Goal: Transaction & Acquisition: Purchase product/service

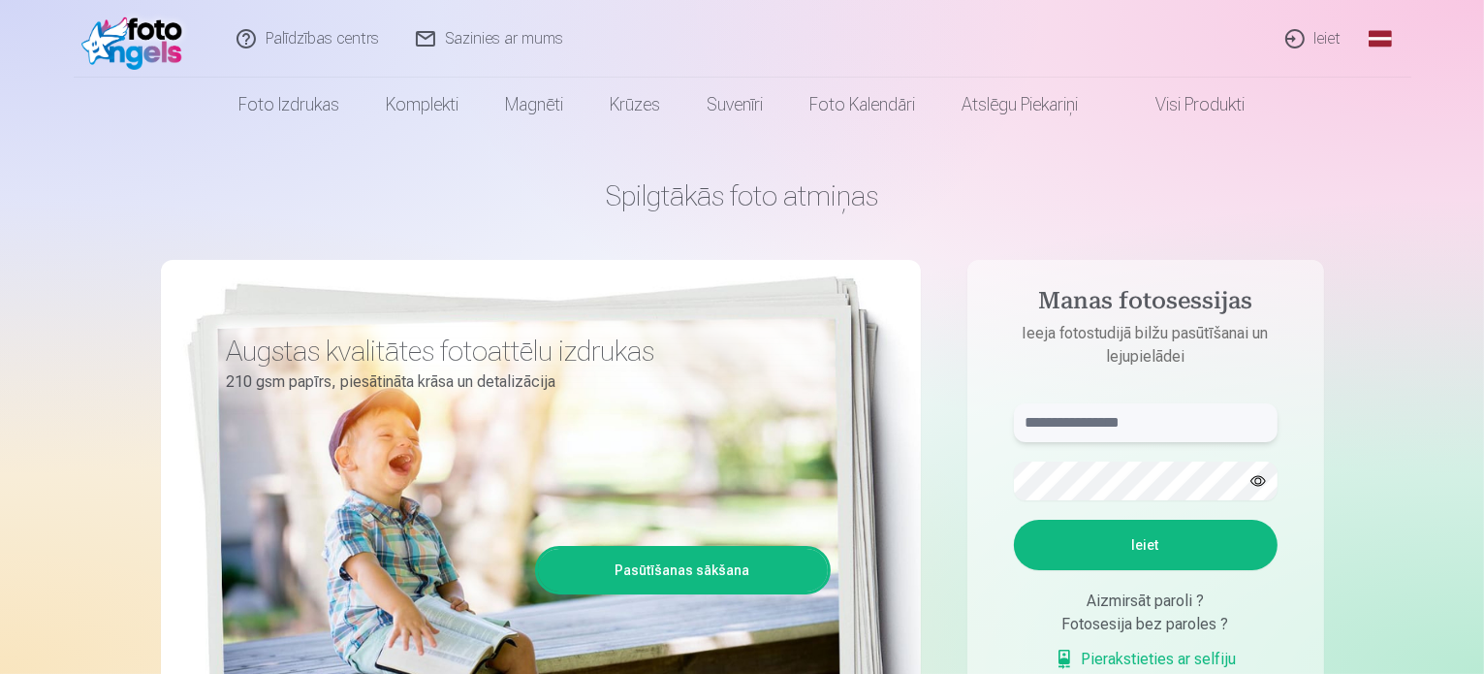
click at [1124, 424] on input "text" at bounding box center [1146, 422] width 264 height 39
type input "**********"
click at [1137, 542] on button "Ieiet" at bounding box center [1146, 545] width 264 height 50
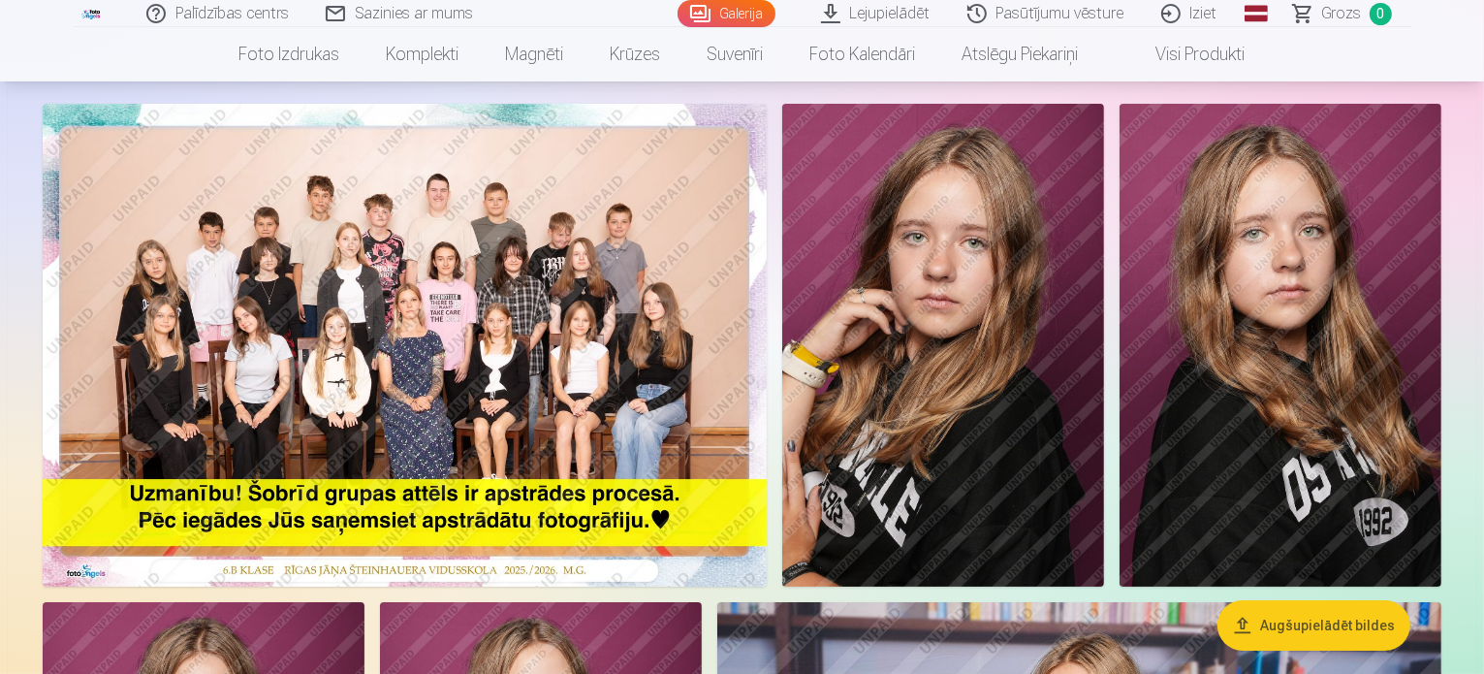
scroll to position [146, 0]
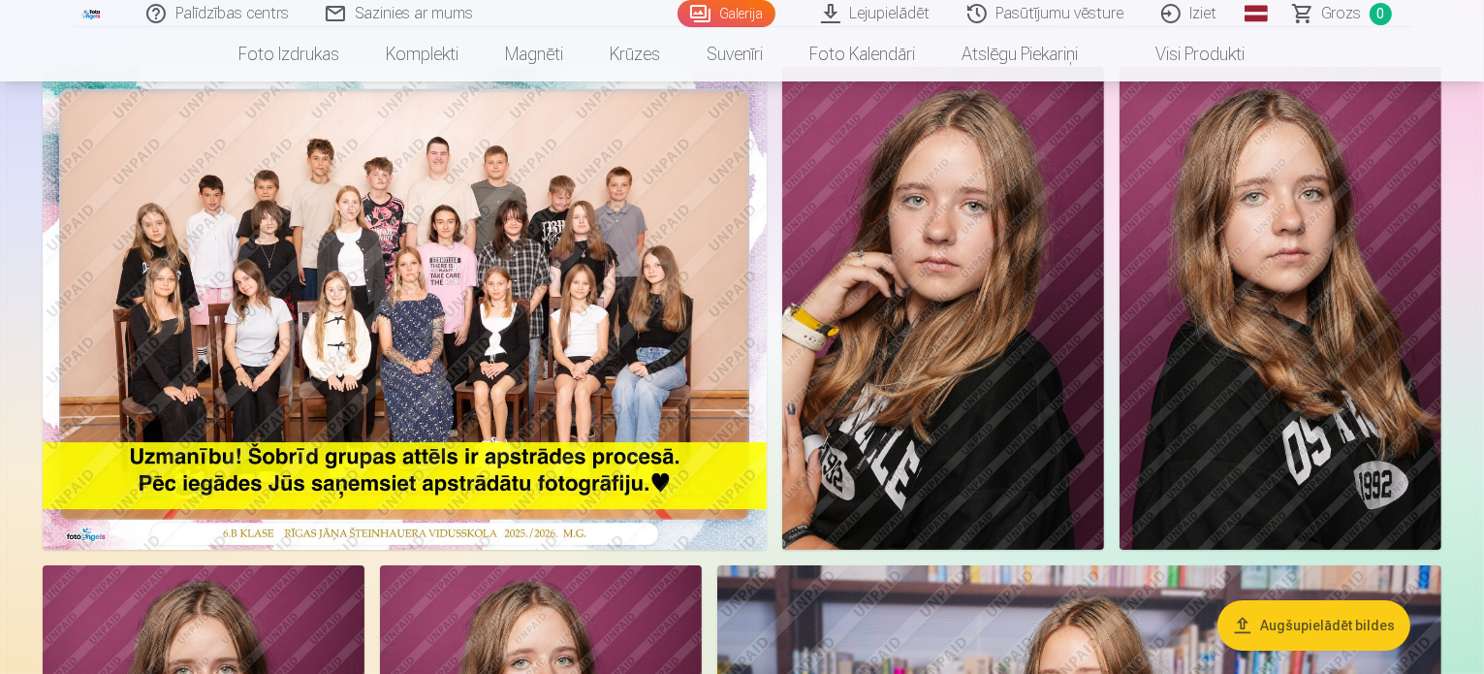
drag, startPoint x: 1488, startPoint y: 229, endPoint x: 1464, endPoint y: 126, distance: 105.6
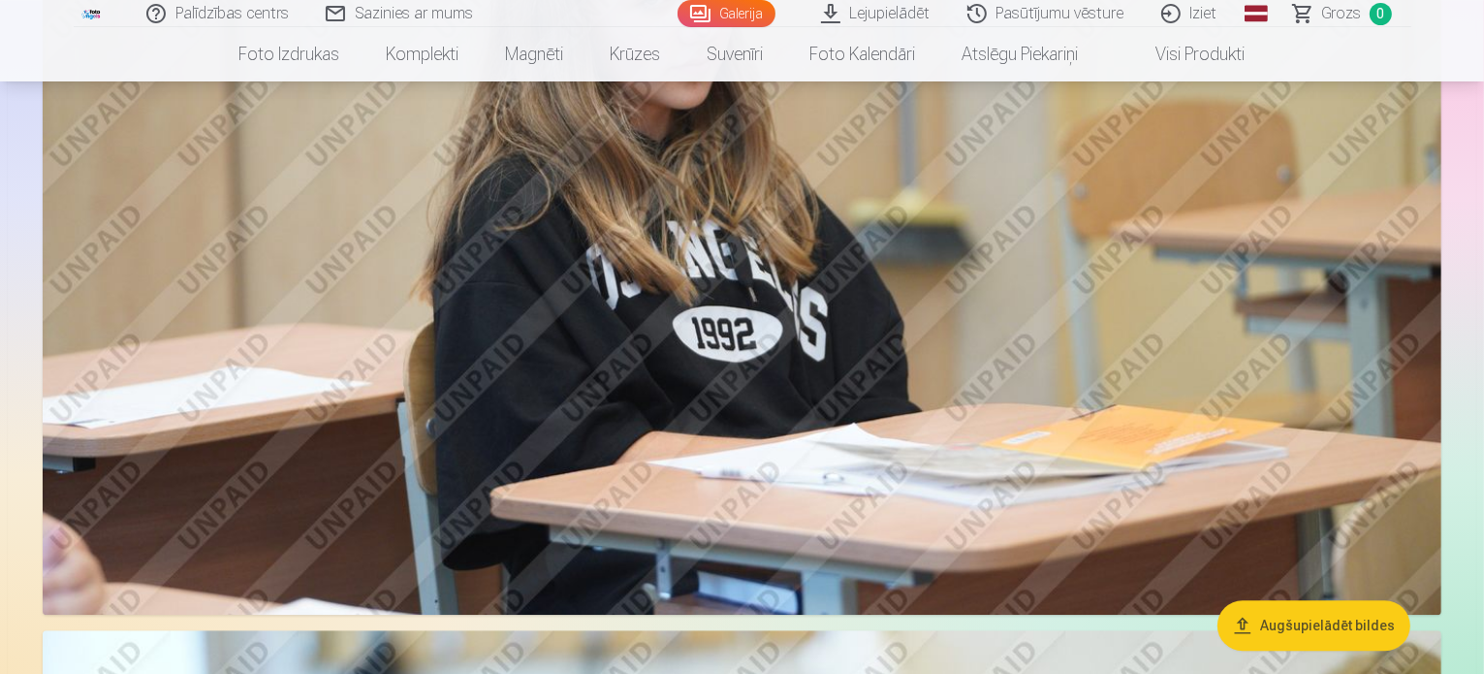
scroll to position [5187, 0]
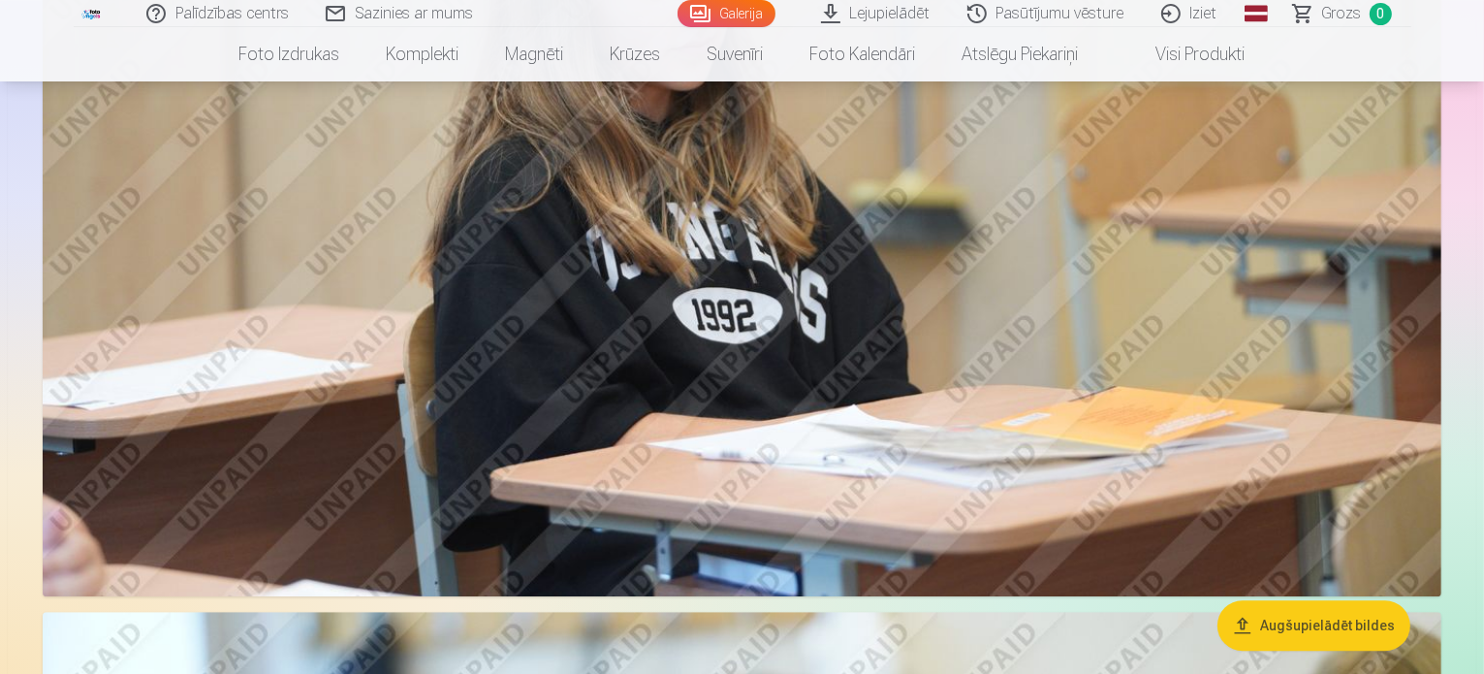
drag, startPoint x: 1483, startPoint y: 247, endPoint x: 1483, endPoint y: 293, distance: 45.6
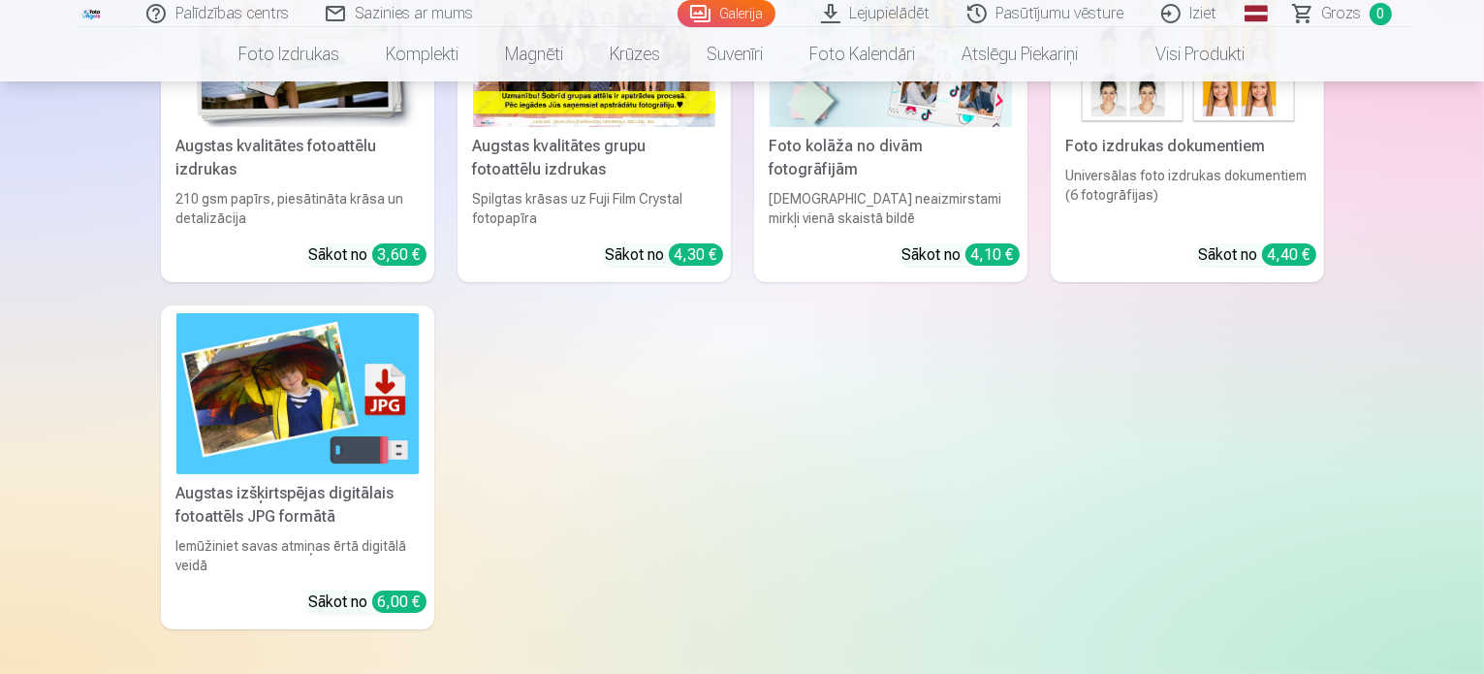
scroll to position [7479, 0]
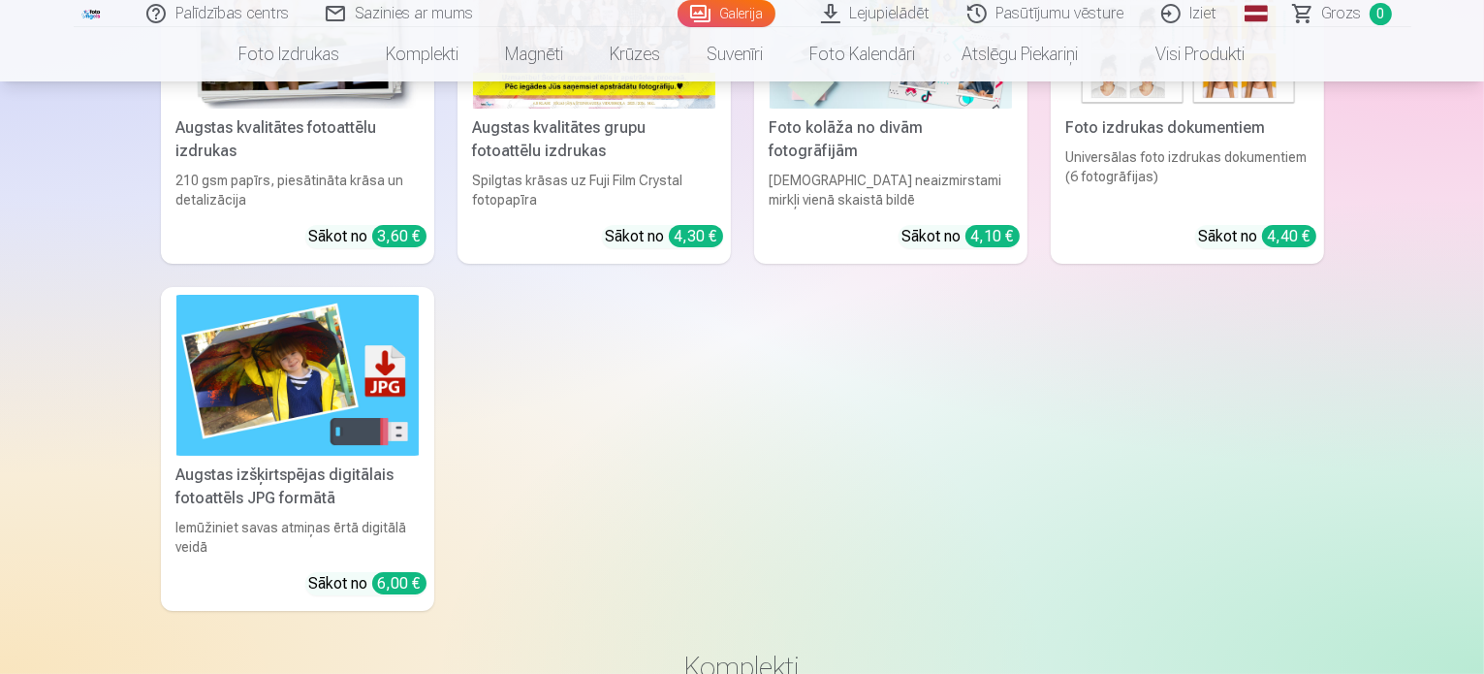
drag, startPoint x: 1483, startPoint y: 345, endPoint x: 1479, endPoint y: 375, distance: 30.3
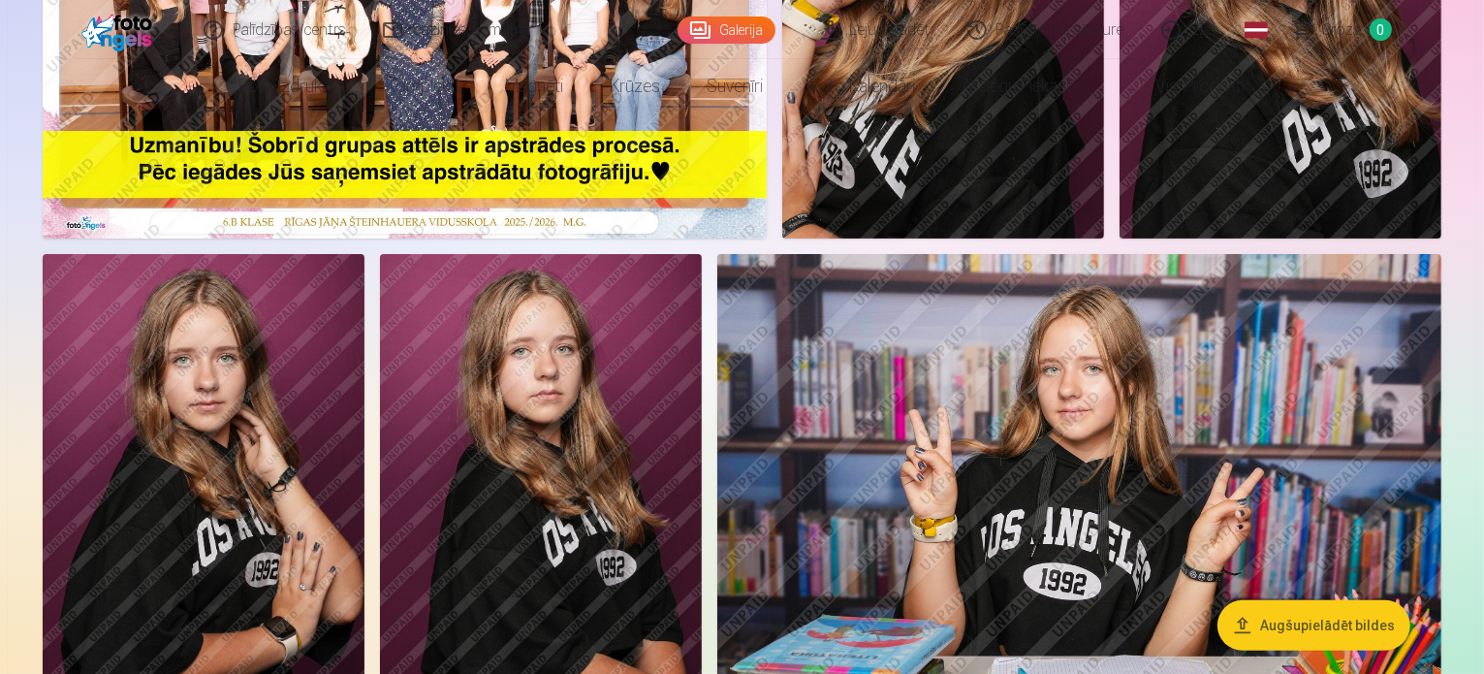
scroll to position [0, 0]
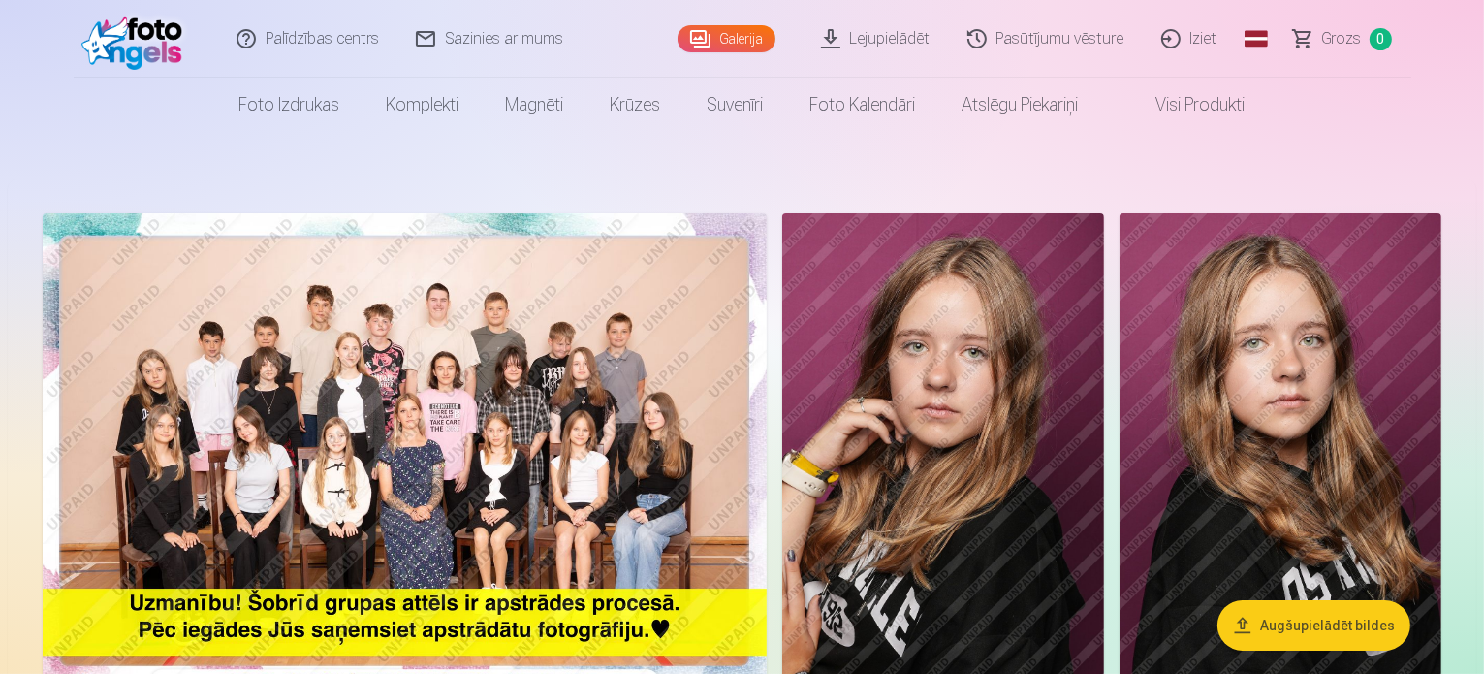
drag, startPoint x: 1481, startPoint y: 23, endPoint x: 1477, endPoint y: 76, distance: 52.5
click at [1477, 76] on header "Palīdzības centrs Sazinies ar mums Galerija Lejupielādēt Pasūtījumu vēsture Izi…" at bounding box center [742, 66] width 1484 height 132
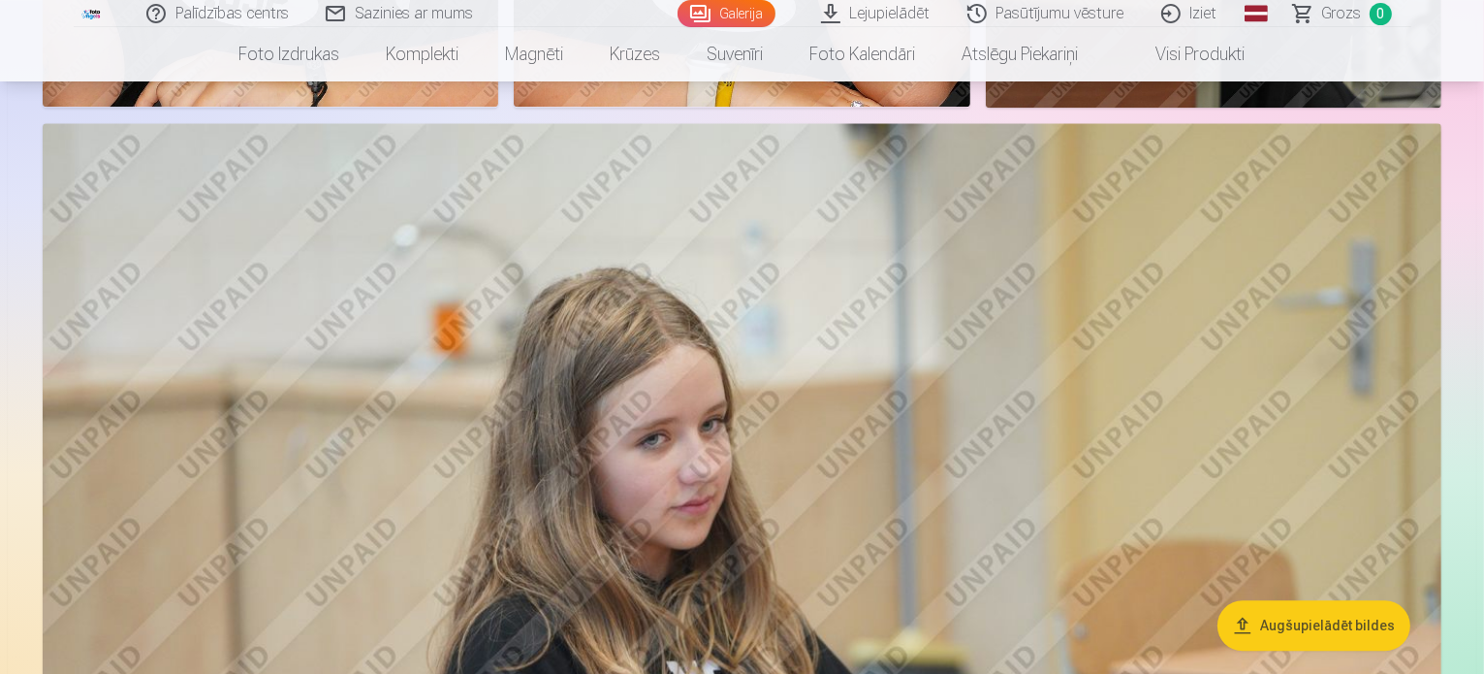
scroll to position [4875, 0]
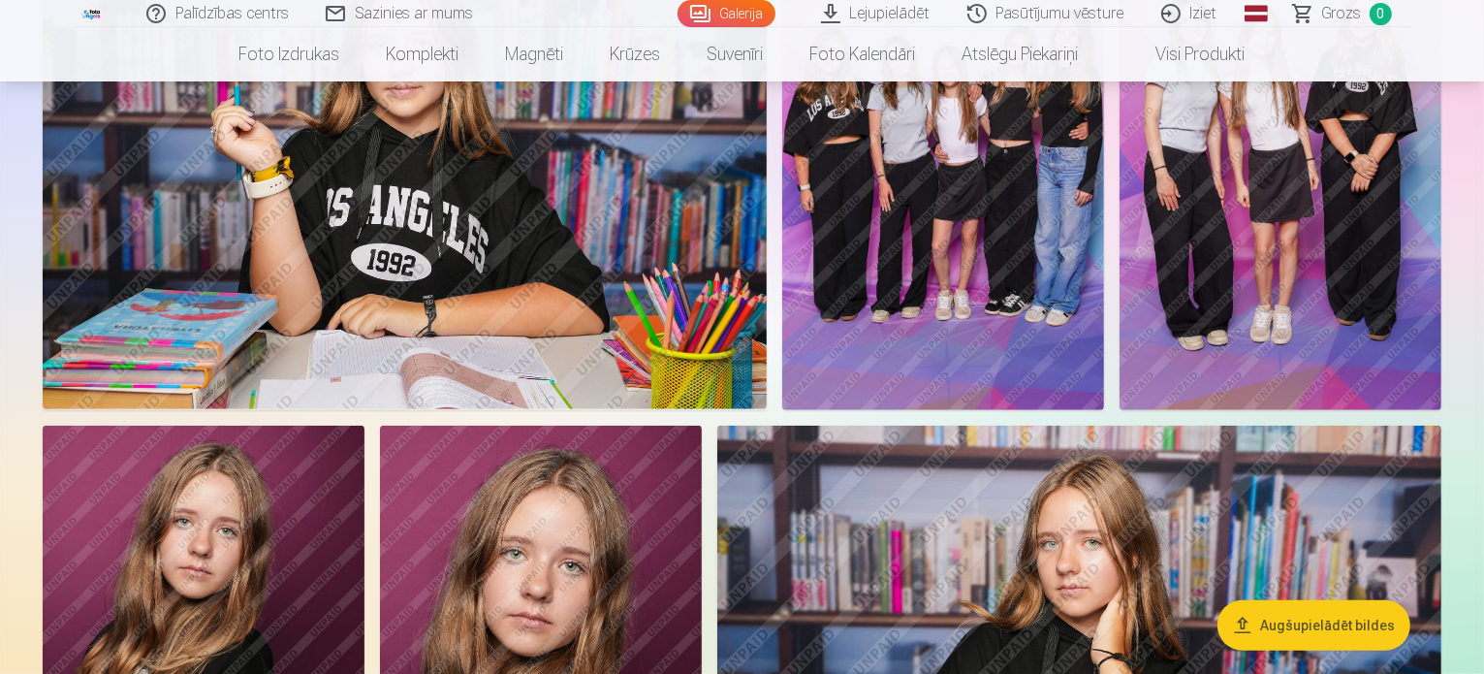
scroll to position [0, 0]
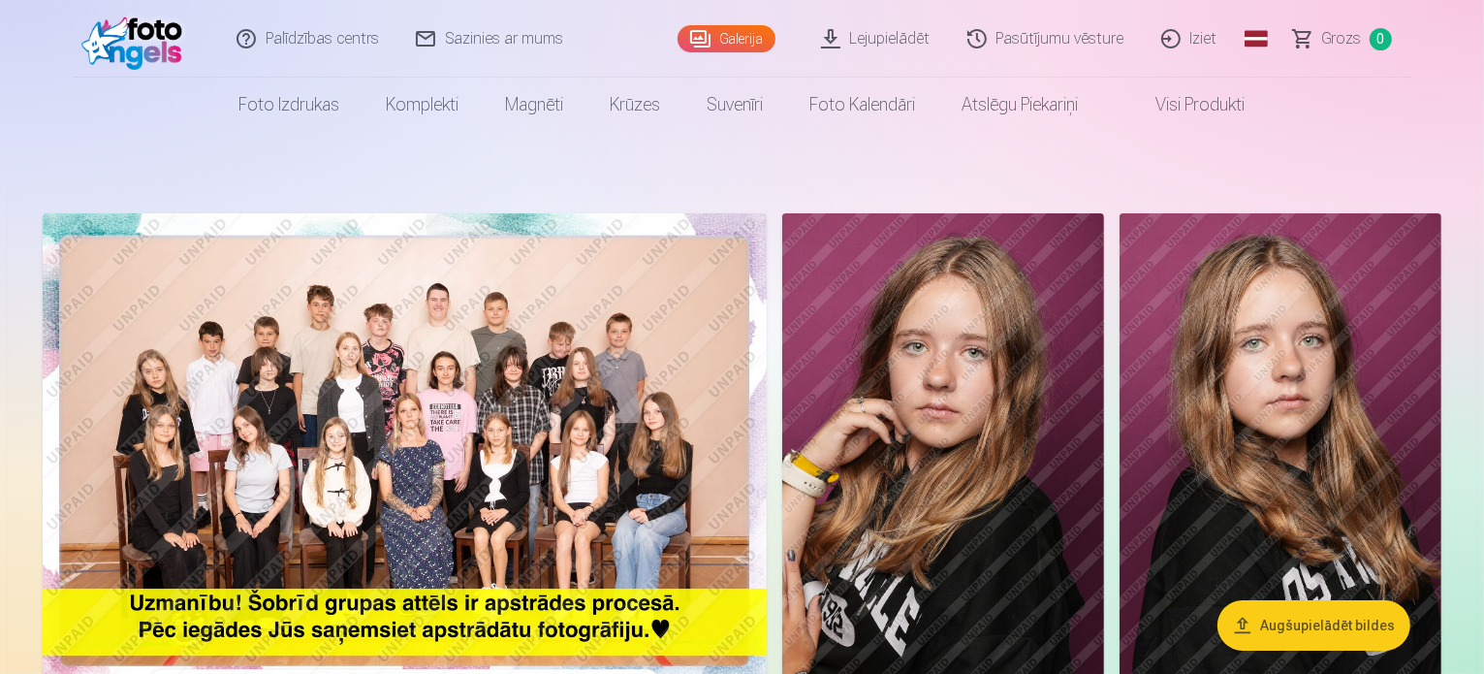
click at [1263, 638] on button "Augšupielādēt bildes" at bounding box center [1314, 625] width 193 height 50
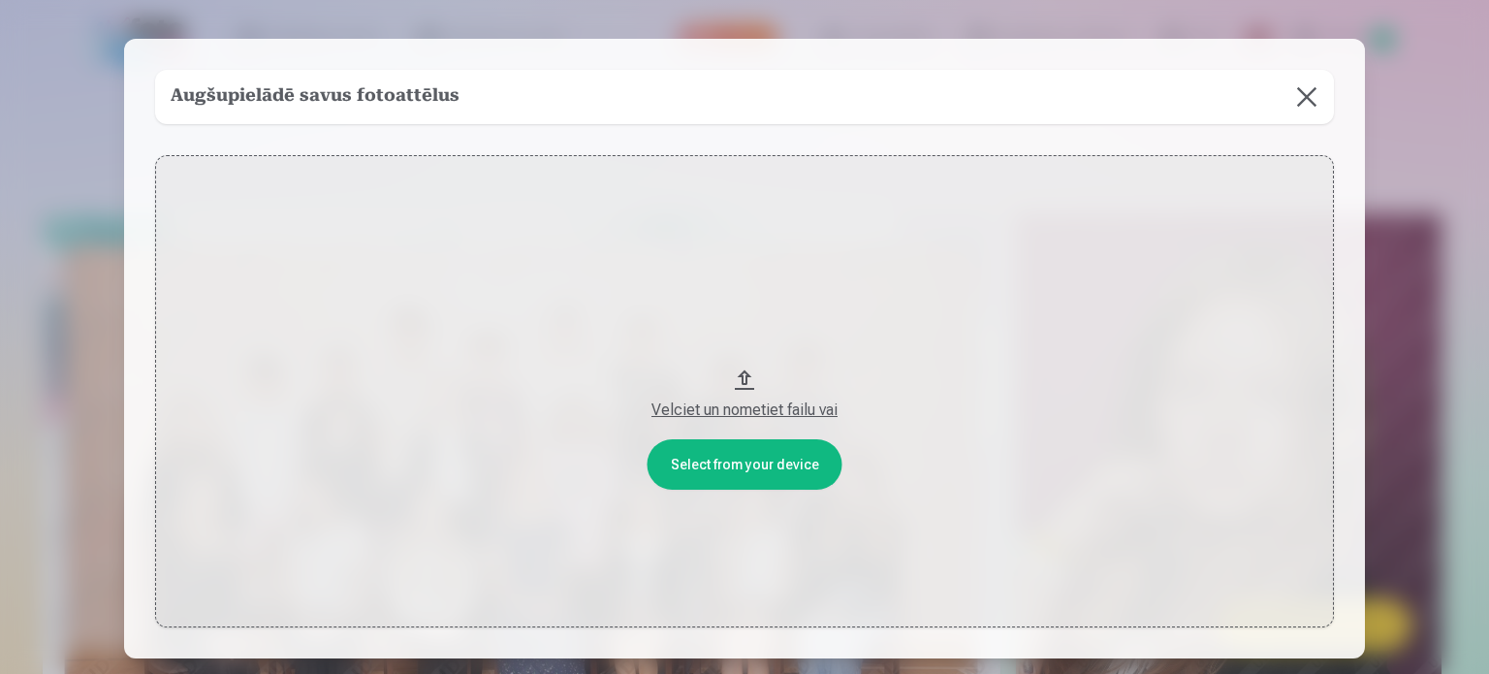
click at [748, 482] on button "Velciet un nometiet failu vai" at bounding box center [744, 391] width 1179 height 472
click at [1299, 89] on button at bounding box center [1307, 97] width 54 height 54
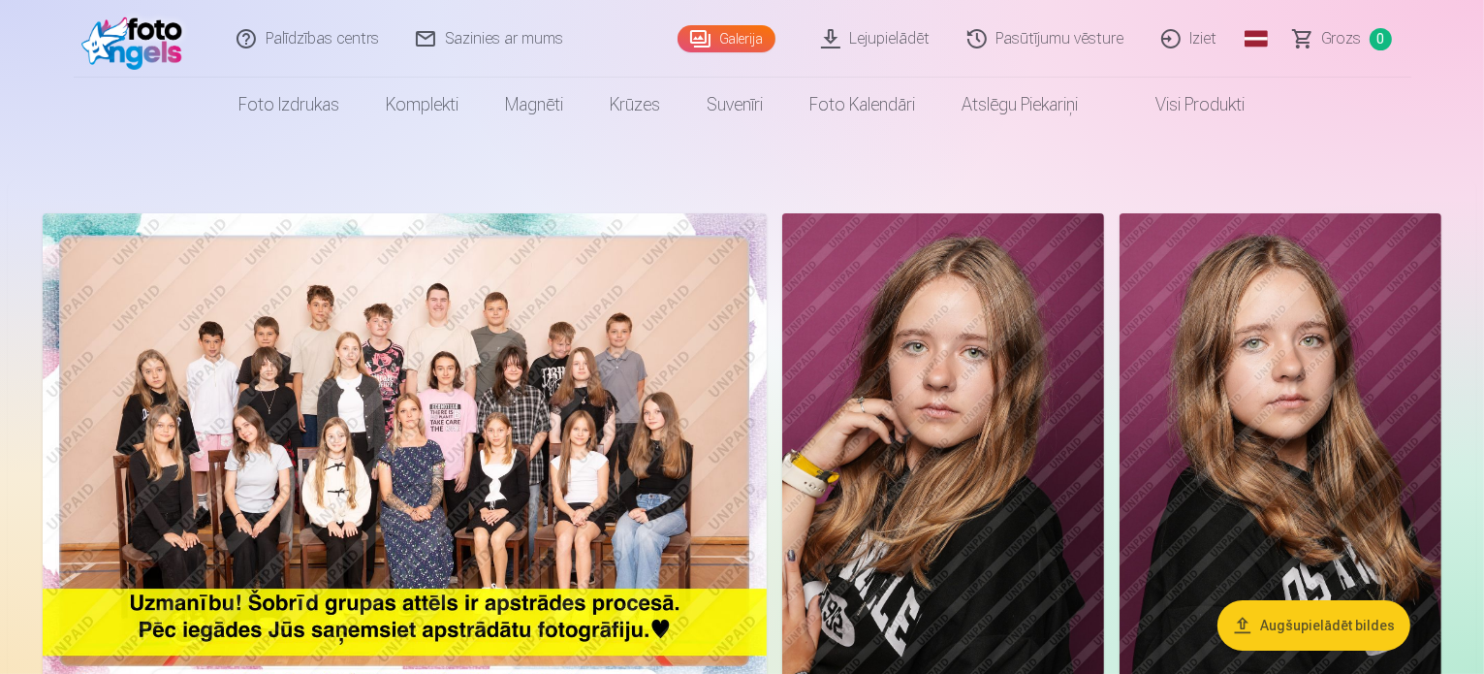
click at [1205, 108] on link "Visi produkti" at bounding box center [1185, 105] width 167 height 54
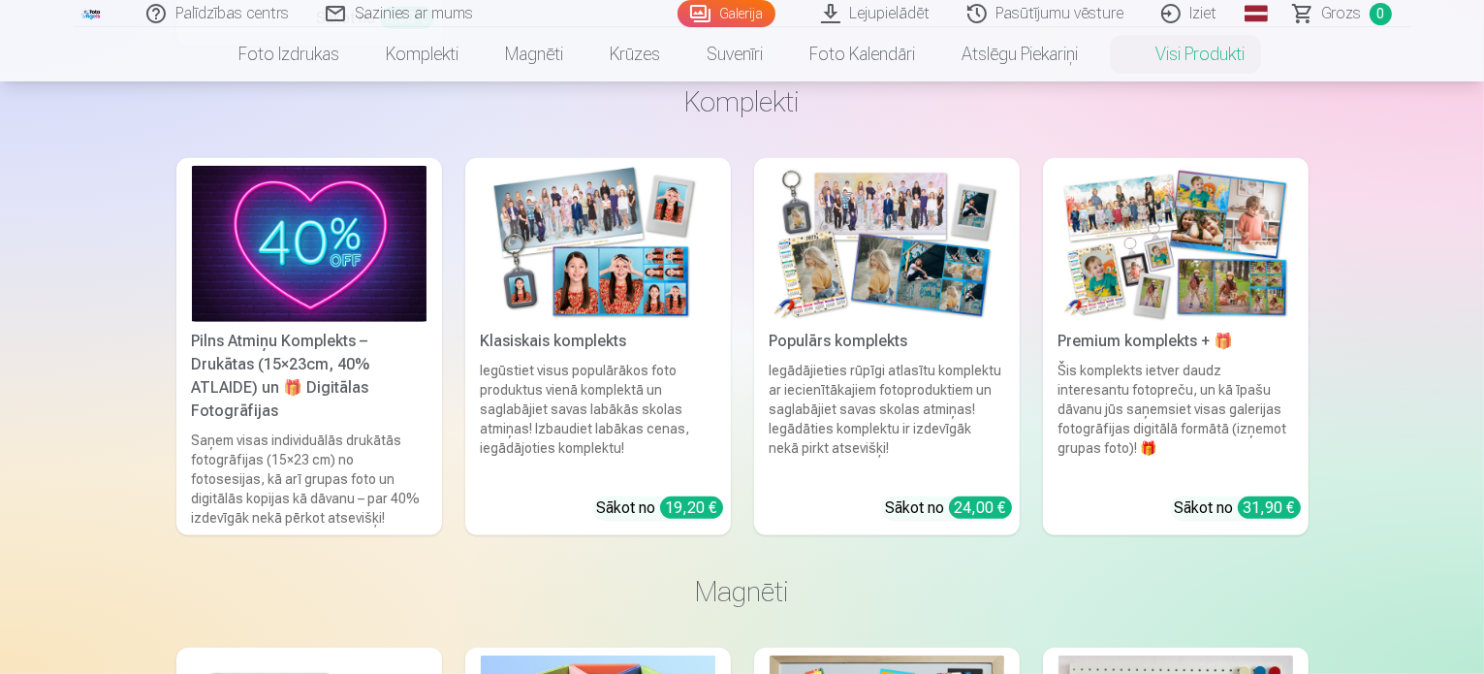
scroll to position [856, 0]
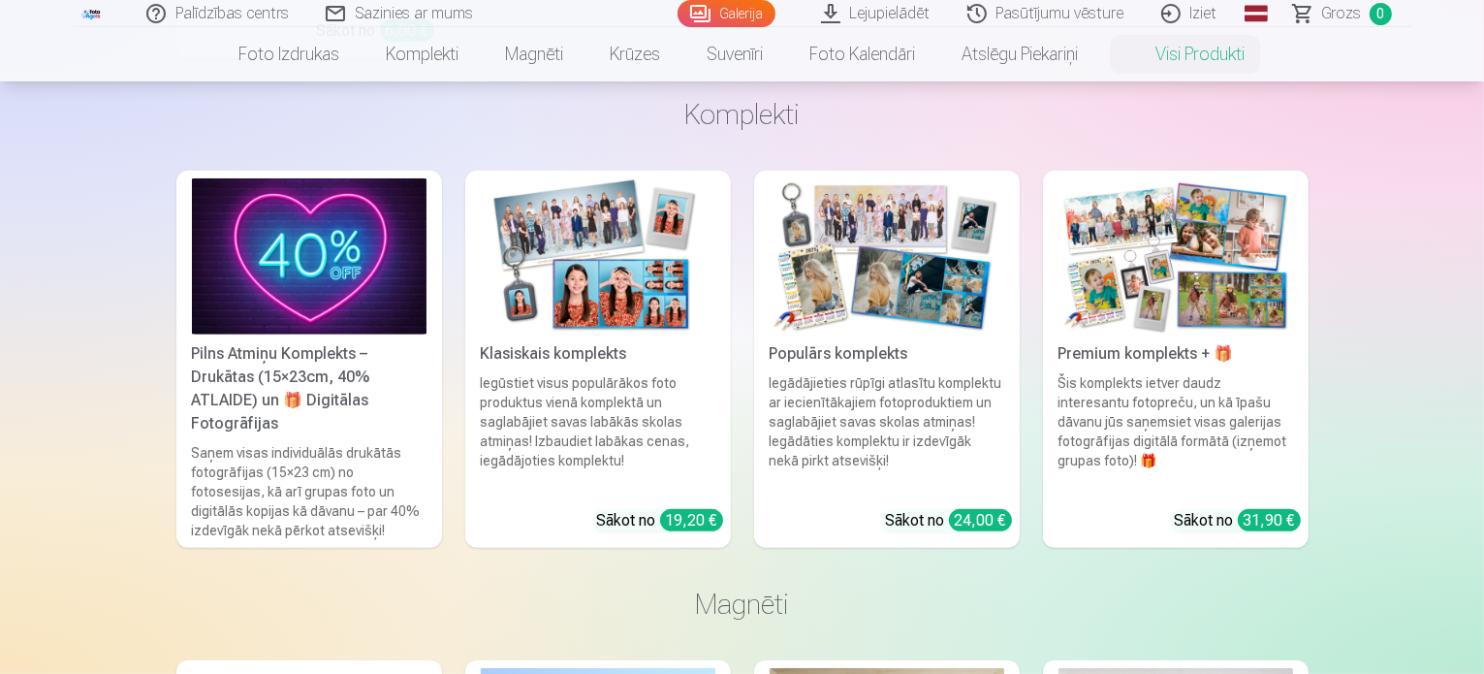
click at [291, 282] on img at bounding box center [309, 256] width 235 height 156
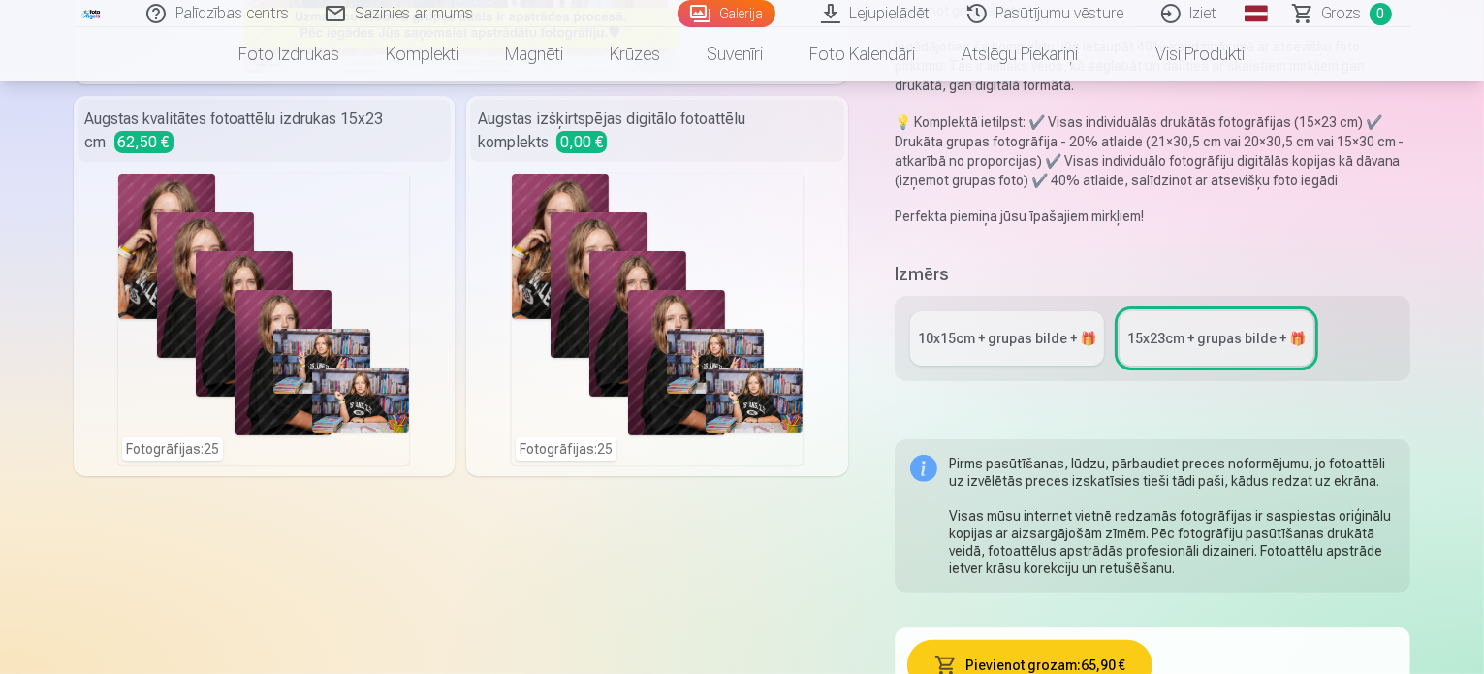
scroll to position [424, 0]
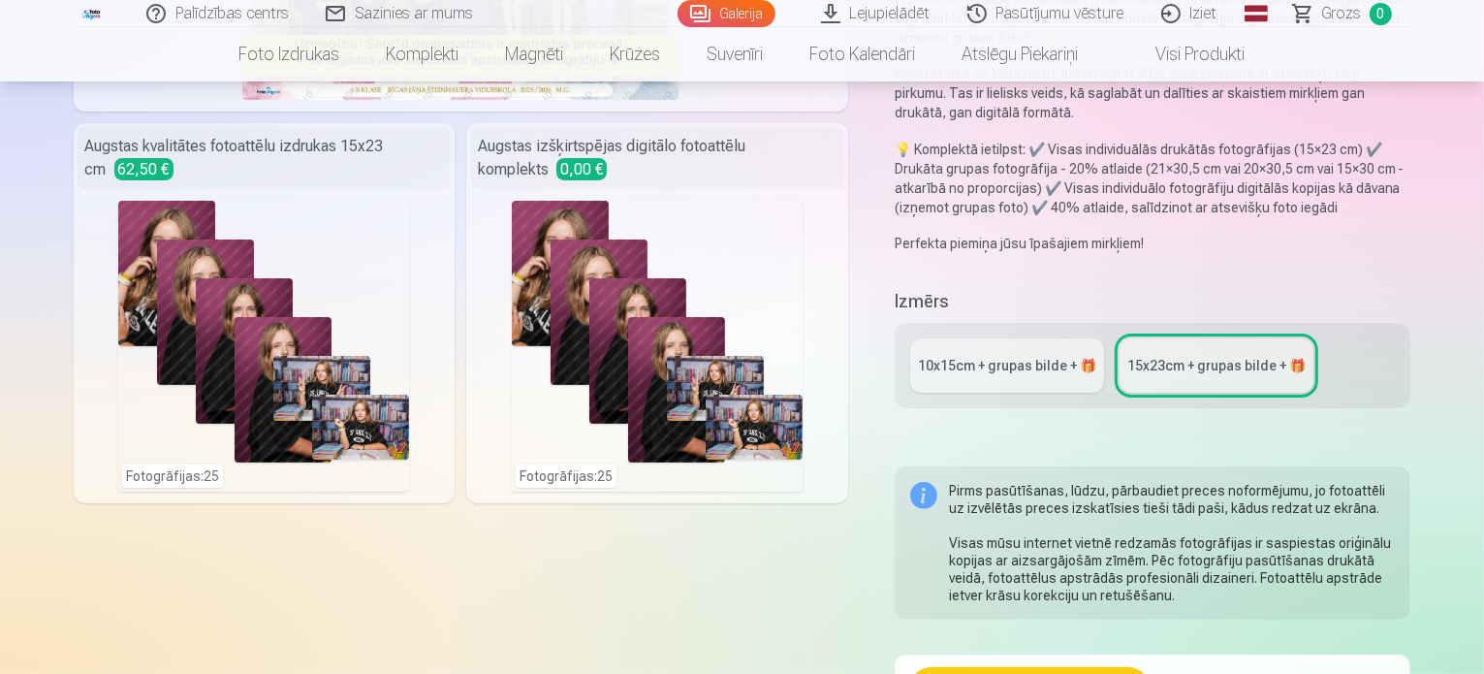
click at [1007, 356] on div "10x15сm + grupas bilde + 🎁" at bounding box center [1007, 365] width 178 height 19
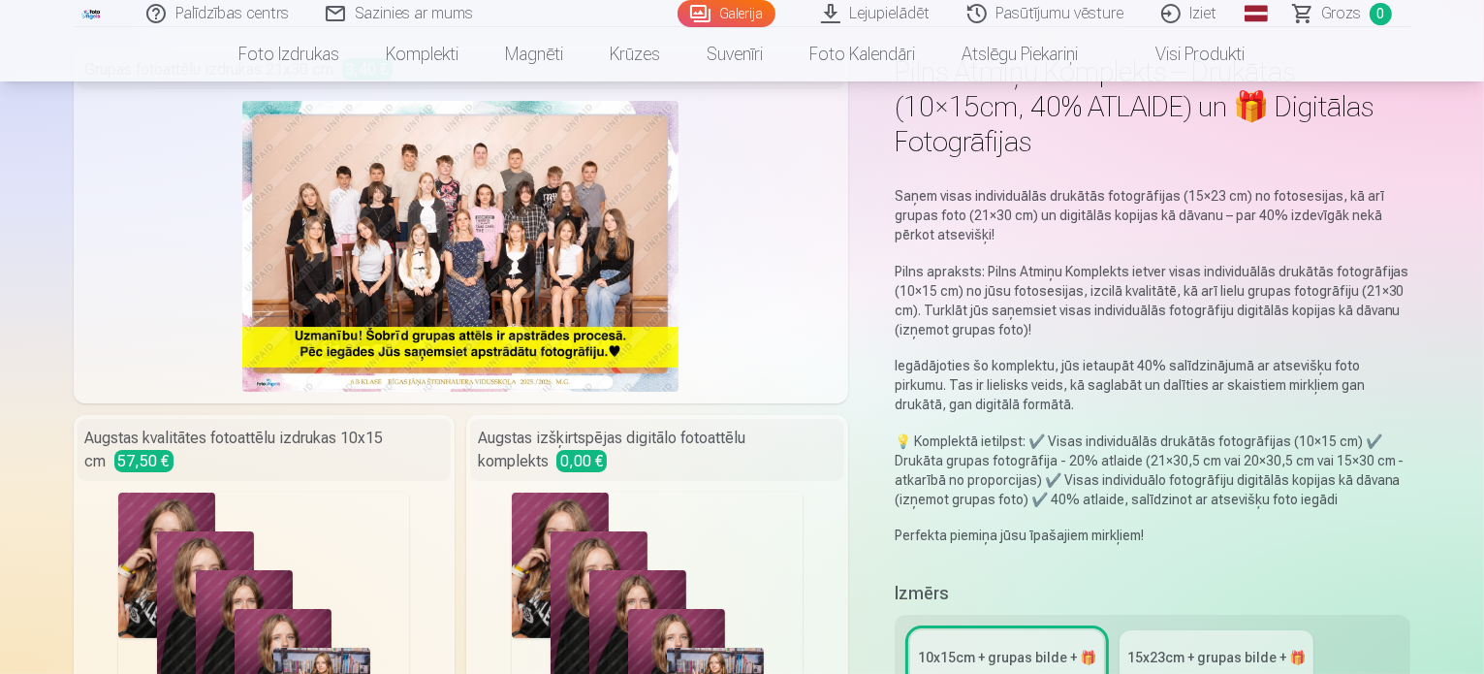
scroll to position [114, 0]
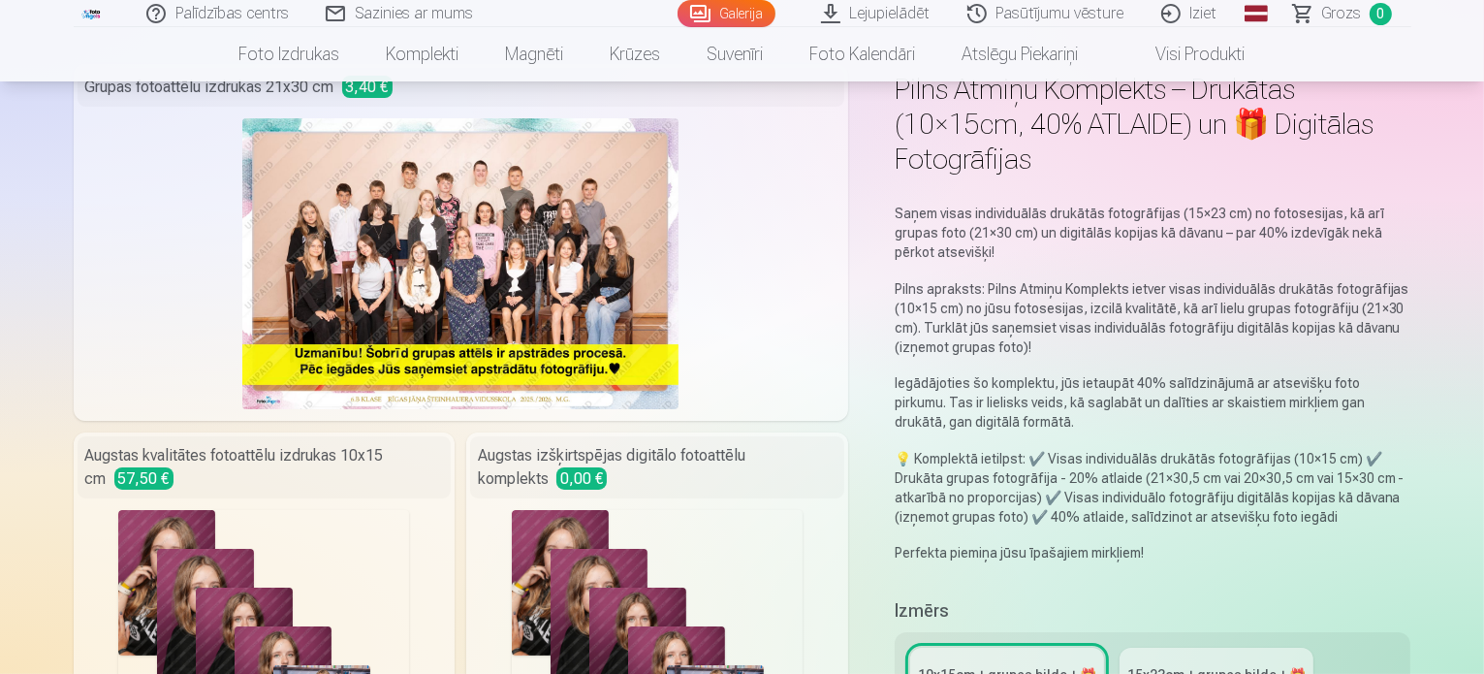
click at [459, 257] on img at bounding box center [460, 263] width 436 height 291
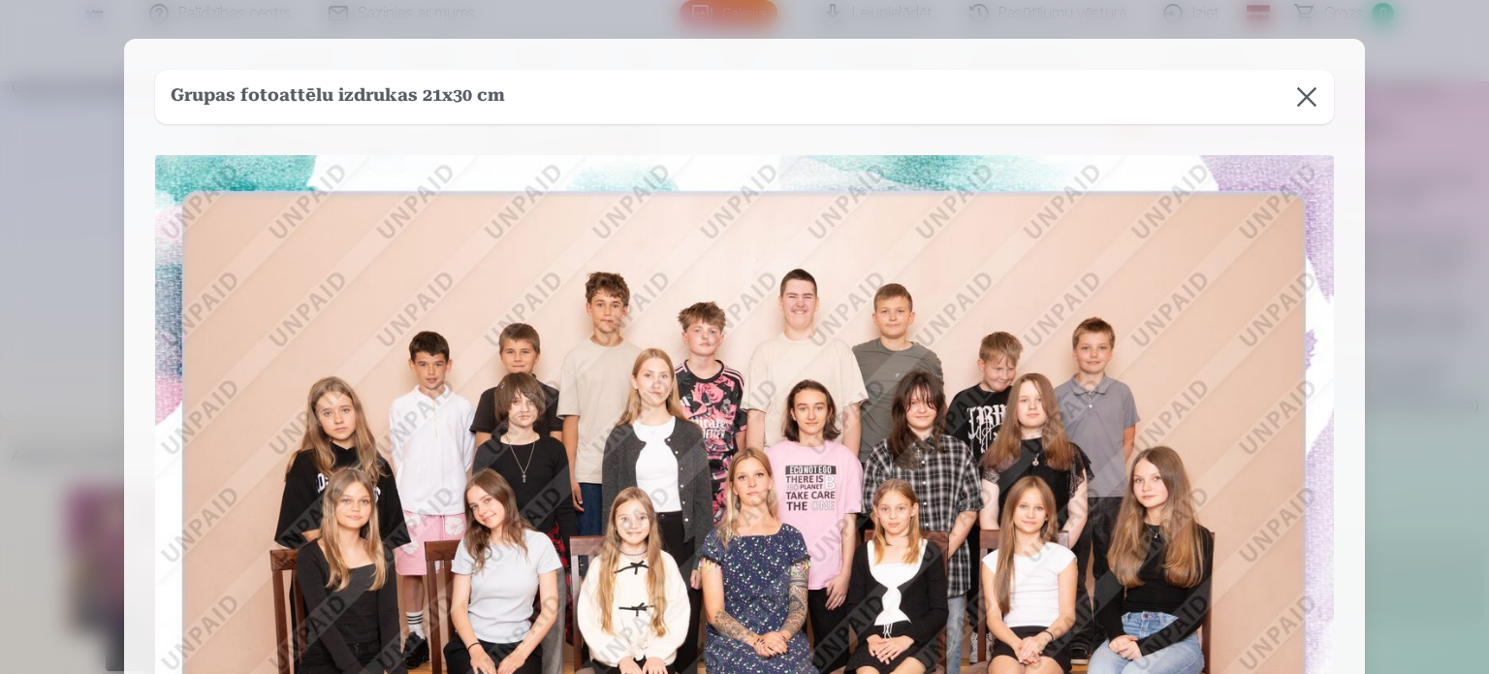
click at [1310, 88] on button at bounding box center [1307, 97] width 54 height 54
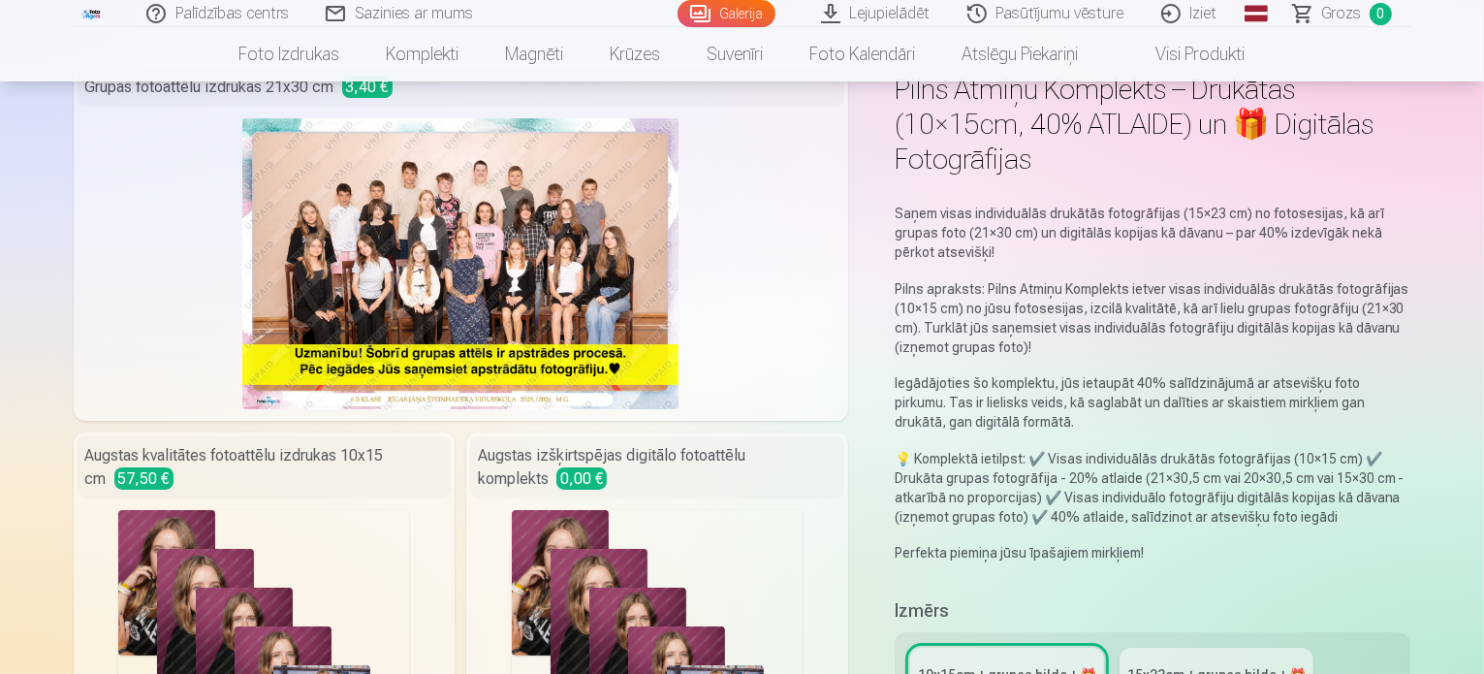
click at [710, 606] on div "Fotogrāfijas : 25" at bounding box center [657, 655] width 291 height 291
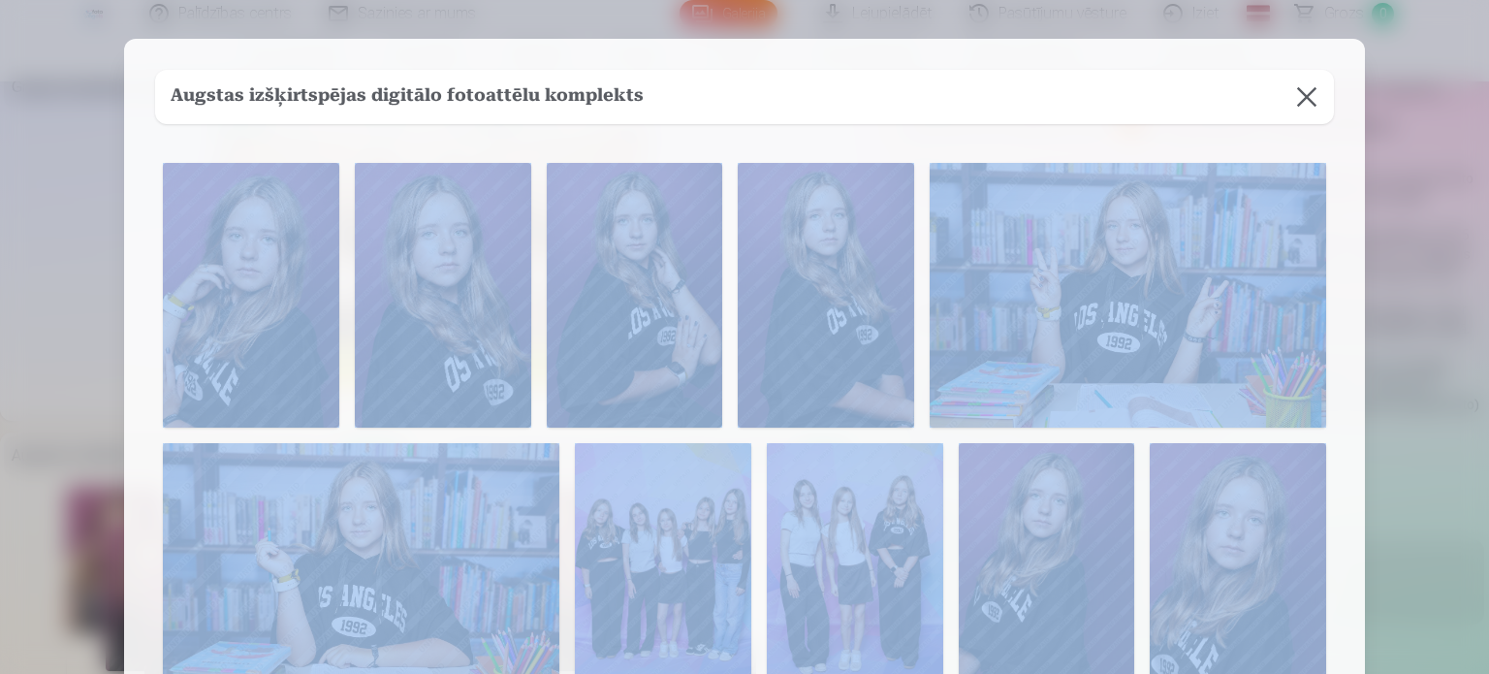
drag, startPoint x: 1483, startPoint y: 104, endPoint x: 1486, endPoint y: 350, distance: 246.2
click at [1483, 350] on div "​ Augstas izšķirtspējas digitālo fotoattēlu komplekts" at bounding box center [744, 337] width 1489 height 674
click at [791, 296] on img at bounding box center [826, 295] width 176 height 265
click at [988, 327] on img at bounding box center [1128, 295] width 396 height 265
click at [1481, 184] on div at bounding box center [744, 337] width 1489 height 674
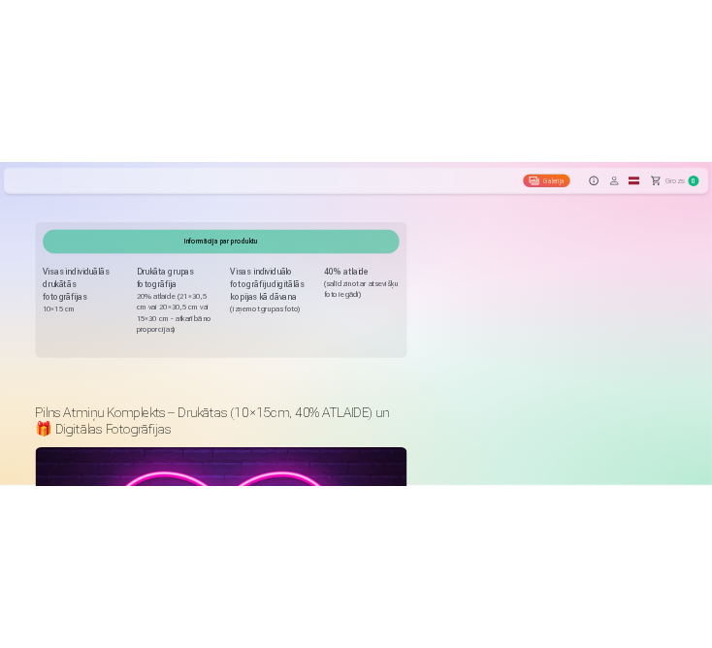
scroll to position [176, 0]
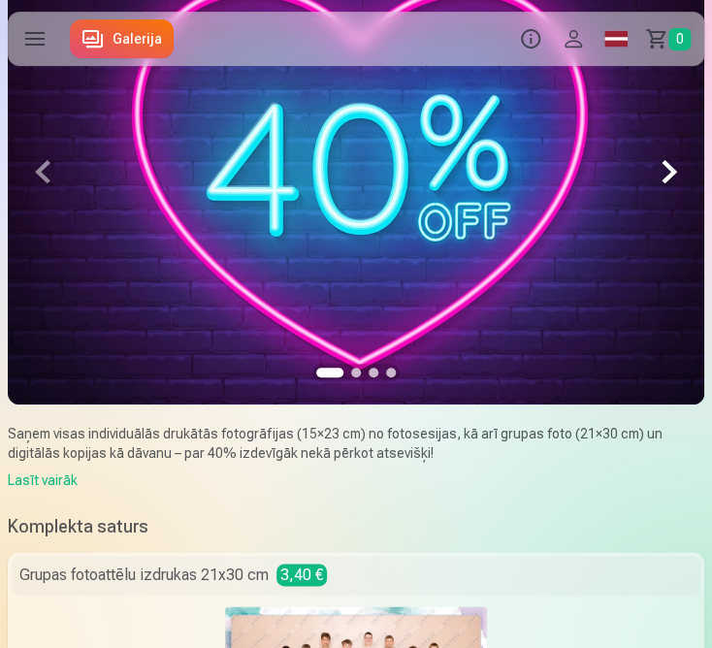
click at [442, 533] on h5 "Komplekta saturs" at bounding box center [356, 526] width 696 height 27
drag, startPoint x: 710, startPoint y: 133, endPoint x: 708, endPoint y: 246, distance: 113.4
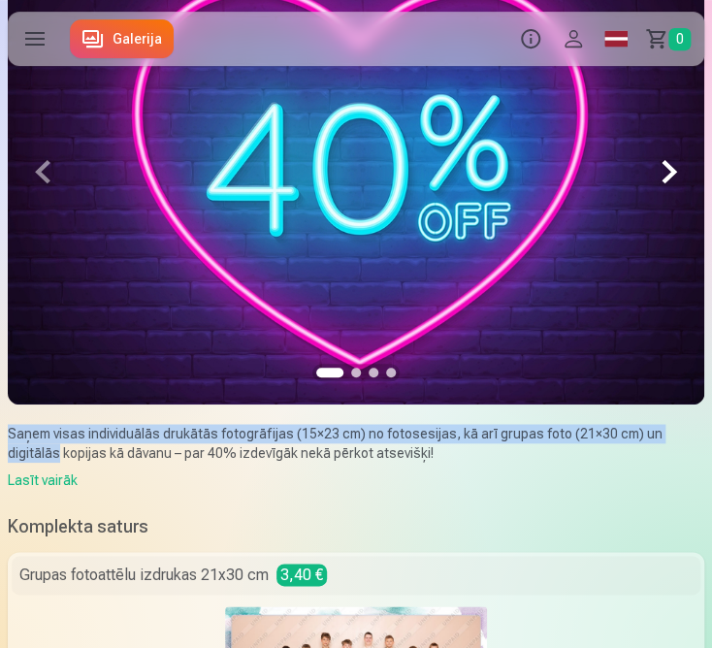
drag, startPoint x: 710, startPoint y: 166, endPoint x: 709, endPoint y: 427, distance: 261.7
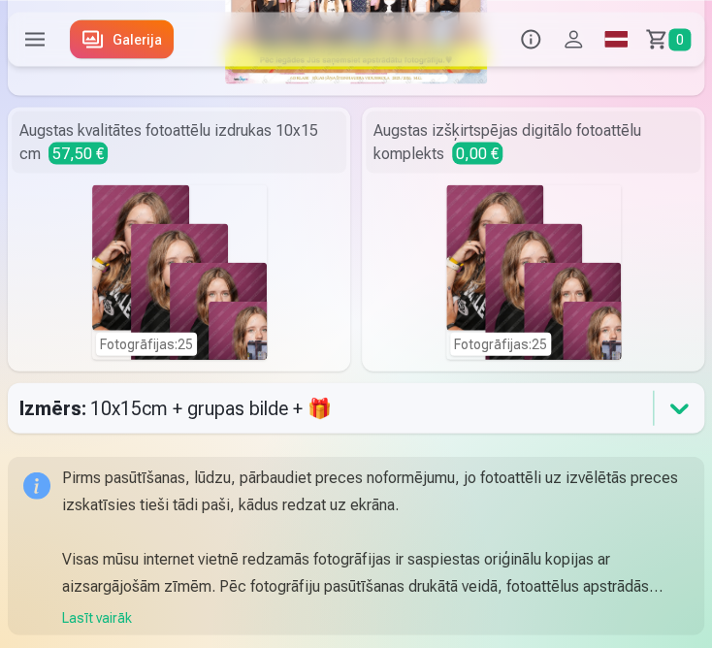
scroll to position [876, 0]
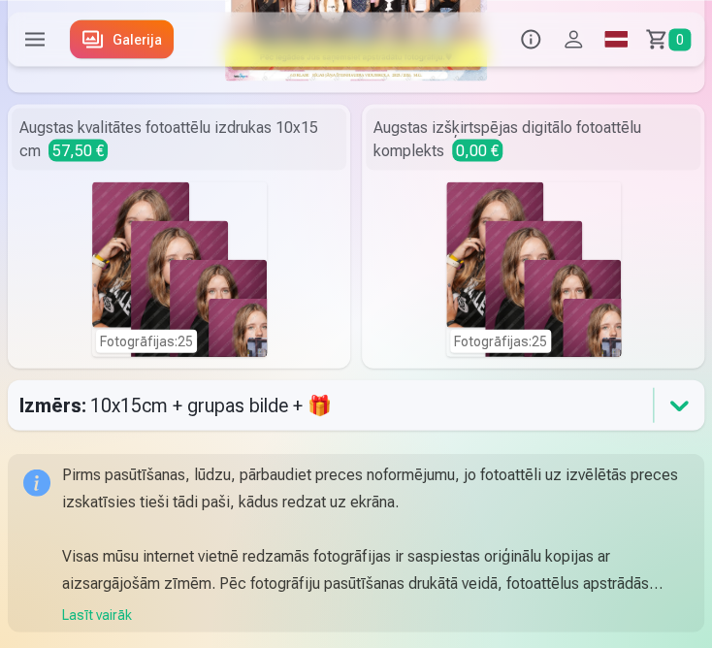
click at [496, 262] on div "Fotogrāfijas : 25" at bounding box center [533, 268] width 174 height 174
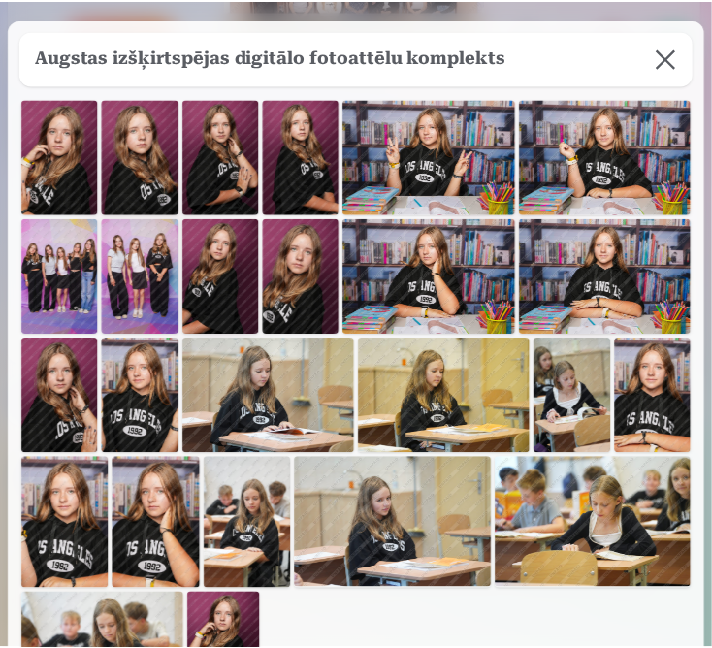
scroll to position [199, 0]
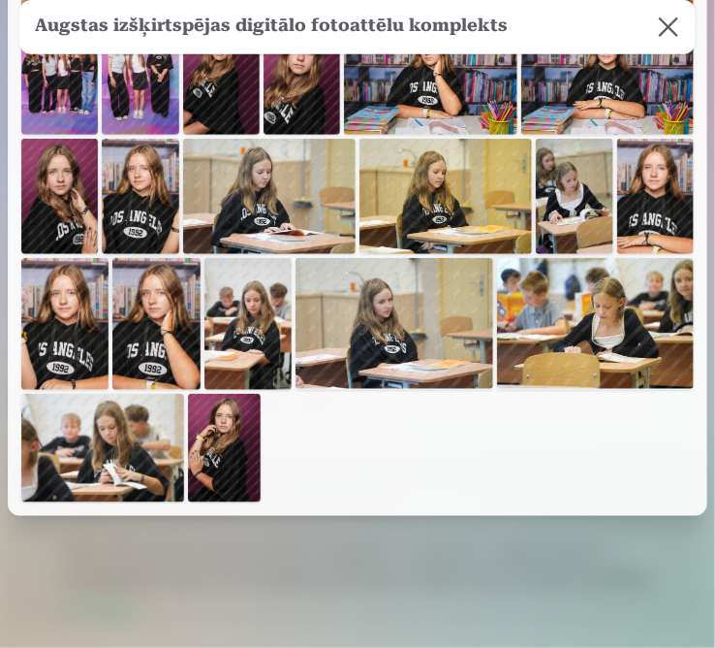
click at [671, 26] on button at bounding box center [669, 27] width 54 height 54
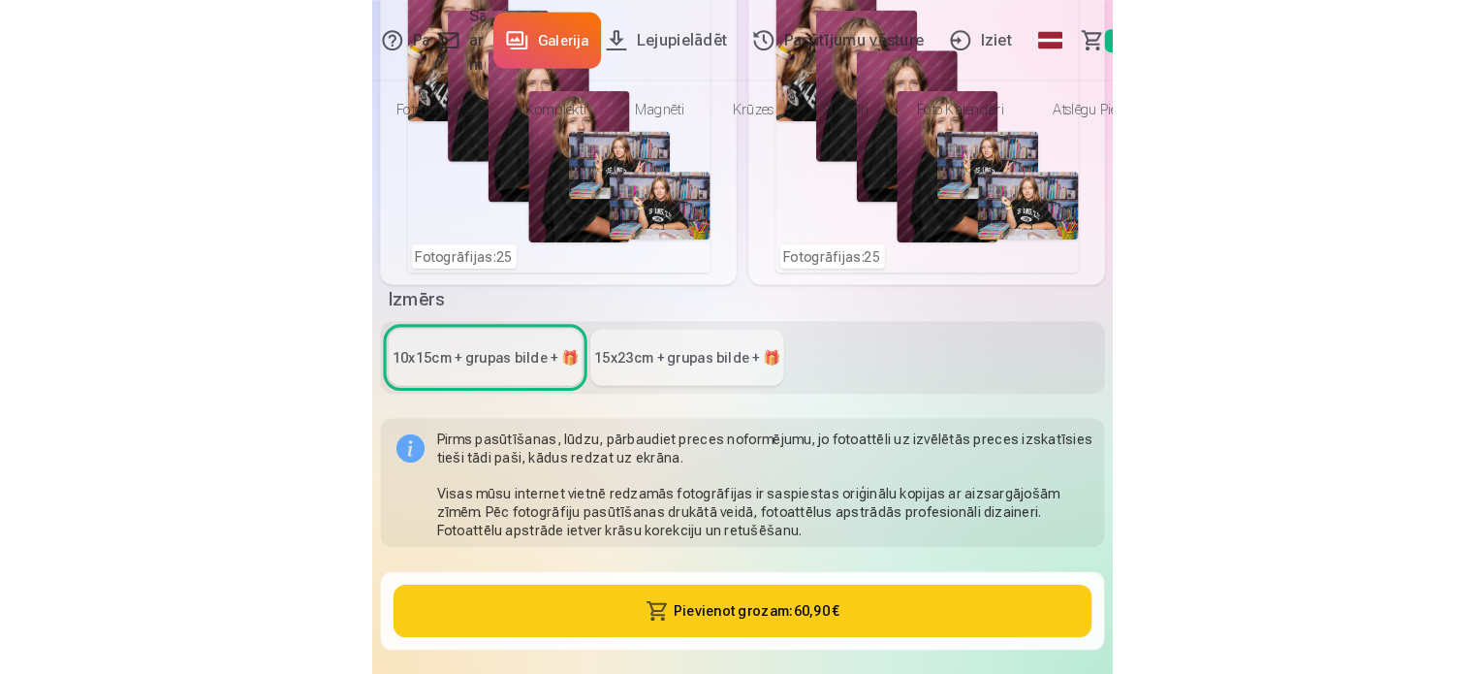
scroll to position [0, 0]
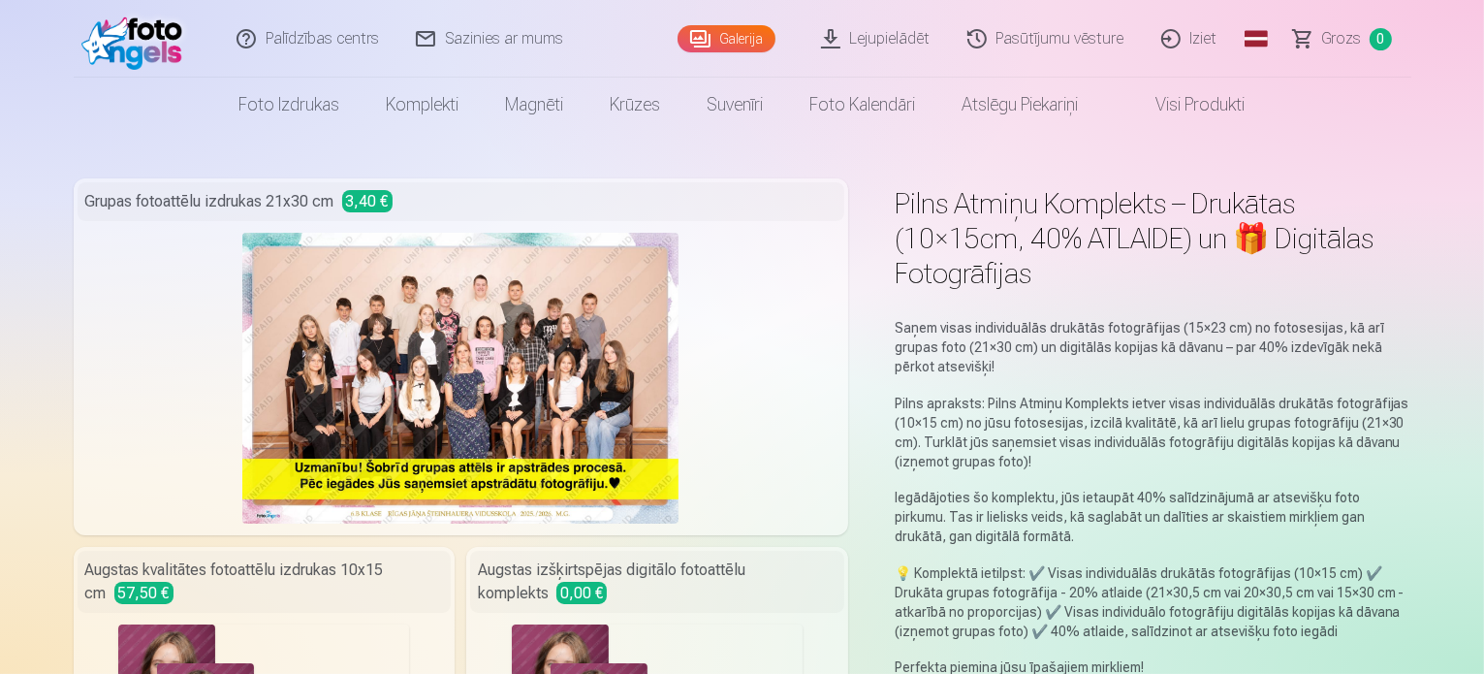
click at [607, 582] on span "0,00 €" at bounding box center [581, 593] width 50 height 22
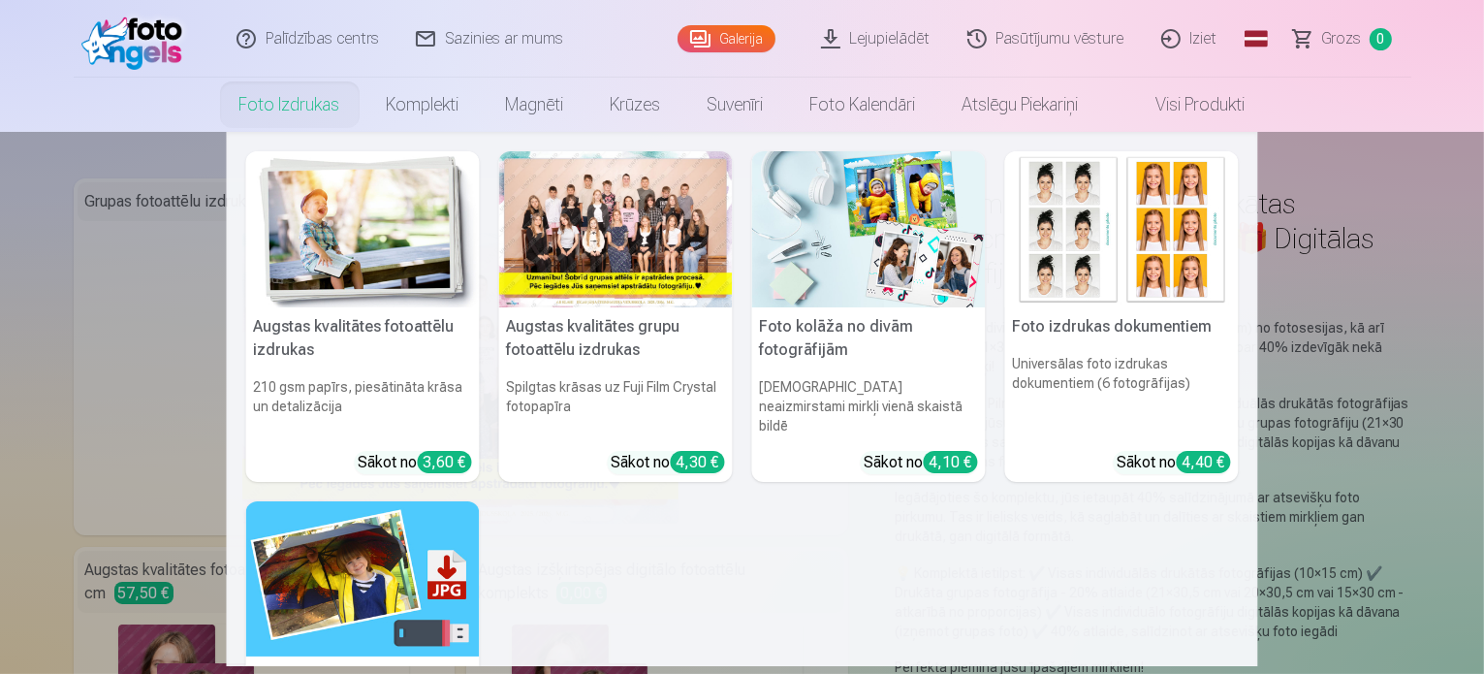
click at [287, 106] on link "Foto izdrukas" at bounding box center [289, 105] width 147 height 54
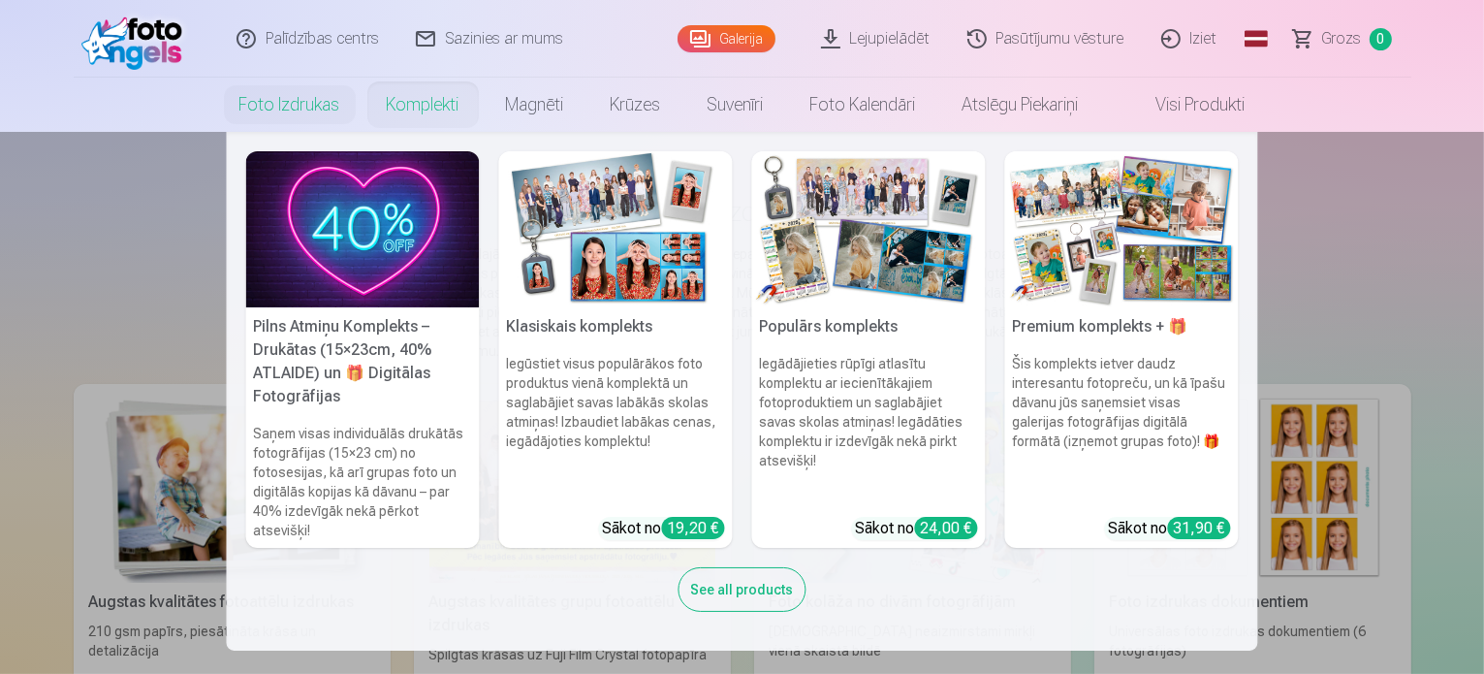
click at [443, 118] on link "Komplekti" at bounding box center [423, 105] width 119 height 54
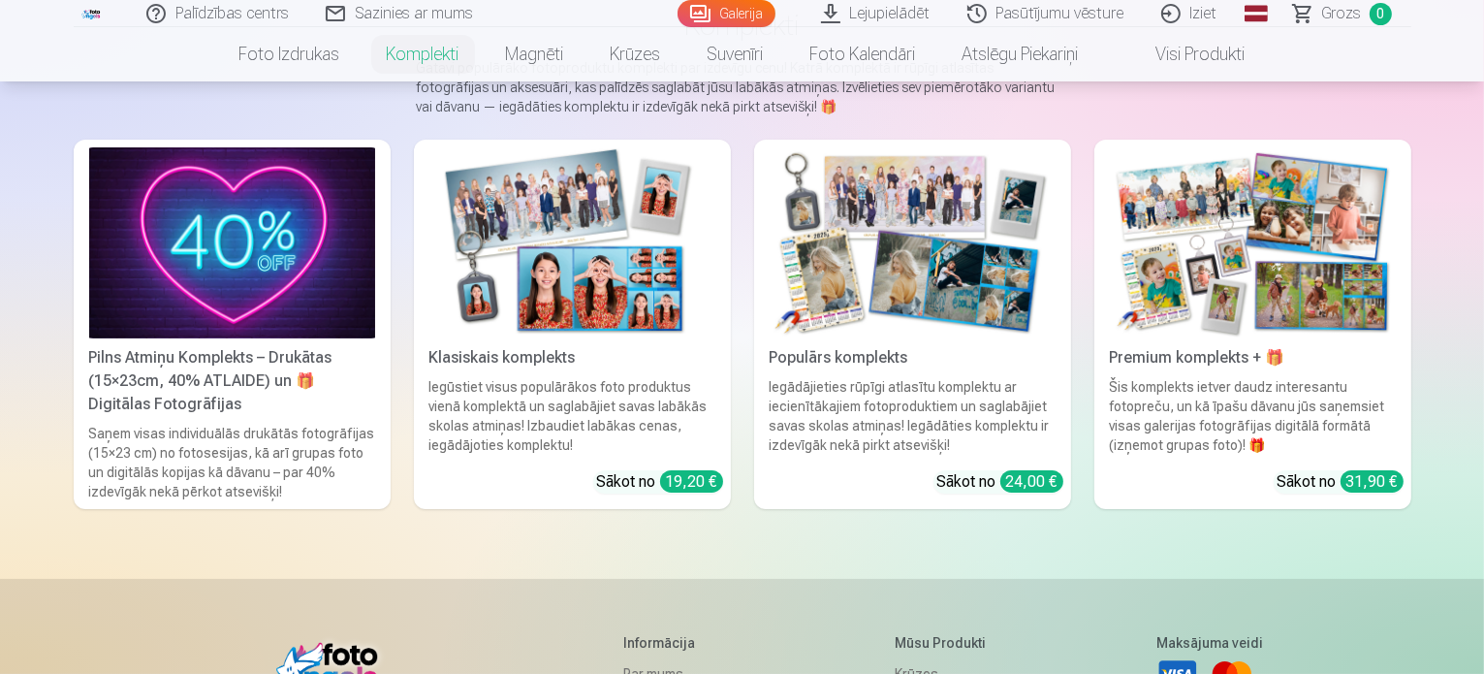
scroll to position [198, 0]
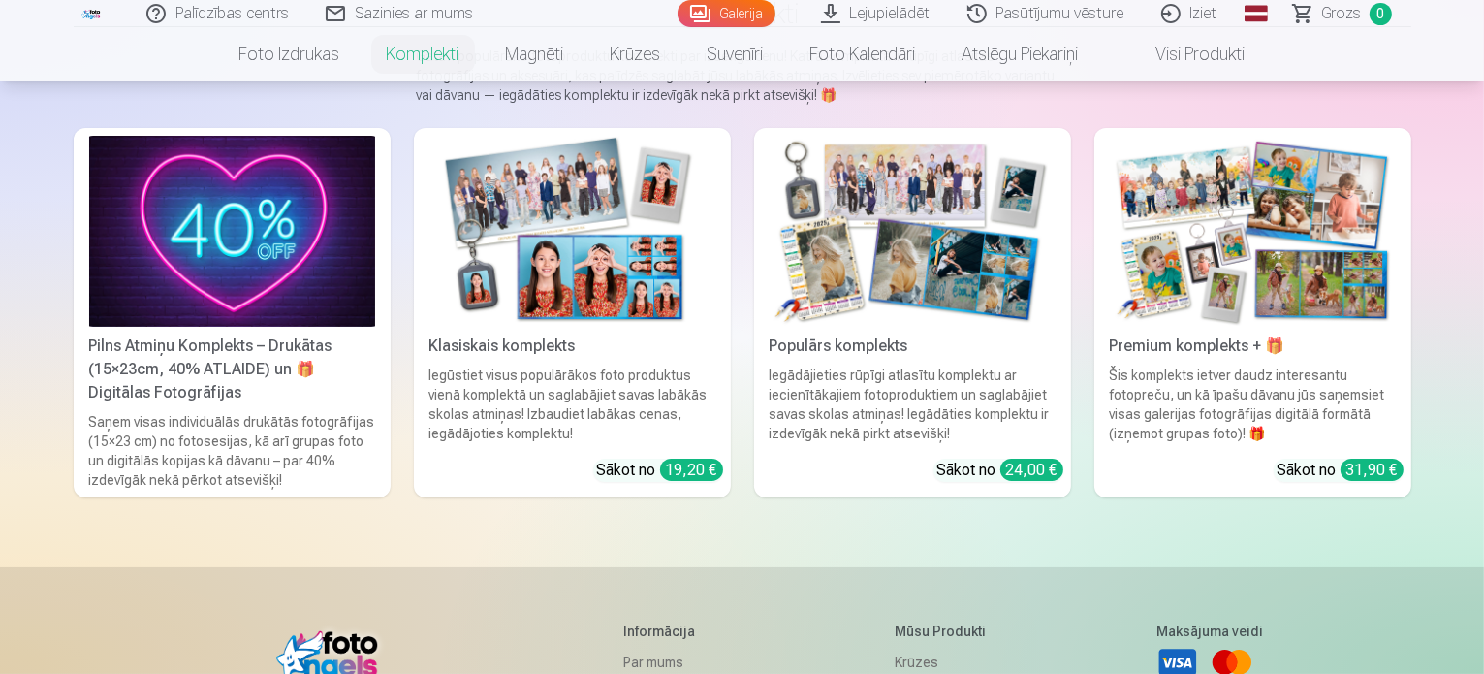
click at [582, 276] on img at bounding box center [572, 231] width 286 height 191
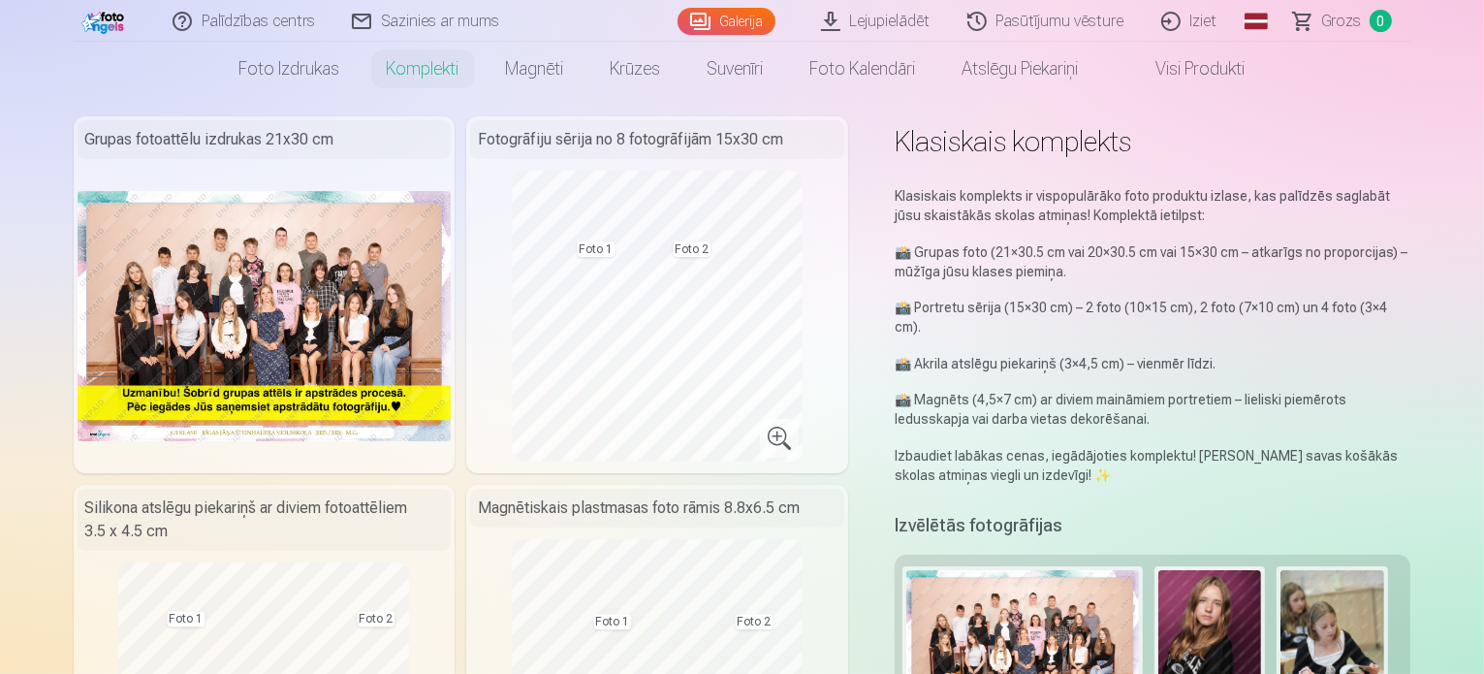
scroll to position [35, 0]
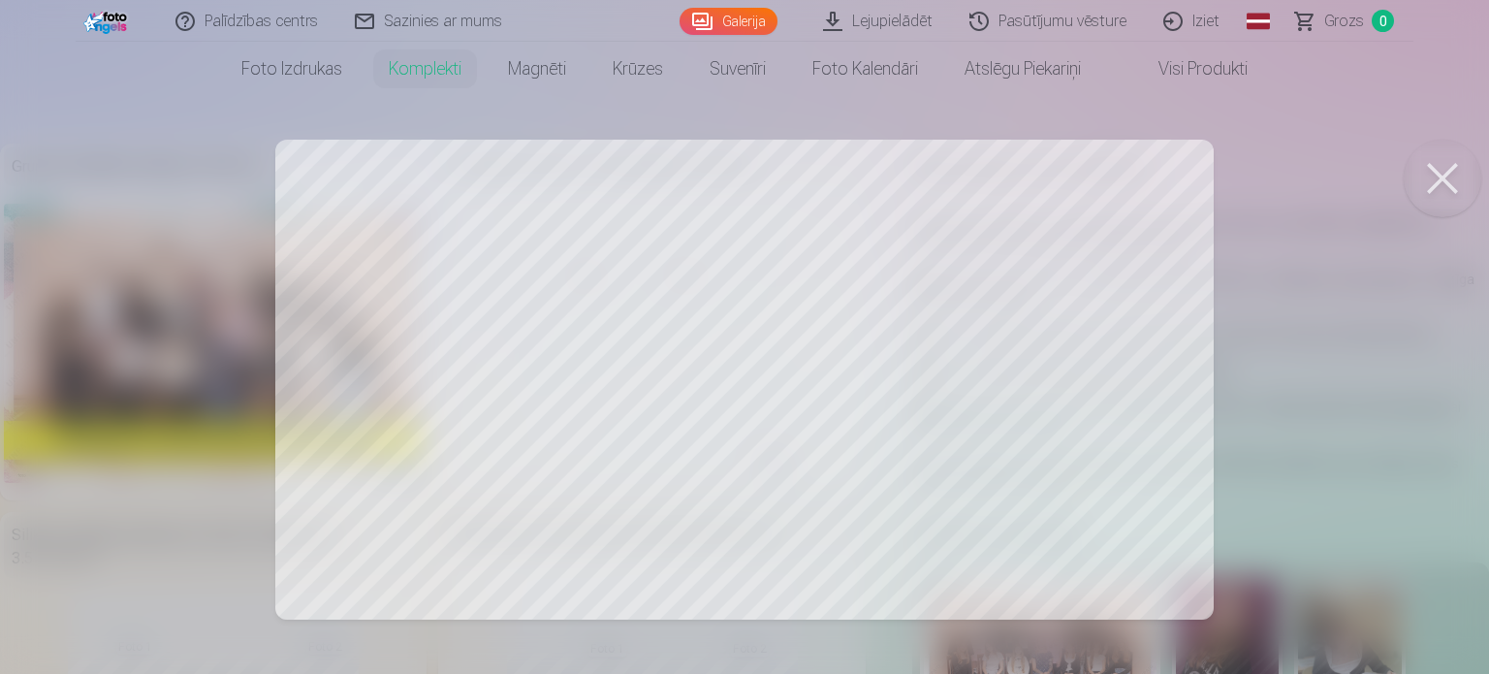
click at [1454, 179] on button at bounding box center [1443, 179] width 78 height 78
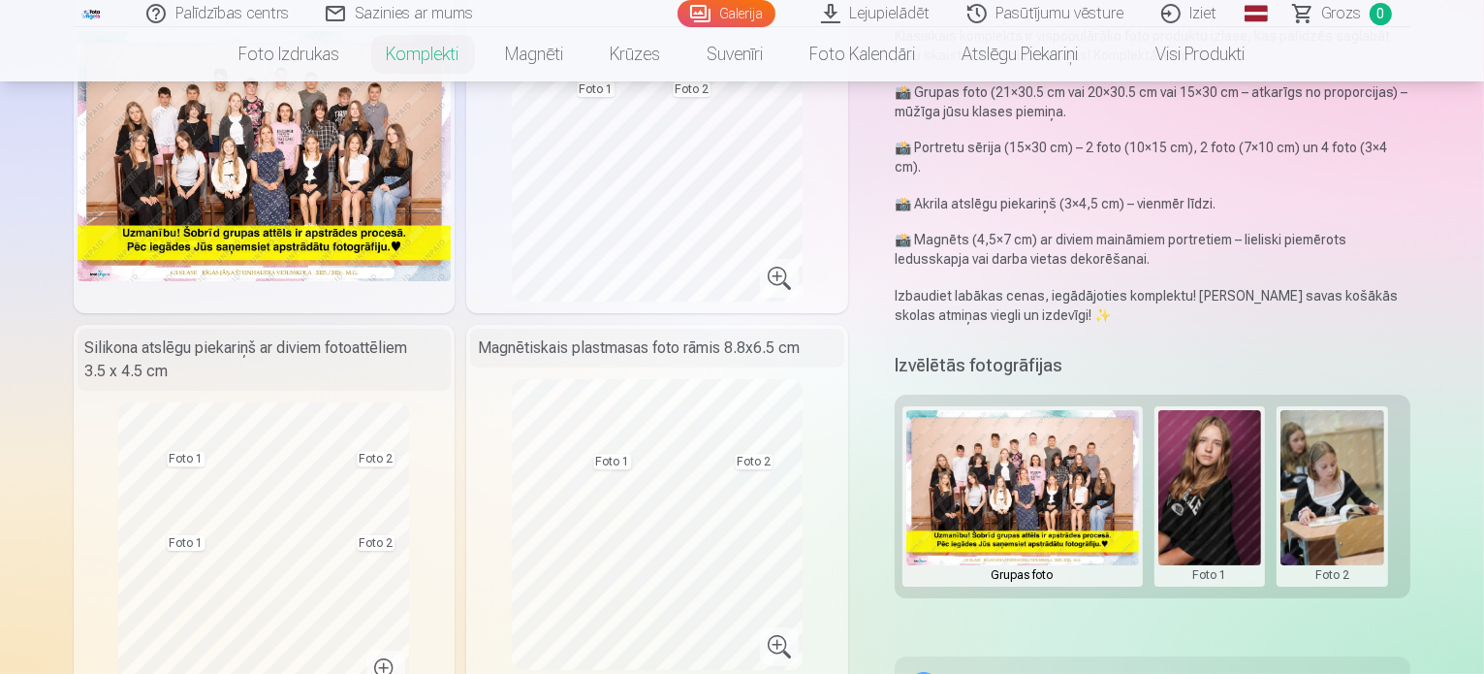
scroll to position [223, 0]
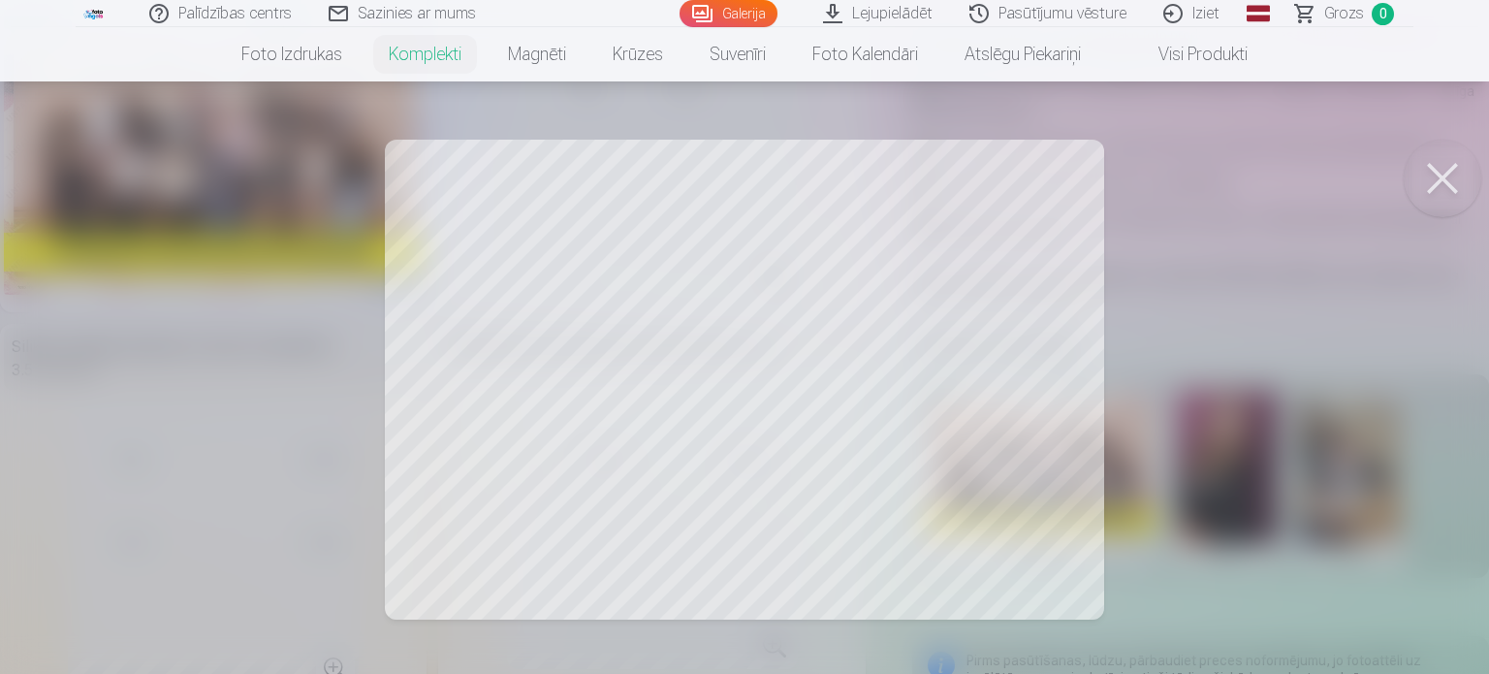
click at [511, 400] on div at bounding box center [744, 337] width 1489 height 674
click at [1429, 162] on button at bounding box center [1443, 179] width 78 height 78
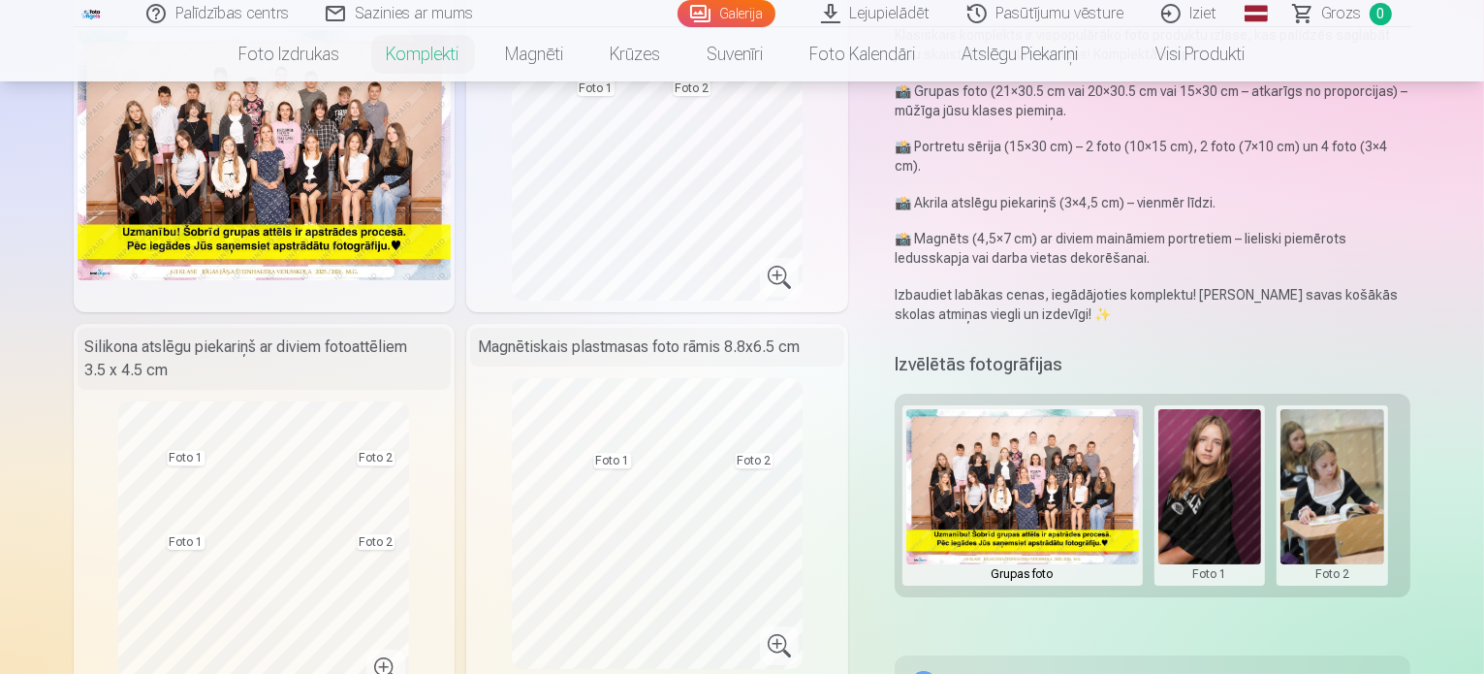
scroll to position [0, 0]
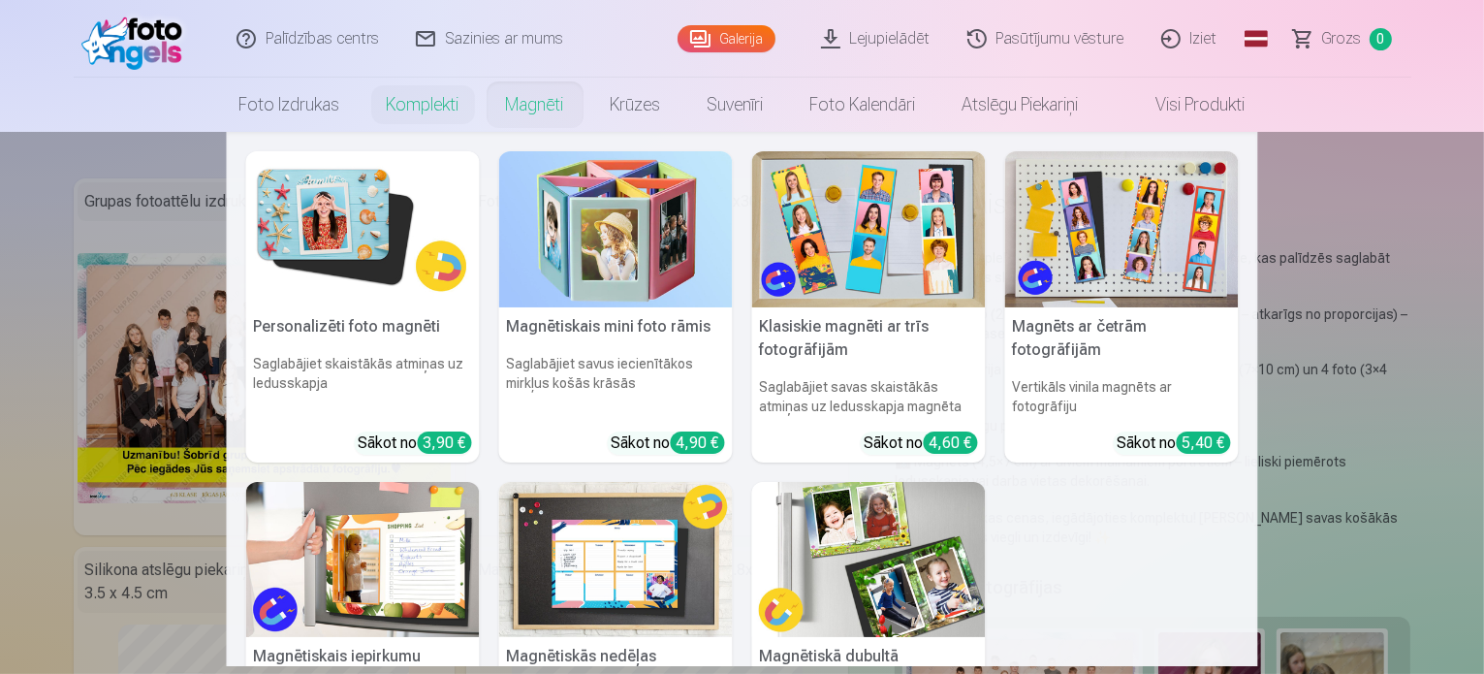
click at [538, 116] on link "Magnēti" at bounding box center [535, 105] width 105 height 54
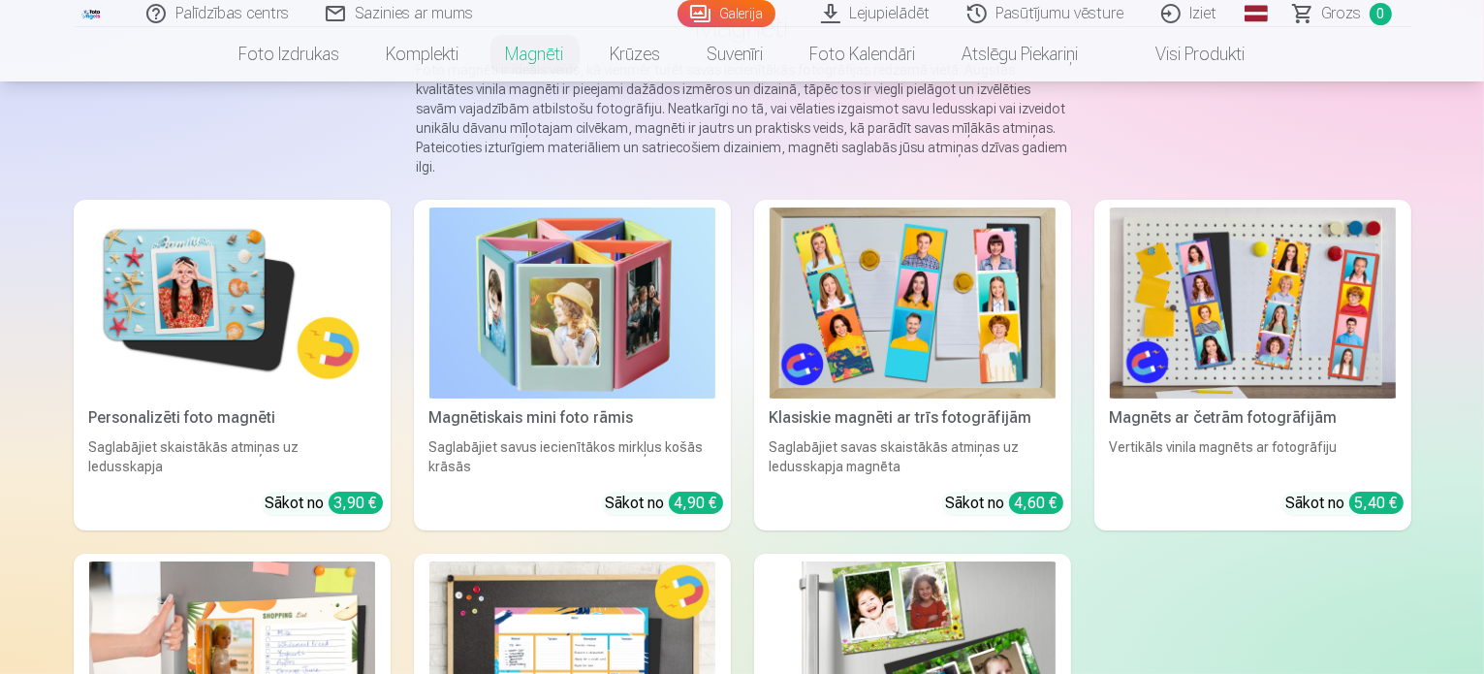
scroll to position [171, 0]
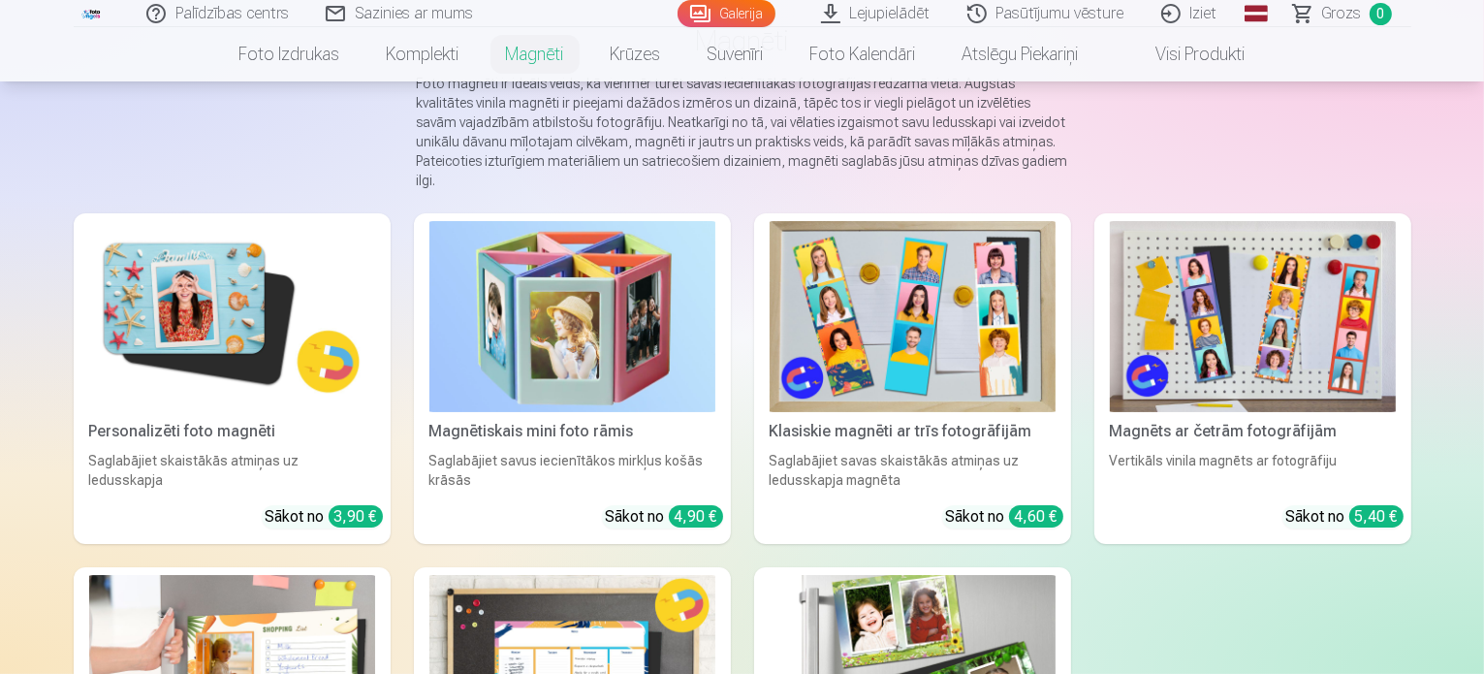
click at [922, 325] on img at bounding box center [913, 316] width 286 height 191
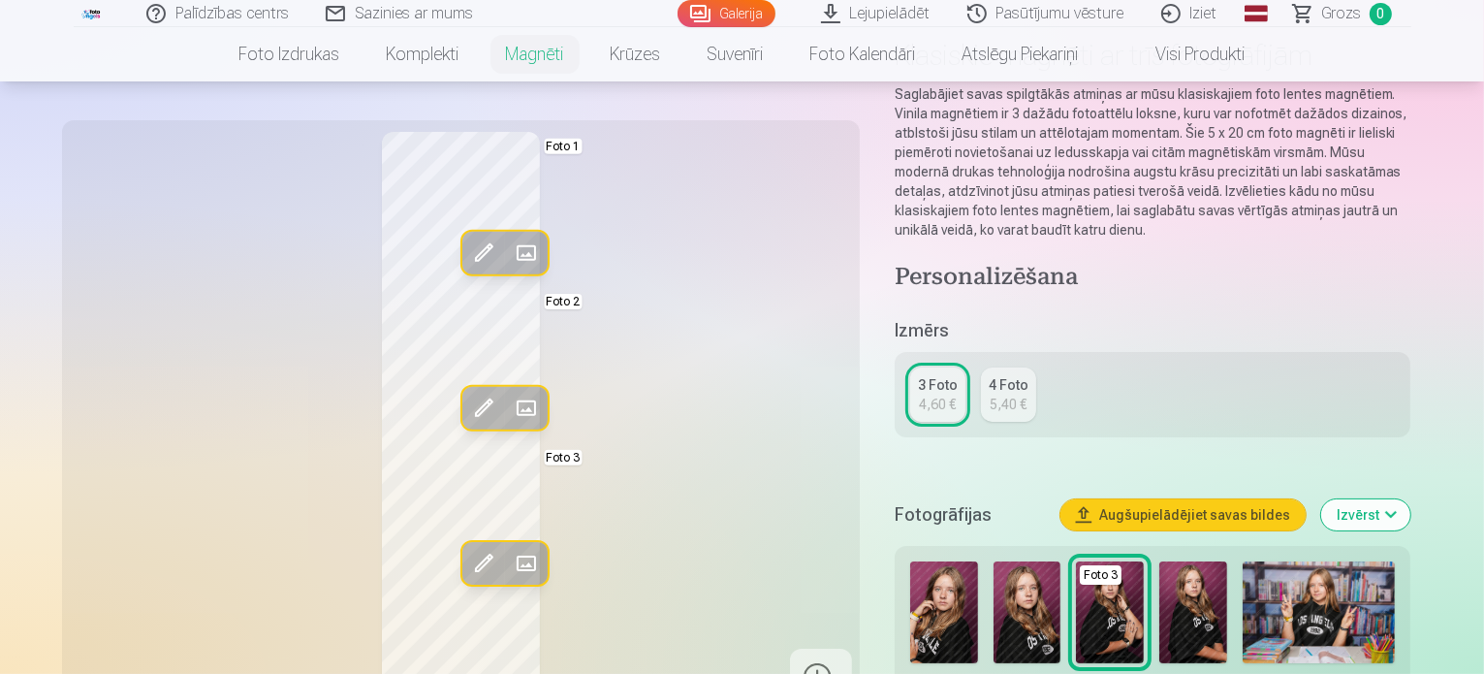
scroll to position [131, 0]
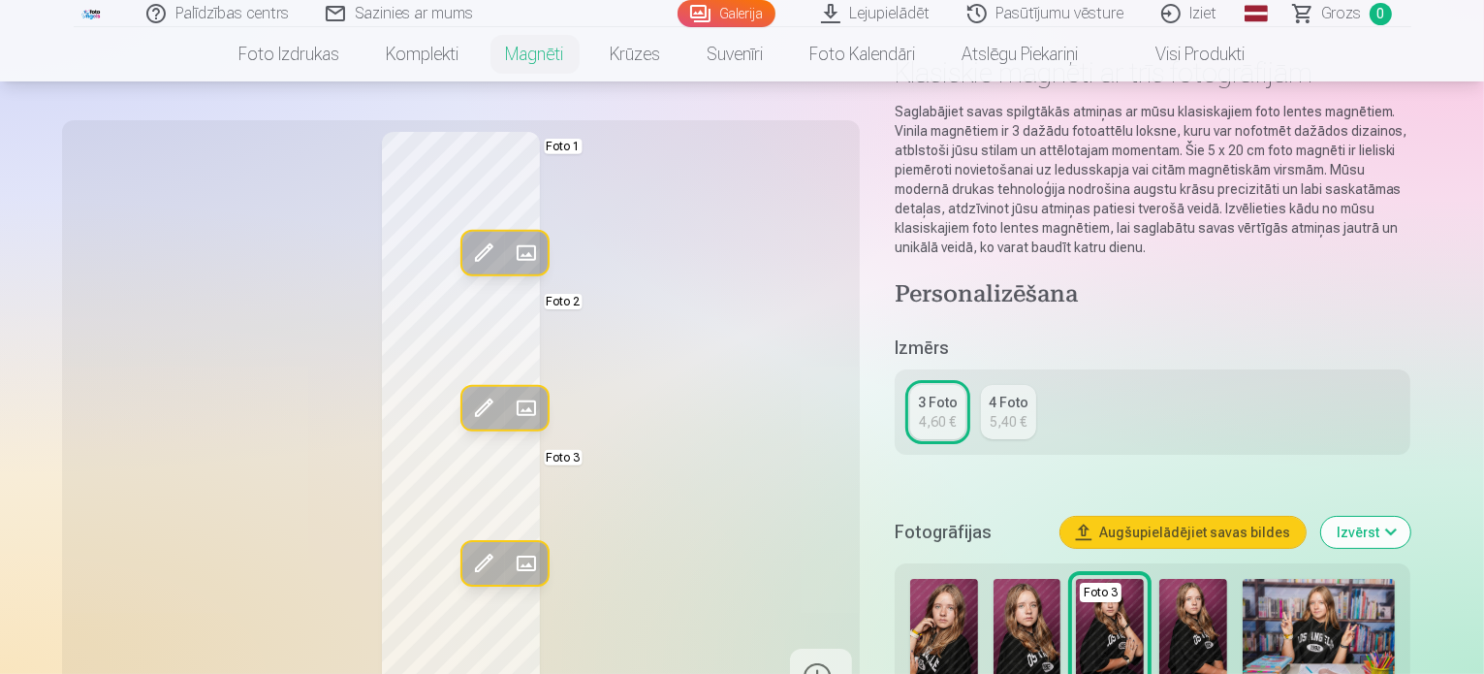
click at [1027, 412] on div "5,40 €" at bounding box center [1008, 421] width 37 height 19
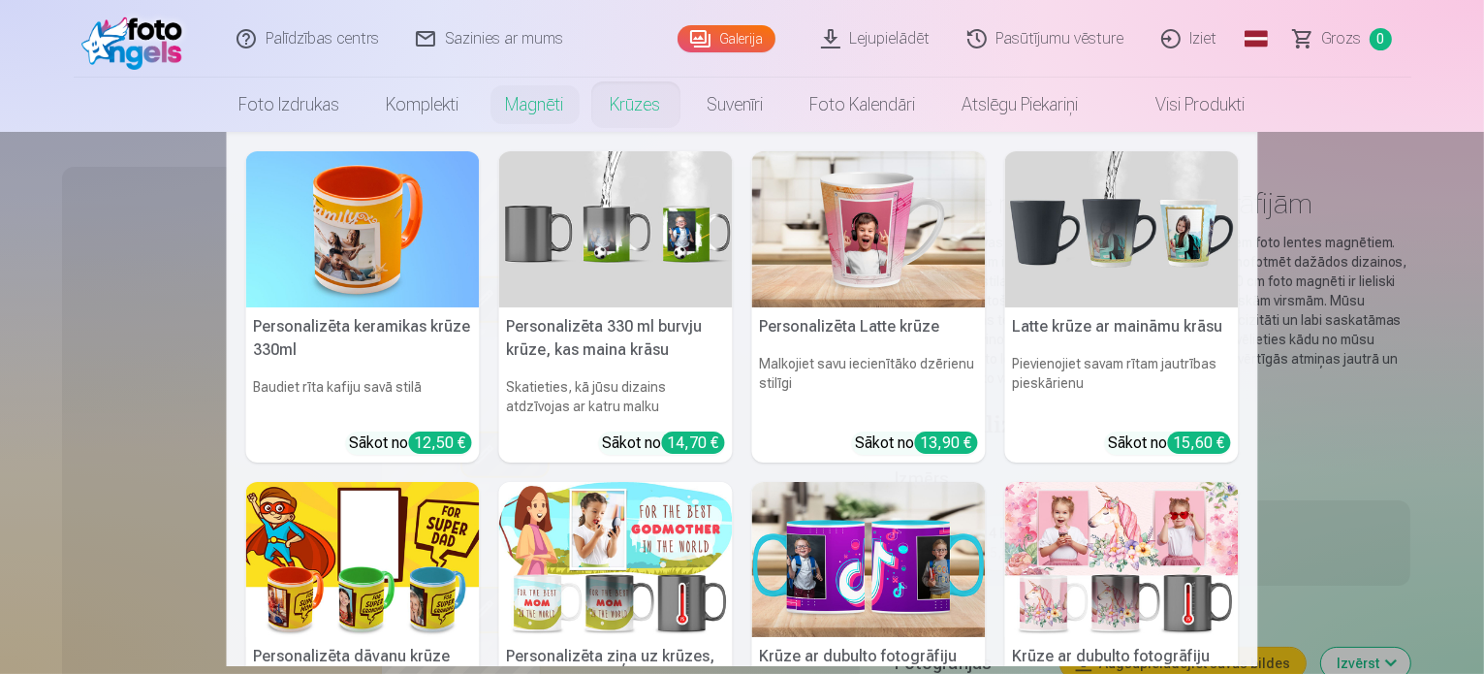
click at [658, 112] on link "Krūzes" at bounding box center [635, 105] width 97 height 54
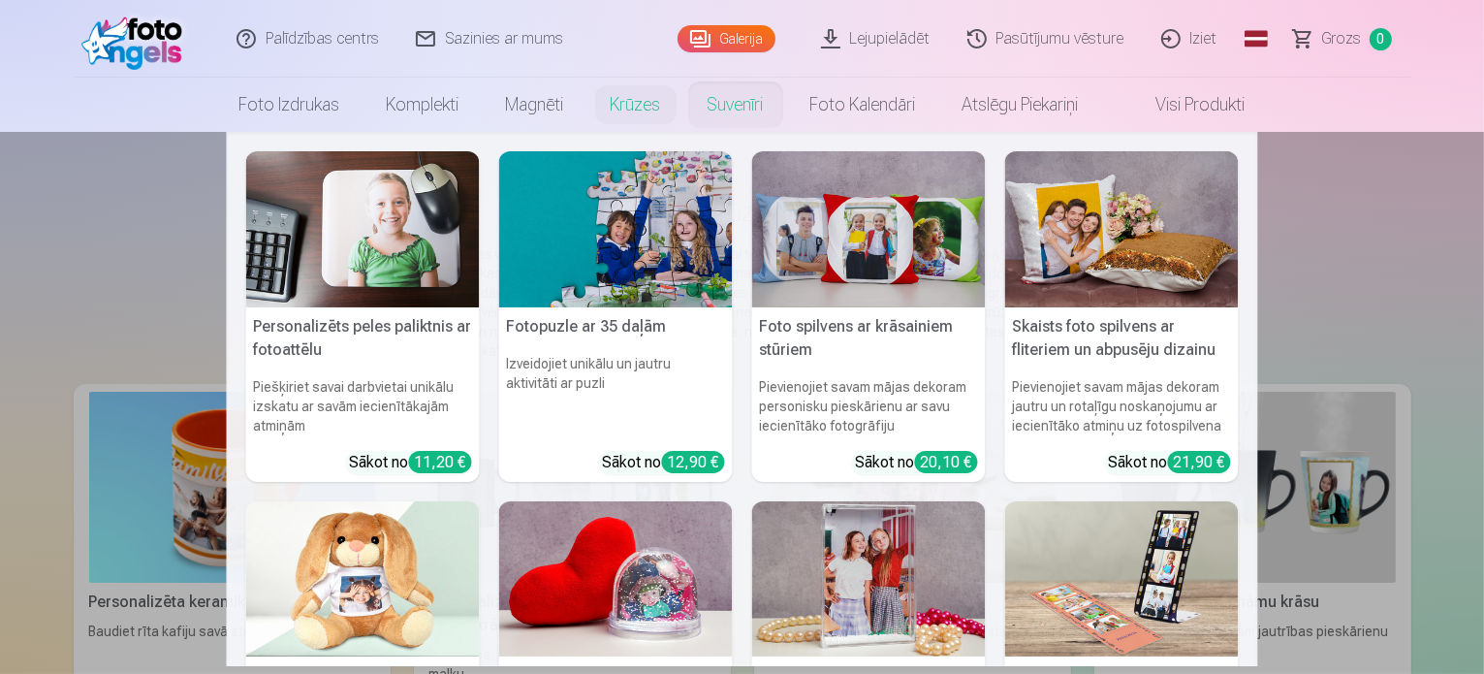
click at [752, 106] on link "Suvenīri" at bounding box center [735, 105] width 103 height 54
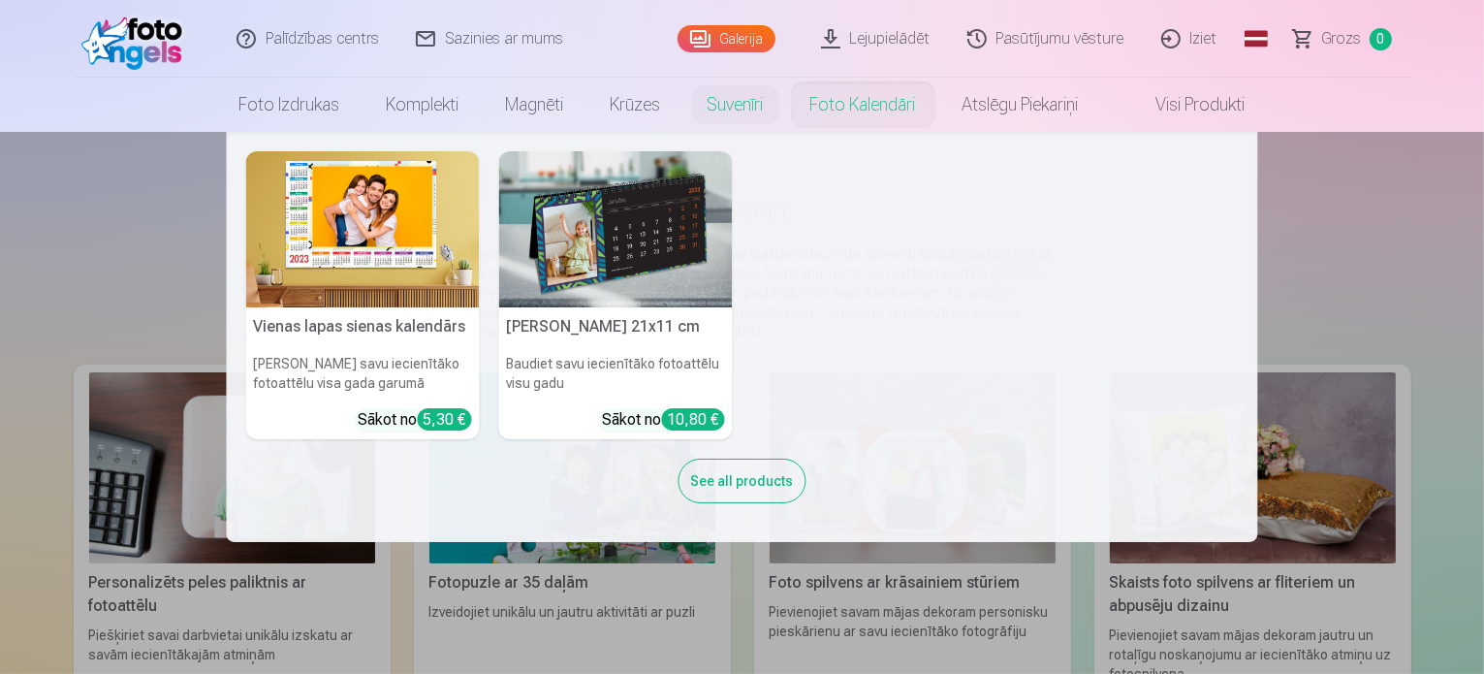
click at [869, 104] on link "Foto kalendāri" at bounding box center [863, 105] width 152 height 54
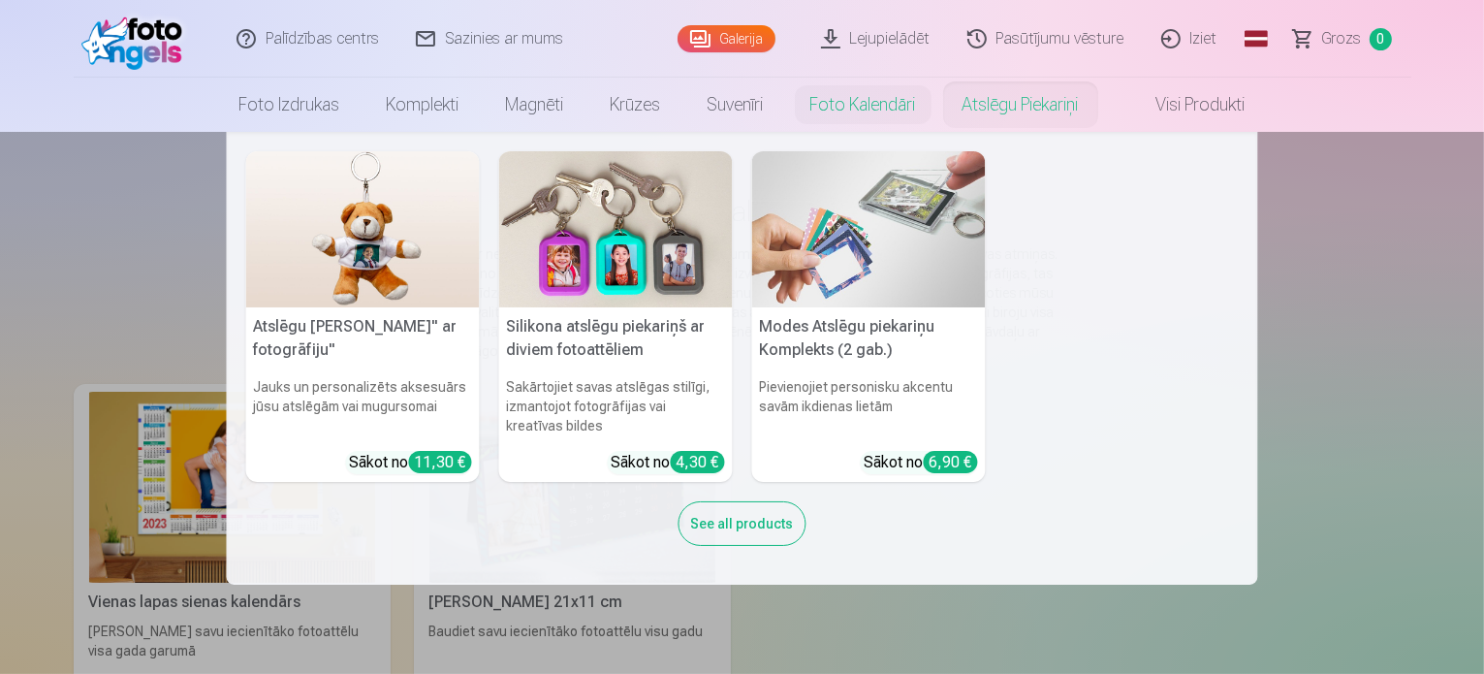
click at [1018, 88] on link "Atslēgu piekariņi" at bounding box center [1020, 105] width 163 height 54
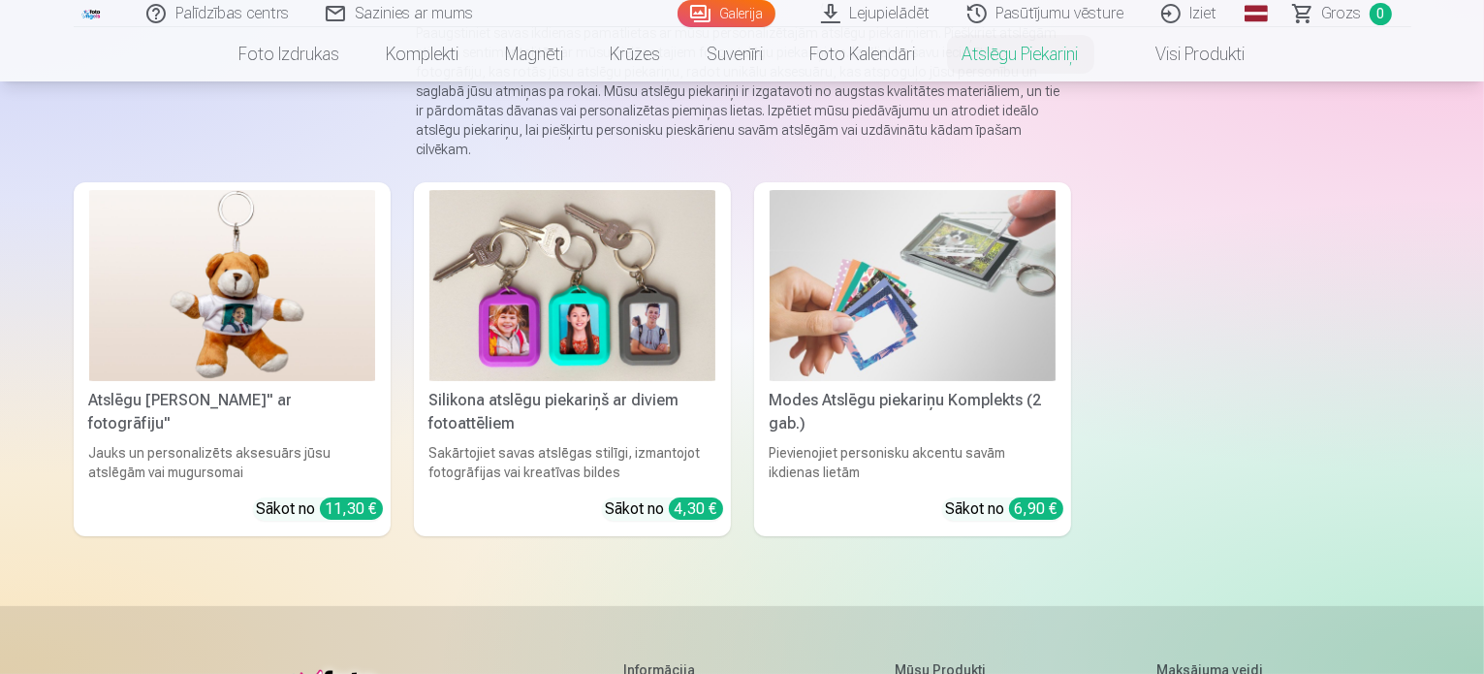
scroll to position [223, 0]
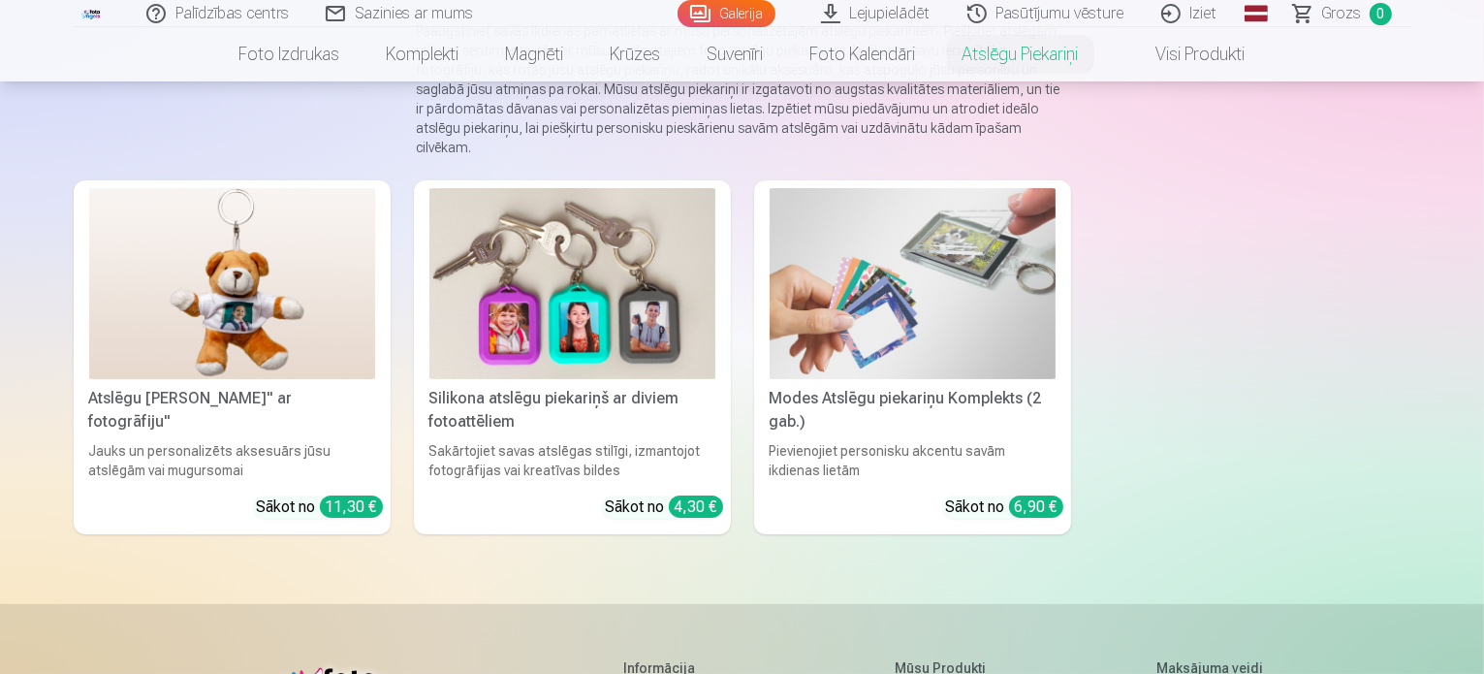
click at [618, 329] on img at bounding box center [572, 283] width 286 height 191
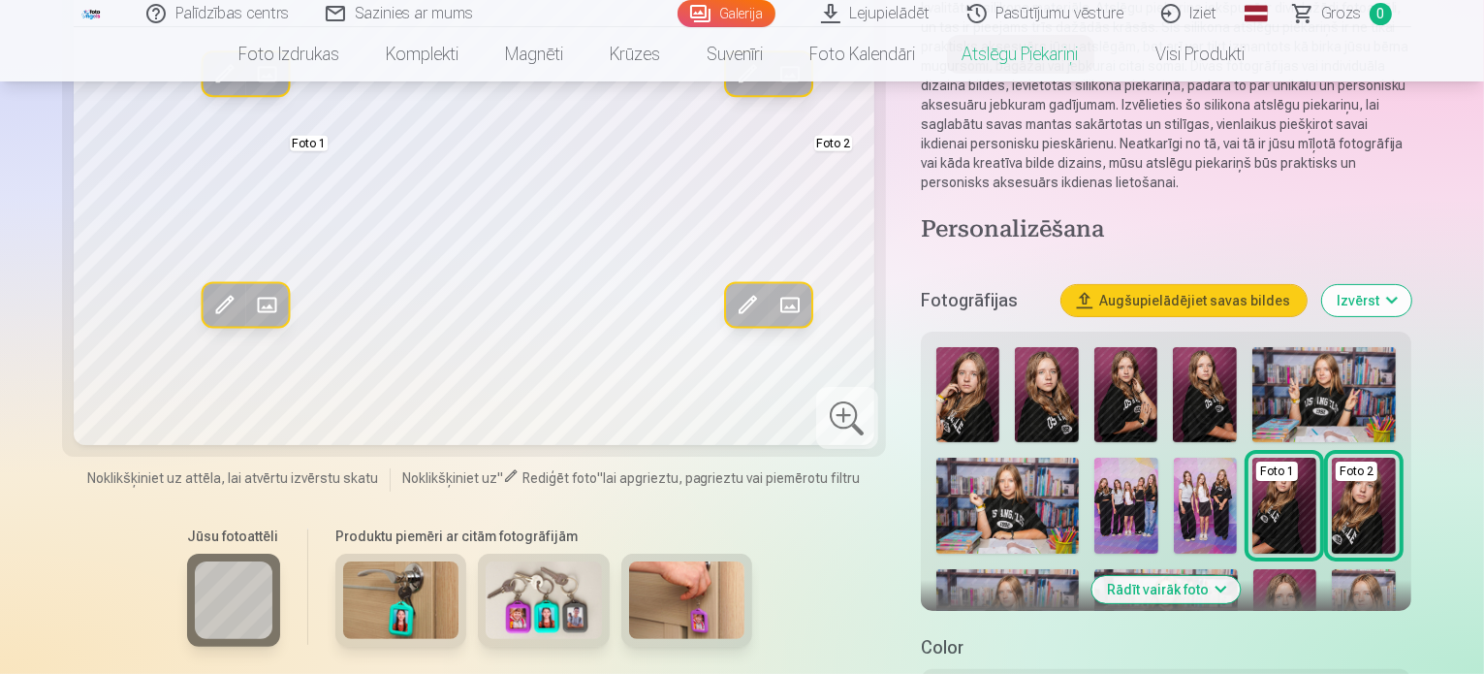
scroll to position [291, 0]
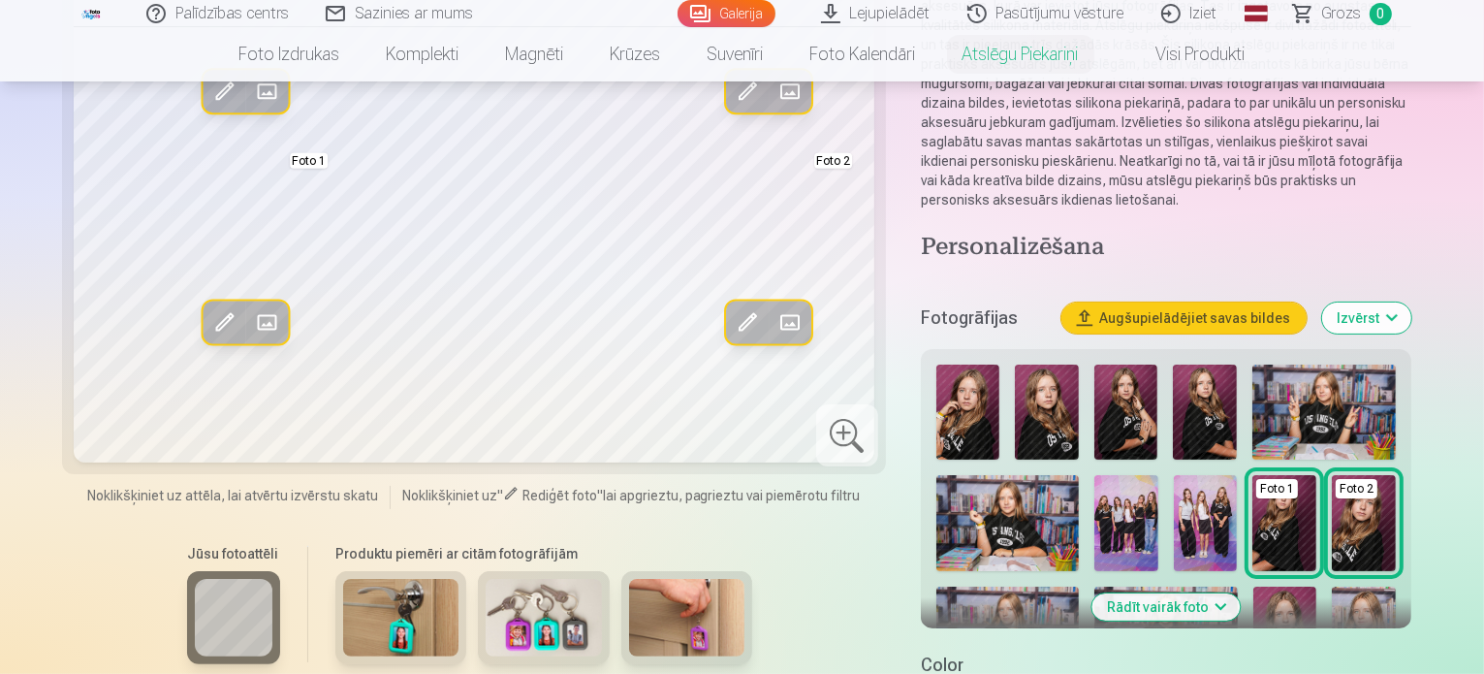
click at [1218, 593] on button "Rādīt vairāk foto" at bounding box center [1166, 606] width 148 height 27
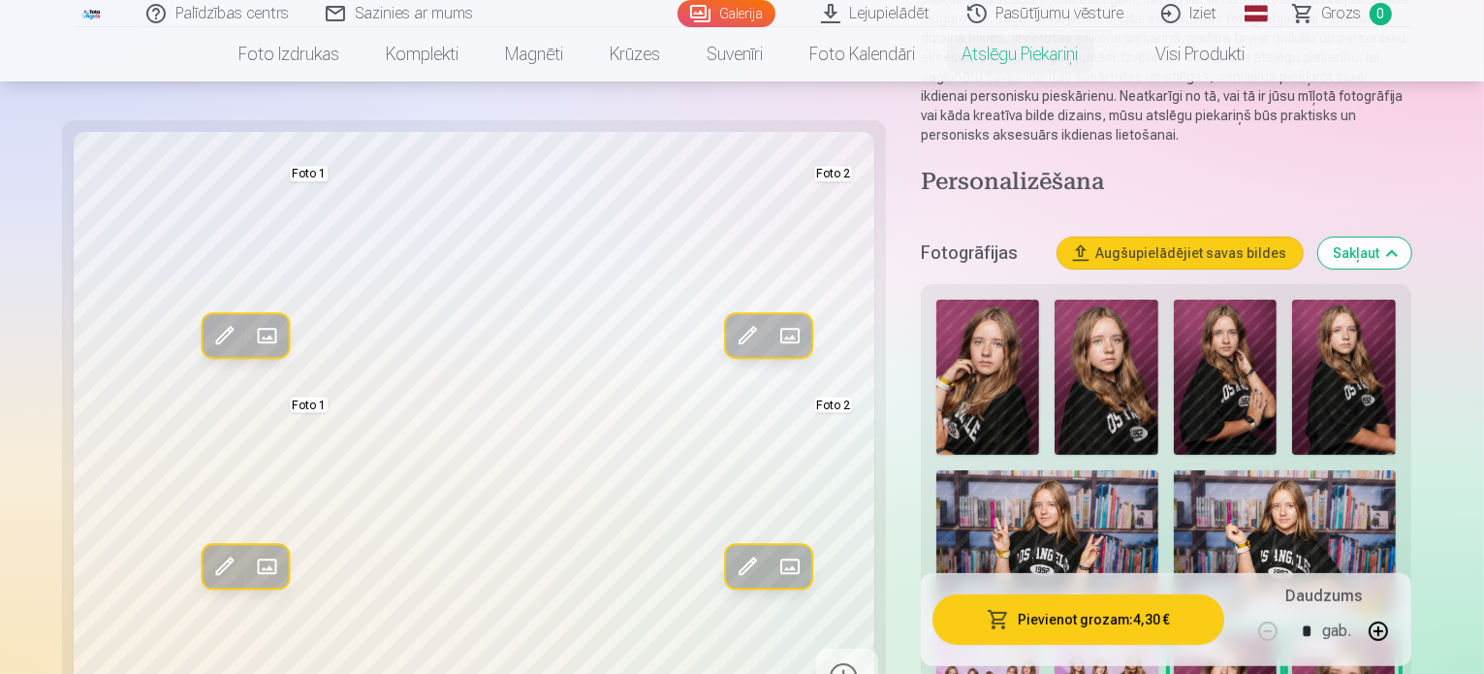
scroll to position [334, 0]
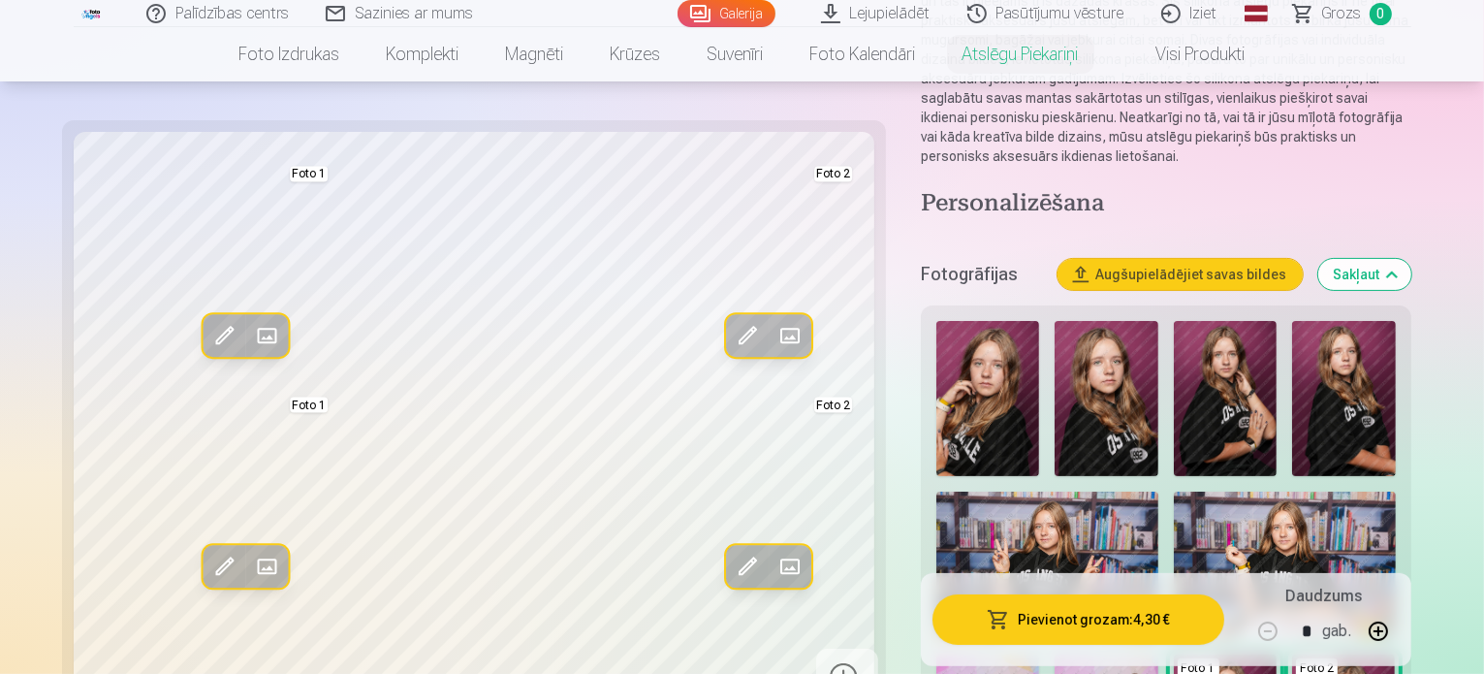
click at [1183, 259] on button "Augšupielādējiet savas bildes" at bounding box center [1180, 274] width 245 height 31
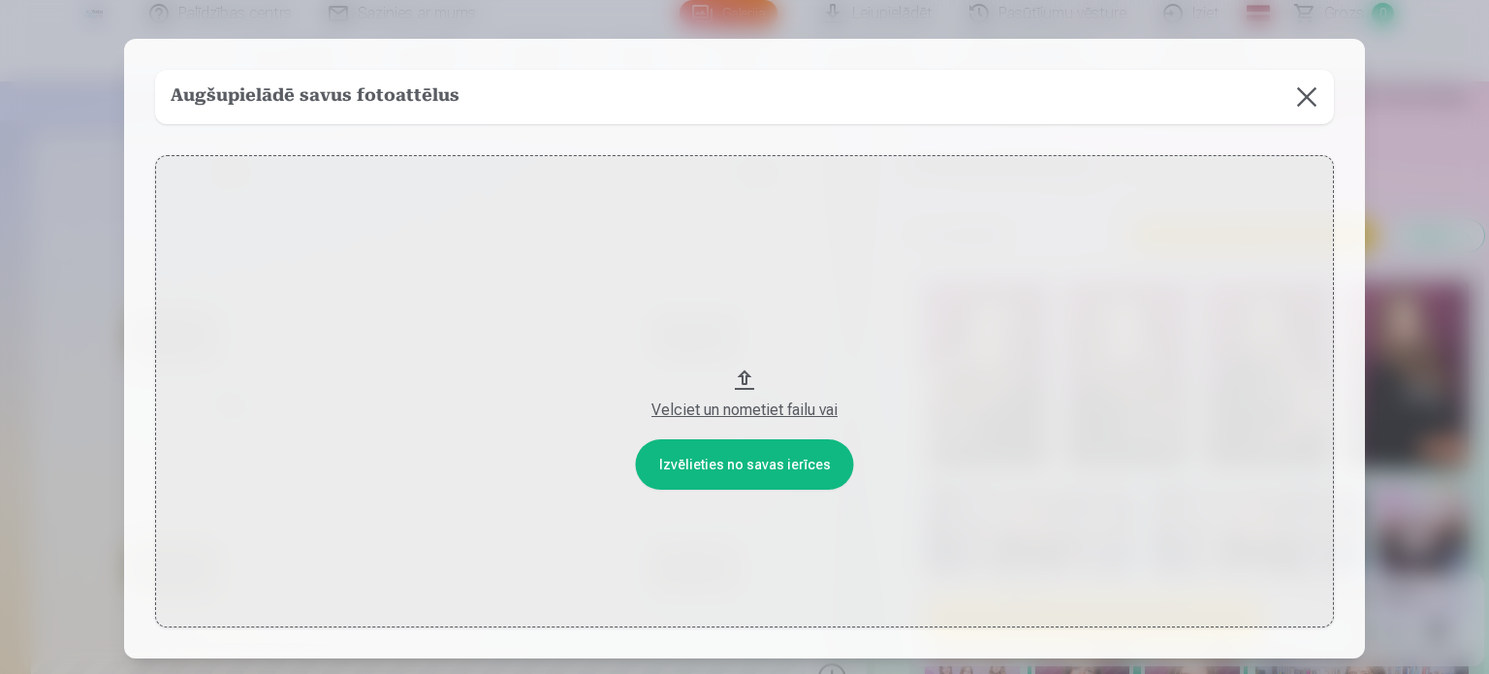
click at [1307, 111] on button at bounding box center [1307, 97] width 54 height 54
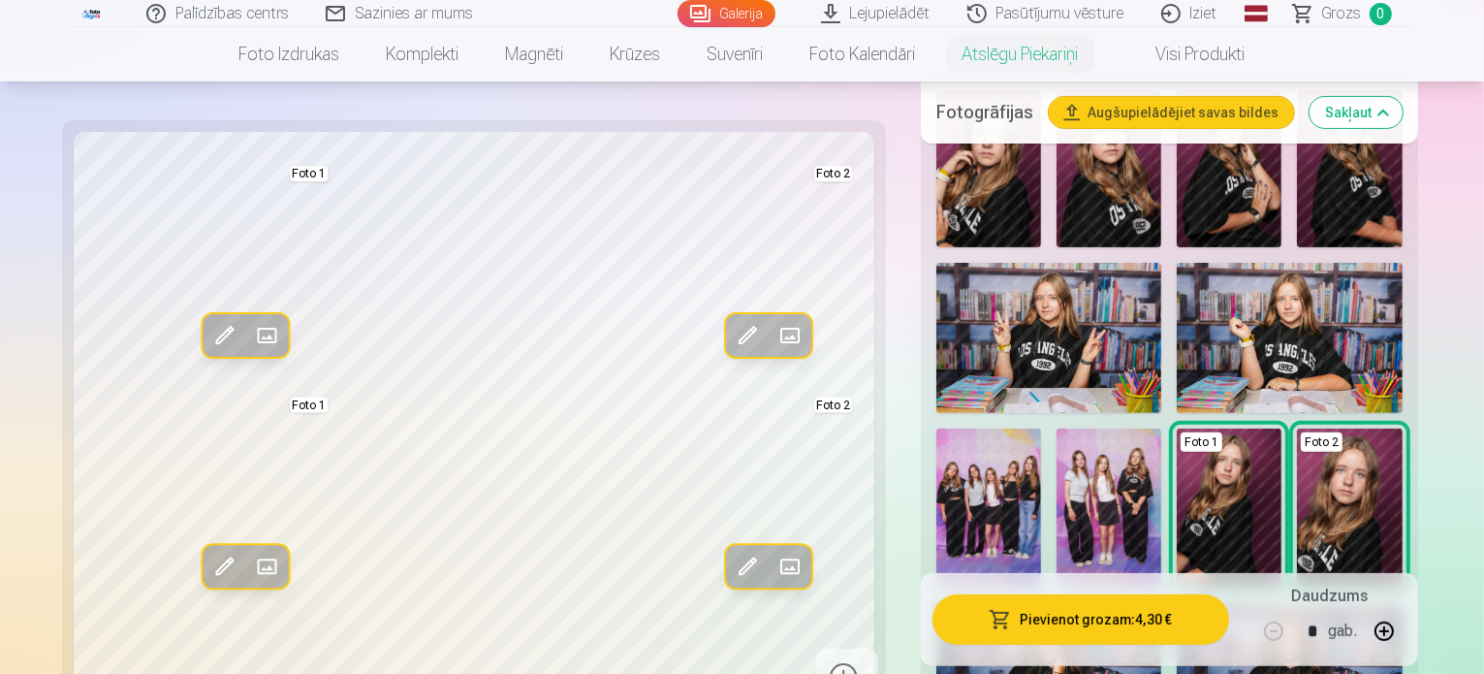
scroll to position [586, 0]
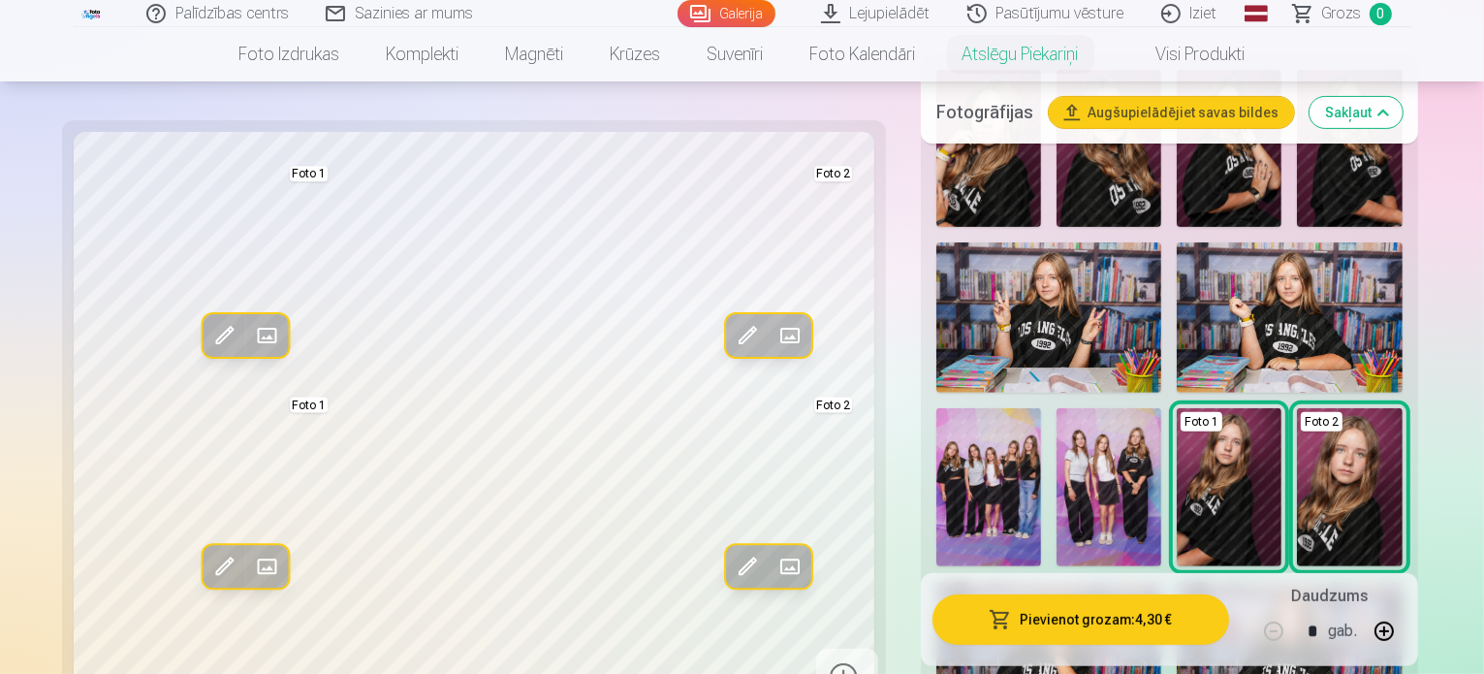
click at [1297, 468] on img at bounding box center [1349, 486] width 105 height 157
click at [1041, 408] on img at bounding box center [988, 486] width 105 height 157
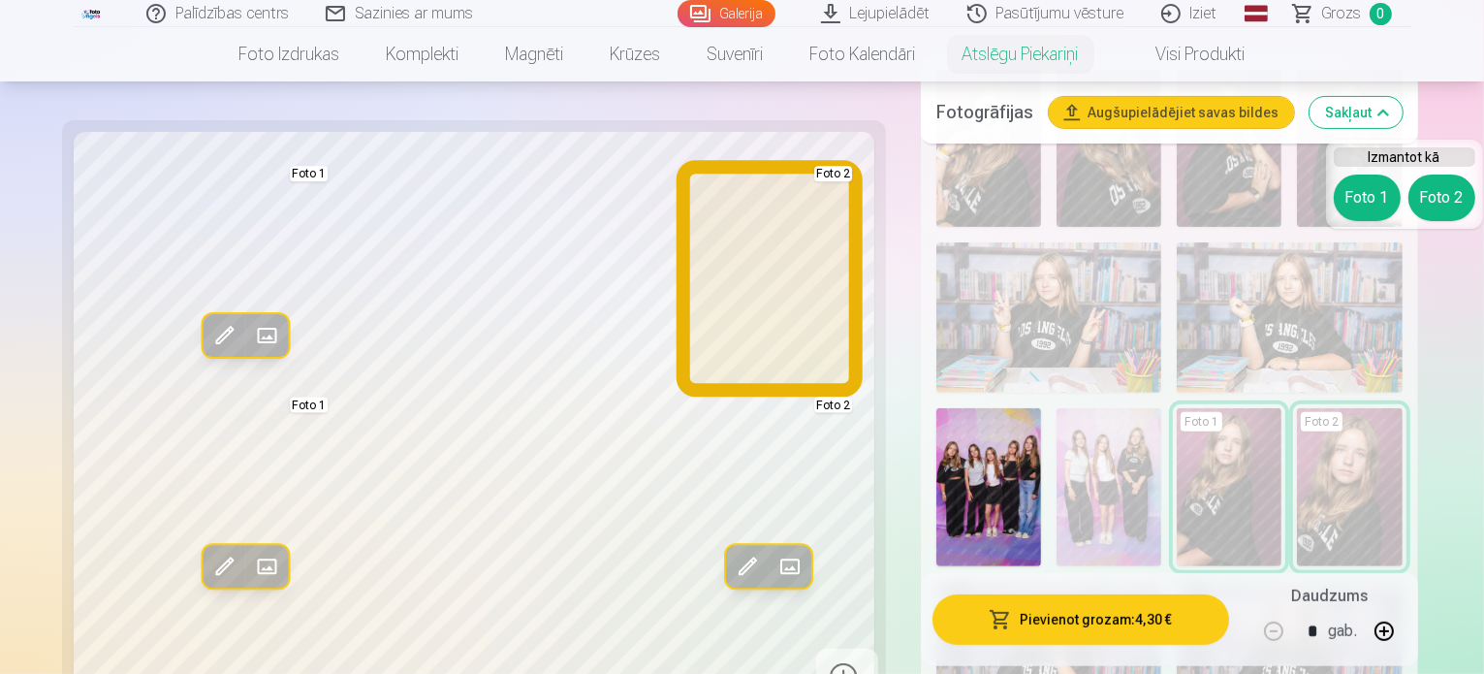
click at [1452, 201] on button "Foto 2" at bounding box center [1442, 197] width 67 height 47
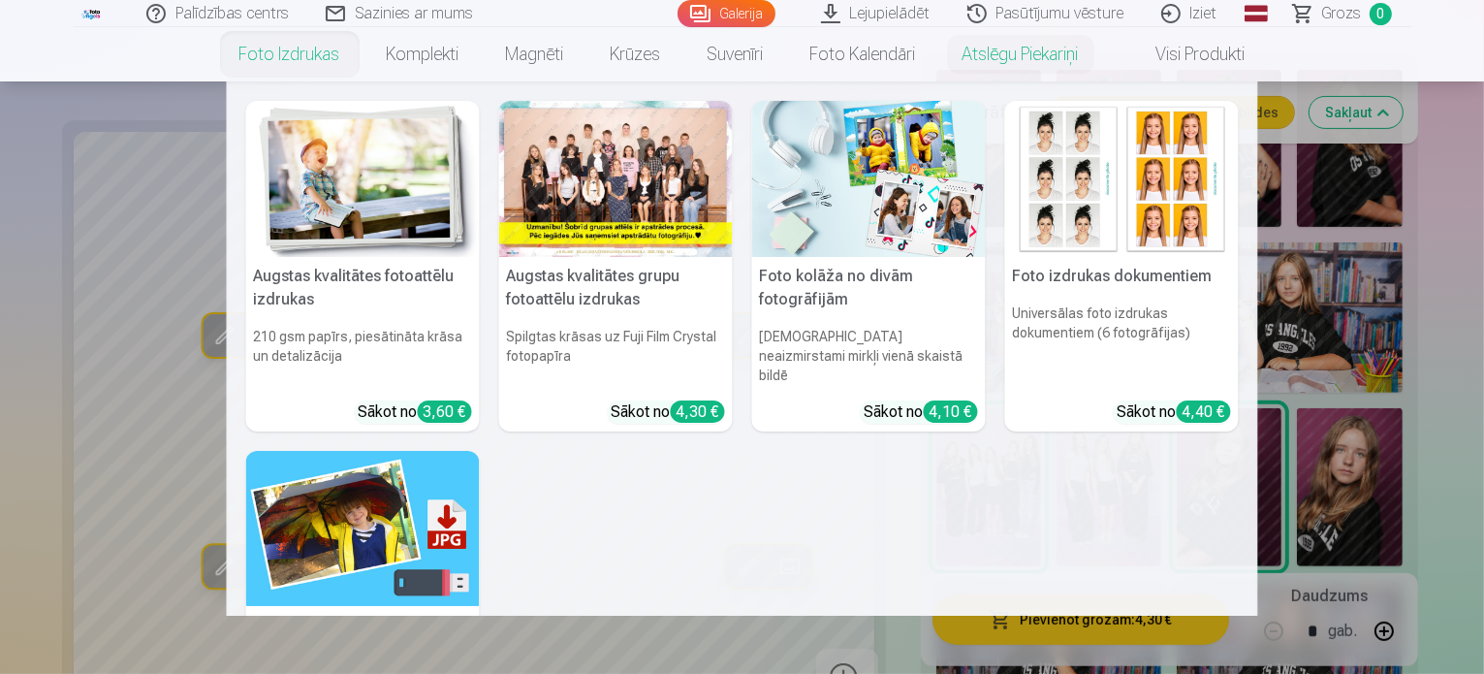
click at [787, 239] on img at bounding box center [869, 179] width 234 height 156
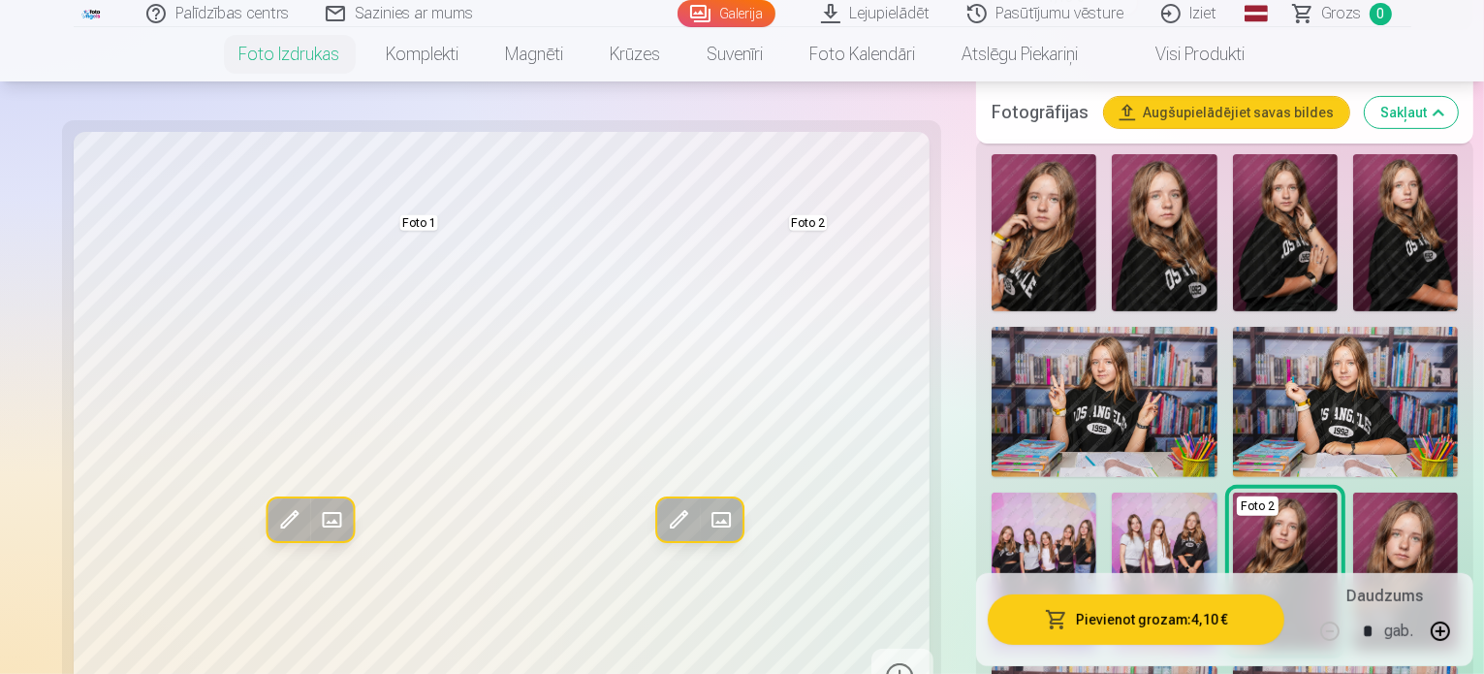
scroll to position [608, 0]
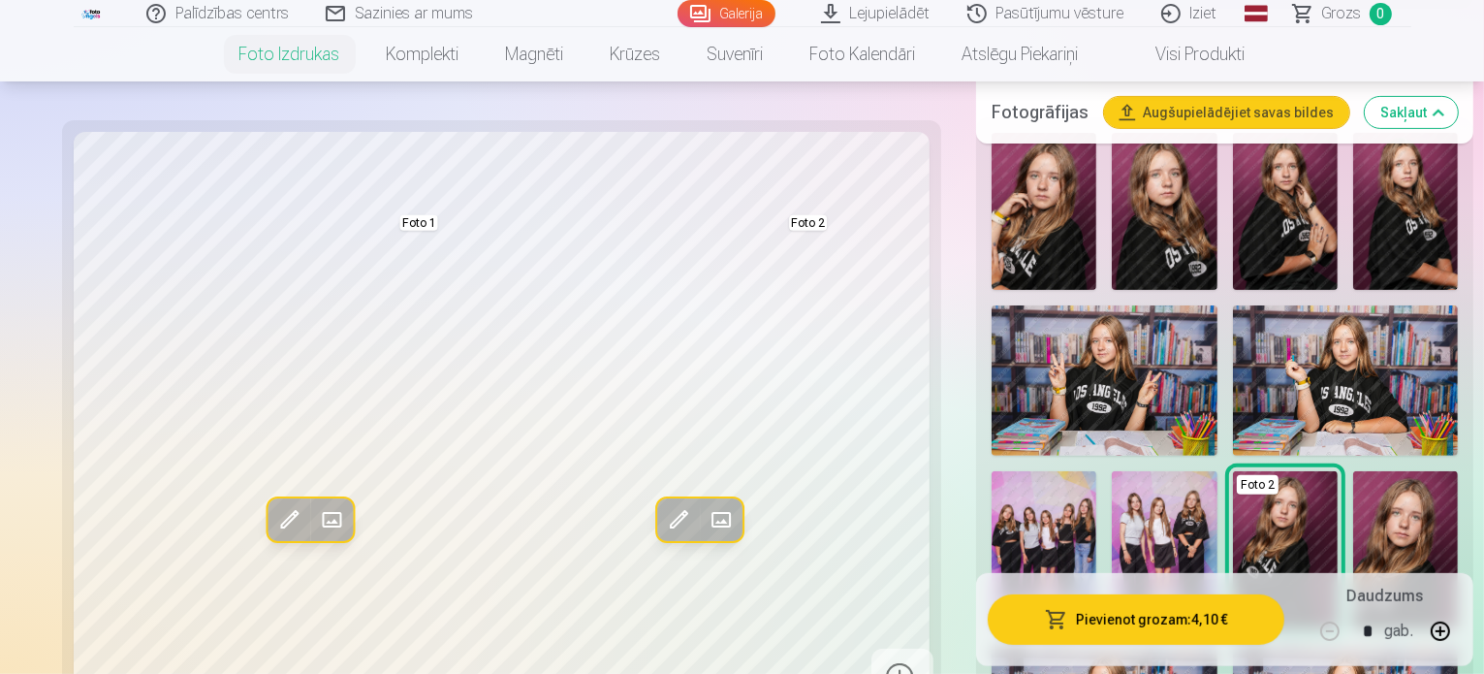
click at [997, 305] on img at bounding box center [1105, 380] width 226 height 150
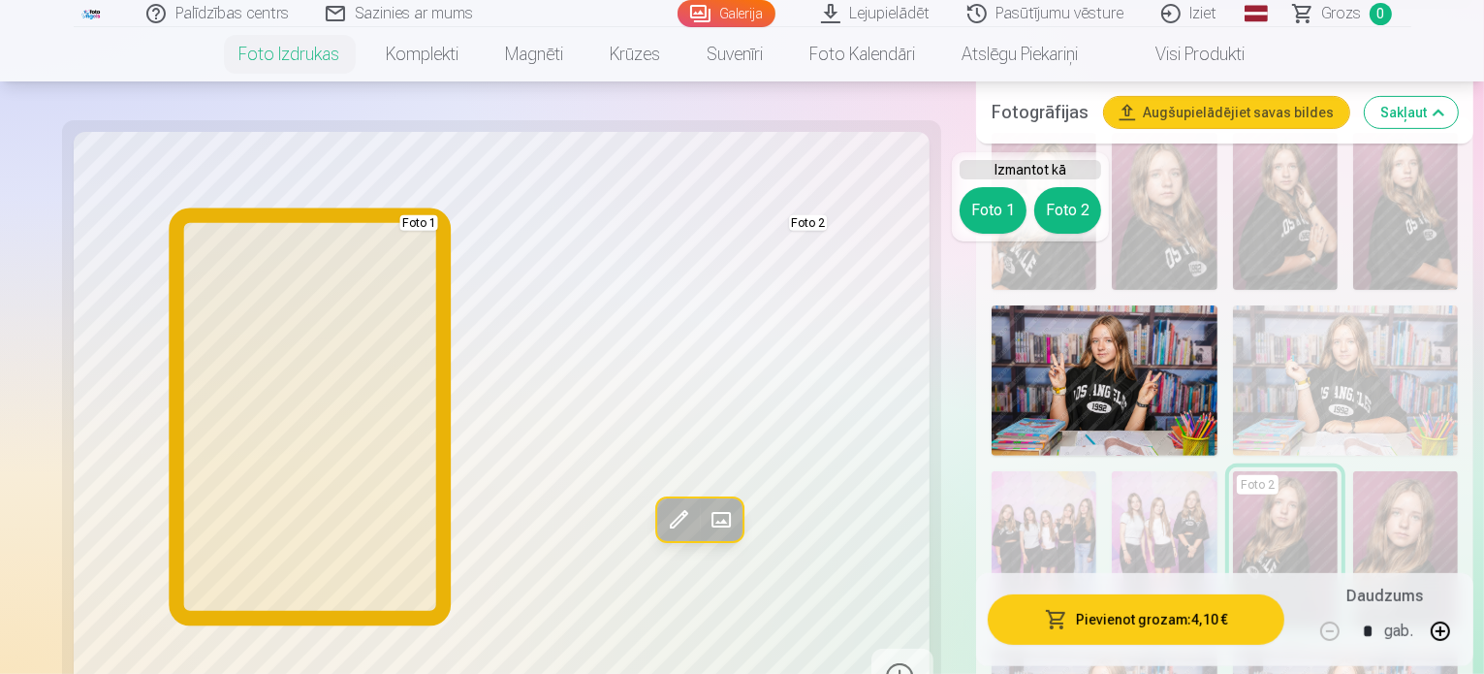
click at [1000, 214] on button "Foto 1" at bounding box center [993, 210] width 67 height 47
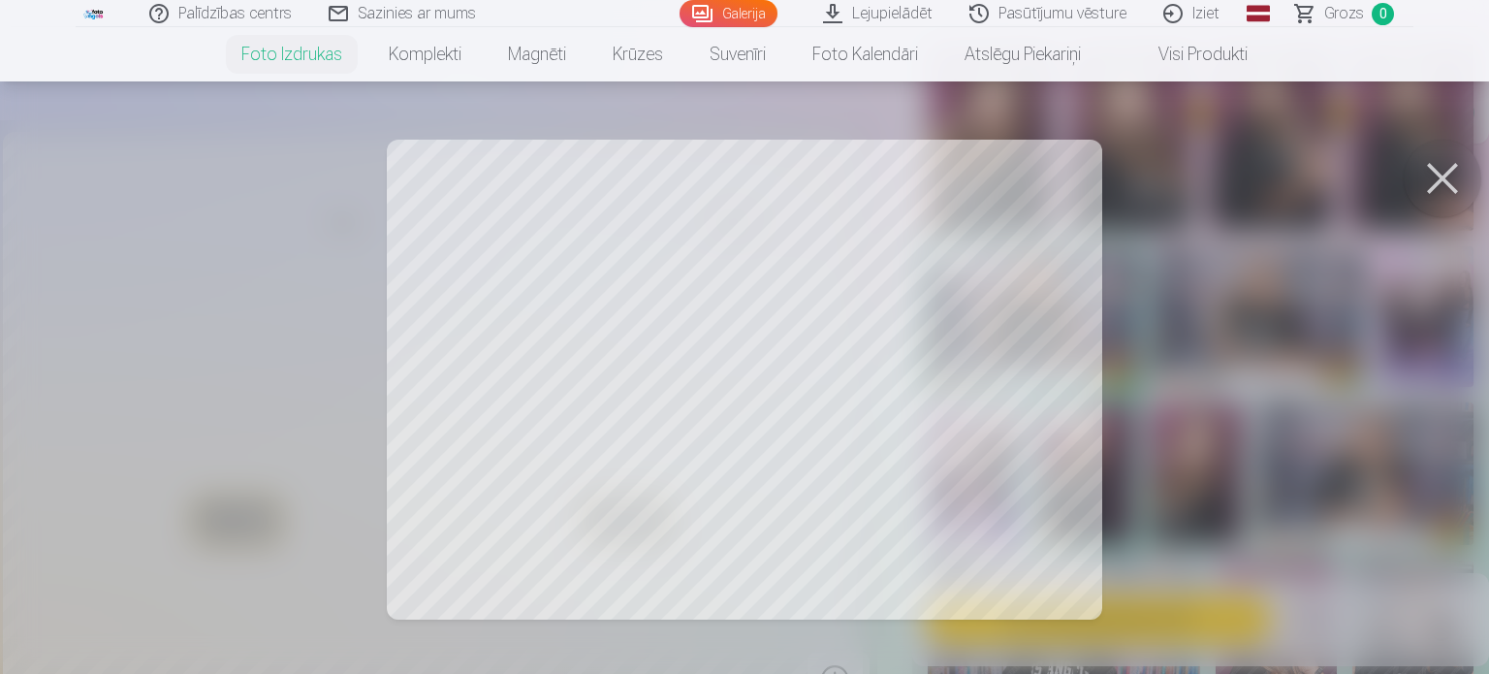
click at [573, 401] on div at bounding box center [744, 337] width 1489 height 674
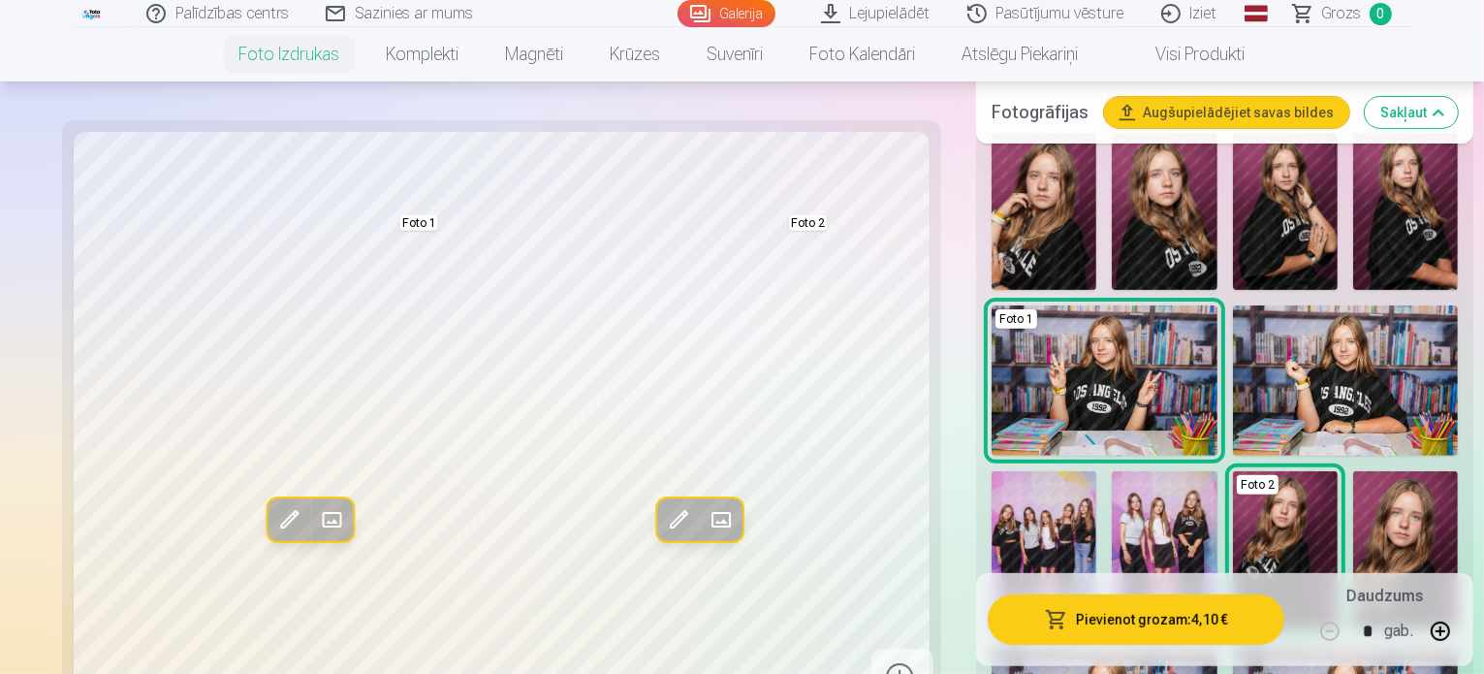
click at [273, 515] on span at bounding box center [288, 519] width 31 height 31
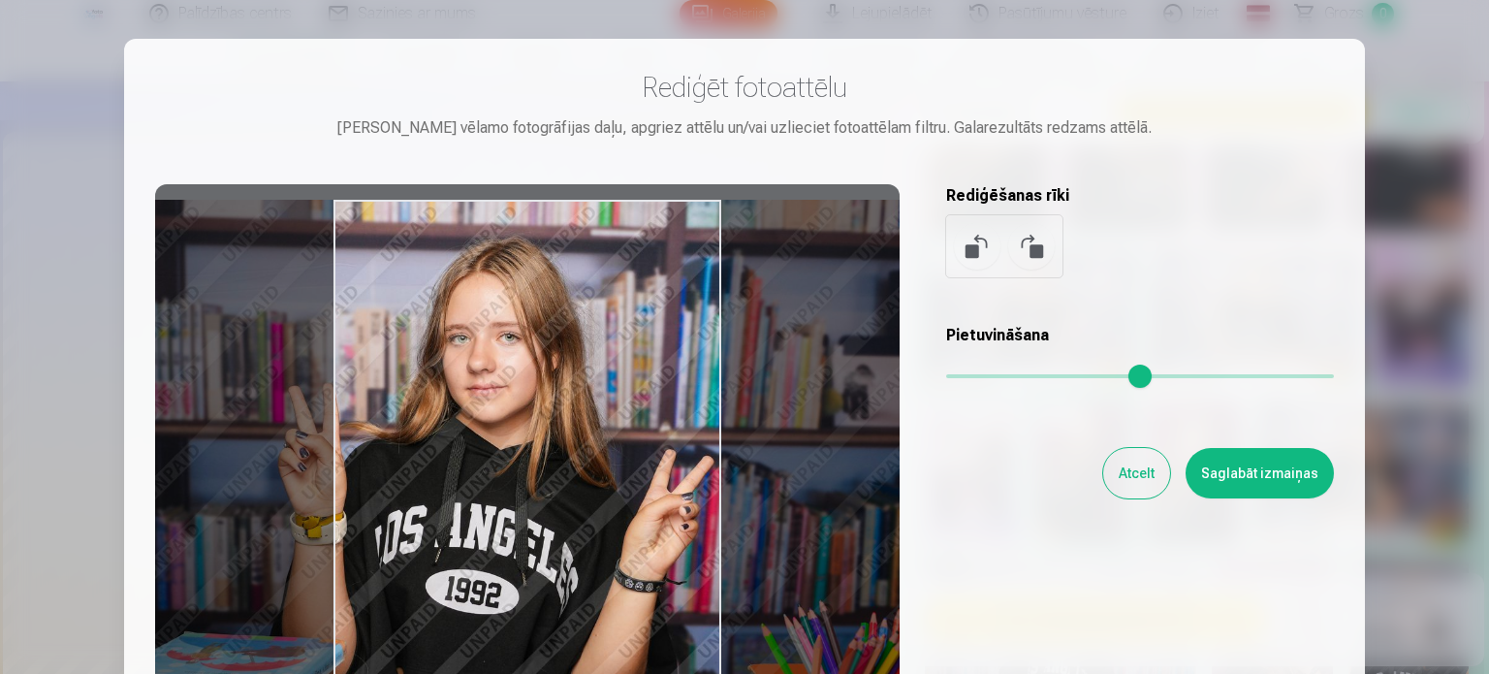
drag, startPoint x: 557, startPoint y: 444, endPoint x: 522, endPoint y: 436, distance: 36.7
click at [522, 436] on div at bounding box center [527, 488] width 744 height 609
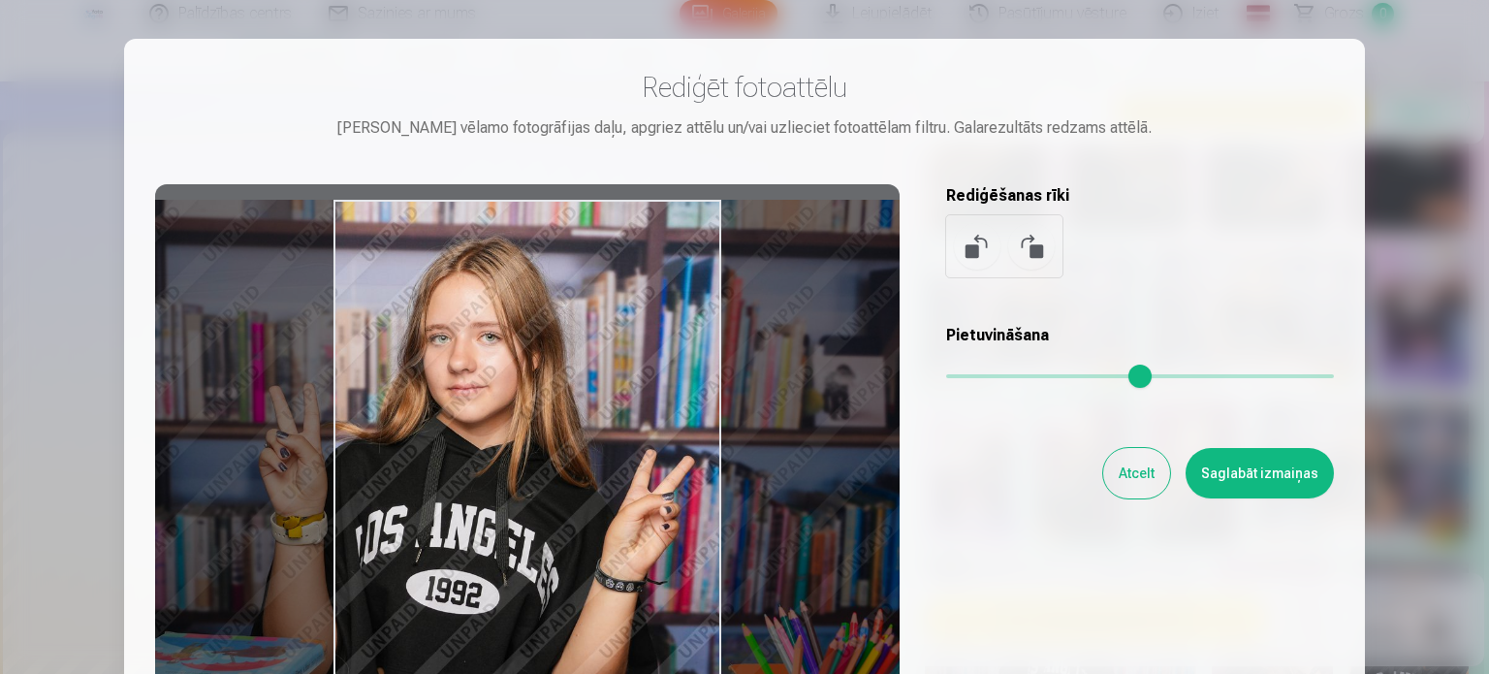
drag, startPoint x: 534, startPoint y: 438, endPoint x: 515, endPoint y: 438, distance: 19.4
click at [515, 438] on div at bounding box center [527, 488] width 744 height 609
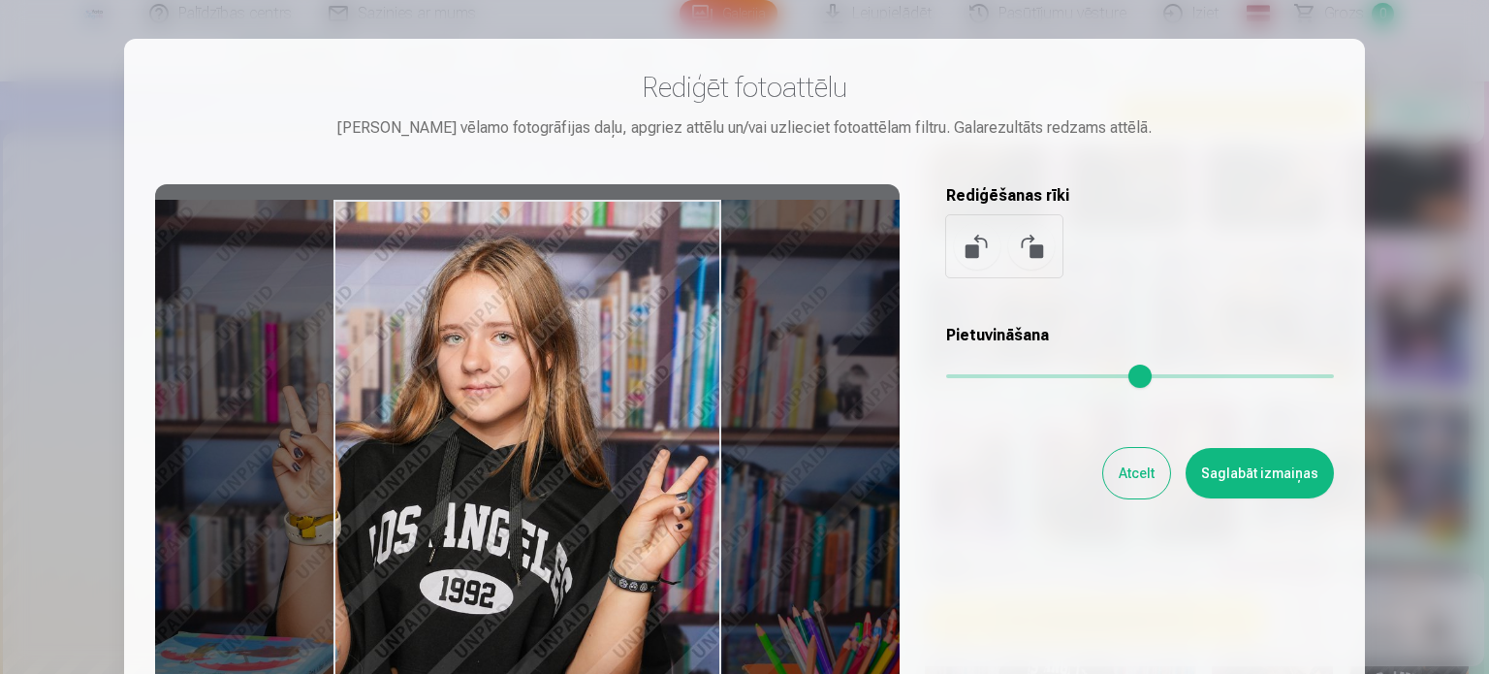
drag, startPoint x: 515, startPoint y: 438, endPoint x: 528, endPoint y: 444, distance: 14.8
click at [528, 444] on div at bounding box center [527, 488] width 744 height 609
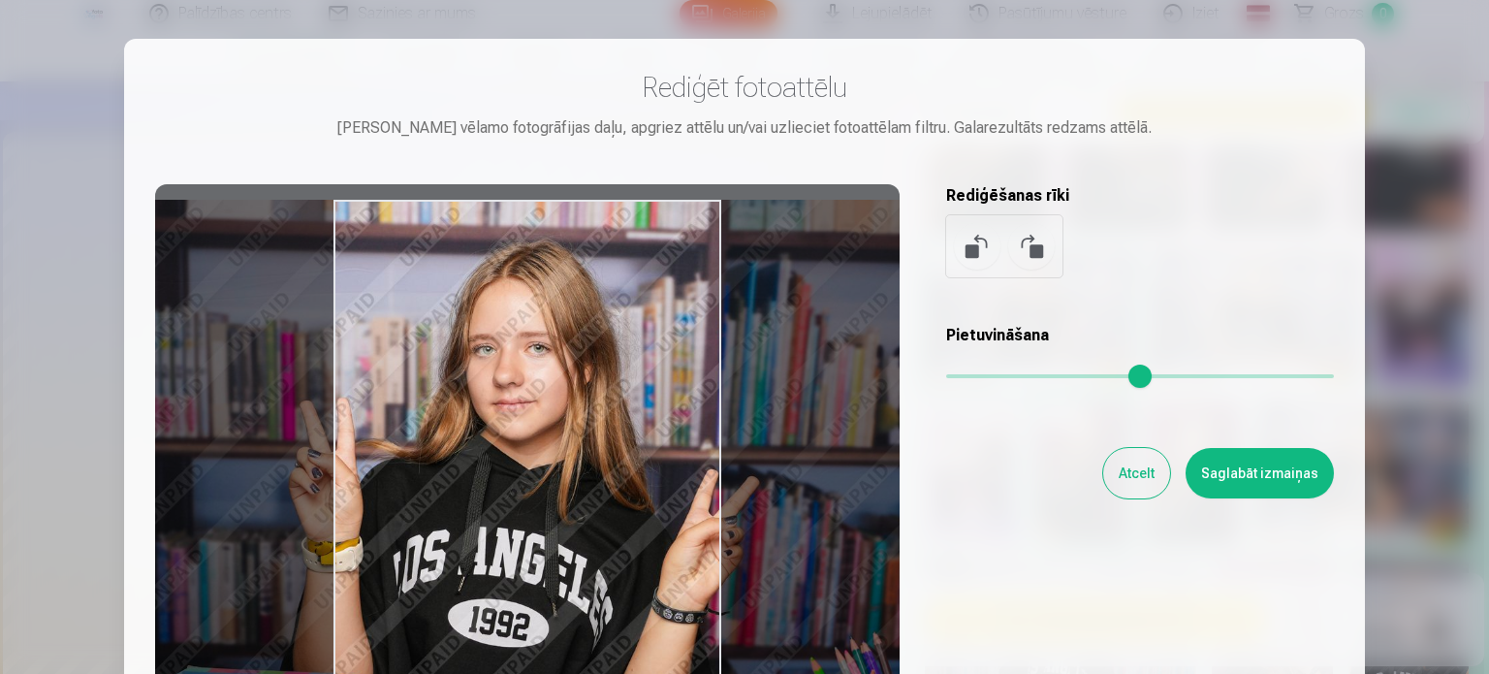
type input "*"
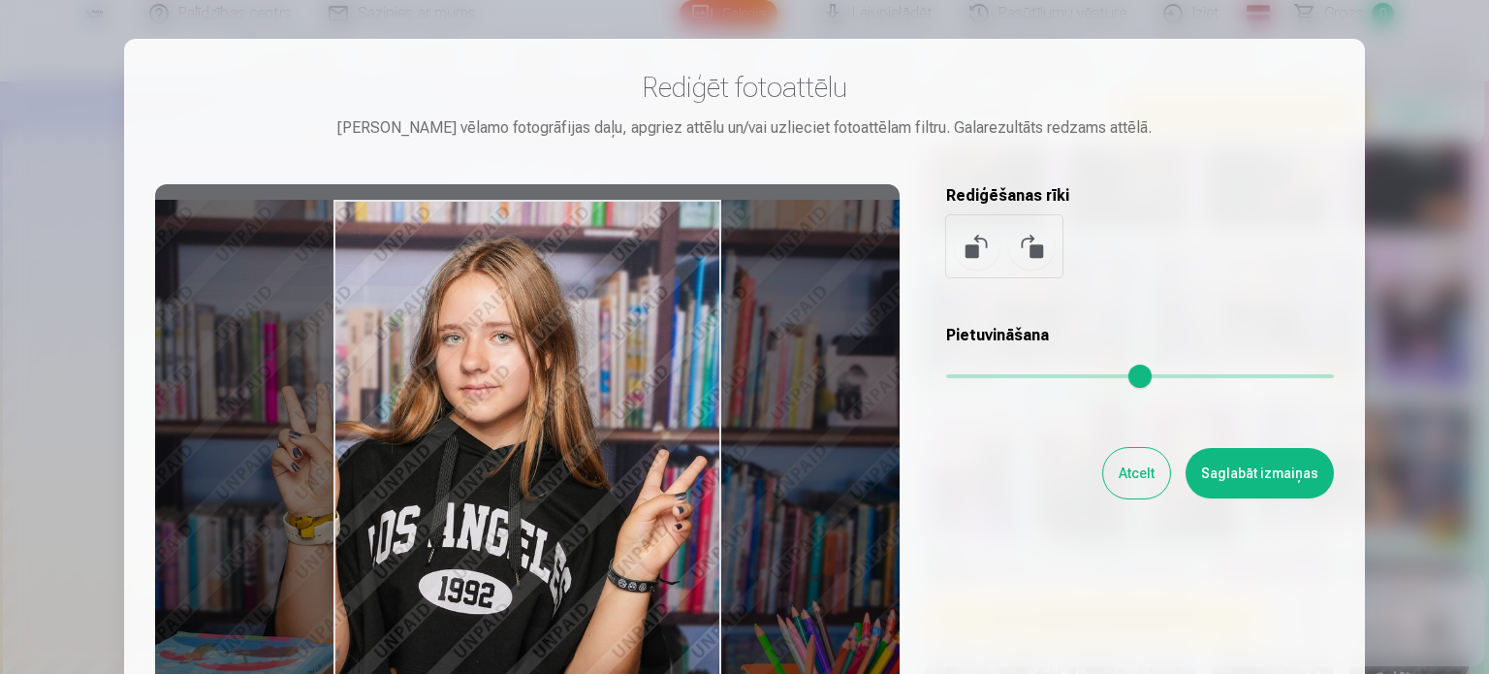
drag, startPoint x: 958, startPoint y: 372, endPoint x: 923, endPoint y: 383, distance: 36.5
click at [946, 378] on input "range" at bounding box center [1140, 376] width 388 height 4
drag, startPoint x: 562, startPoint y: 476, endPoint x: 1280, endPoint y: 475, distance: 717.3
click at [1280, 475] on button "Saglabāt izmaiņas" at bounding box center [1260, 473] width 148 height 50
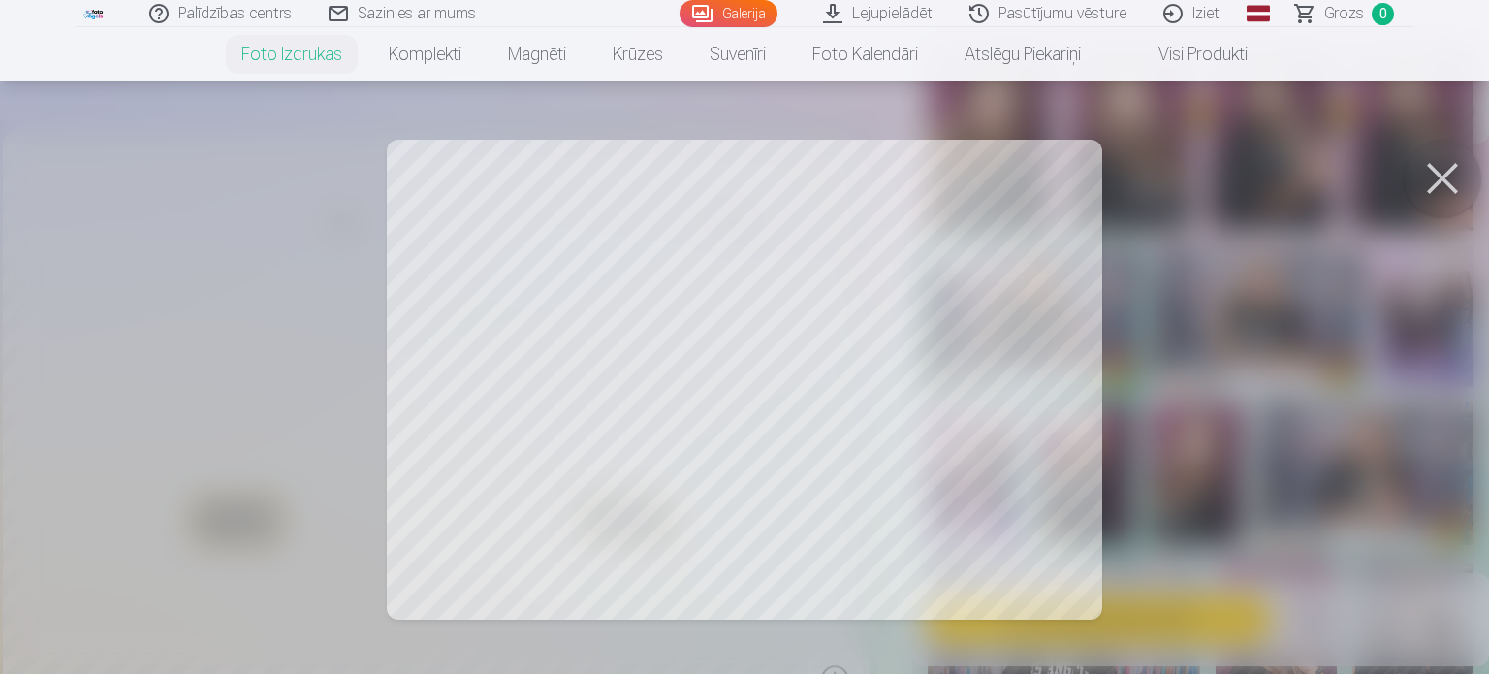
click at [1442, 178] on button at bounding box center [1443, 179] width 78 height 78
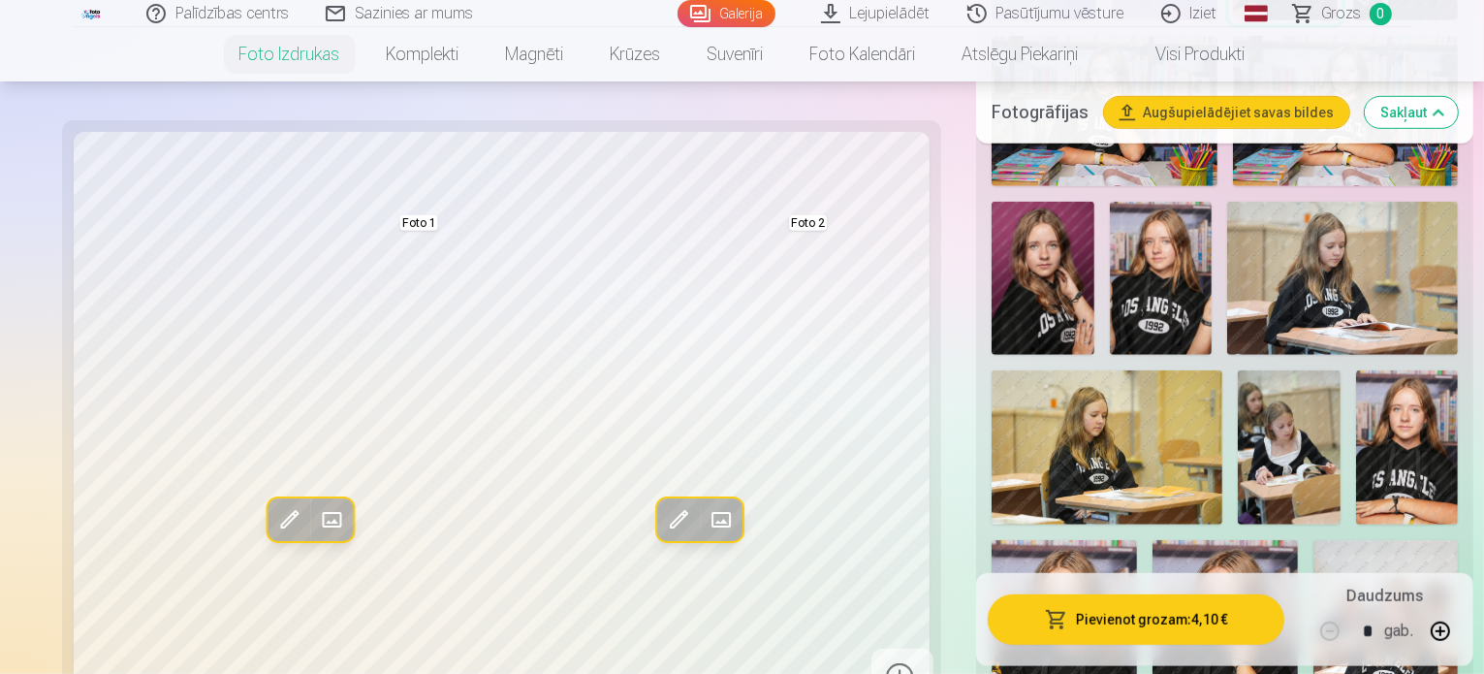
scroll to position [1195, 0]
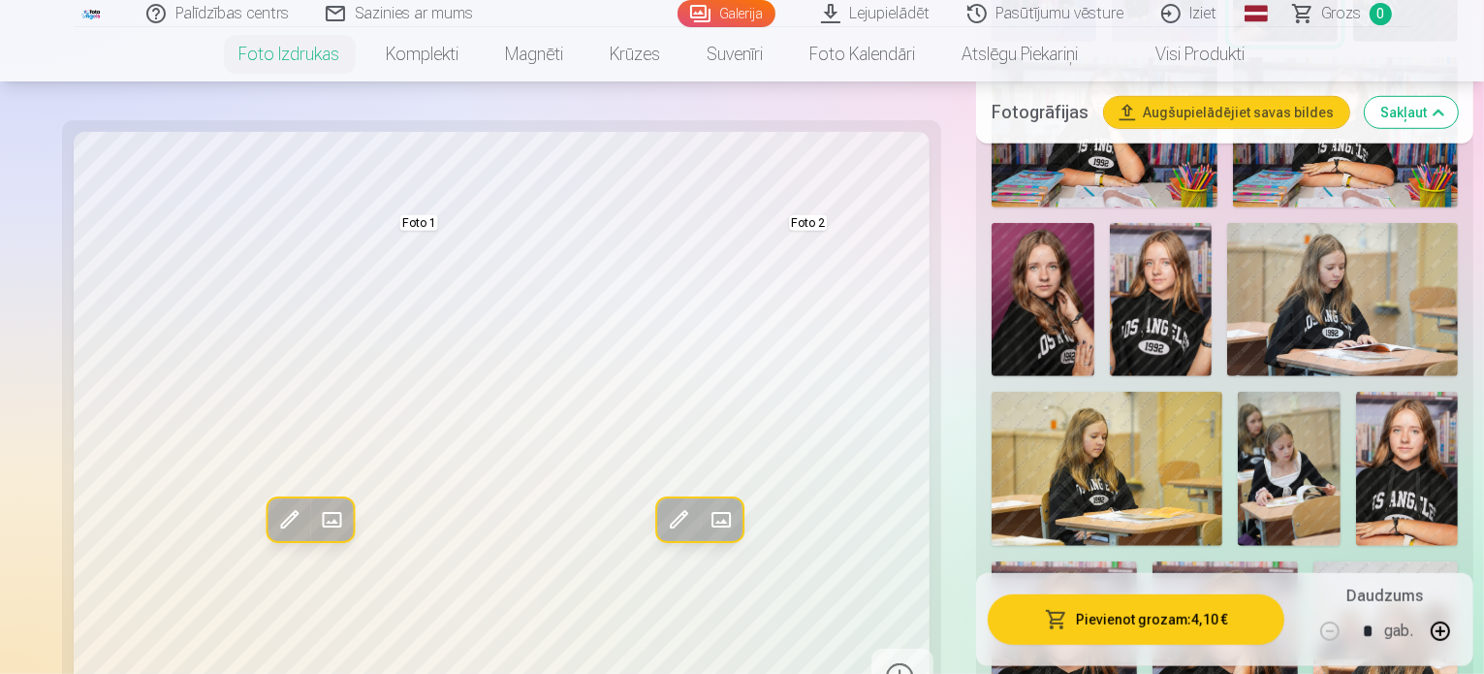
click at [1356, 427] on img at bounding box center [1407, 468] width 103 height 153
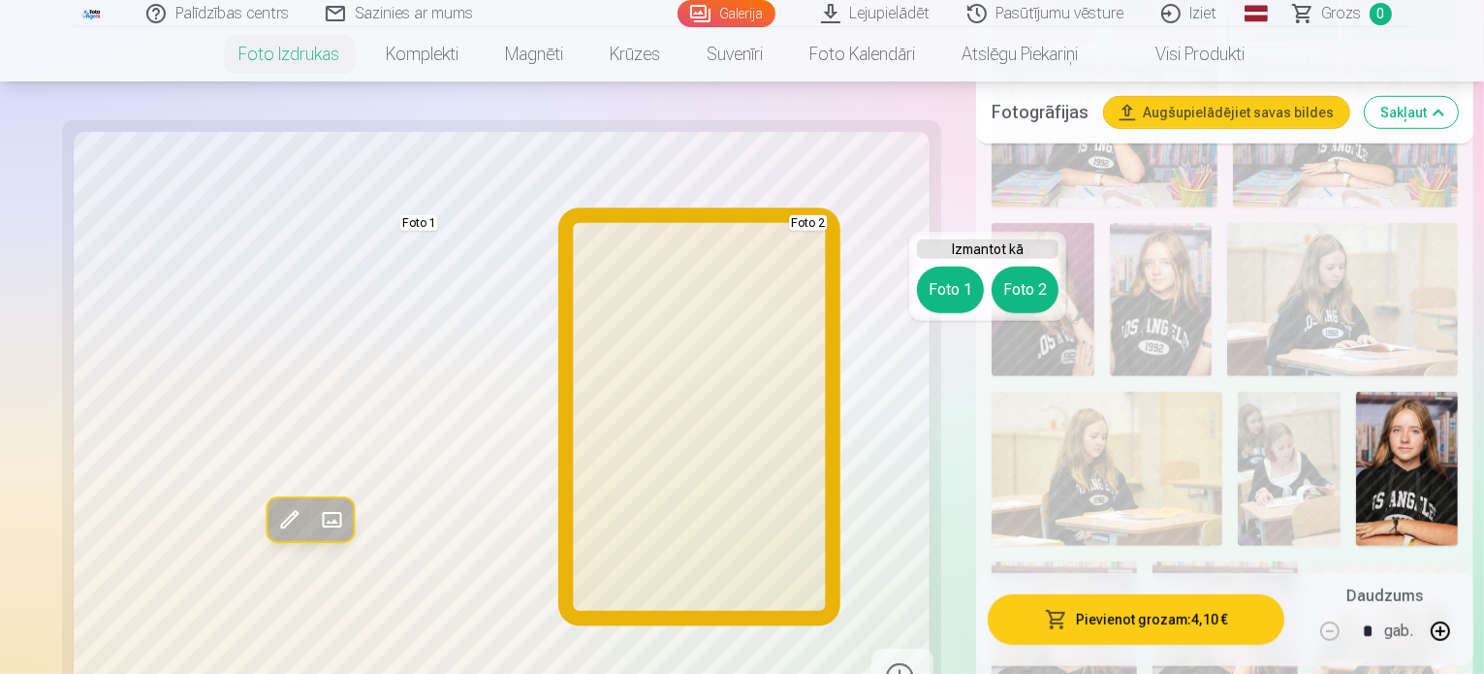
click at [1029, 280] on button "Foto 2" at bounding box center [1025, 290] width 67 height 47
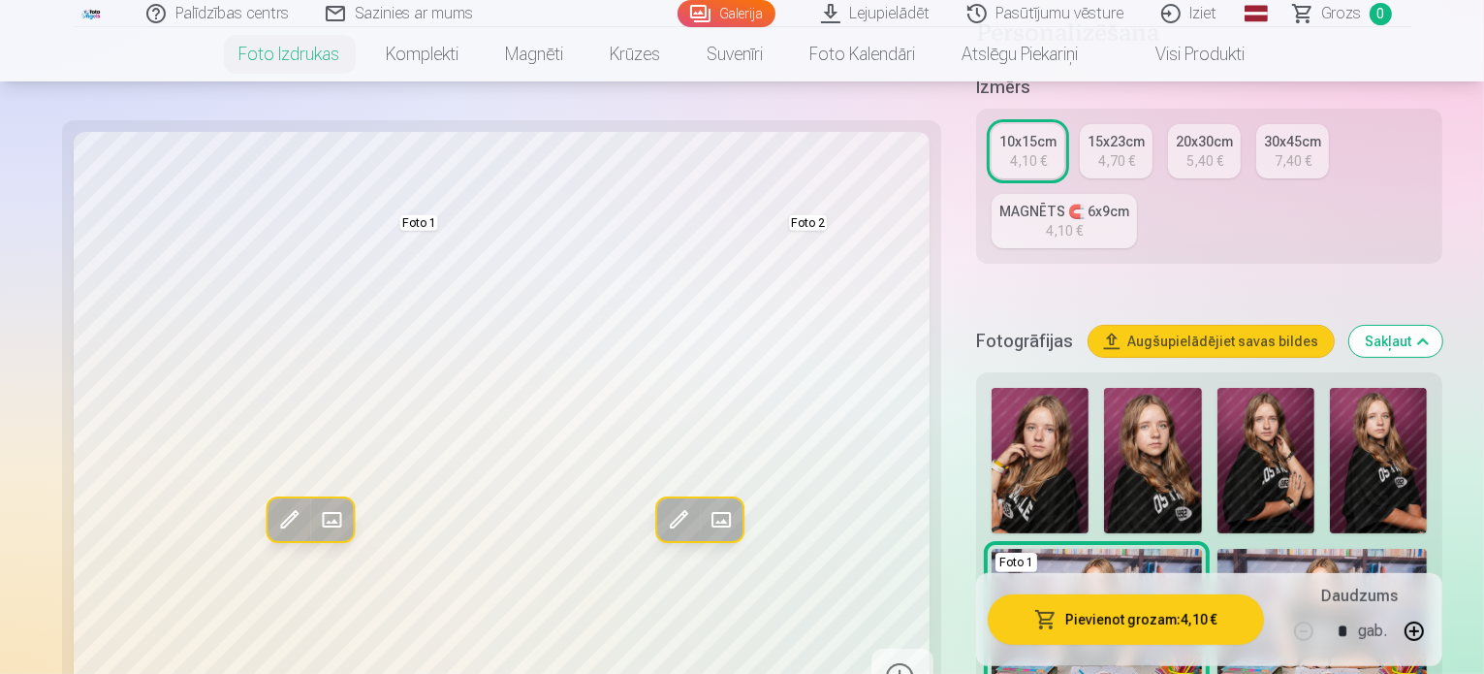
scroll to position [373, 0]
click at [1105, 387] on img at bounding box center [1152, 459] width 97 height 145
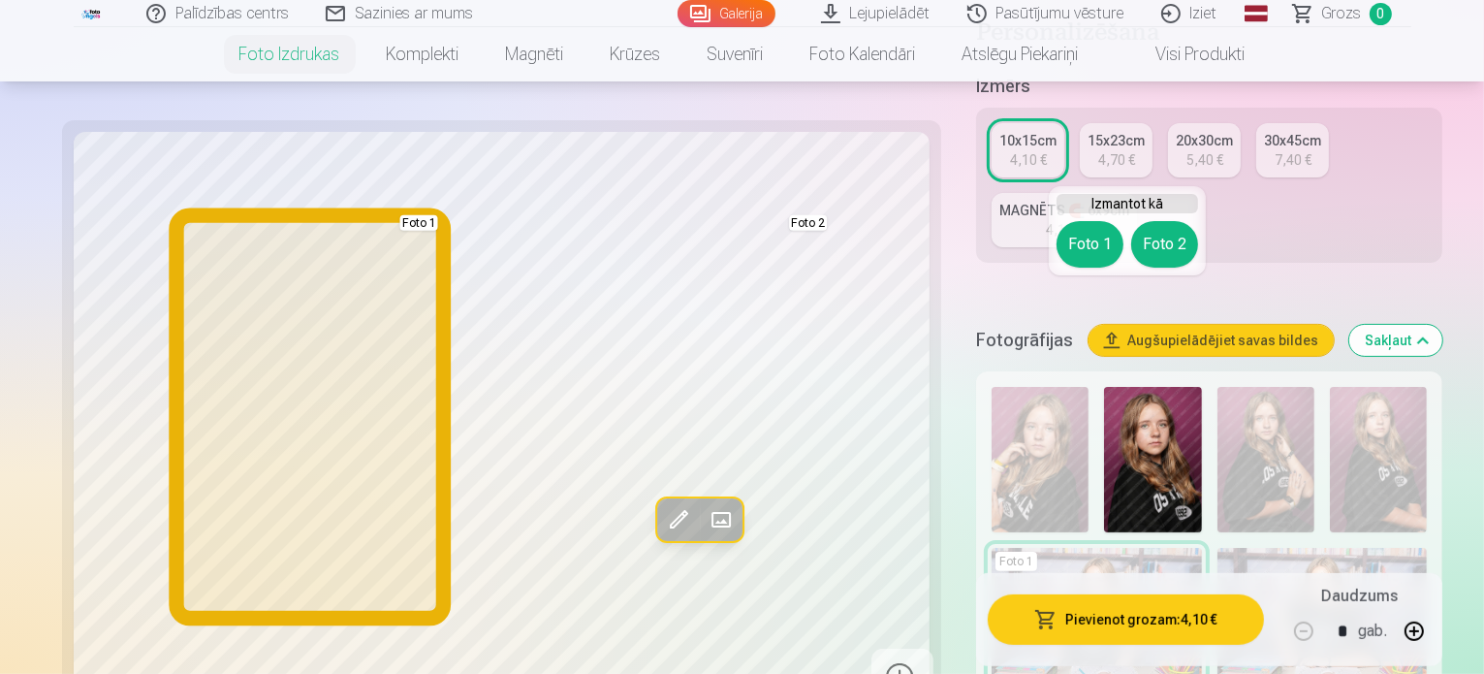
click at [1070, 237] on button "Foto 1" at bounding box center [1090, 244] width 67 height 47
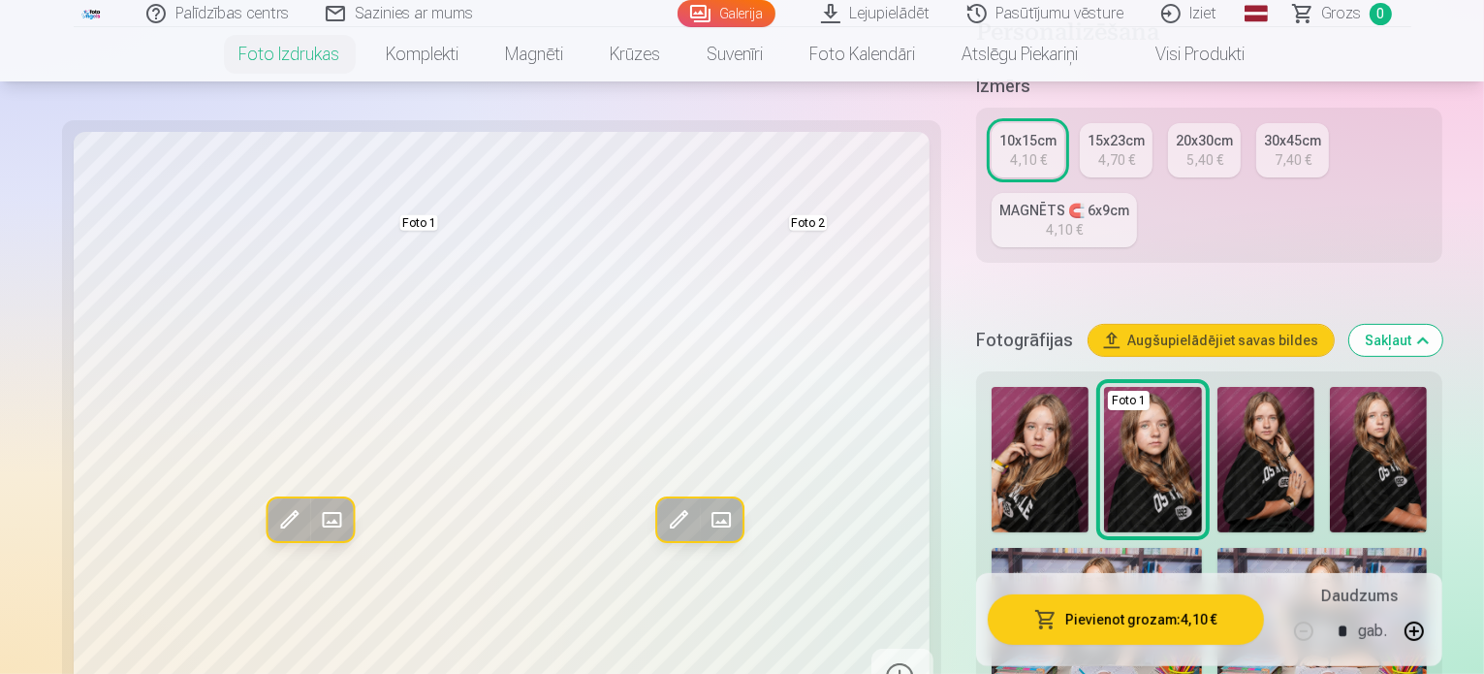
click at [1080, 123] on link "15x23cm 4,70 €" at bounding box center [1116, 150] width 73 height 54
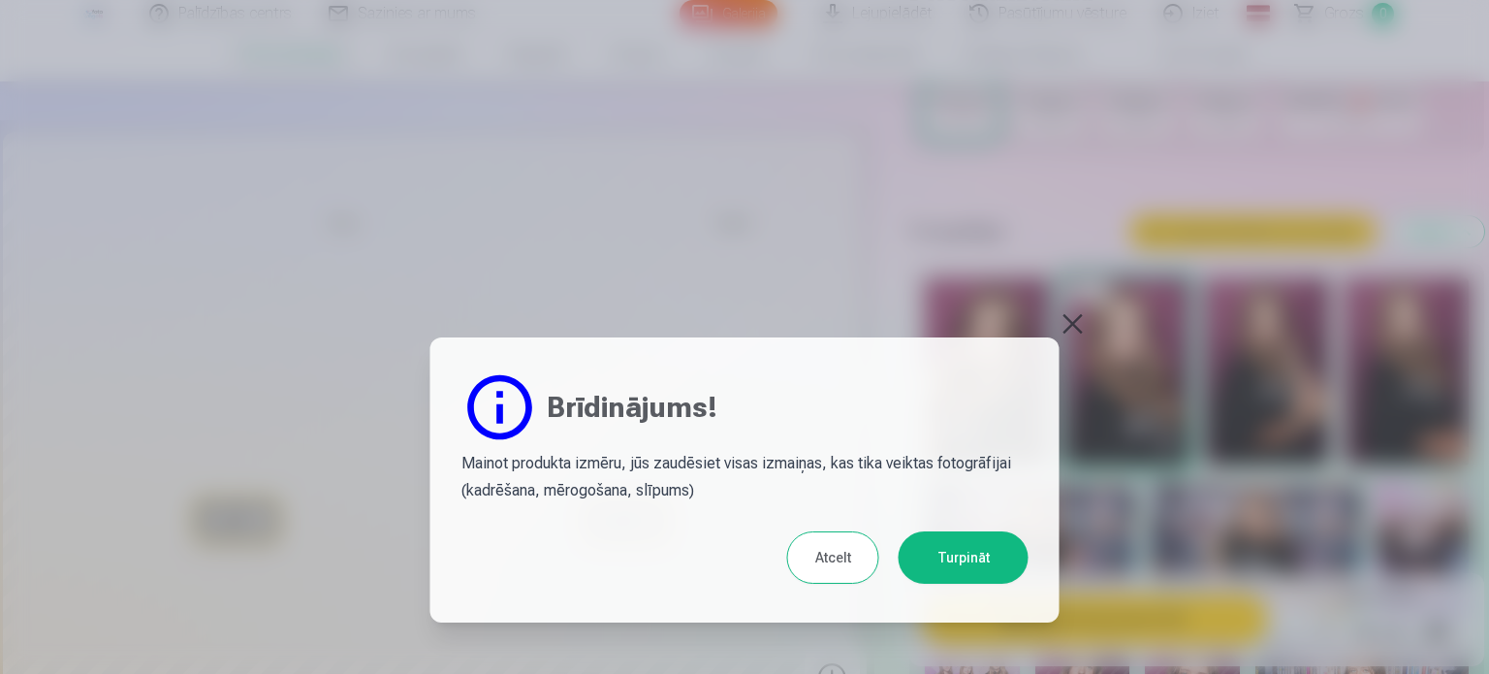
click at [827, 549] on button "Atcelt" at bounding box center [833, 557] width 92 height 52
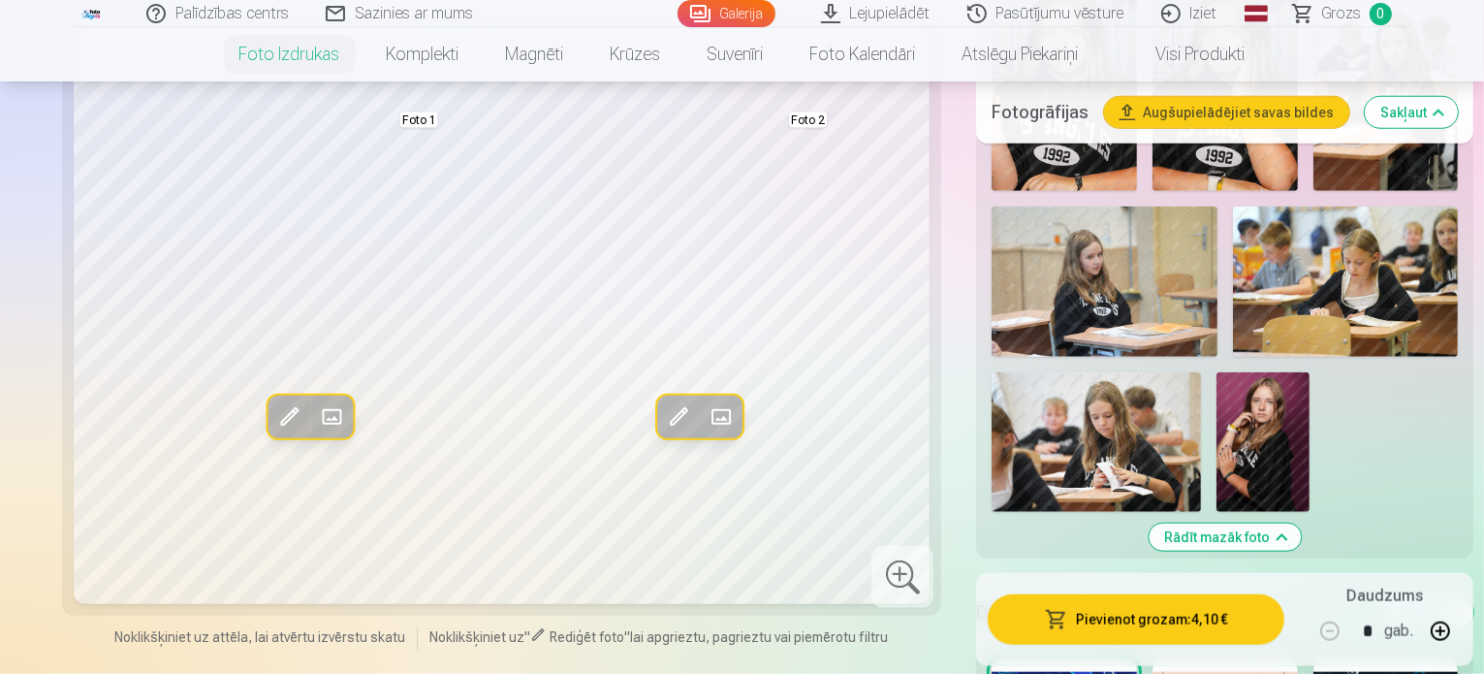
scroll to position [1760, 0]
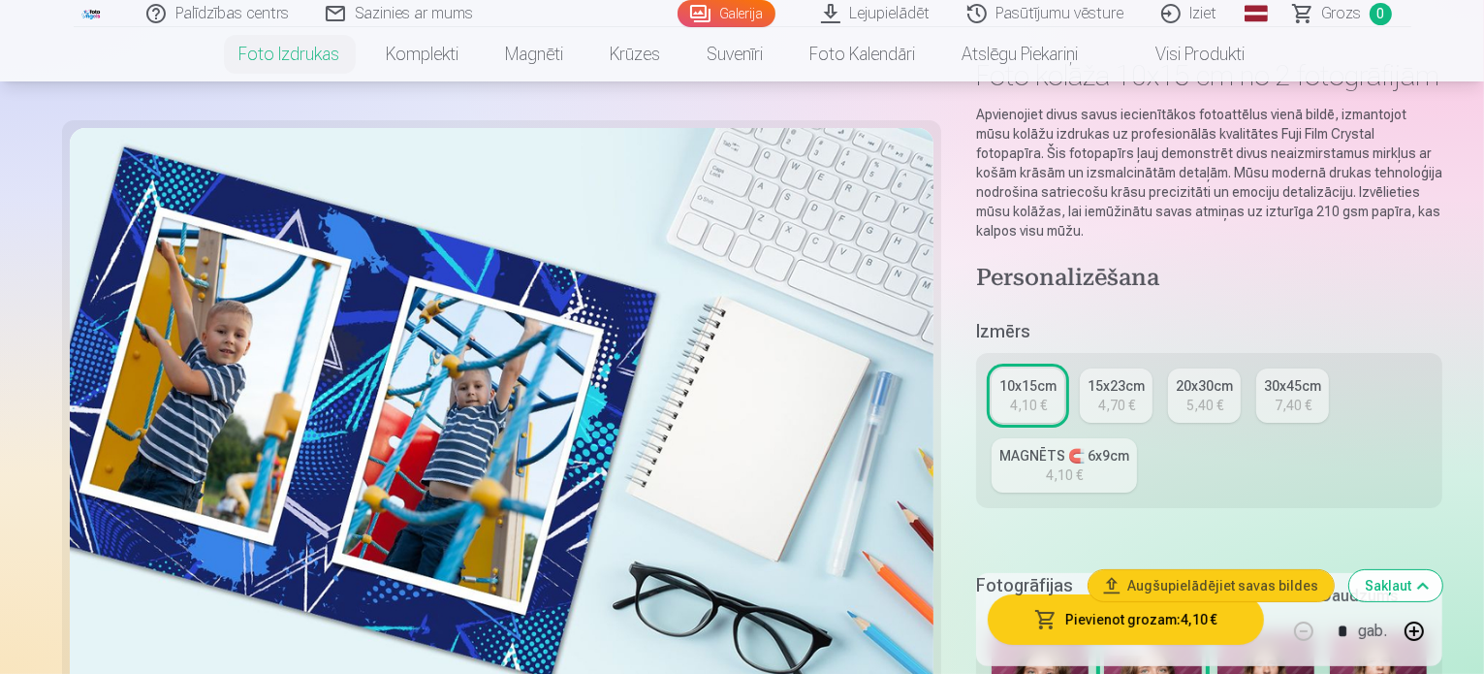
scroll to position [0, 0]
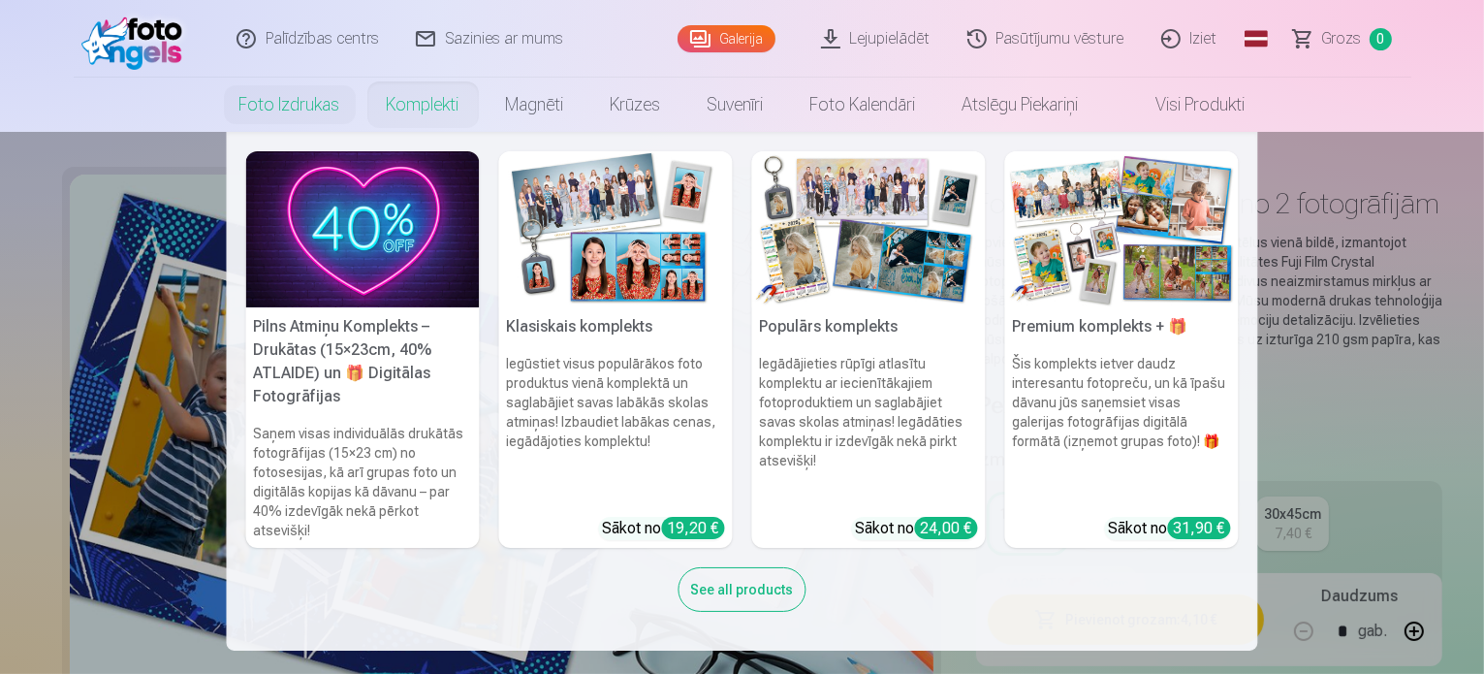
click at [755, 585] on div "See all products" at bounding box center [743, 589] width 128 height 45
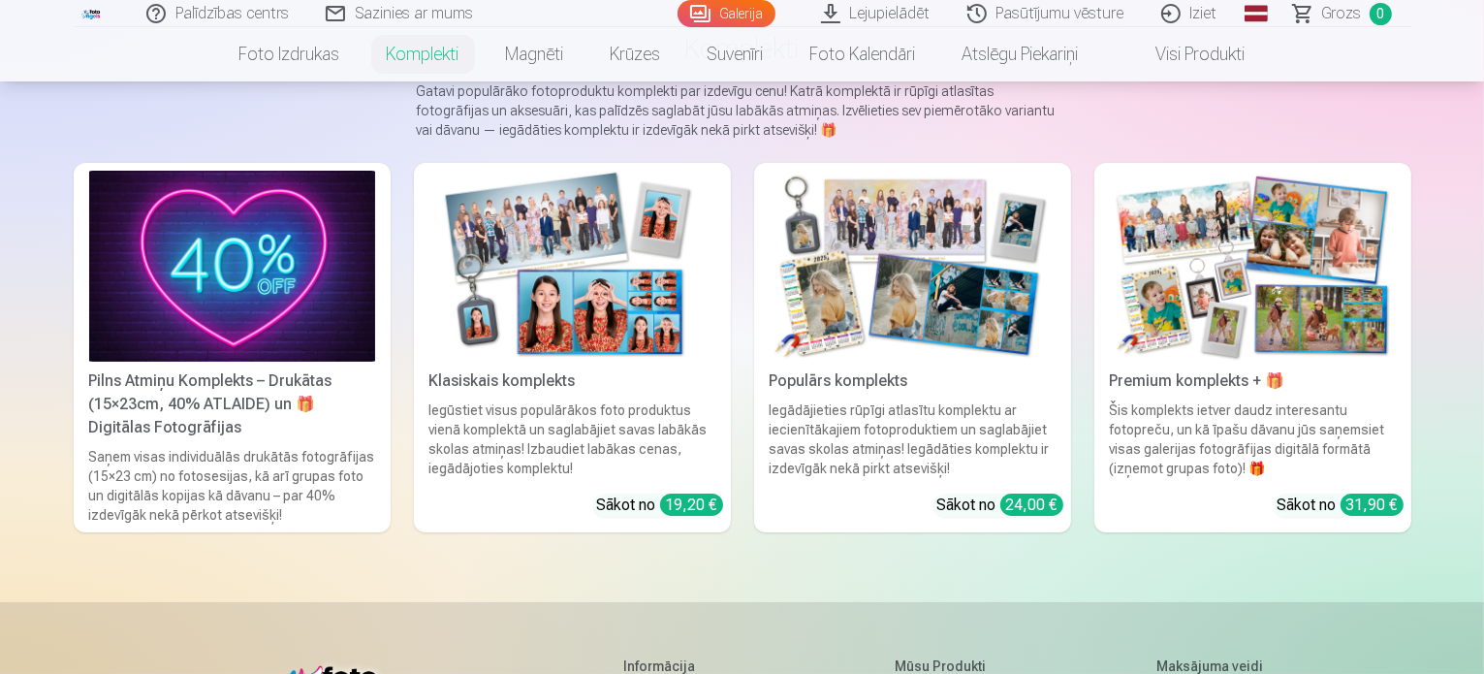
scroll to position [155, 0]
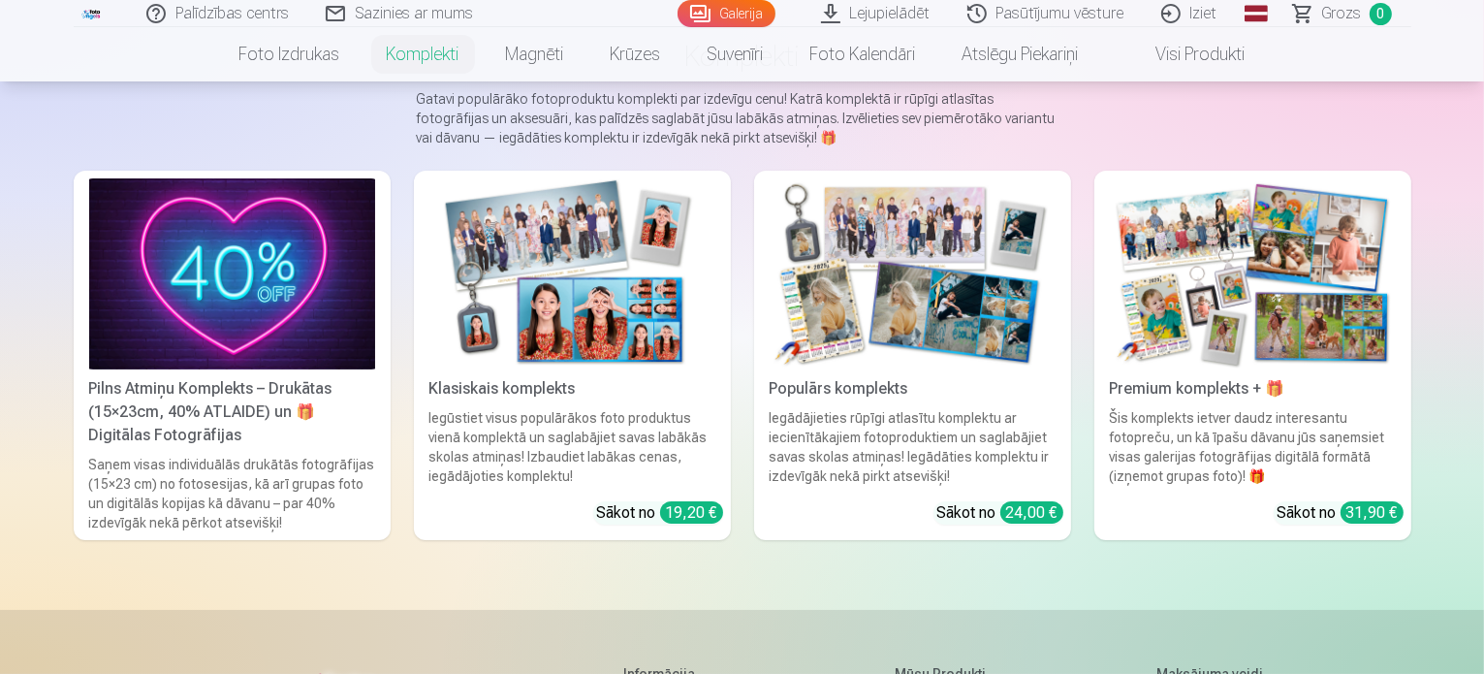
click at [181, 325] on img at bounding box center [232, 273] width 286 height 191
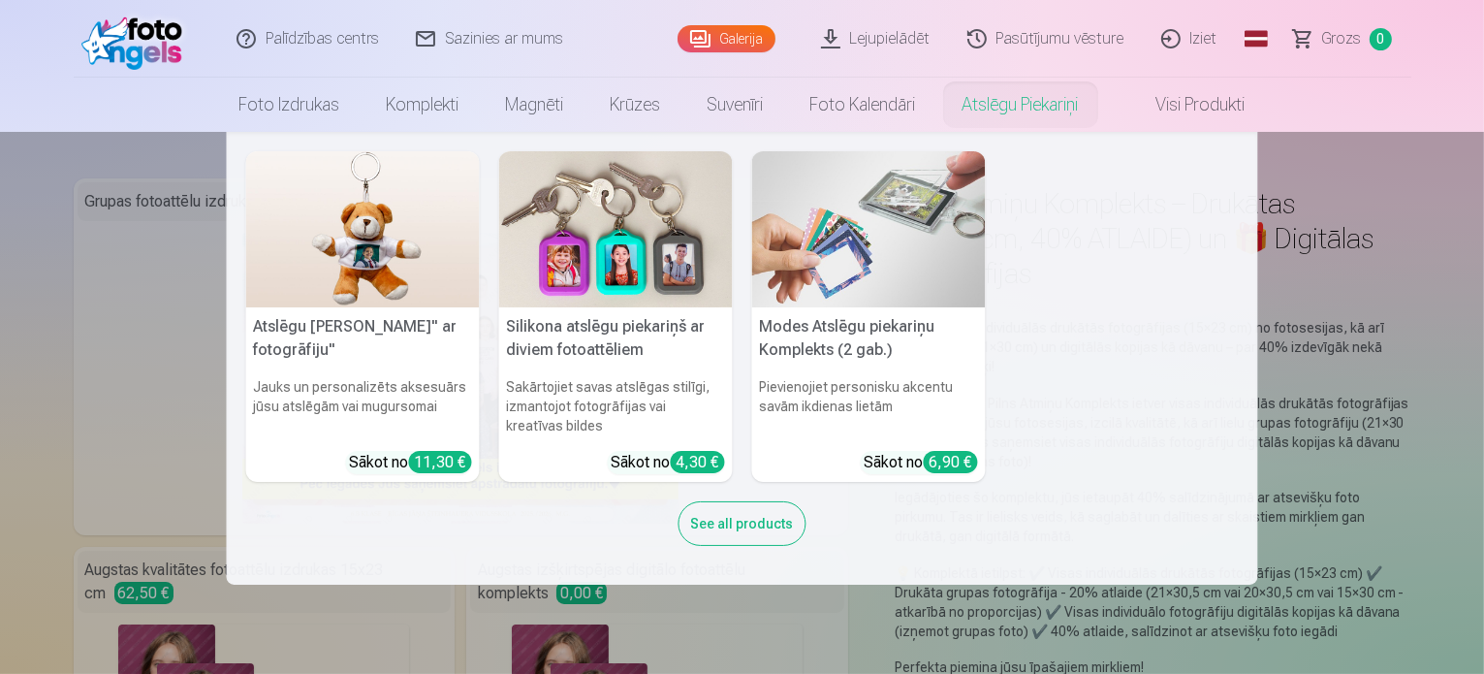
click at [166, 155] on nav "Atslēgu piekariņš Lācītis" ar fotogrāfiju" Jauks un personalizēts aksesuārs jūs…" at bounding box center [742, 358] width 1484 height 453
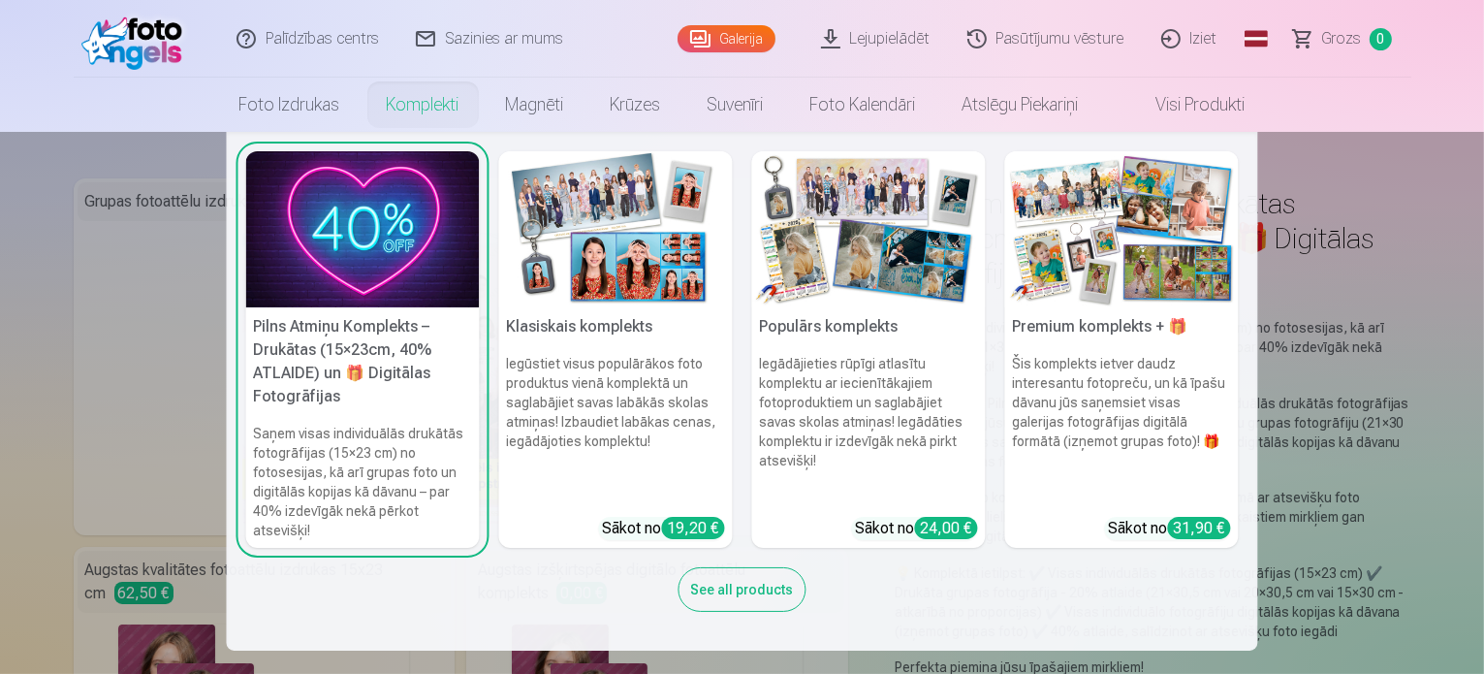
click at [695, 529] on div "19,20 €" at bounding box center [693, 528] width 63 height 22
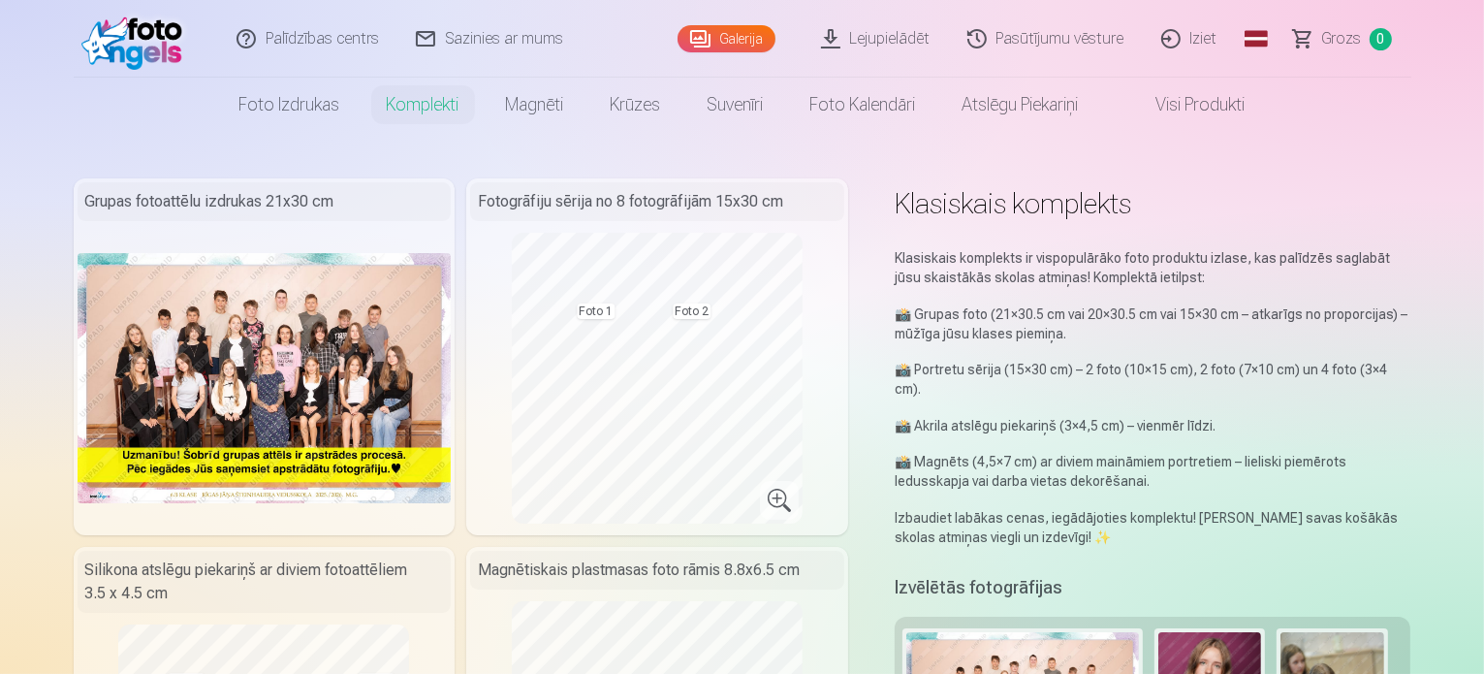
click at [303, 40] on link "Palīdzības centrs" at bounding box center [308, 39] width 179 height 78
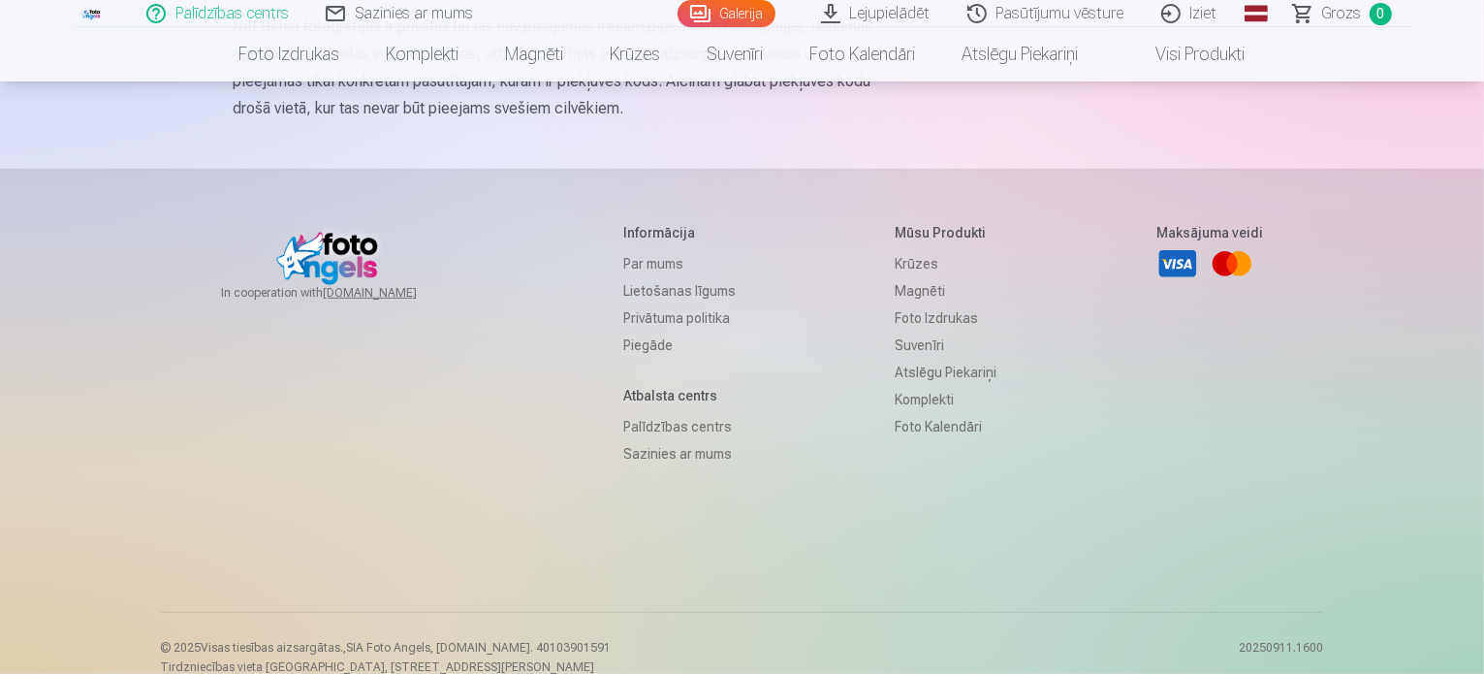
scroll to position [1418, 0]
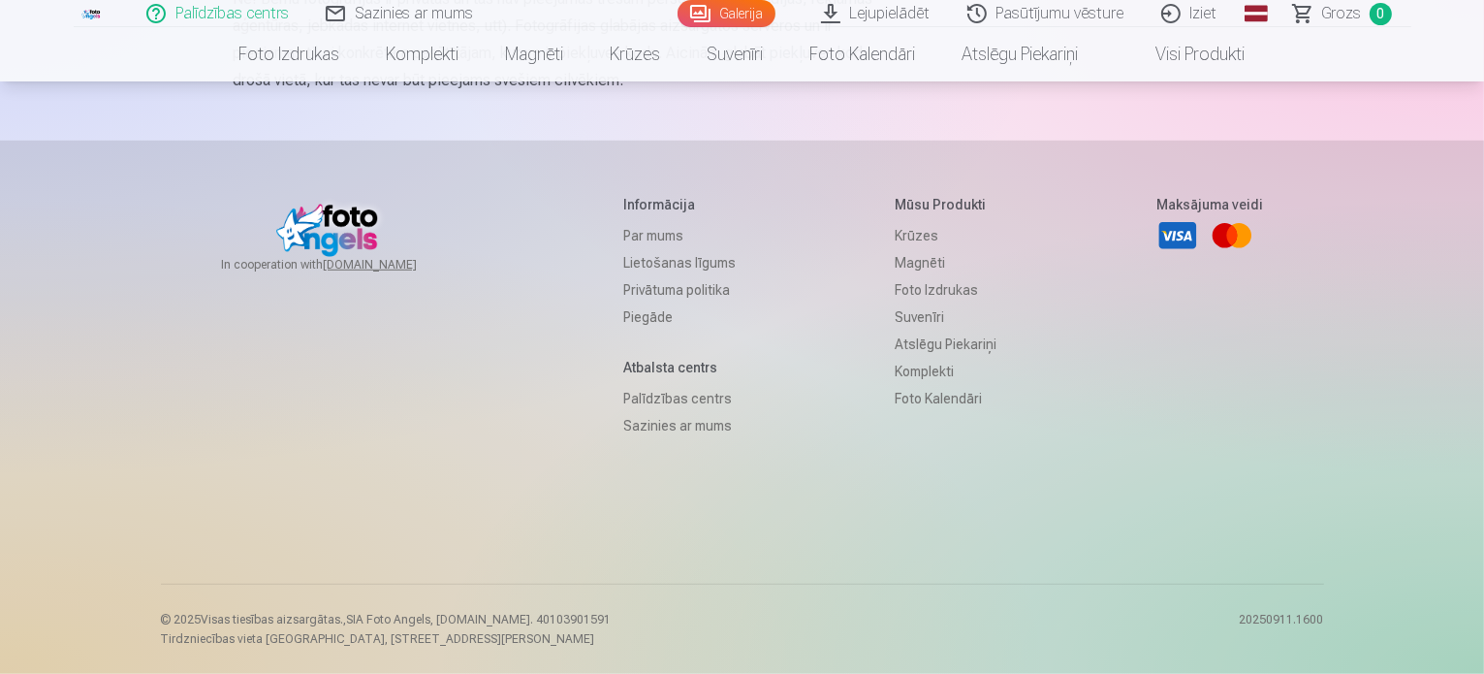
click at [686, 425] on link "Sazinies ar mums" at bounding box center [679, 425] width 112 height 27
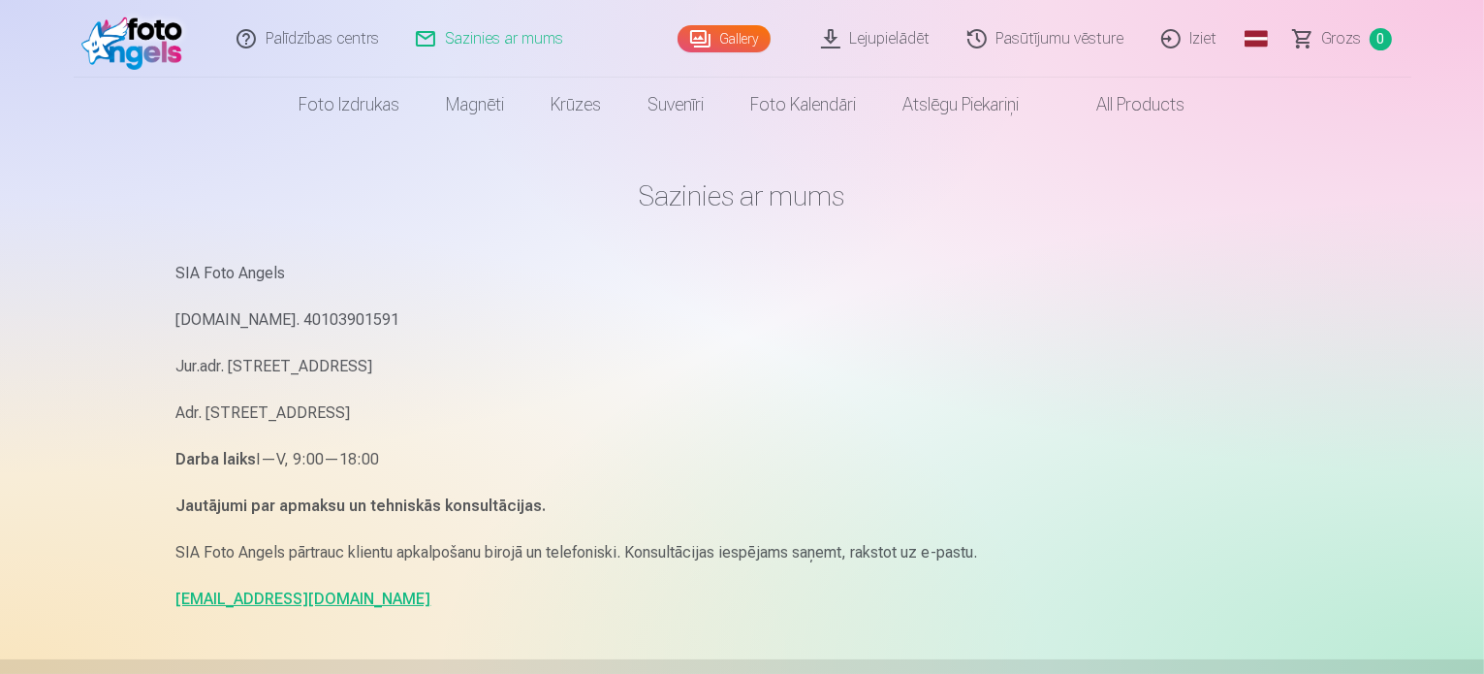
click at [362, 507] on strong "Jautājumi par apmaksu un tehniskās konsultācijas." at bounding box center [361, 505] width 370 height 18
click at [431, 561] on p "SIA Foto Angels pārtrauc klientu apkalpošanu birojā un telefoniski. Konsultācij…" at bounding box center [742, 552] width 1132 height 27
click at [410, 558] on p "SIA Foto Angels pārtrauc klientu apkalpošanu birojā un telefoniski. Konsultācij…" at bounding box center [742, 552] width 1132 height 27
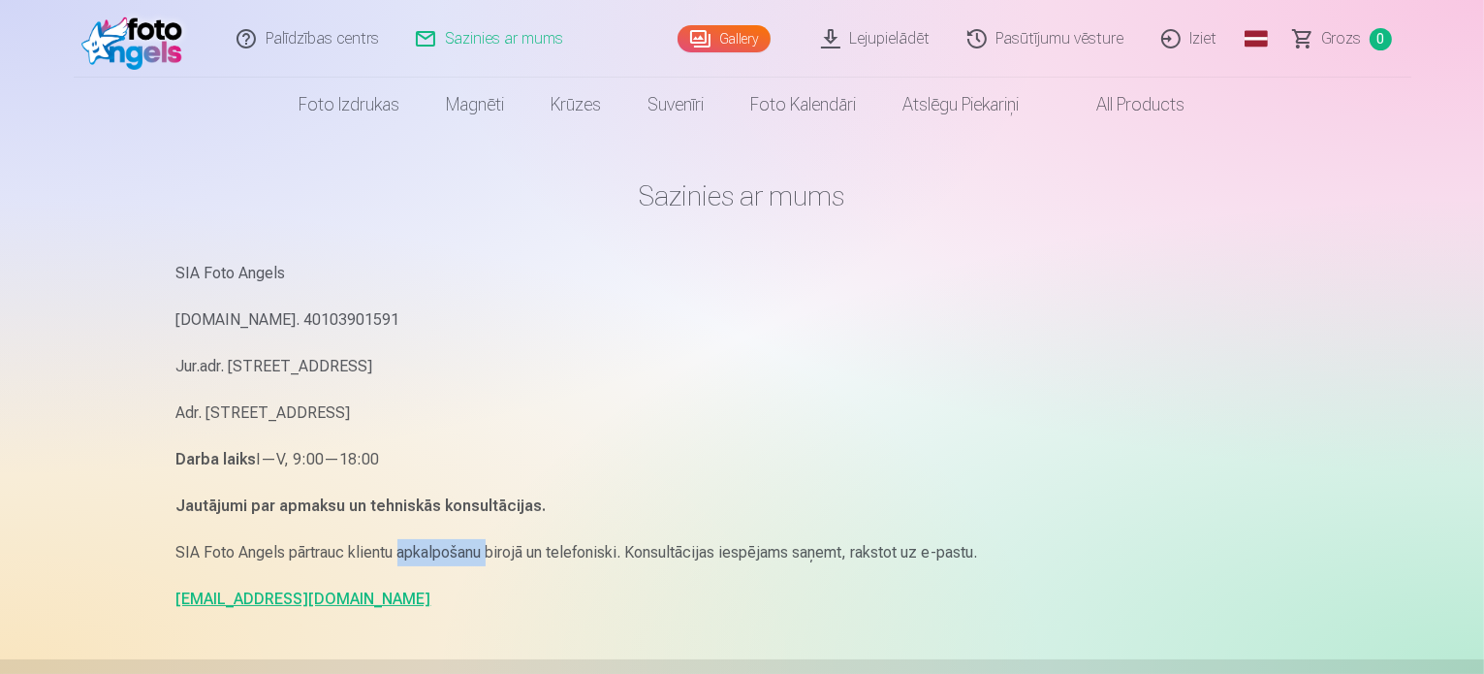
click at [410, 558] on p "SIA Foto Angels pārtrauc klientu apkalpošanu birojā un telefoniski. Konsultācij…" at bounding box center [742, 552] width 1132 height 27
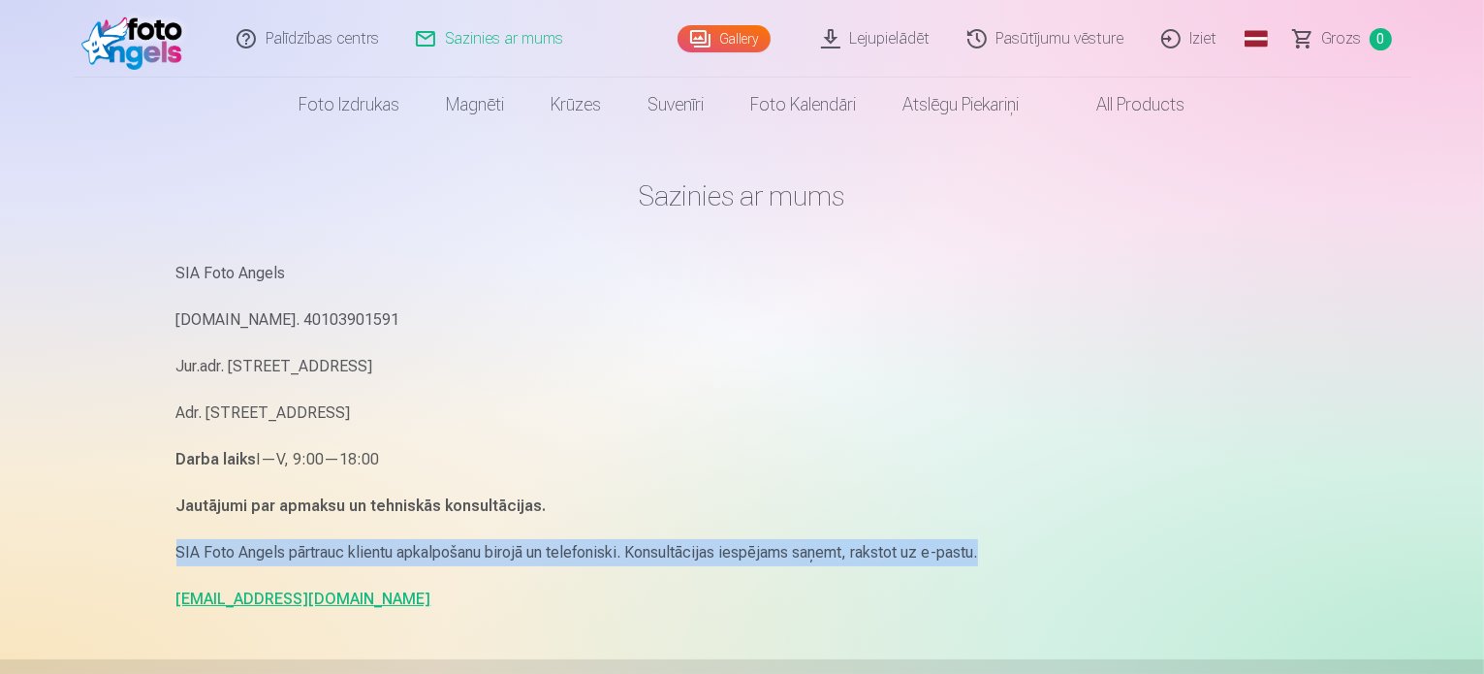
click at [410, 558] on p "SIA Foto Angels pārtrauc klientu apkalpošanu birojā un telefoniski. Konsultācij…" at bounding box center [742, 552] width 1132 height 27
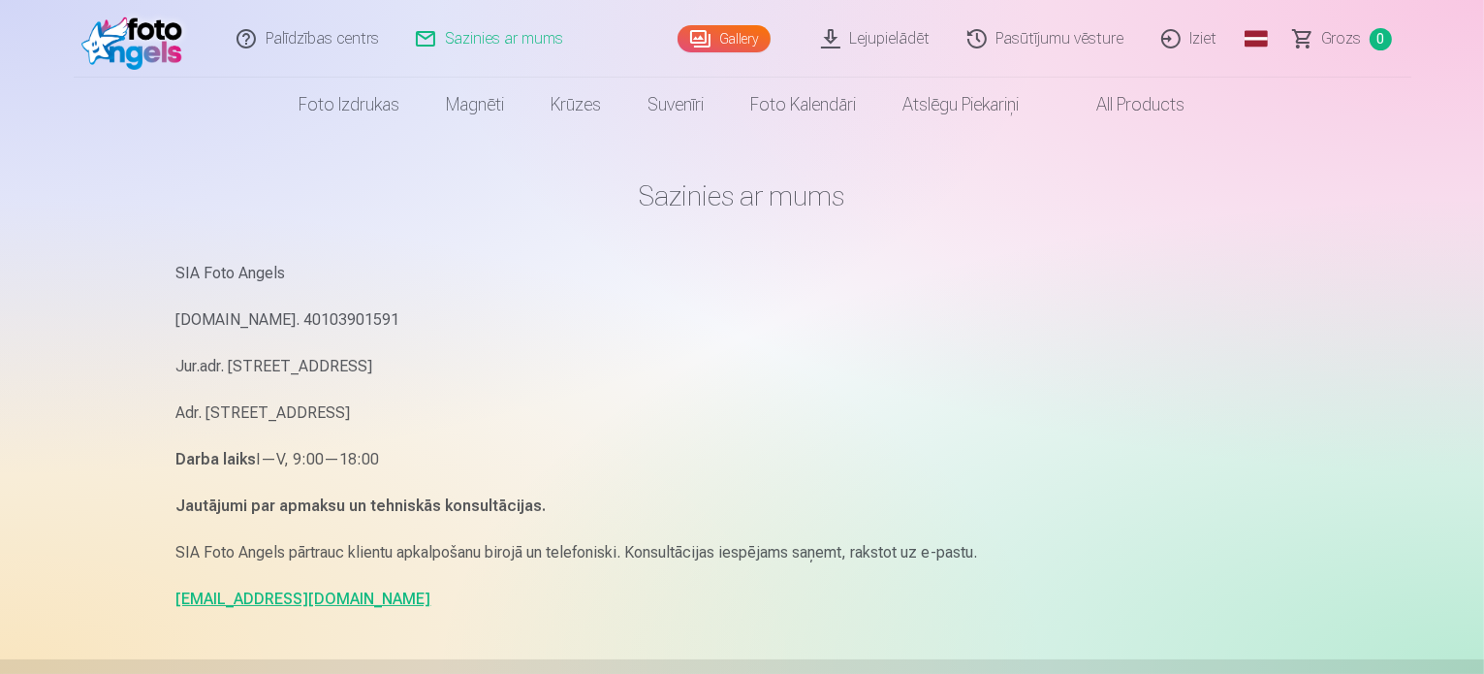
click at [669, 517] on p "Jautājumi par apmaksu un tehniskās konsultācijas." at bounding box center [742, 505] width 1132 height 27
drag, startPoint x: 327, startPoint y: 596, endPoint x: 174, endPoint y: 600, distance: 153.2
click at [174, 600] on div "Sazinies ar mums SIA Foto Angels Reg.Nr. 40103901591 Jur.adr. Rīga, Dzelzavas i…" at bounding box center [742, 596] width 1163 height 1192
copy link "info@fotoangels.lv"
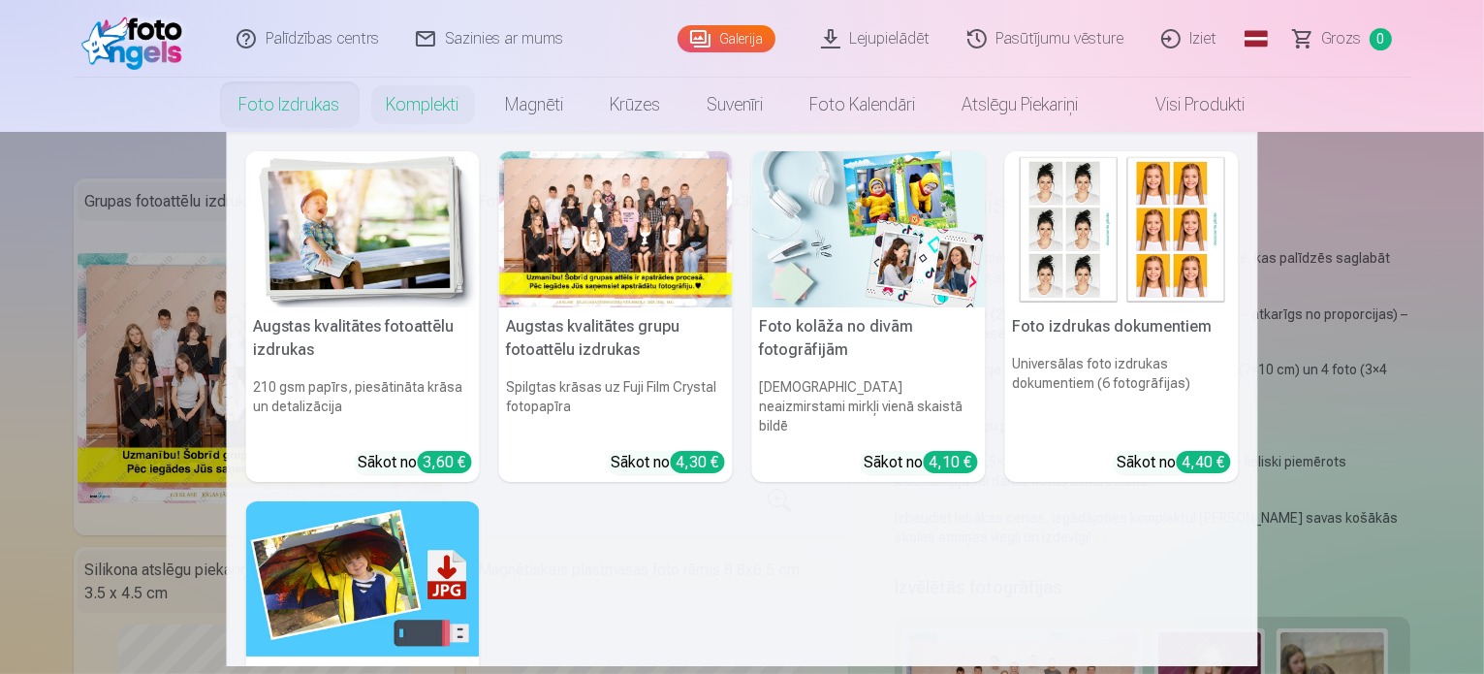
click at [275, 103] on link "Foto izdrukas" at bounding box center [289, 105] width 147 height 54
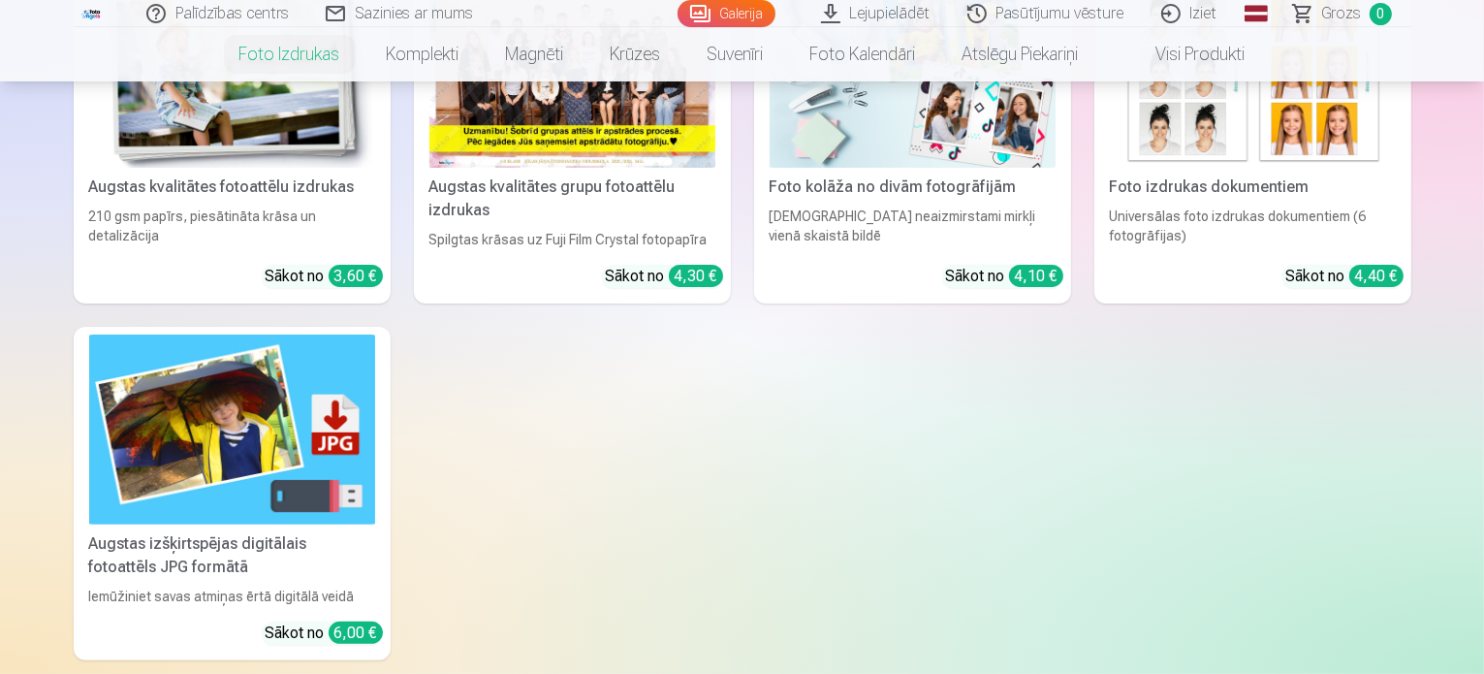
scroll to position [416, 0]
click at [1411, 193] on link "Foto izdrukas dokumentiem Universālas foto izdrukas dokumentiem (6 fotogrāfijas…" at bounding box center [1252, 135] width 317 height 334
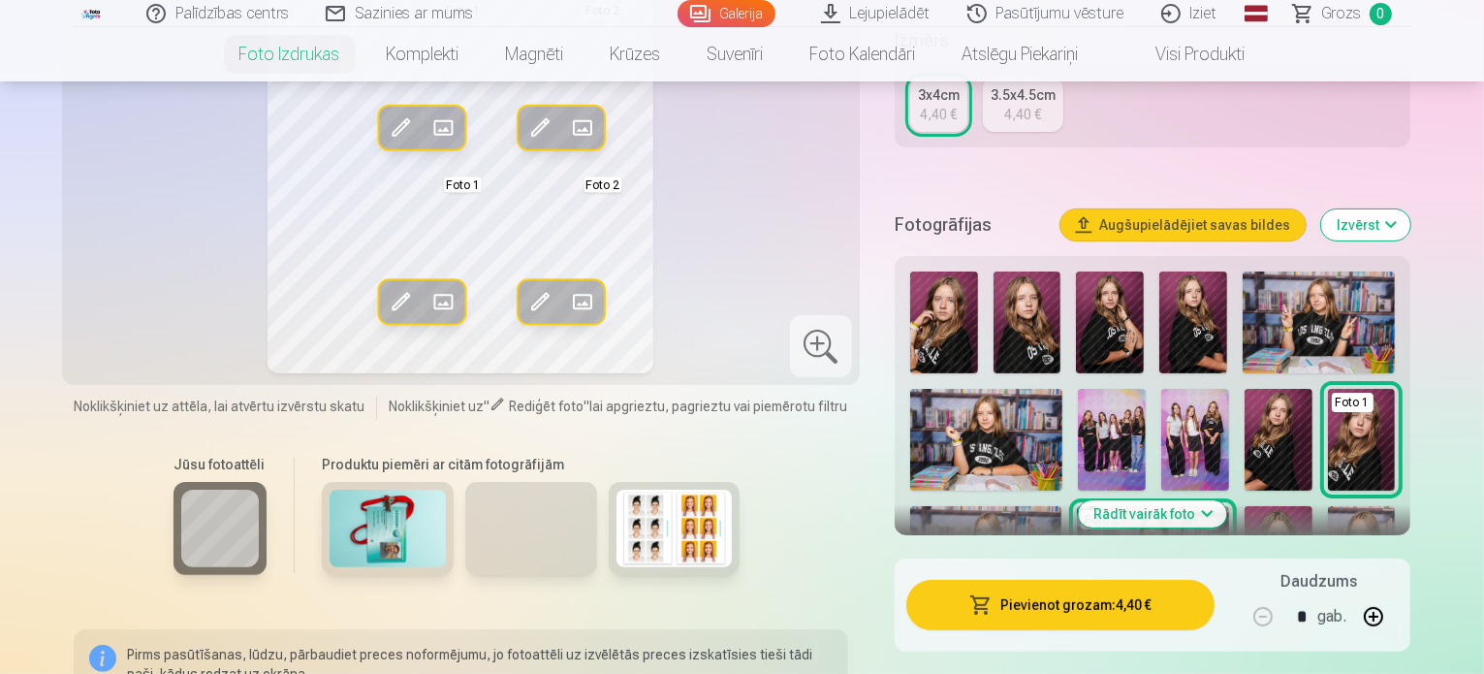
scroll to position [371, 0]
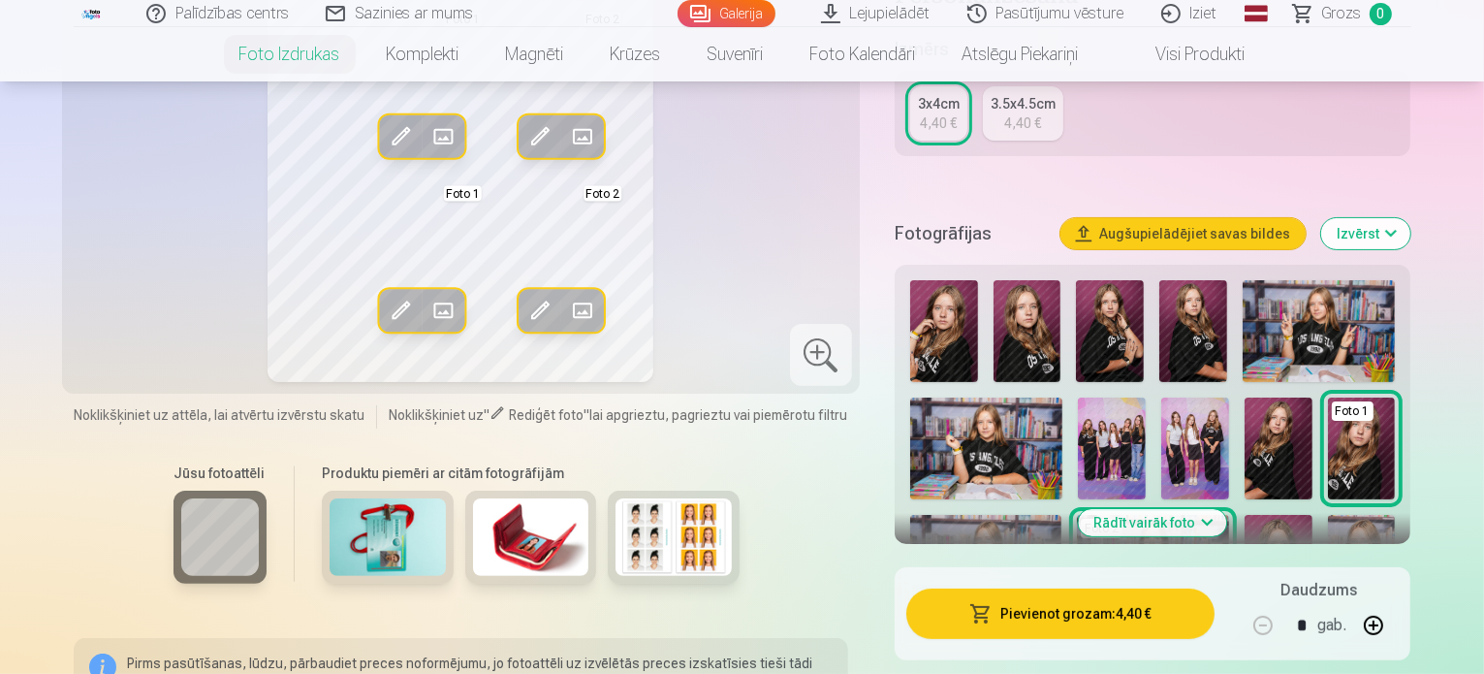
click at [1202, 524] on button "Rādīt vairāk foto" at bounding box center [1153, 522] width 148 height 27
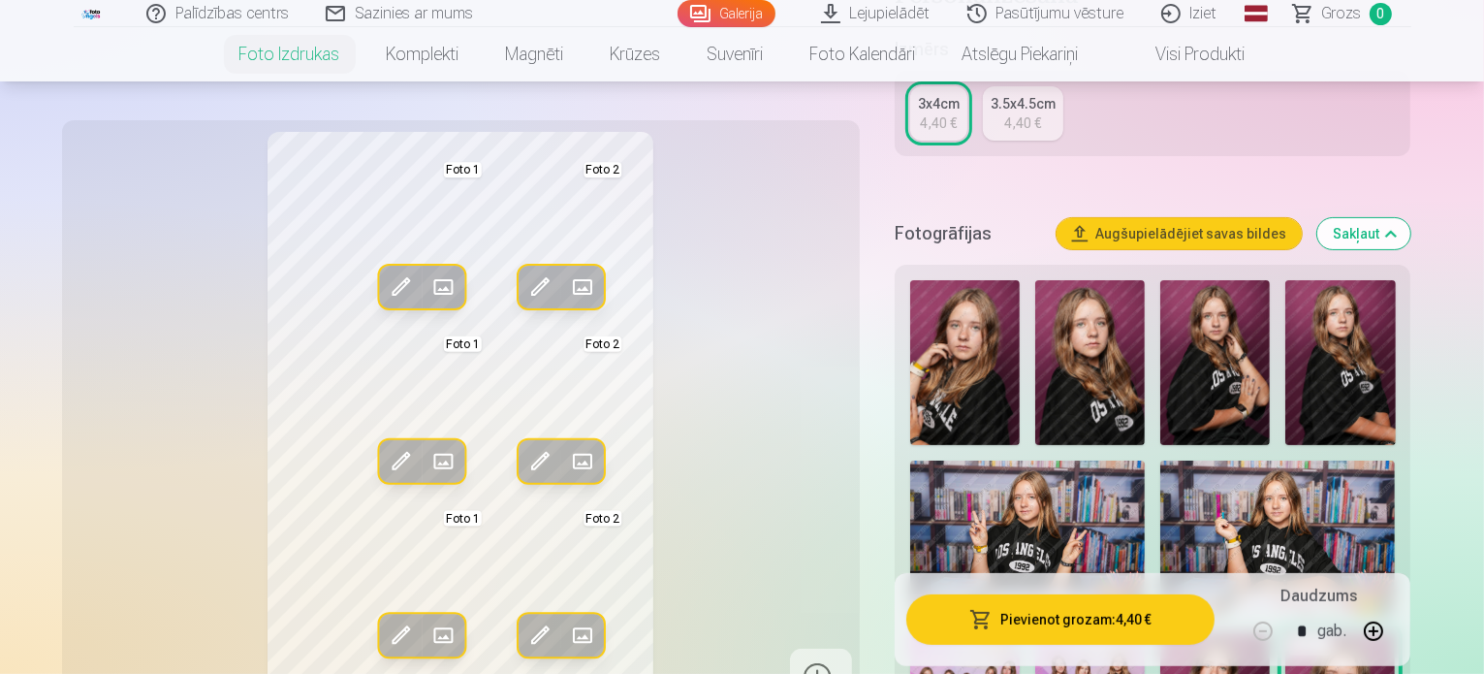
click at [228, 15] on link "Palīdzības centrs" at bounding box center [218, 13] width 179 height 27
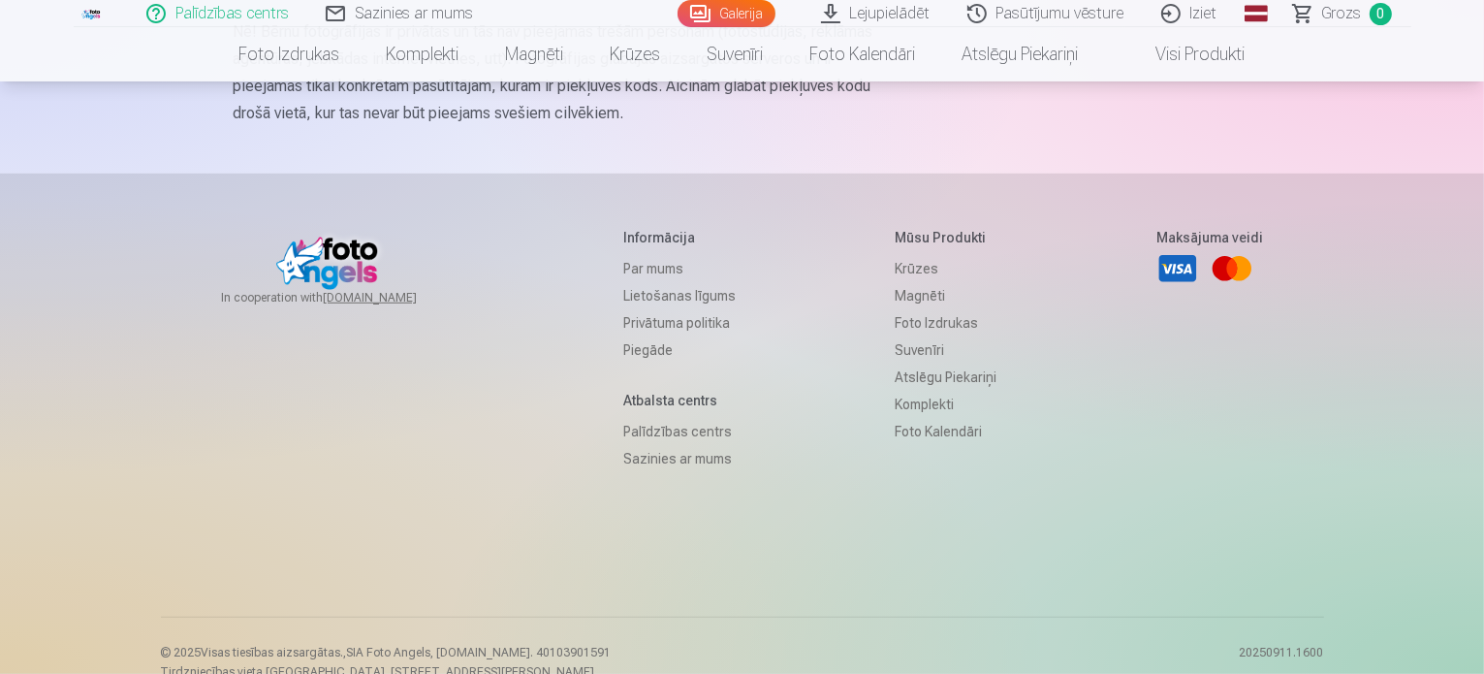
scroll to position [1404, 0]
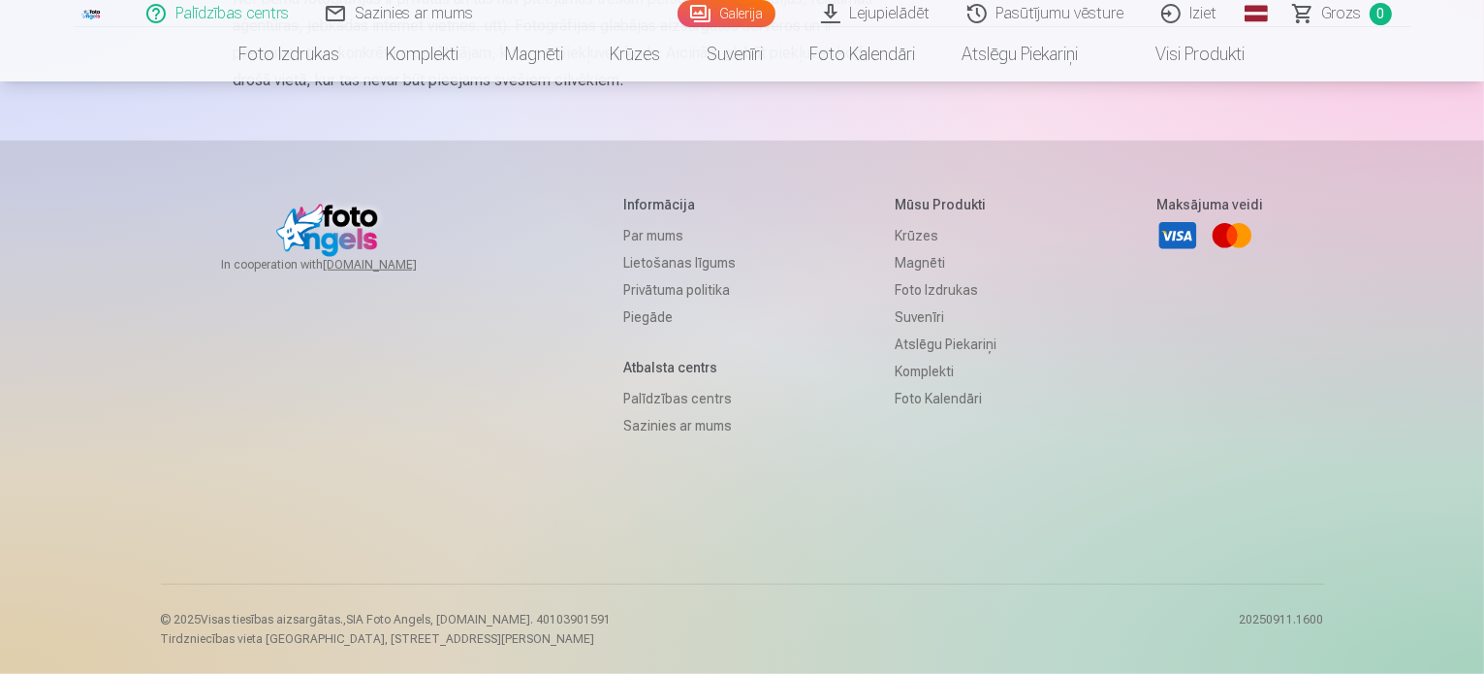
click at [688, 439] on link "Sazinies ar mums" at bounding box center [679, 425] width 112 height 27
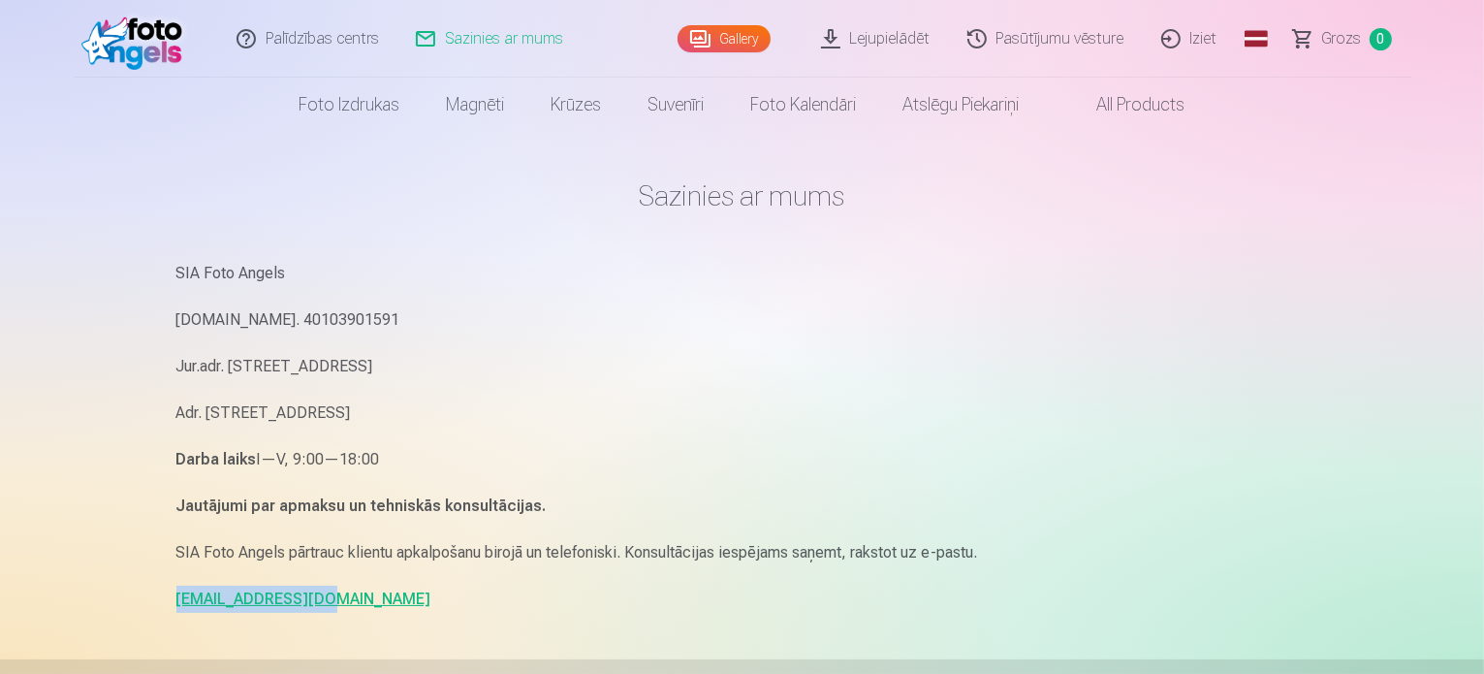
drag, startPoint x: 333, startPoint y: 618, endPoint x: 128, endPoint y: 604, distance: 206.0
click at [128, 604] on div "Palīdzības centrs Sazinies ar mums Gallery Lejupielādēt Pasūtījumu vēsture Izie…" at bounding box center [742, 596] width 1484 height 1192
copy link "[EMAIL_ADDRESS][DOMAIN_NAME]"
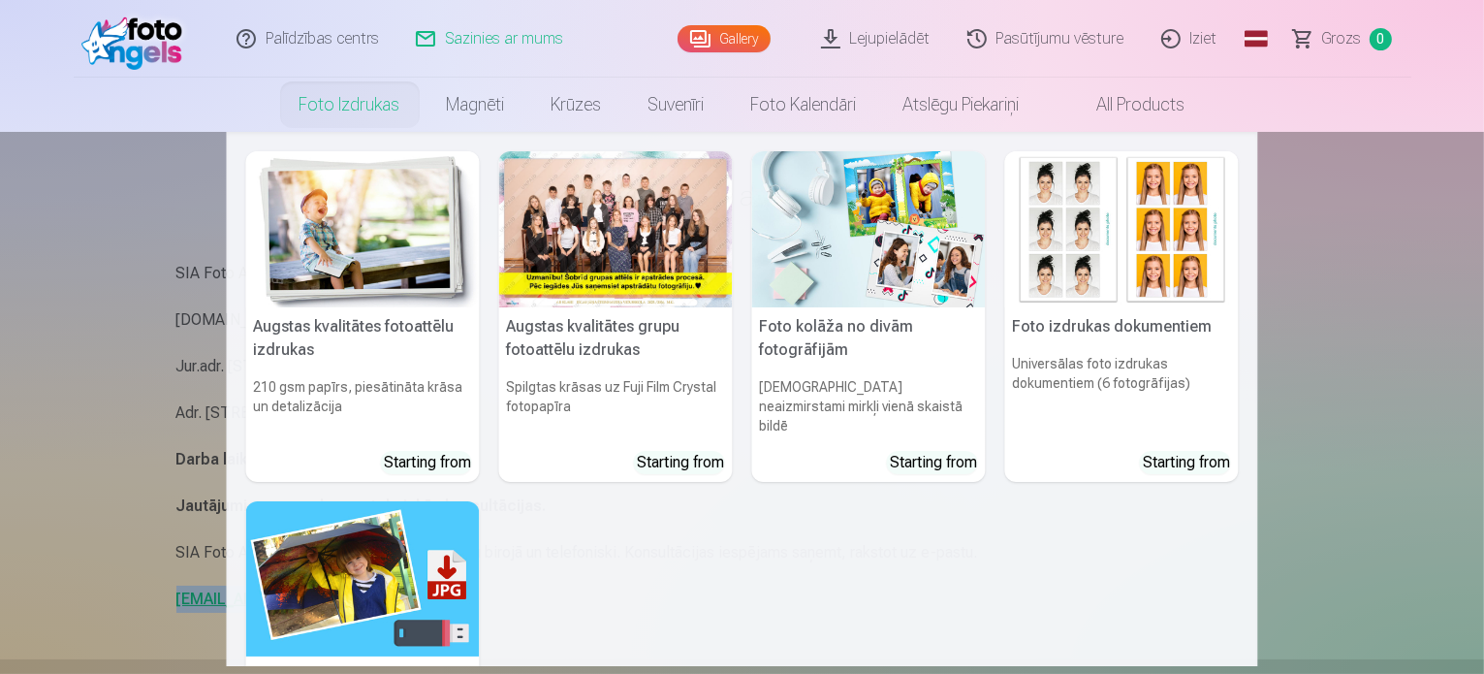
click at [326, 110] on link "Foto izdrukas" at bounding box center [349, 105] width 147 height 54
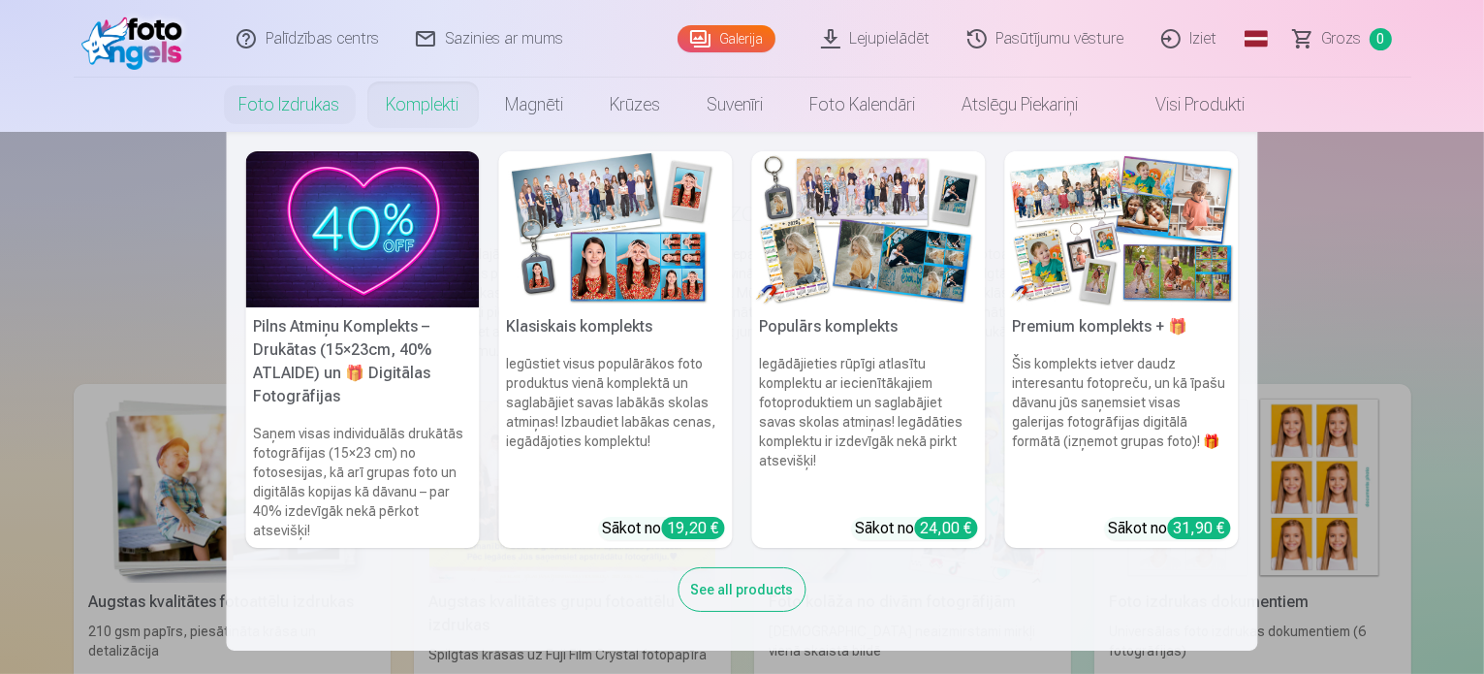
click at [885, 348] on h6 "Iegādājieties rūpīgi atlasītu komplektu ar iecienītākajiem fotoproduktiem un sa…" at bounding box center [869, 427] width 234 height 163
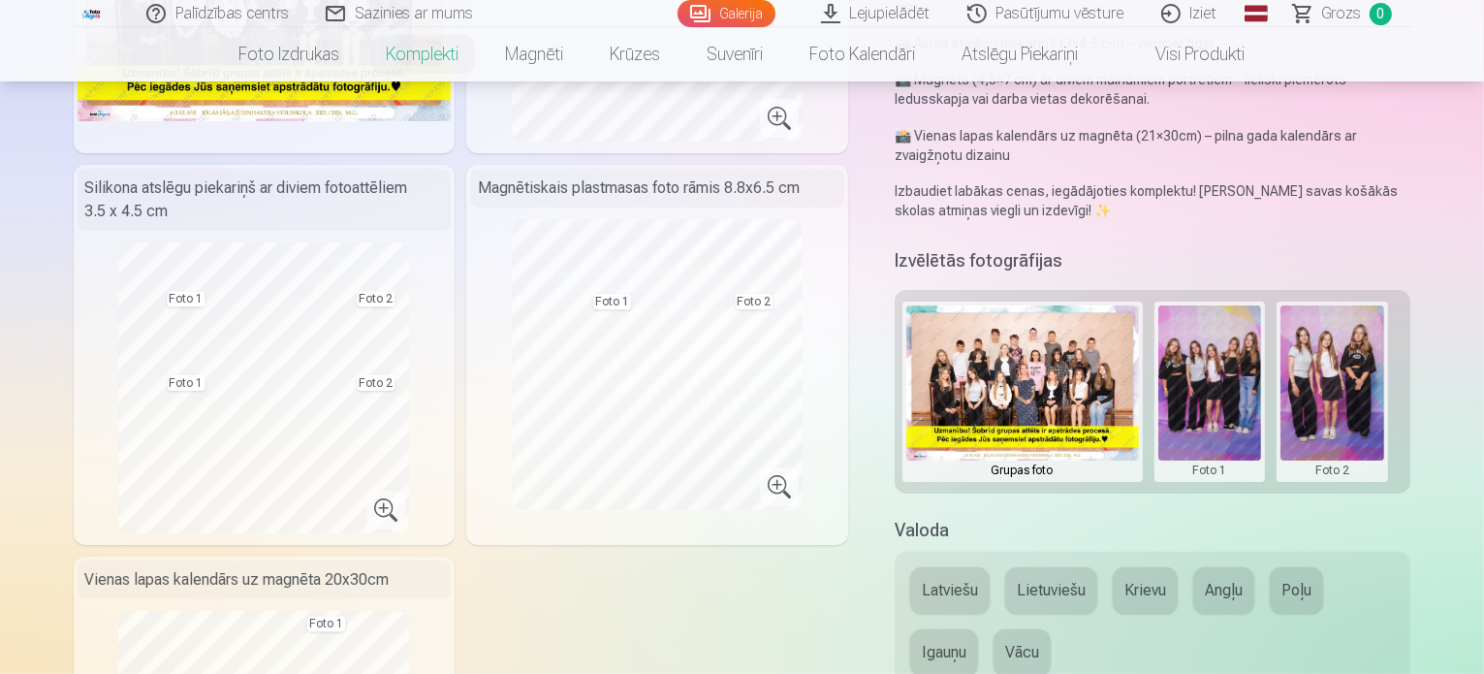
scroll to position [400, 0]
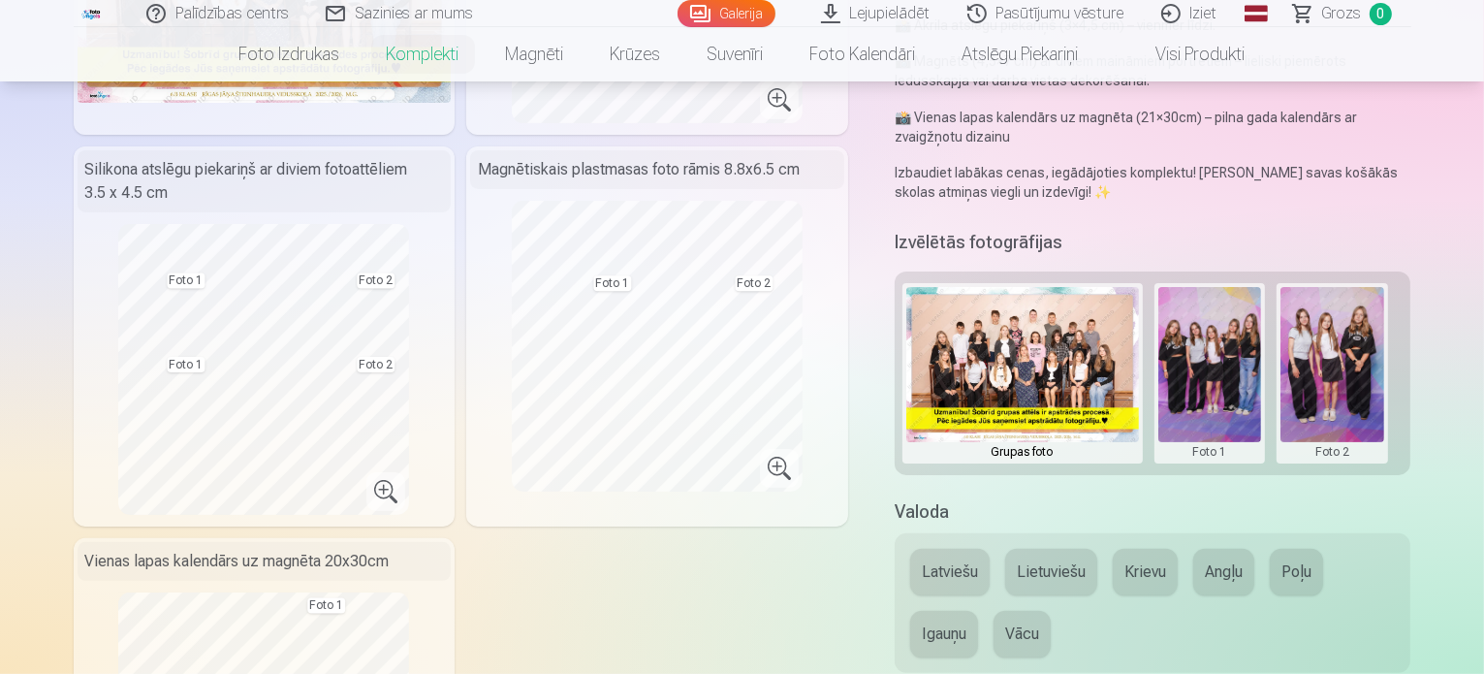
click at [1216, 356] on button at bounding box center [1210, 373] width 104 height 173
click at [1202, 334] on button "Nomainiet foto" at bounding box center [1224, 334] width 158 height 54
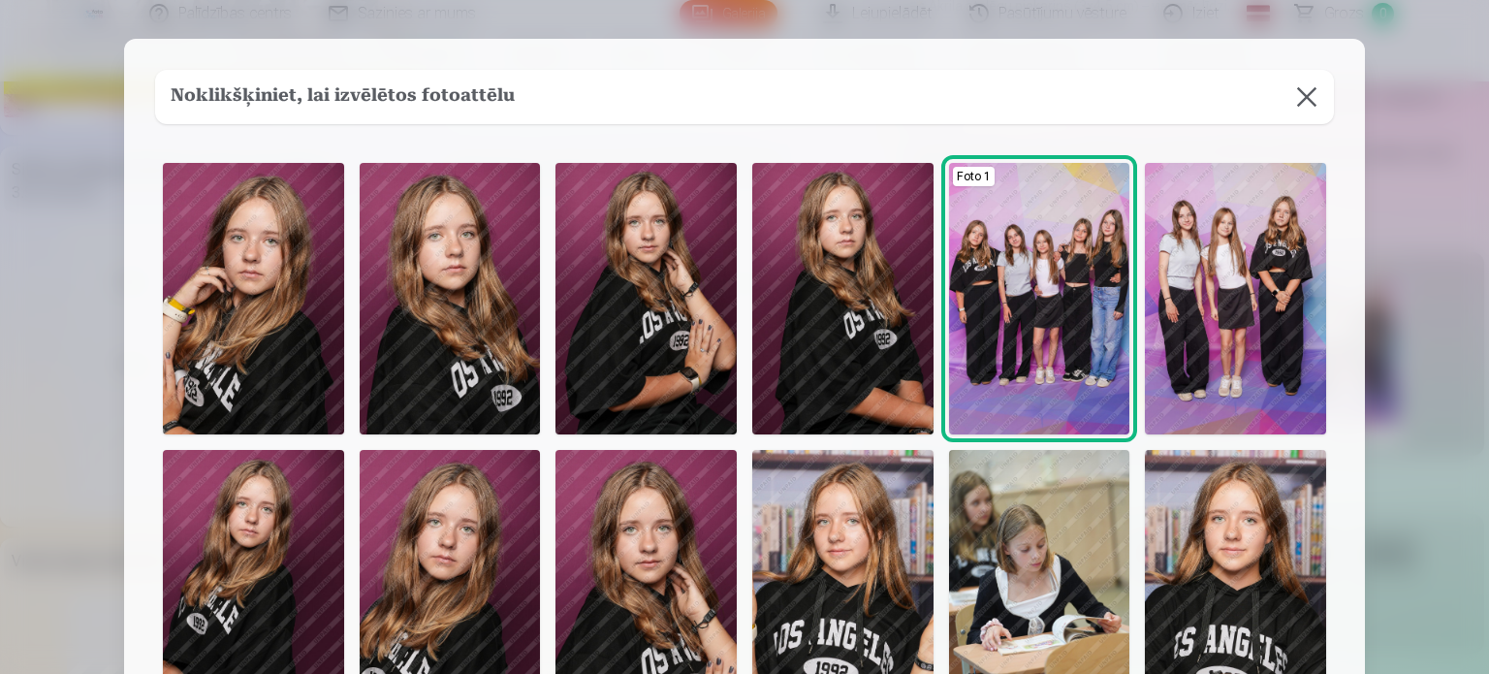
click at [1303, 100] on button at bounding box center [1307, 97] width 54 height 54
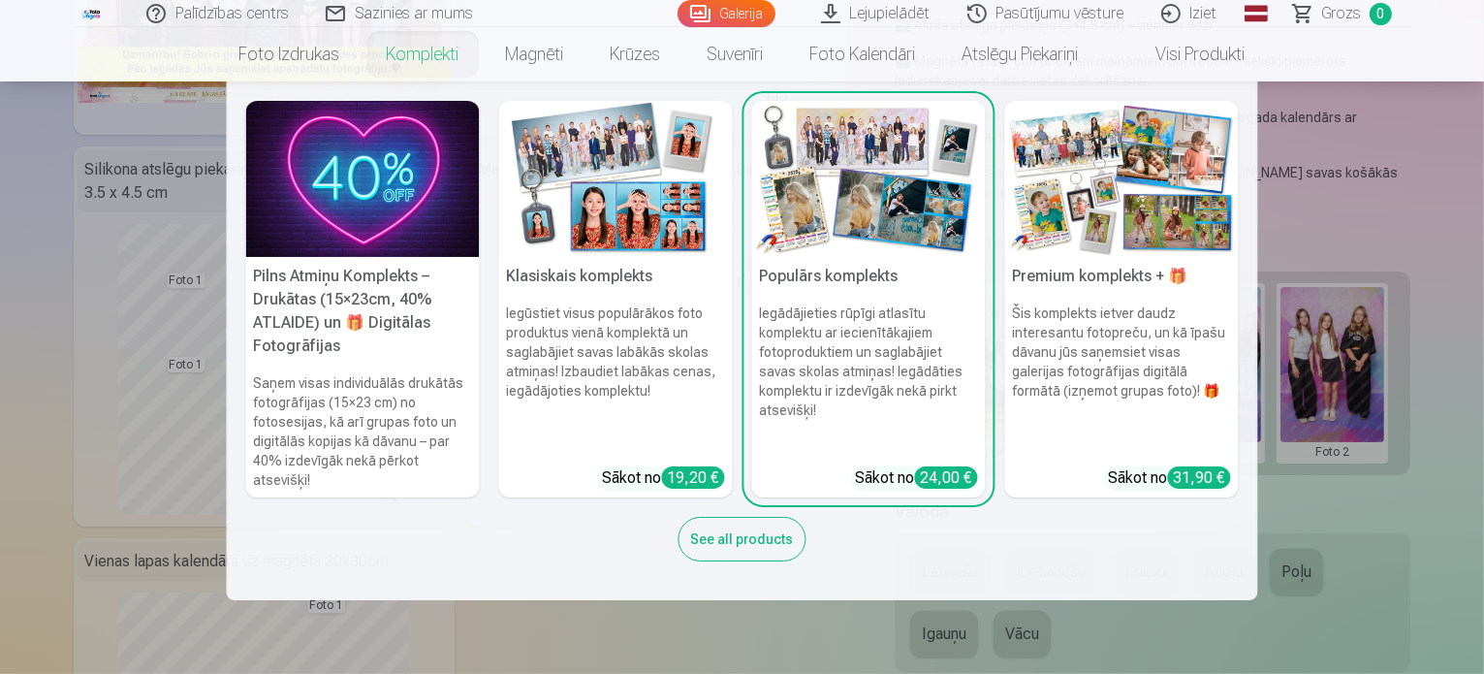
click at [418, 54] on link "Komplekti" at bounding box center [423, 54] width 119 height 54
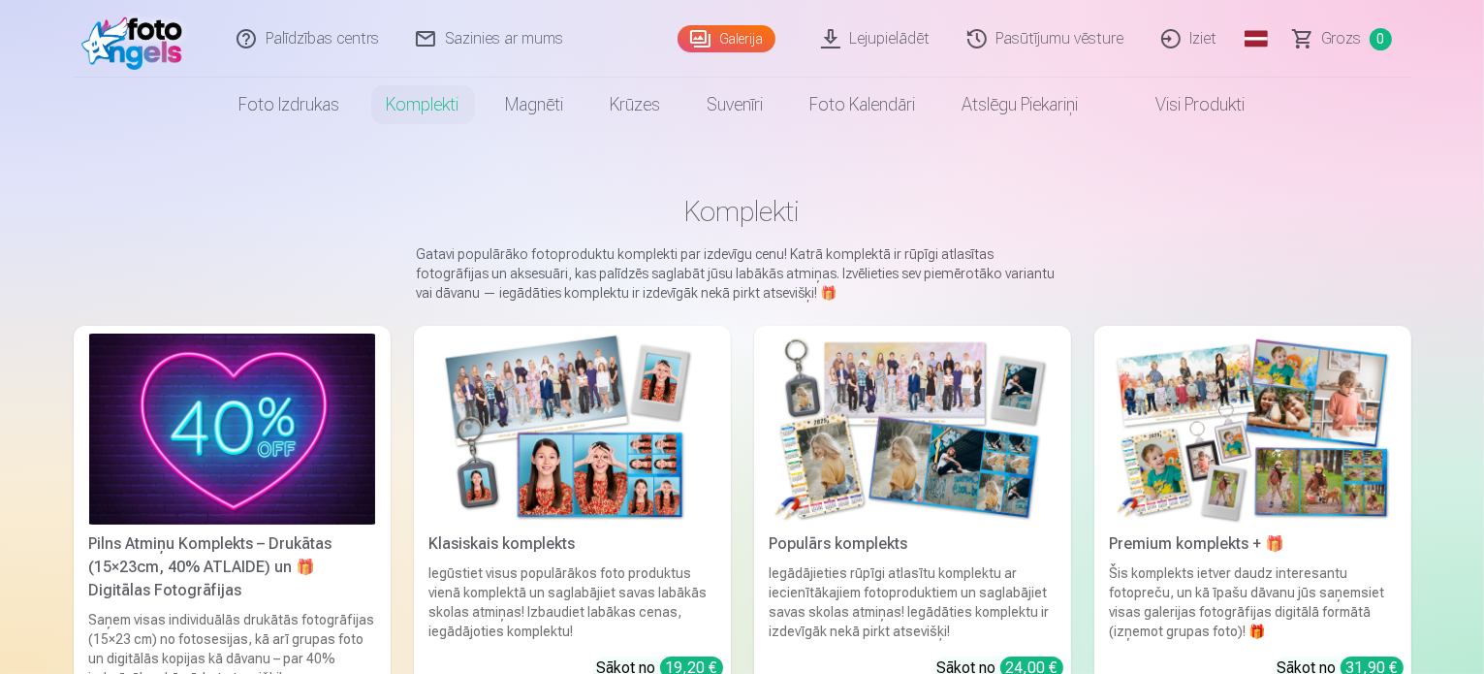
click at [547, 398] on img at bounding box center [572, 428] width 286 height 191
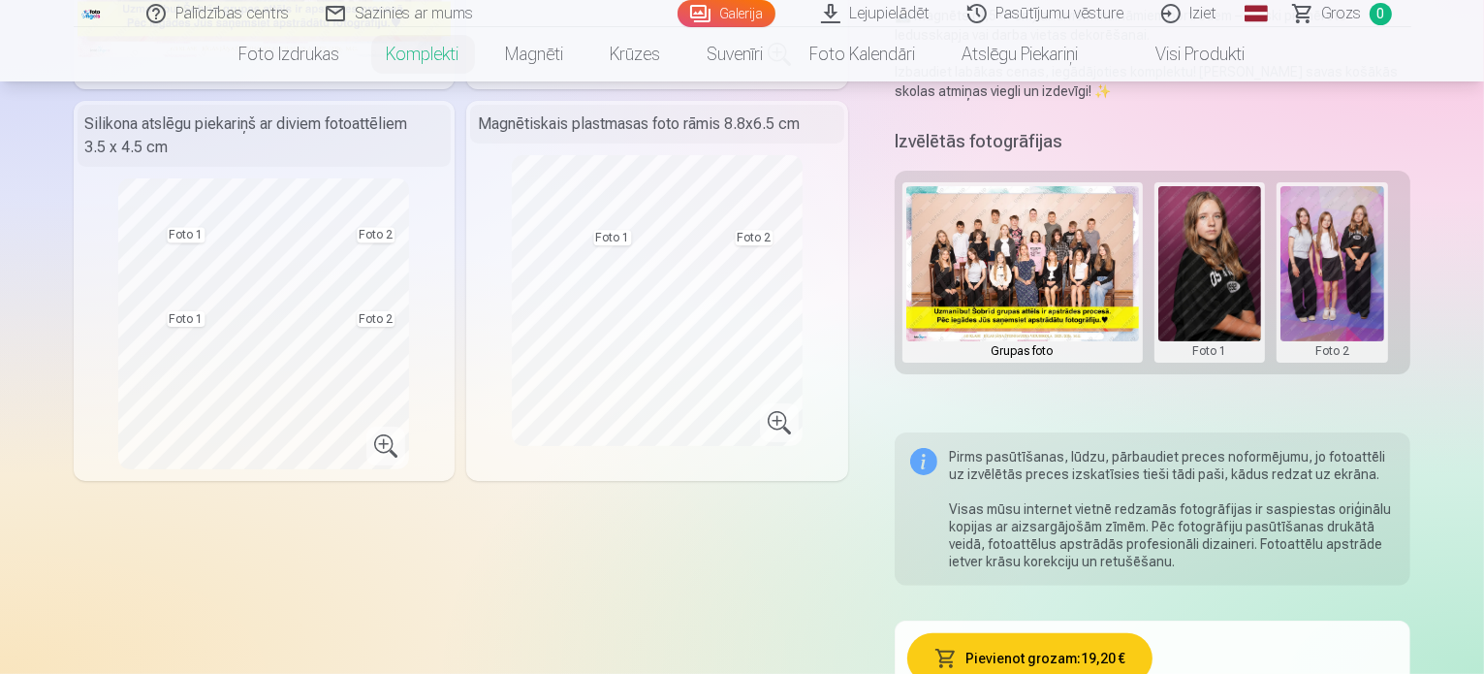
scroll to position [436, 0]
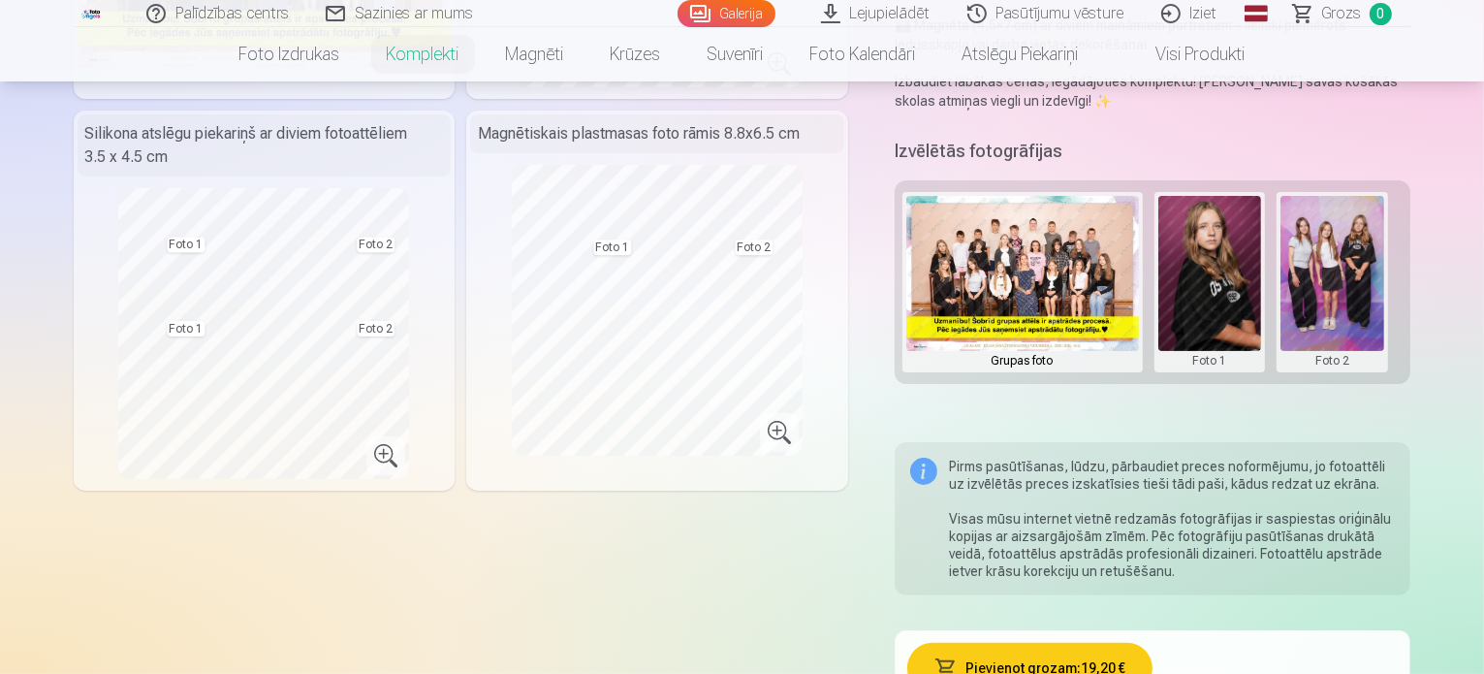
click at [1323, 270] on button at bounding box center [1333, 282] width 104 height 173
click at [1323, 270] on button "Nomainiet foto" at bounding box center [1347, 263] width 158 height 54
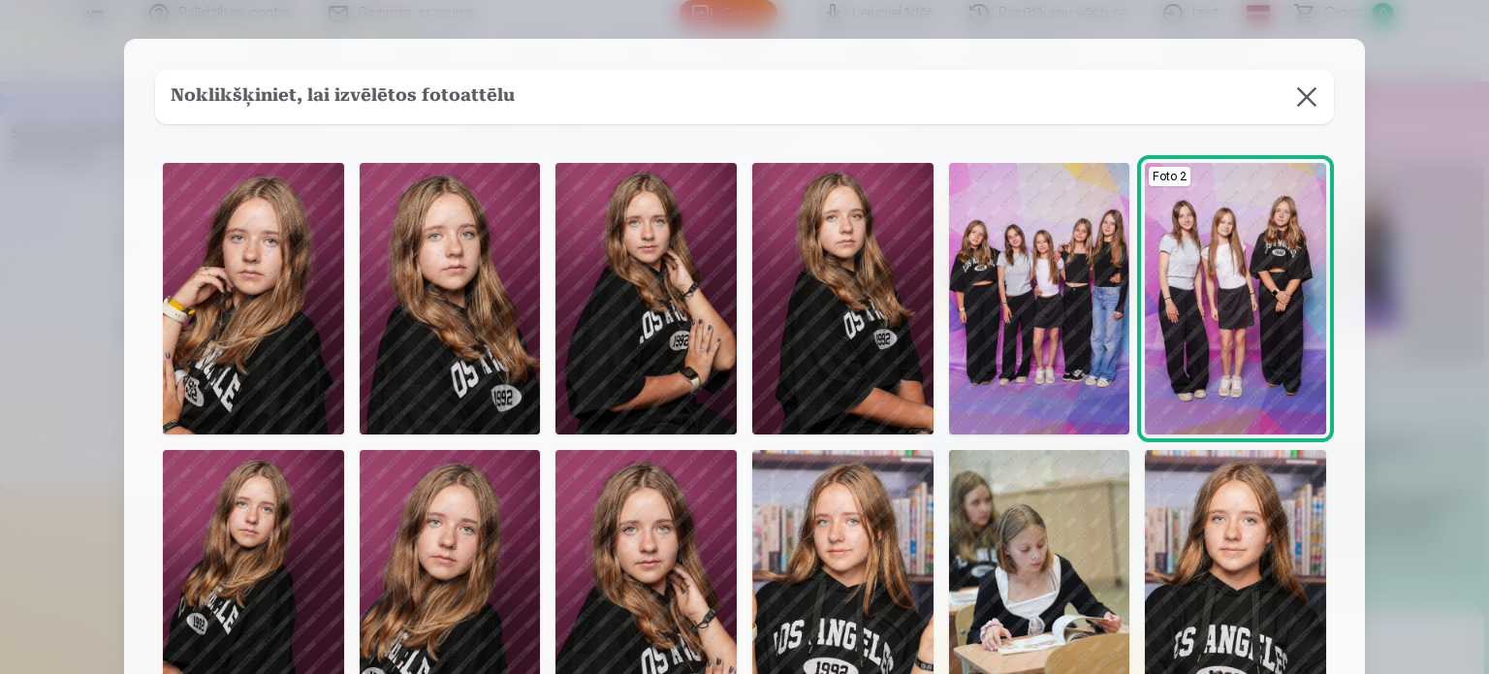
click at [655, 601] on img at bounding box center [645, 585] width 181 height 271
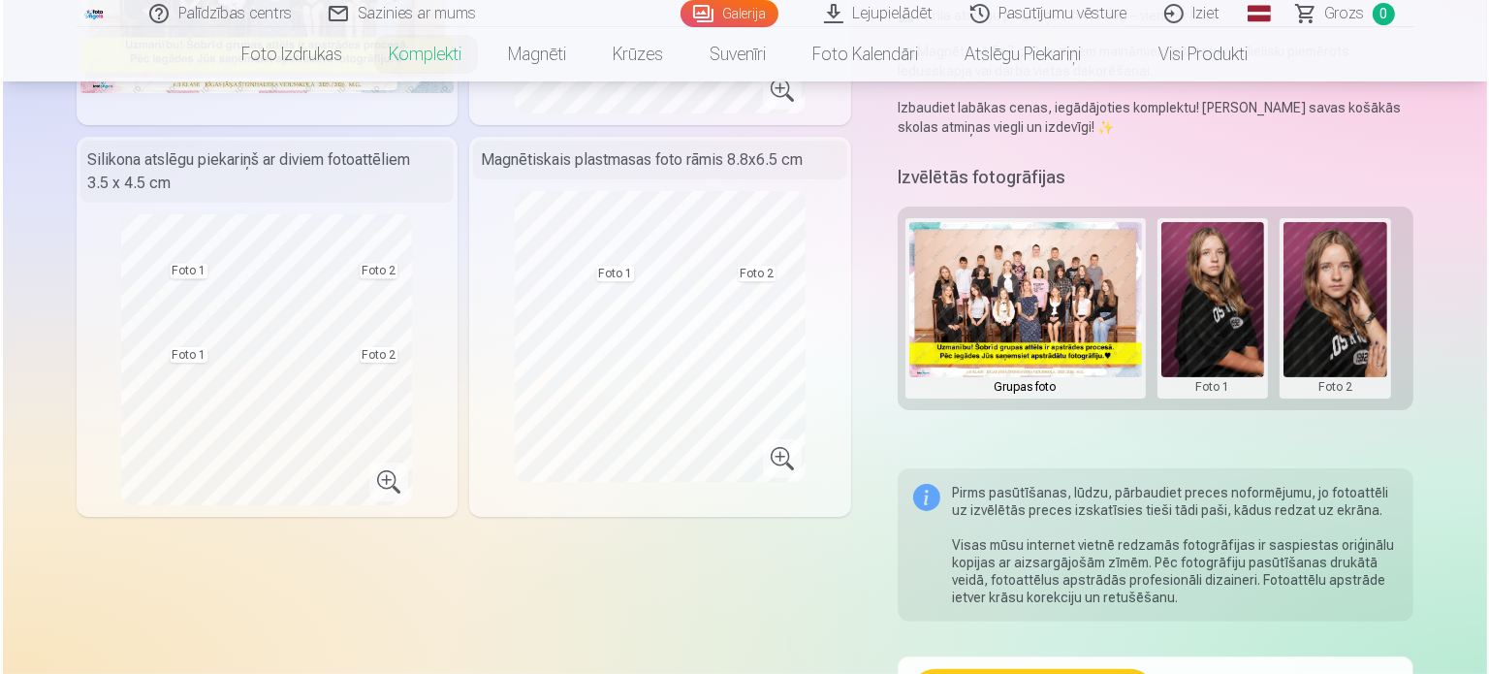
scroll to position [347, 0]
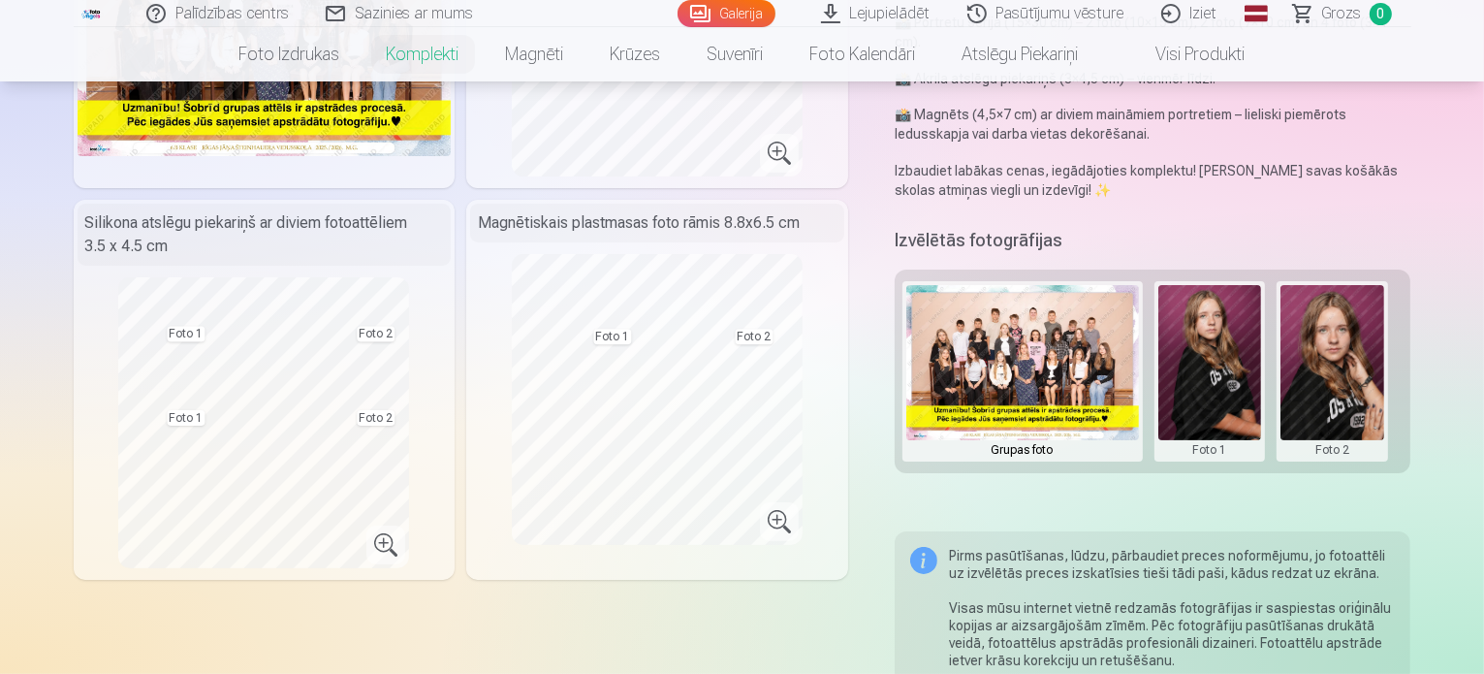
click at [1210, 359] on button at bounding box center [1210, 371] width 104 height 173
click at [1210, 359] on button "Nomainiet foto" at bounding box center [1224, 352] width 158 height 54
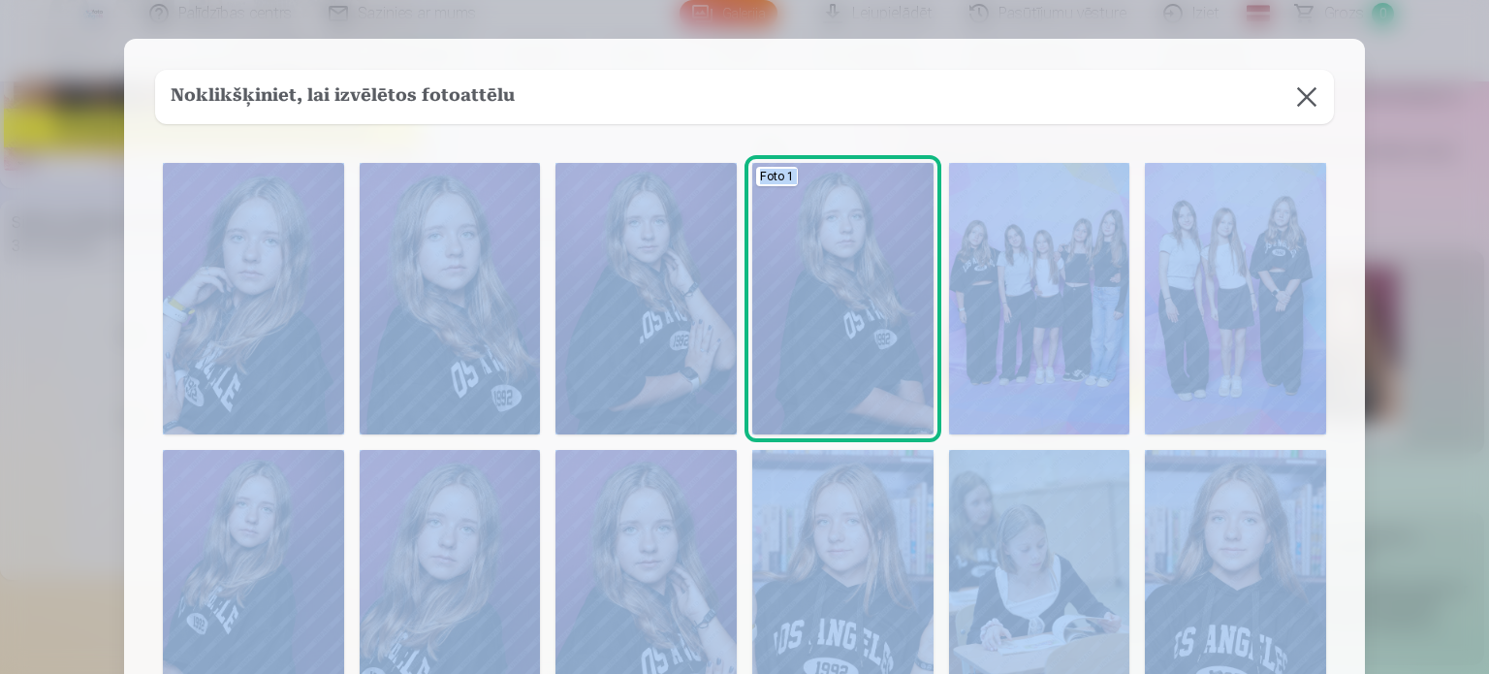
drag, startPoint x: 1485, startPoint y: 133, endPoint x: 1488, endPoint y: 174, distance: 41.8
click at [1483, 174] on div "​ Noklikšķiniet, lai izvēlētos fotoattēlu Foto 1" at bounding box center [744, 337] width 1489 height 674
click at [1355, 174] on div "Noklikšķiniet, lai izvēlētos fotoattēlu Foto 1" at bounding box center [744, 539] width 1241 height 1000
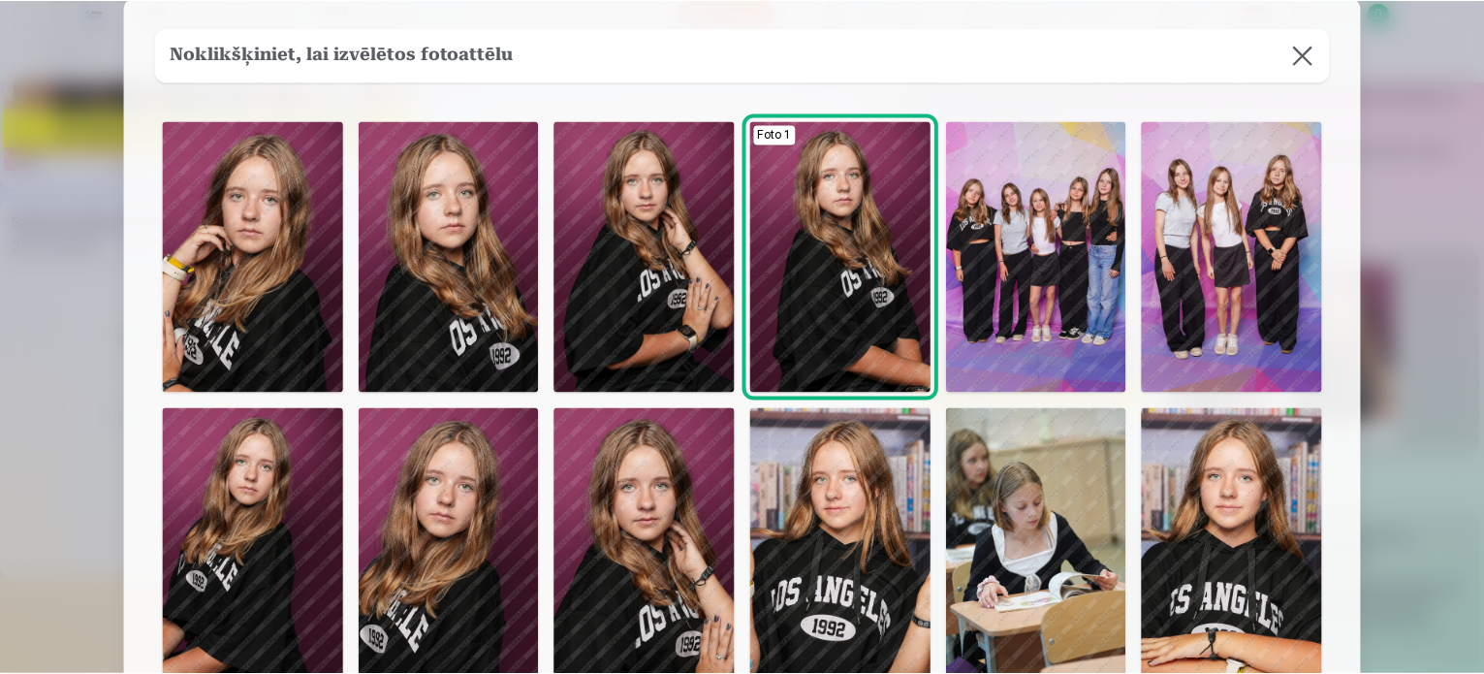
scroll to position [39, 0]
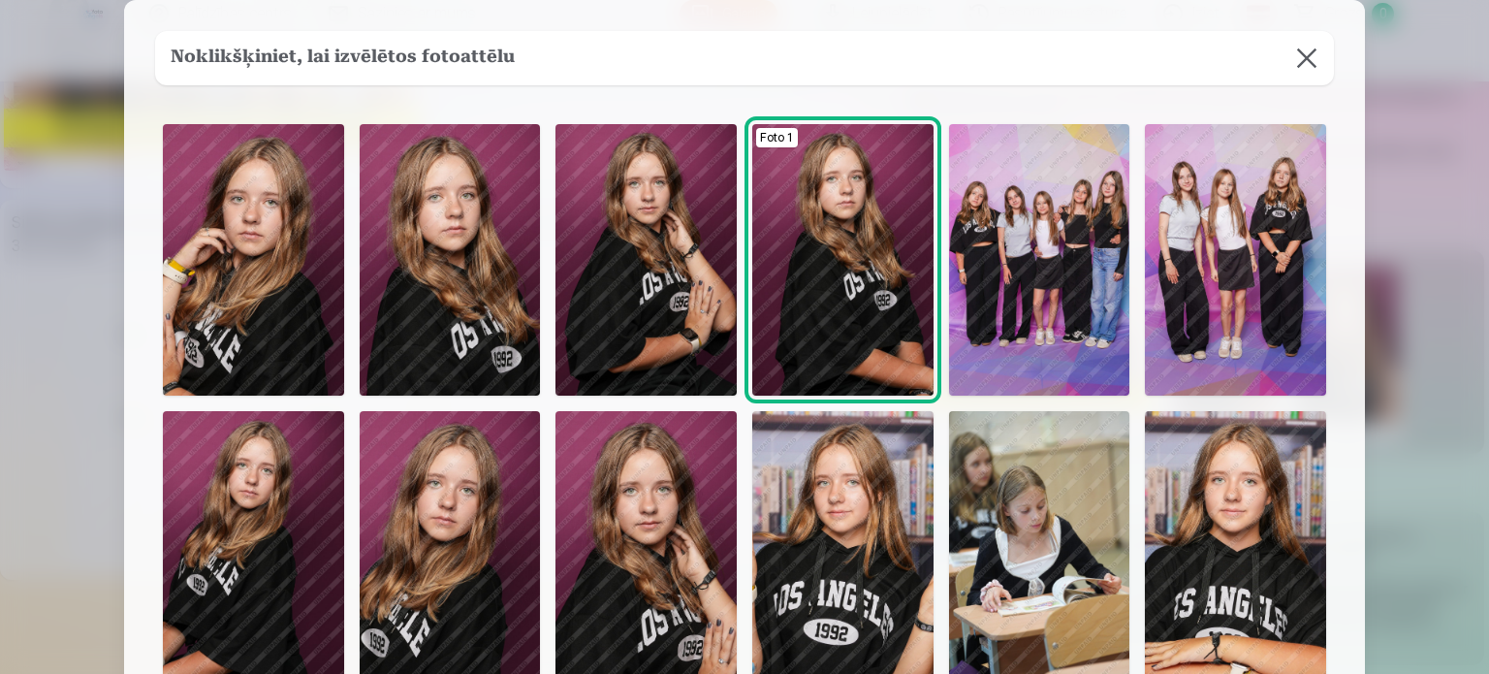
click at [443, 269] on img at bounding box center [450, 259] width 181 height 271
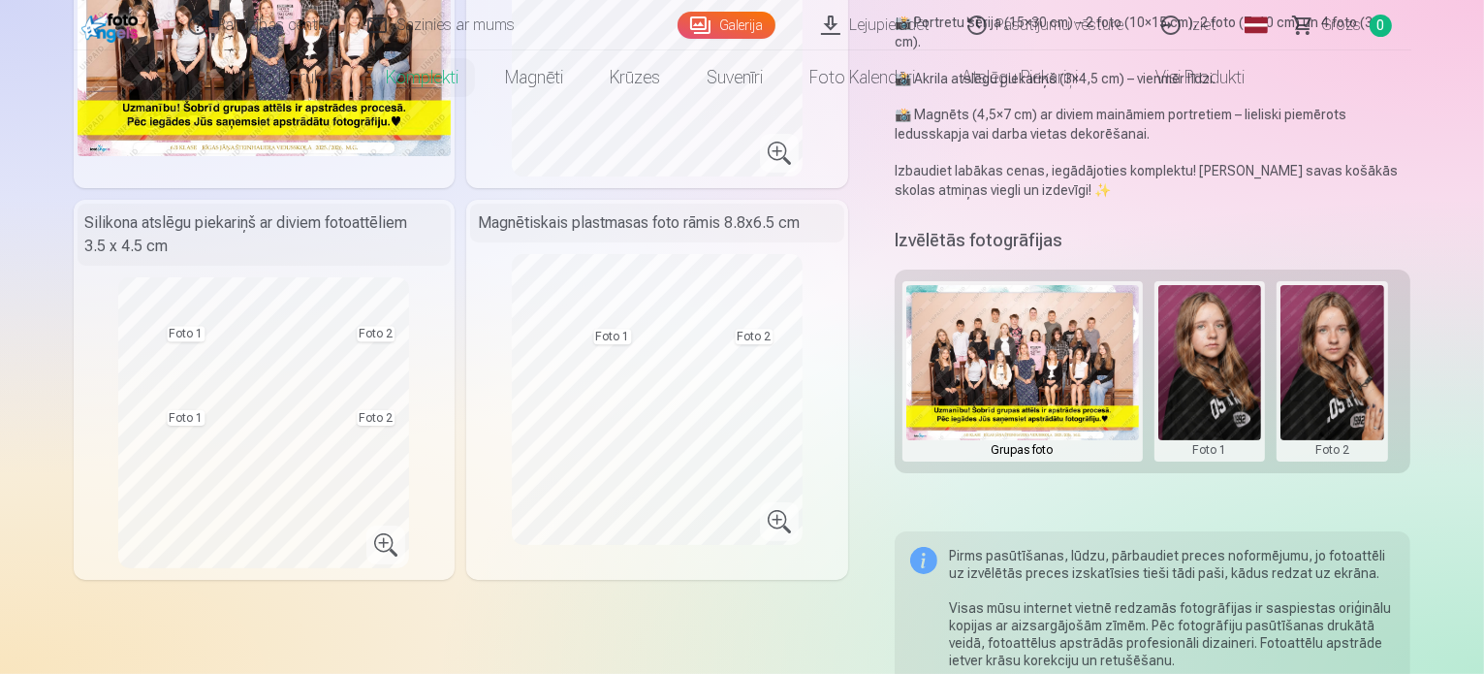
scroll to position [0, 0]
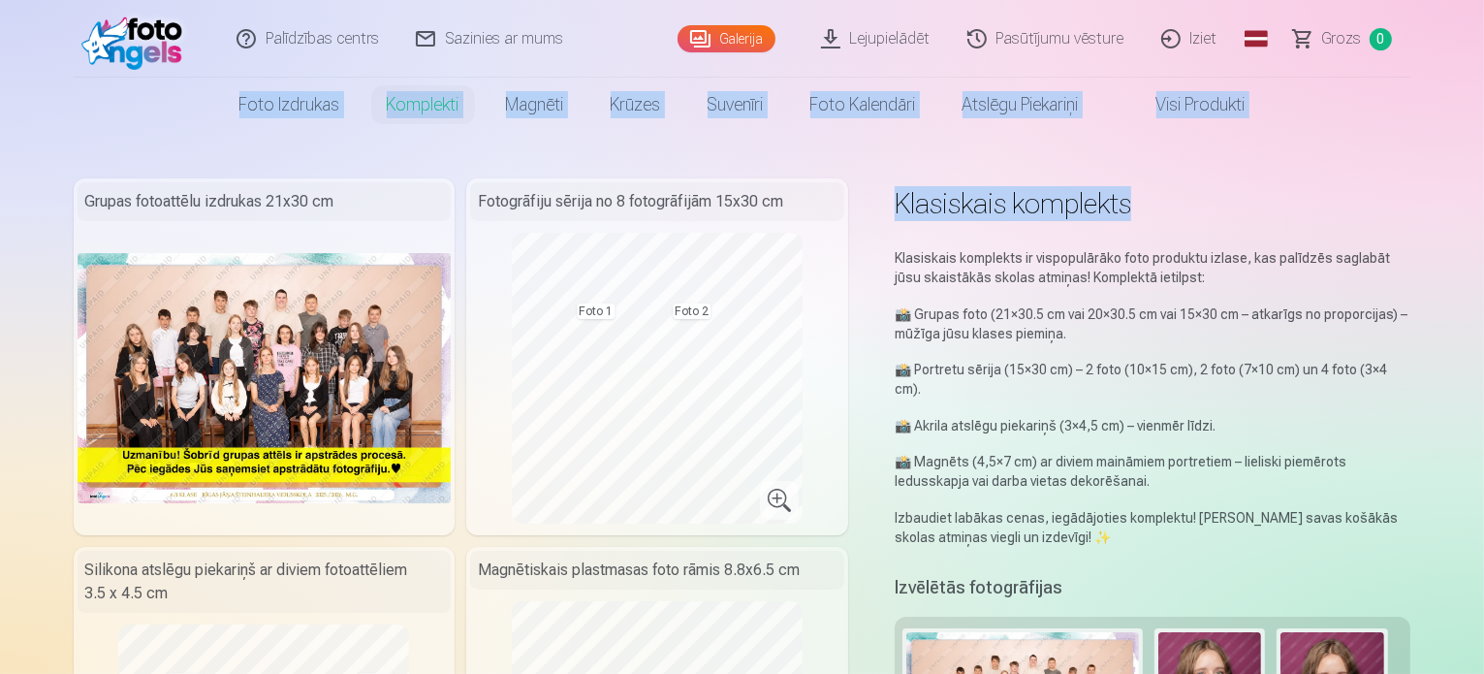
drag, startPoint x: 1478, startPoint y: 17, endPoint x: 1453, endPoint y: 112, distance: 98.3
click at [1483, 147] on html "Palīdzības centrs Sazinies ar mums Galerija Lejupielādēt Pasūtījumu vēsture Izi…" at bounding box center [742, 337] width 1484 height 674
click at [1386, 101] on nav "Foto izdrukas Augstas kvalitātes fotoattēlu izdrukas 210 gsm papīrs, piesātināt…" at bounding box center [742, 105] width 1484 height 54
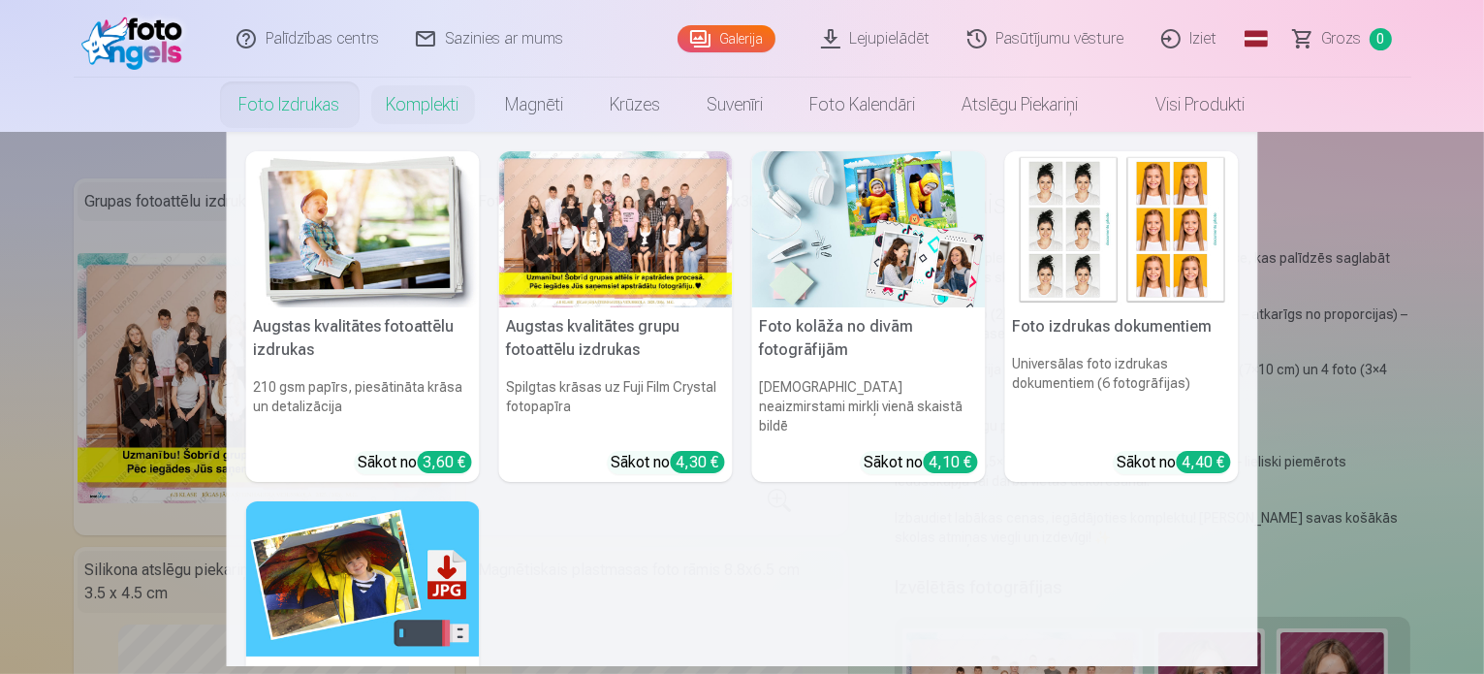
click at [300, 100] on link "Foto izdrukas" at bounding box center [289, 105] width 147 height 54
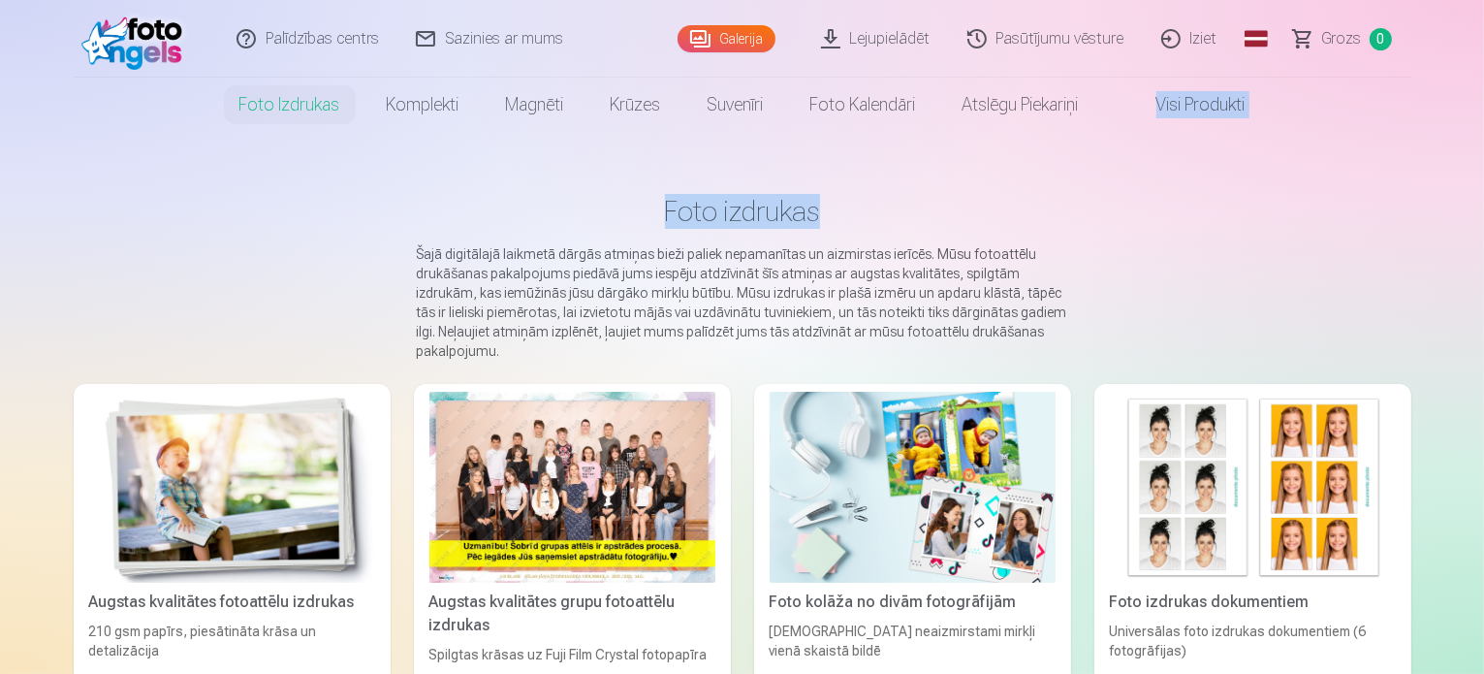
drag, startPoint x: 1483, startPoint y: 110, endPoint x: 1485, endPoint y: 216, distance: 106.6
click at [1483, 216] on html "Palīdzības centrs Sazinies ar mums Galerija Lejupielādēt Pasūtījumu vēsture Izi…" at bounding box center [742, 337] width 1484 height 674
click at [659, 453] on div at bounding box center [572, 487] width 286 height 191
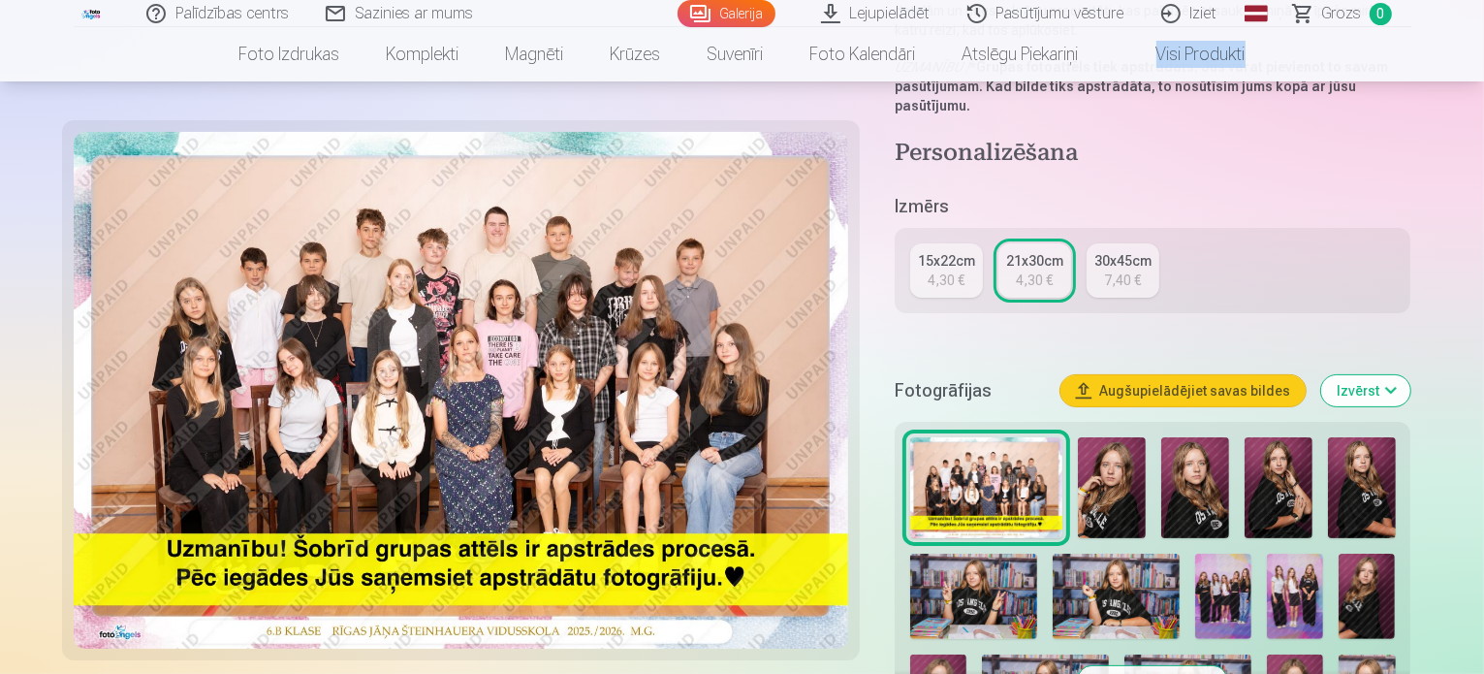
scroll to position [357, 0]
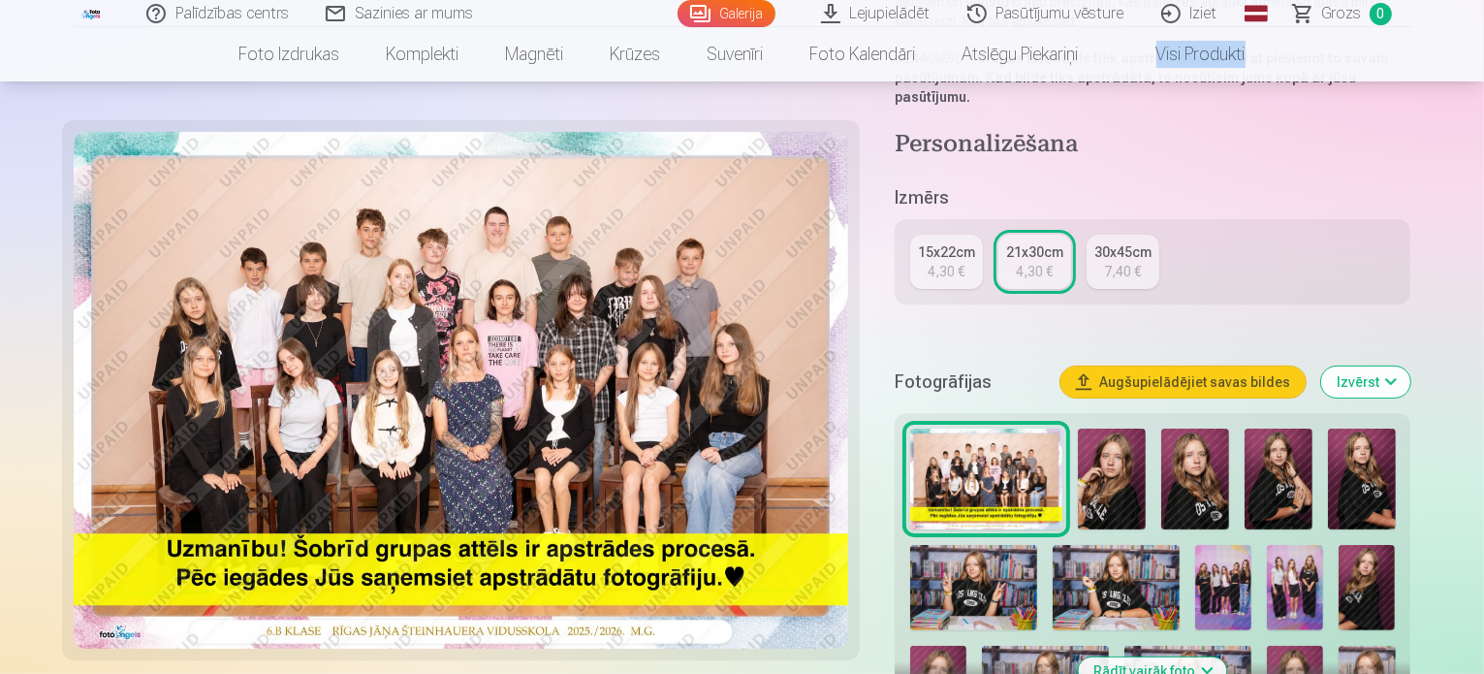
click at [969, 242] on div "15x22cm" at bounding box center [946, 251] width 57 height 19
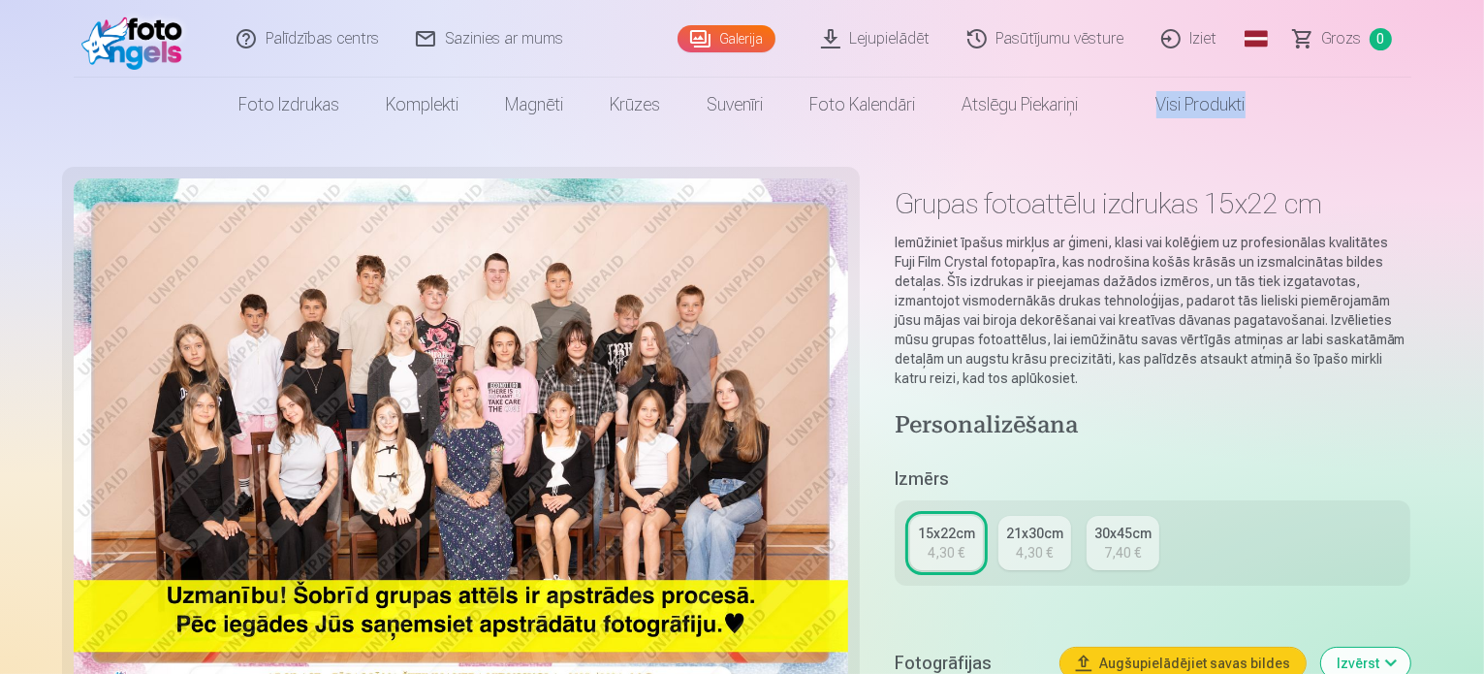
click at [1053, 543] on div "4,30 €" at bounding box center [1034, 552] width 37 height 19
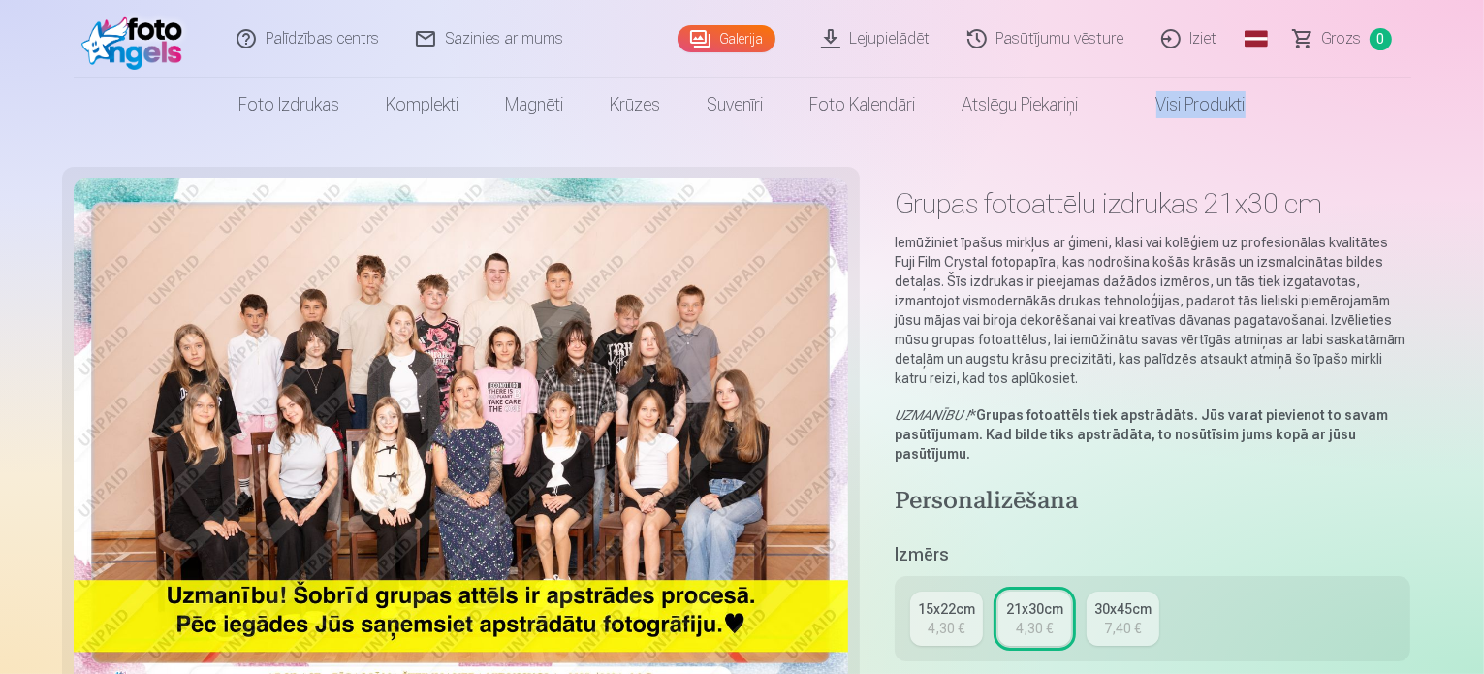
click at [949, 618] on div "4,30 €" at bounding box center [946, 627] width 37 height 19
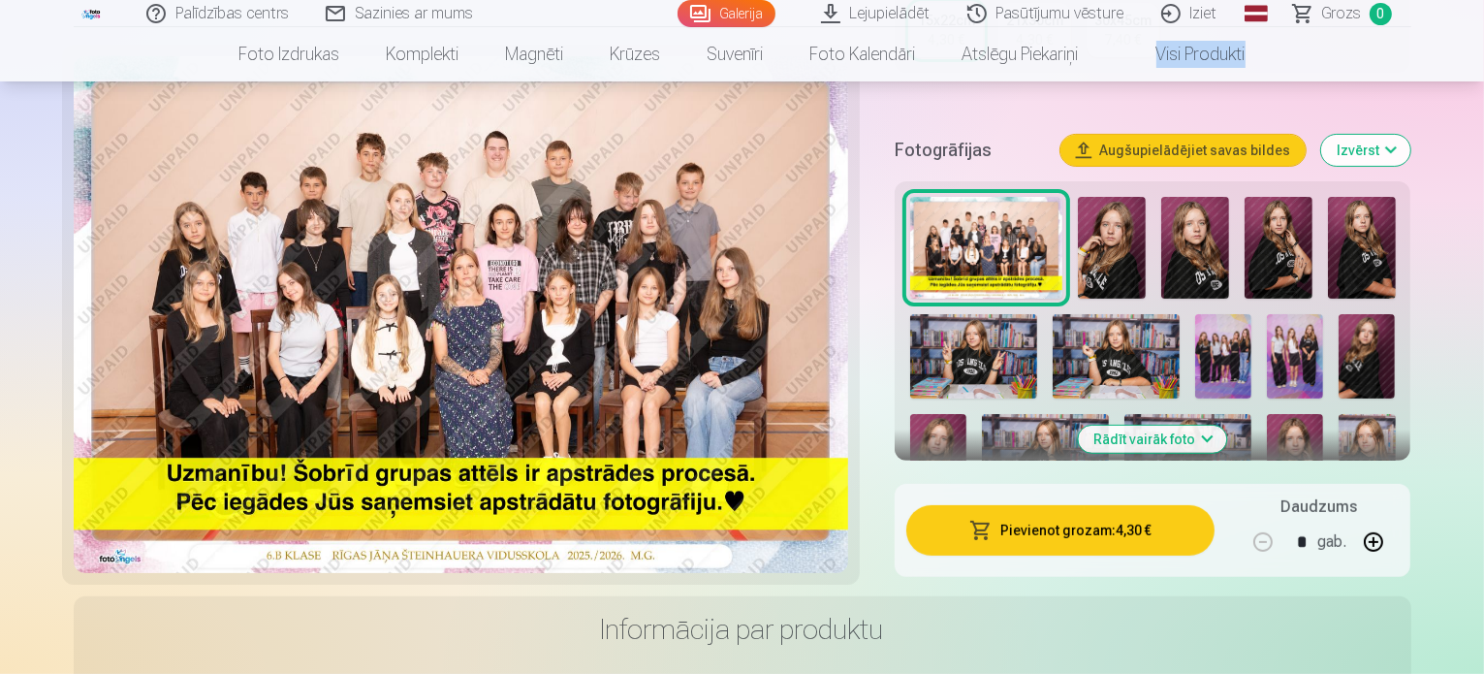
scroll to position [487, 0]
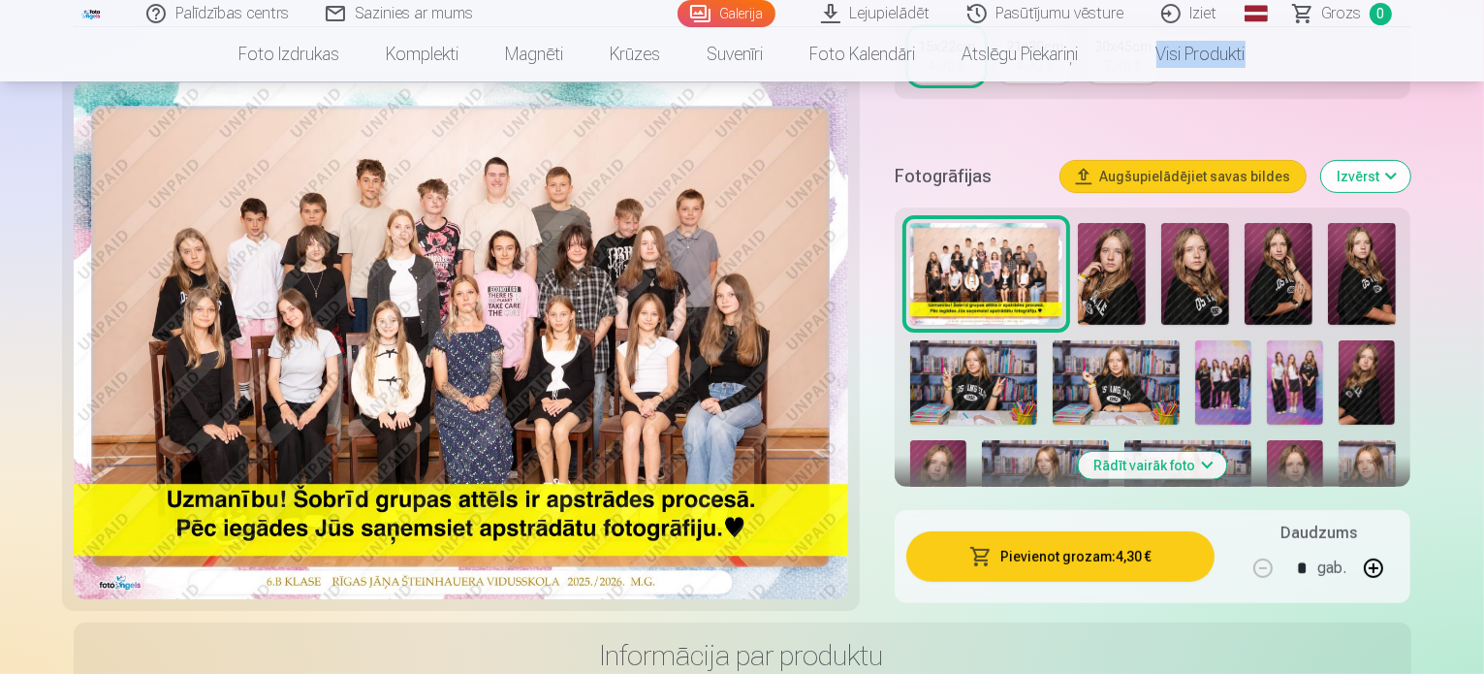
click at [1060, 541] on button "Pievienot grozam : 4,30 €" at bounding box center [1060, 556] width 309 height 50
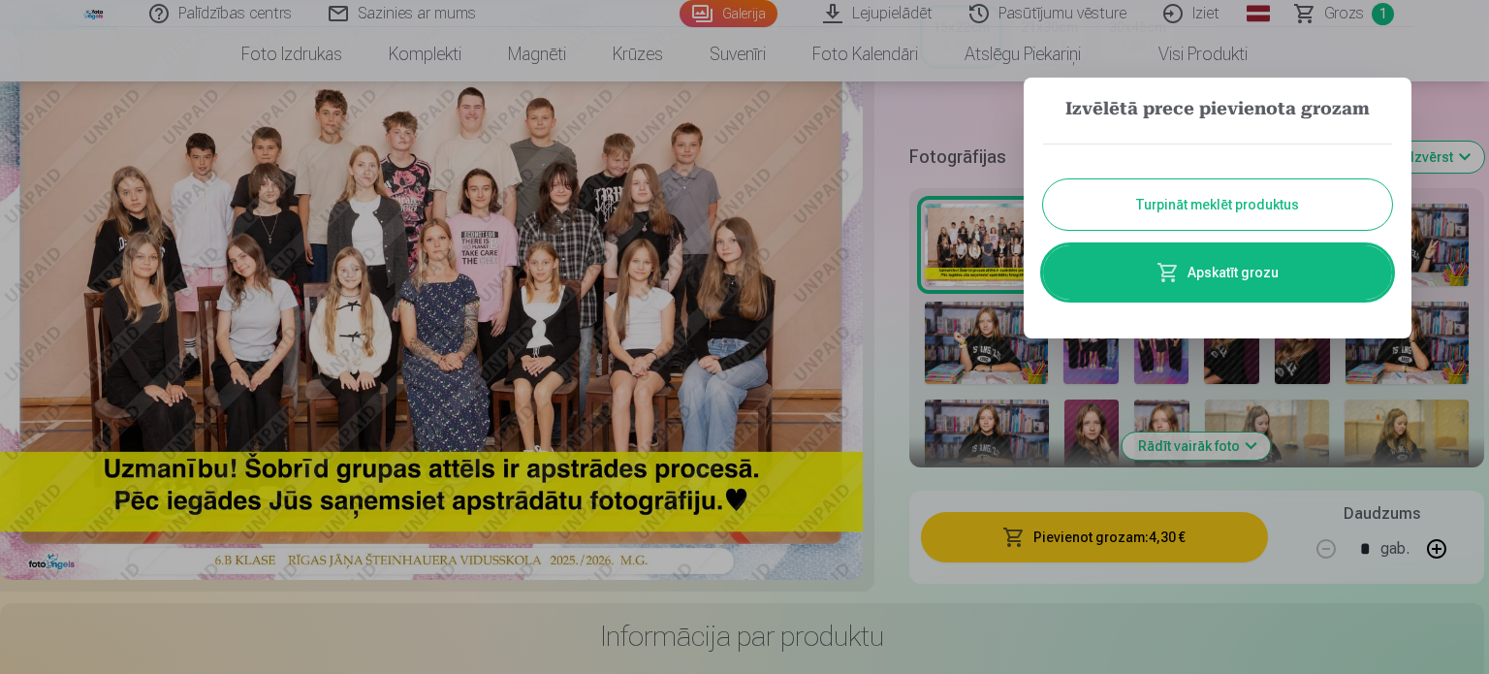
click at [1199, 210] on button "Turpināt meklēt produktus" at bounding box center [1217, 204] width 349 height 50
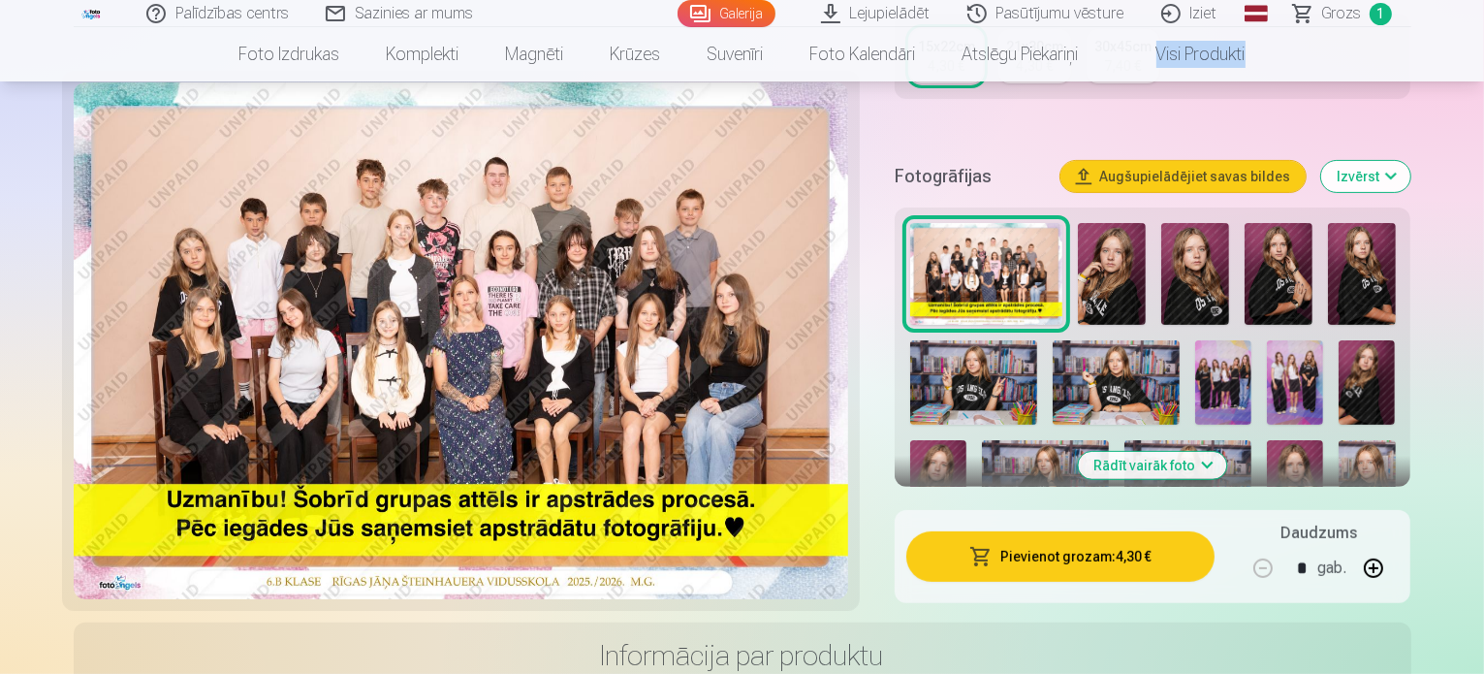
click at [1195, 348] on img at bounding box center [1223, 382] width 56 height 84
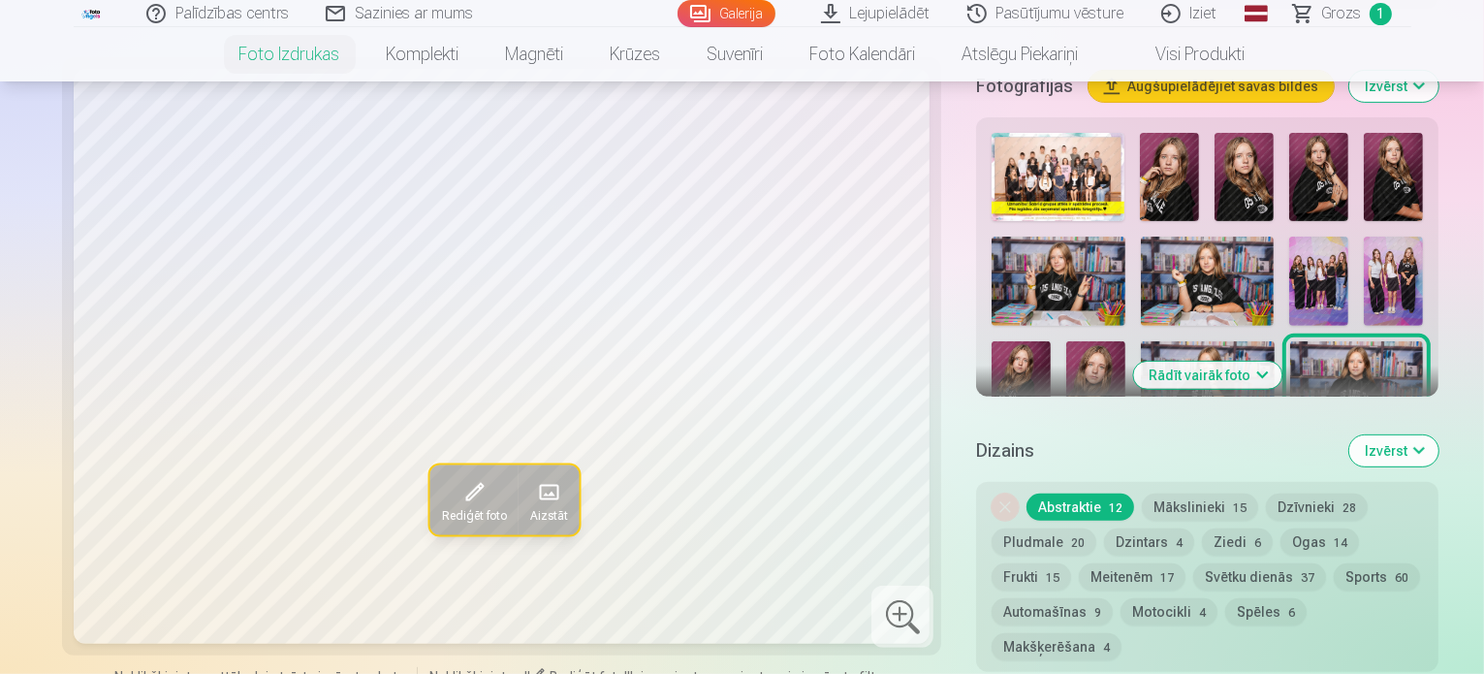
scroll to position [682, 0]
click at [1289, 236] on img at bounding box center [1318, 280] width 59 height 89
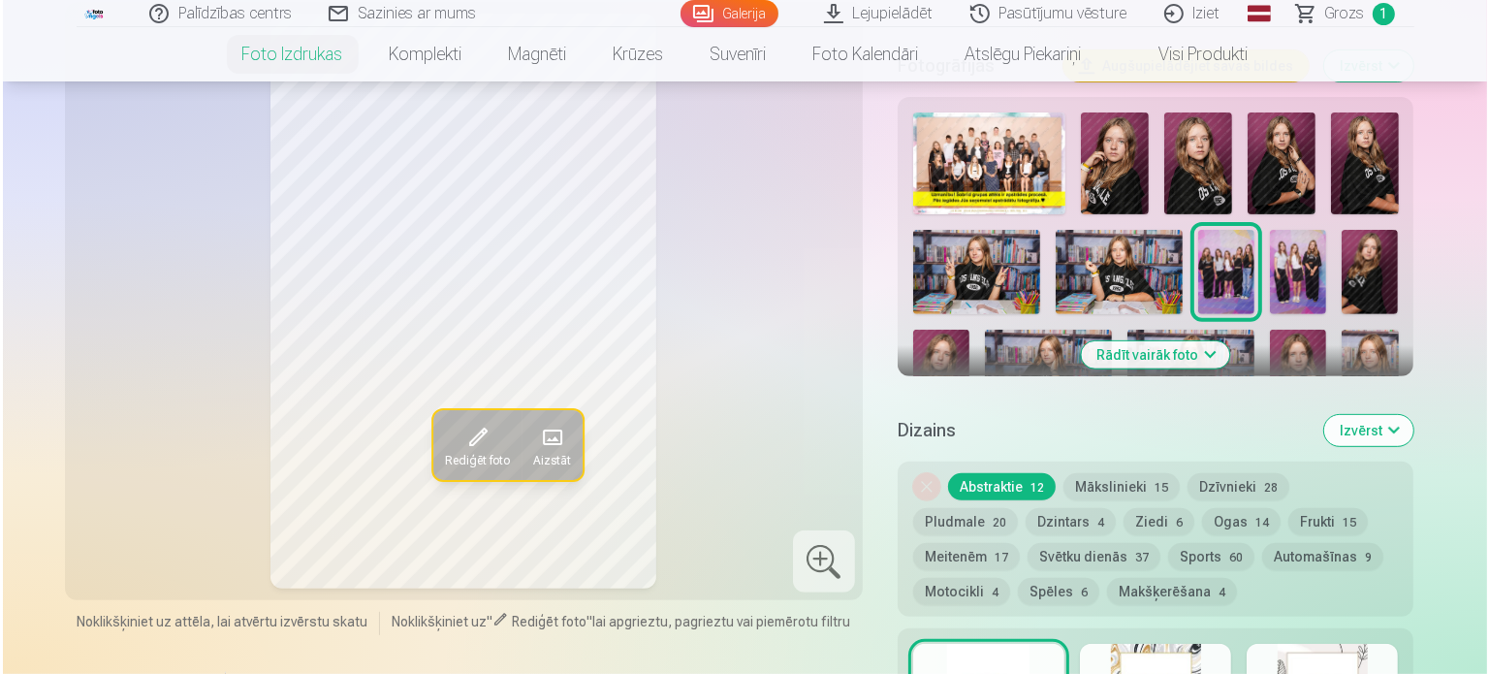
scroll to position [663, 0]
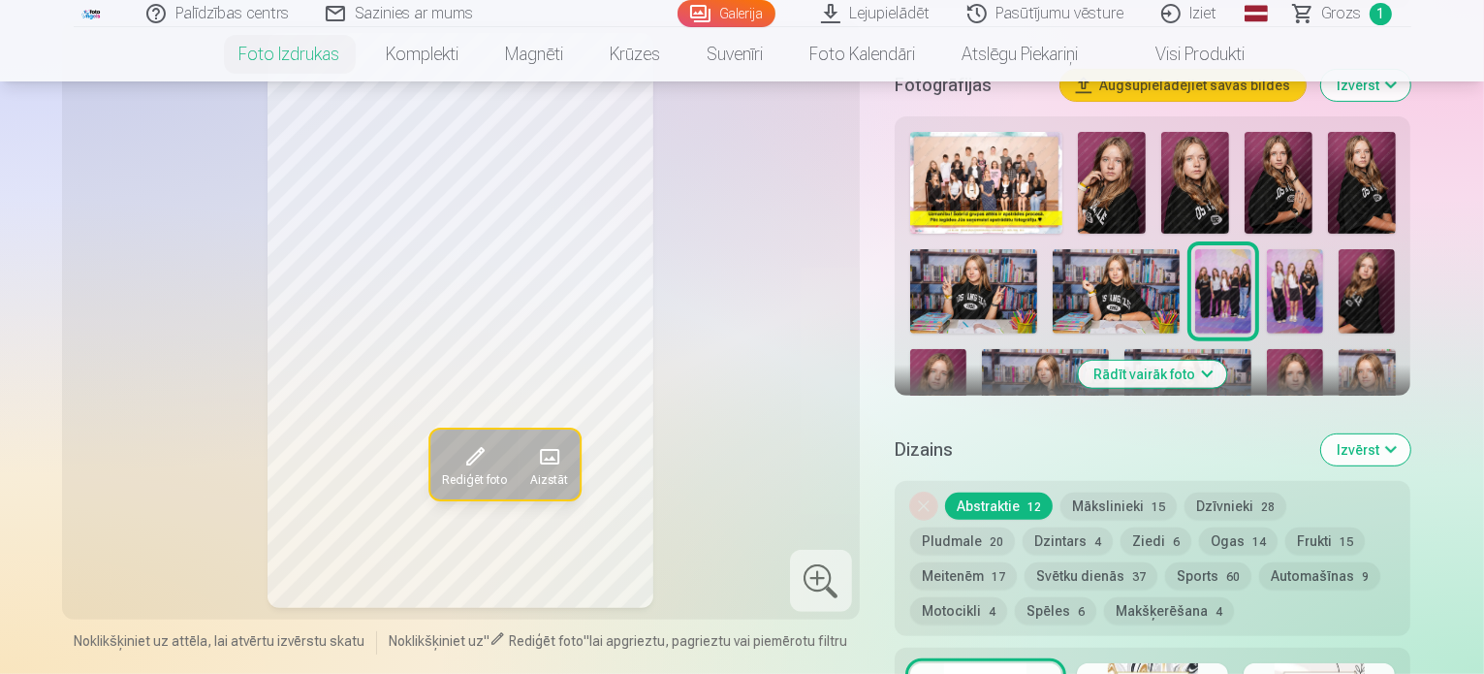
click at [459, 441] on span at bounding box center [474, 456] width 31 height 31
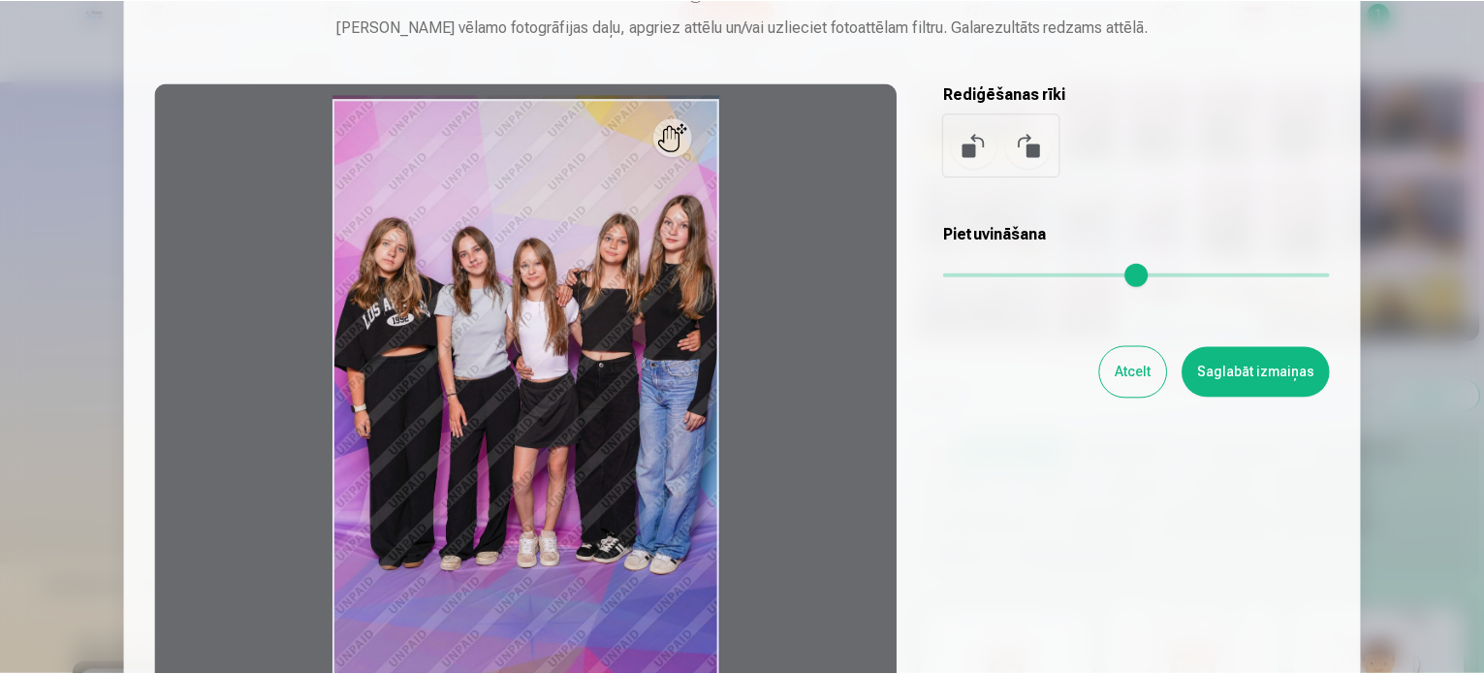
scroll to position [155, 0]
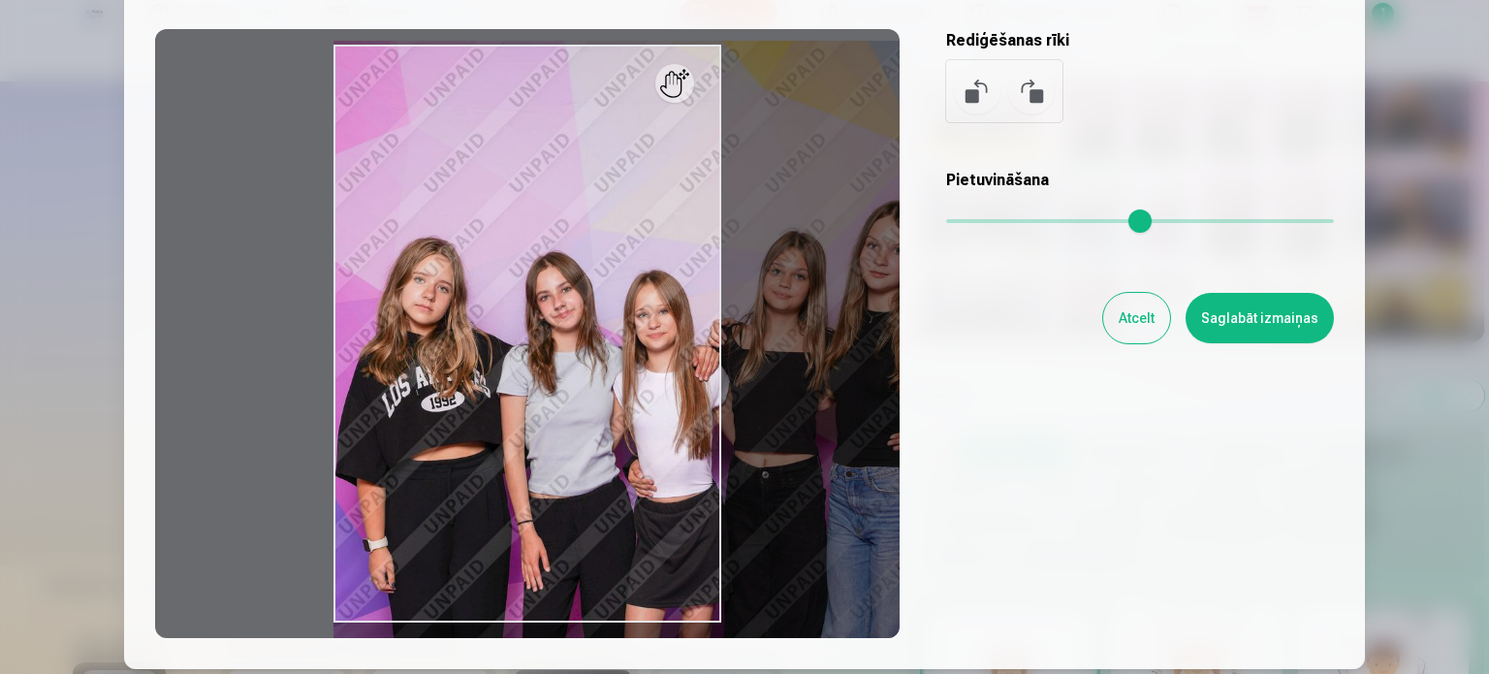
type input "*"
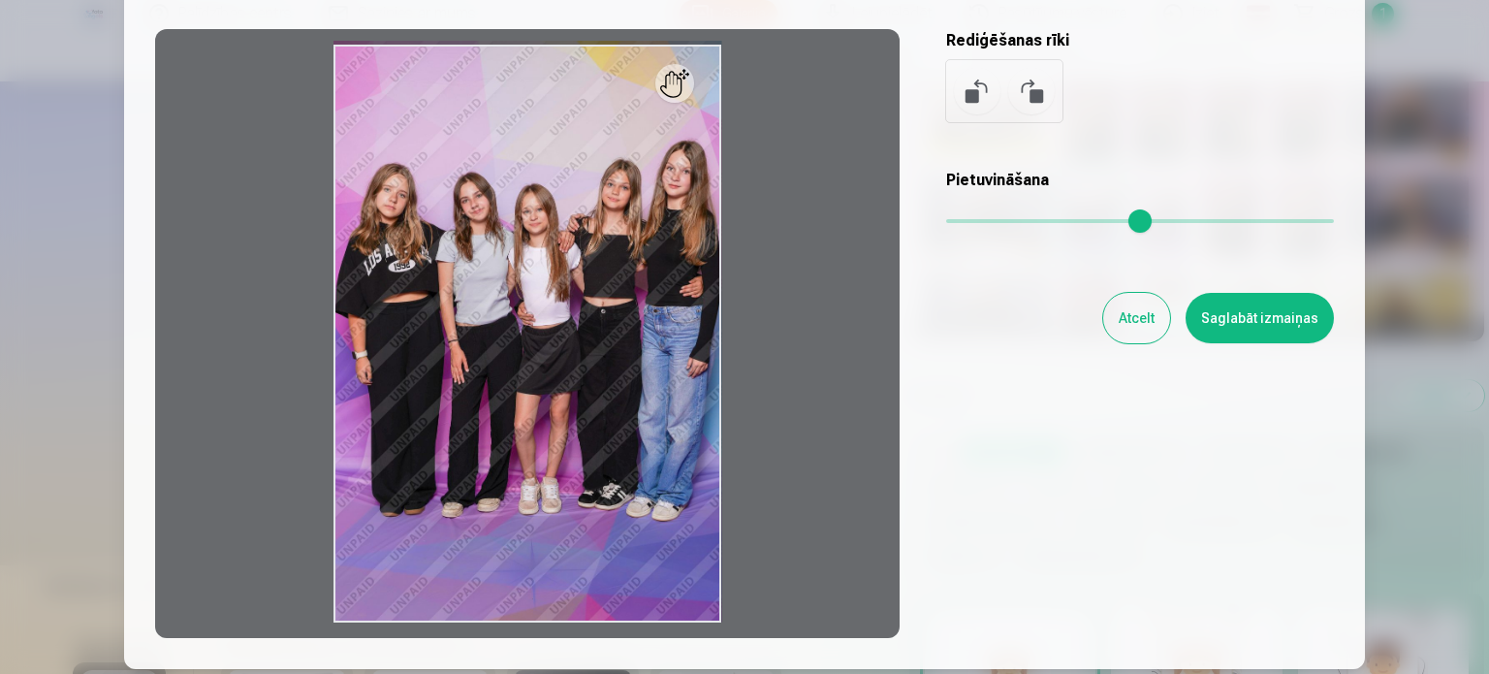
drag, startPoint x: 955, startPoint y: 212, endPoint x: 872, endPoint y: 232, distance: 84.6
click at [946, 223] on input "range" at bounding box center [1140, 221] width 388 height 4
click at [1252, 309] on button "Saglabāt izmaiņas" at bounding box center [1260, 318] width 148 height 50
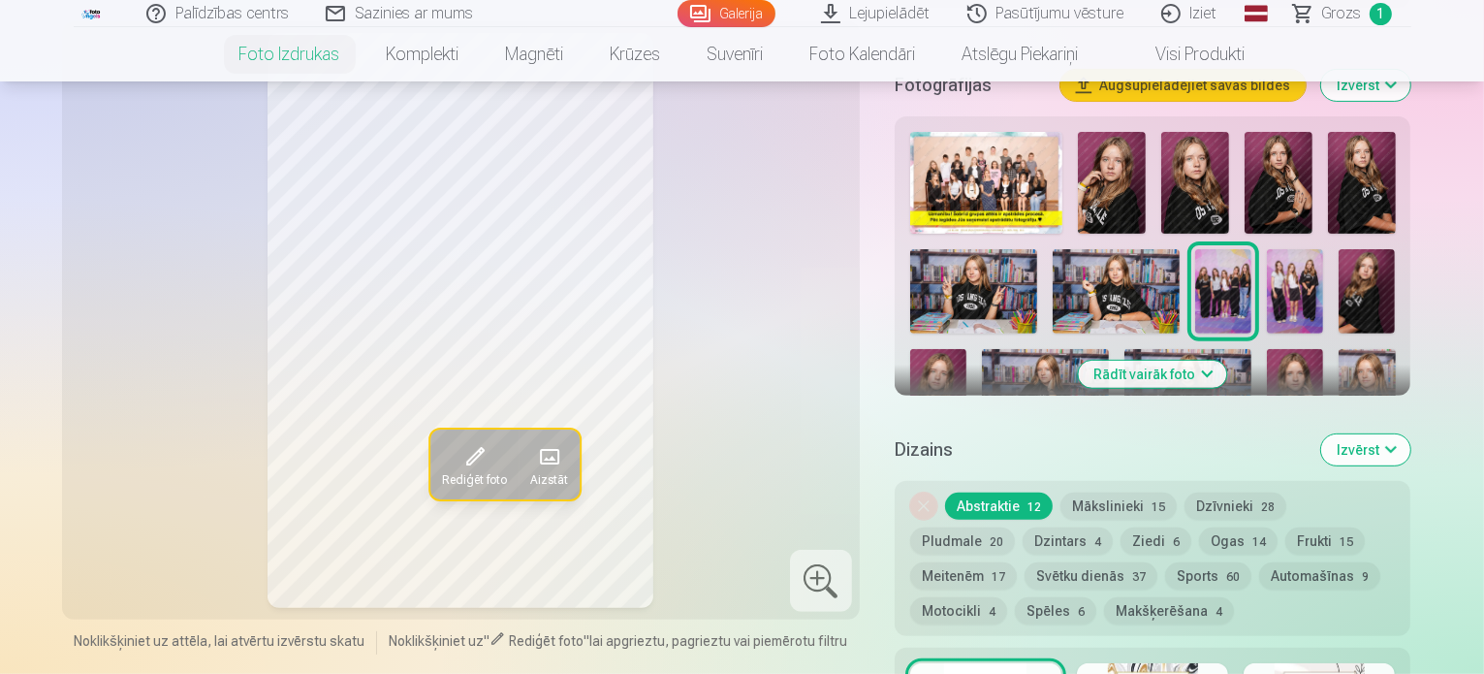
scroll to position [0, 0]
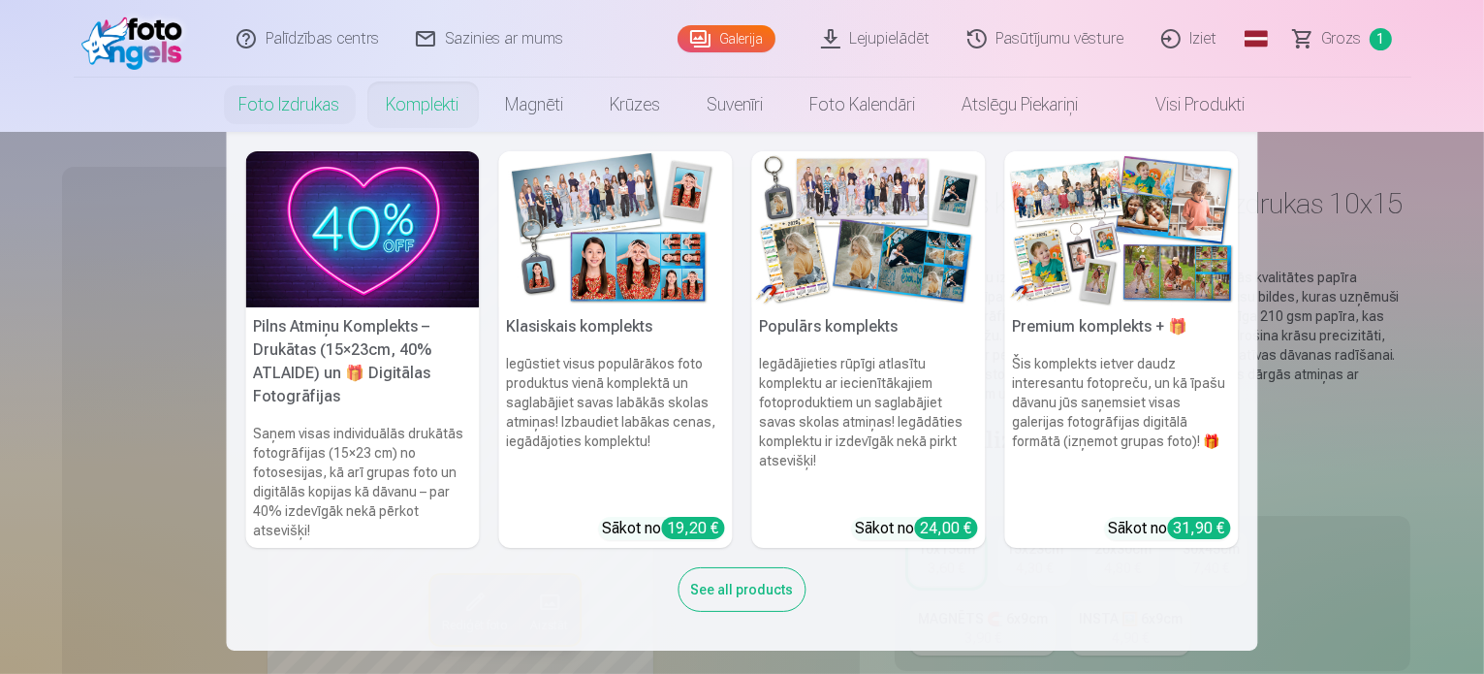
click at [748, 589] on div "See all products" at bounding box center [743, 589] width 128 height 45
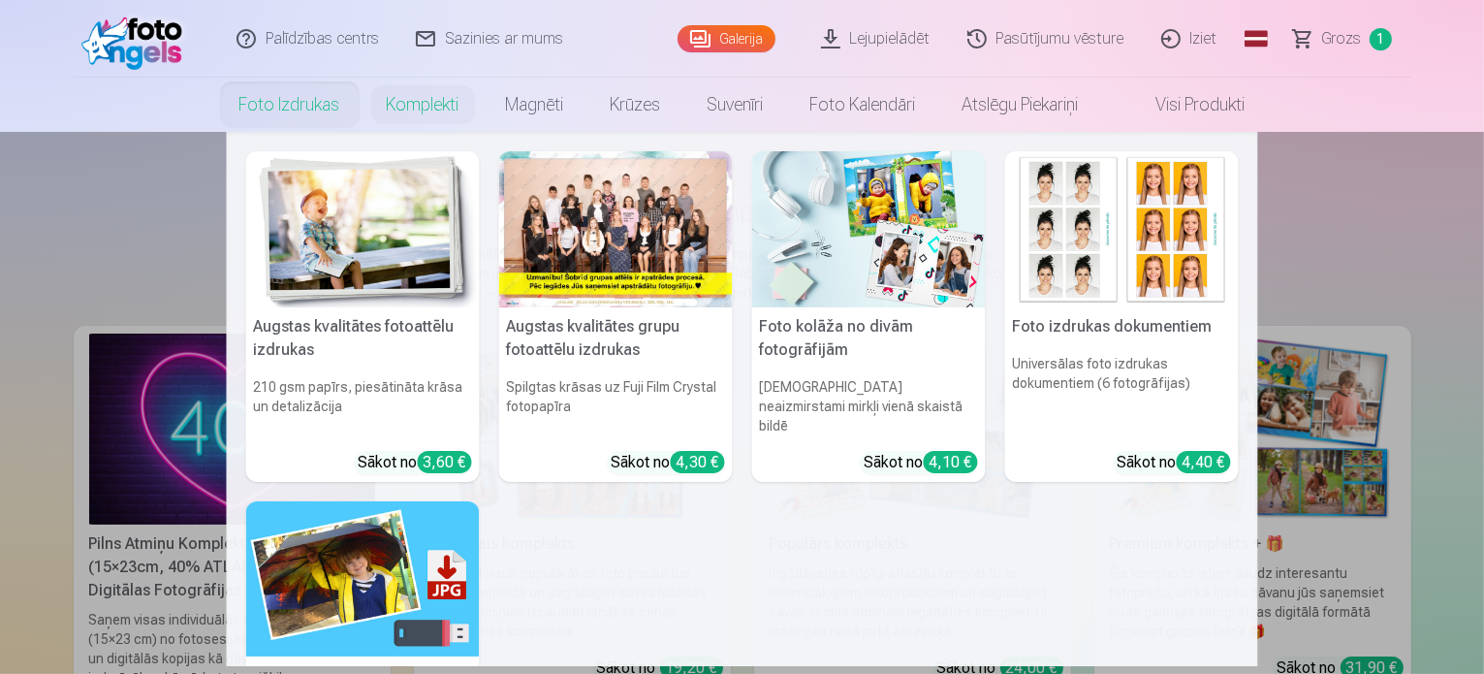
click at [264, 105] on link "Foto izdrukas" at bounding box center [289, 105] width 147 height 54
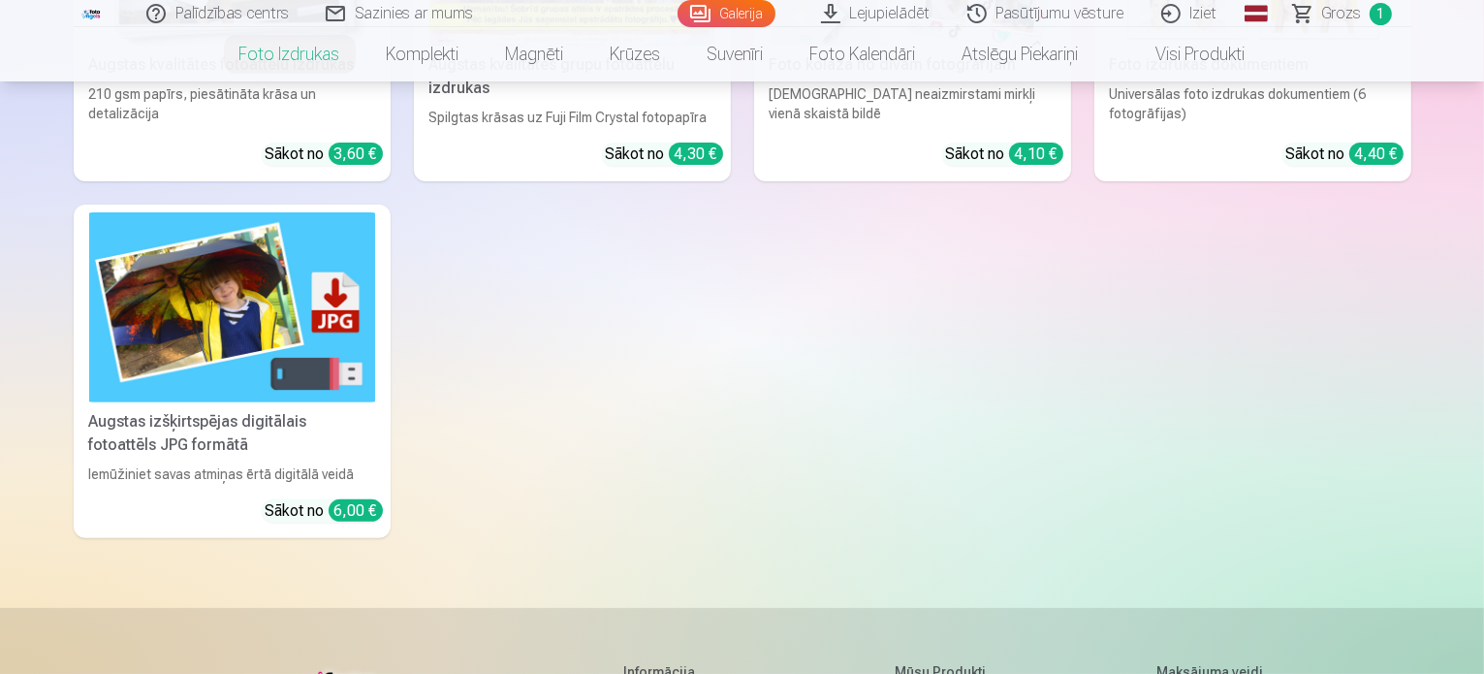
scroll to position [543, 0]
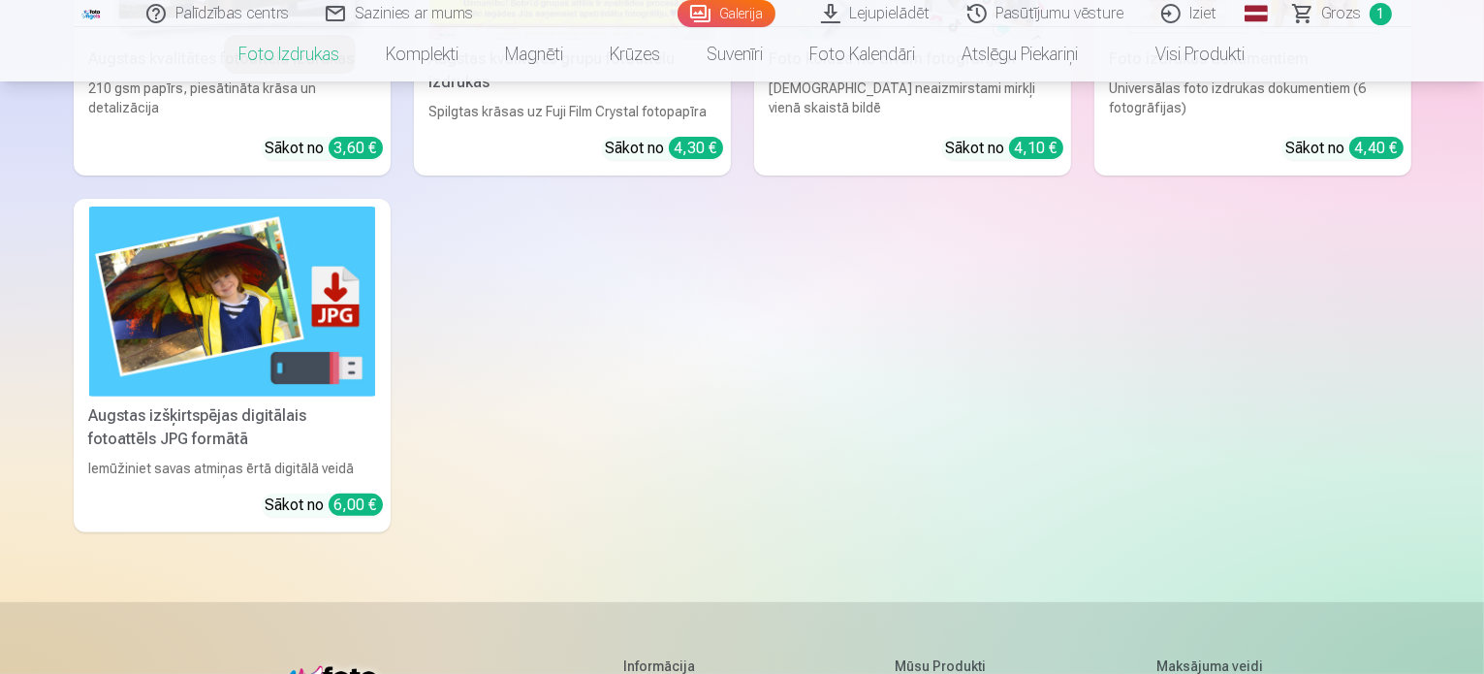
click at [202, 294] on img at bounding box center [232, 301] width 286 height 191
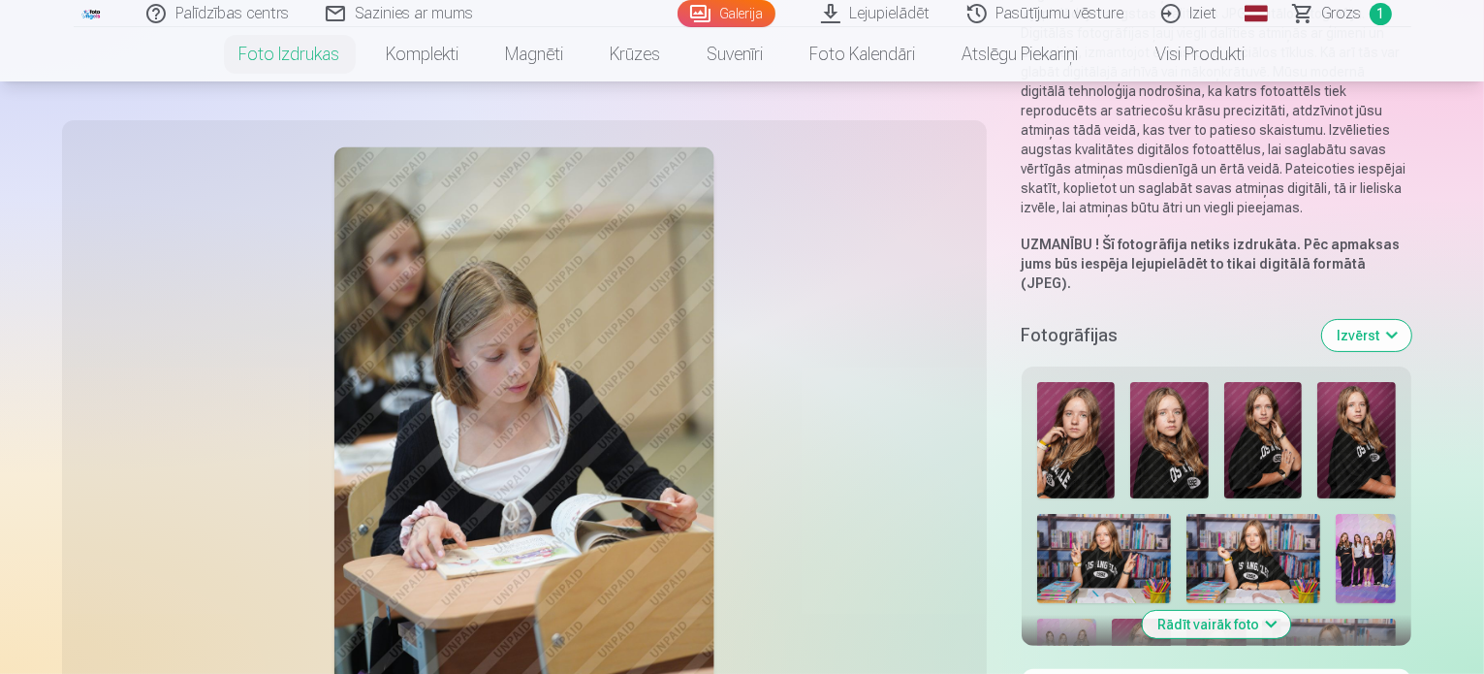
scroll to position [314, 0]
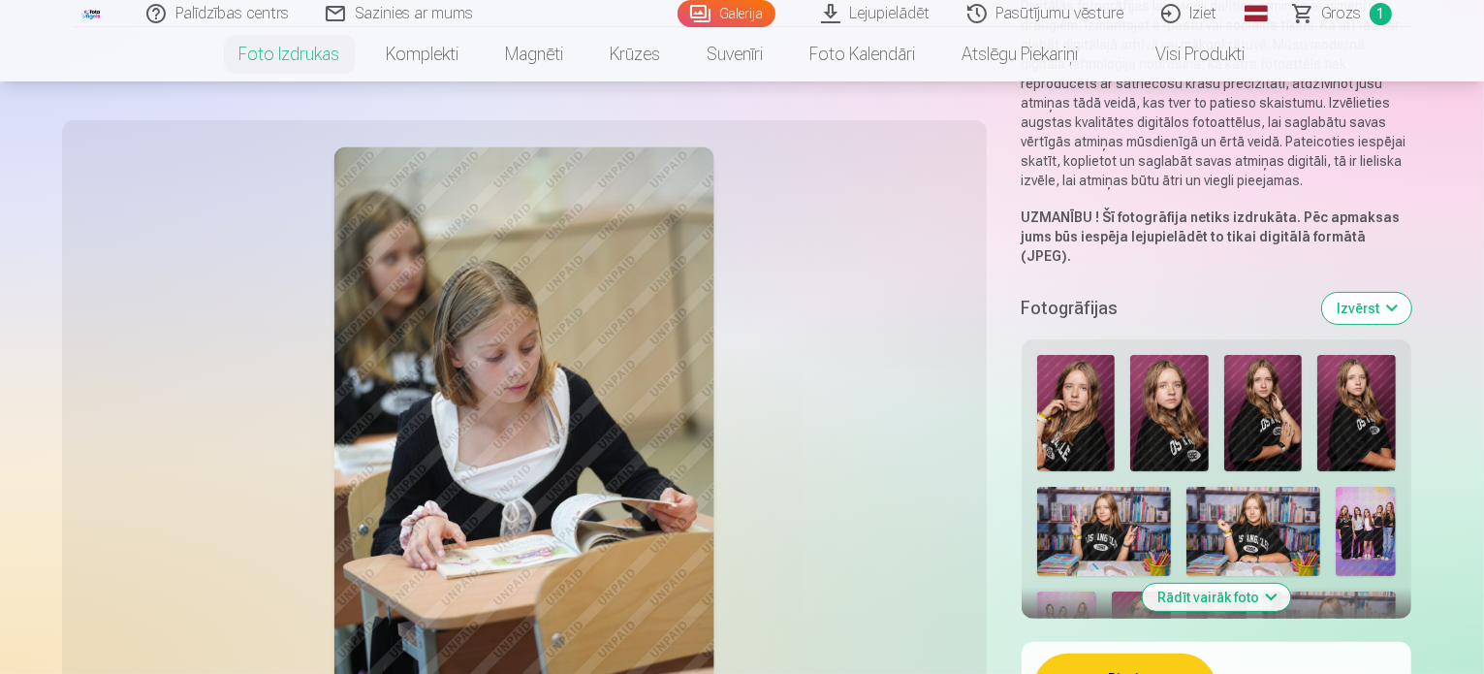
click at [1037, 355] on img at bounding box center [1076, 413] width 79 height 117
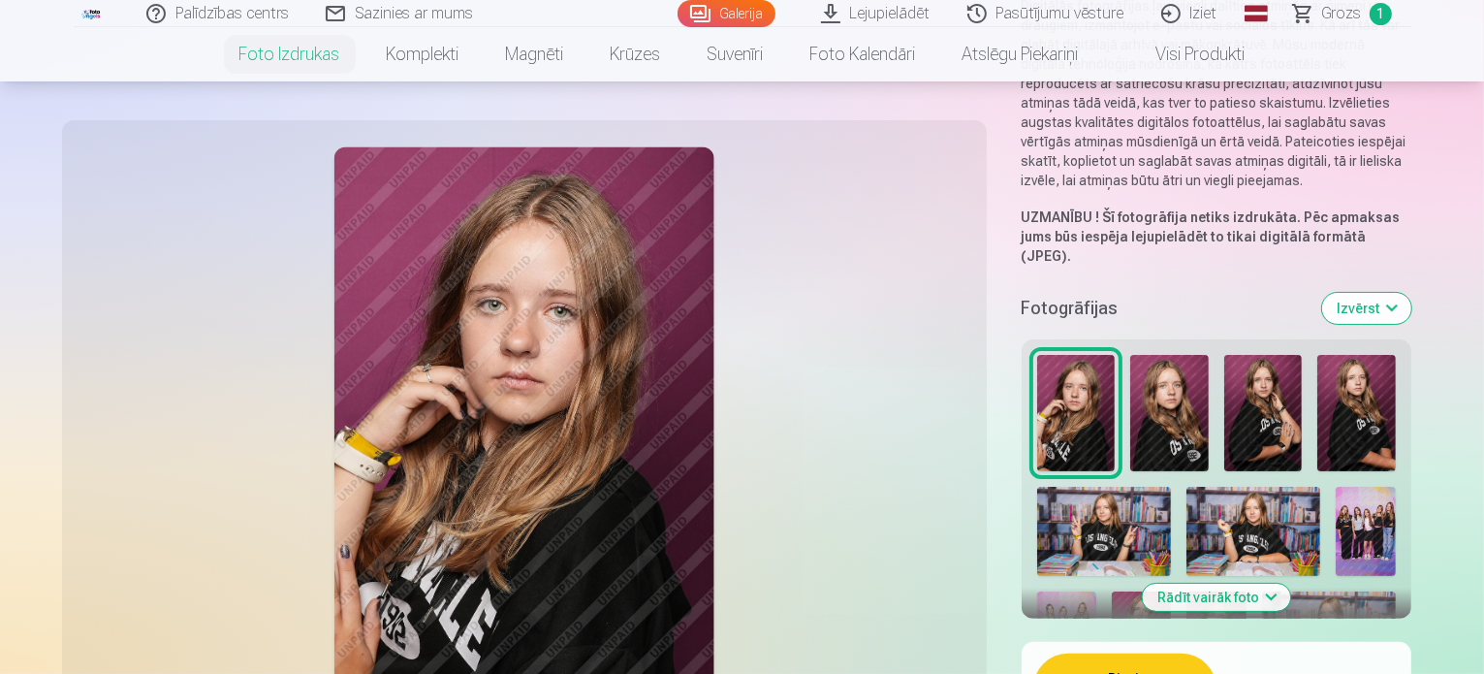
click at [1130, 355] on img at bounding box center [1169, 413] width 79 height 117
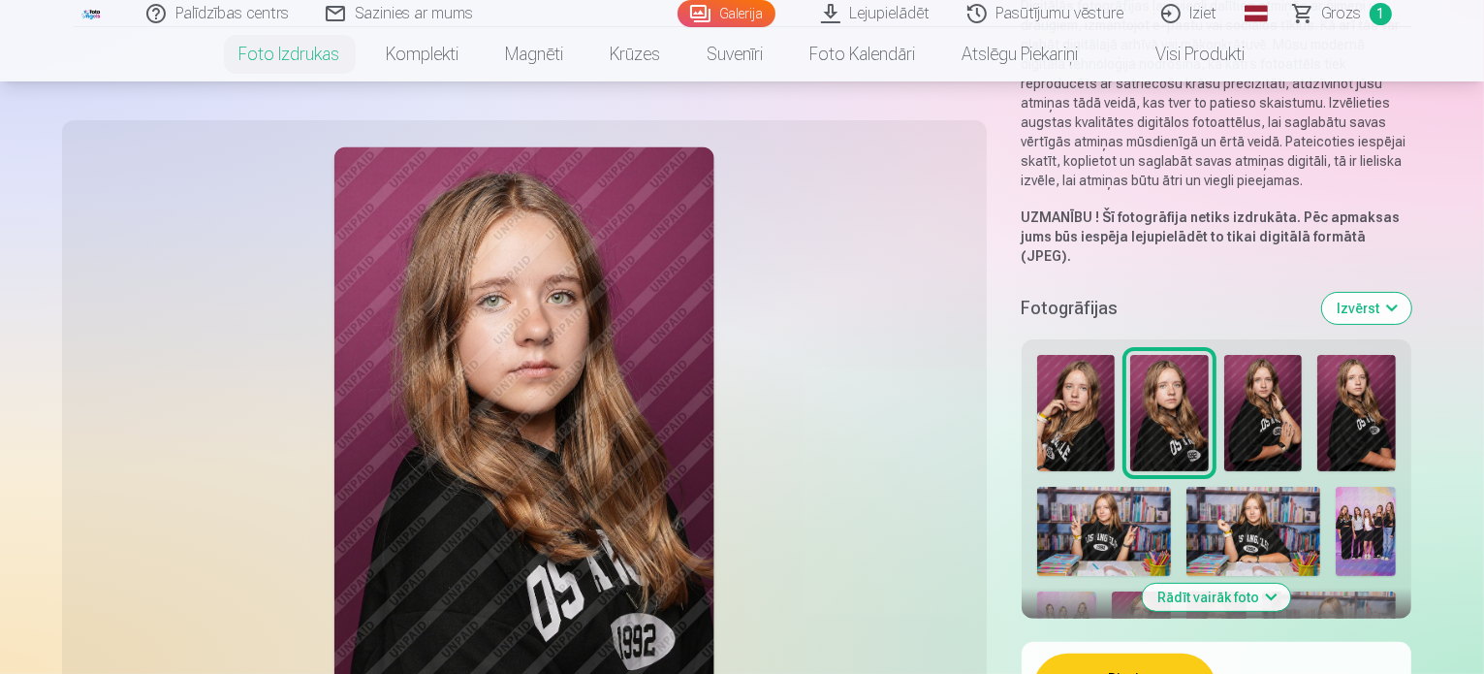
click at [1224, 355] on img at bounding box center [1263, 413] width 79 height 117
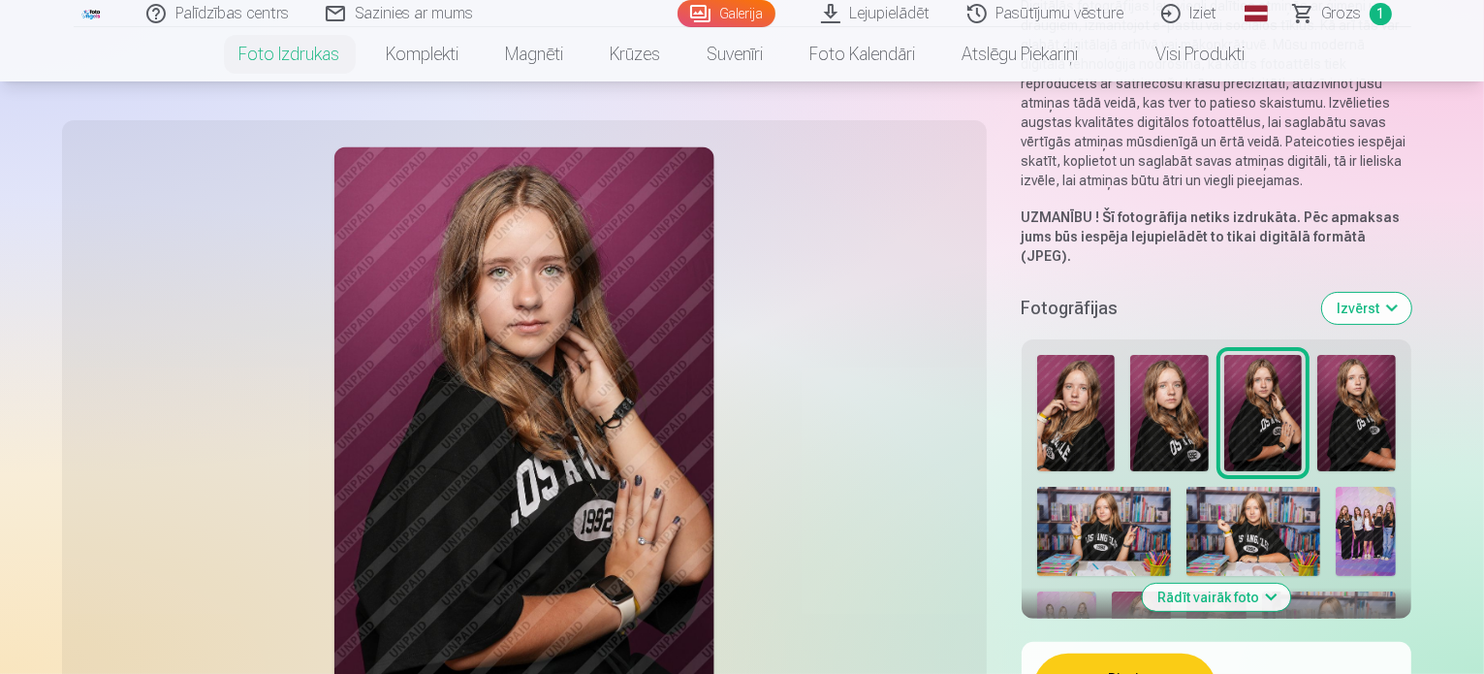
click at [1317, 355] on img at bounding box center [1356, 413] width 79 height 117
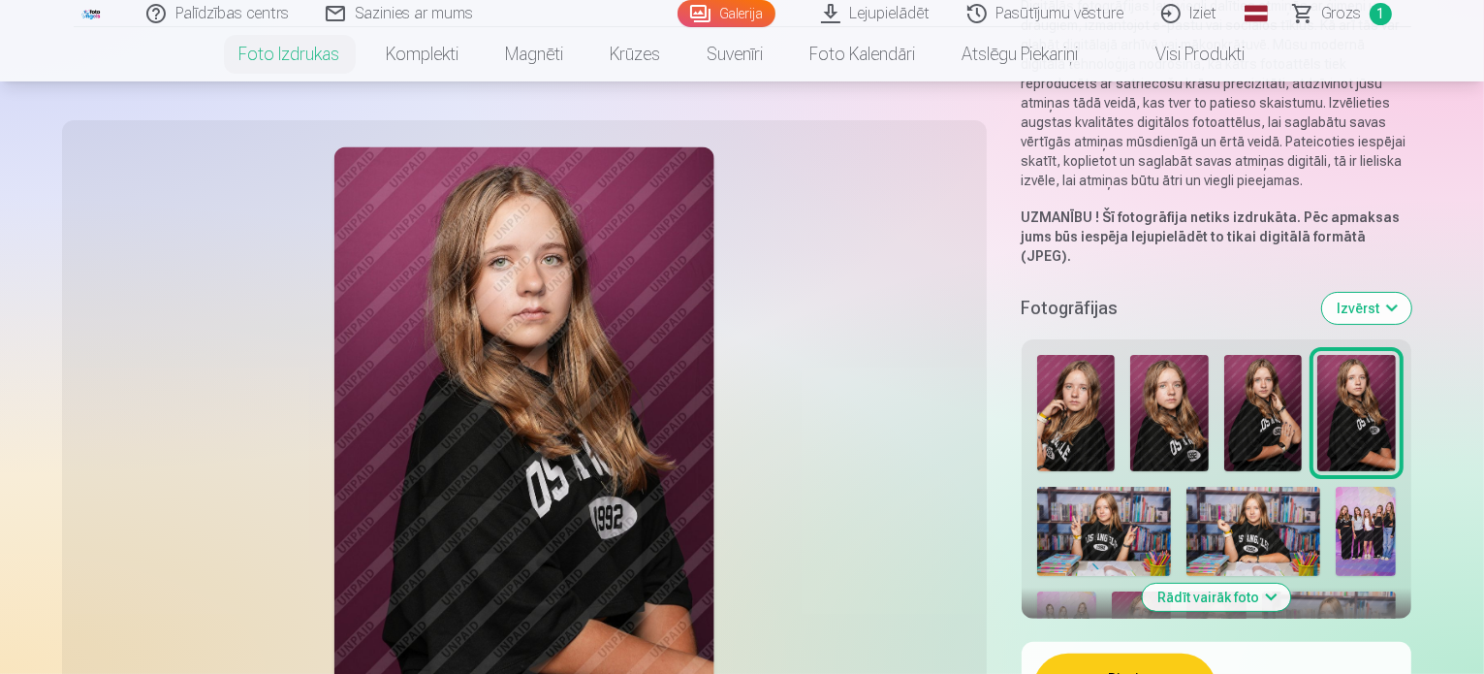
click at [1171, 487] on img at bounding box center [1104, 531] width 134 height 89
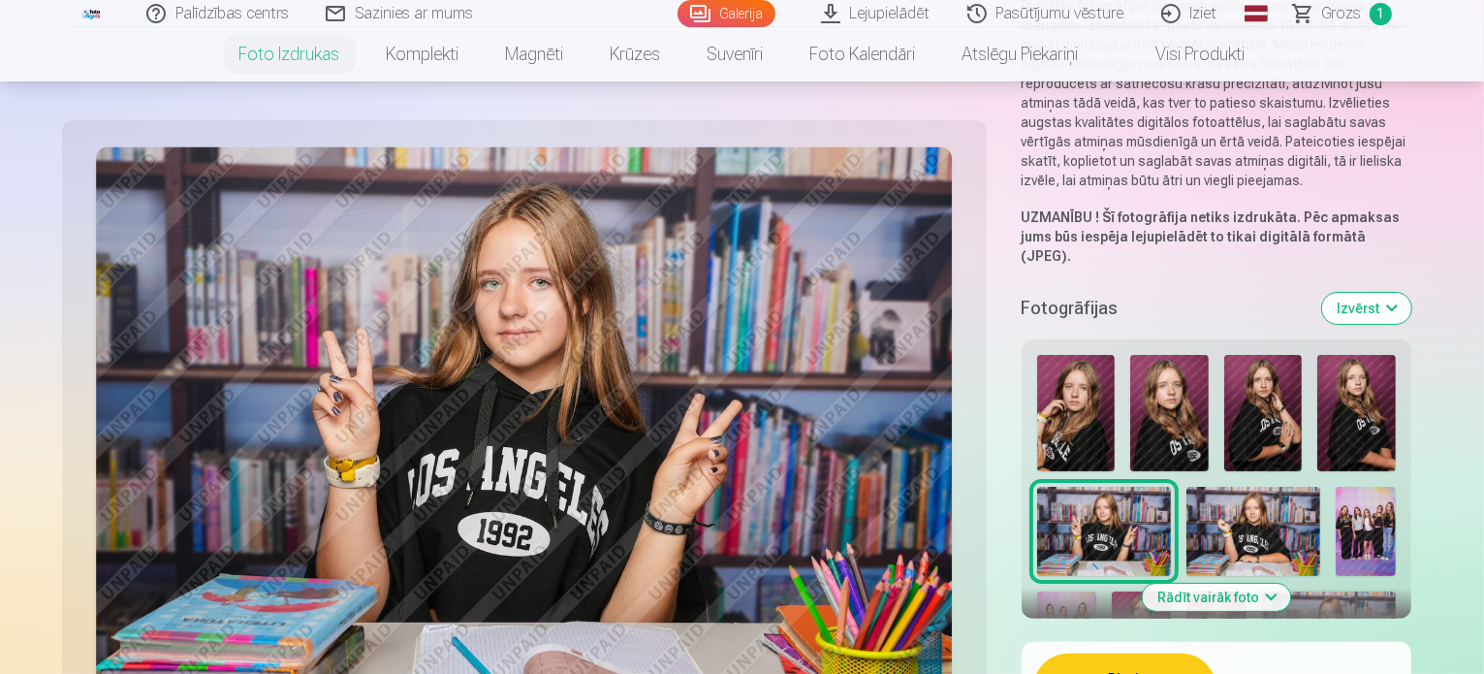
click at [1411, 293] on button "Izvērst" at bounding box center [1366, 308] width 89 height 31
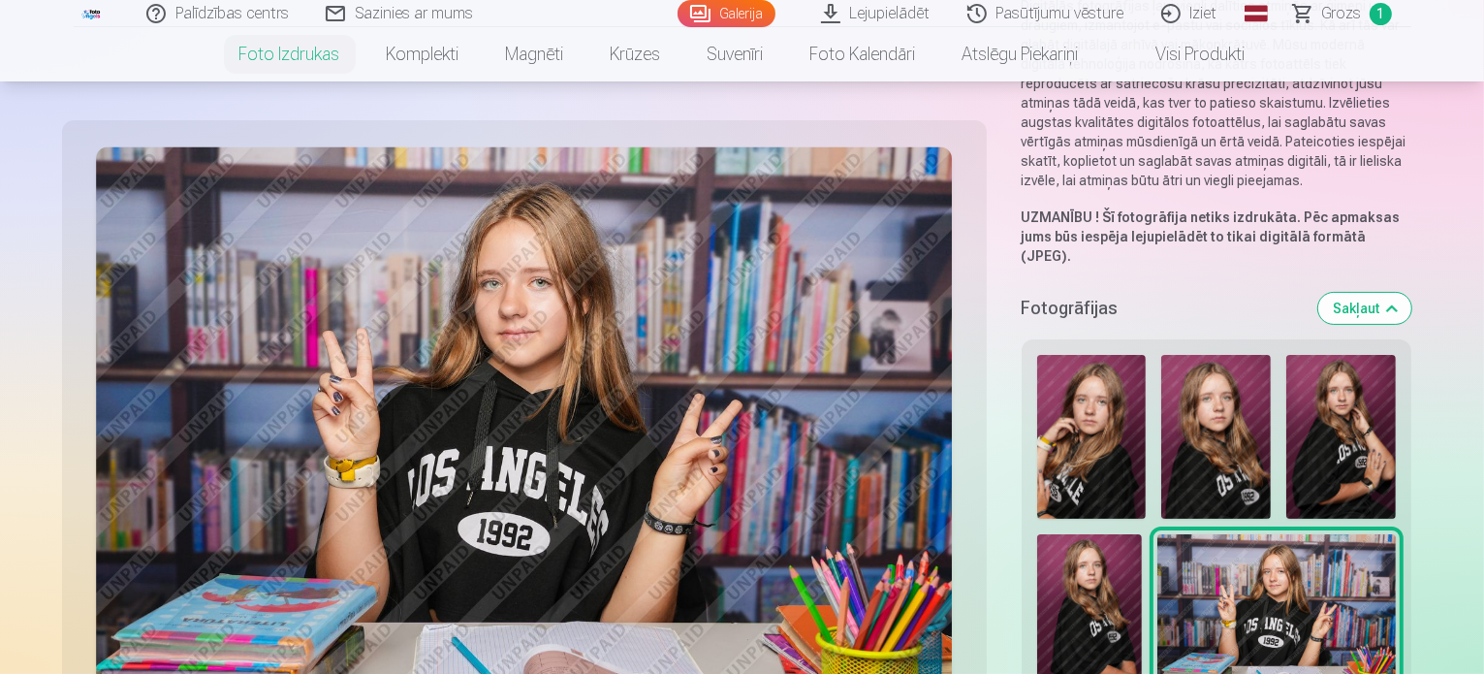
scroll to position [0, 0]
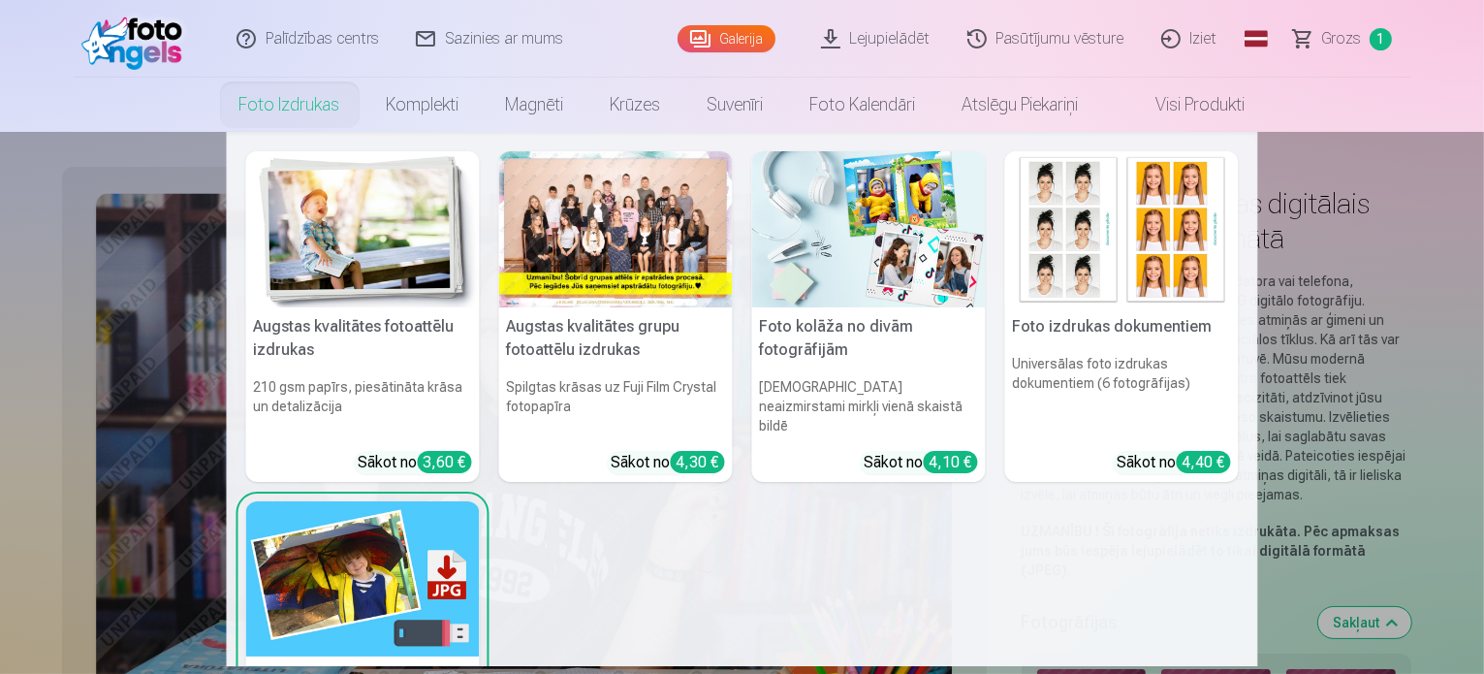
click at [299, 101] on link "Foto izdrukas" at bounding box center [289, 105] width 147 height 54
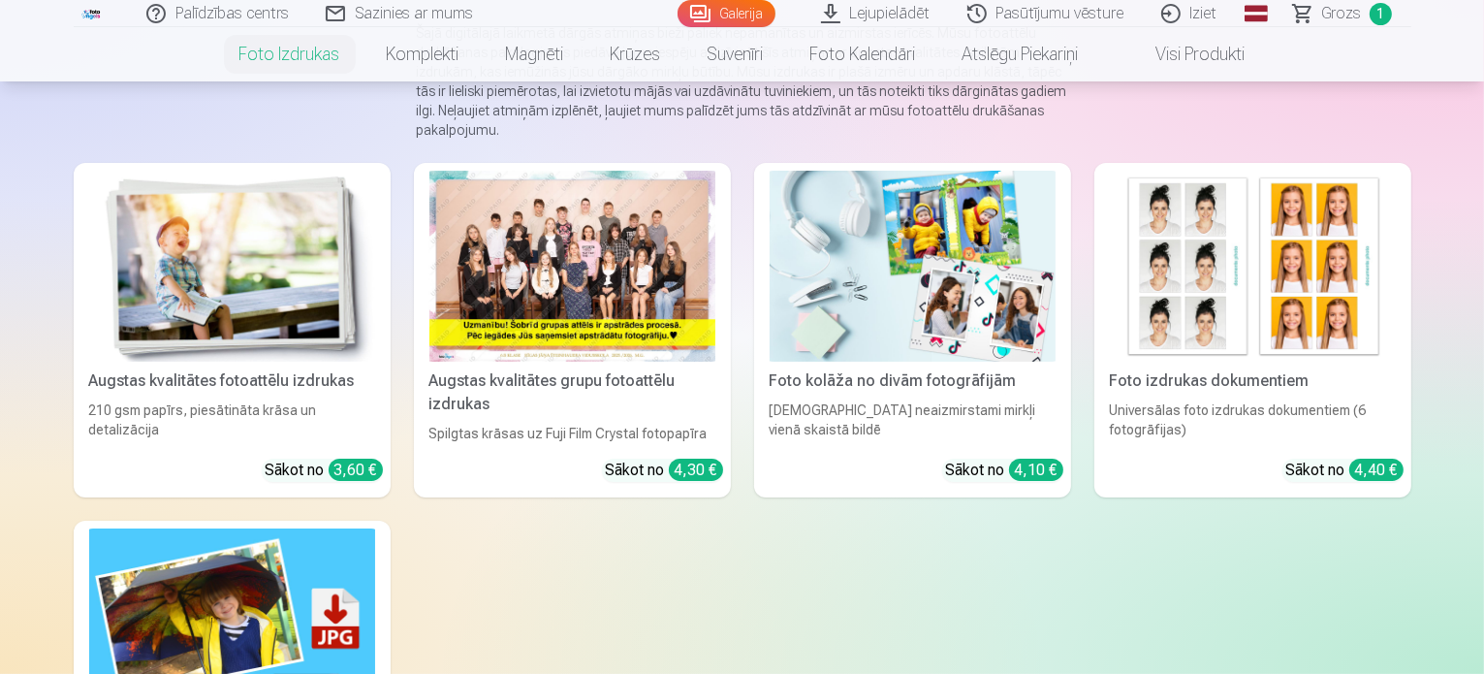
scroll to position [210, 0]
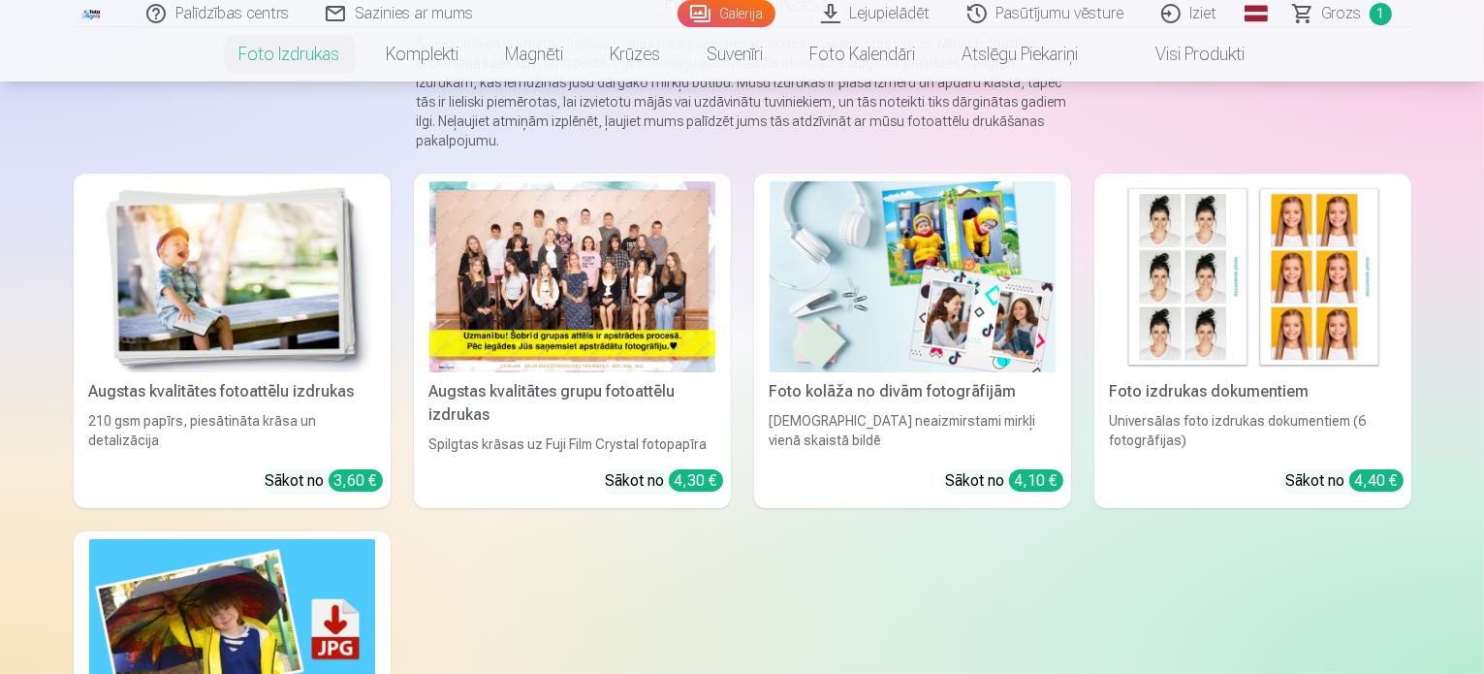
click at [89, 285] on img at bounding box center [232, 276] width 286 height 191
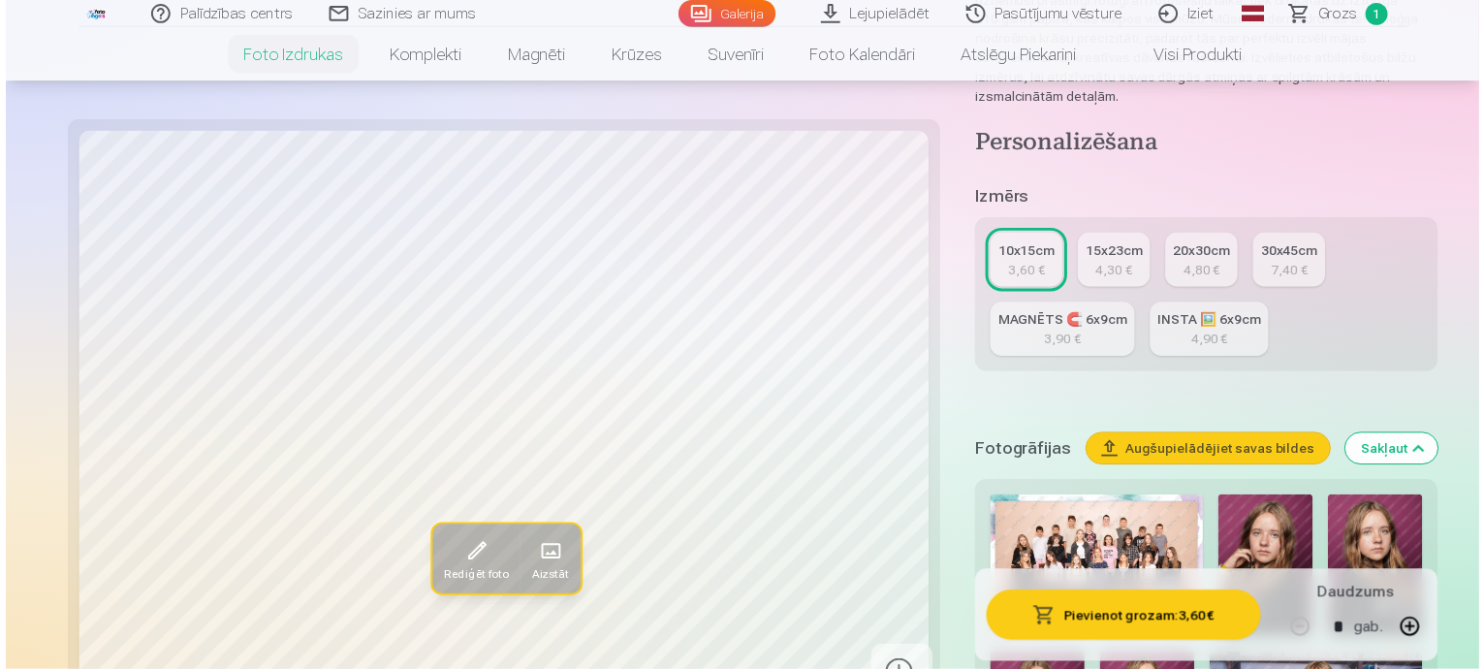
scroll to position [415, 0]
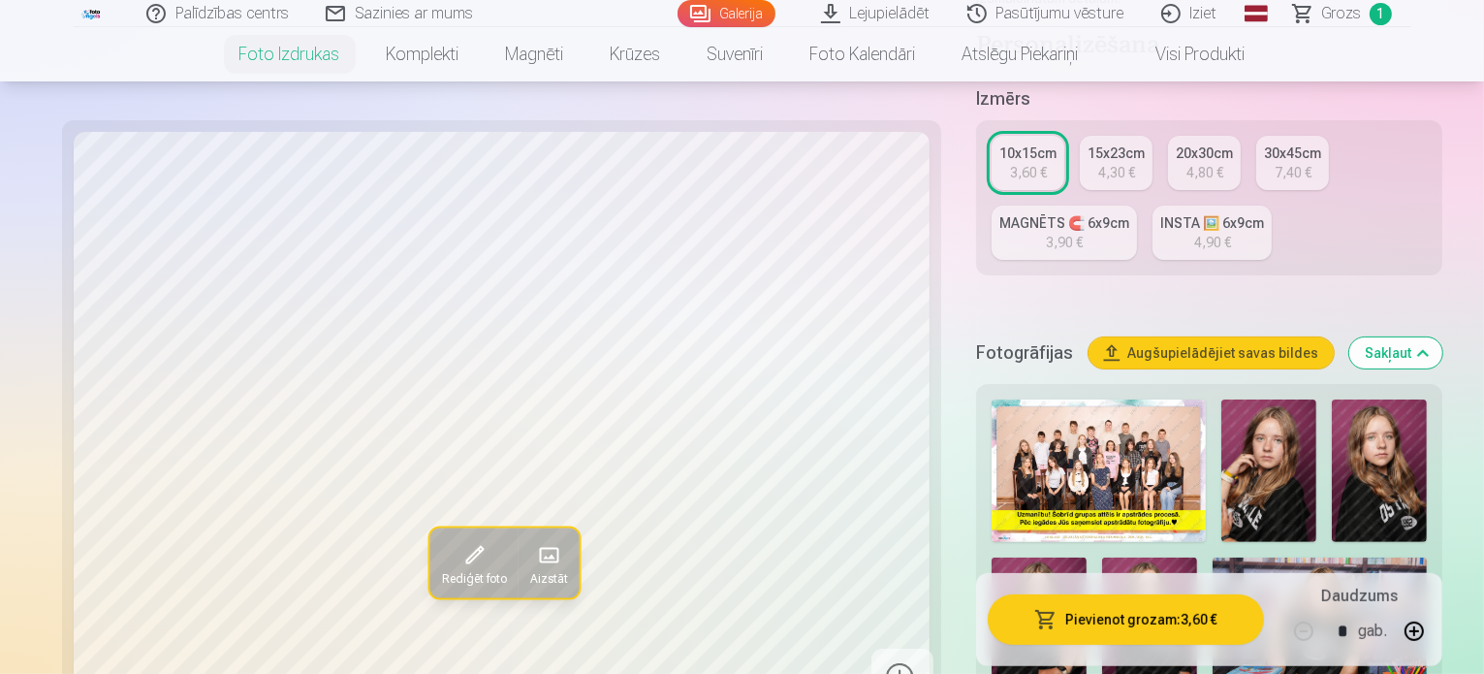
click at [1035, 399] on img at bounding box center [1099, 470] width 214 height 142
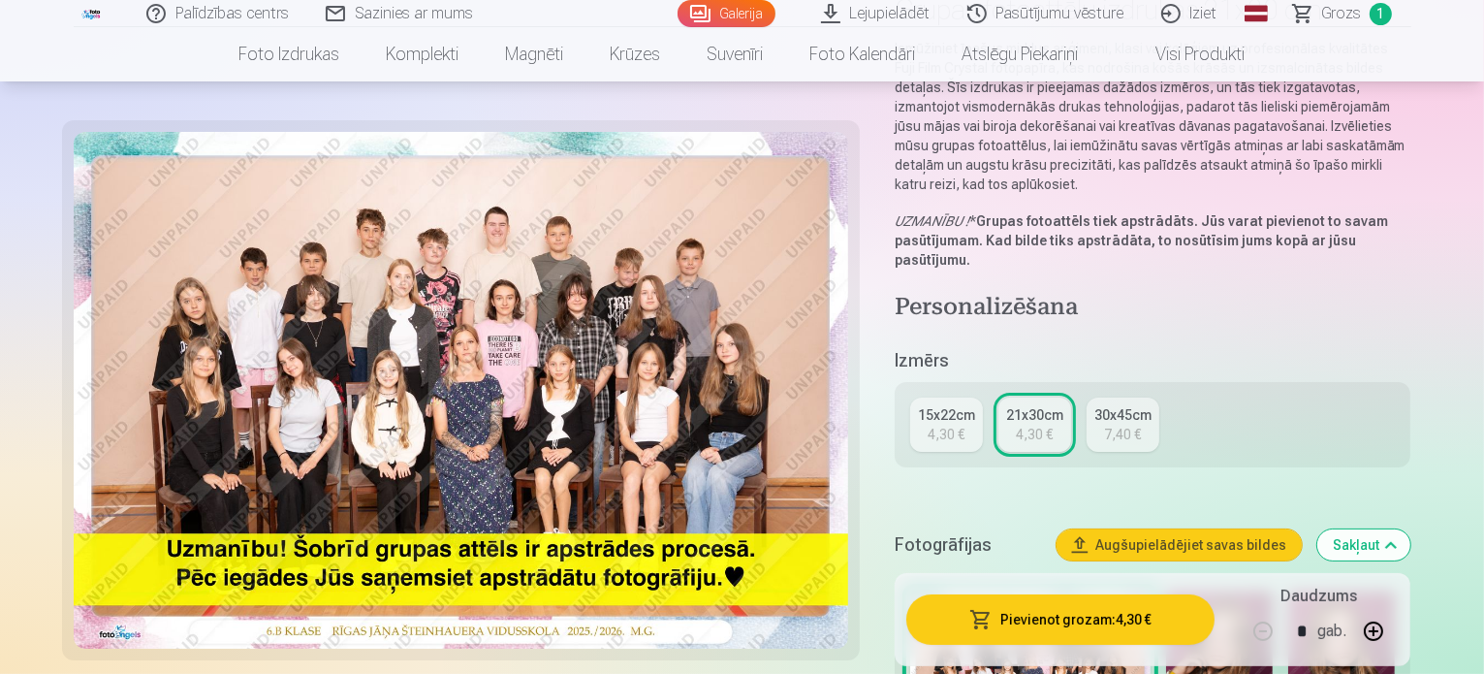
scroll to position [213, 0]
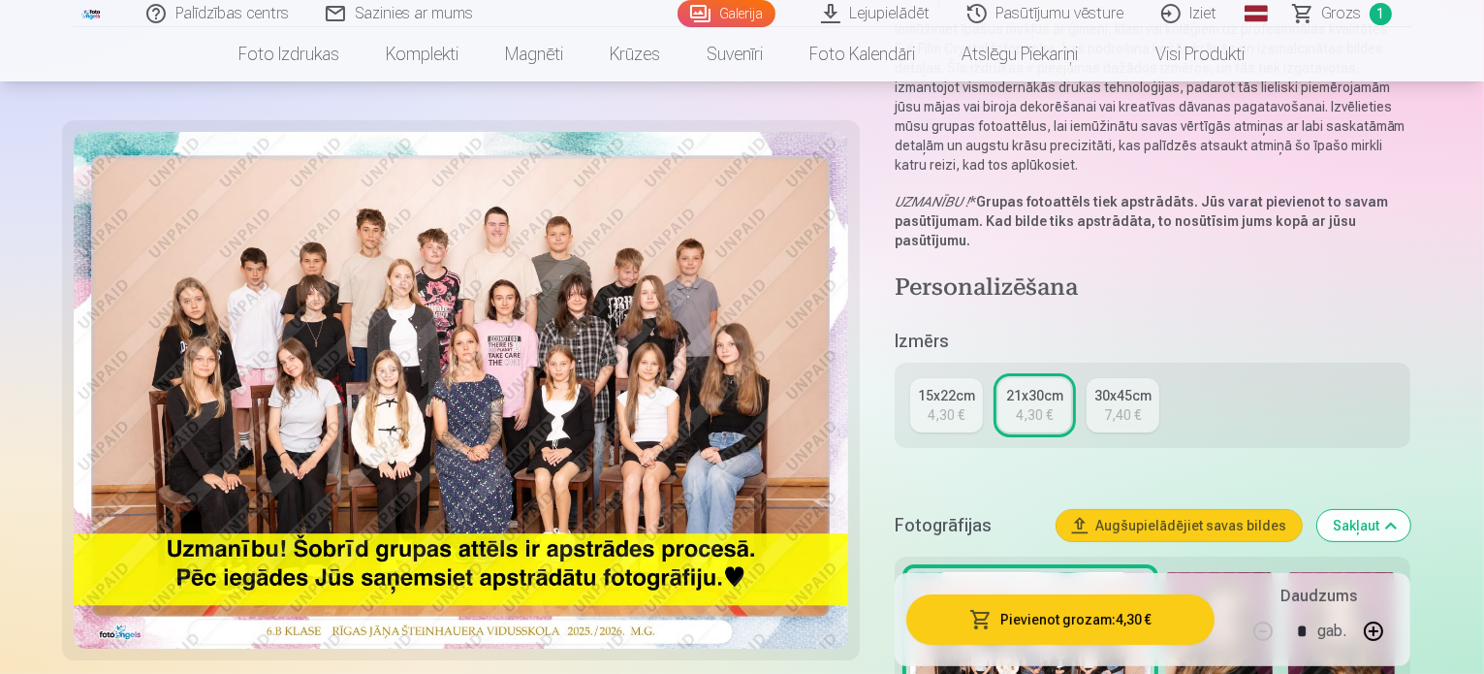
click at [966, 386] on div "15x22cm" at bounding box center [946, 395] width 57 height 19
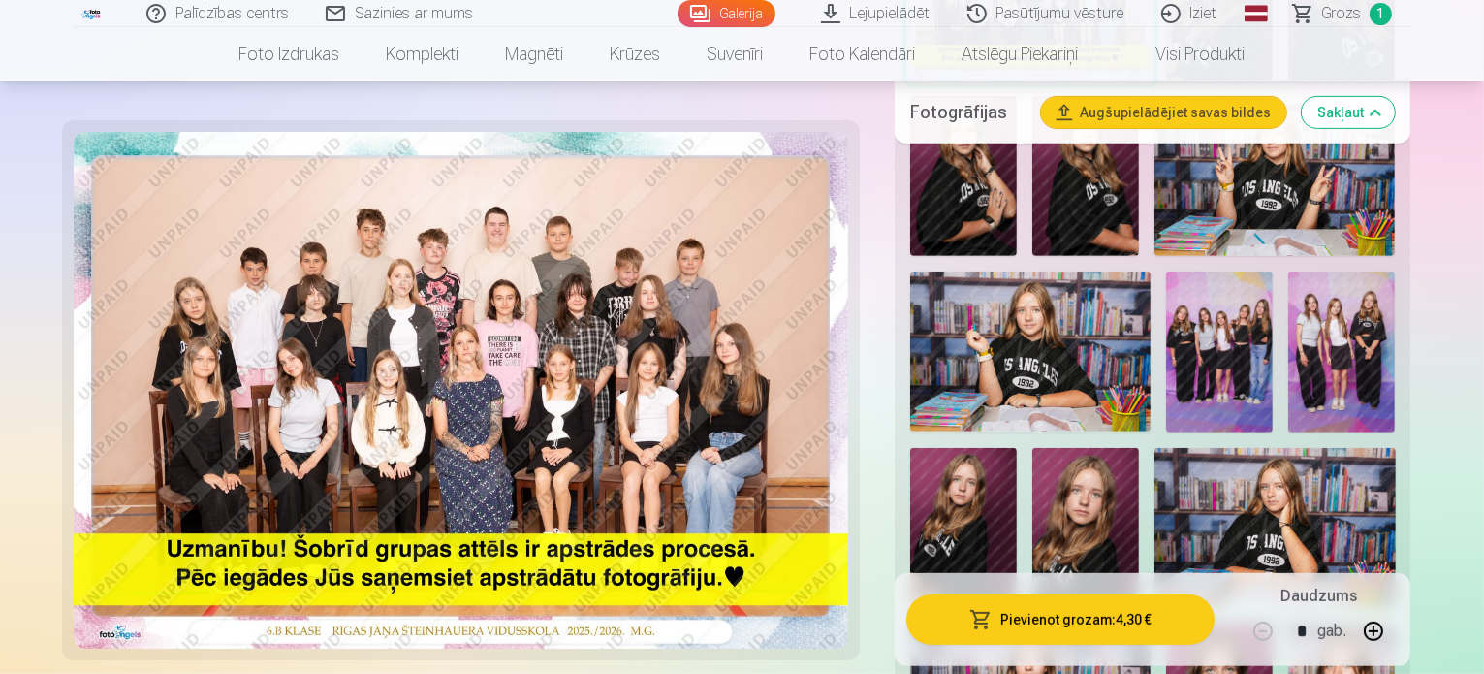
scroll to position [771, 0]
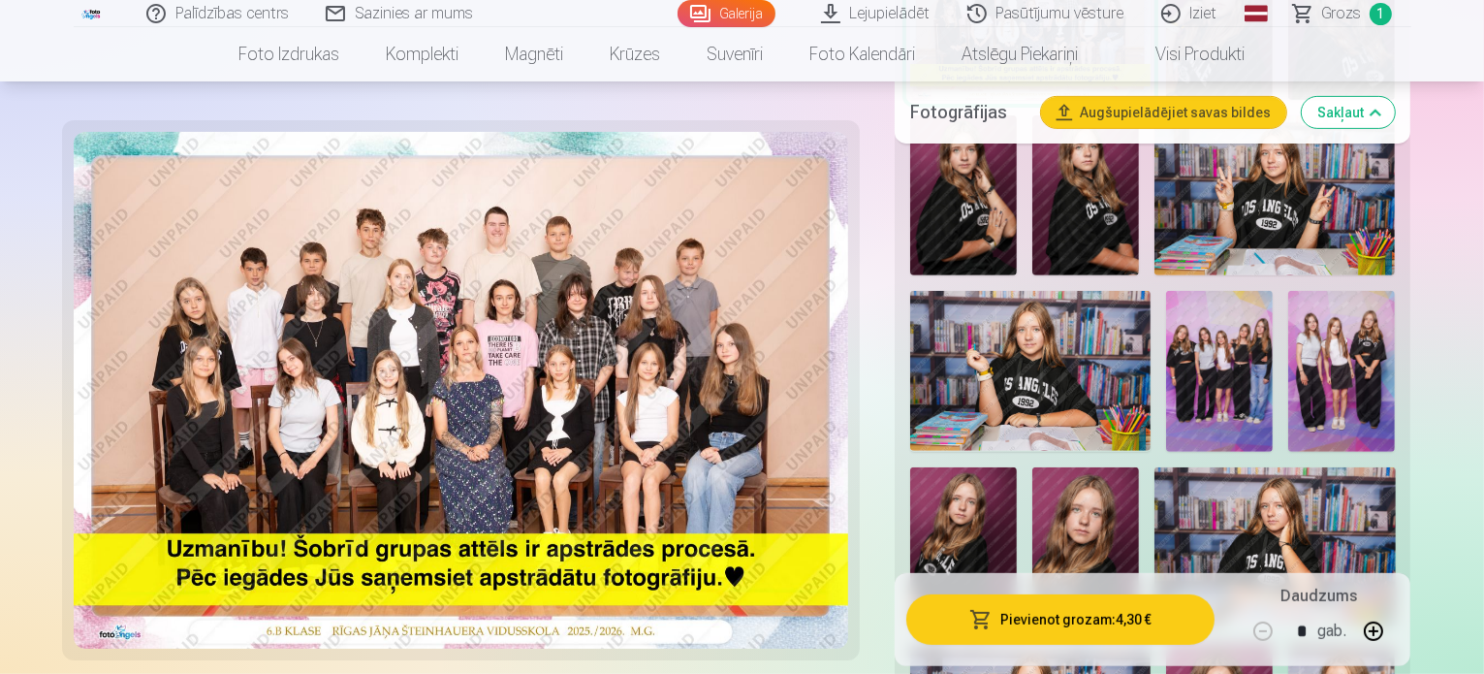
click at [1139, 467] on img at bounding box center [1085, 547] width 107 height 161
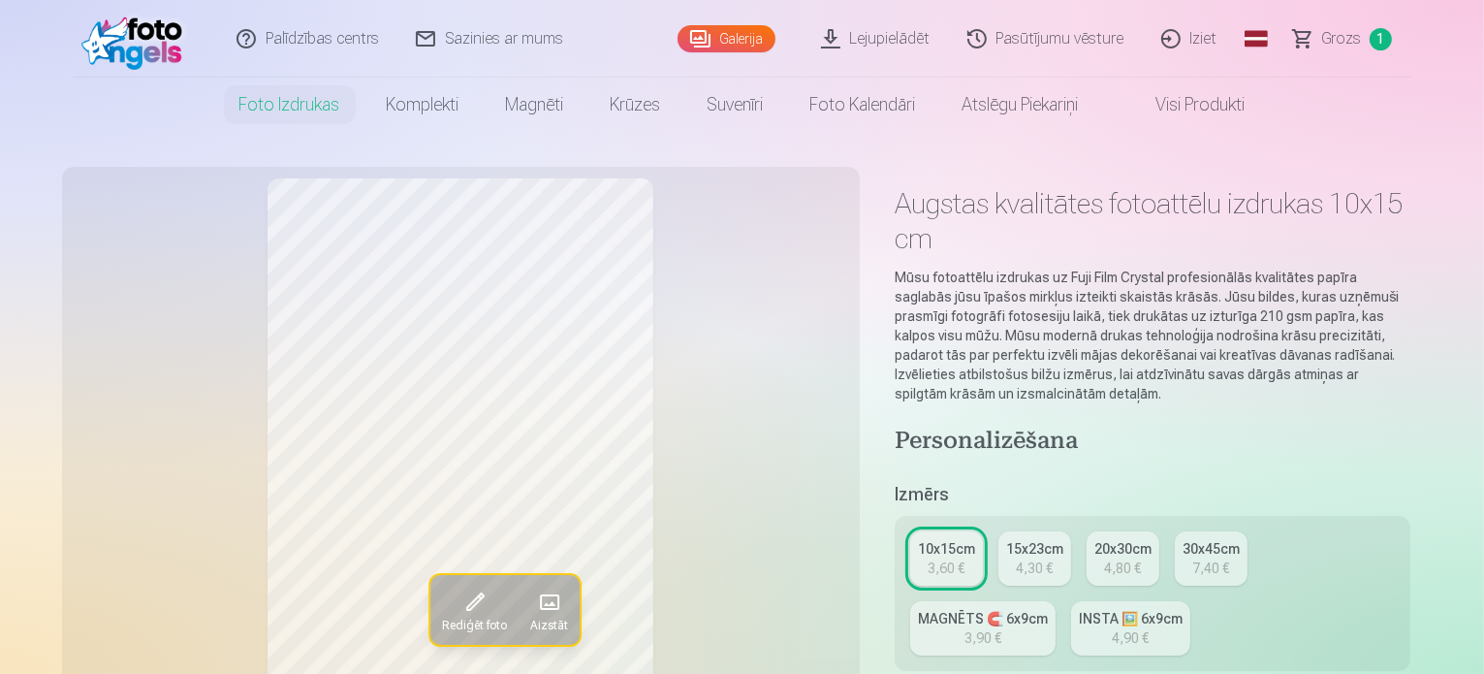
click at [1071, 601] on link "INSTA 🖼️ 6x9cm 4,90 €" at bounding box center [1130, 628] width 119 height 54
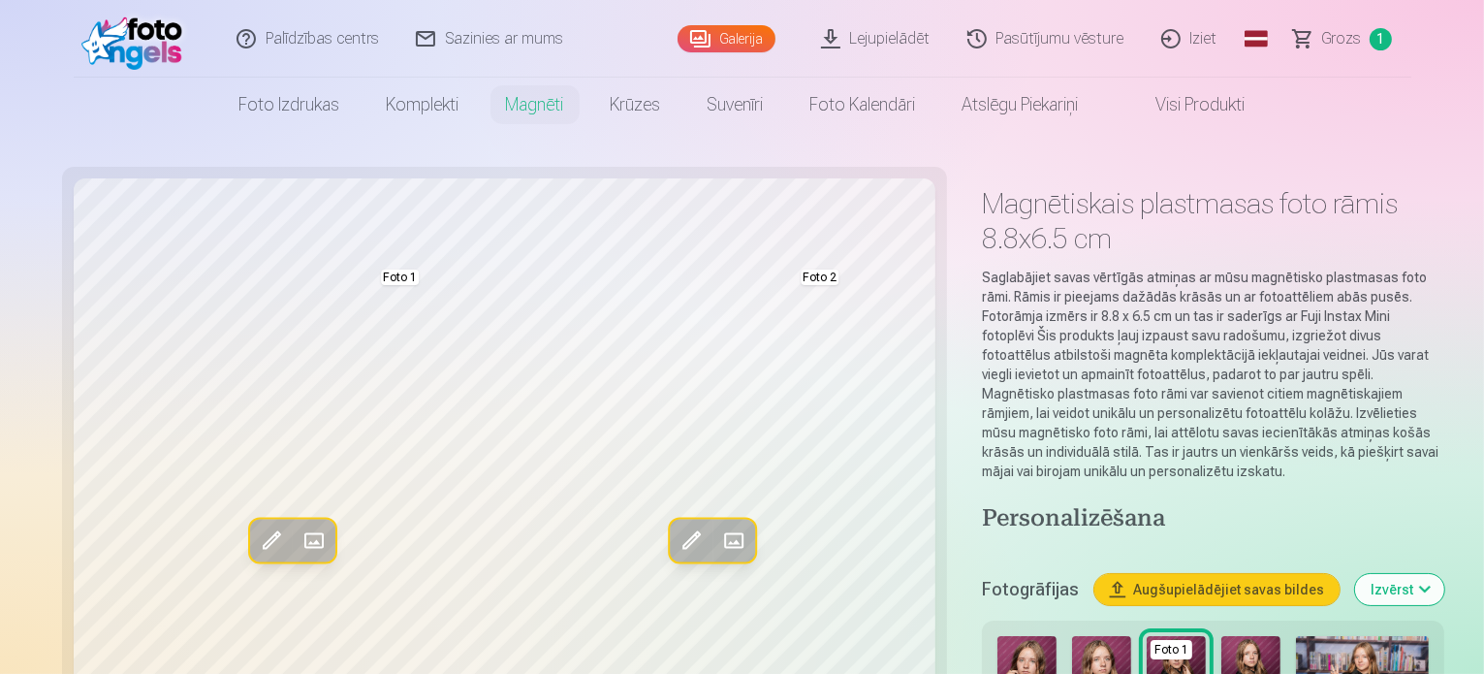
click at [1202, 89] on link "Visi produkti" at bounding box center [1185, 105] width 167 height 54
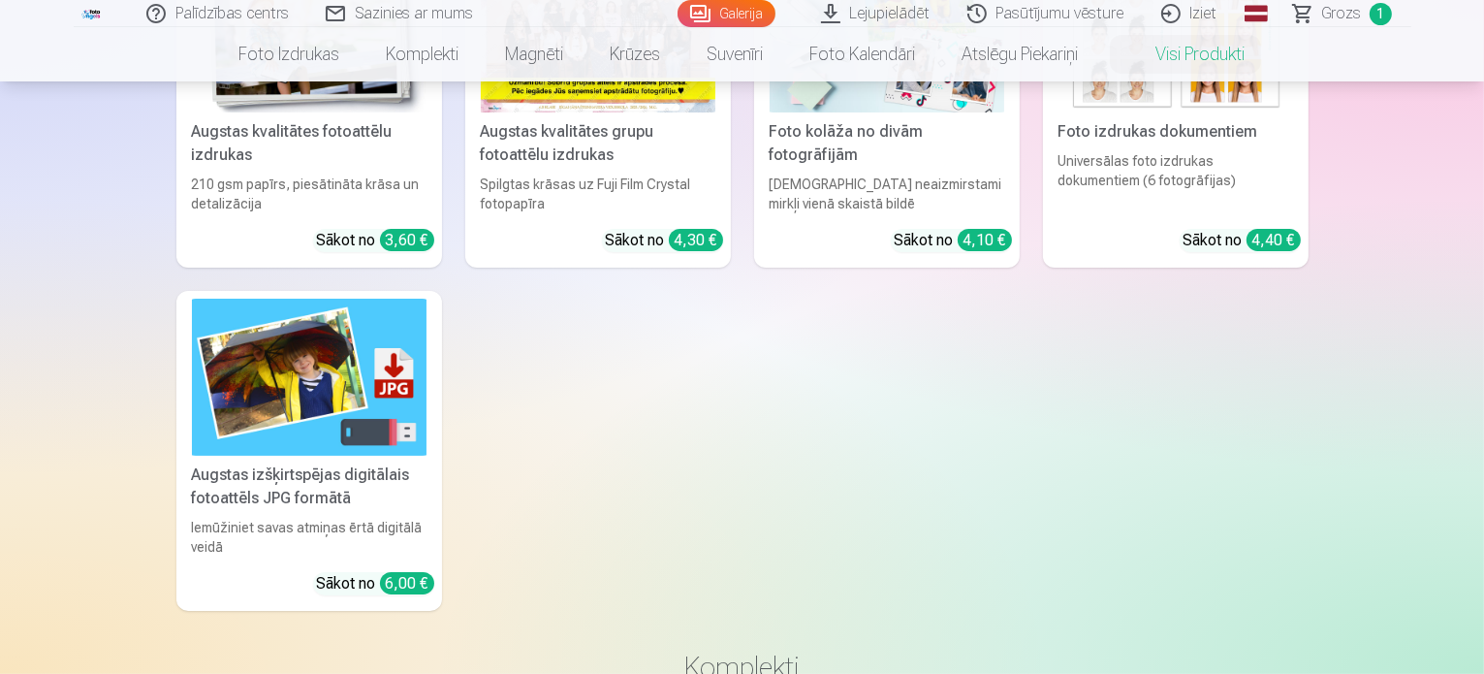
scroll to position [89, 0]
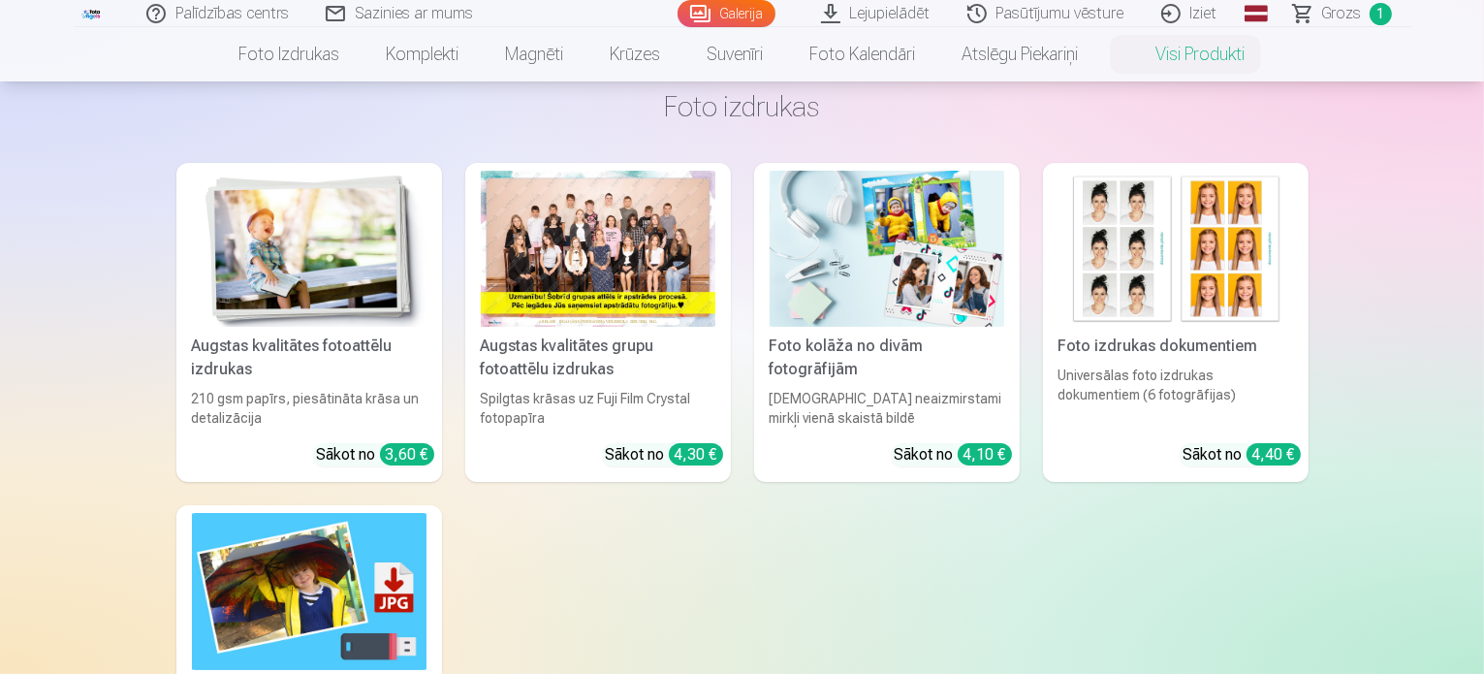
click at [1183, 249] on img at bounding box center [1176, 249] width 235 height 156
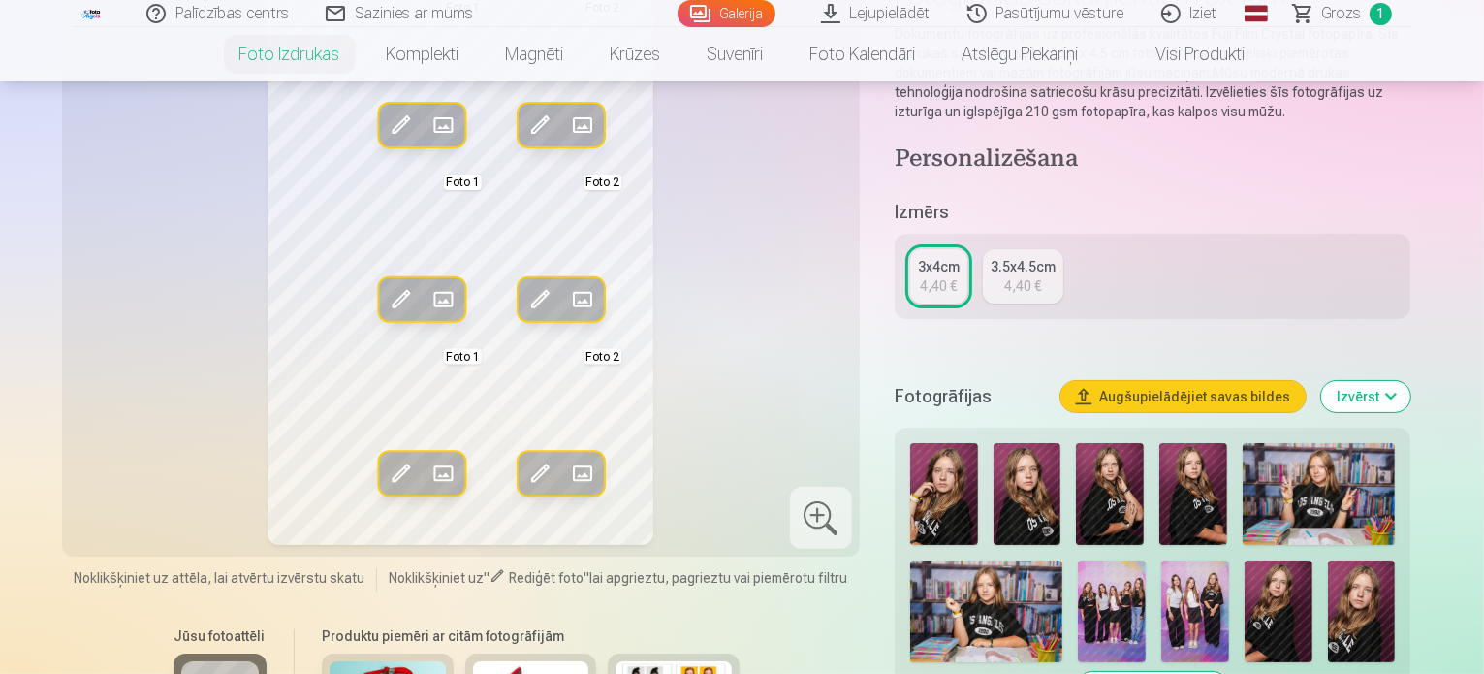
scroll to position [199, 0]
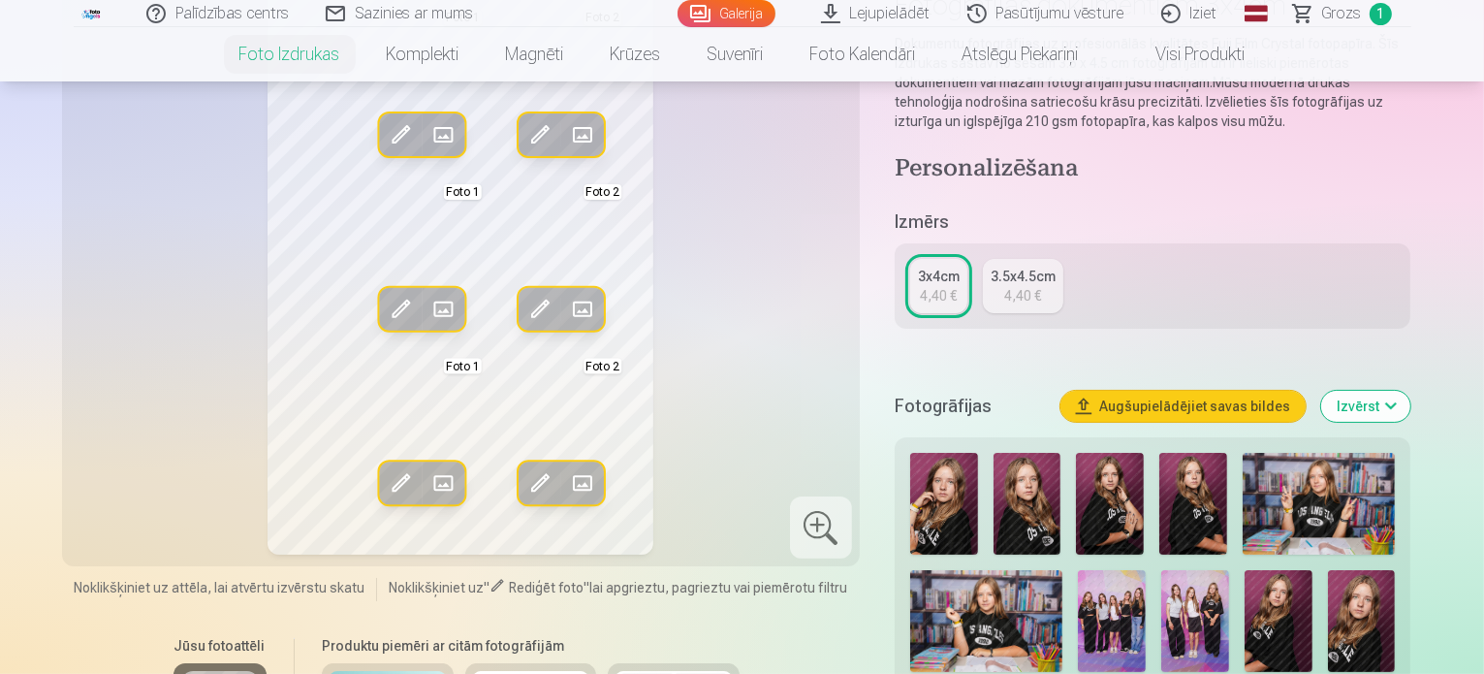
click at [1002, 499] on img at bounding box center [1028, 504] width 68 height 102
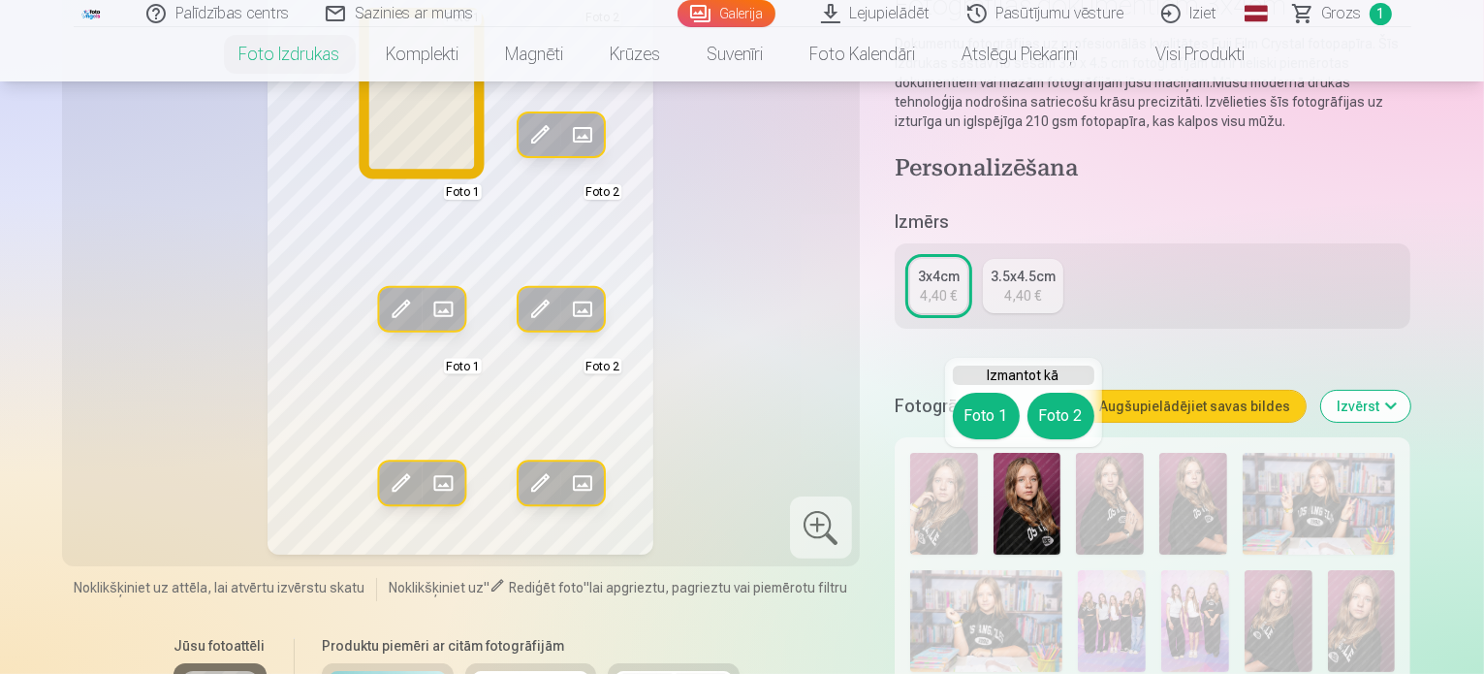
click at [973, 420] on button "Foto 1" at bounding box center [986, 416] width 67 height 47
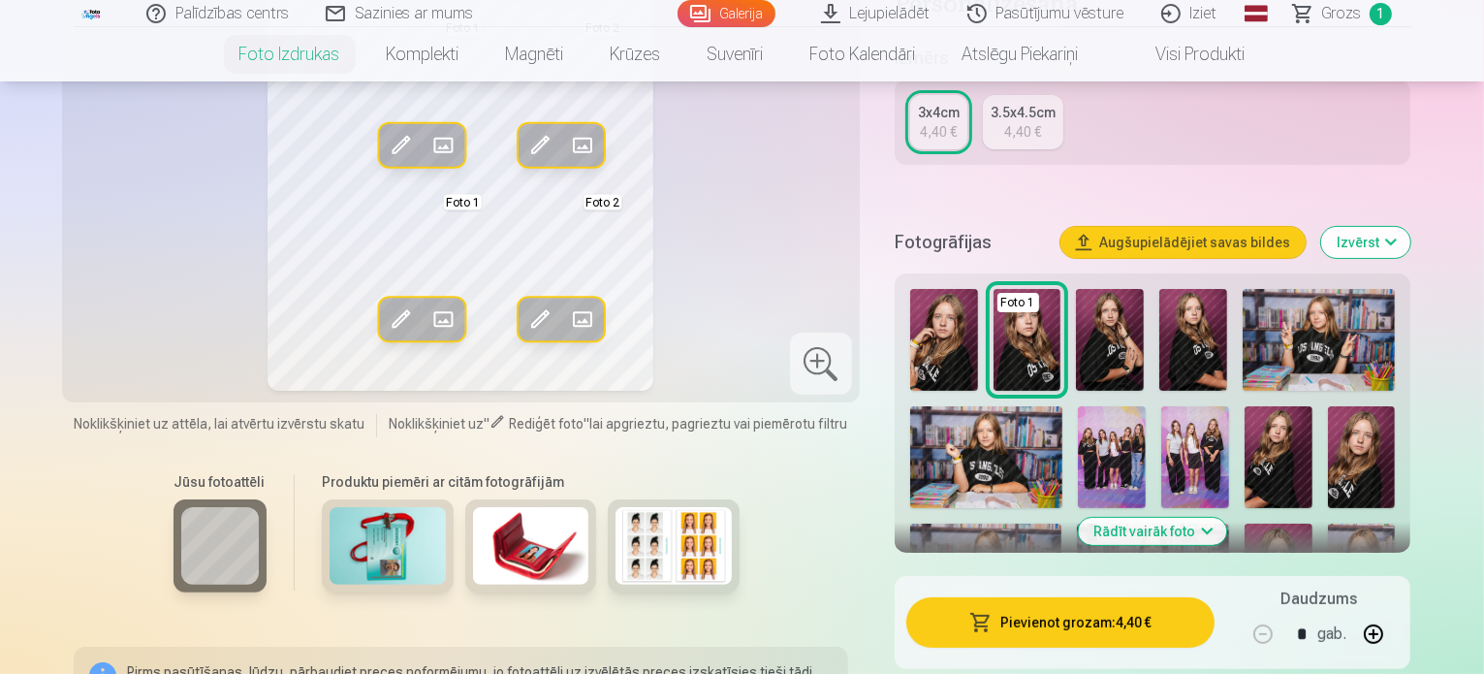
scroll to position [371, 0]
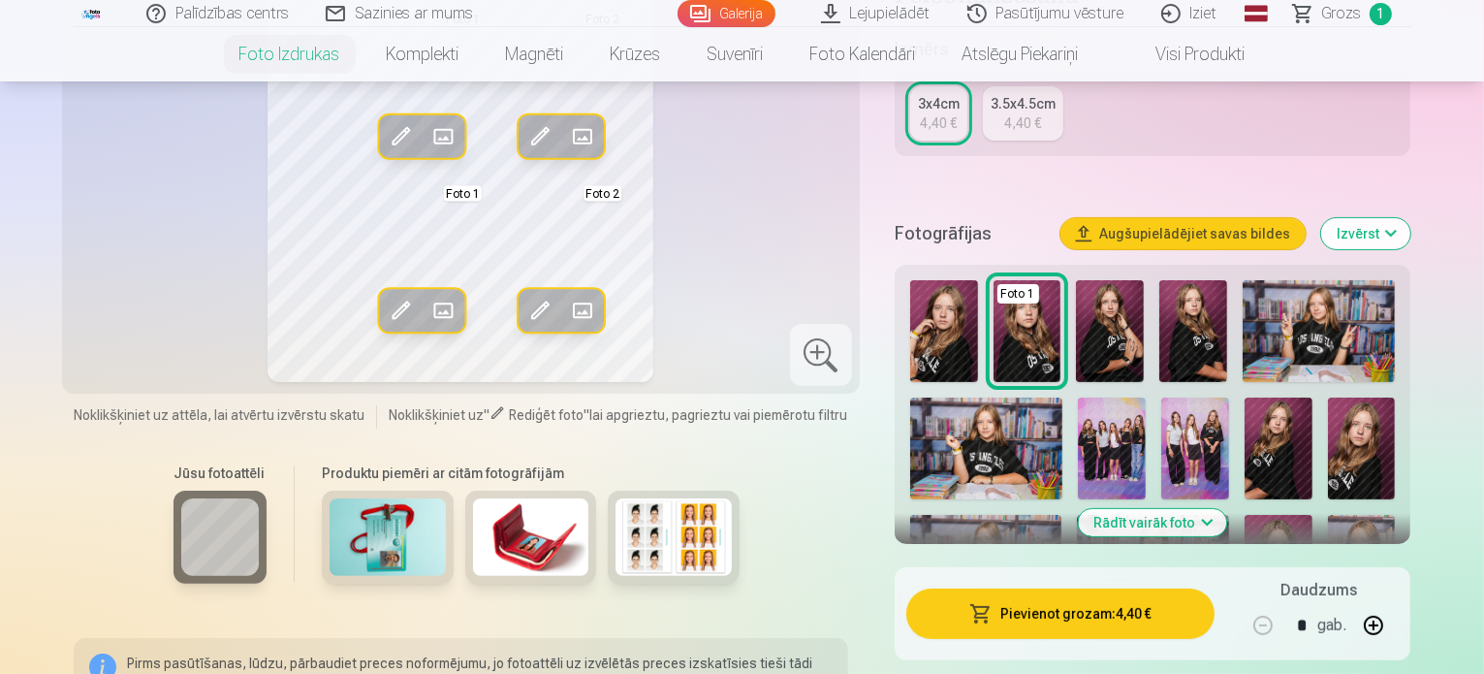
click at [1328, 434] on img at bounding box center [1362, 448] width 68 height 102
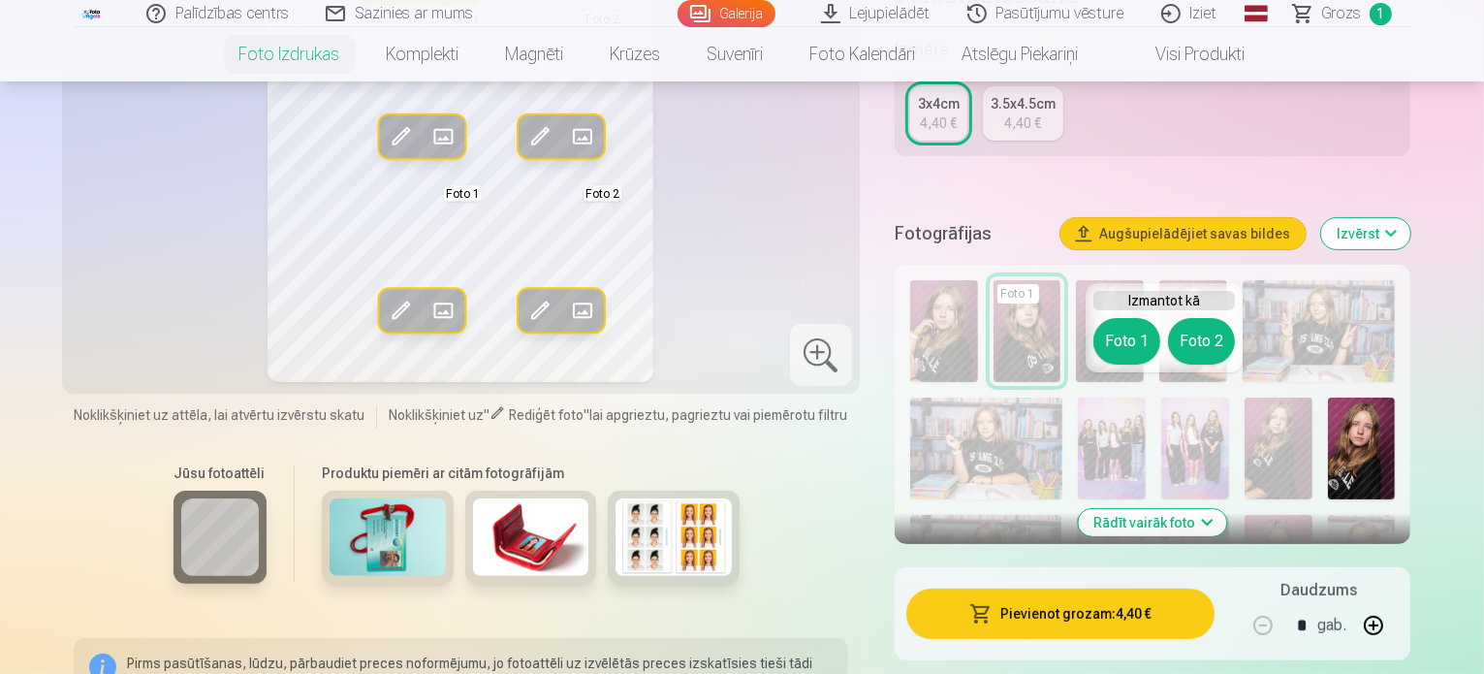
click at [1118, 325] on button "Foto 1" at bounding box center [1126, 341] width 67 height 47
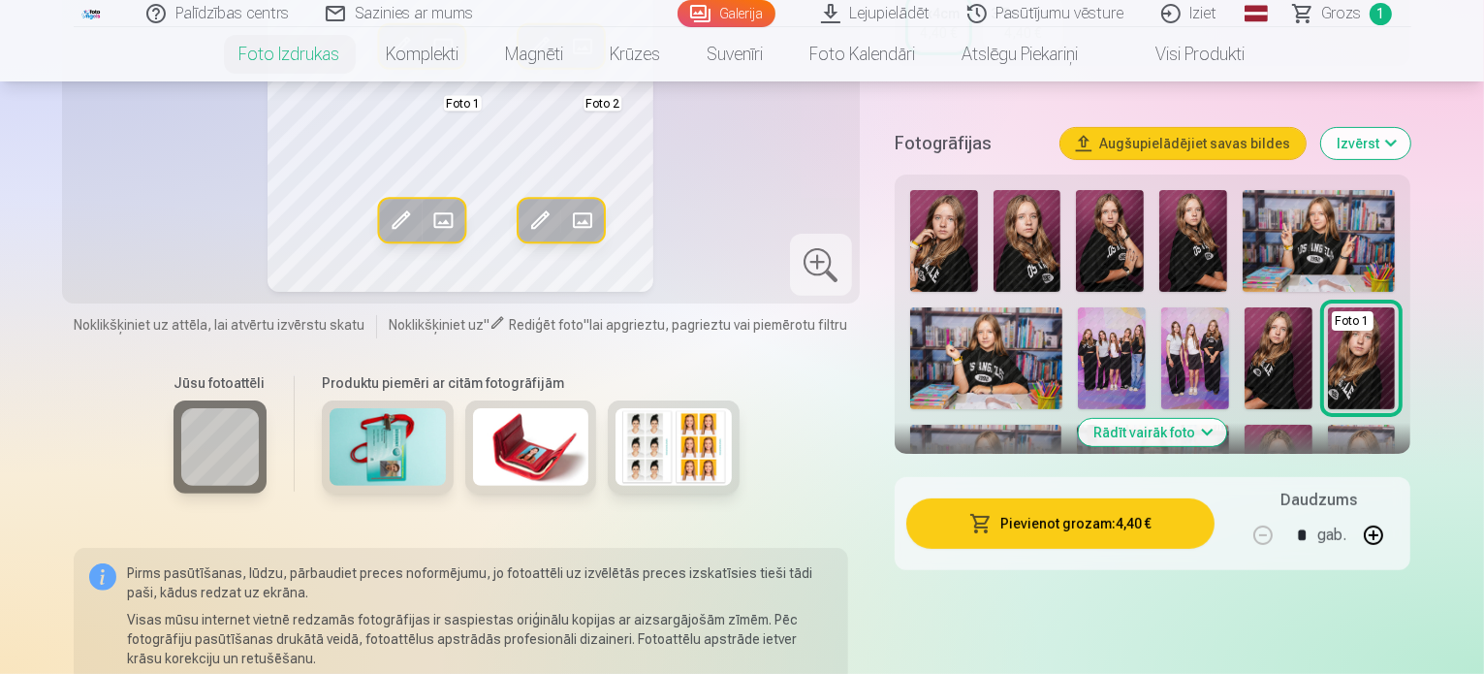
scroll to position [508, 0]
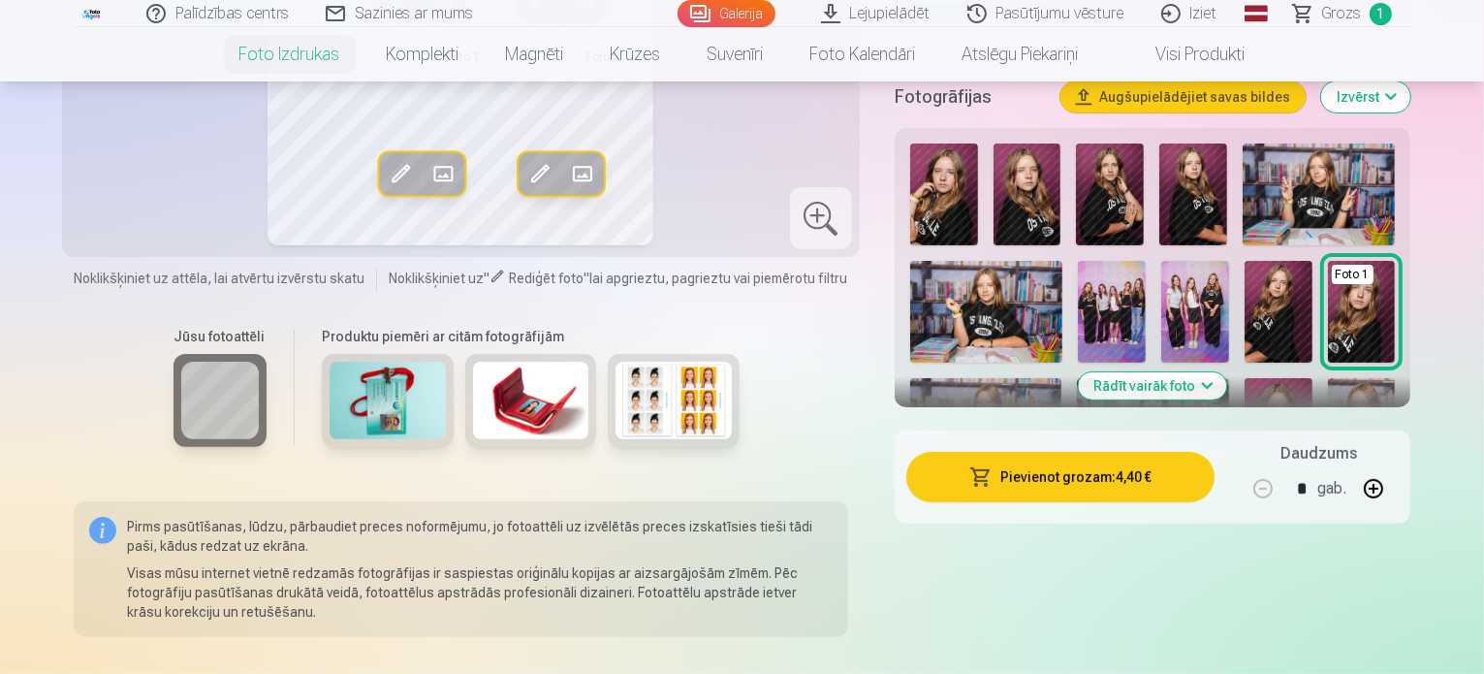
click at [1198, 378] on button "Rādīt vairāk foto" at bounding box center [1153, 385] width 148 height 27
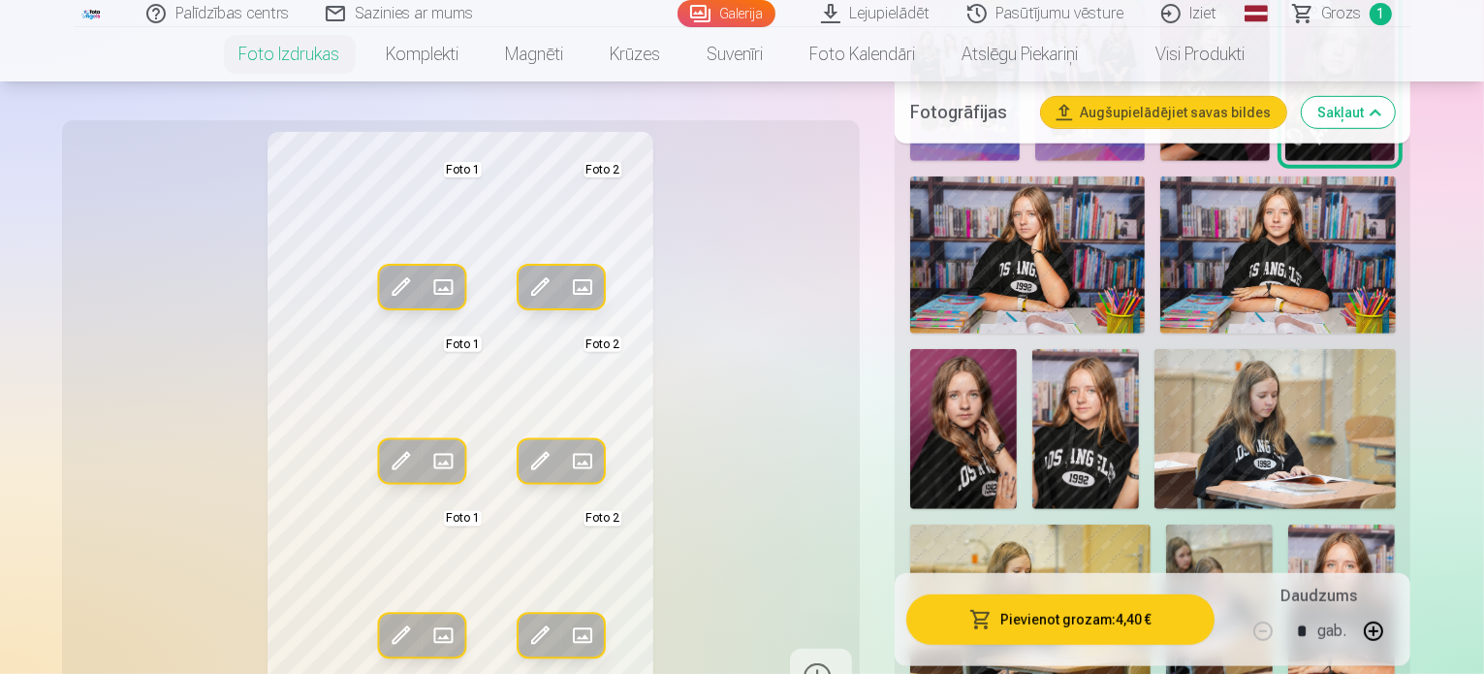
scroll to position [987, 0]
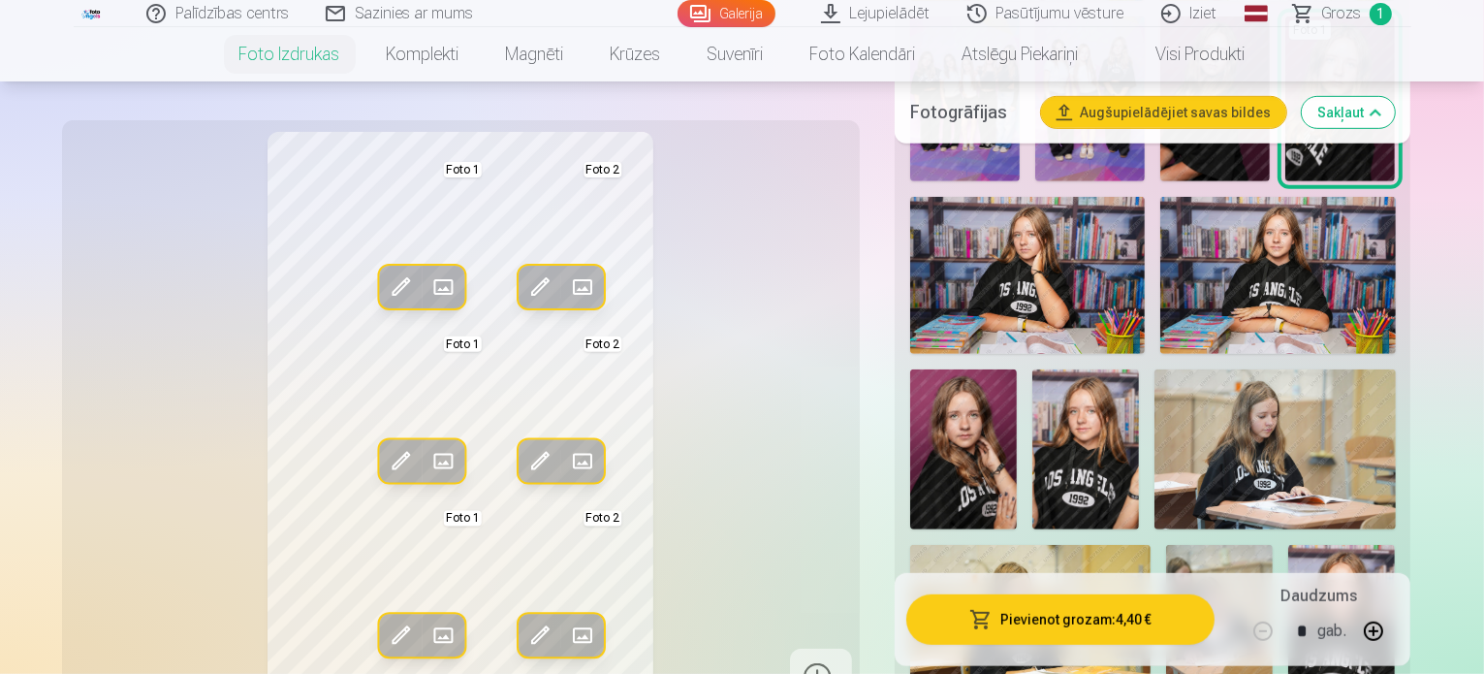
click at [1139, 369] on img at bounding box center [1085, 449] width 107 height 160
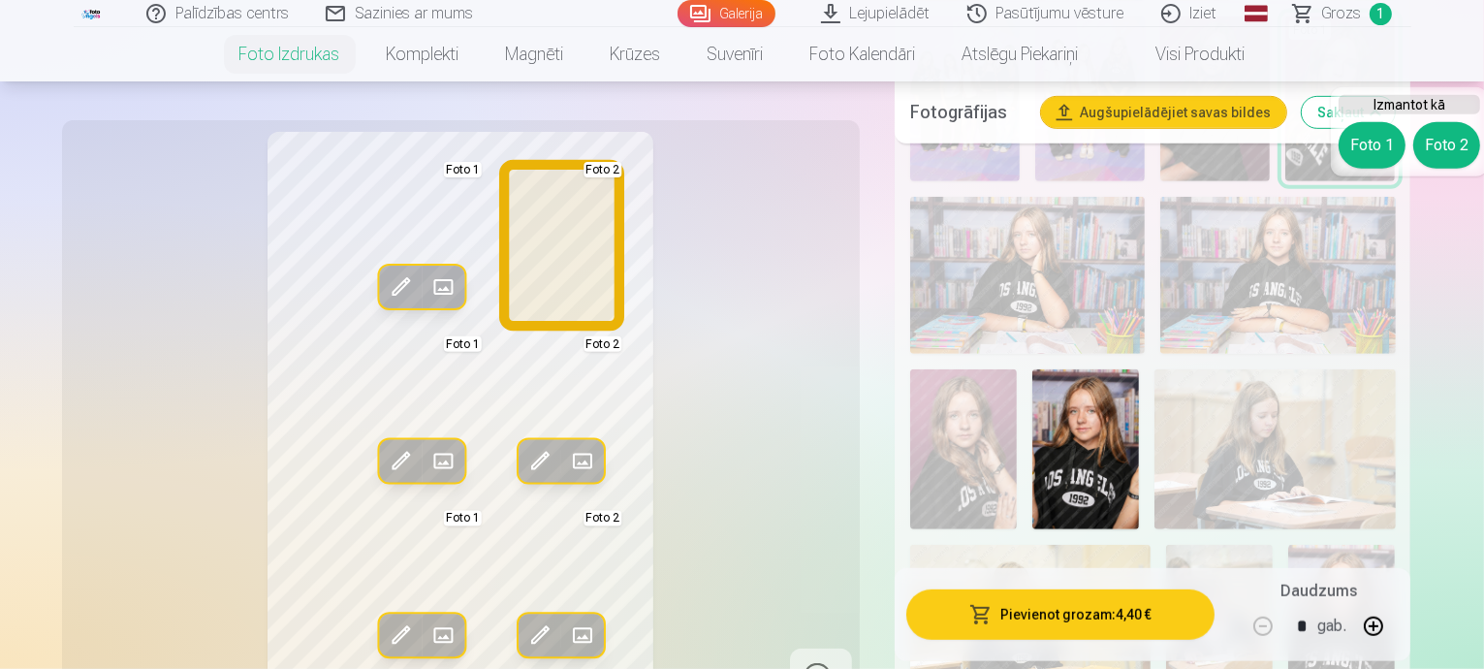
click at [1440, 131] on button "Foto 2" at bounding box center [1446, 145] width 67 height 47
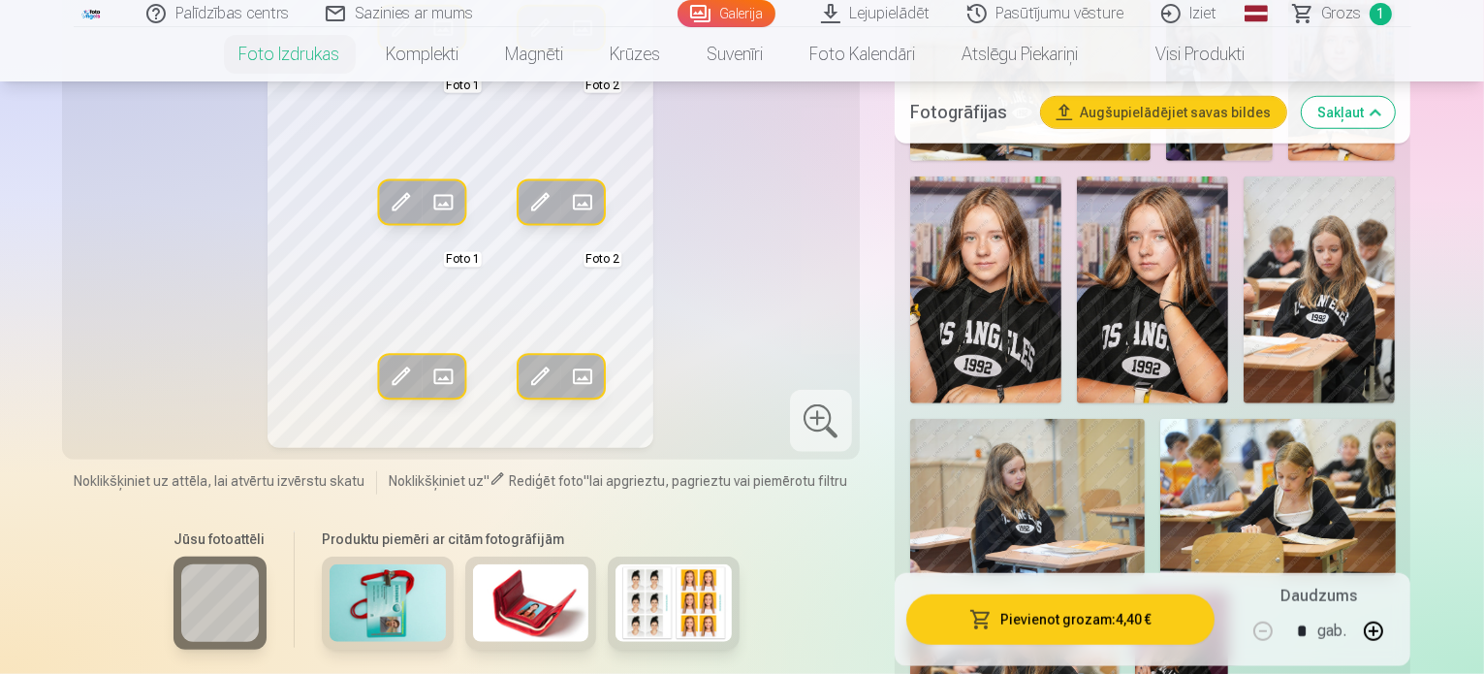
scroll to position [1511, 0]
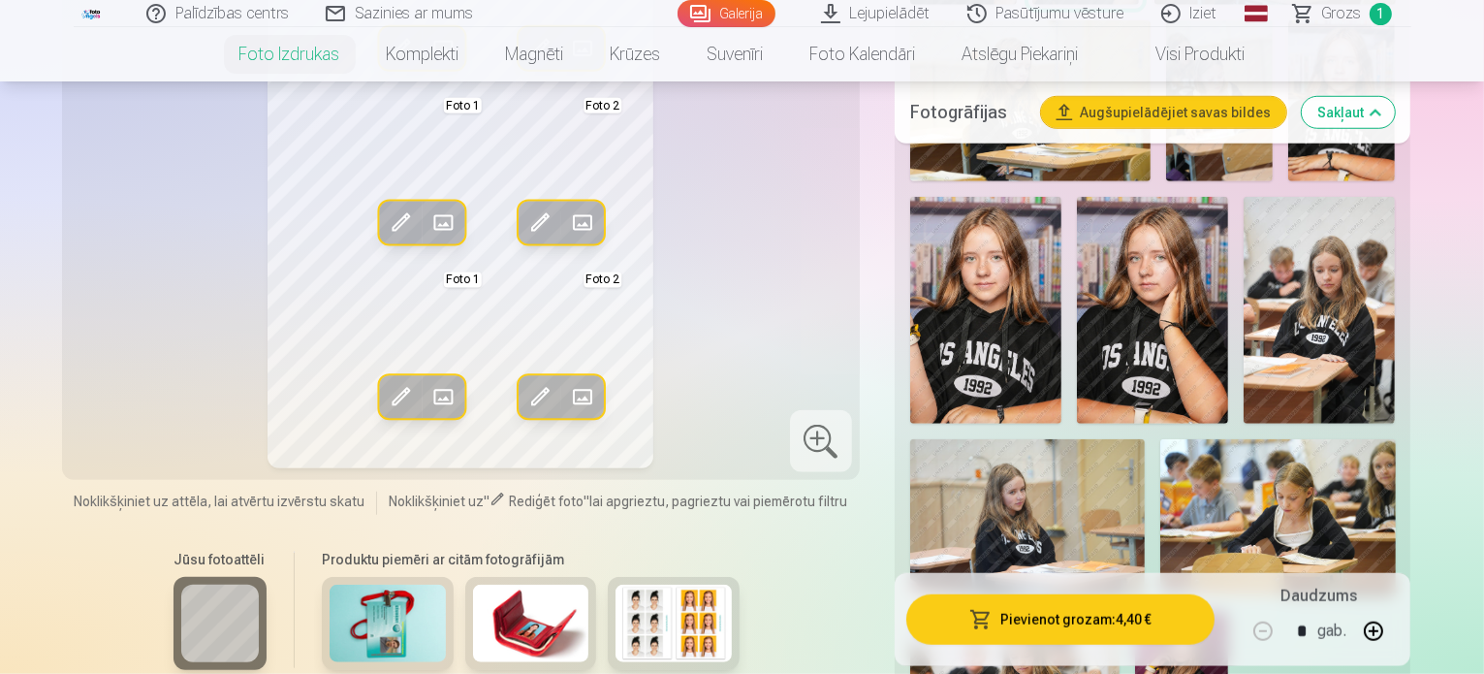
click at [1179, 612] on img at bounding box center [1181, 682] width 93 height 140
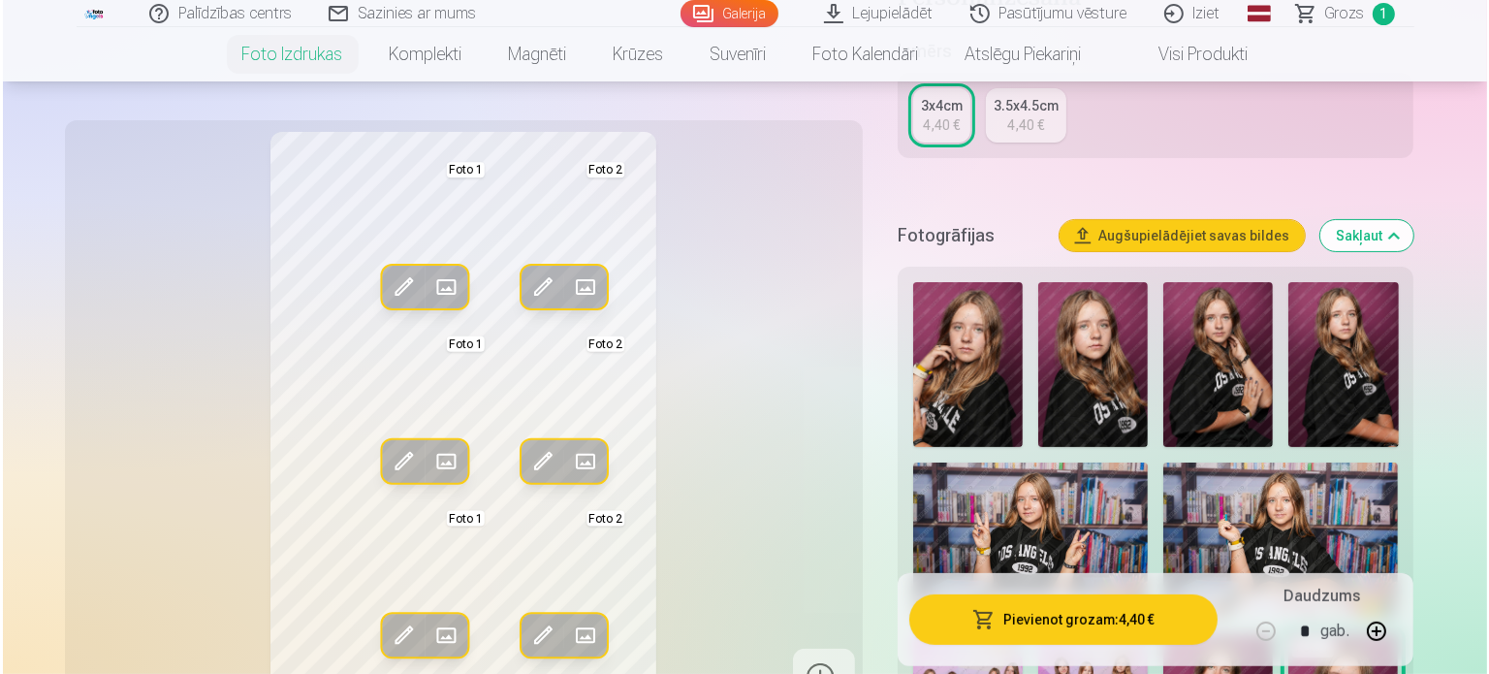
scroll to position [349, 0]
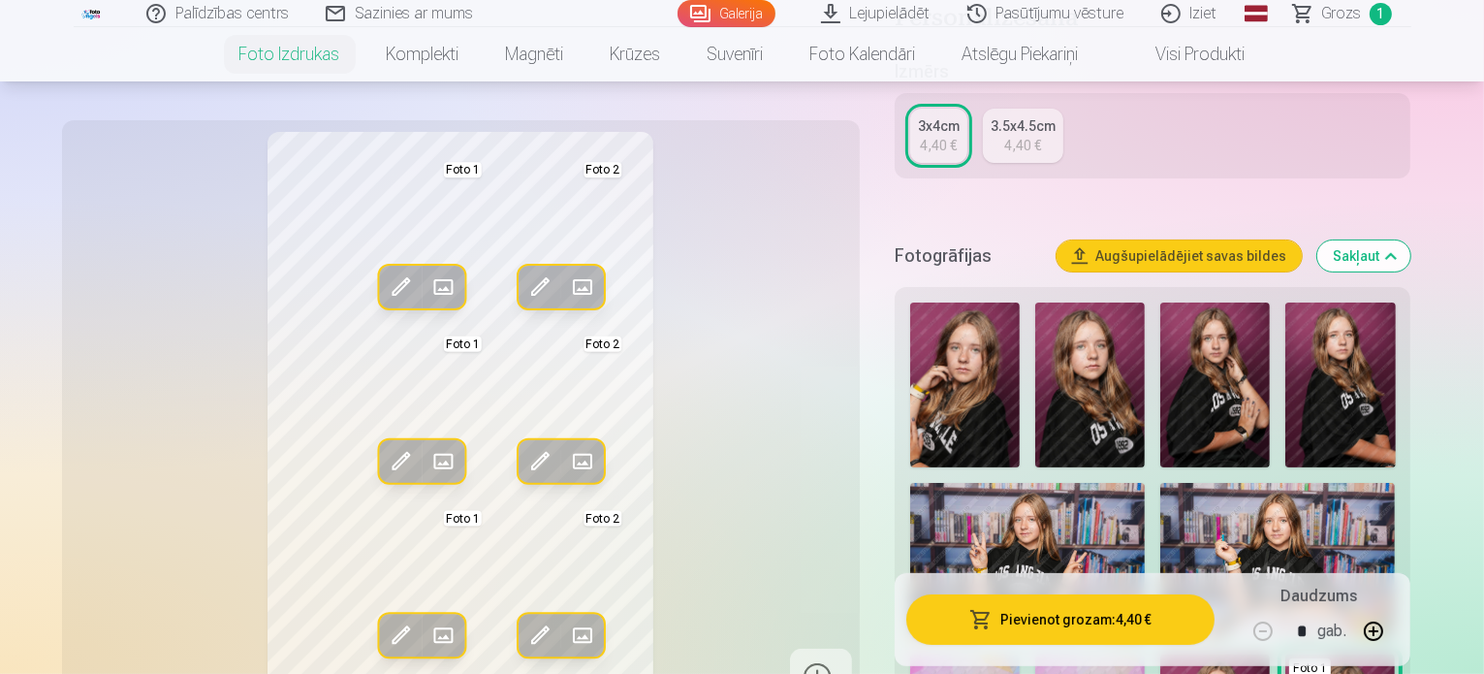
click at [1099, 429] on img at bounding box center [1090, 384] width 110 height 165
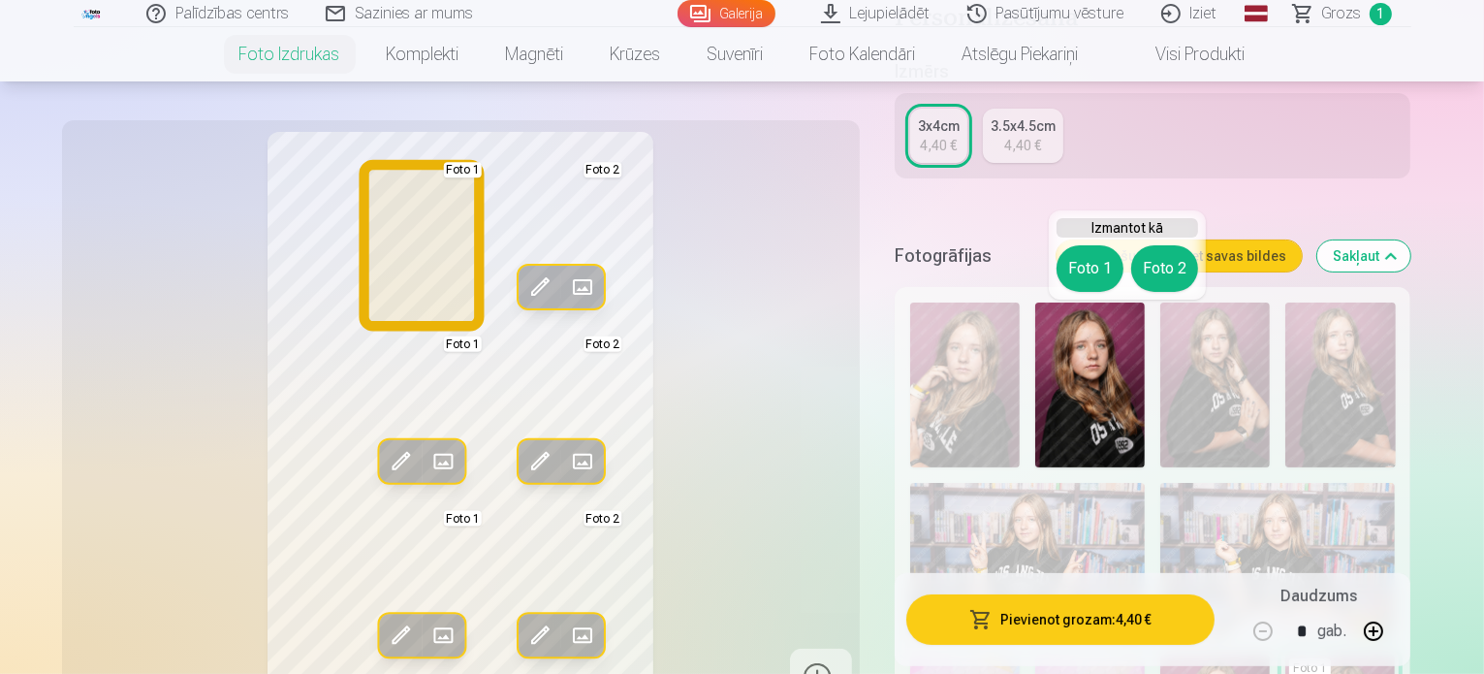
click at [1082, 283] on button "Foto 1" at bounding box center [1090, 268] width 67 height 47
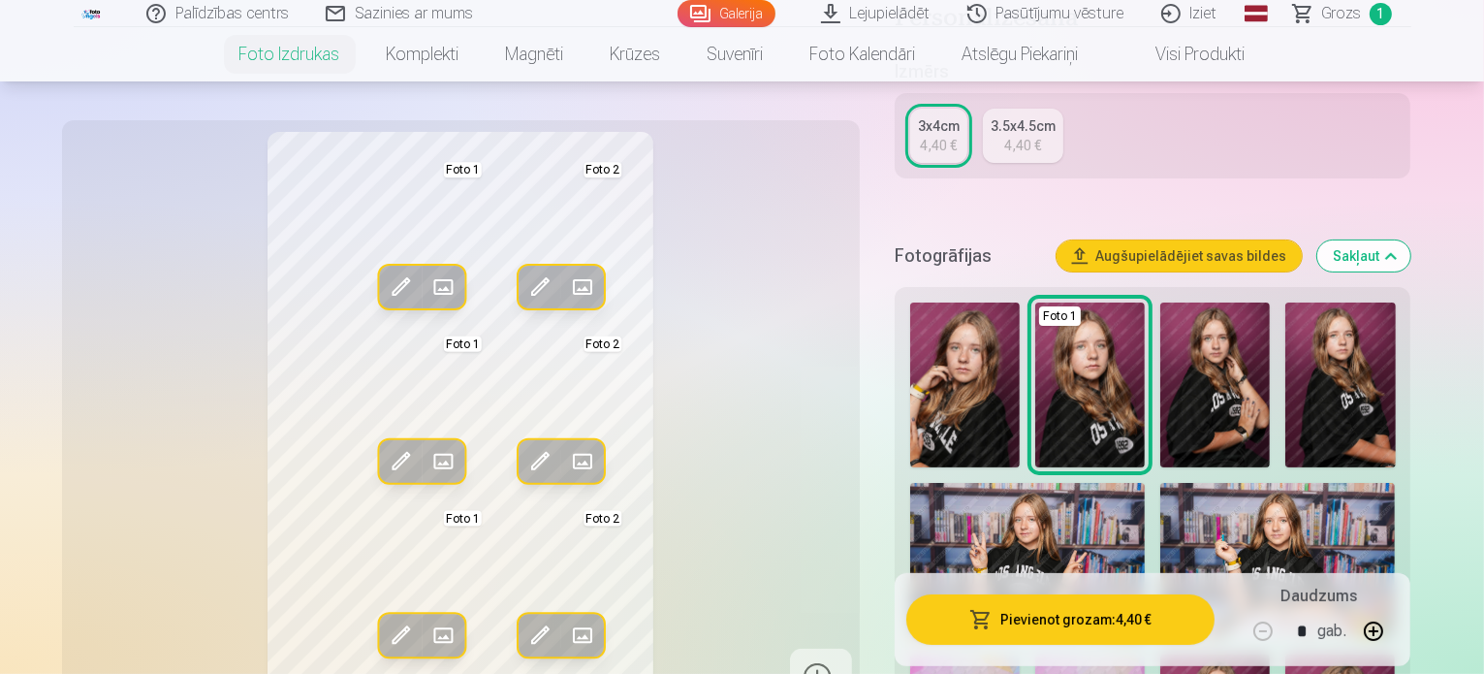
click at [385, 280] on span at bounding box center [400, 286] width 31 height 31
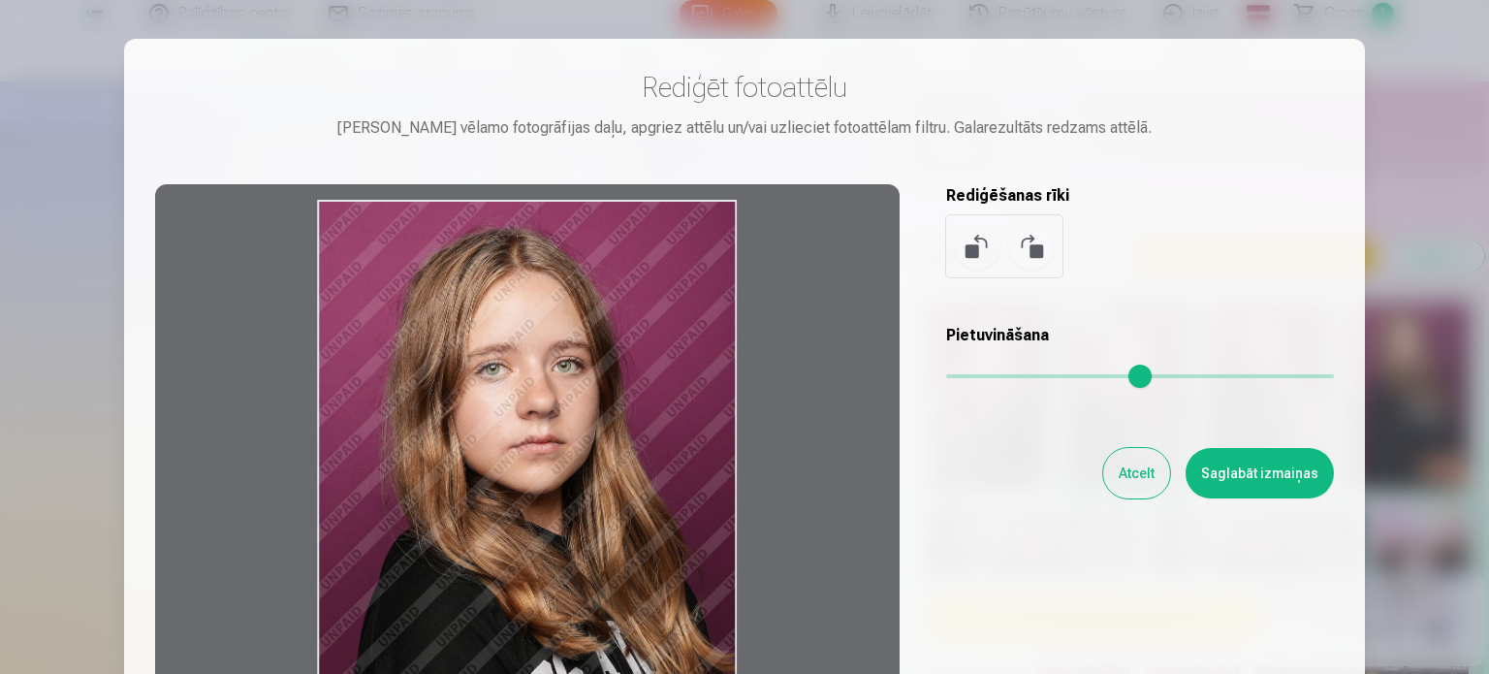
drag, startPoint x: 553, startPoint y: 490, endPoint x: 569, endPoint y: 570, distance: 82.1
click at [569, 570] on div at bounding box center [527, 488] width 744 height 609
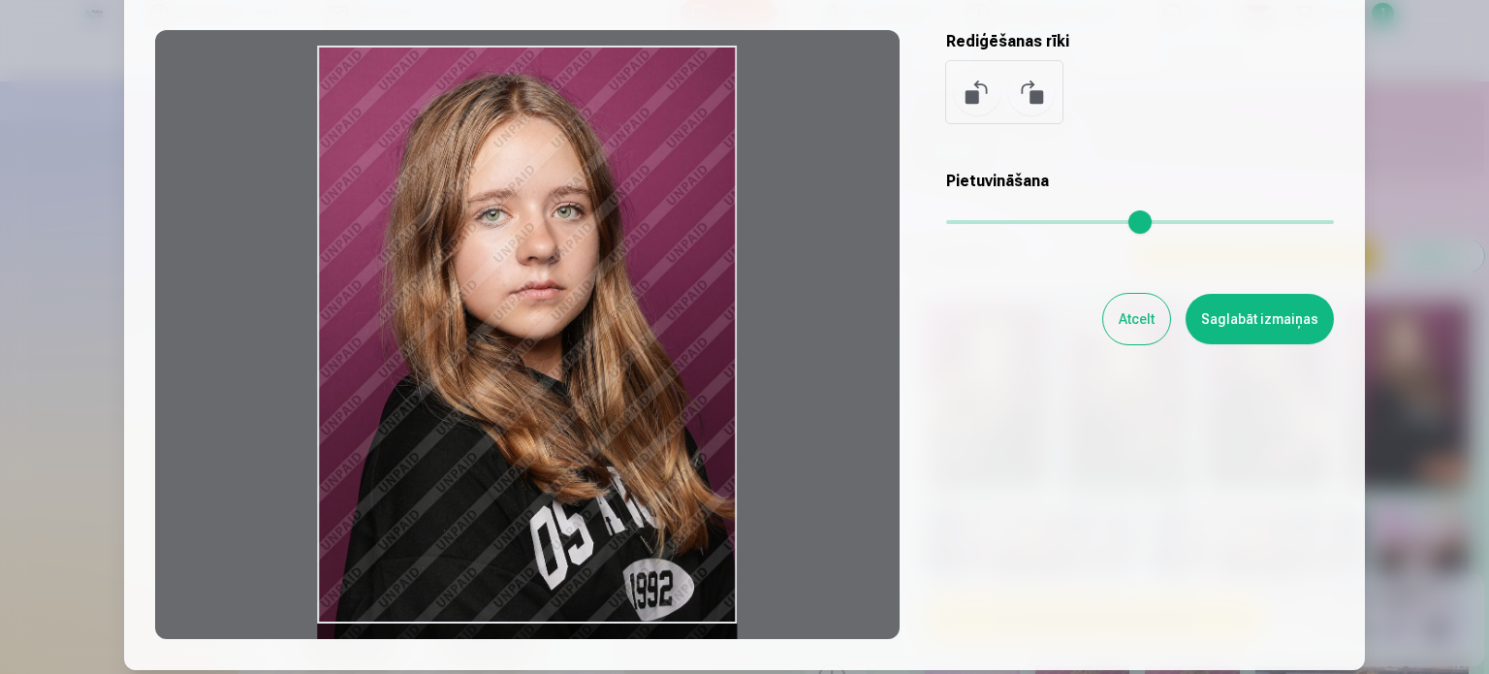
scroll to position [155, 0]
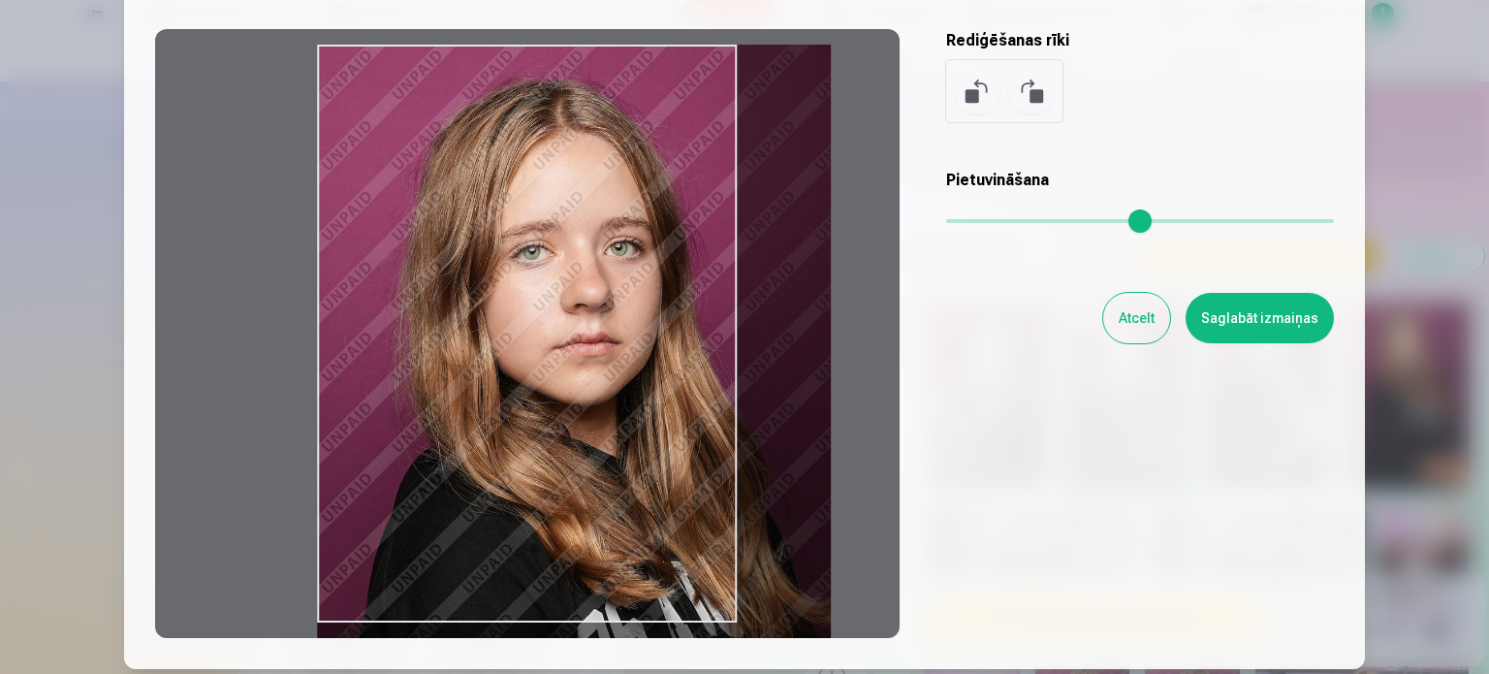
drag, startPoint x: 957, startPoint y: 220, endPoint x: 981, endPoint y: 227, distance: 25.2
click at [981, 223] on input "range" at bounding box center [1140, 221] width 388 height 4
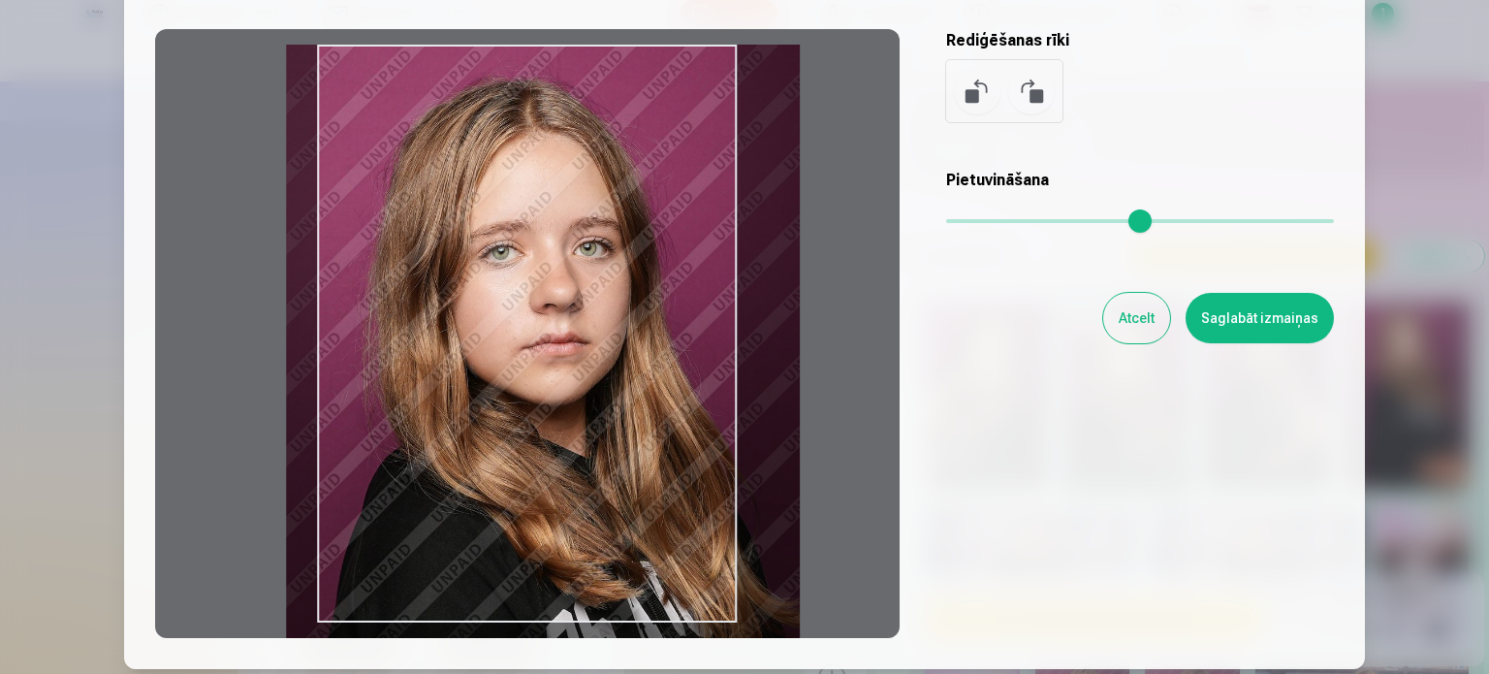
drag, startPoint x: 578, startPoint y: 338, endPoint x: 547, endPoint y: 340, distance: 31.1
click at [547, 340] on div at bounding box center [527, 333] width 744 height 609
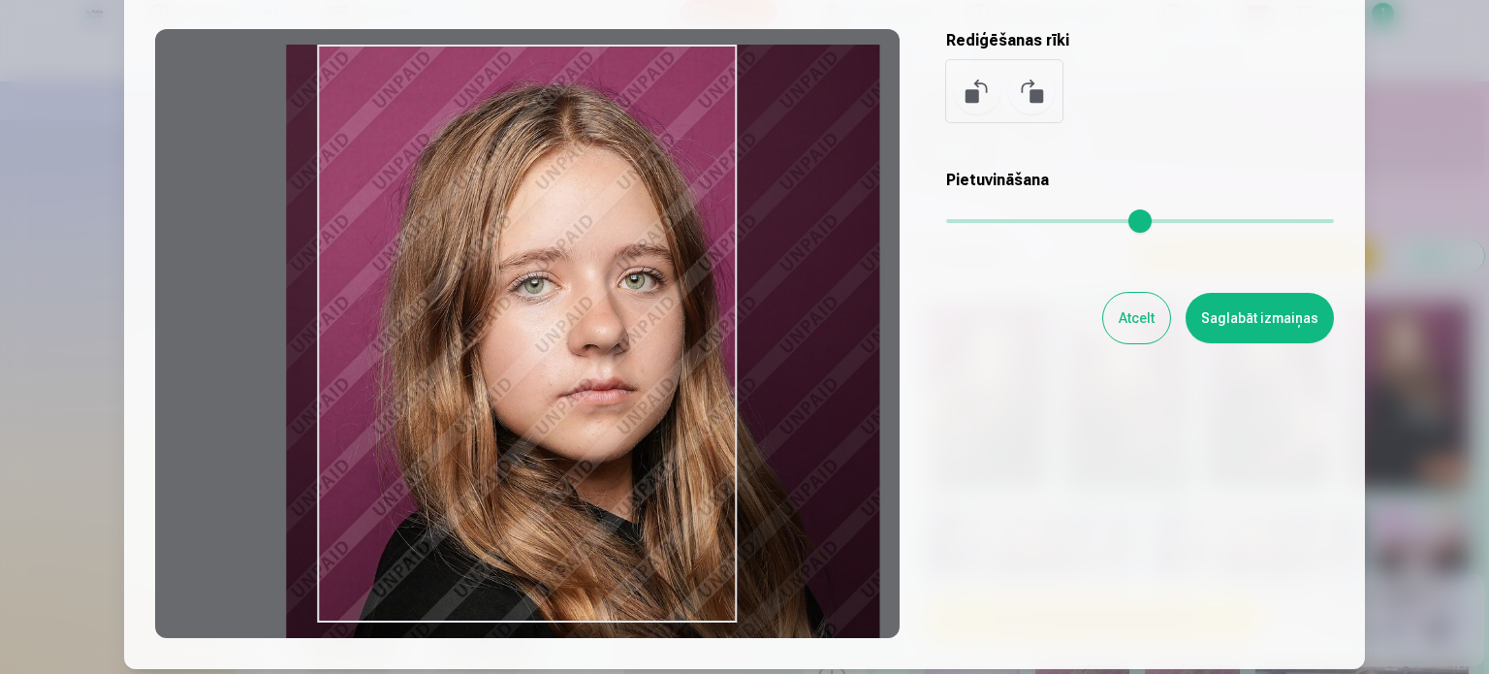
drag, startPoint x: 989, startPoint y: 219, endPoint x: 1002, endPoint y: 219, distance: 13.6
click at [1002, 219] on input "range" at bounding box center [1140, 221] width 388 height 4
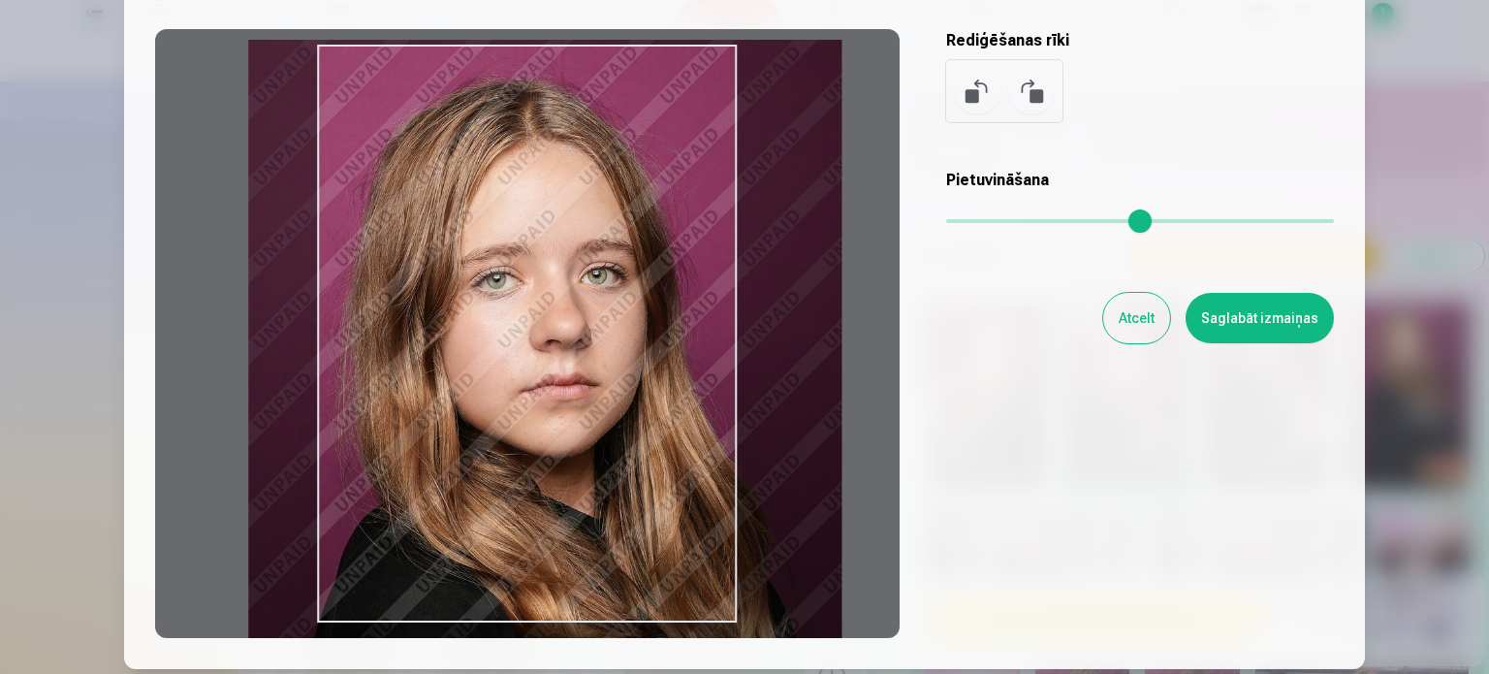
drag, startPoint x: 582, startPoint y: 383, endPoint x: 545, endPoint y: 377, distance: 37.3
click at [545, 377] on div at bounding box center [527, 333] width 744 height 609
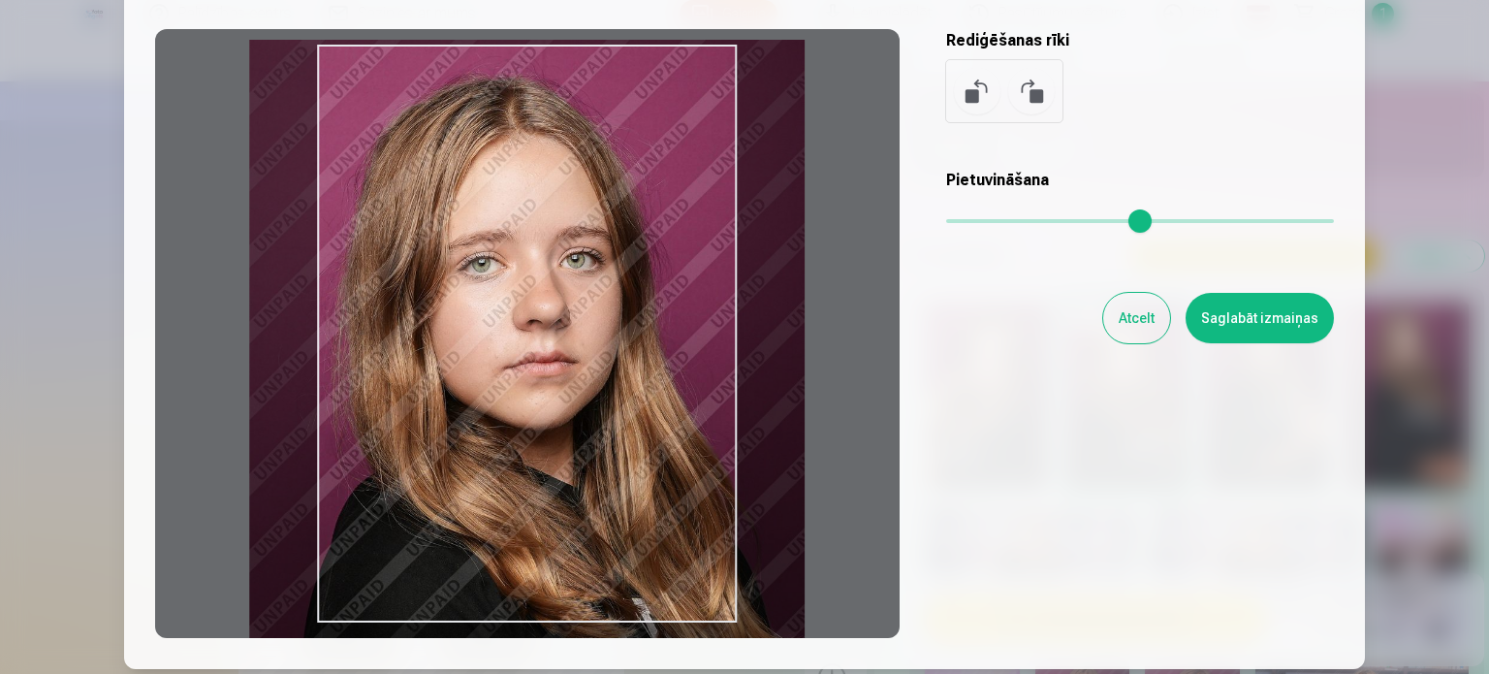
drag, startPoint x: 1005, startPoint y: 224, endPoint x: 993, endPoint y: 221, distance: 12.9
click at [993, 221] on input "range" at bounding box center [1140, 221] width 388 height 4
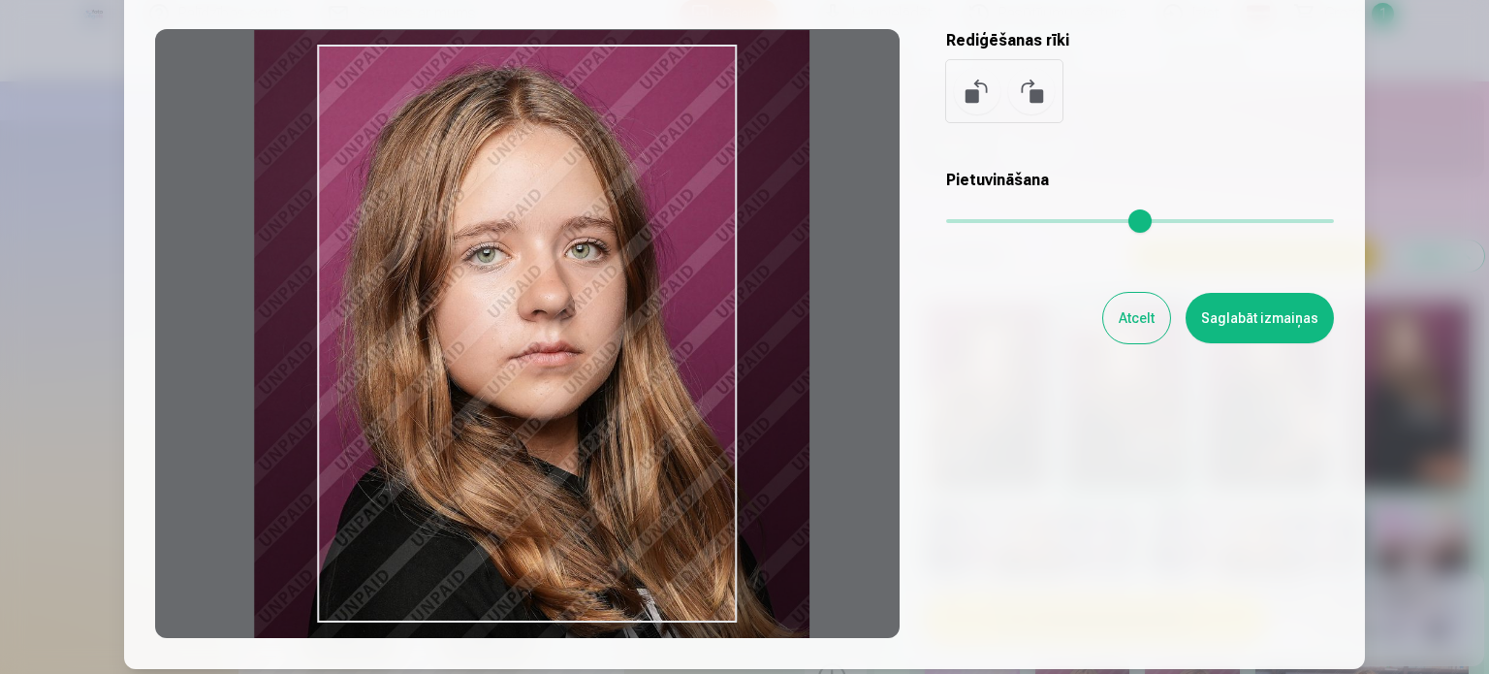
drag, startPoint x: 495, startPoint y: 472, endPoint x: 502, endPoint y: 461, distance: 12.6
click at [502, 461] on div at bounding box center [527, 333] width 744 height 609
type input "***"
click at [1267, 304] on button "Saglabāt izmaiņas" at bounding box center [1260, 318] width 148 height 50
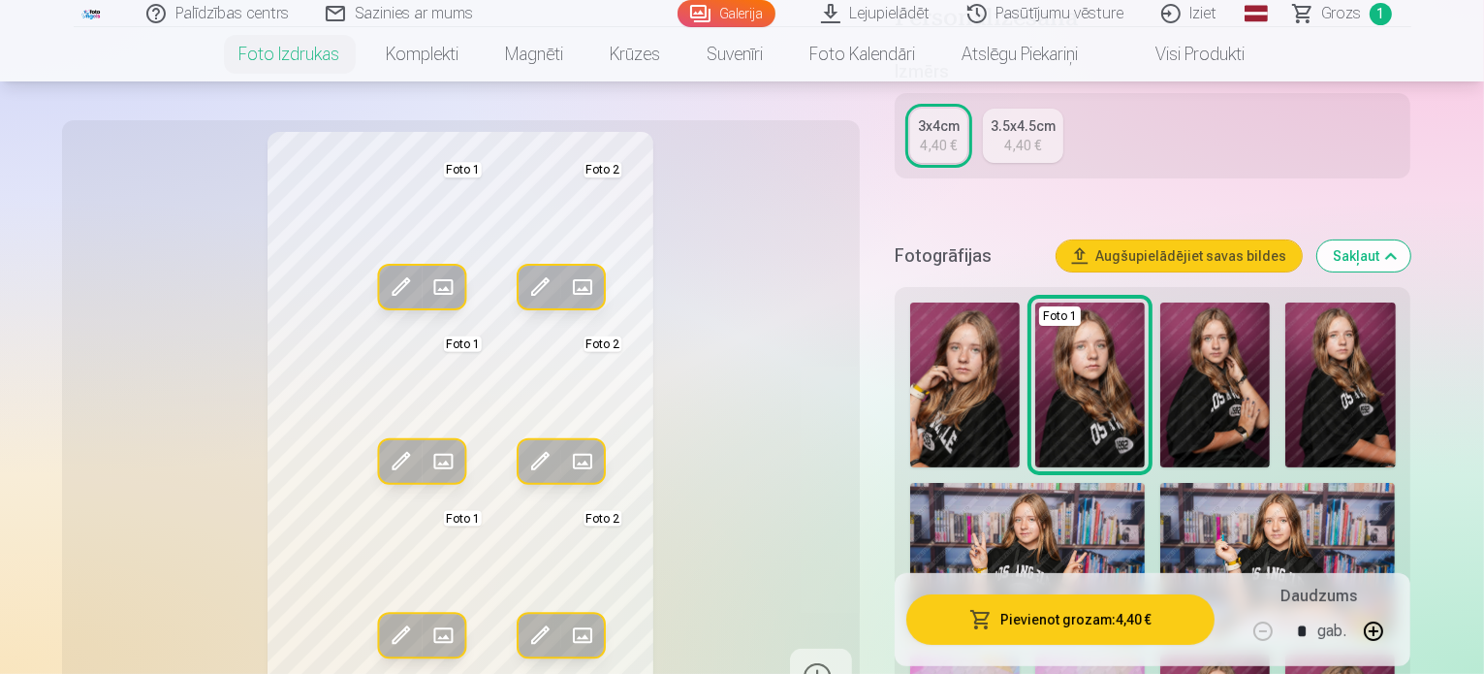
click at [385, 286] on span at bounding box center [400, 286] width 31 height 31
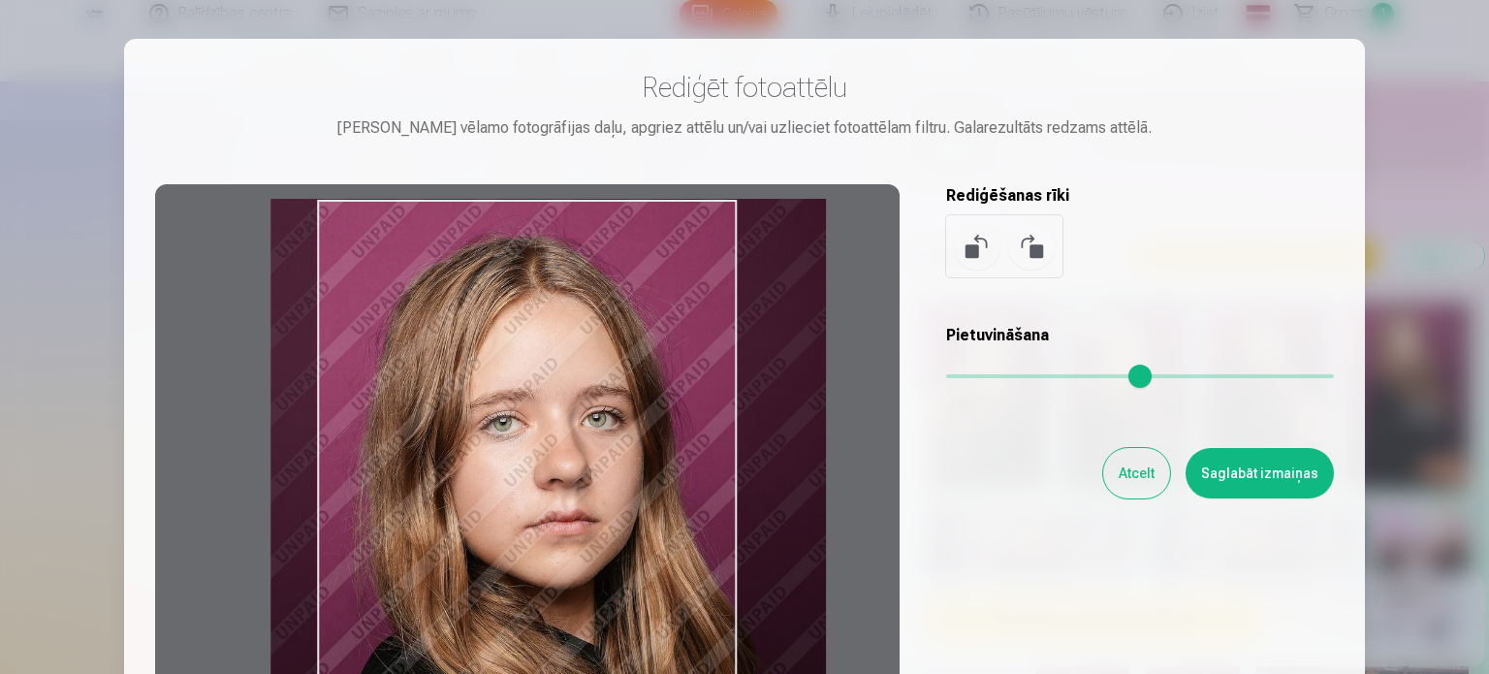
type input "***"
drag, startPoint x: 617, startPoint y: 517, endPoint x: 629, endPoint y: 530, distance: 18.5
click at [629, 530] on div at bounding box center [527, 488] width 744 height 609
click at [1264, 463] on button "Saglabāt izmaiņas" at bounding box center [1260, 473] width 148 height 50
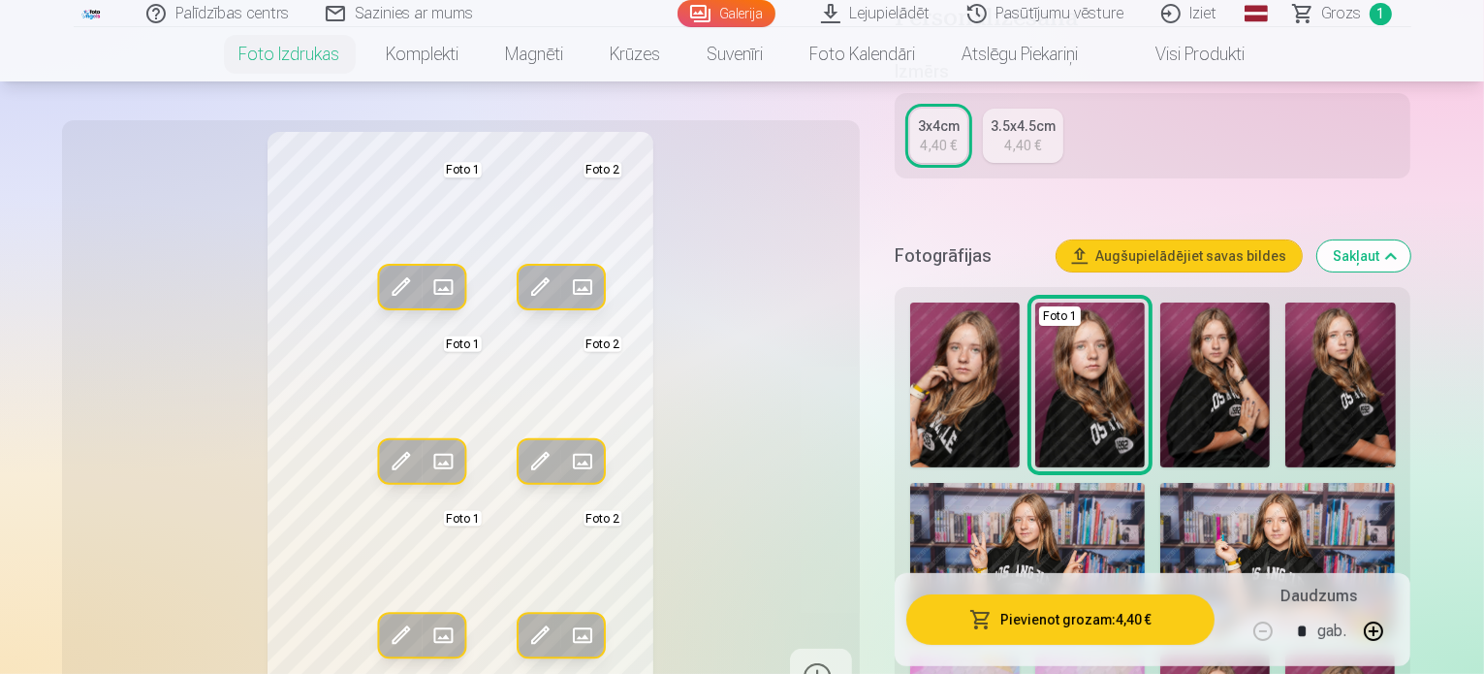
click at [1264, 463] on img at bounding box center [1215, 384] width 110 height 165
click at [385, 455] on span at bounding box center [400, 461] width 31 height 31
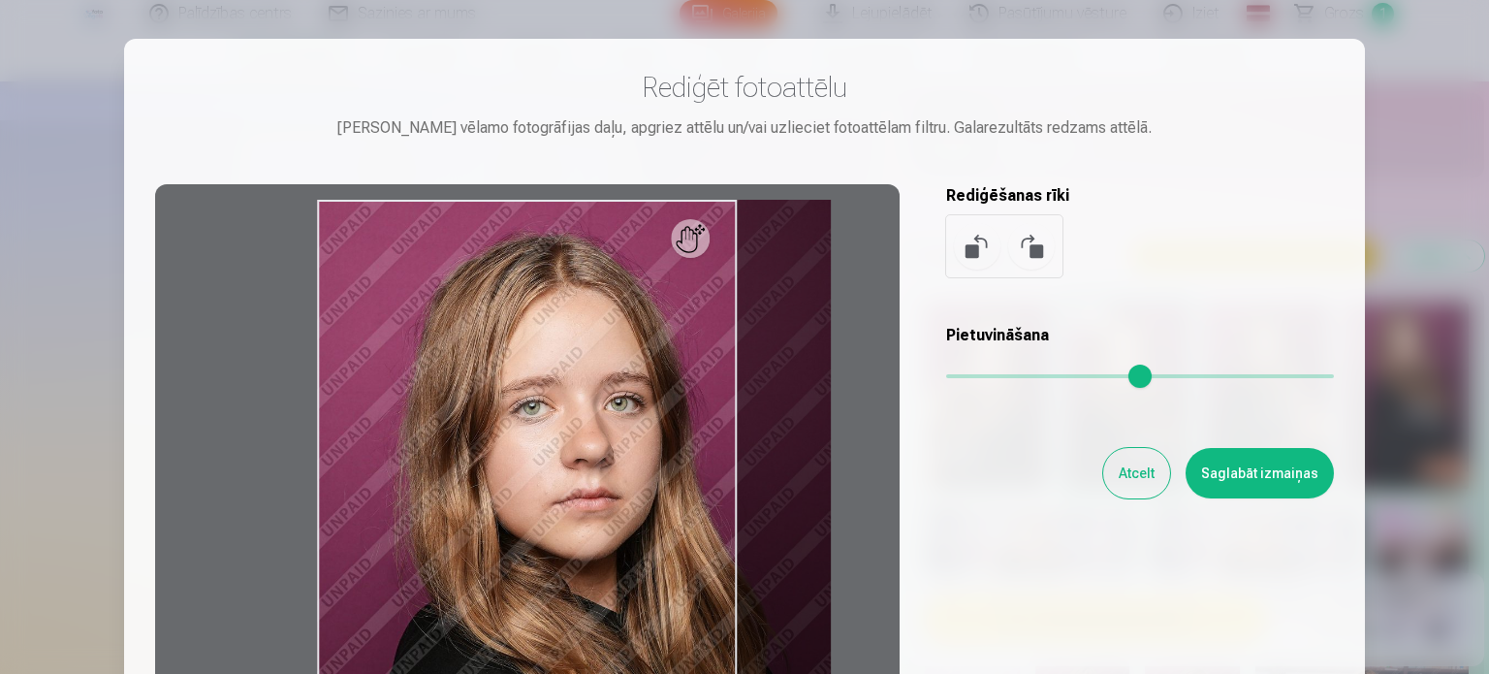
drag, startPoint x: 964, startPoint y: 371, endPoint x: 979, endPoint y: 385, distance: 20.6
click at [979, 378] on input "range" at bounding box center [1140, 376] width 388 height 4
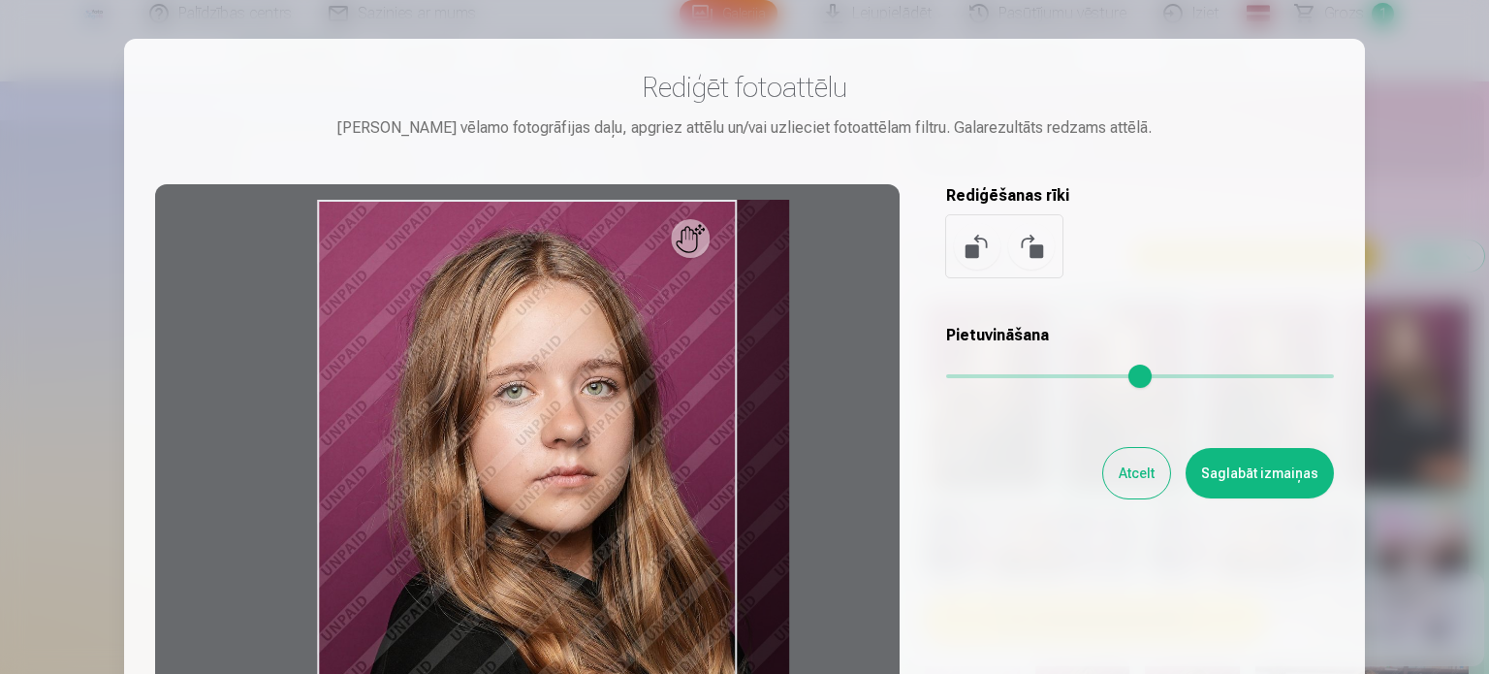
click at [920, 654] on div "Rediģēt fotoattēlu [PERSON_NAME] vēlamo fotogrāfijas daļu, apgriez attēlu un/va…" at bounding box center [744, 431] width 1179 height 723
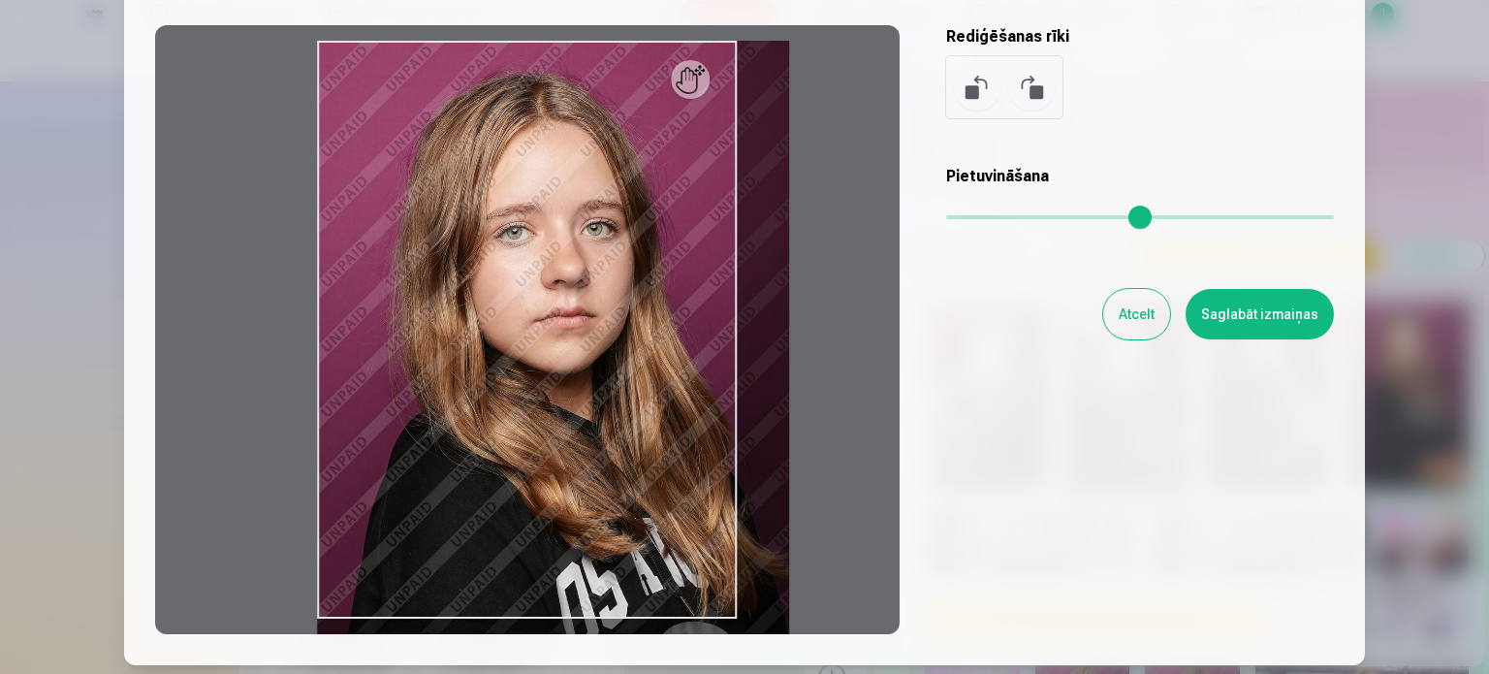
scroll to position [194, 0]
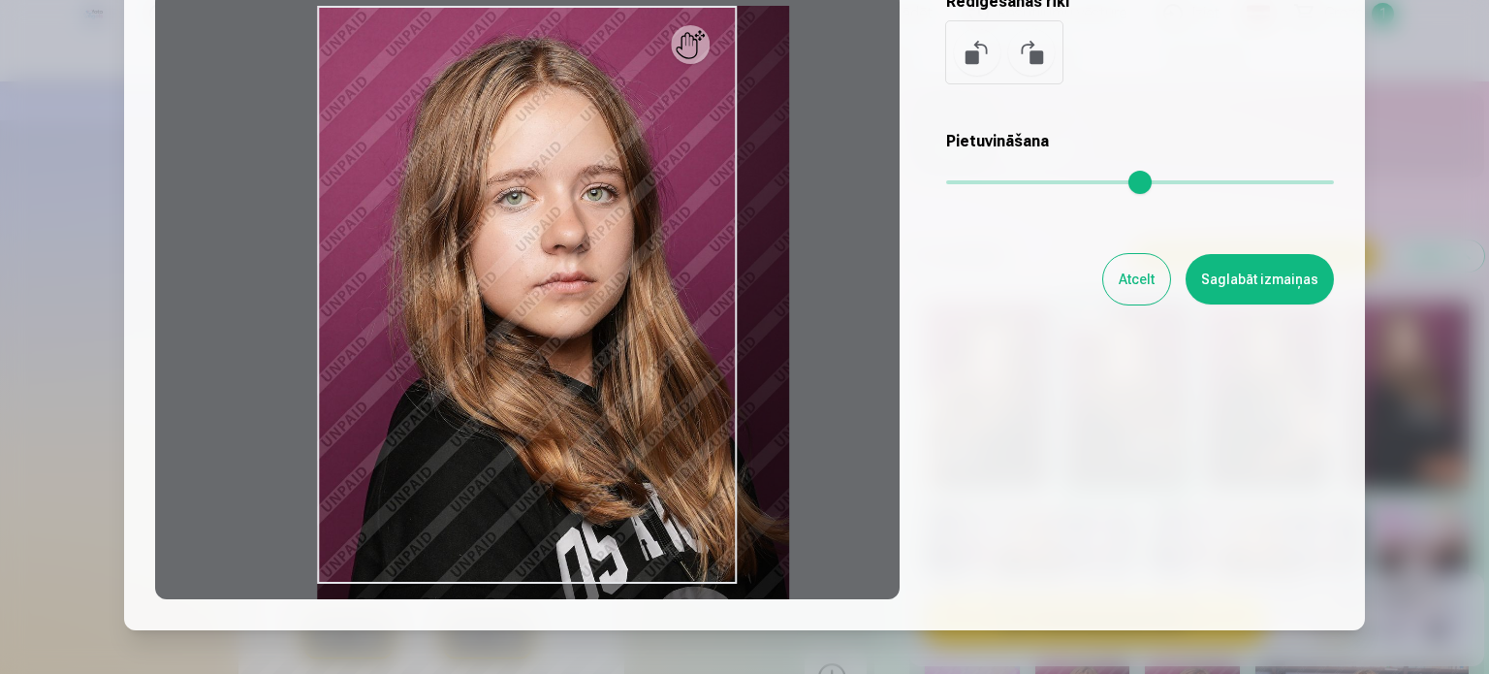
click at [698, 43] on div at bounding box center [527, 294] width 744 height 609
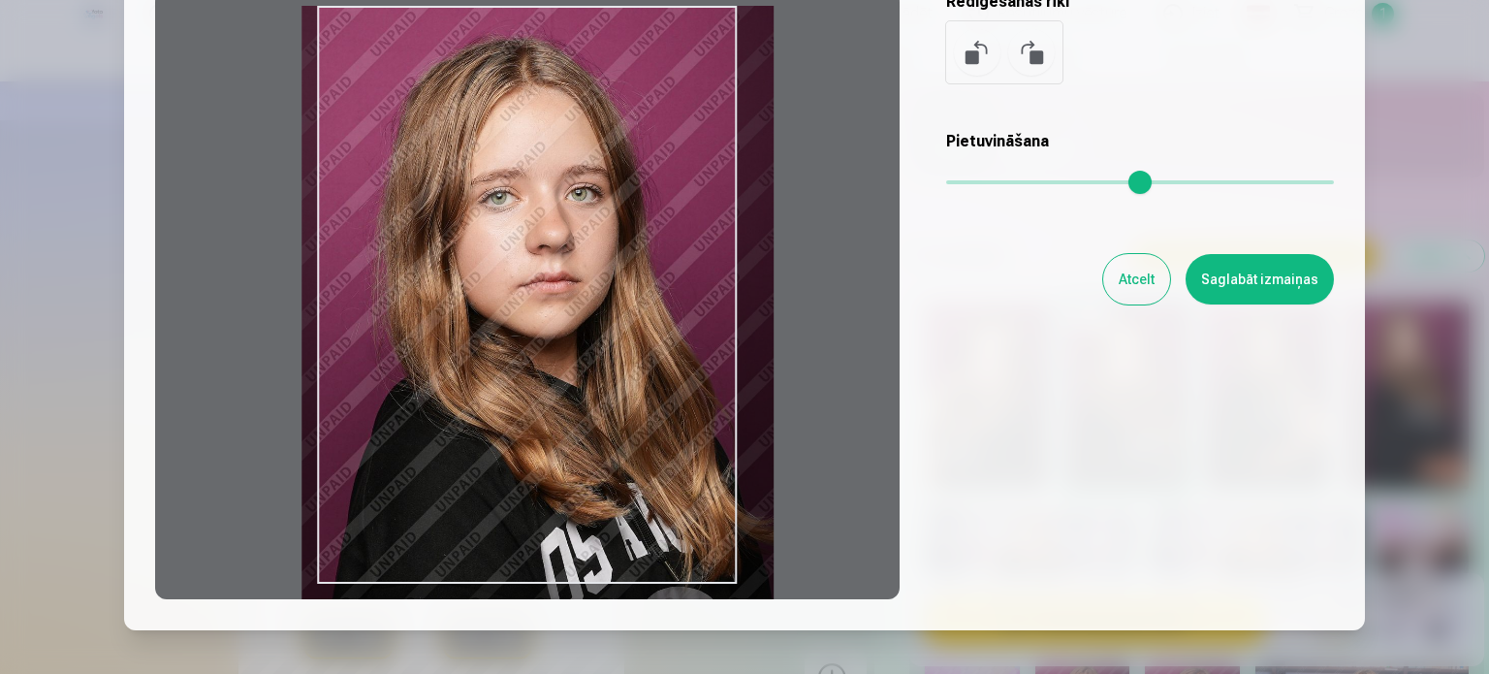
drag, startPoint x: 689, startPoint y: 54, endPoint x: 670, endPoint y: 271, distance: 218.0
click at [670, 271] on div at bounding box center [527, 294] width 744 height 609
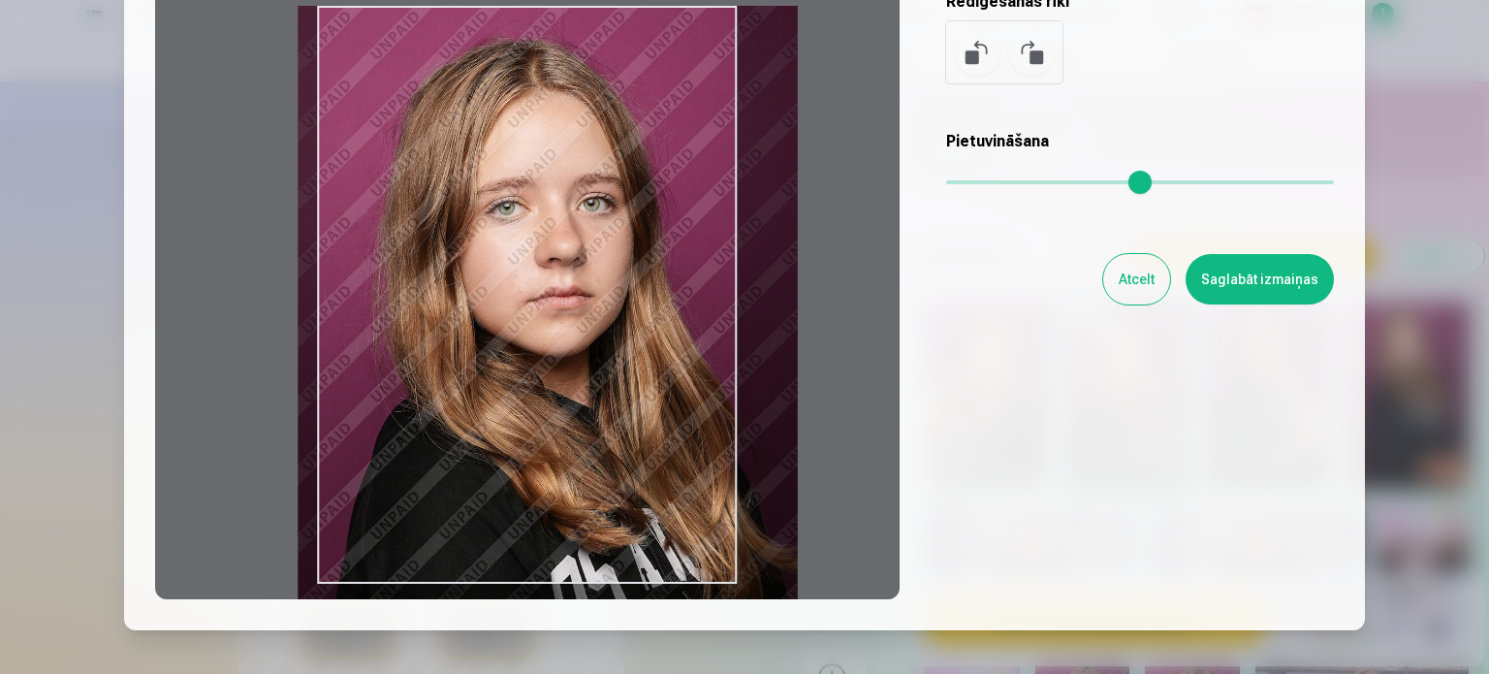
drag, startPoint x: 965, startPoint y: 177, endPoint x: 977, endPoint y: 174, distance: 13.2
click at [977, 180] on input "range" at bounding box center [1140, 182] width 388 height 4
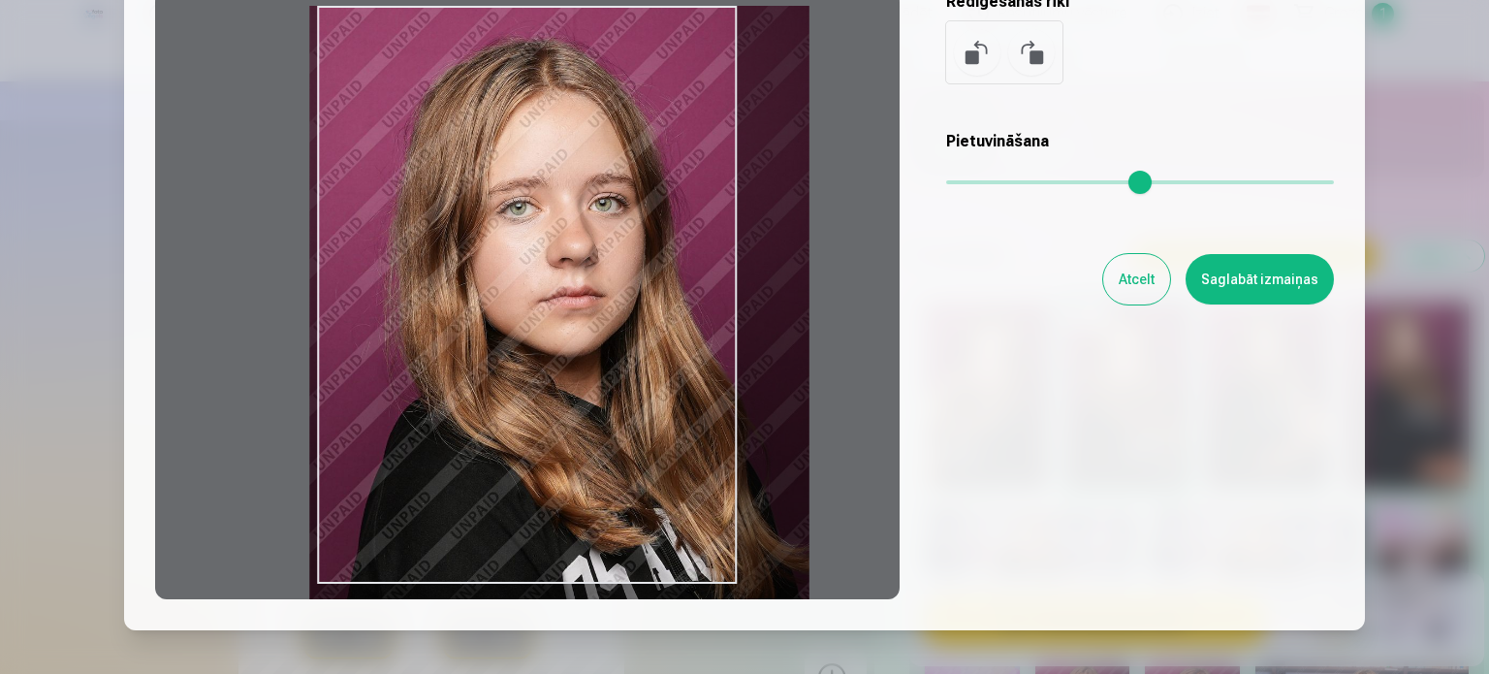
drag, startPoint x: 617, startPoint y: 307, endPoint x: 627, endPoint y: 344, distance: 38.3
click at [627, 344] on div at bounding box center [527, 294] width 744 height 609
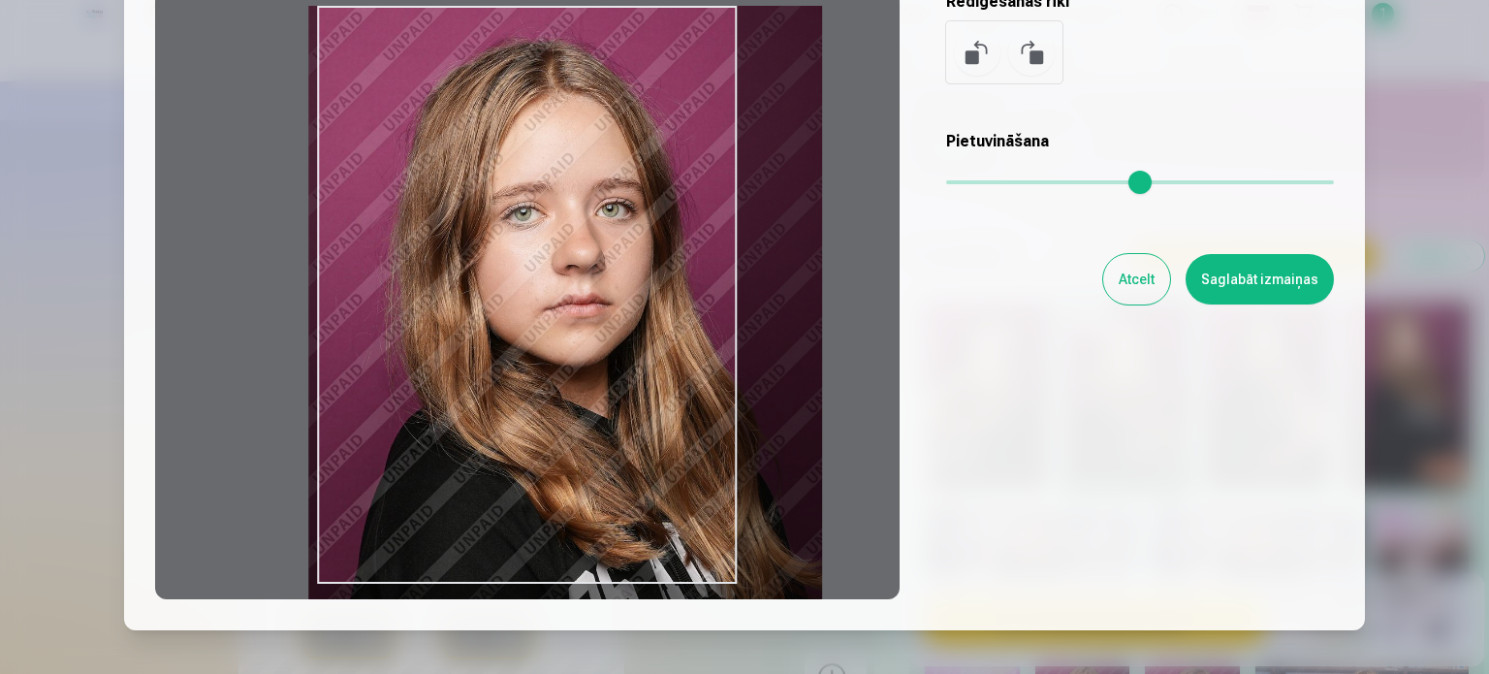
click at [981, 181] on input "range" at bounding box center [1140, 182] width 388 height 4
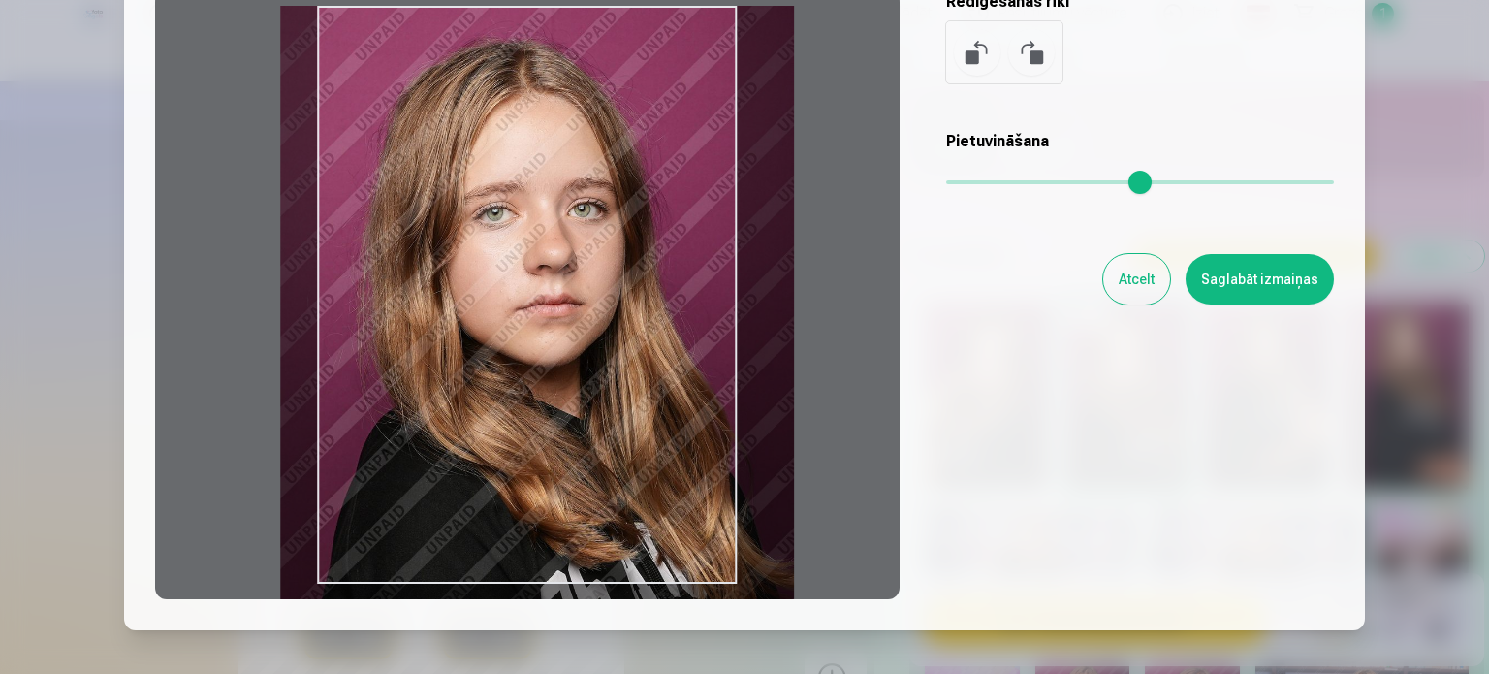
drag, startPoint x: 535, startPoint y: 419, endPoint x: 507, endPoint y: 422, distance: 28.3
click at [507, 422] on div at bounding box center [527, 294] width 744 height 609
type input "****"
click at [1261, 272] on button "Saglabāt izmaiņas" at bounding box center [1260, 279] width 148 height 50
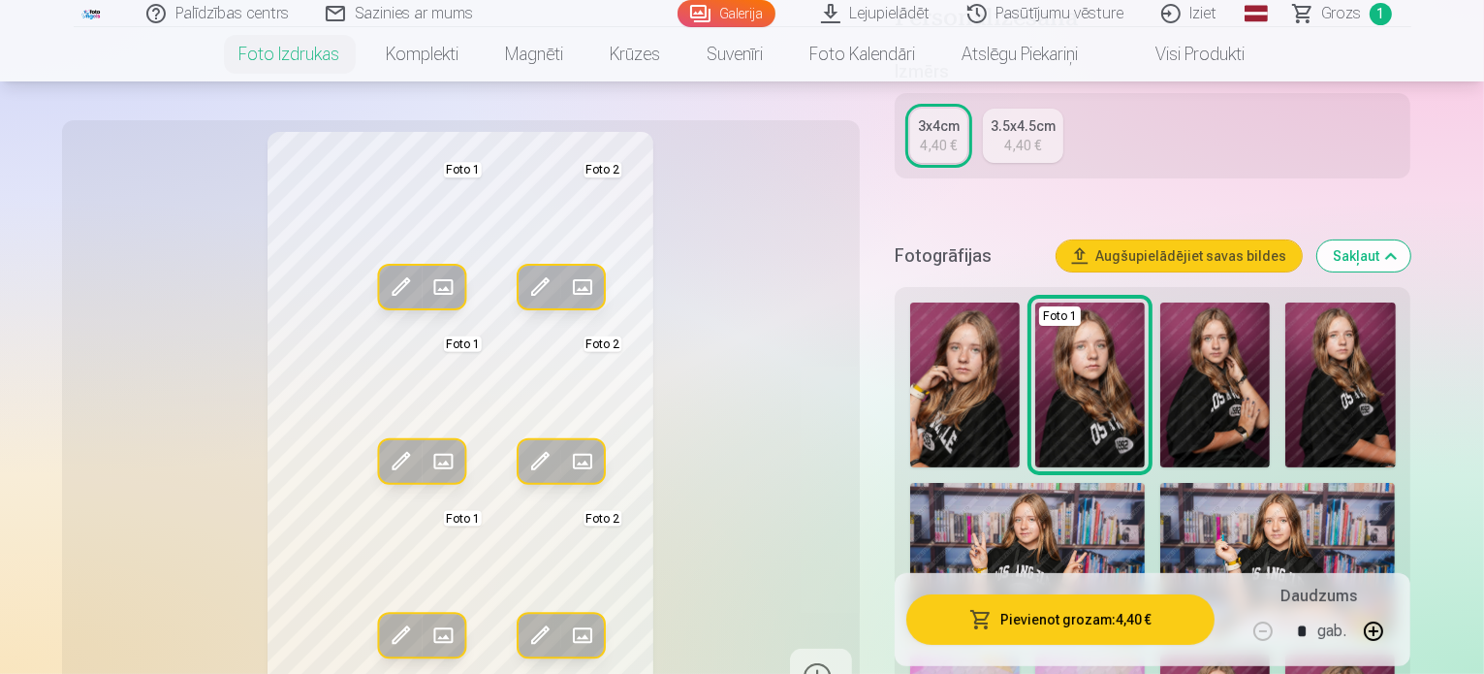
click at [385, 627] on span at bounding box center [400, 634] width 31 height 31
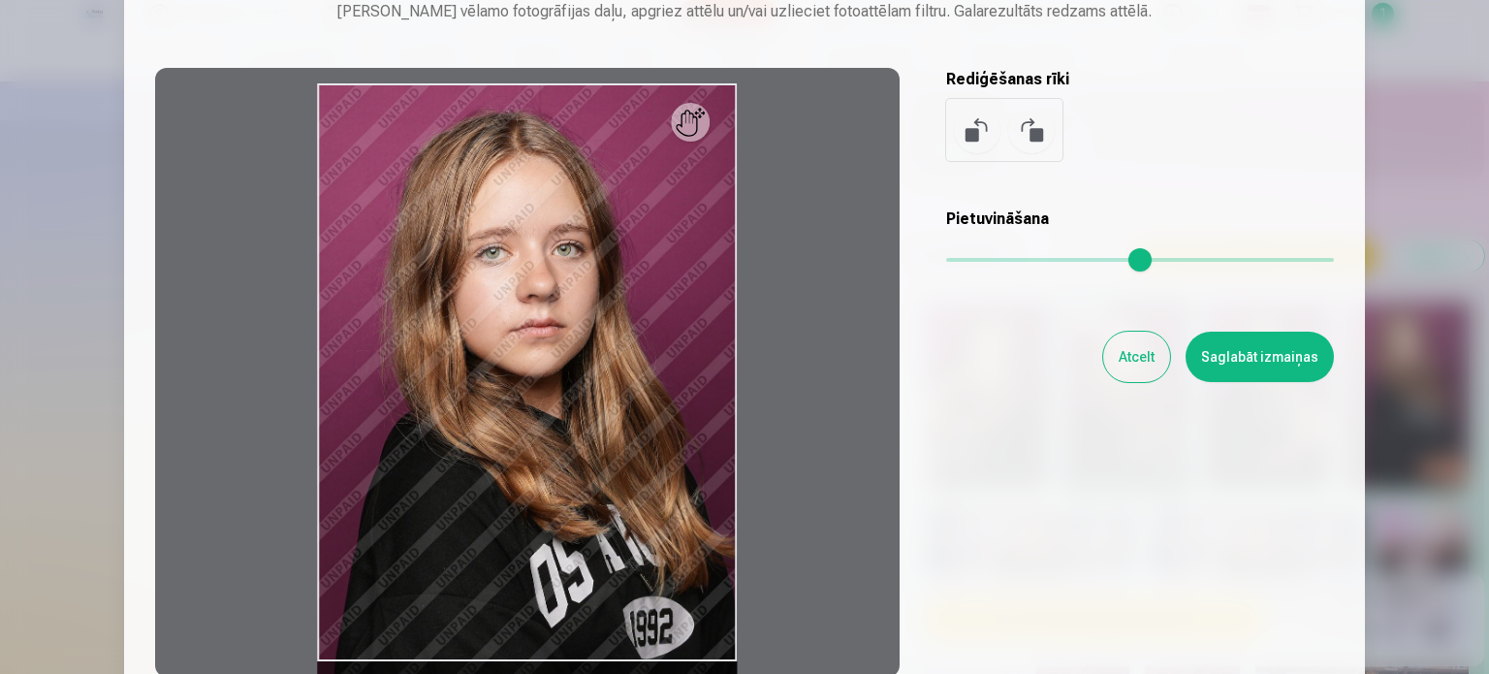
scroll to position [155, 0]
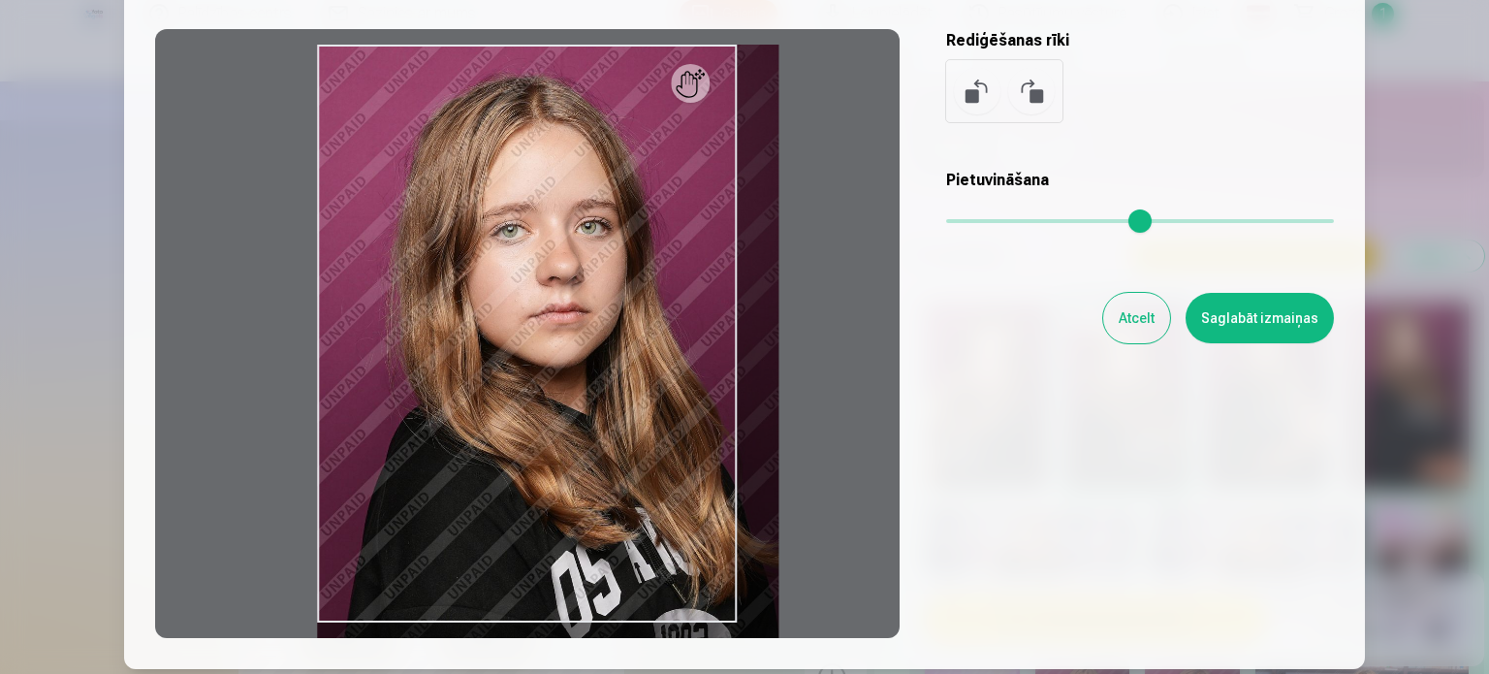
drag, startPoint x: 954, startPoint y: 220, endPoint x: 966, endPoint y: 224, distance: 12.3
click at [966, 223] on input "range" at bounding box center [1140, 221] width 388 height 4
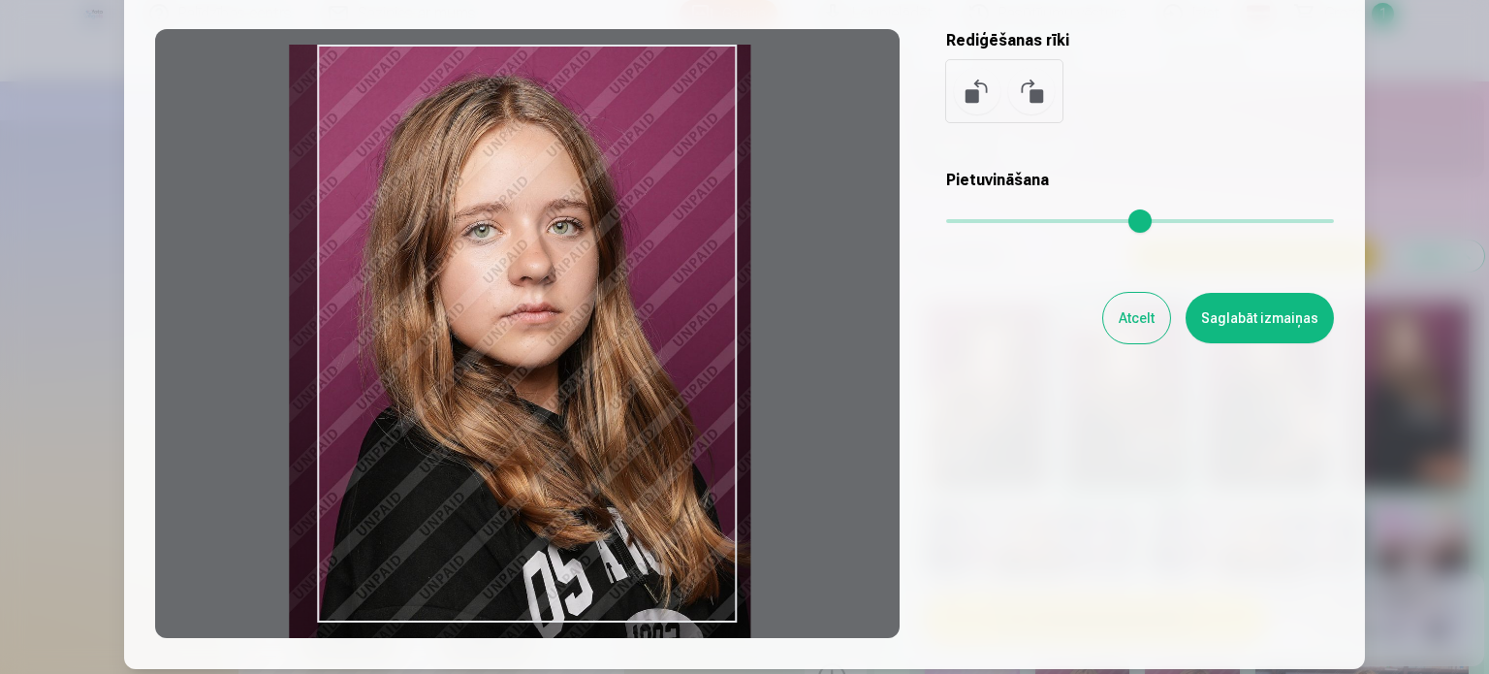
drag, startPoint x: 613, startPoint y: 395, endPoint x: 585, endPoint y: 406, distance: 30.4
click at [585, 406] on div at bounding box center [527, 333] width 744 height 609
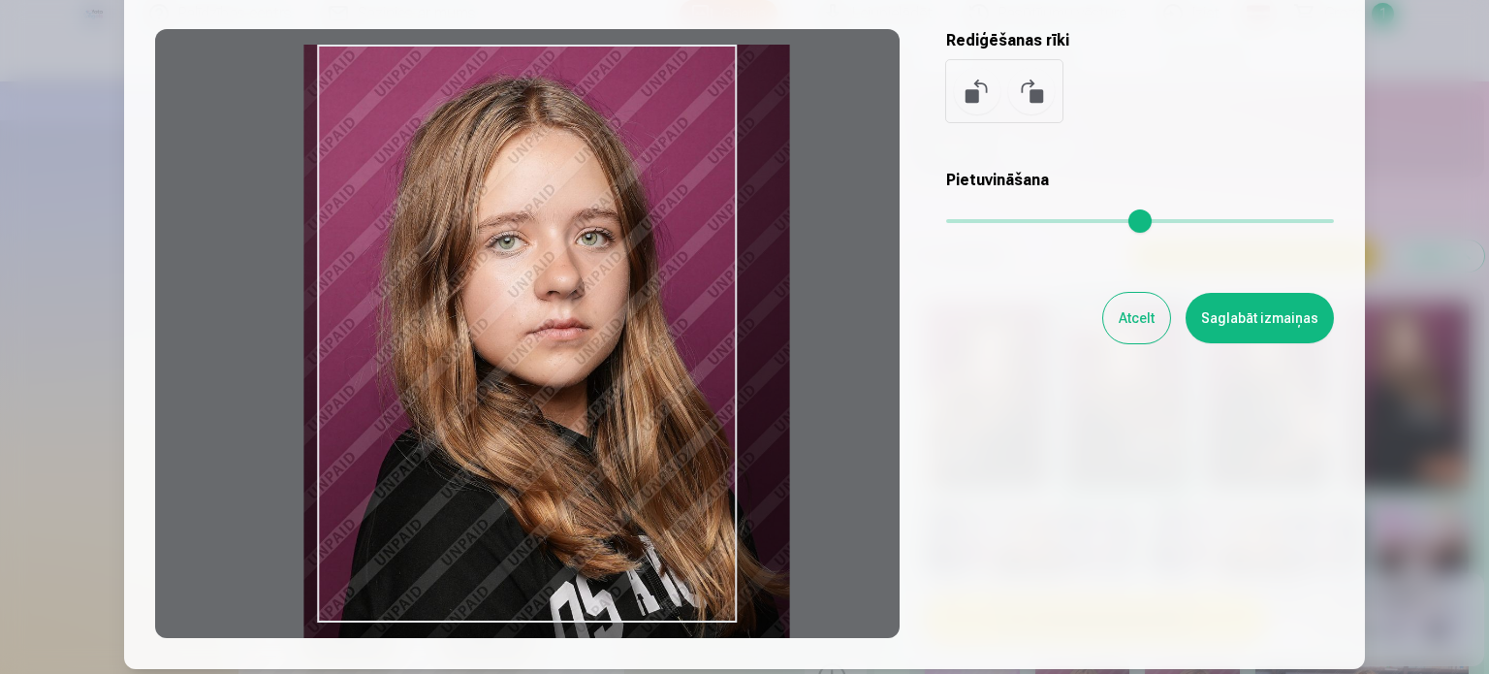
drag, startPoint x: 959, startPoint y: 223, endPoint x: 976, endPoint y: 220, distance: 17.7
click at [976, 220] on input "range" at bounding box center [1140, 221] width 388 height 4
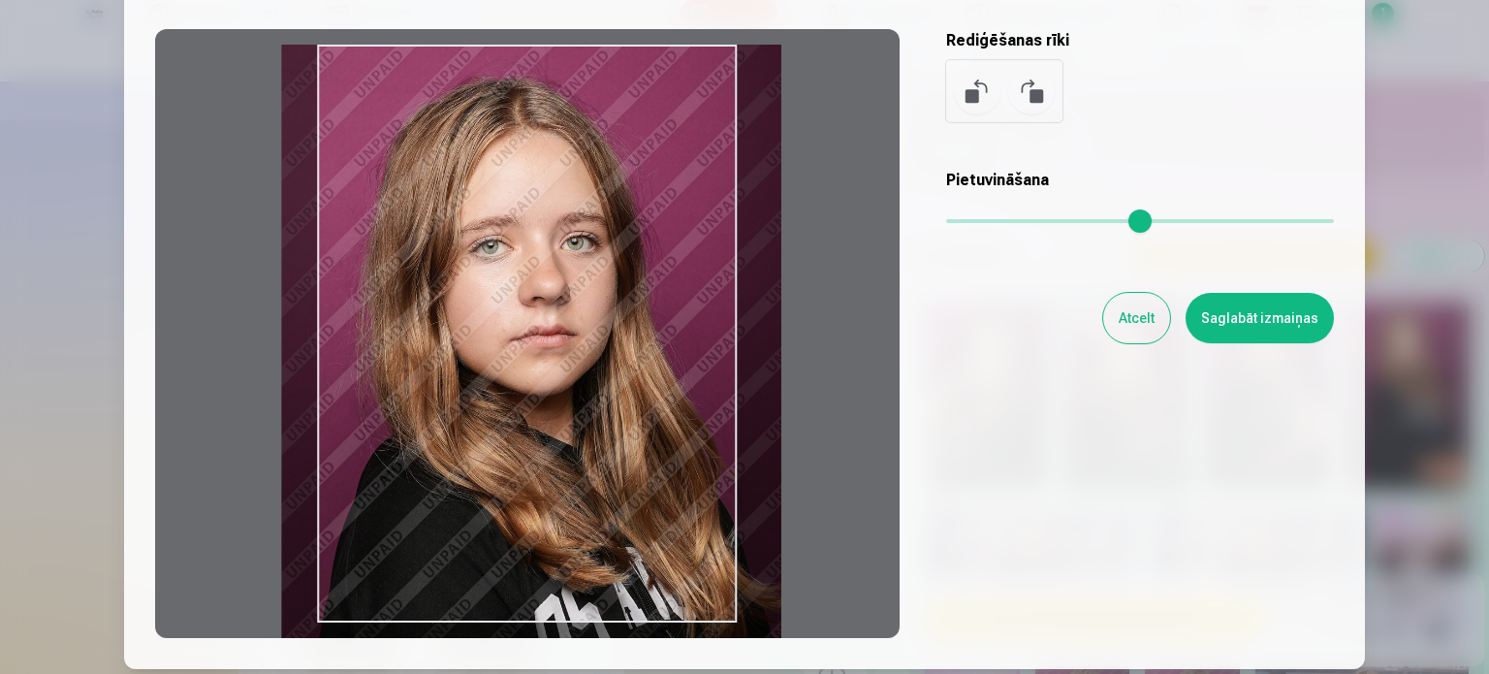
drag, startPoint x: 681, startPoint y: 397, endPoint x: 658, endPoint y: 427, distance: 38.0
click at [658, 427] on div at bounding box center [527, 333] width 744 height 609
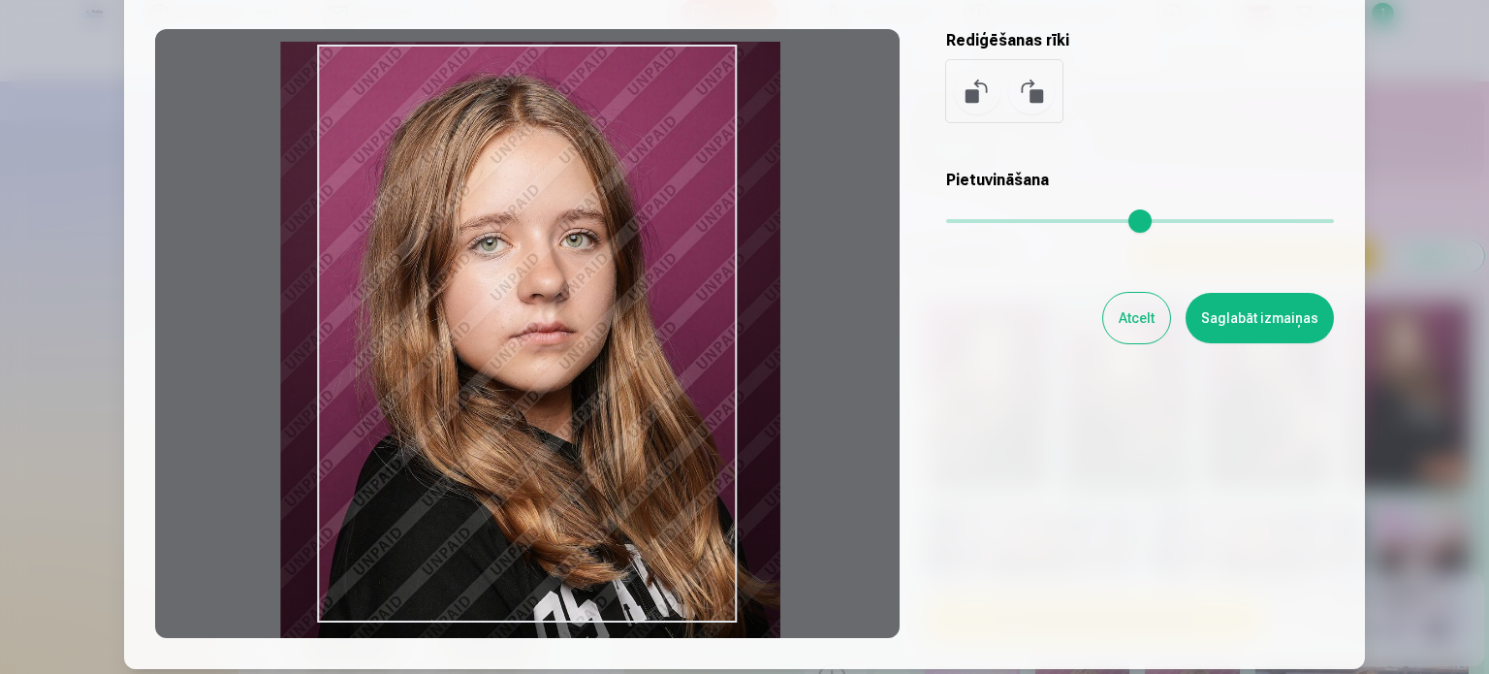
type input "****"
click at [633, 498] on div at bounding box center [527, 333] width 744 height 609
click at [1315, 319] on button "Saglabāt izmaiņas" at bounding box center [1260, 318] width 148 height 50
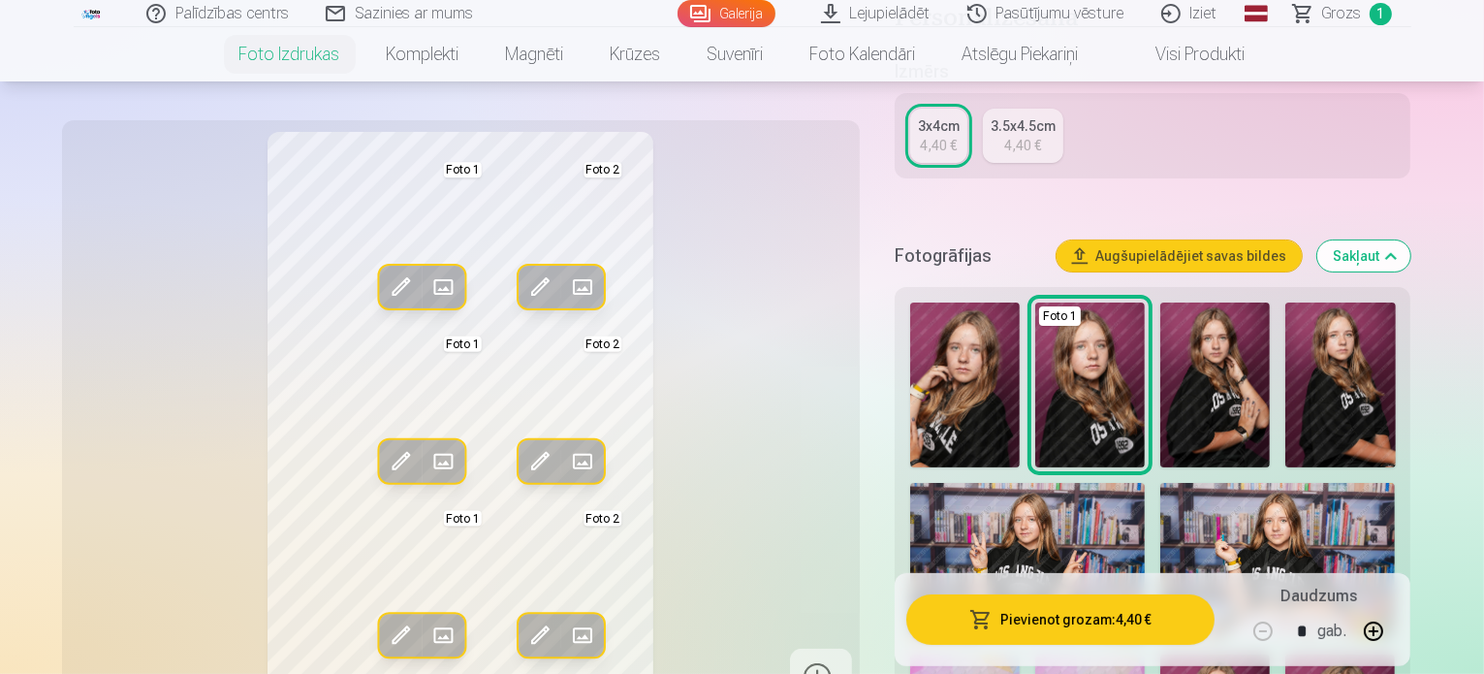
click at [524, 279] on span at bounding box center [539, 286] width 31 height 31
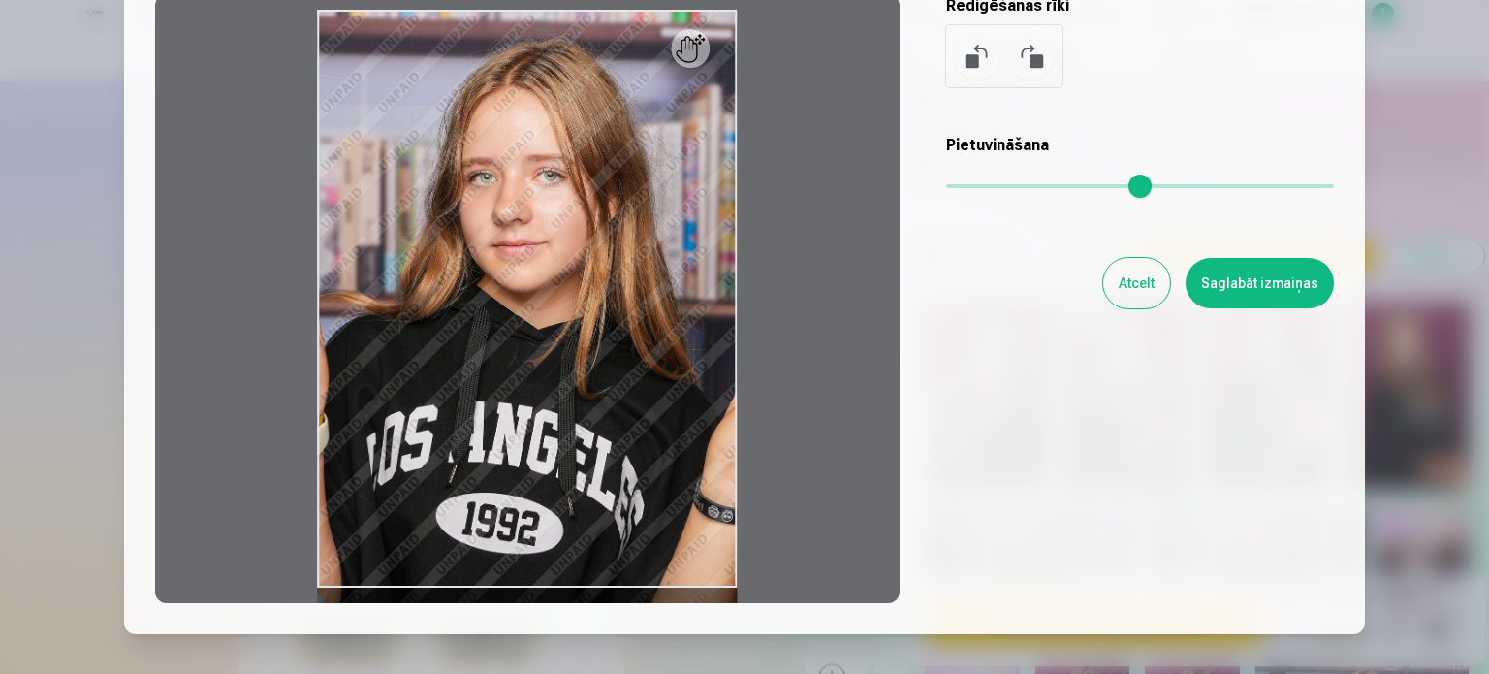
scroll to position [194, 0]
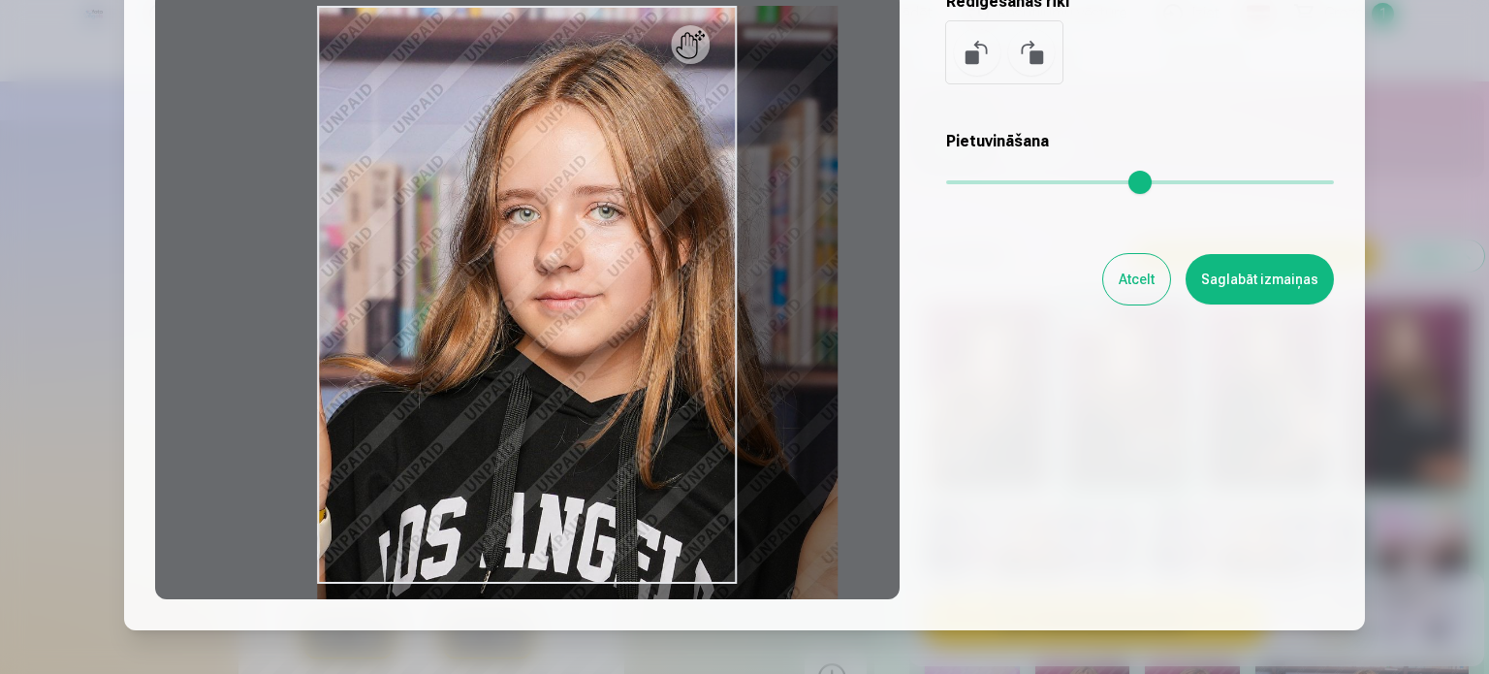
drag, startPoint x: 951, startPoint y: 182, endPoint x: 980, endPoint y: 182, distance: 29.1
click at [980, 182] on input "range" at bounding box center [1140, 182] width 388 height 4
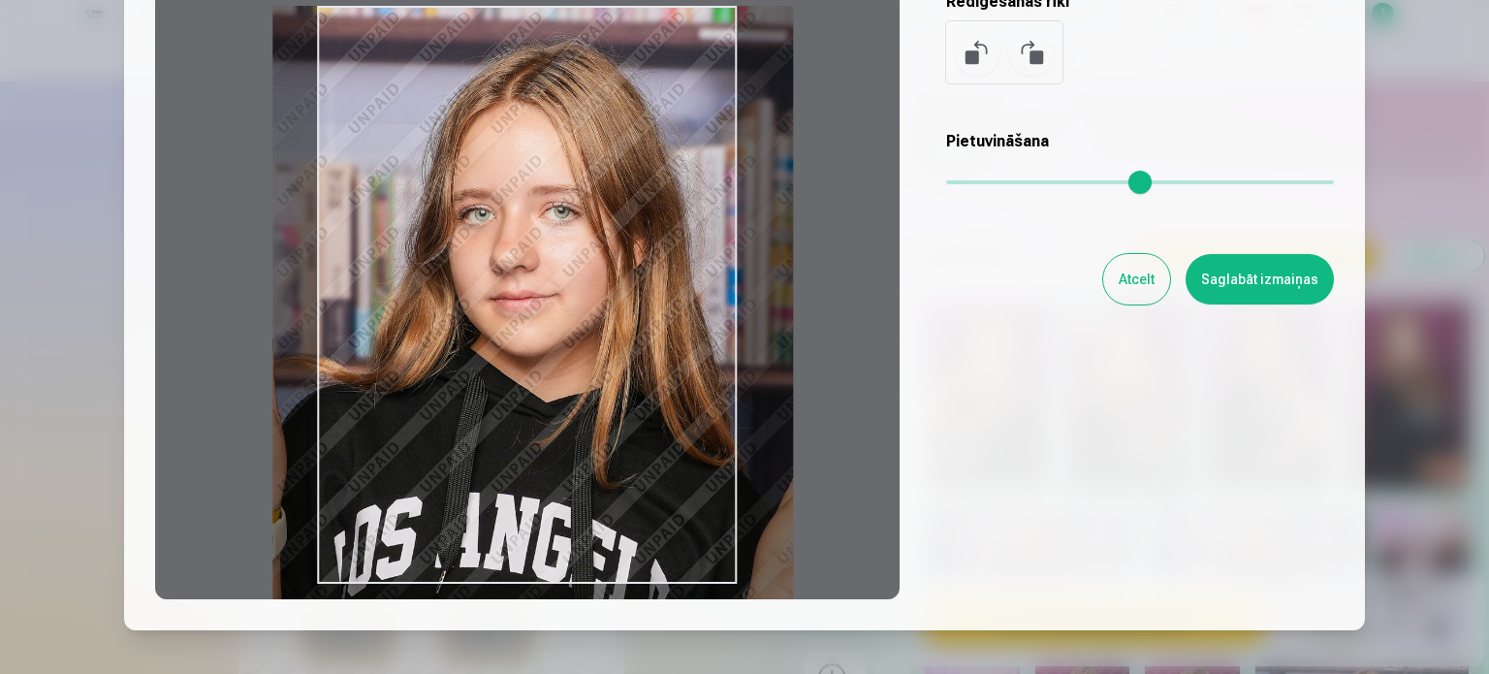
drag, startPoint x: 649, startPoint y: 414, endPoint x: 605, endPoint y: 446, distance: 54.9
click at [605, 446] on div at bounding box center [527, 294] width 744 height 609
type input "****"
click at [1249, 278] on button "Saglabāt izmaiņas" at bounding box center [1260, 279] width 148 height 50
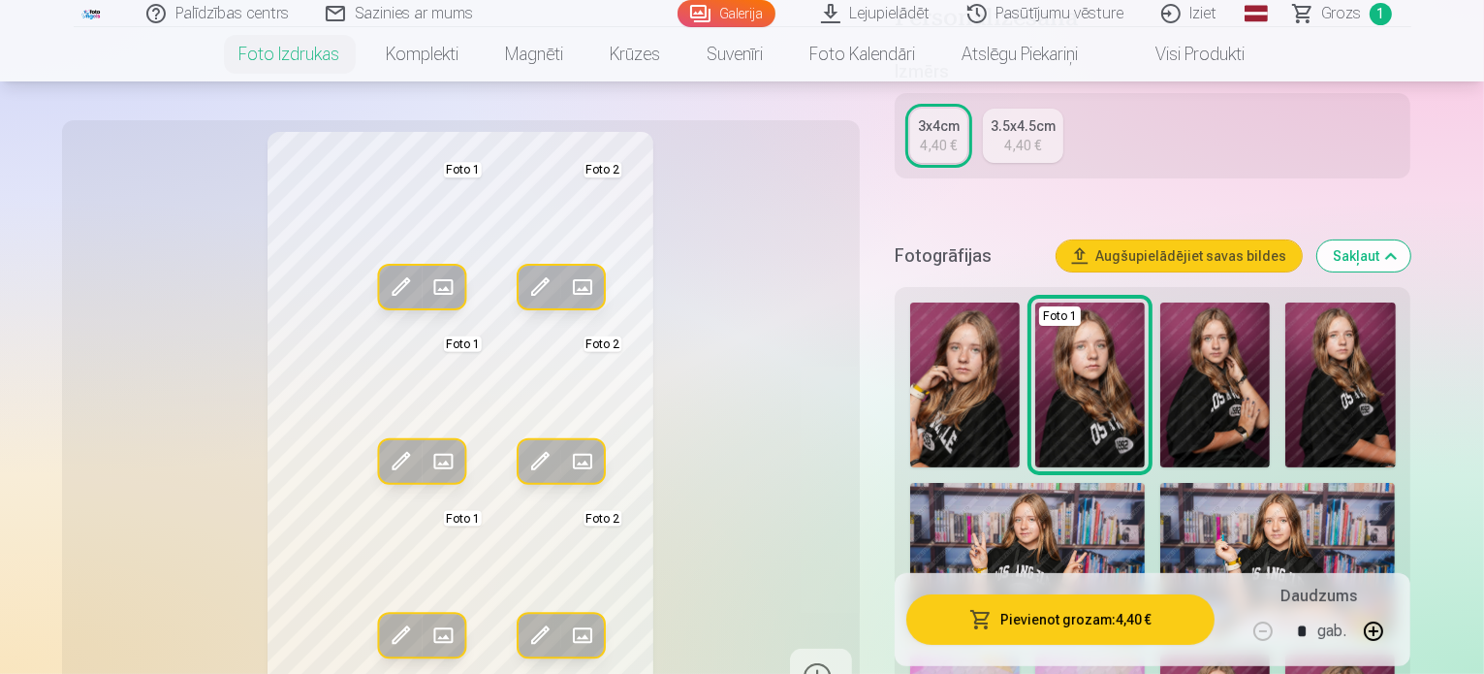
click at [524, 462] on span at bounding box center [539, 461] width 31 height 31
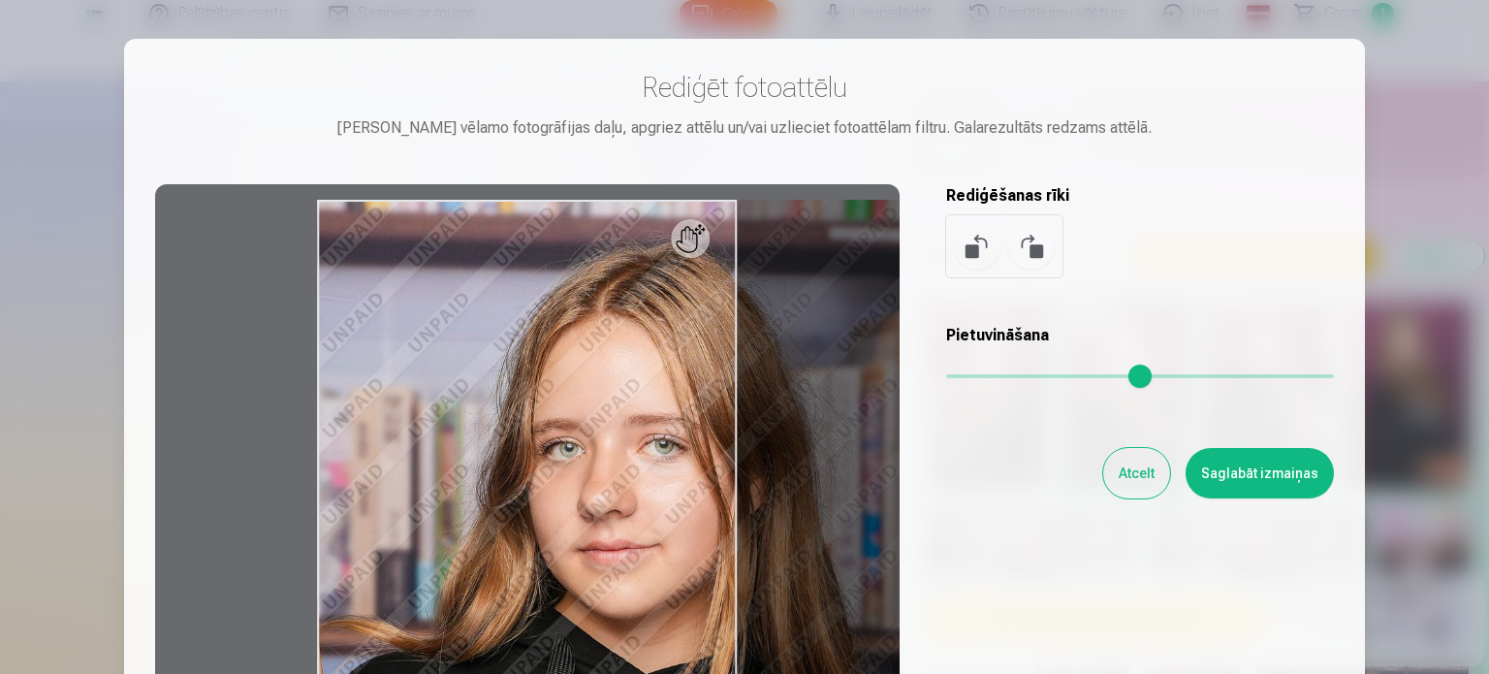
drag, startPoint x: 957, startPoint y: 375, endPoint x: 1008, endPoint y: 367, distance: 52.0
click at [1008, 374] on input "range" at bounding box center [1140, 376] width 388 height 4
click at [1076, 484] on div "Atcelt Saglabāt izmaiņas" at bounding box center [1140, 473] width 388 height 50
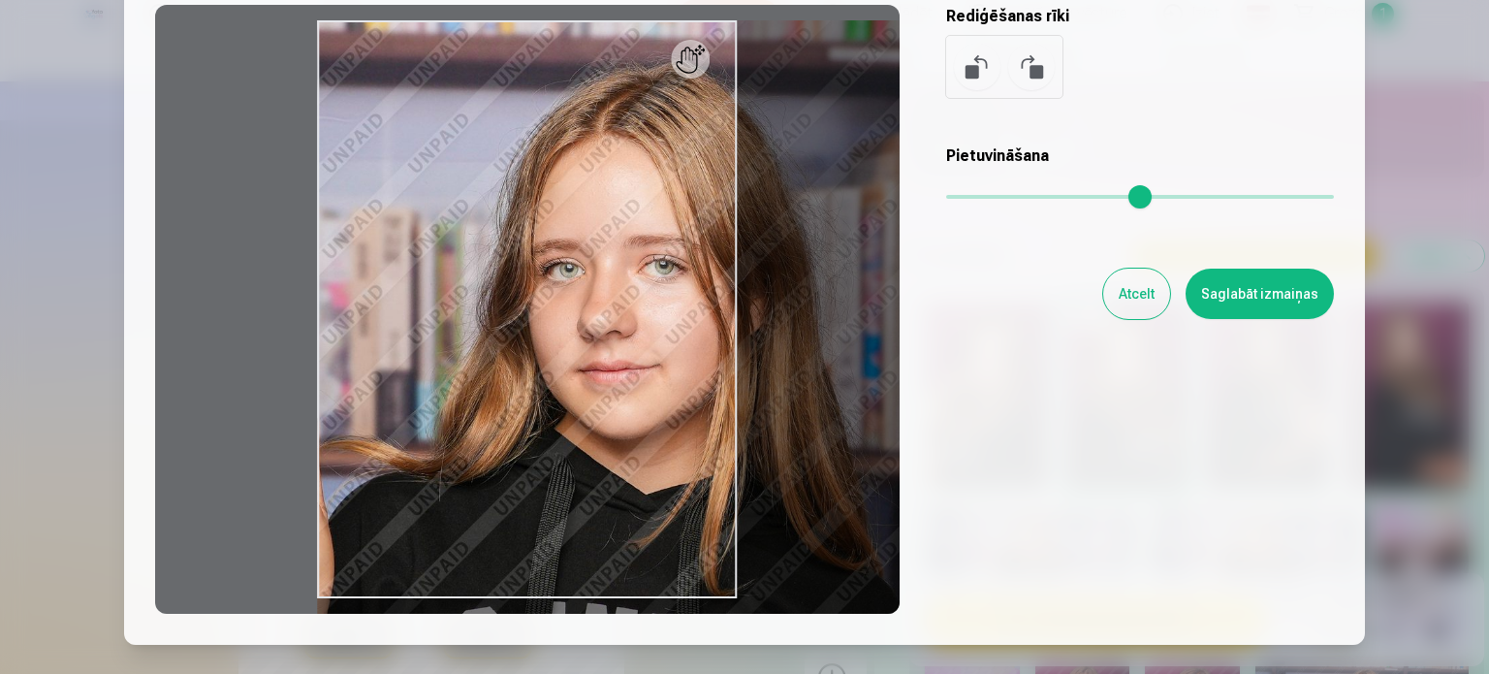
scroll to position [233, 0]
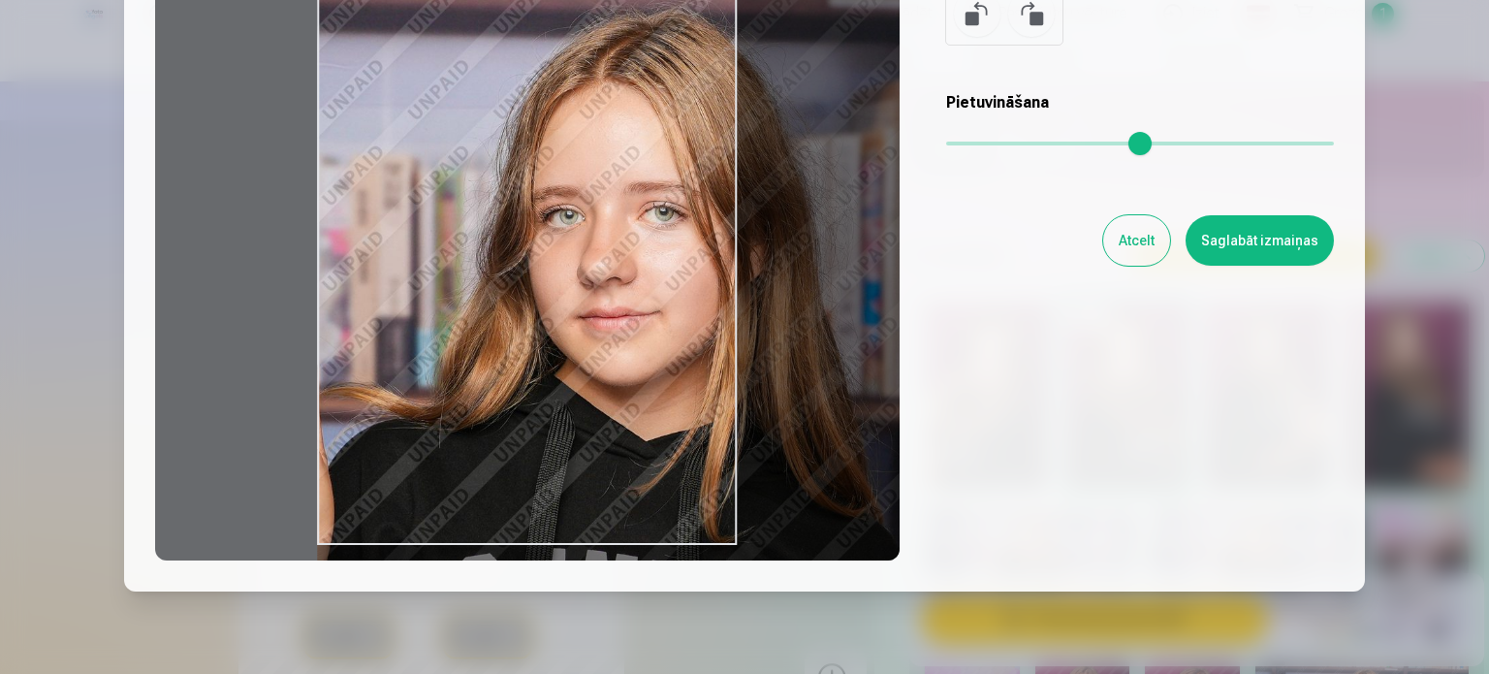
drag, startPoint x: 504, startPoint y: 377, endPoint x: 724, endPoint y: 408, distance: 222.2
click at [724, 408] on div at bounding box center [527, 256] width 744 height 609
drag, startPoint x: 631, startPoint y: 419, endPoint x: 837, endPoint y: 431, distance: 205.9
click at [837, 431] on div at bounding box center [527, 256] width 744 height 609
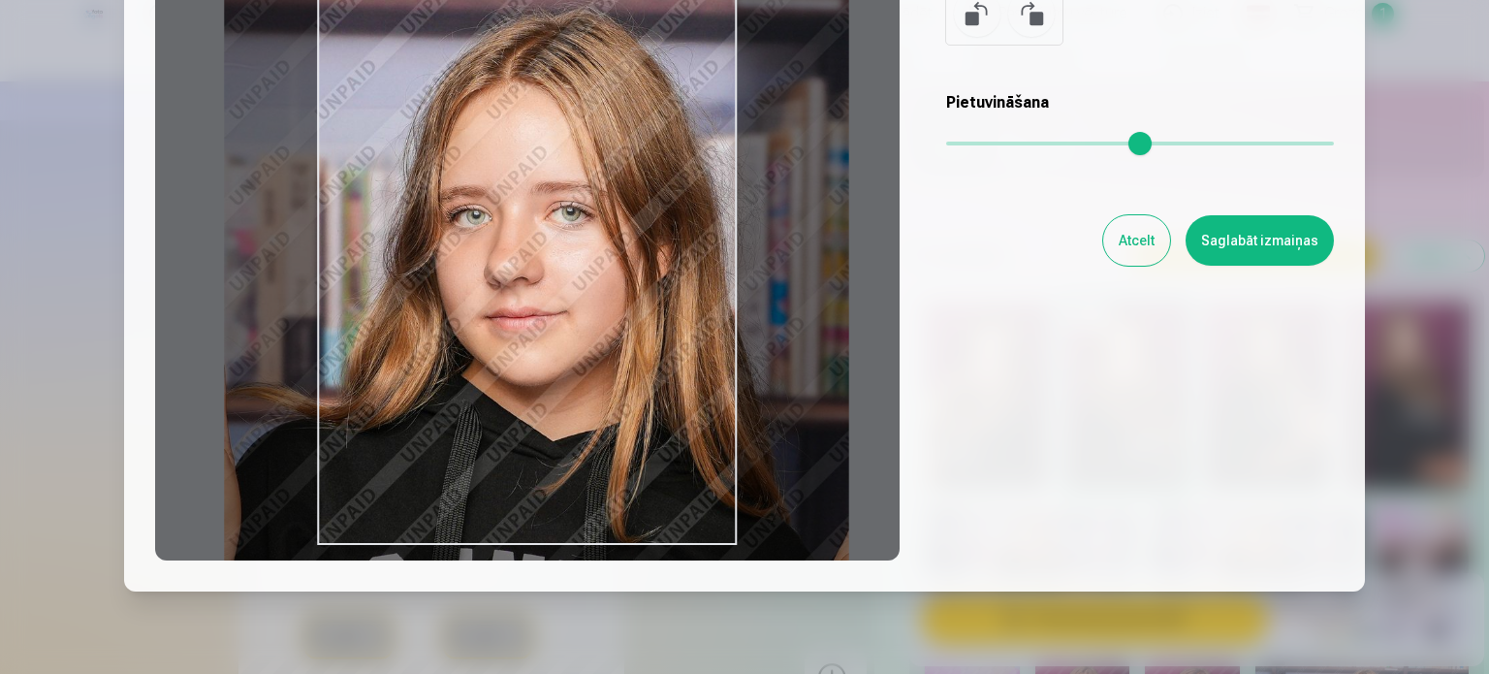
drag, startPoint x: 841, startPoint y: 435, endPoint x: 748, endPoint y: 468, distance: 98.7
click at [748, 468] on div at bounding box center [527, 256] width 744 height 609
click at [1254, 471] on div "Rediģēt fotoattēlu [PERSON_NAME] vēlamo fotogrāfijas daļu, apgriez attēlu un/va…" at bounding box center [744, 198] width 1179 height 723
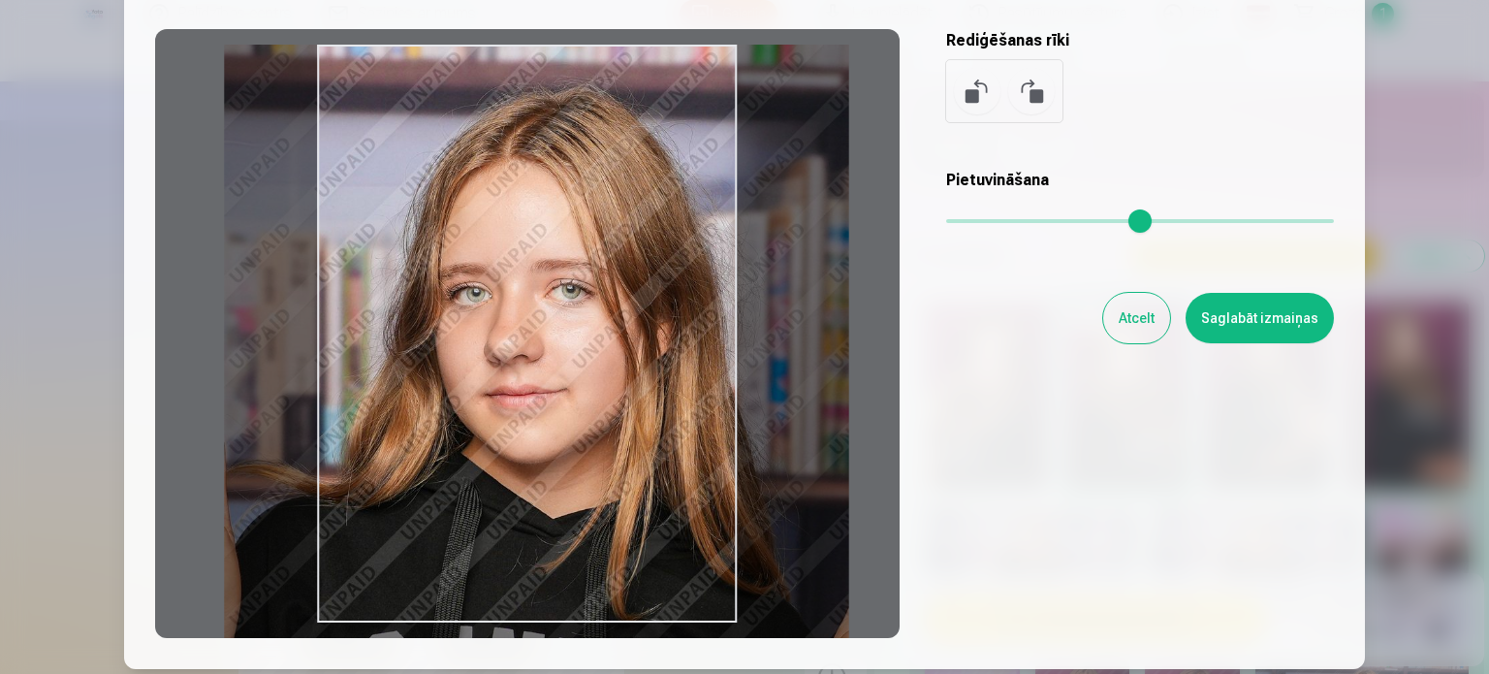
scroll to position [116, 0]
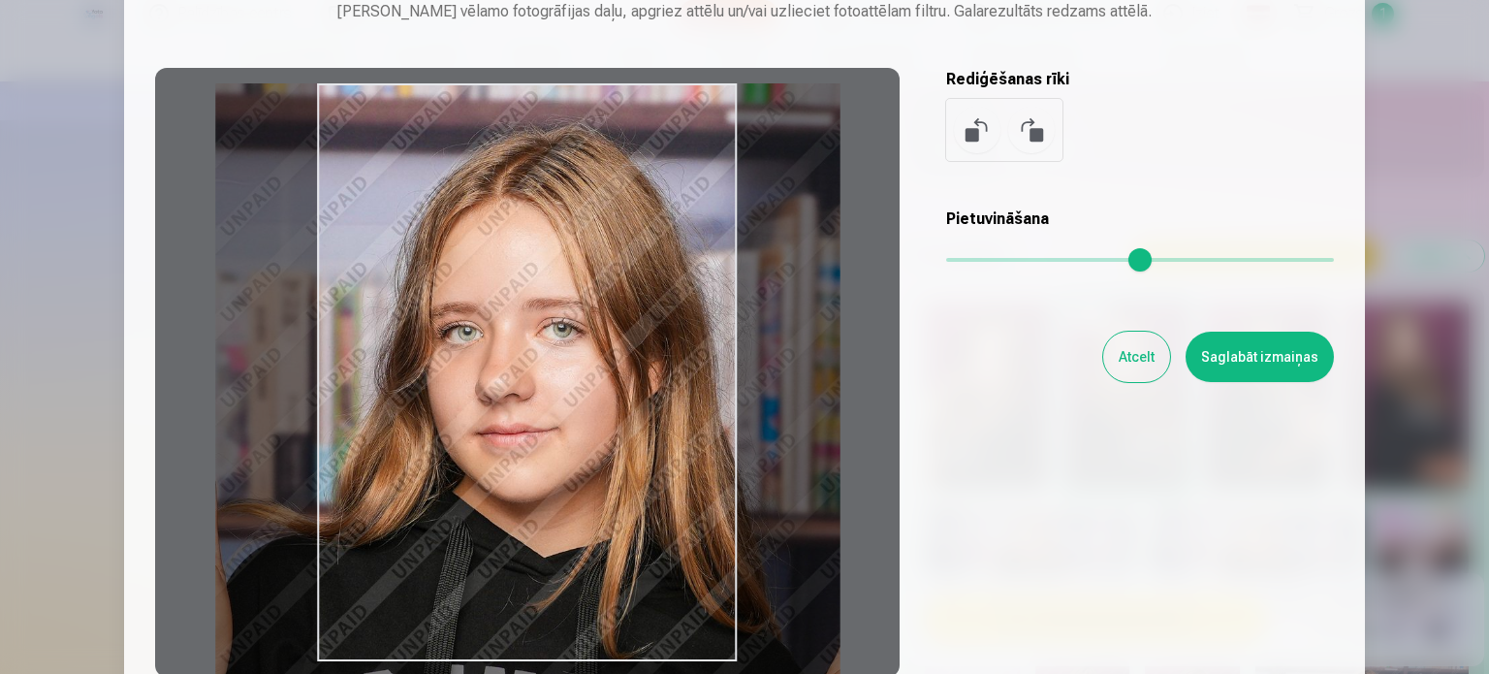
click at [671, 537] on div at bounding box center [527, 372] width 744 height 609
click at [671, 540] on div at bounding box center [527, 372] width 744 height 609
type input "****"
click at [1245, 367] on button "Saglabāt izmaiņas" at bounding box center [1260, 357] width 148 height 50
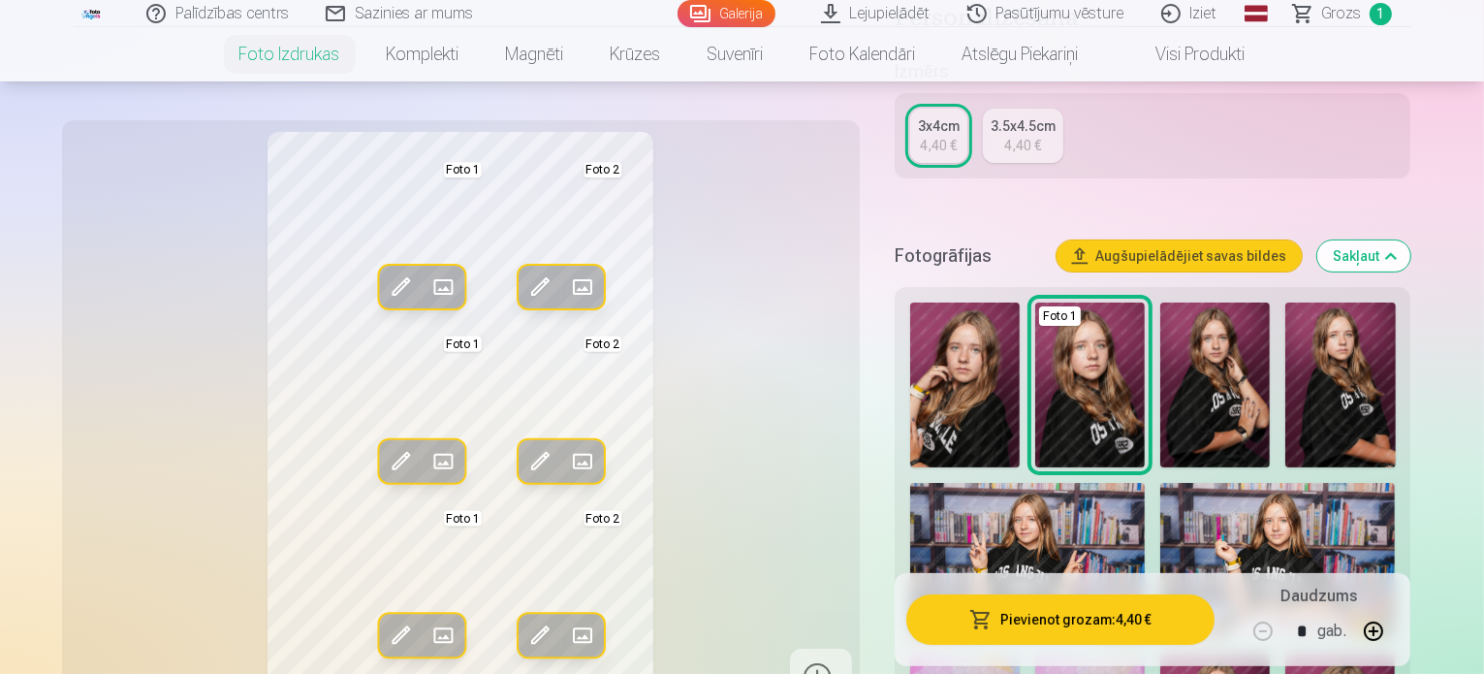
click at [524, 638] on span at bounding box center [539, 634] width 31 height 31
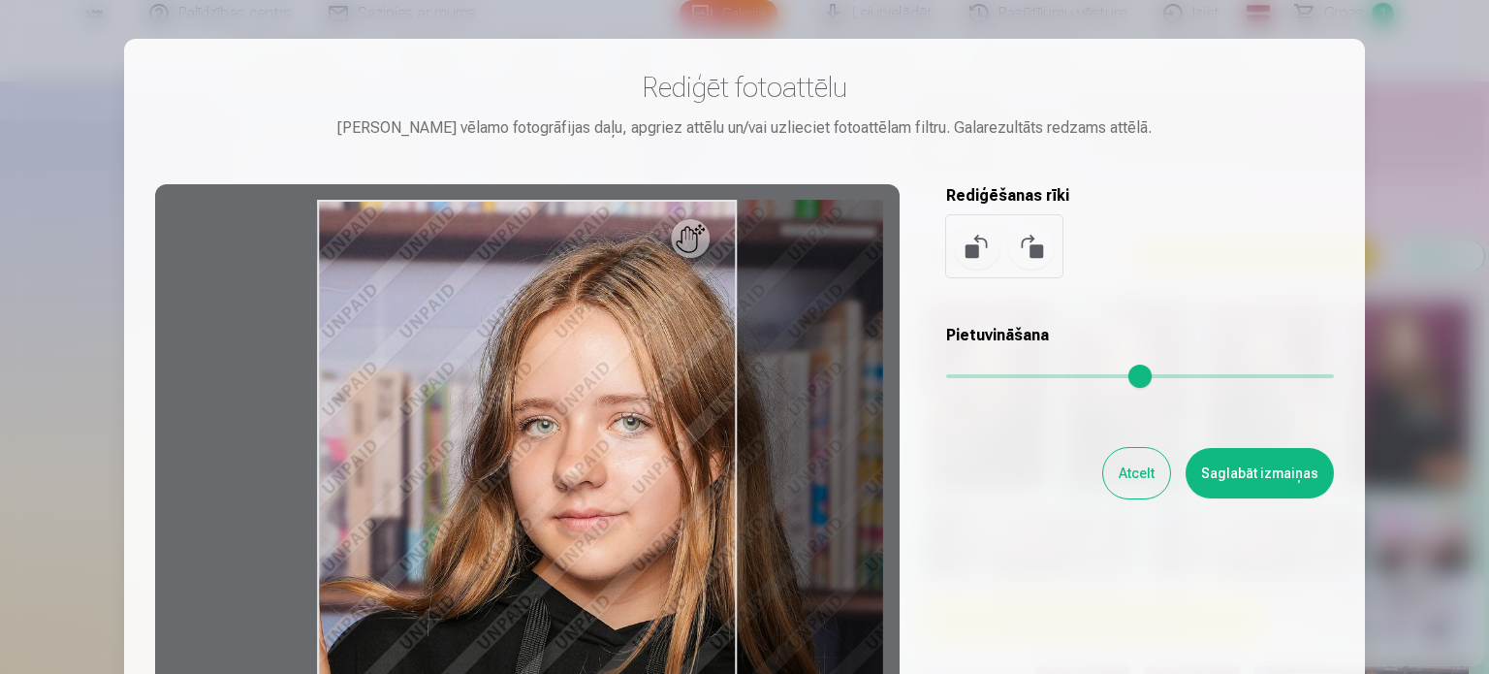
drag, startPoint x: 962, startPoint y: 382, endPoint x: 990, endPoint y: 389, distance: 28.9
click at [990, 378] on input "range" at bounding box center [1140, 376] width 388 height 4
click at [1053, 617] on div "Rediģēt fotoattēlu [PERSON_NAME] vēlamo fotogrāfijas daļu, apgriez attēlu un/va…" at bounding box center [744, 431] width 1179 height 723
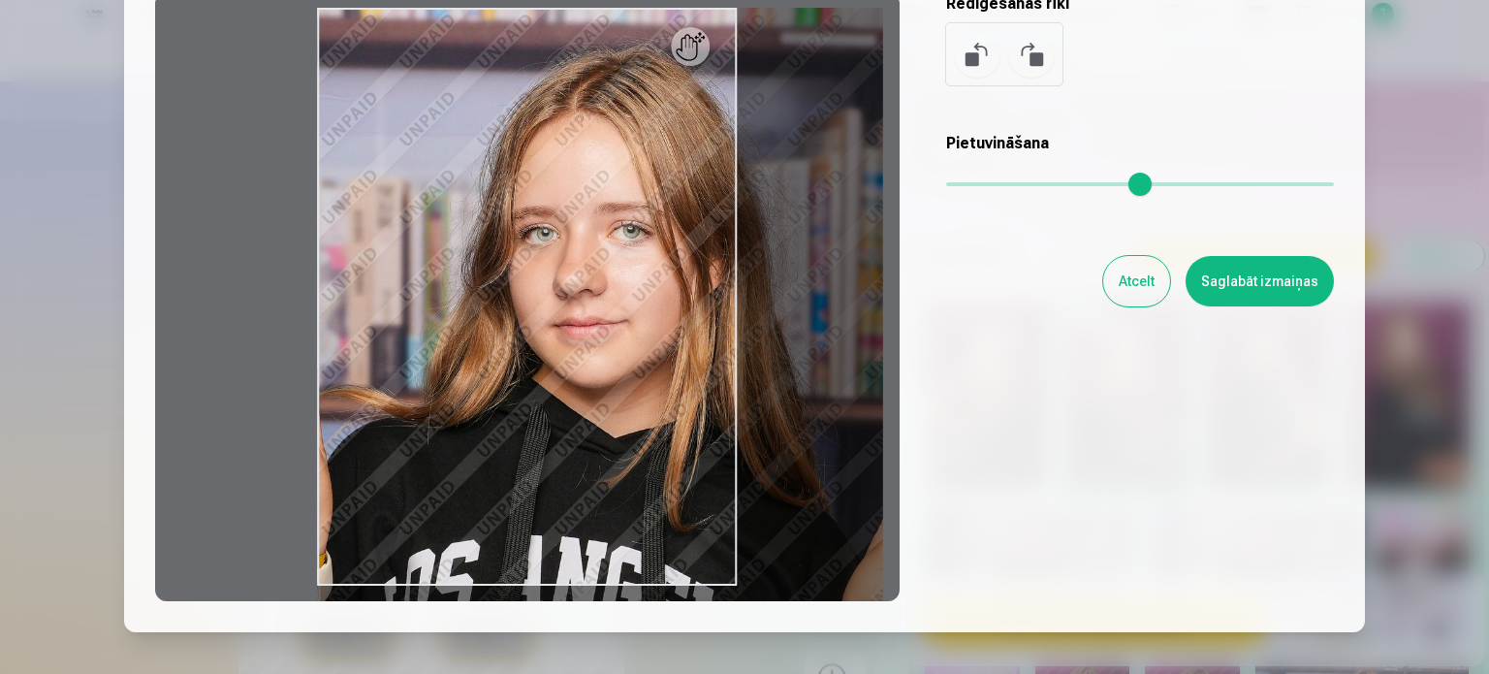
scroll to position [233, 0]
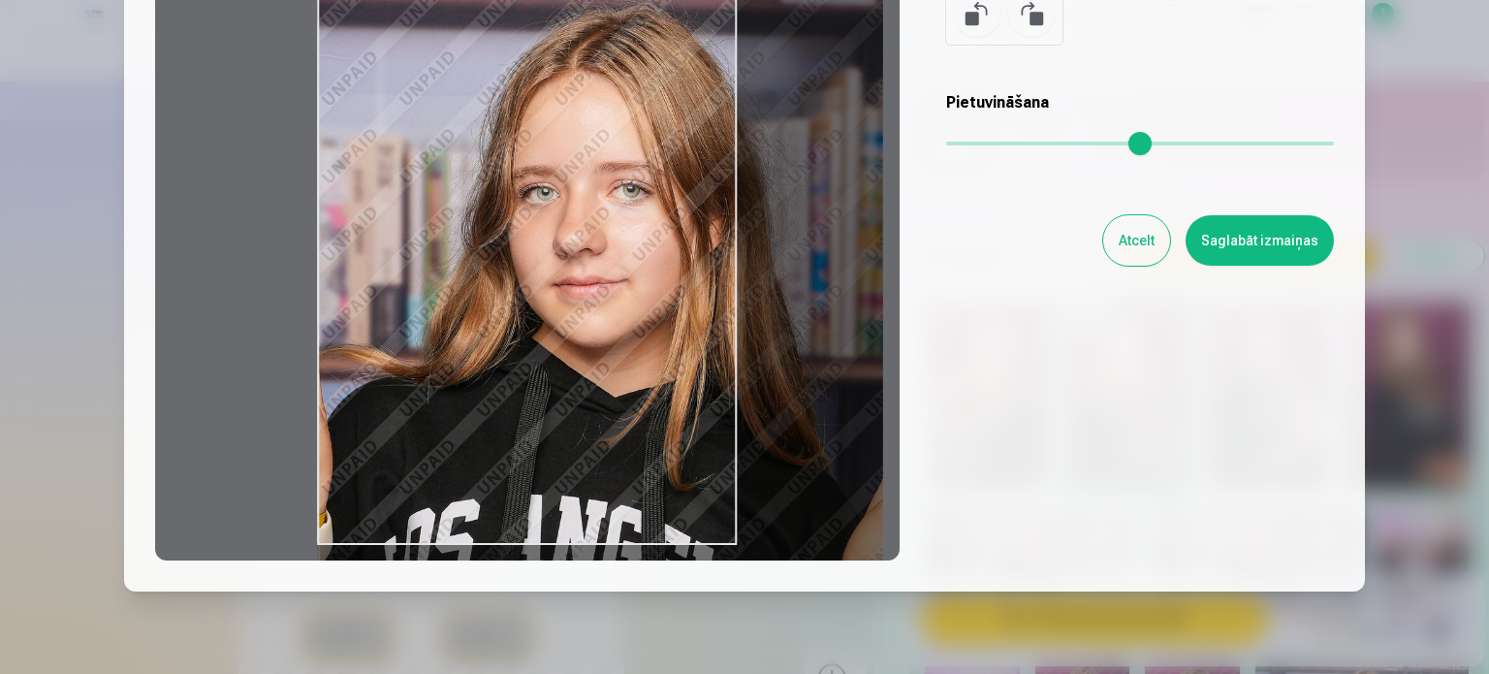
drag, startPoint x: 465, startPoint y: 324, endPoint x: 732, endPoint y: 375, distance: 271.5
click at [732, 375] on div at bounding box center [527, 256] width 744 height 609
drag, startPoint x: 605, startPoint y: 399, endPoint x: 717, endPoint y: 430, distance: 116.6
click at [747, 428] on div at bounding box center [527, 256] width 744 height 609
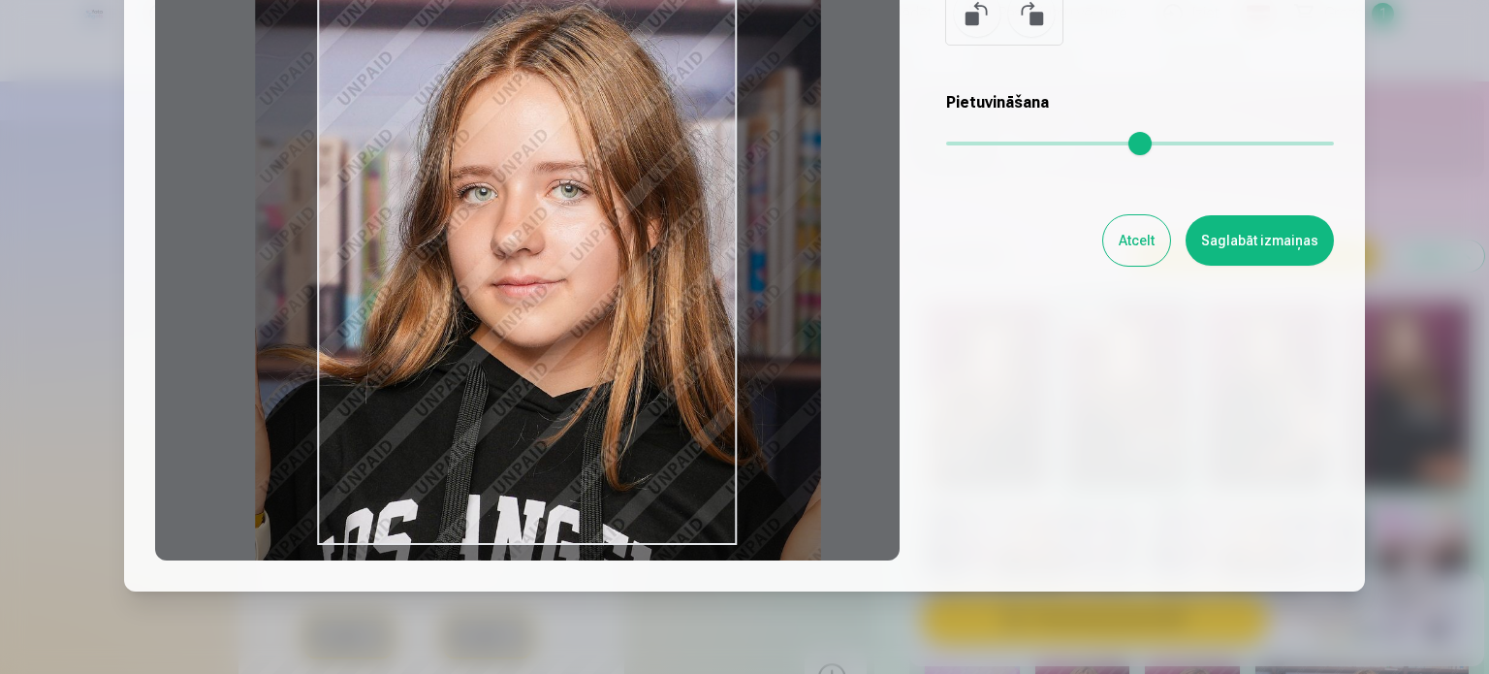
drag, startPoint x: 852, startPoint y: 445, endPoint x: 789, endPoint y: 461, distance: 65.1
click at [789, 461] on div at bounding box center [527, 256] width 744 height 609
type input "***"
click at [1070, 436] on div "Rediģēt fotoattēlu [PERSON_NAME] vēlamo fotogrāfijas daļu, apgriez attēlu un/va…" at bounding box center [744, 198] width 1179 height 723
click at [1260, 231] on button "Saglabāt izmaiņas" at bounding box center [1260, 240] width 148 height 50
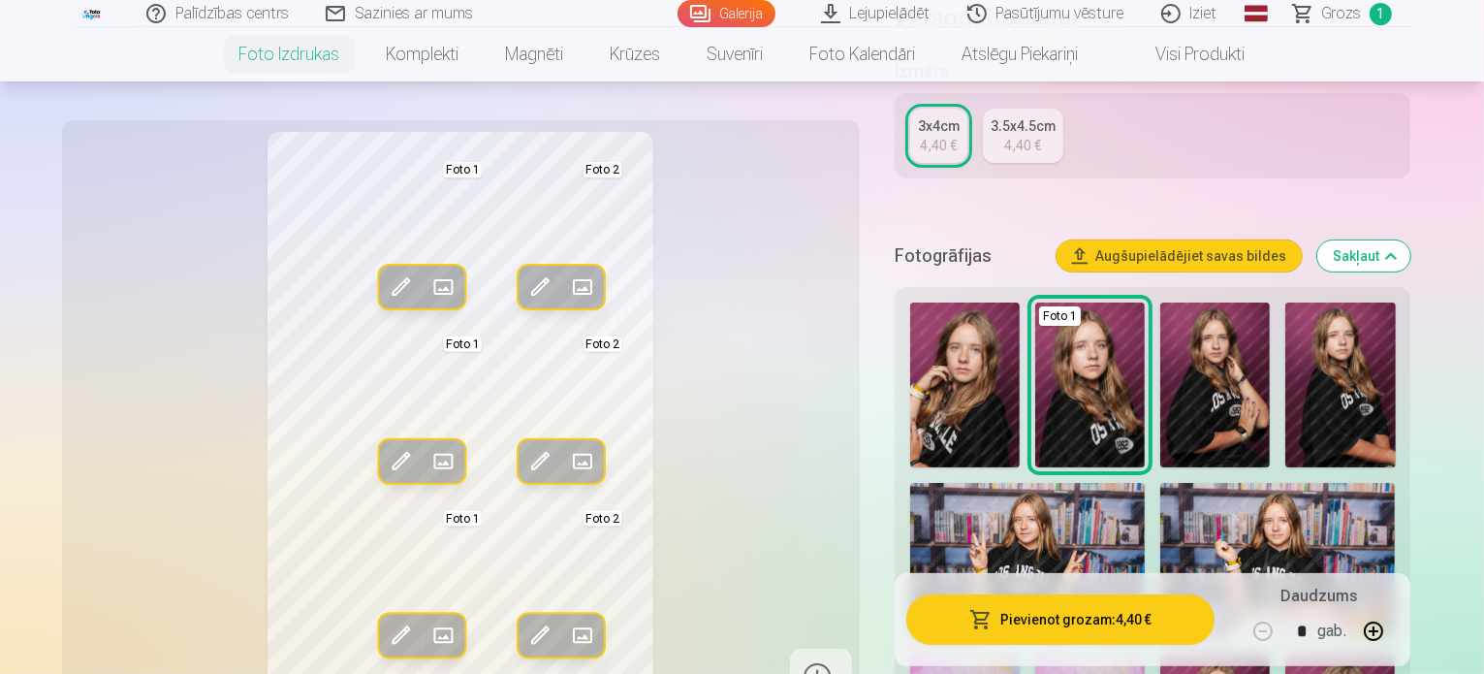
click at [1097, 622] on button "Pievienot grozam : 4,40 €" at bounding box center [1060, 619] width 309 height 50
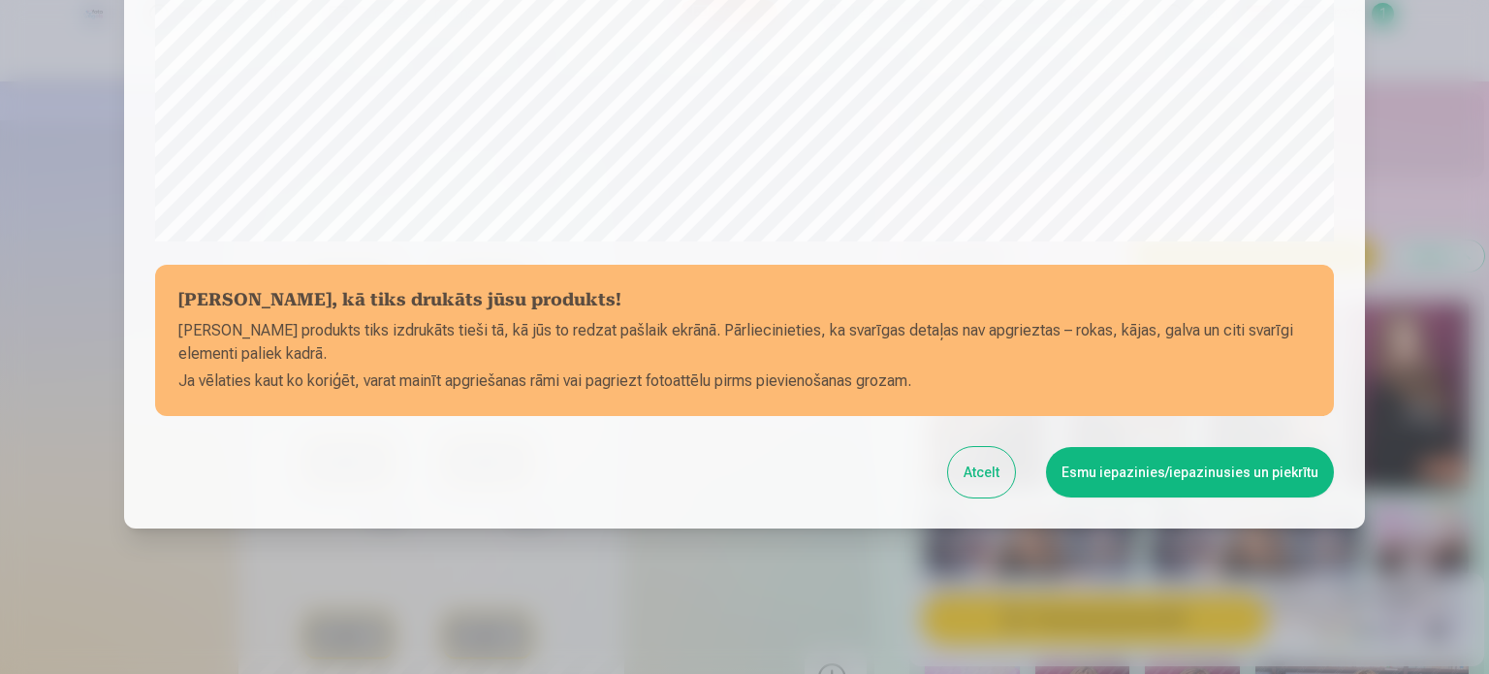
scroll to position [721, 0]
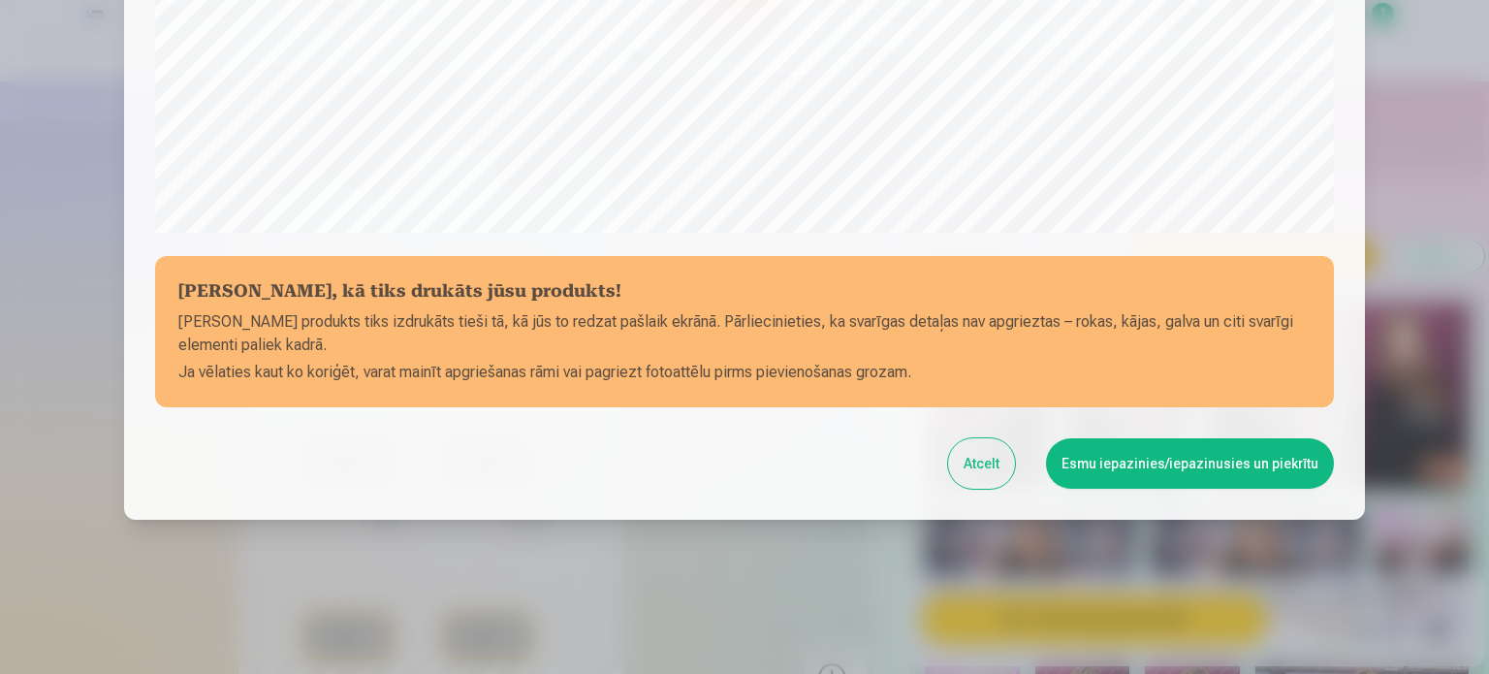
click at [1466, 374] on div at bounding box center [744, 337] width 1489 height 674
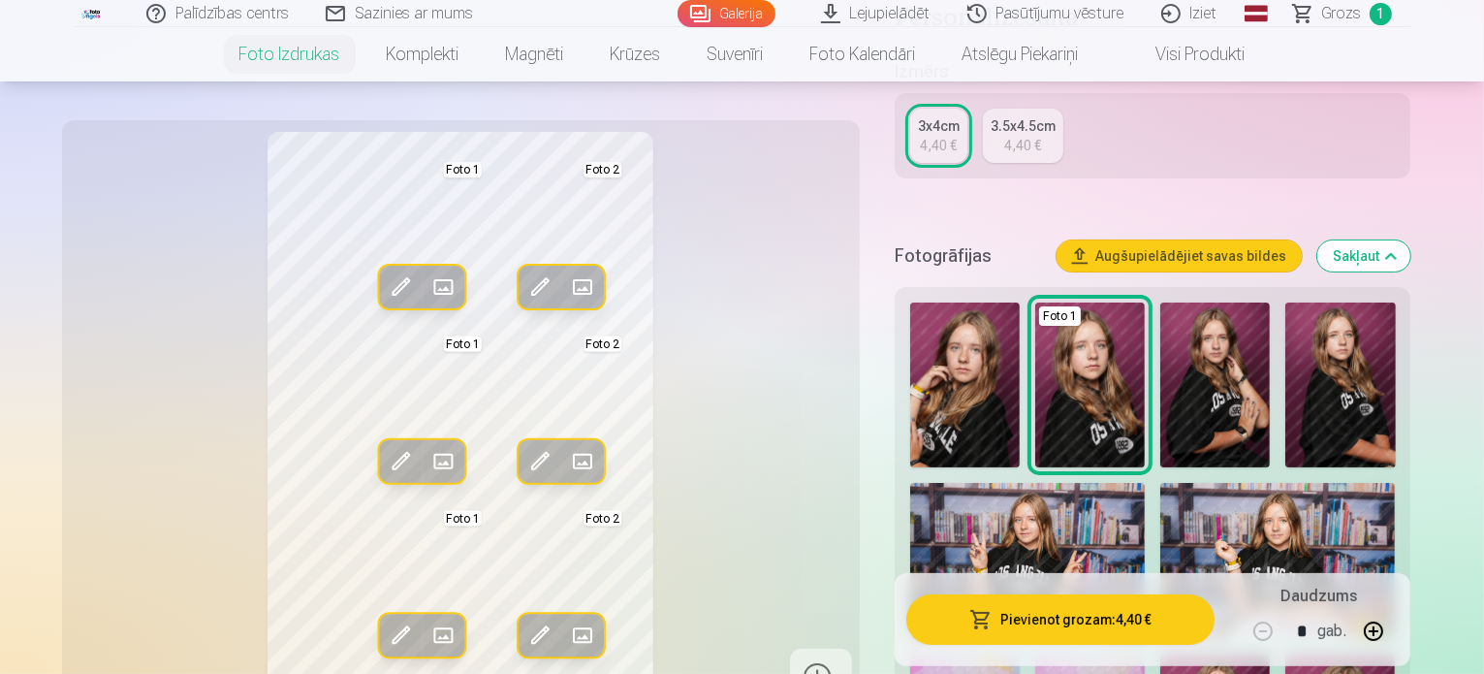
click at [1040, 615] on button "Pievienot grozam : 4,40 €" at bounding box center [1060, 619] width 309 height 50
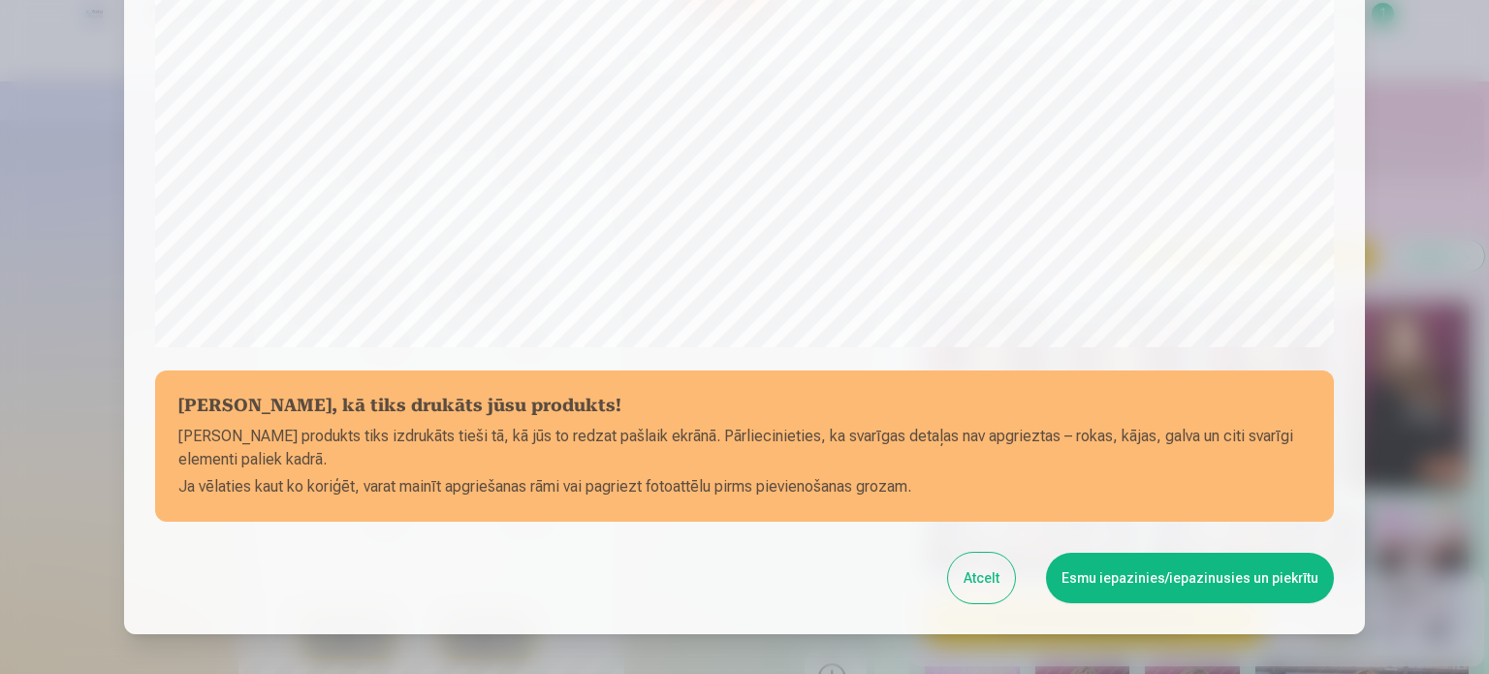
scroll to position [644, 0]
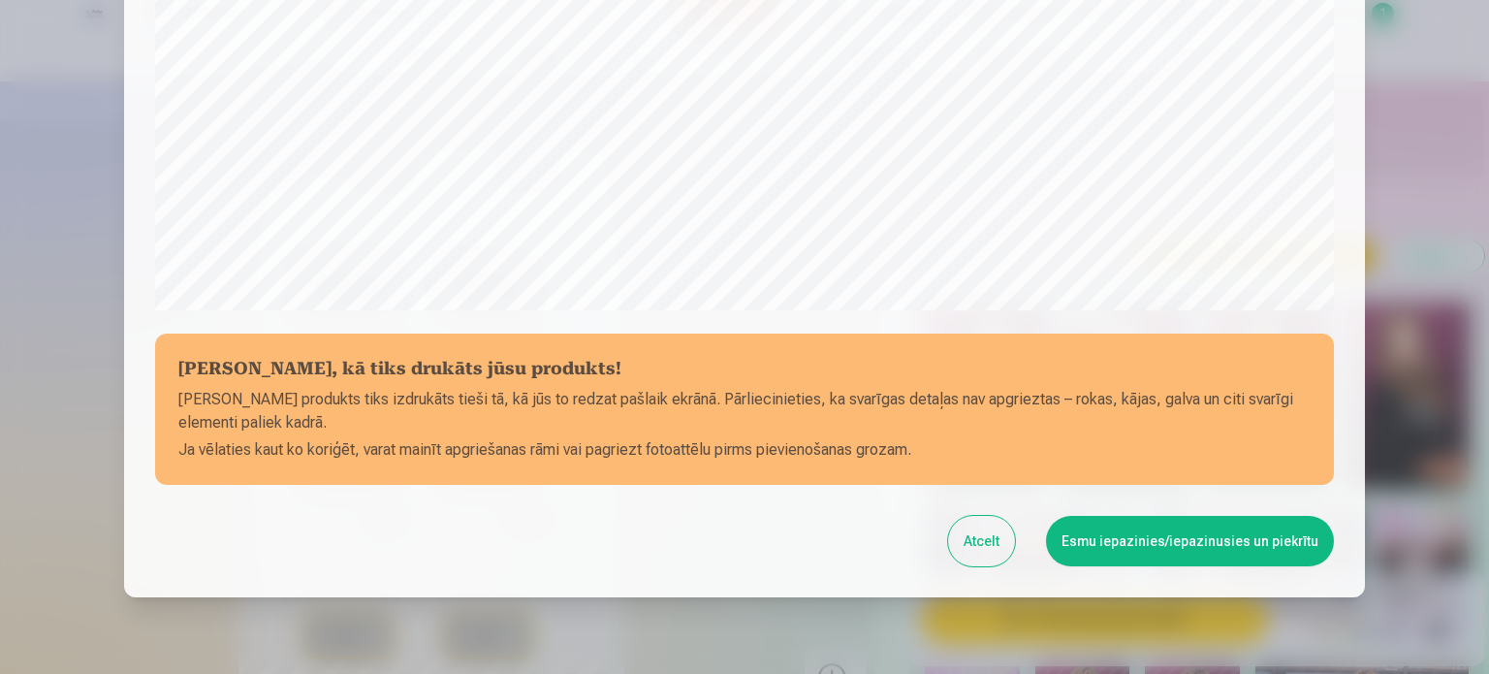
click at [985, 545] on button "Atcelt" at bounding box center [981, 541] width 67 height 50
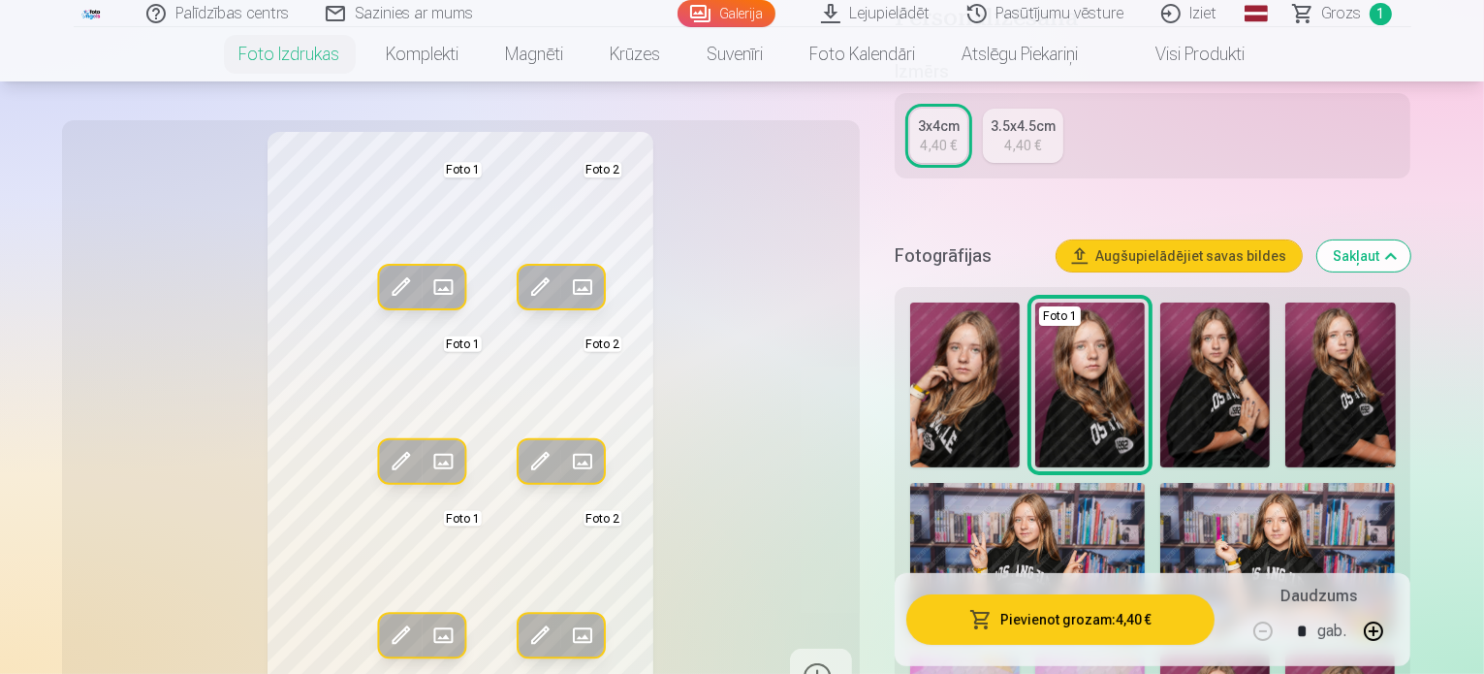
click at [385, 284] on span at bounding box center [400, 286] width 31 height 31
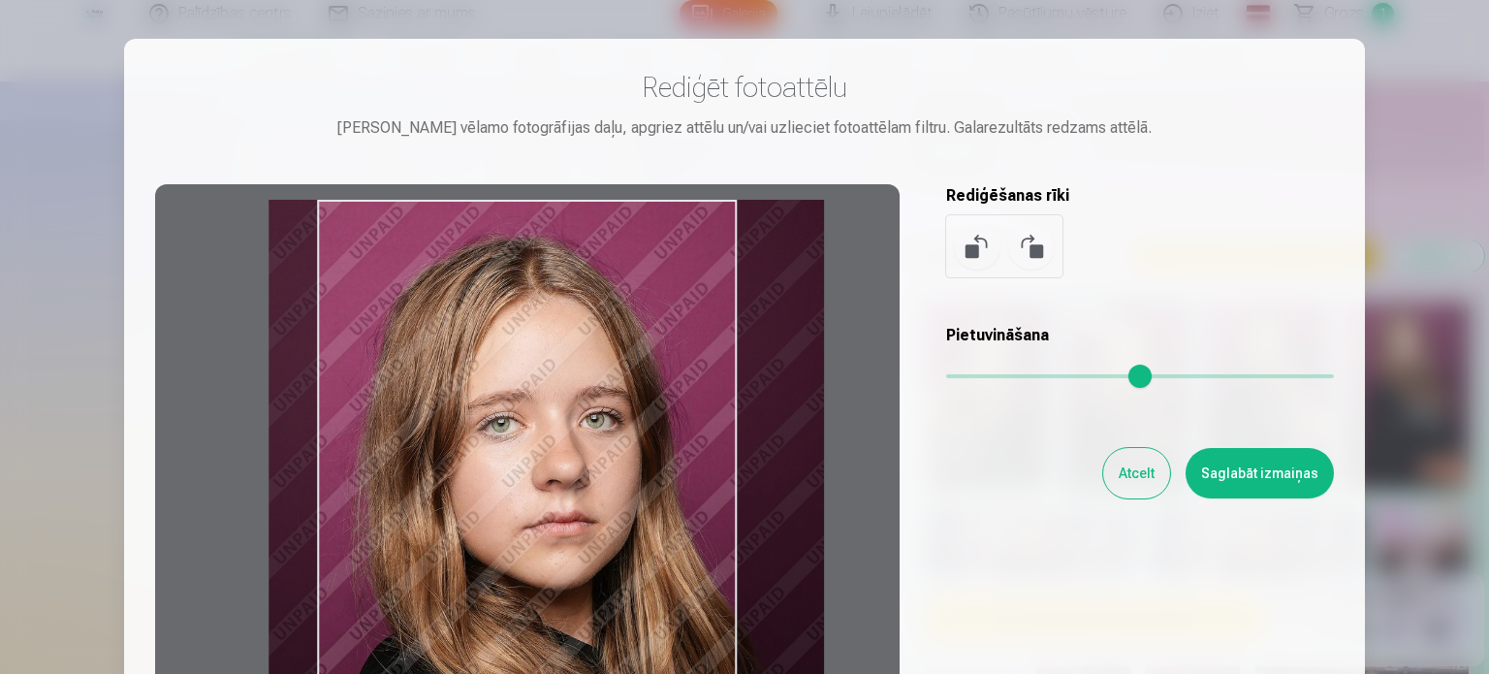
type input "***"
drag, startPoint x: 528, startPoint y: 446, endPoint x: 530, endPoint y: 508, distance: 62.1
click at [530, 508] on div at bounding box center [527, 488] width 744 height 609
drag, startPoint x: 530, startPoint y: 508, endPoint x: 1253, endPoint y: 469, distance: 724.2
click at [1253, 469] on button "Saglabāt izmaiņas" at bounding box center [1260, 473] width 148 height 50
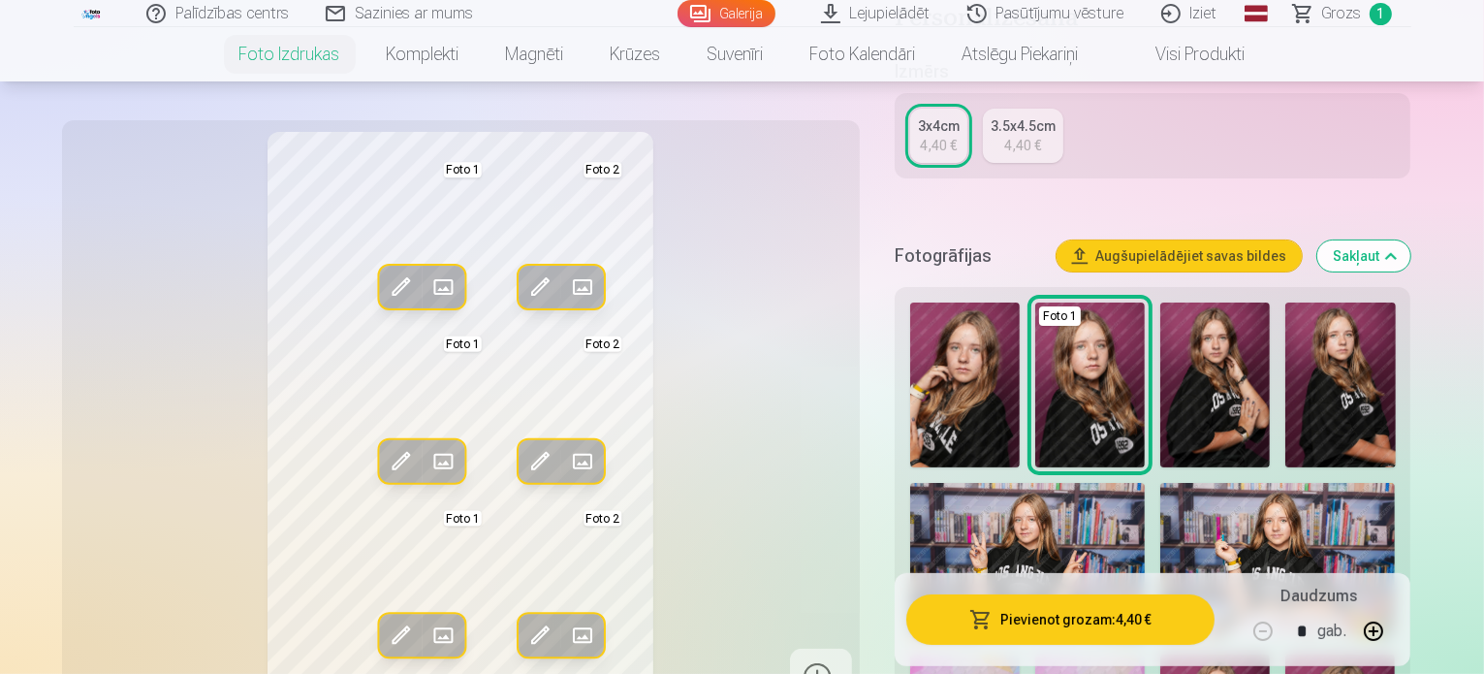
click at [385, 637] on span at bounding box center [400, 634] width 31 height 31
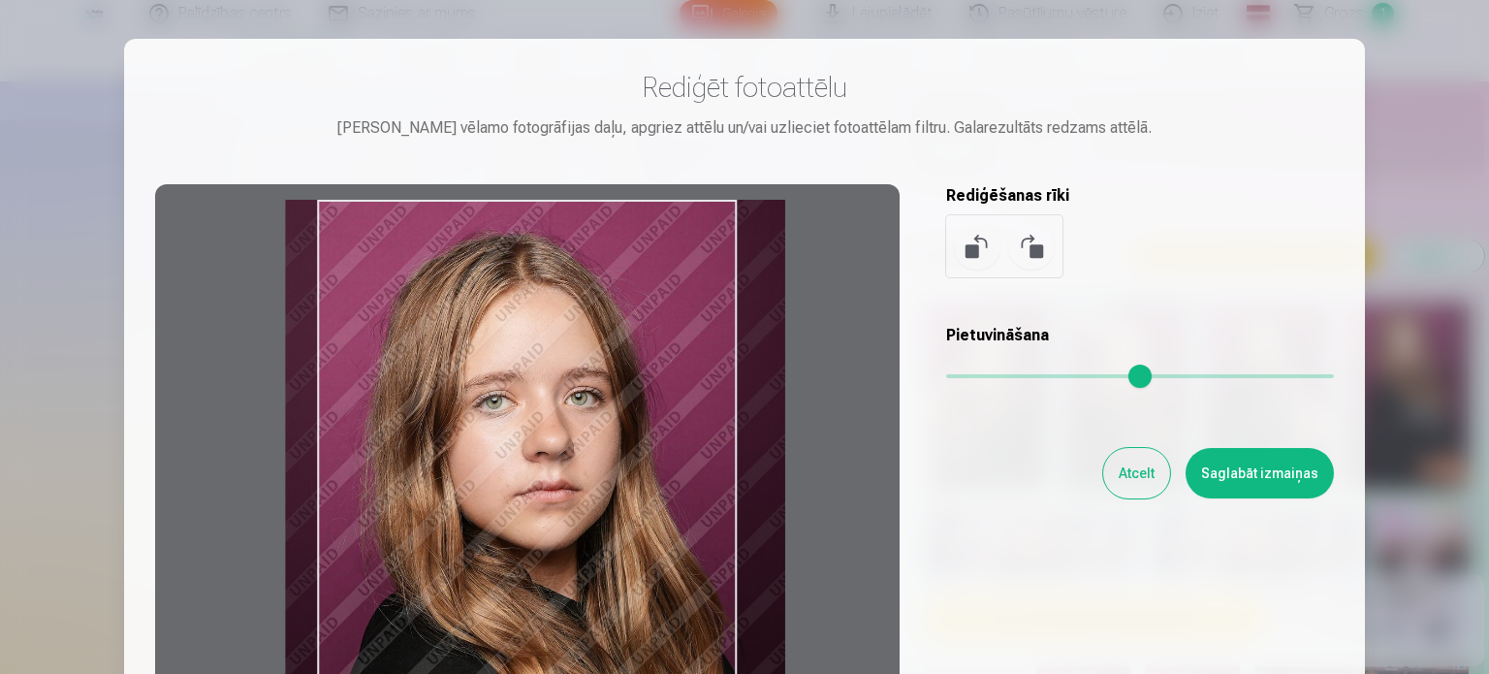
type input "****"
drag, startPoint x: 605, startPoint y: 433, endPoint x: 609, endPoint y: 537, distance: 103.8
click at [609, 537] on div at bounding box center [527, 488] width 744 height 609
click at [1310, 480] on button "Saglabāt izmaiņas" at bounding box center [1260, 473] width 148 height 50
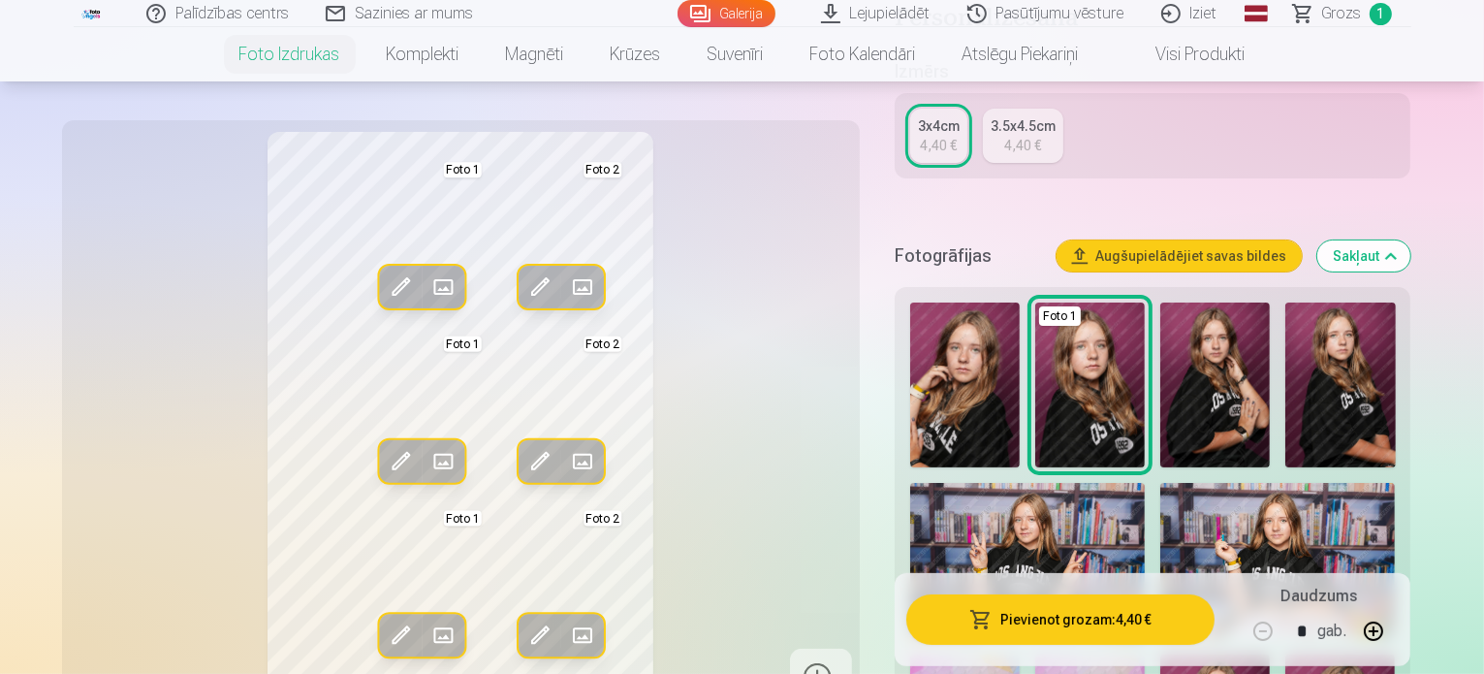
click at [1124, 623] on button "Pievienot grozam : 4,40 €" at bounding box center [1060, 619] width 309 height 50
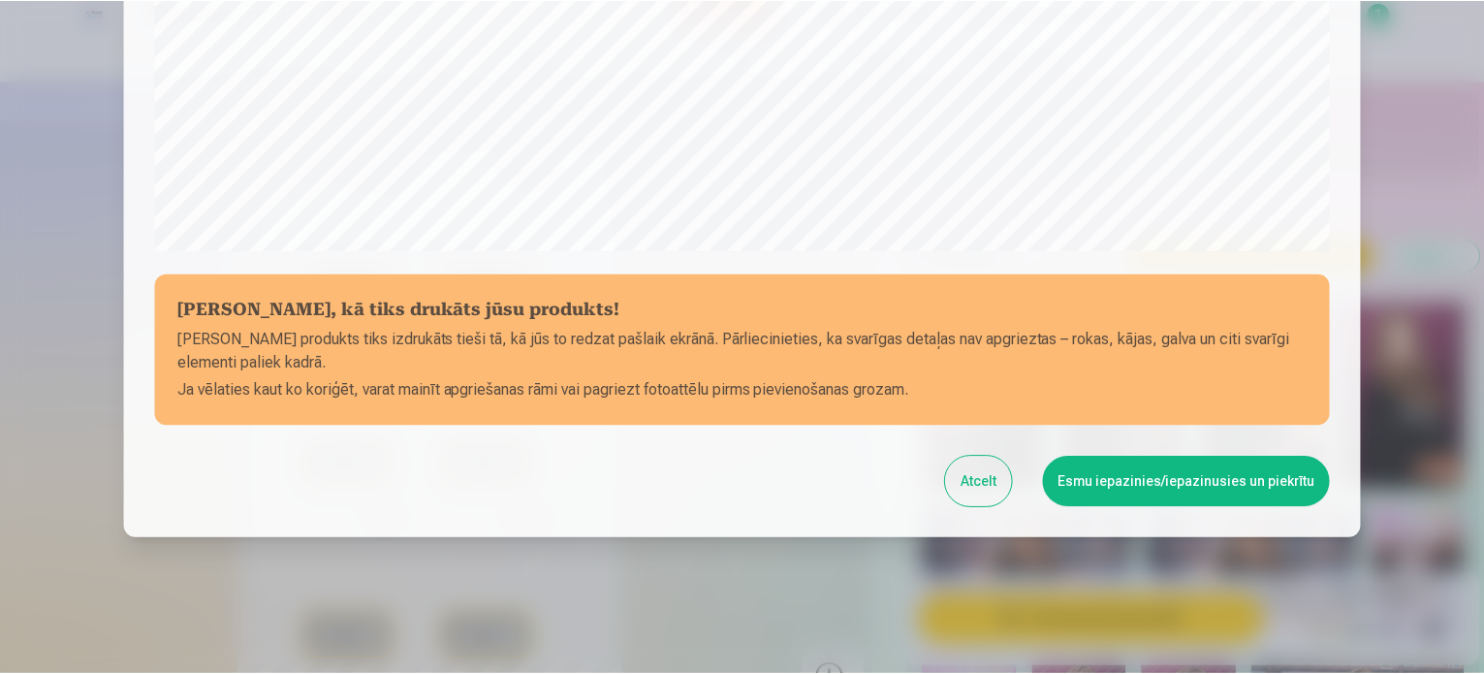
scroll to position [721, 0]
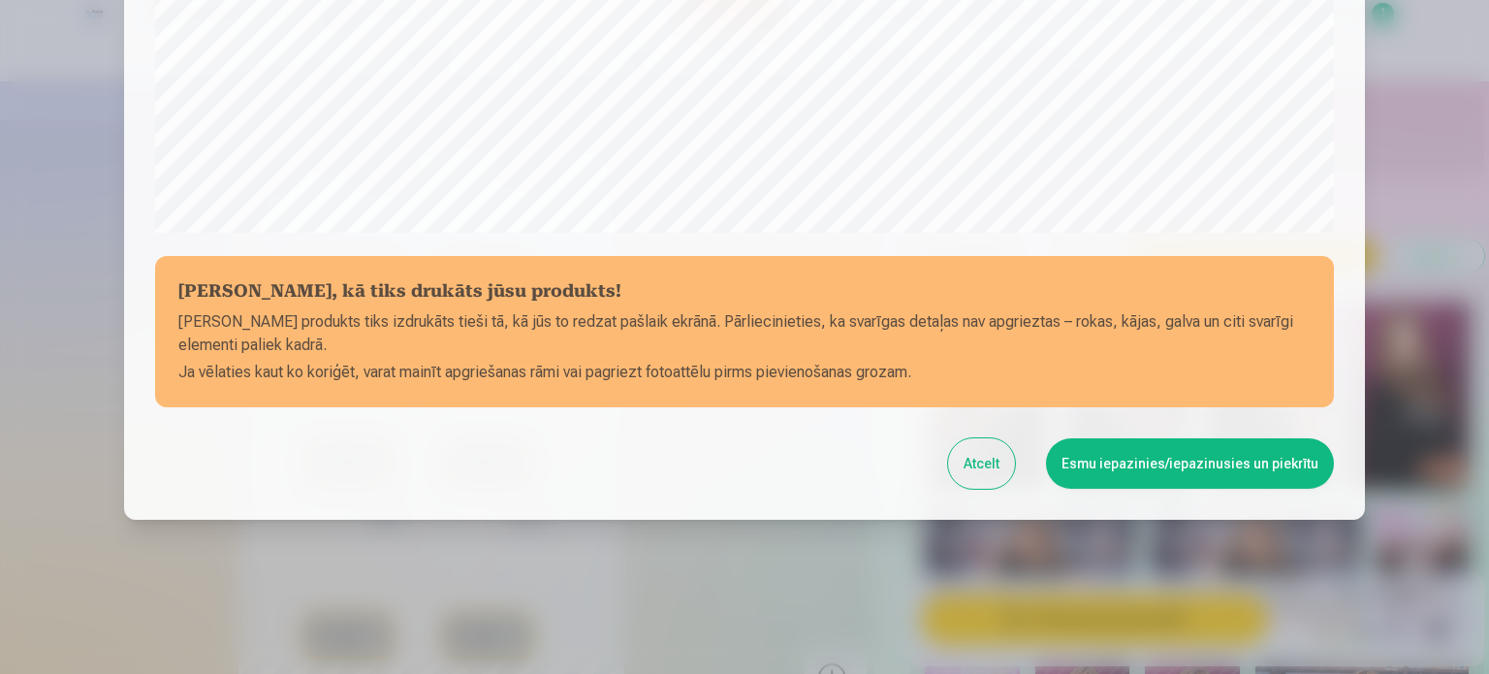
click at [1122, 472] on button "Esmu iepazinies/iepazinusies un piekrītu" at bounding box center [1190, 463] width 288 height 50
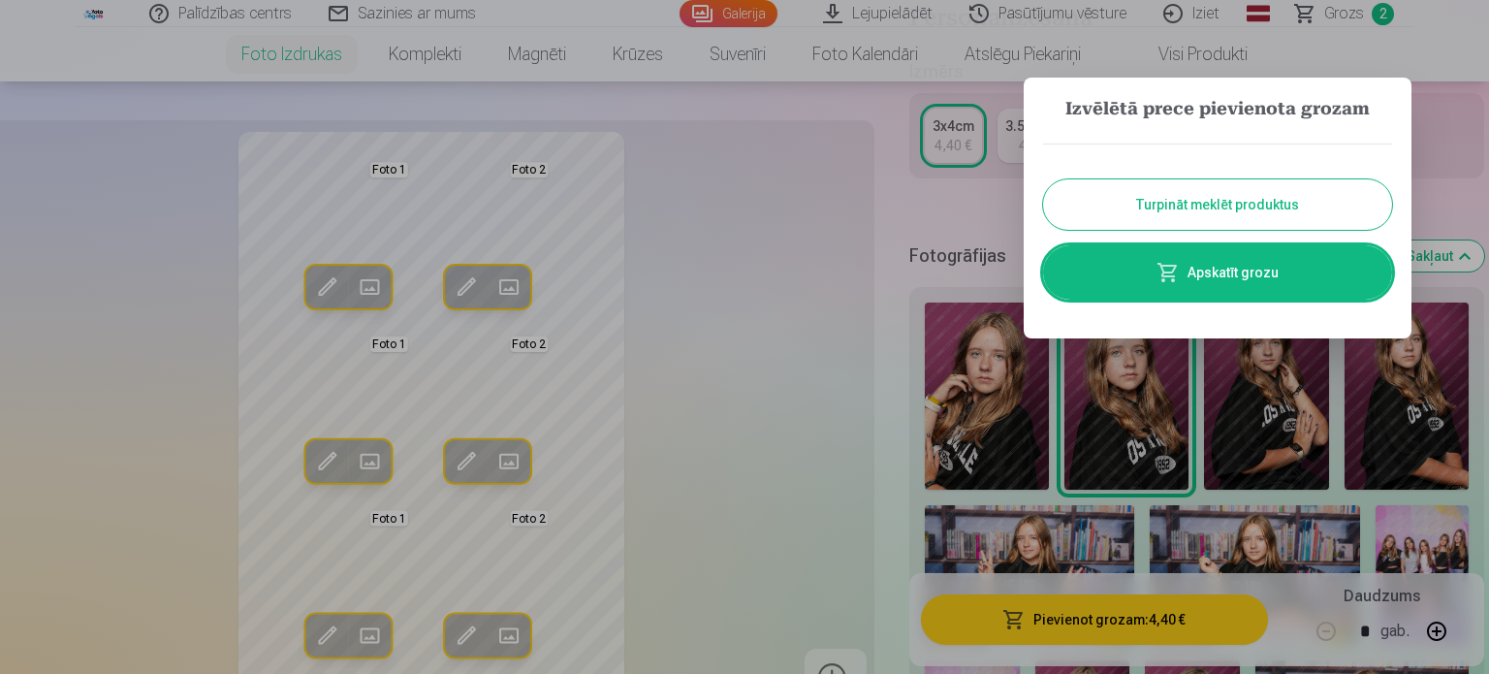
click at [1183, 212] on button "Turpināt meklēt produktus" at bounding box center [1217, 204] width 349 height 50
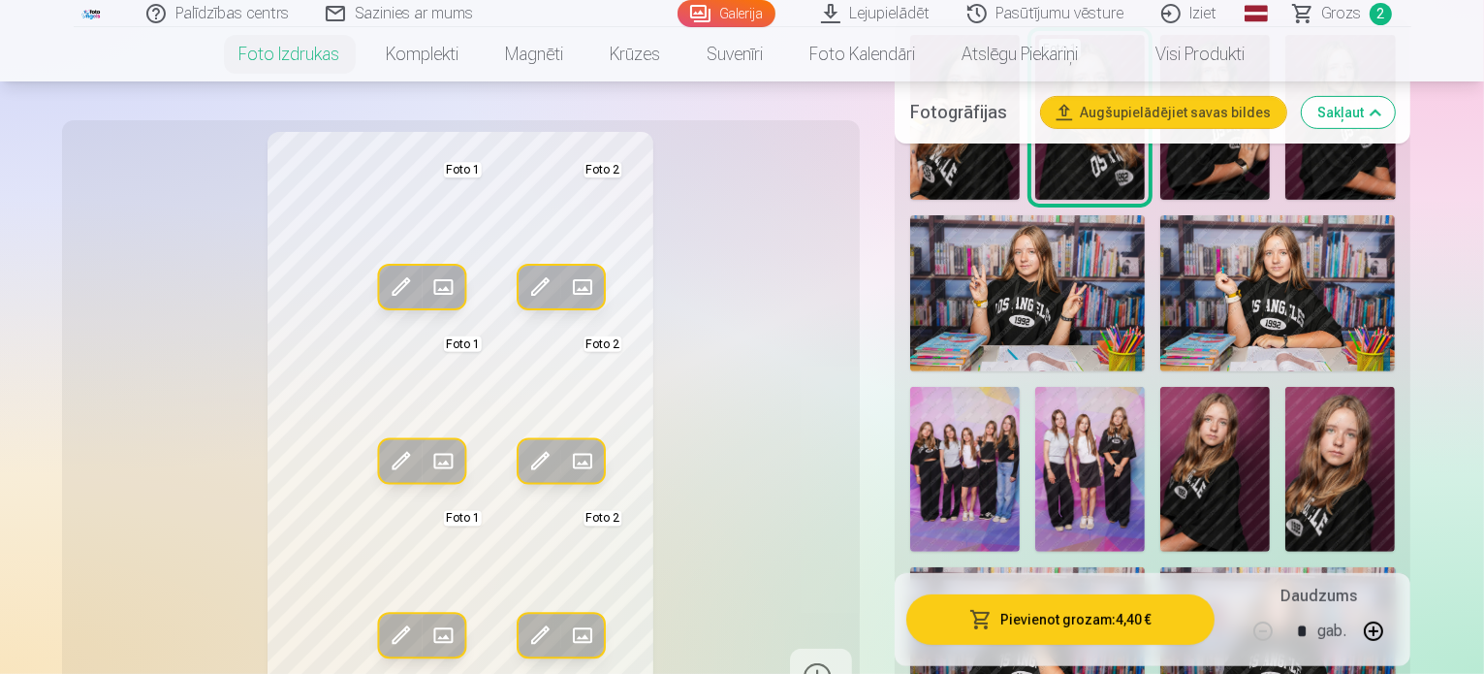
scroll to position [627, 0]
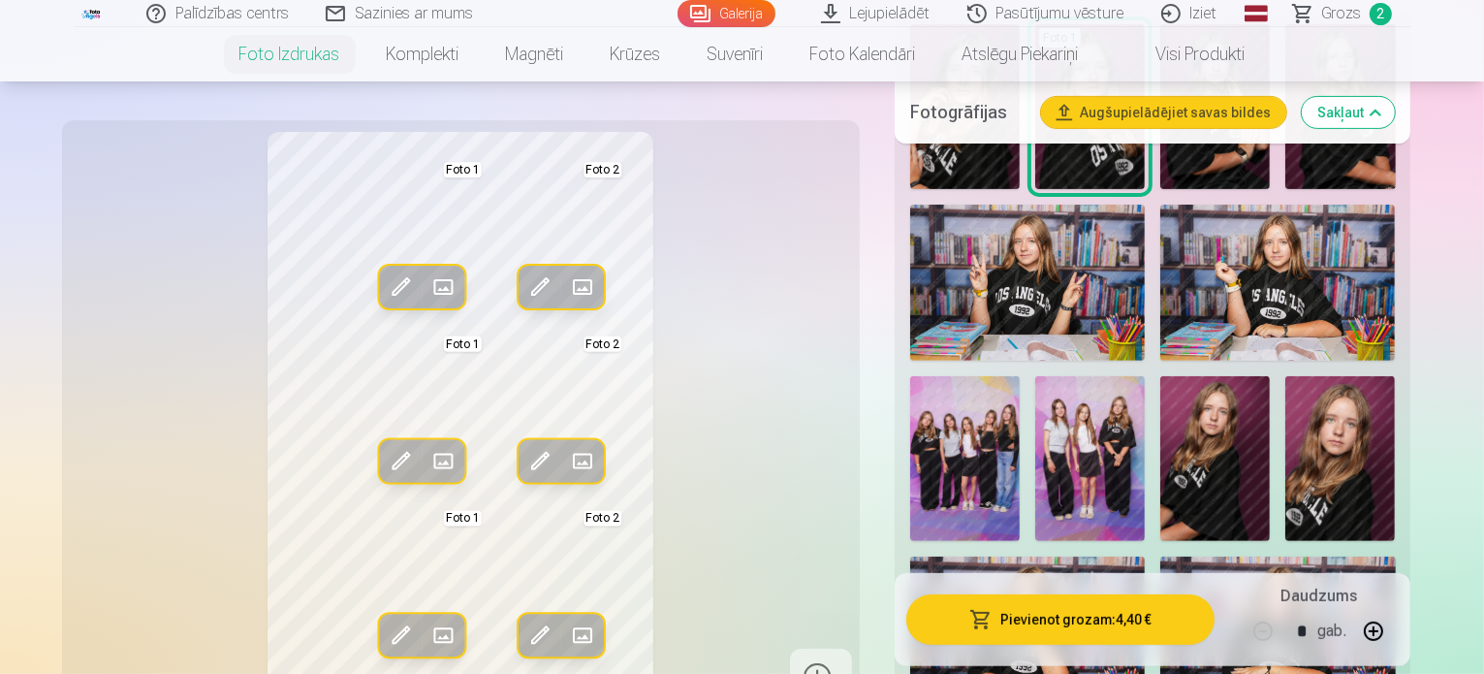
click at [1020, 376] on img at bounding box center [965, 458] width 110 height 165
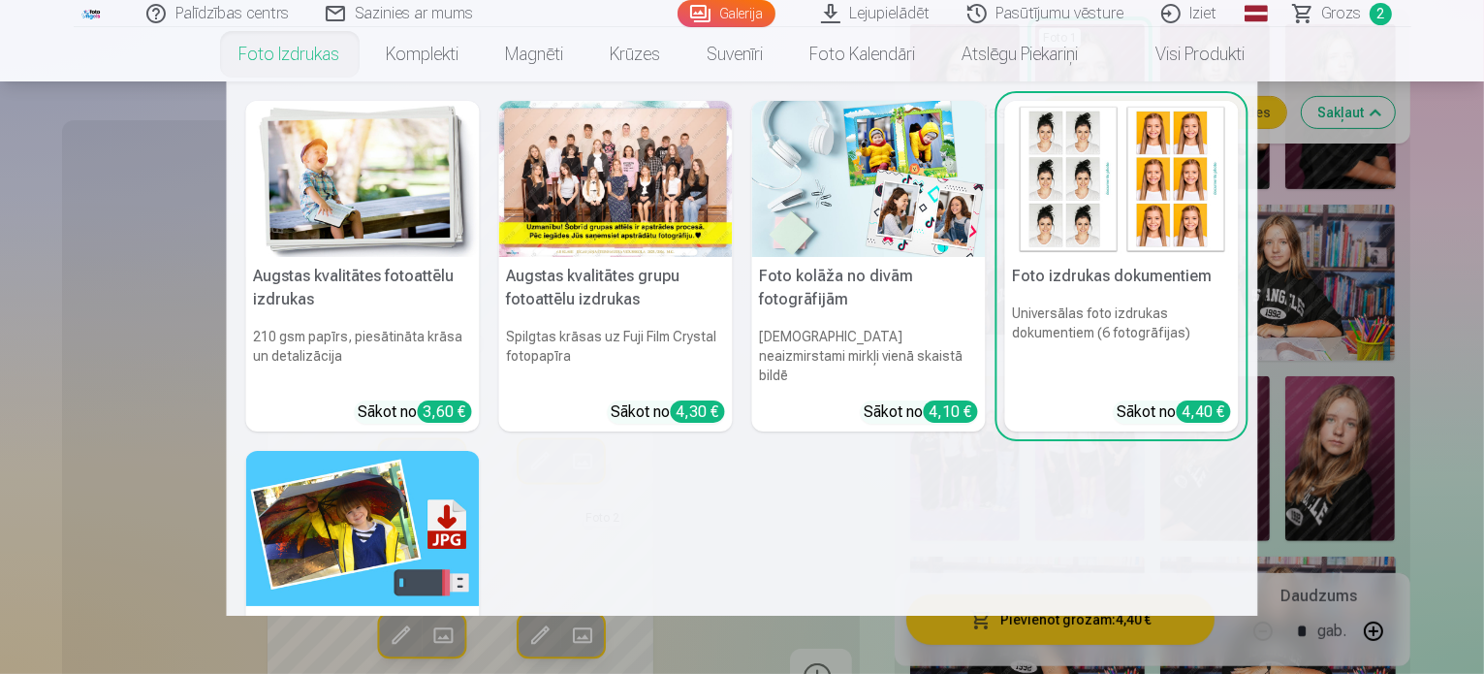
click at [624, 322] on h6 "Spilgtas krāsas uz Fuji Film Crystal fotopapīra" at bounding box center [616, 356] width 234 height 74
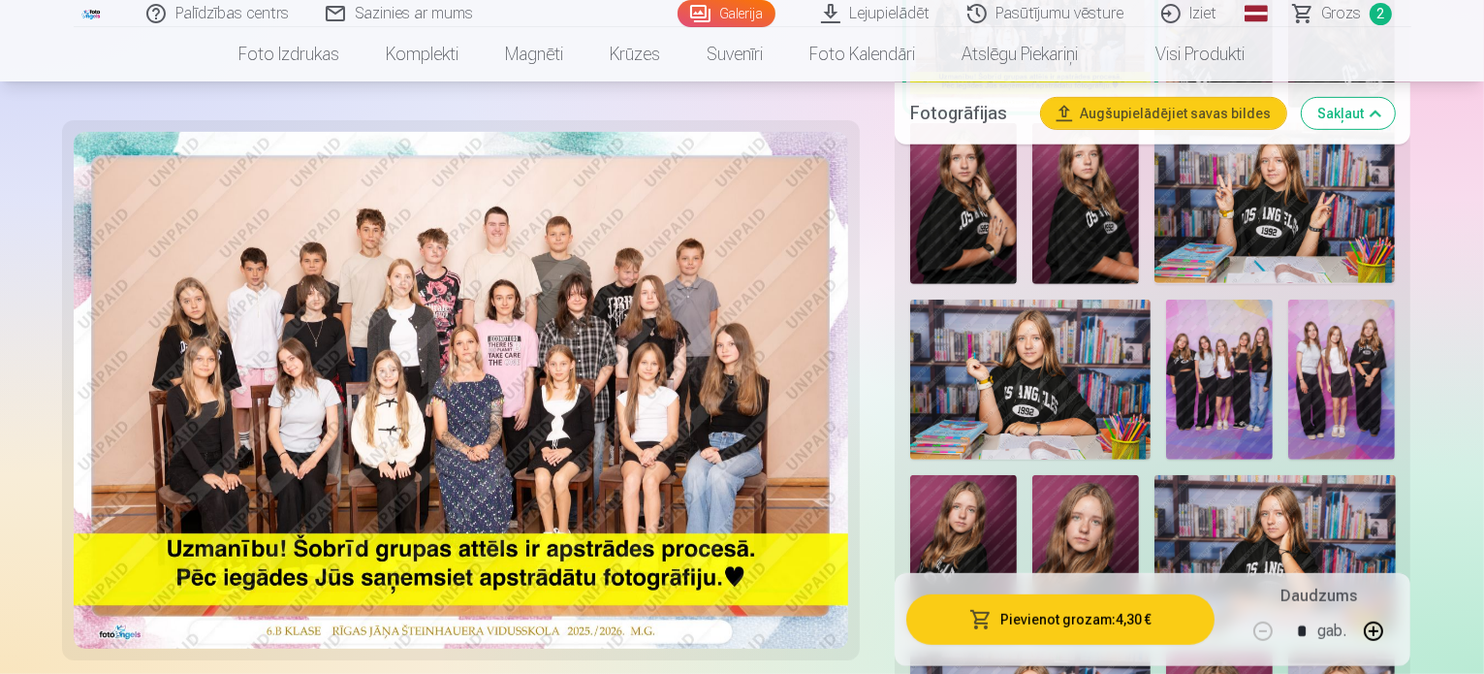
scroll to position [827, 0]
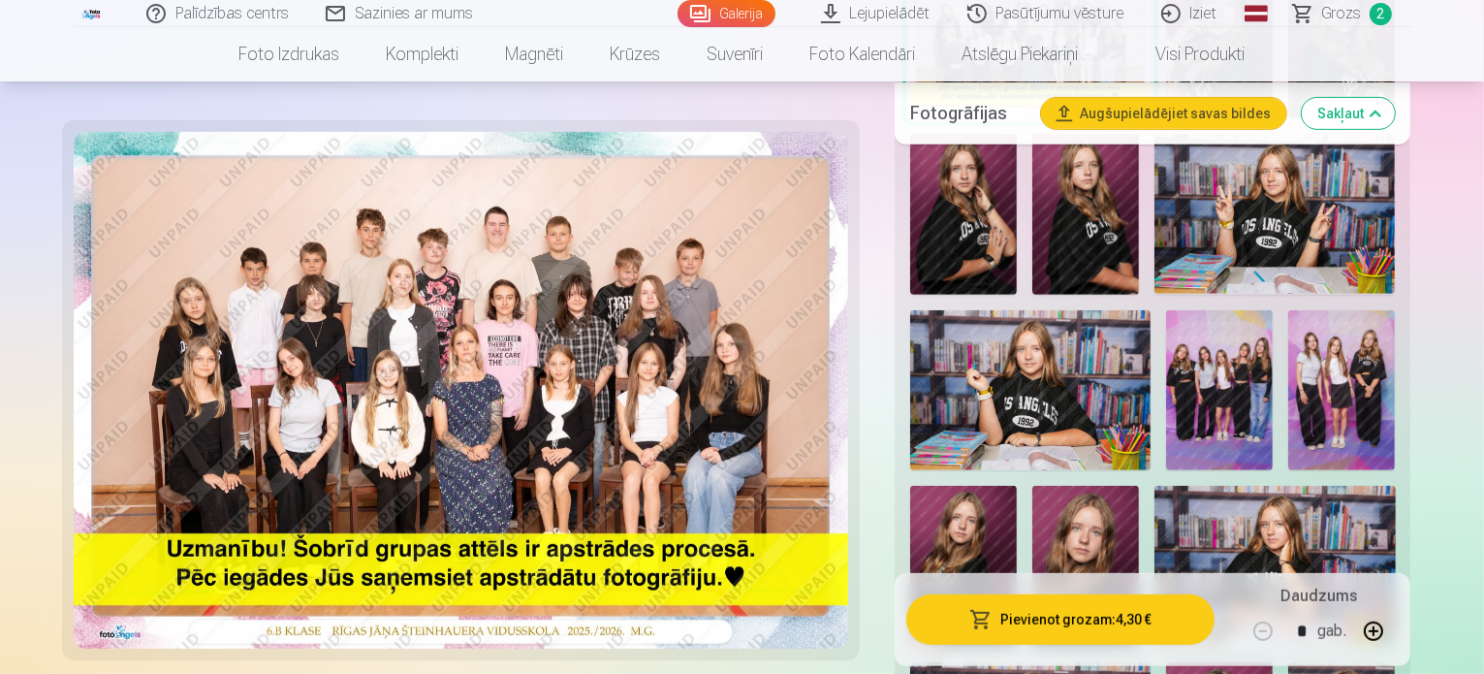
click at [1166, 317] on img at bounding box center [1219, 390] width 107 height 161
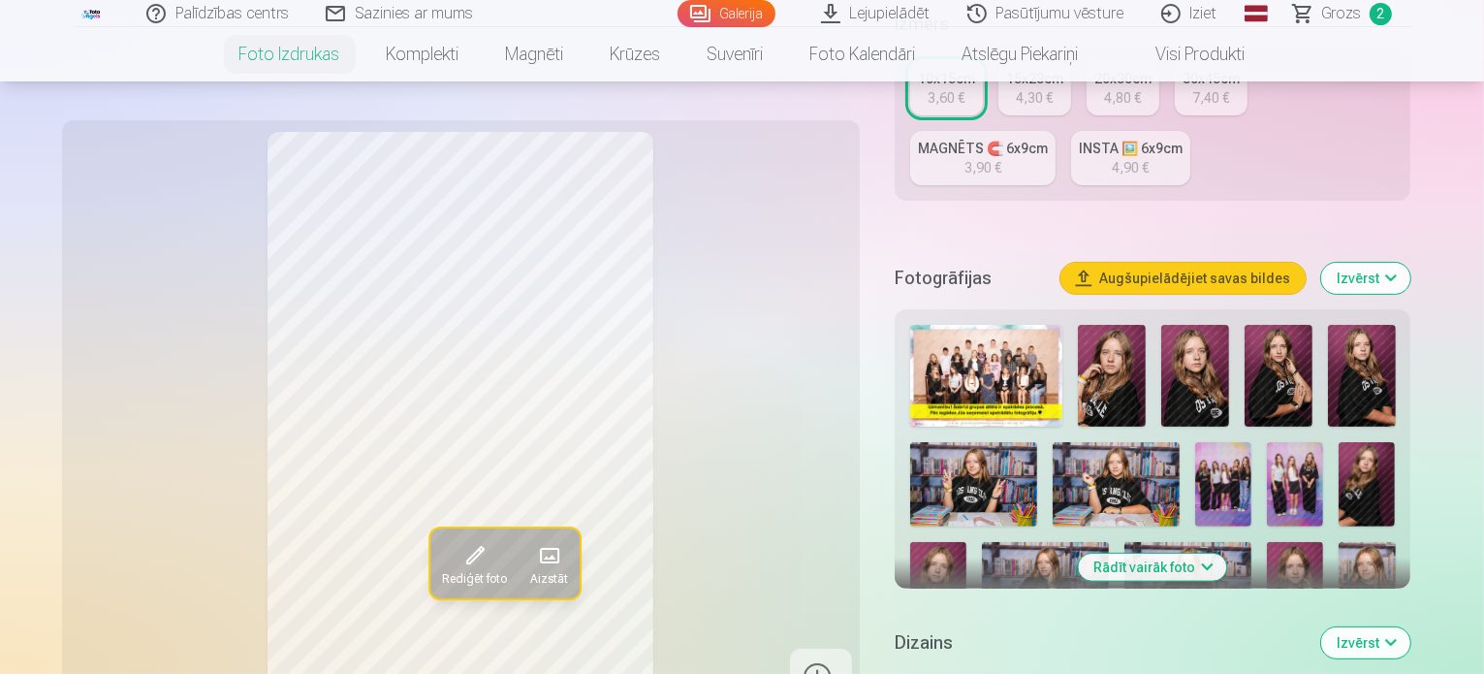
scroll to position [480, 0]
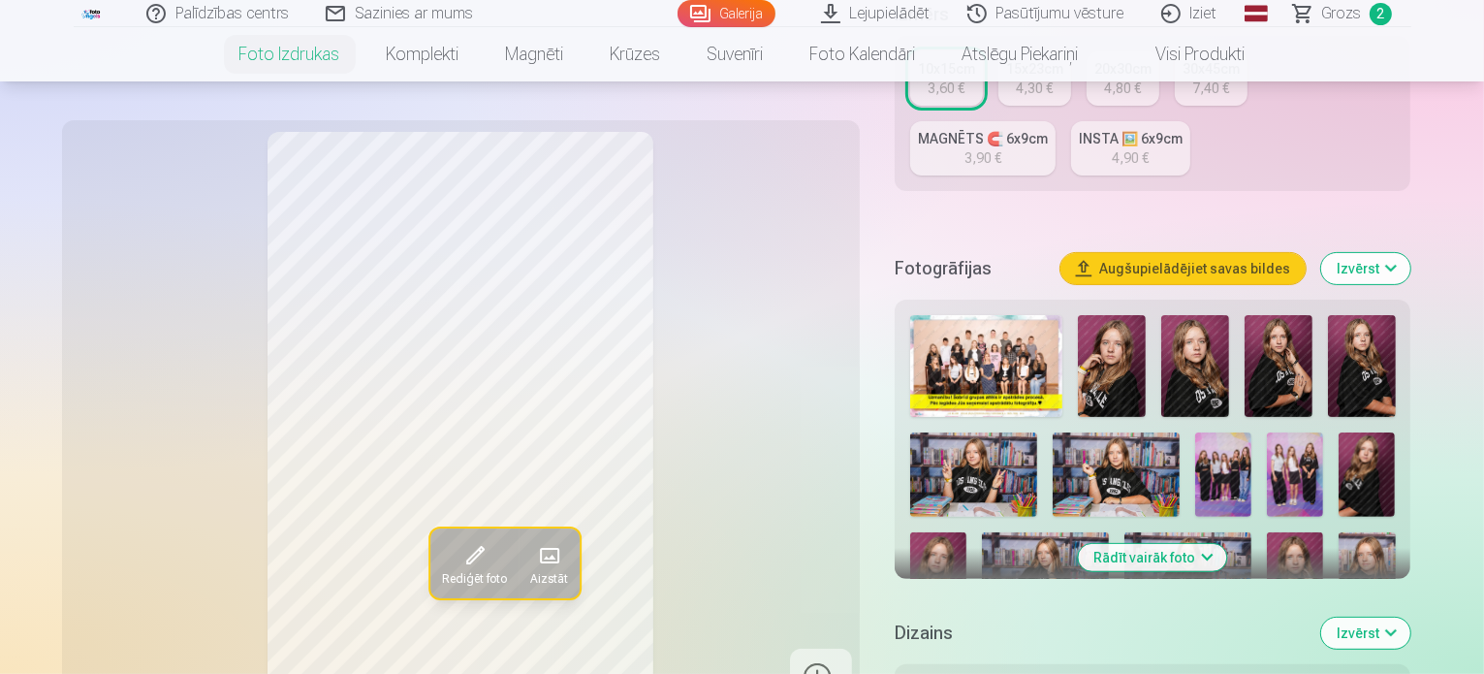
click at [1195, 432] on img at bounding box center [1223, 474] width 56 height 84
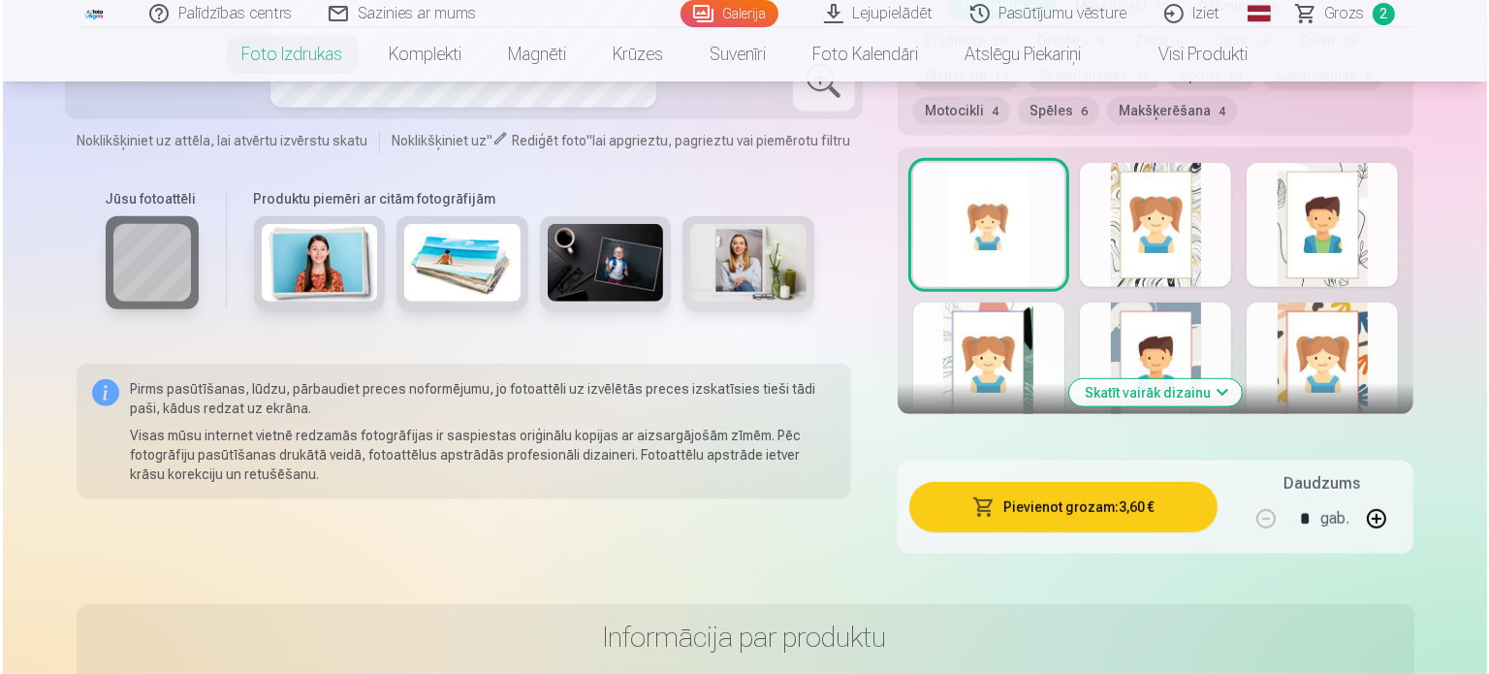
scroll to position [1153, 0]
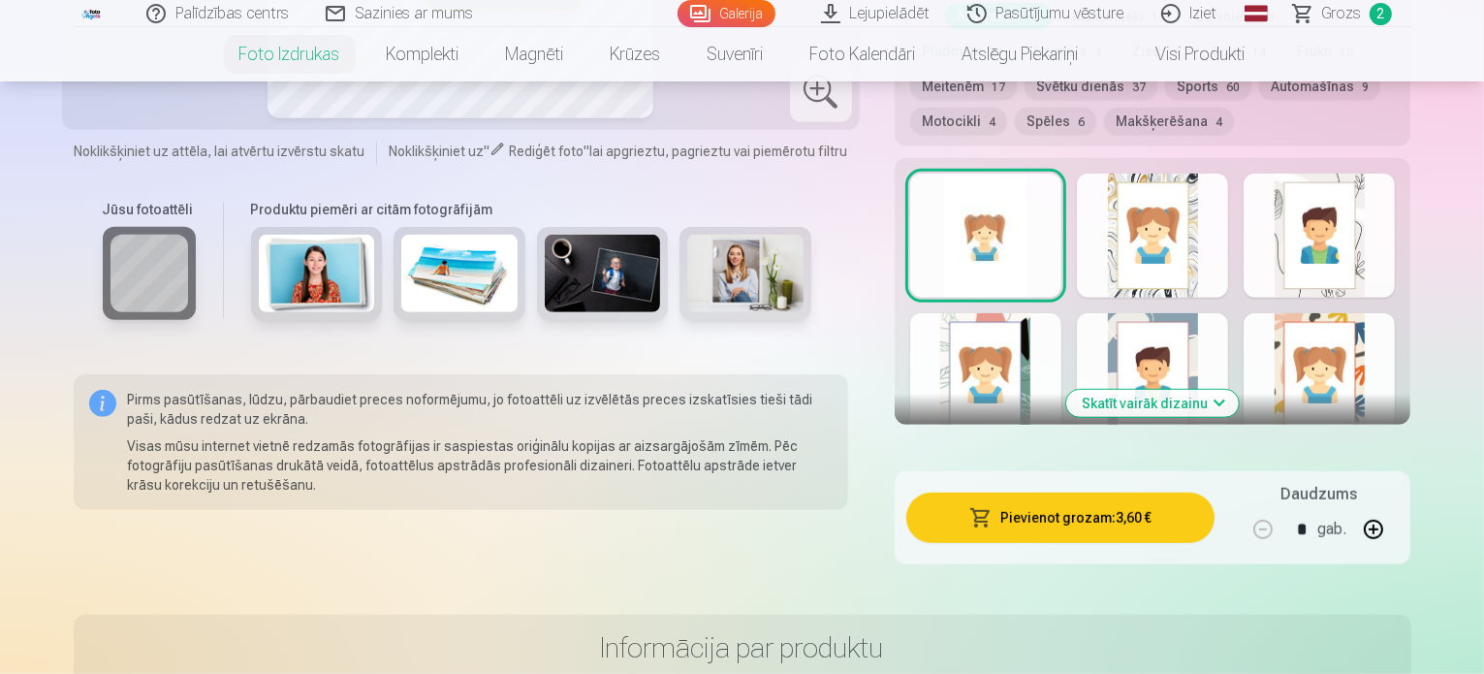
click at [1118, 492] on button "Pievienot grozam : 3,60 €" at bounding box center [1060, 517] width 309 height 50
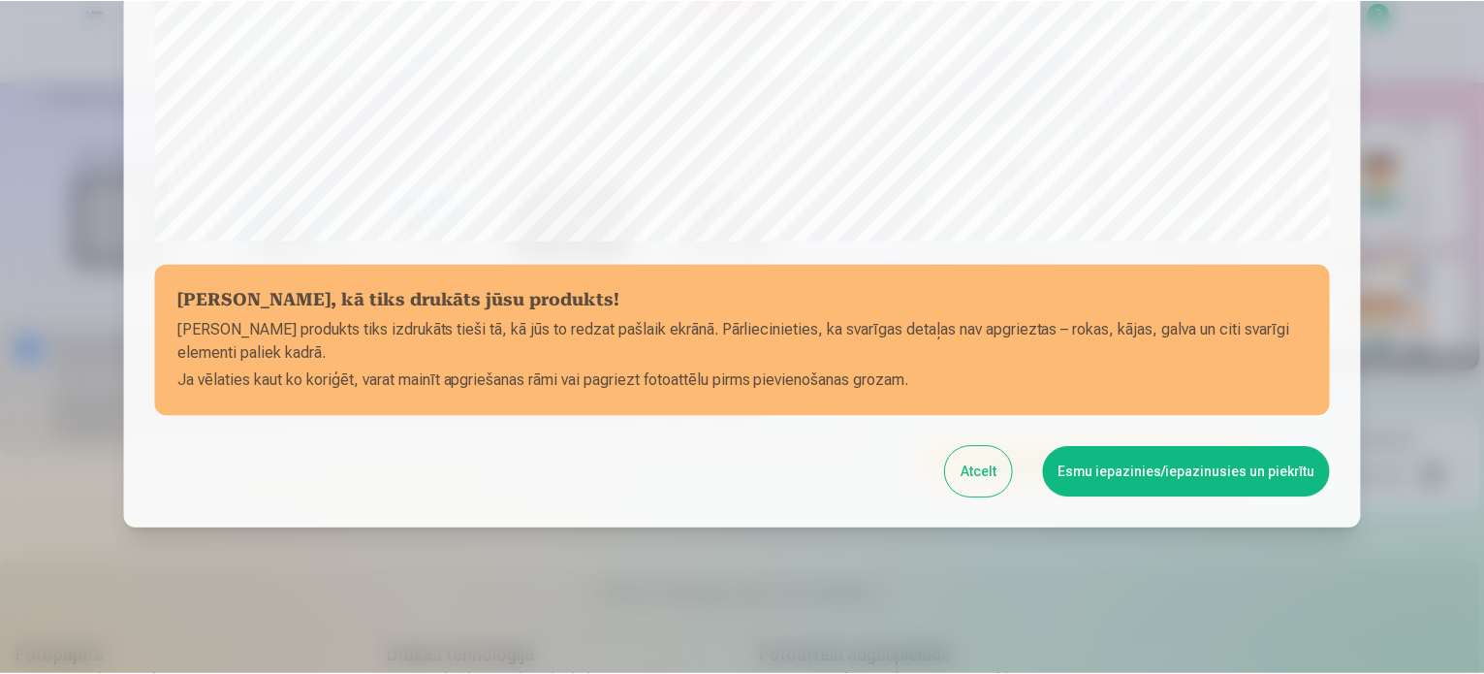
scroll to position [721, 0]
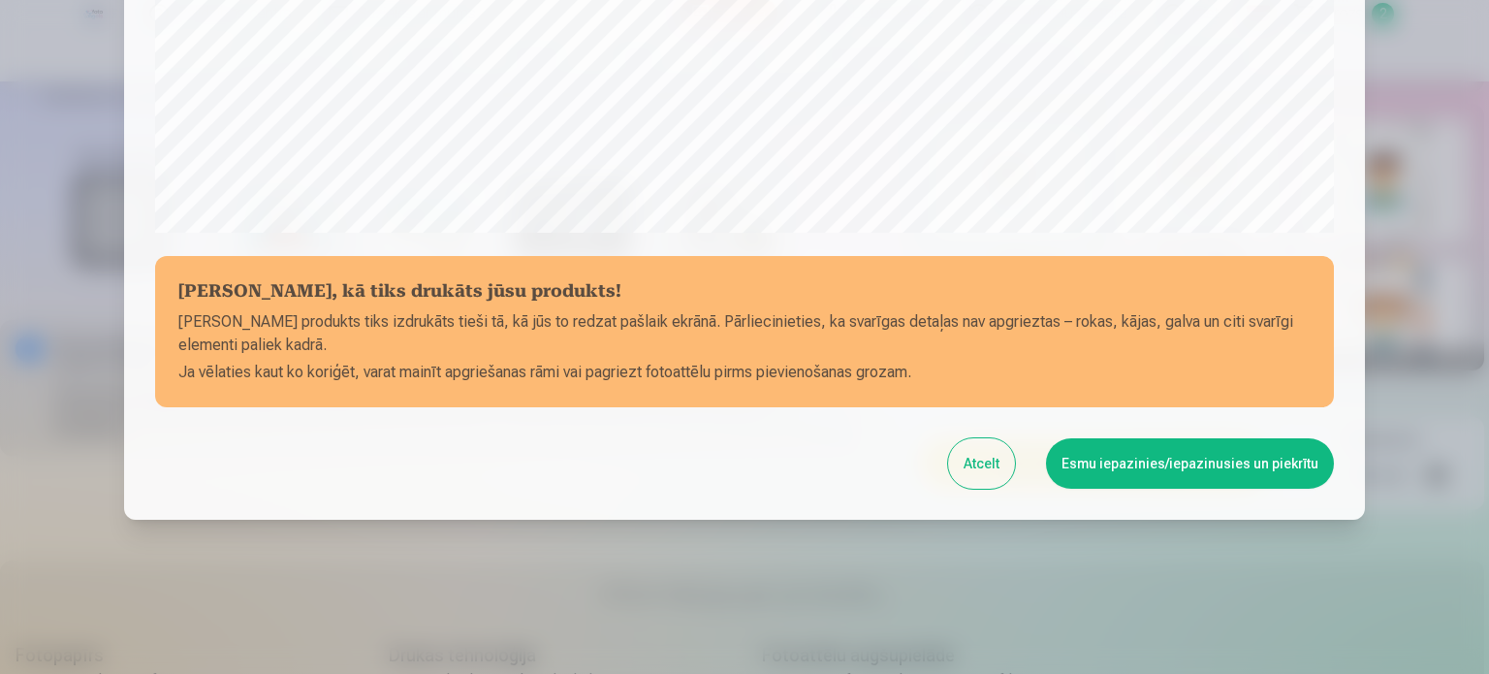
click at [1157, 456] on button "Esmu iepazinies/iepazinusies un piekrītu" at bounding box center [1190, 463] width 288 height 50
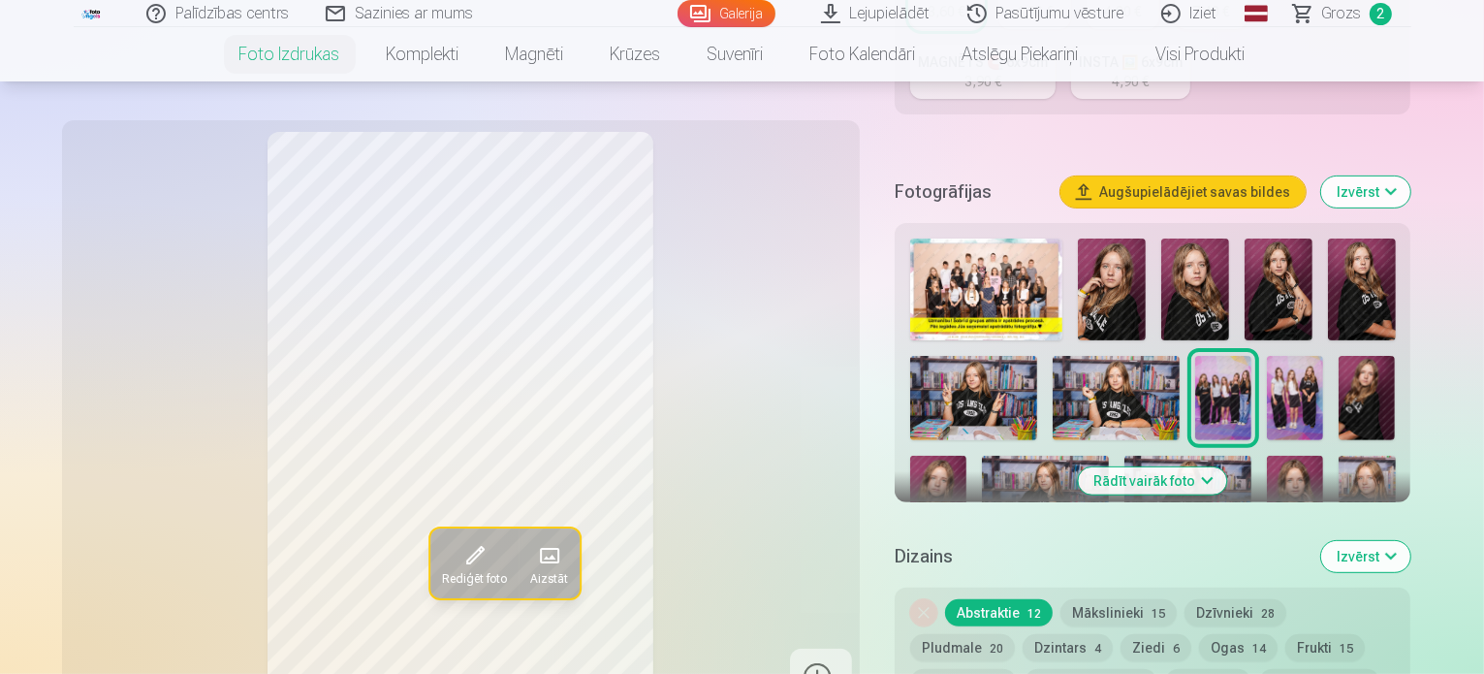
scroll to position [519, 0]
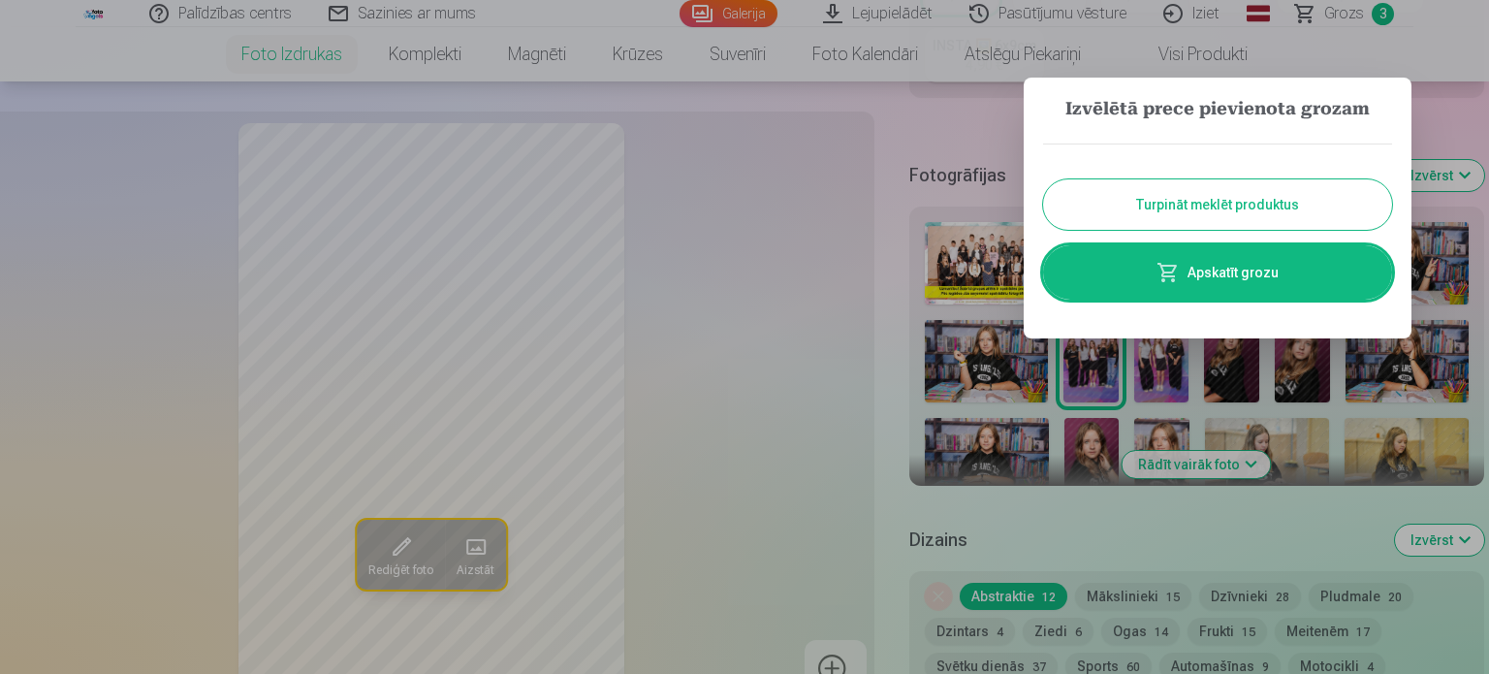
click at [1174, 220] on button "Turpināt meklēt produktus" at bounding box center [1217, 204] width 349 height 50
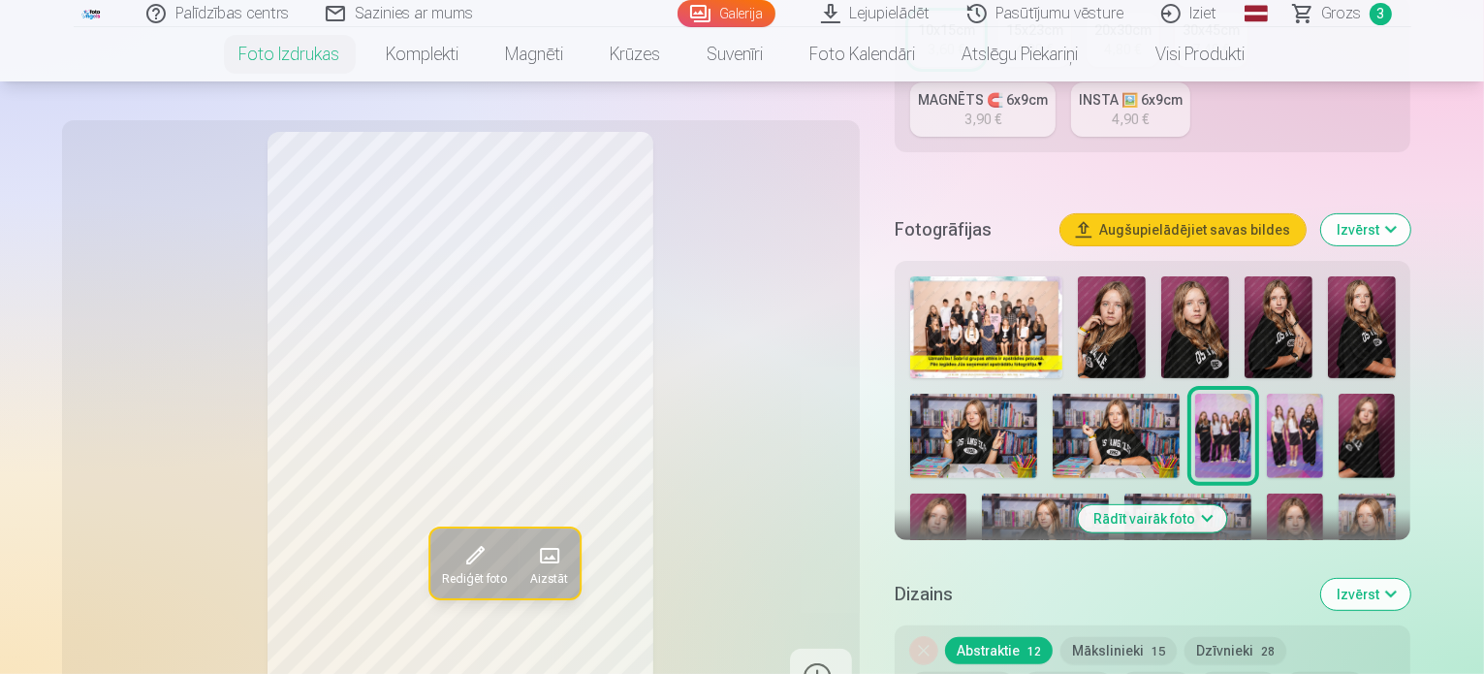
click at [1267, 394] on img at bounding box center [1295, 436] width 56 height 84
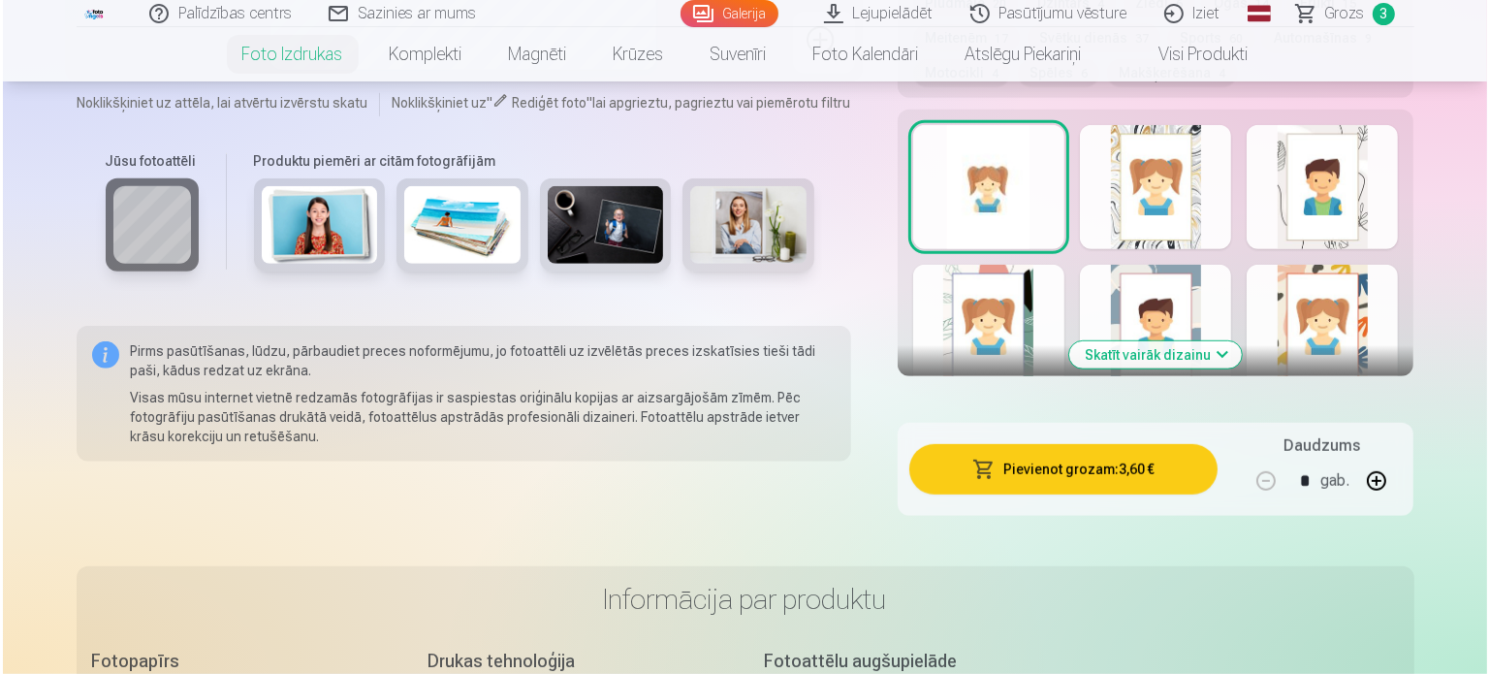
scroll to position [1432, 0]
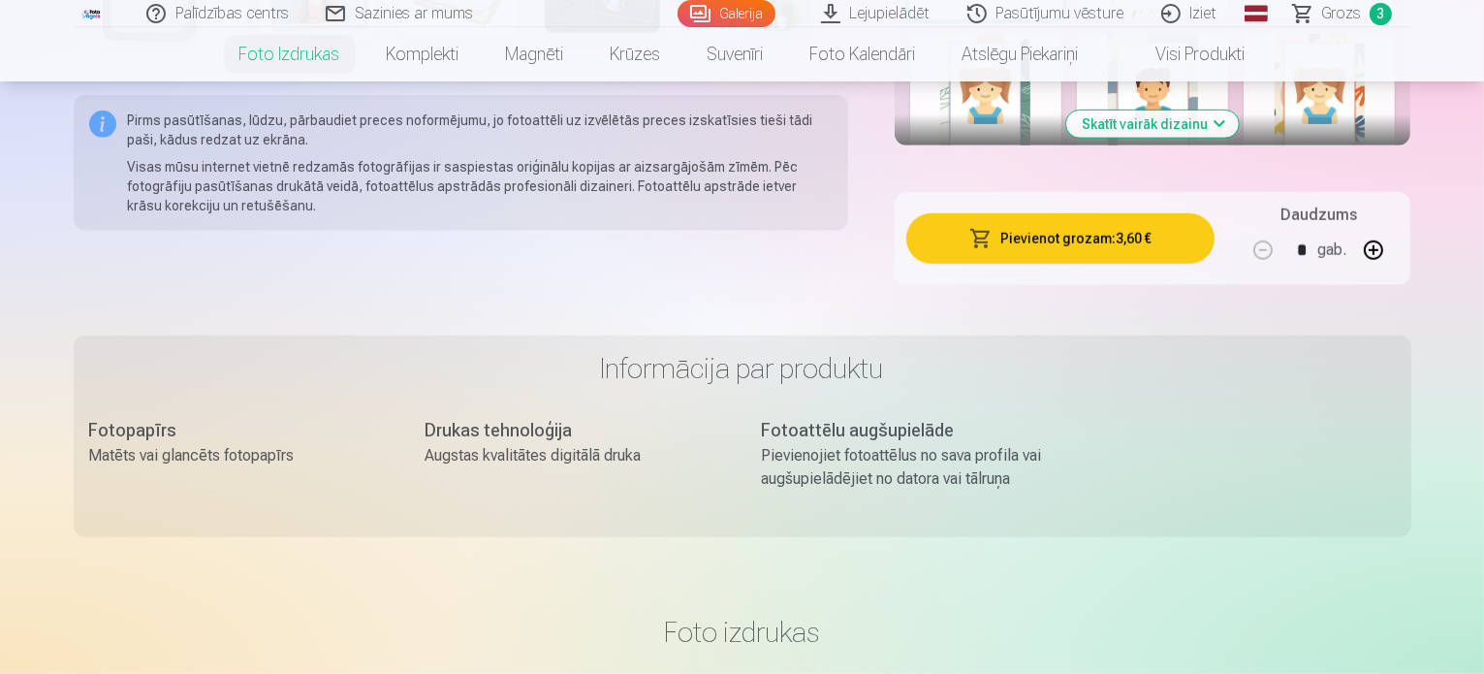
click at [1043, 213] on button "Pievienot grozam : 3,60 €" at bounding box center [1060, 238] width 309 height 50
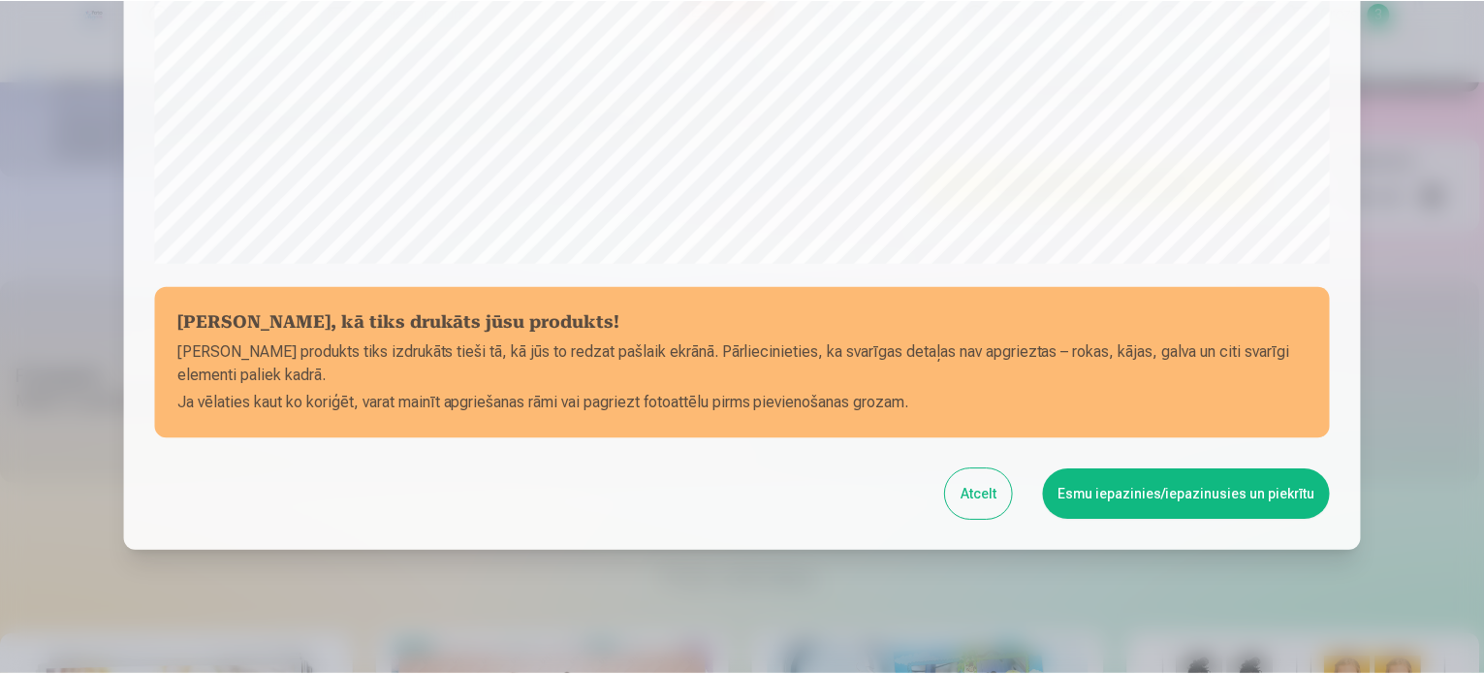
scroll to position [721, 0]
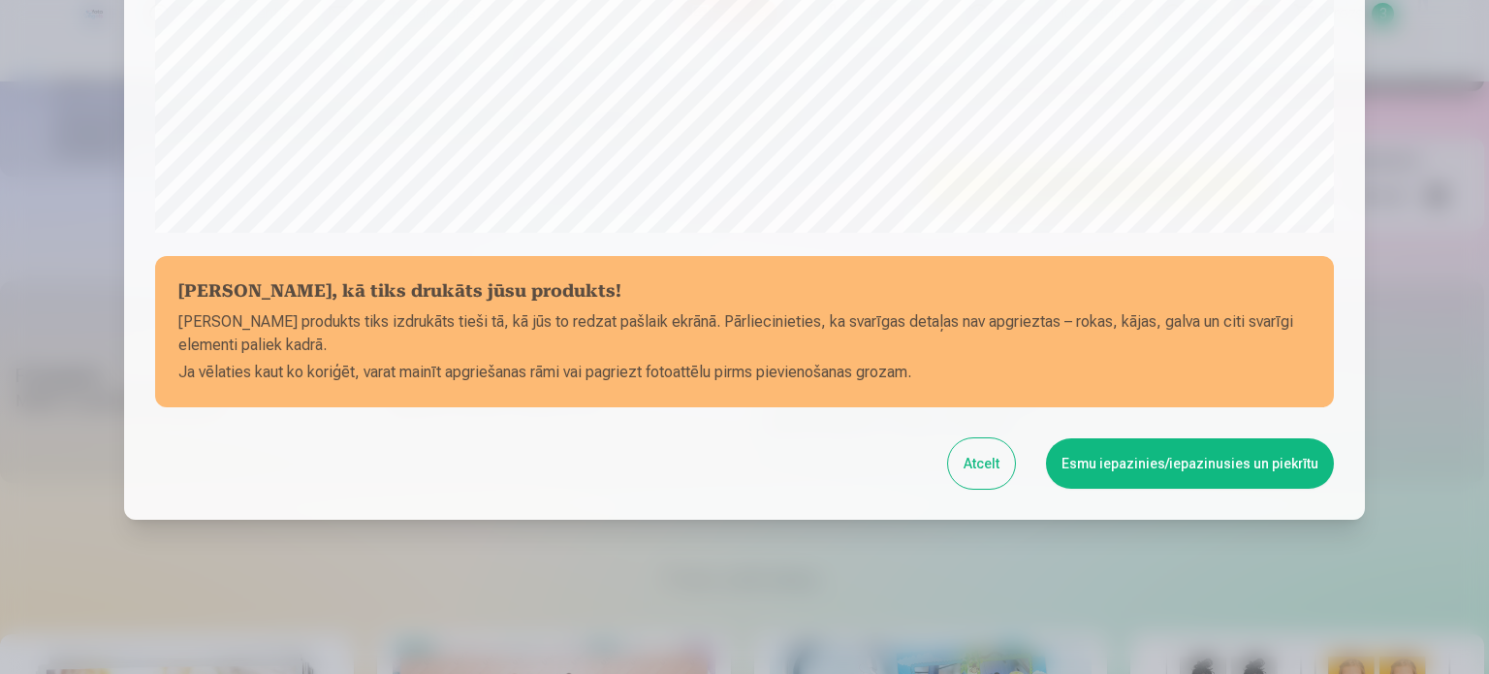
click at [1183, 461] on button "Esmu iepazinies/iepazinusies un piekrītu" at bounding box center [1190, 463] width 288 height 50
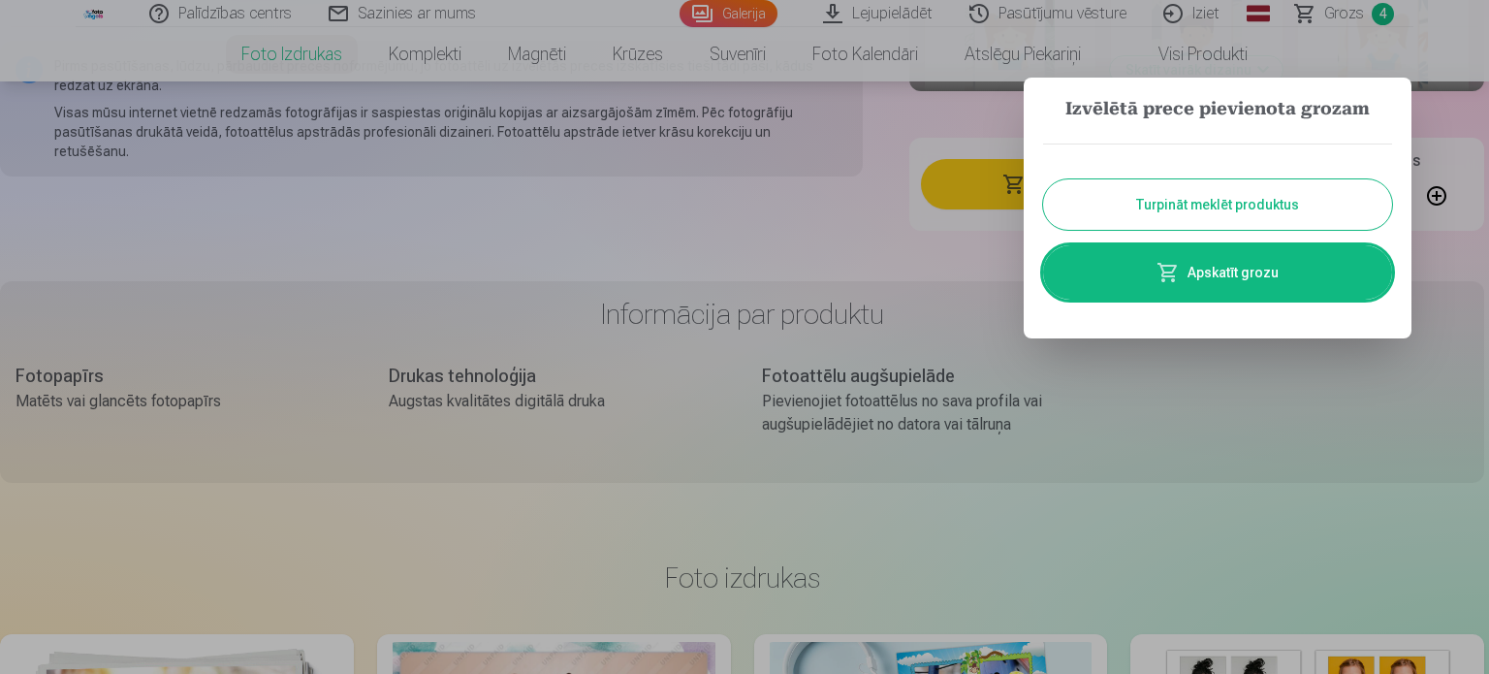
click at [1280, 201] on button "Turpināt meklēt produktus" at bounding box center [1217, 204] width 349 height 50
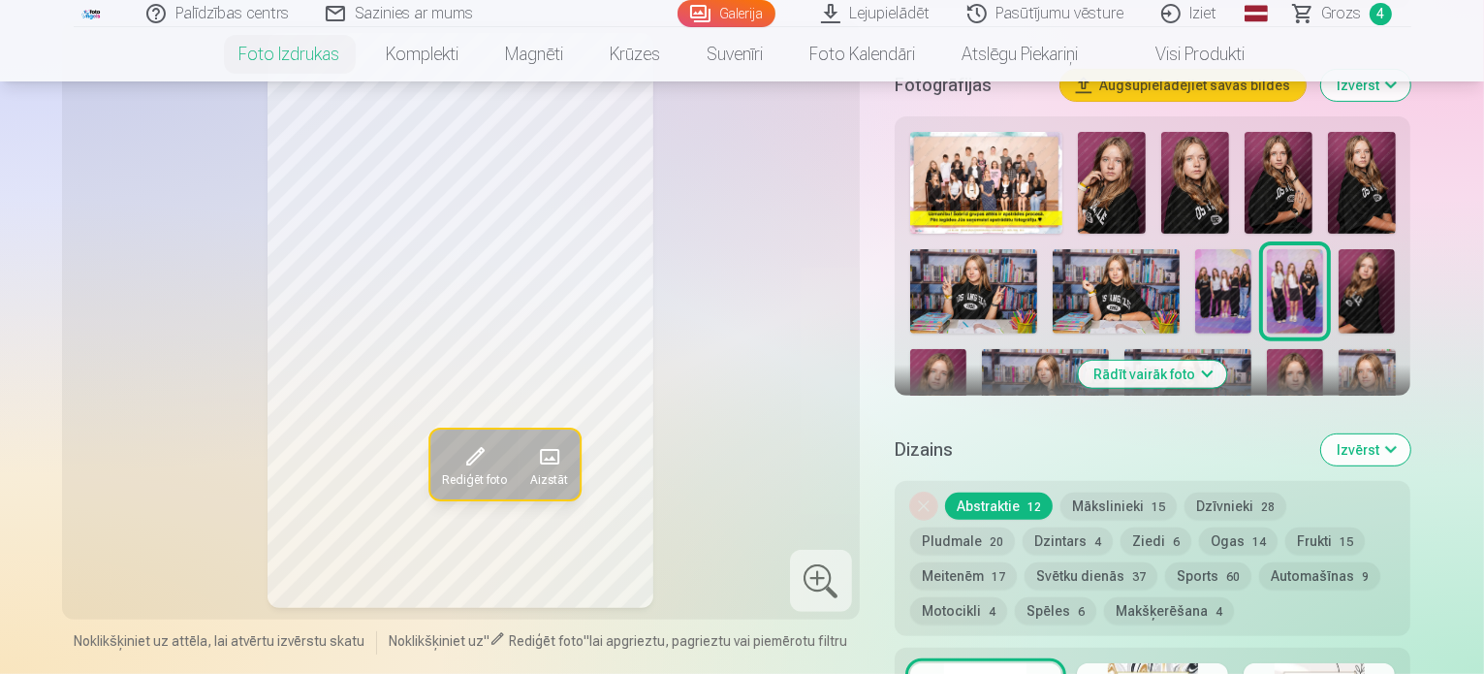
scroll to position [673, 0]
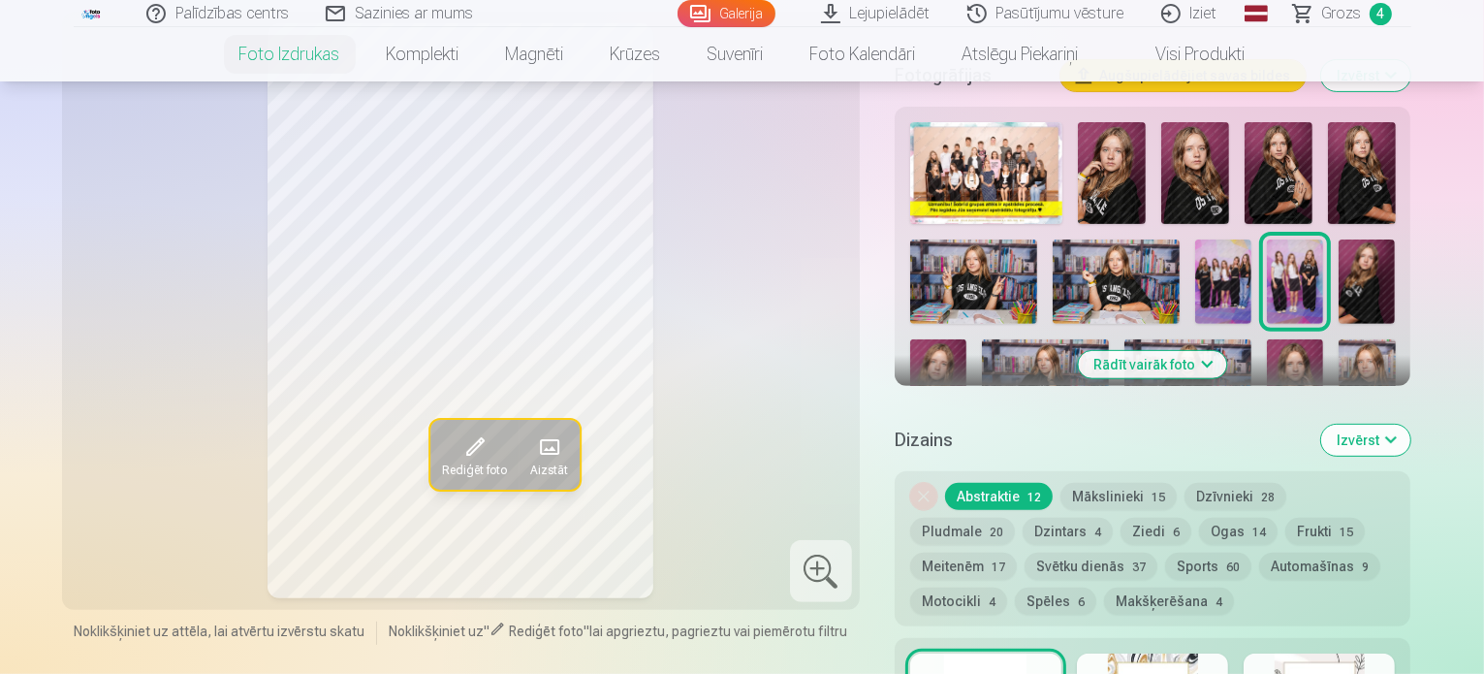
click at [1148, 351] on button "Rādīt vairāk foto" at bounding box center [1153, 364] width 148 height 27
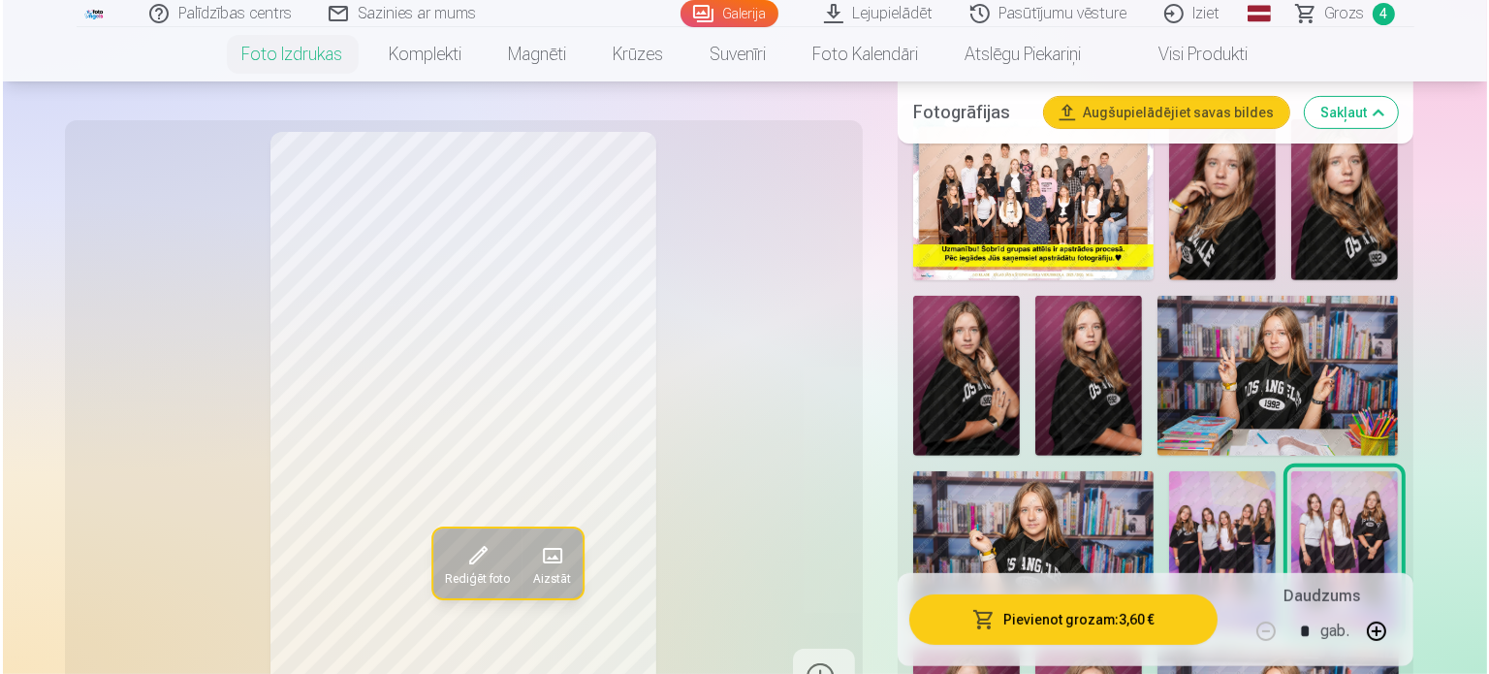
scroll to position [655, 0]
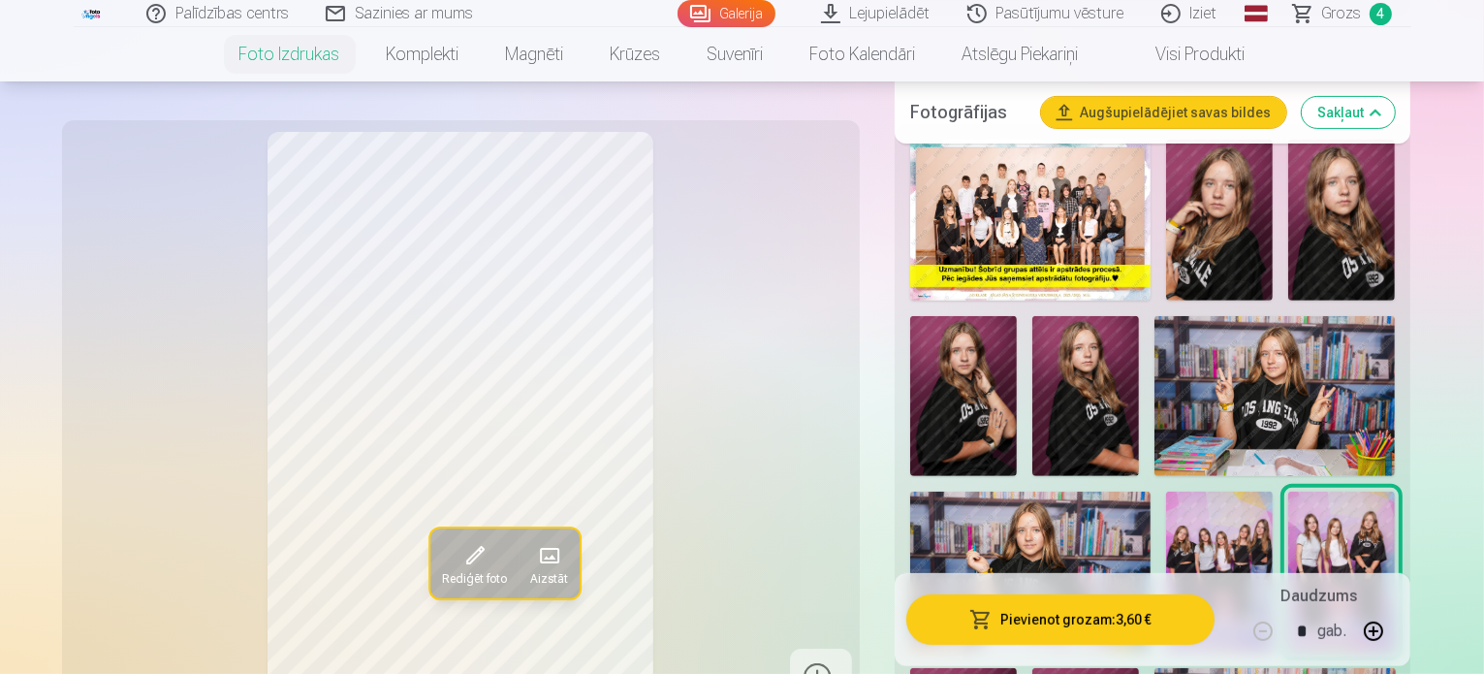
click at [1173, 316] on img at bounding box center [1275, 396] width 240 height 160
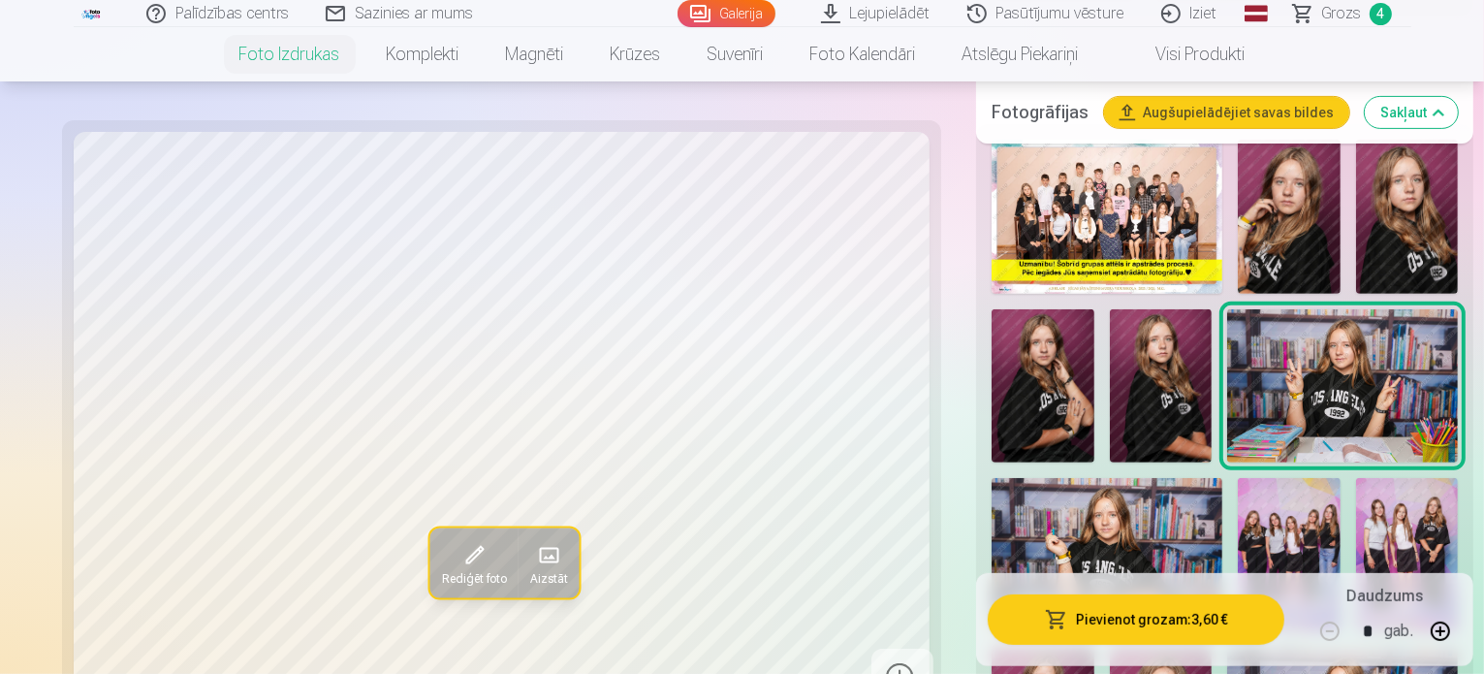
click at [1163, 608] on button "Pievienot grozam : 3,60 €" at bounding box center [1136, 619] width 297 height 50
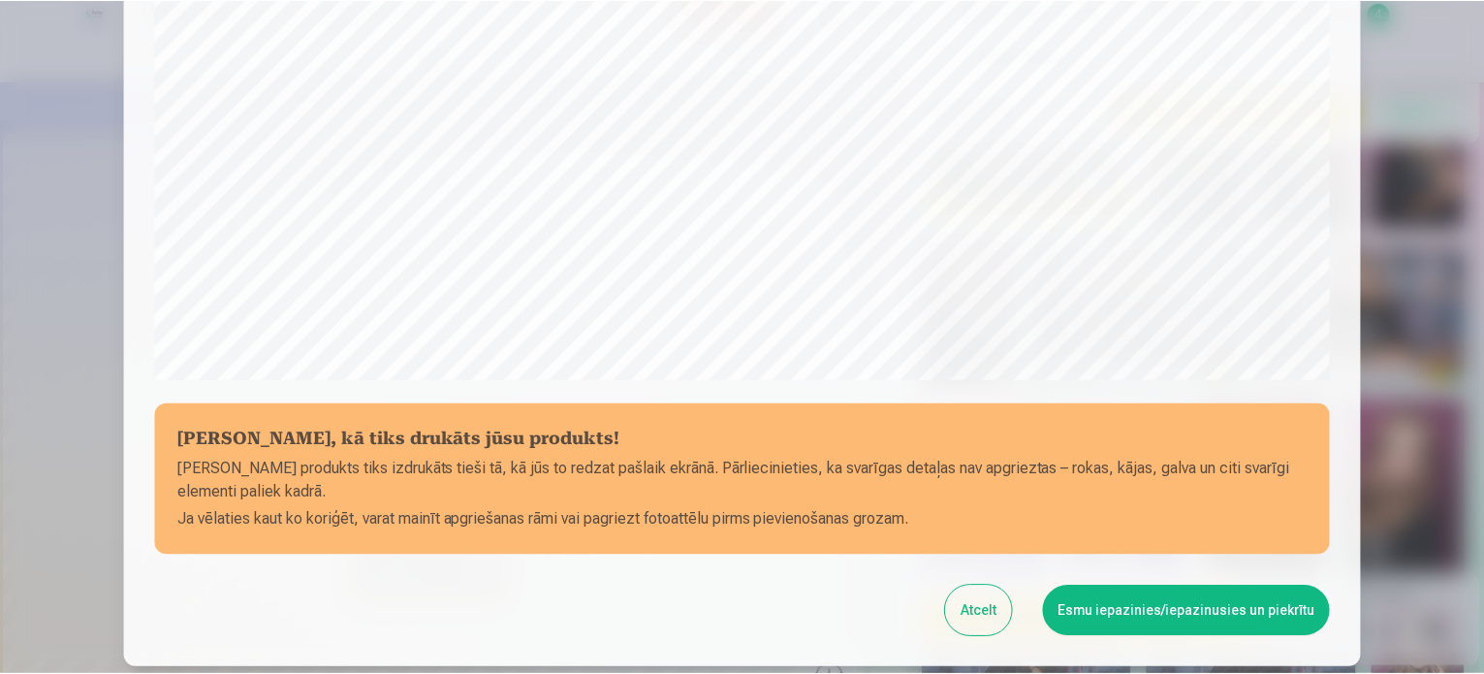
scroll to position [721, 0]
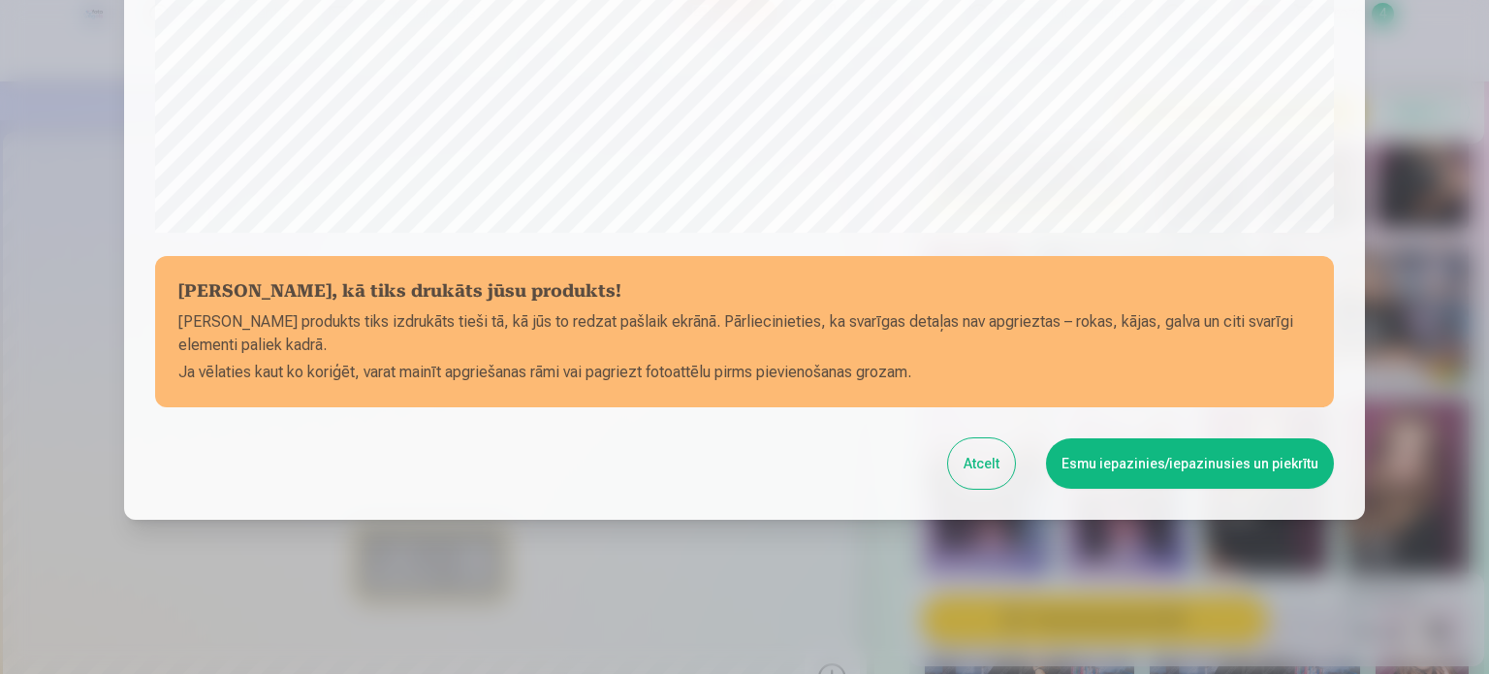
click at [1189, 466] on button "Esmu iepazinies/iepazinusies un piekrītu" at bounding box center [1190, 463] width 288 height 50
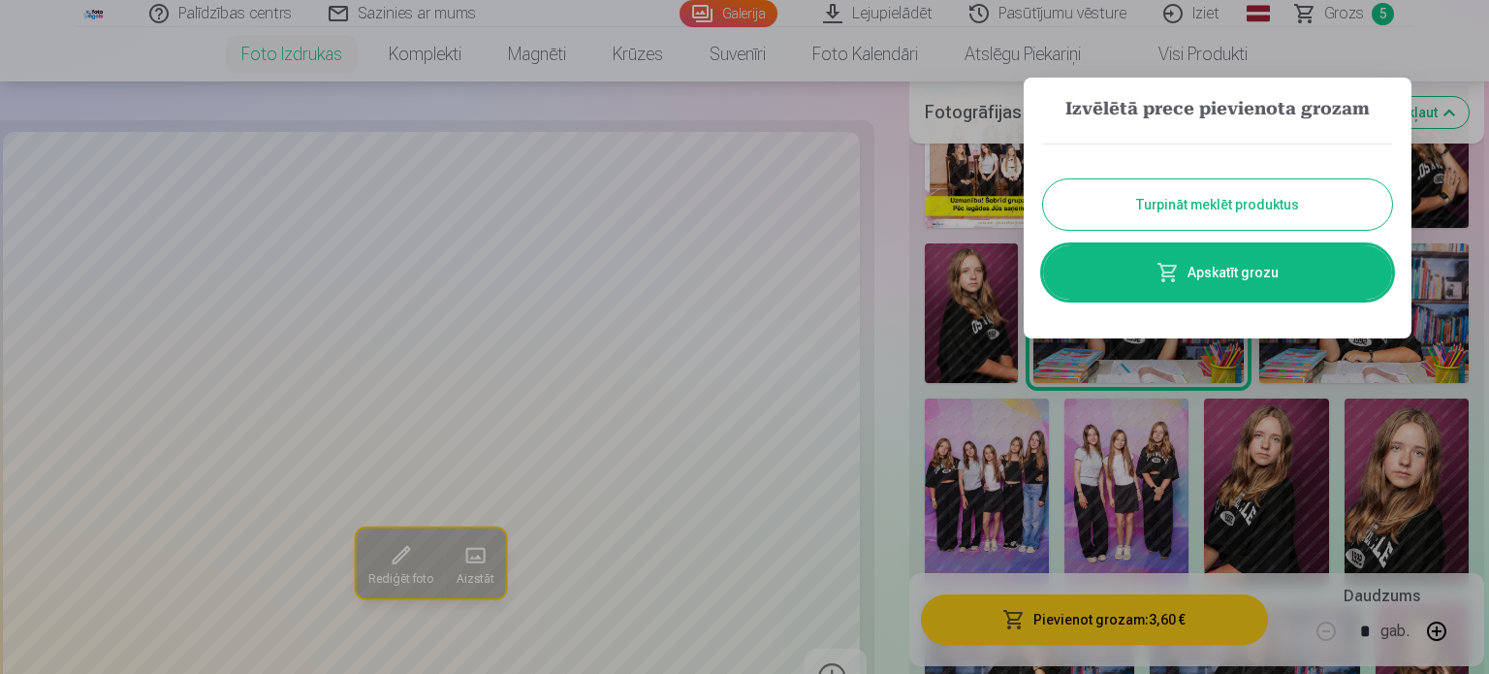
click at [1220, 215] on button "Turpināt meklēt produktus" at bounding box center [1217, 204] width 349 height 50
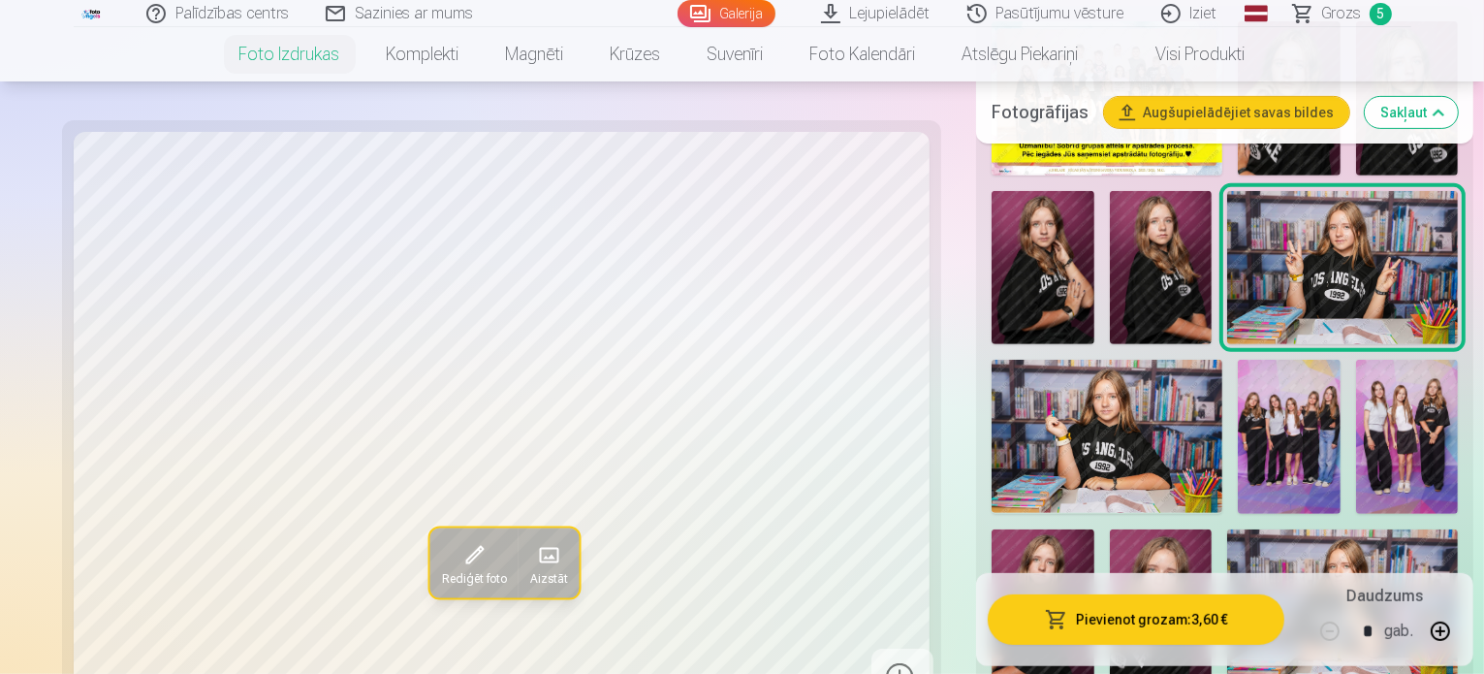
scroll to position [0, 0]
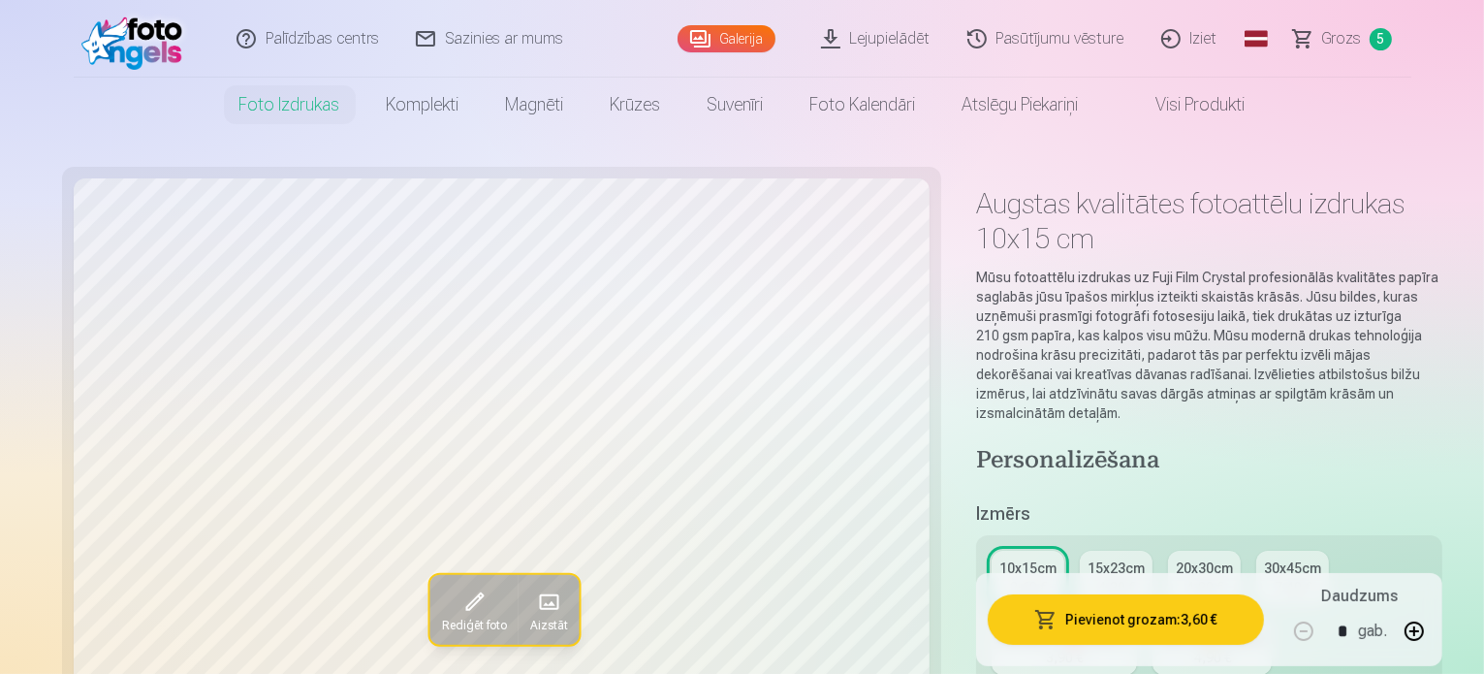
click at [1324, 45] on span "Grozs" at bounding box center [1342, 38] width 40 height 23
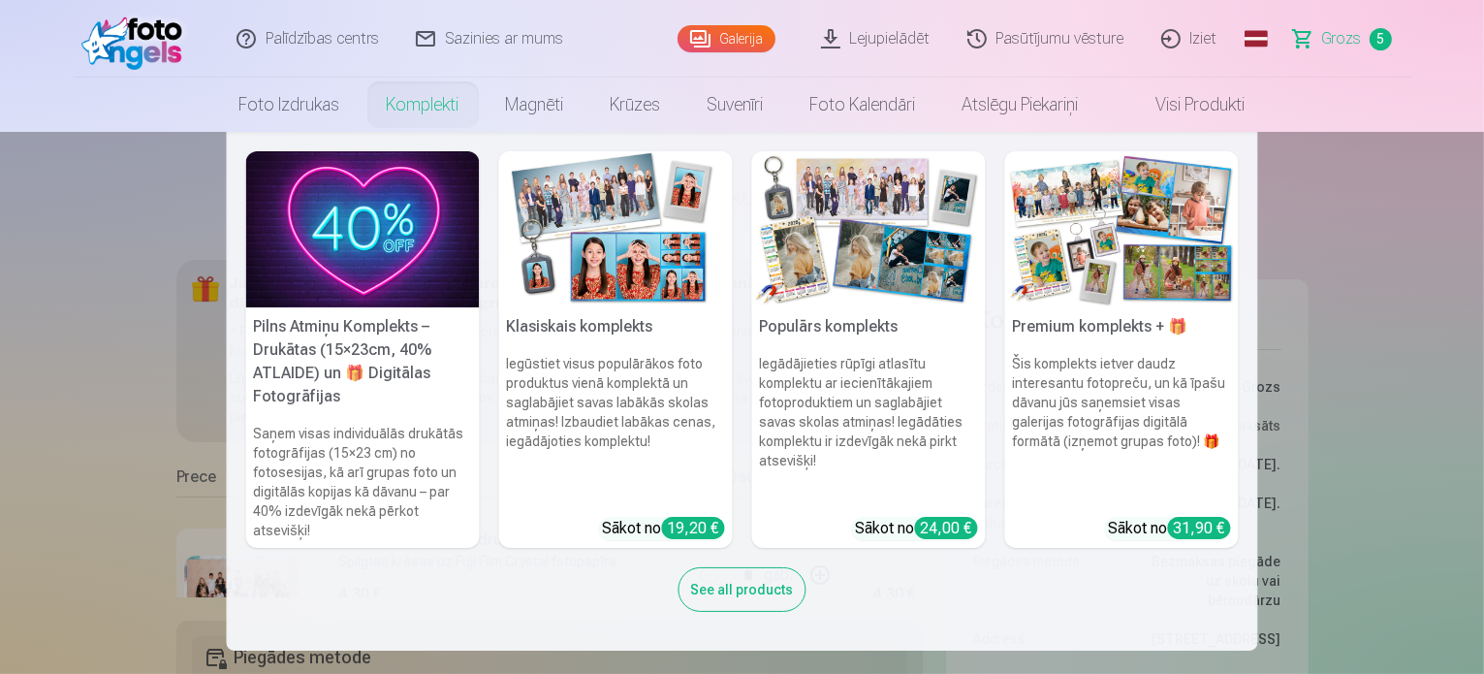
click at [1402, 327] on nav "Pilns Atmiņu Komplekts – Drukātas (15×23cm, 40% ATLAIDE) un 🎁 Digitālas Fotogrā…" at bounding box center [742, 391] width 1484 height 519
click at [878, 246] on img at bounding box center [869, 229] width 234 height 156
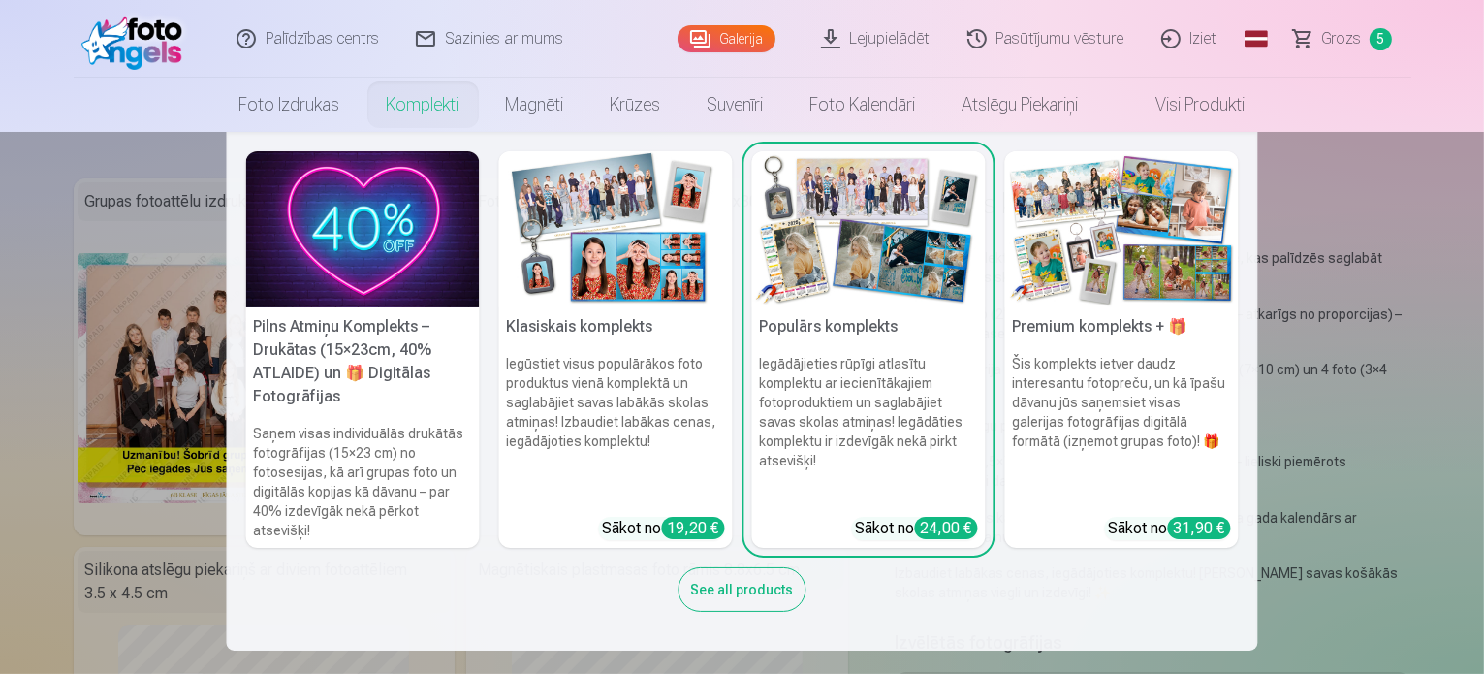
click at [423, 105] on link "Komplekti" at bounding box center [423, 105] width 119 height 54
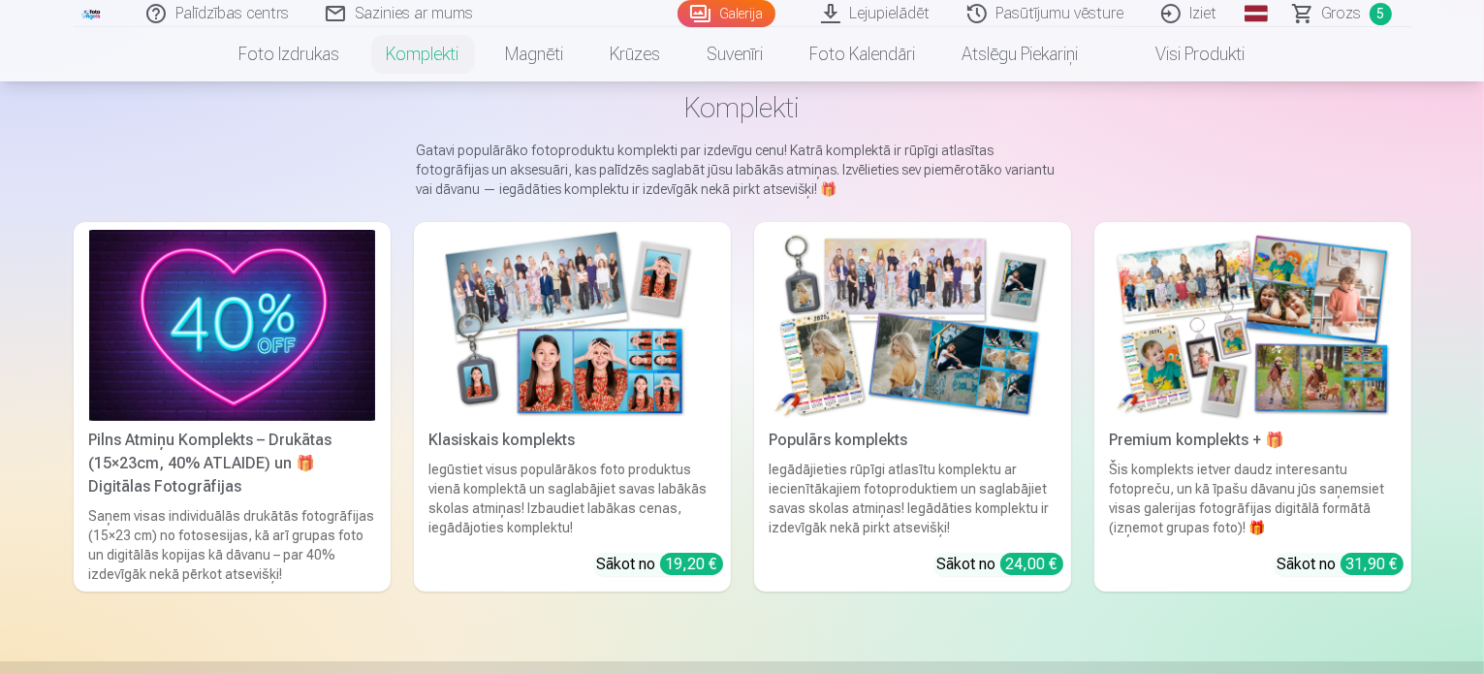
scroll to position [179, 0]
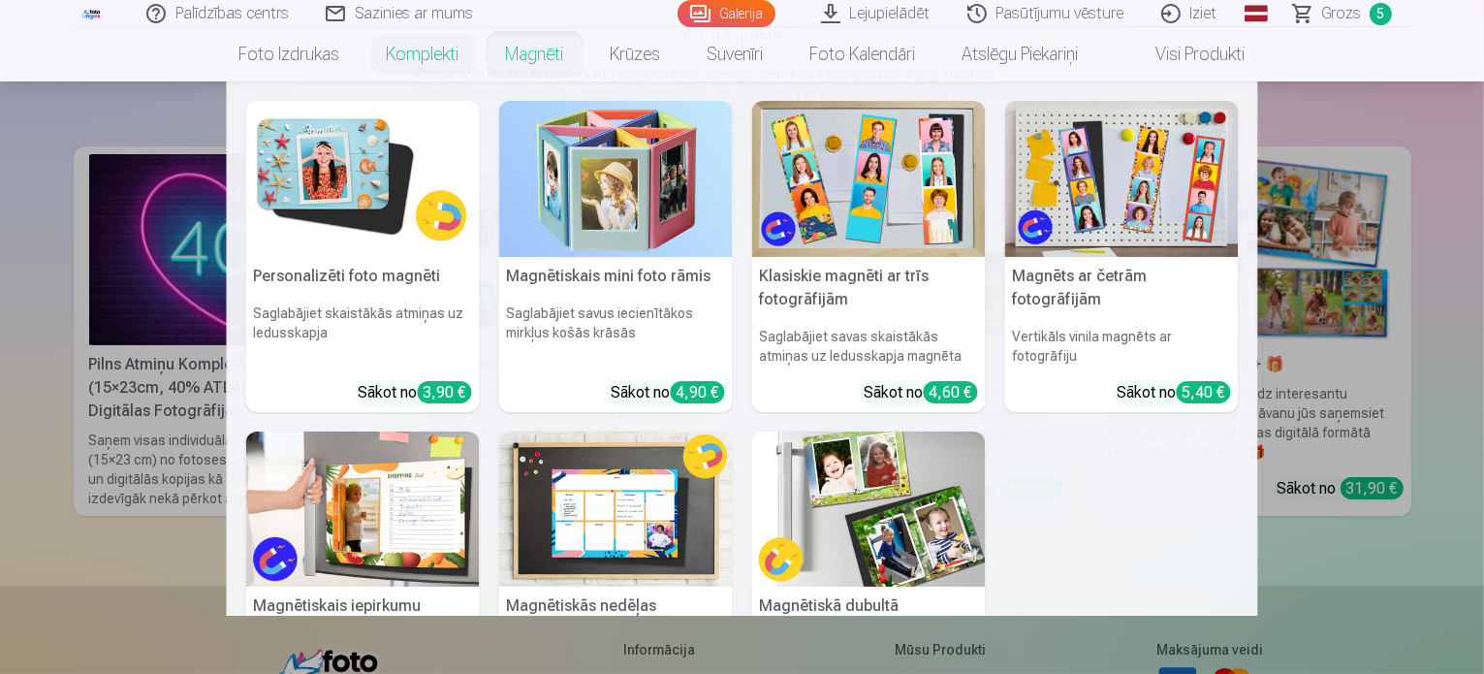
click at [878, 177] on img at bounding box center [869, 179] width 234 height 156
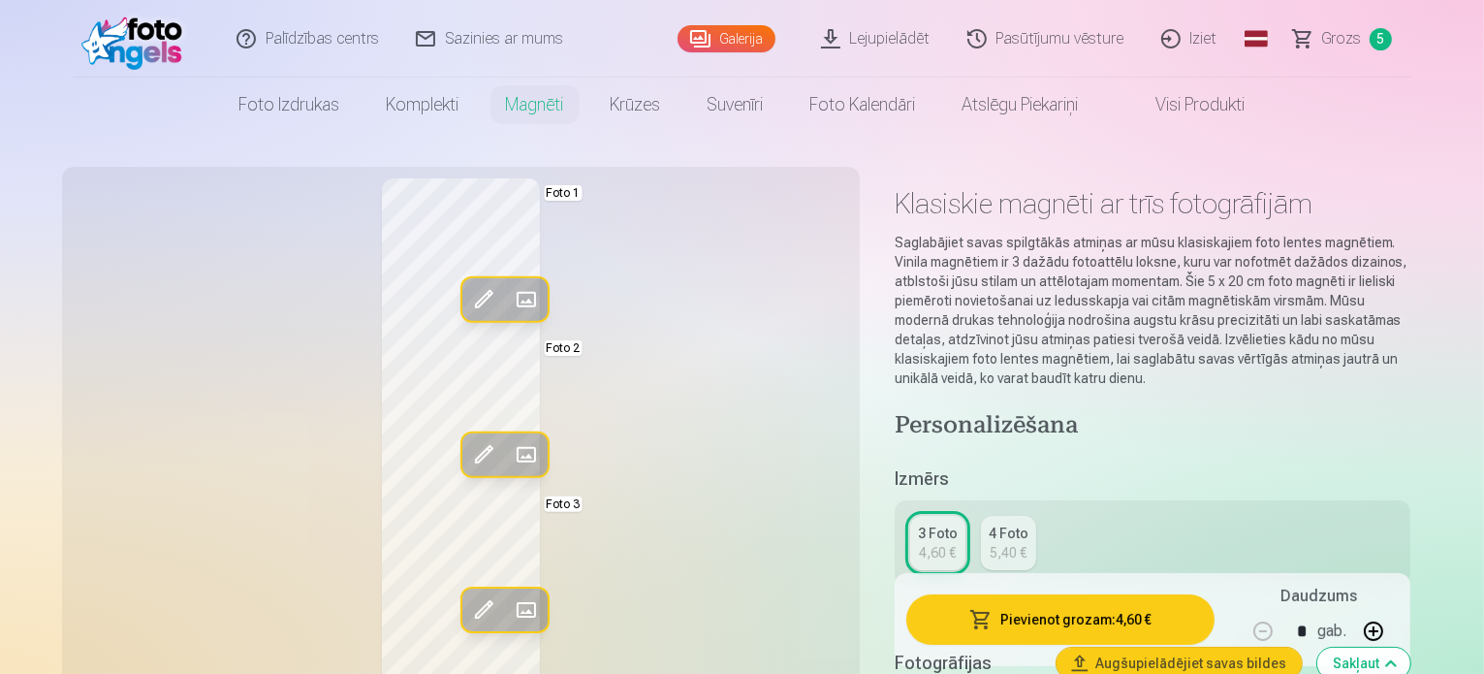
click at [467, 305] on span at bounding box center [482, 299] width 31 height 31
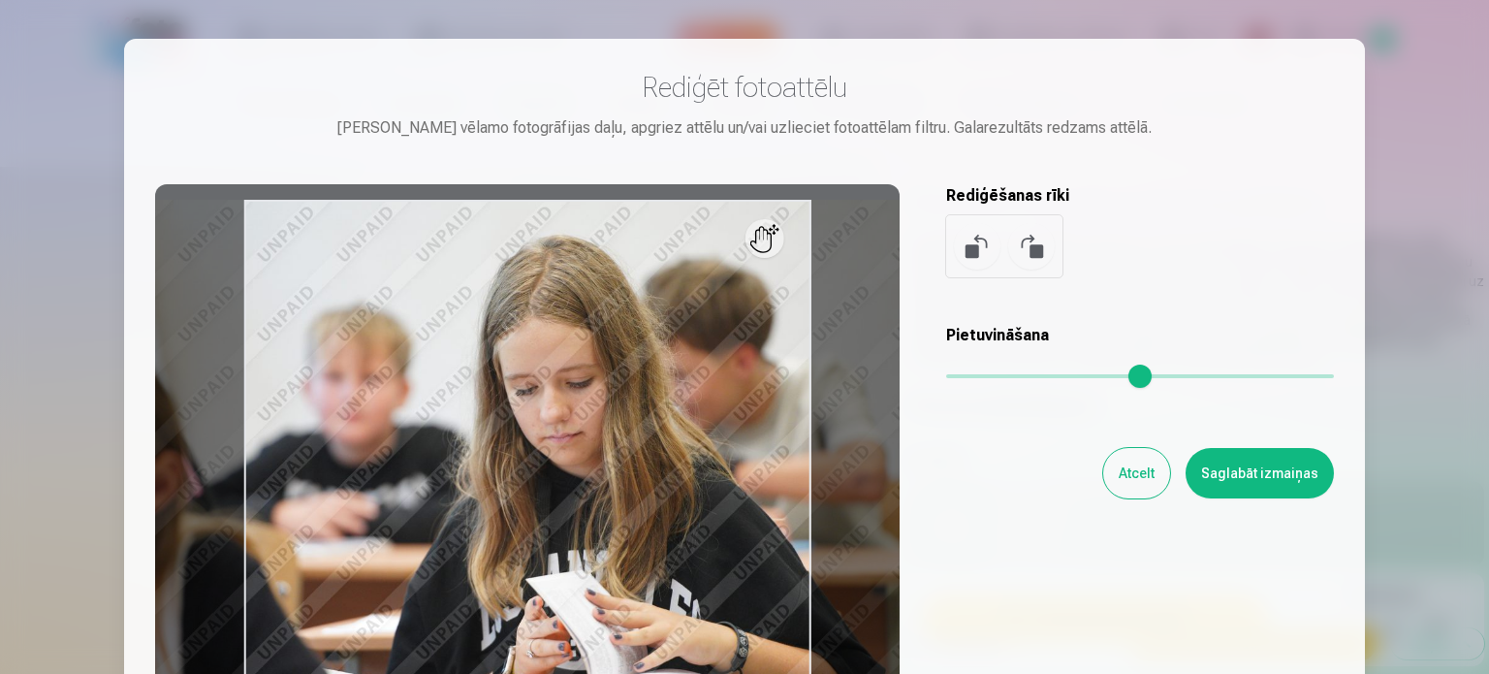
click at [1110, 481] on button "Atcelt" at bounding box center [1136, 473] width 67 height 50
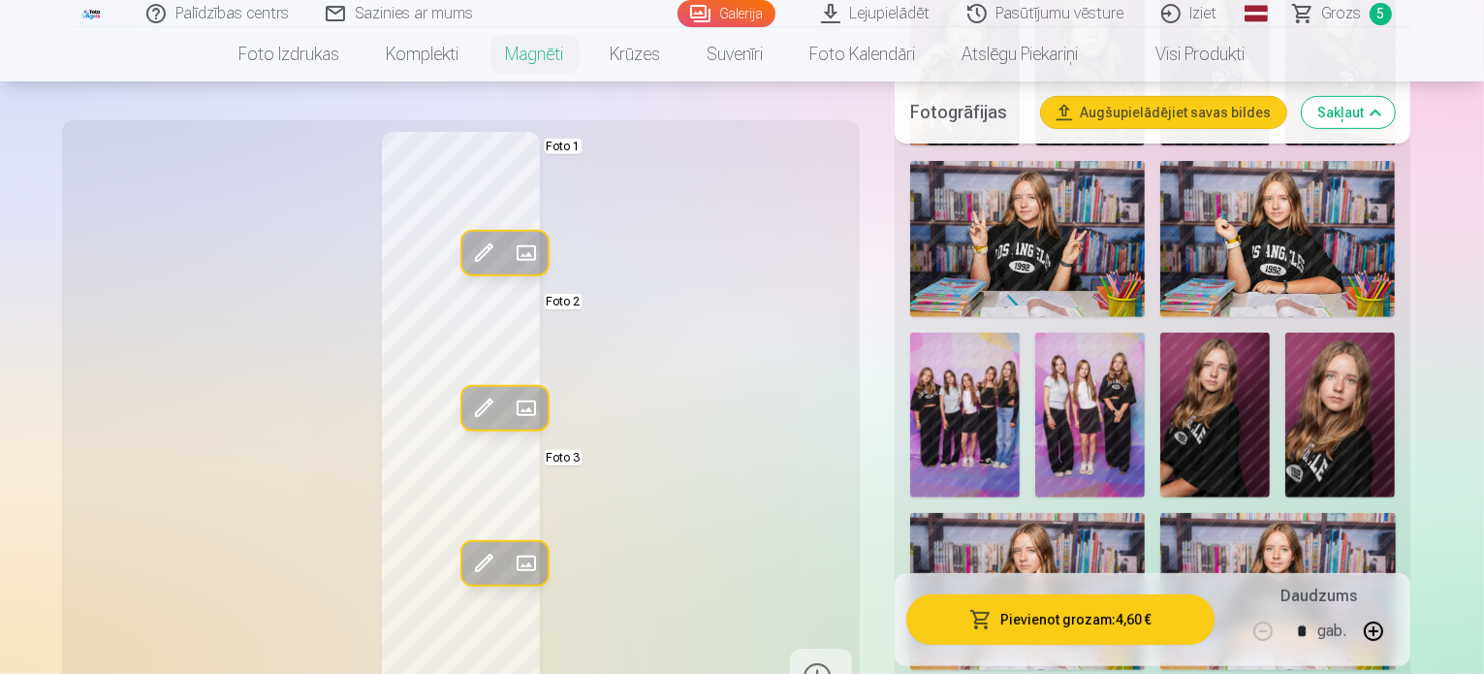
scroll to position [697, 0]
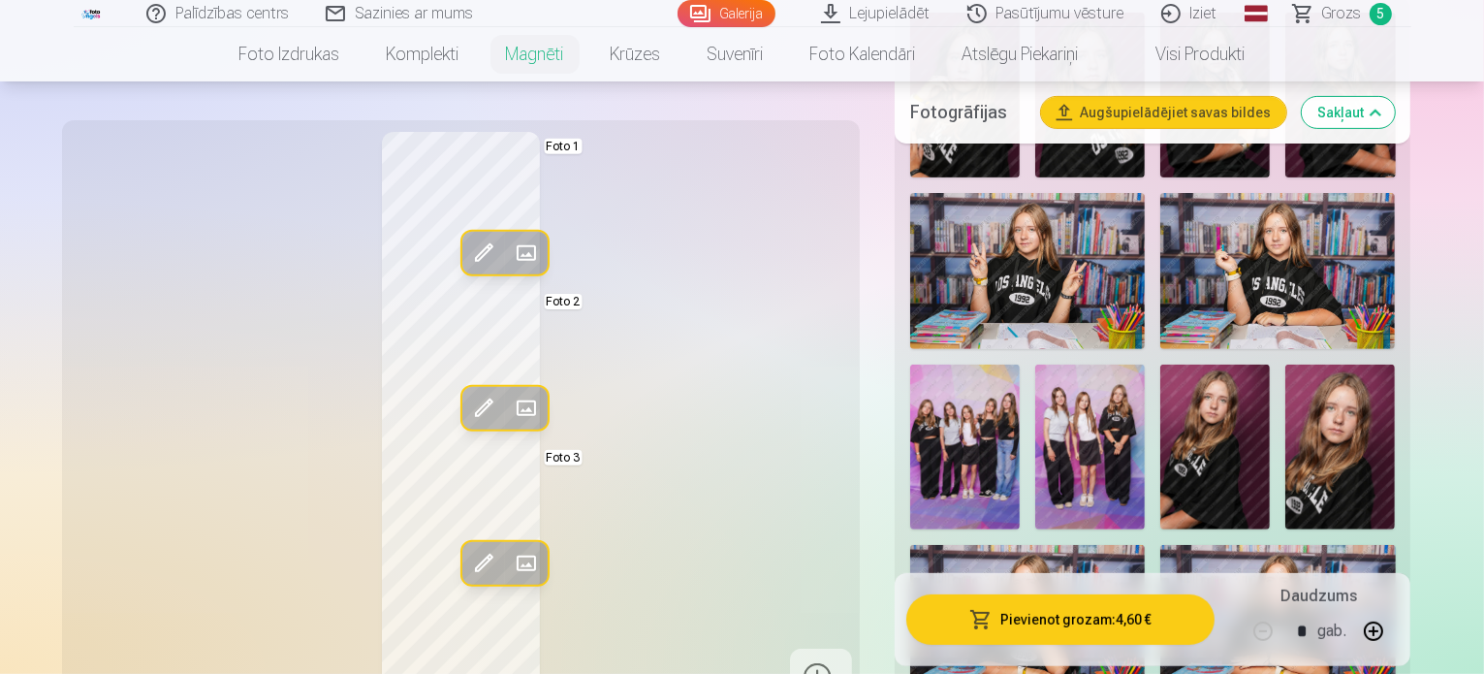
click at [1028, 267] on img at bounding box center [1027, 271] width 235 height 157
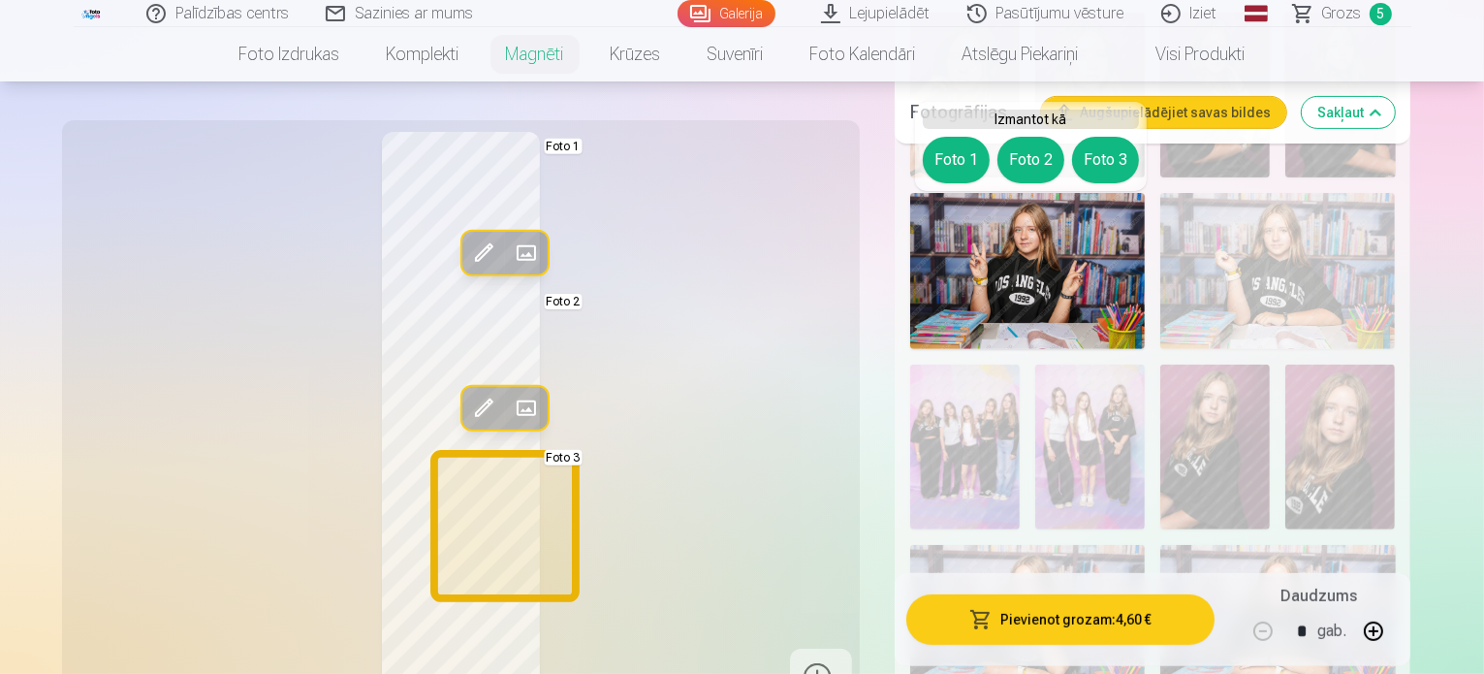
click at [1117, 154] on button "Foto 3" at bounding box center [1105, 160] width 67 height 47
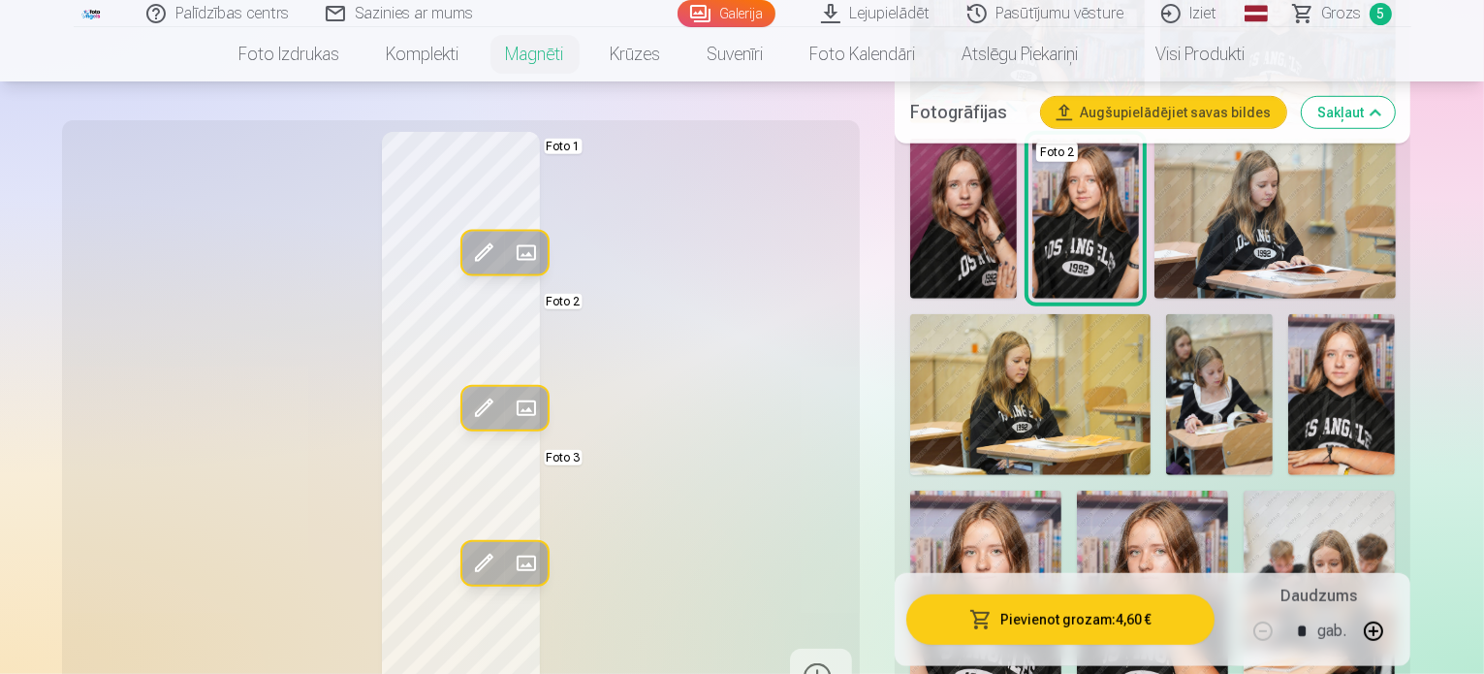
scroll to position [1329, 0]
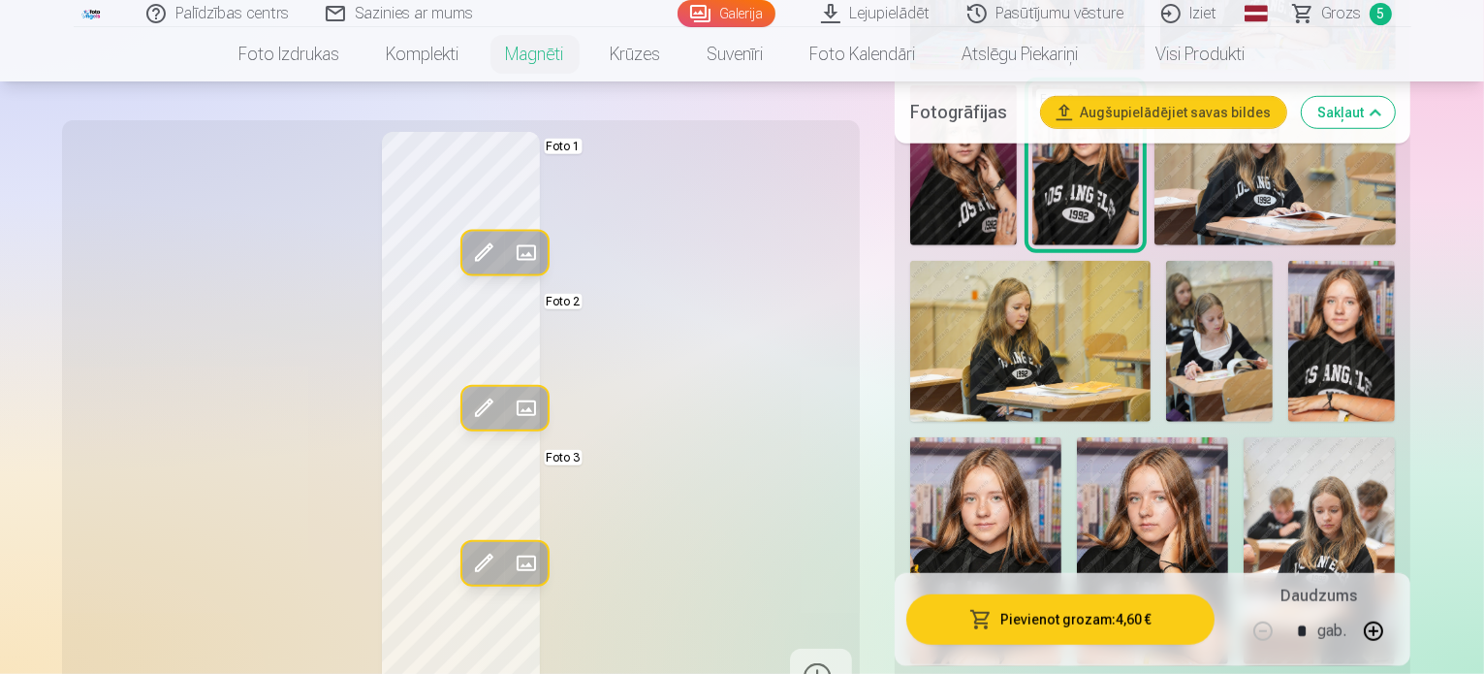
click at [1061, 437] on img at bounding box center [985, 550] width 151 height 227
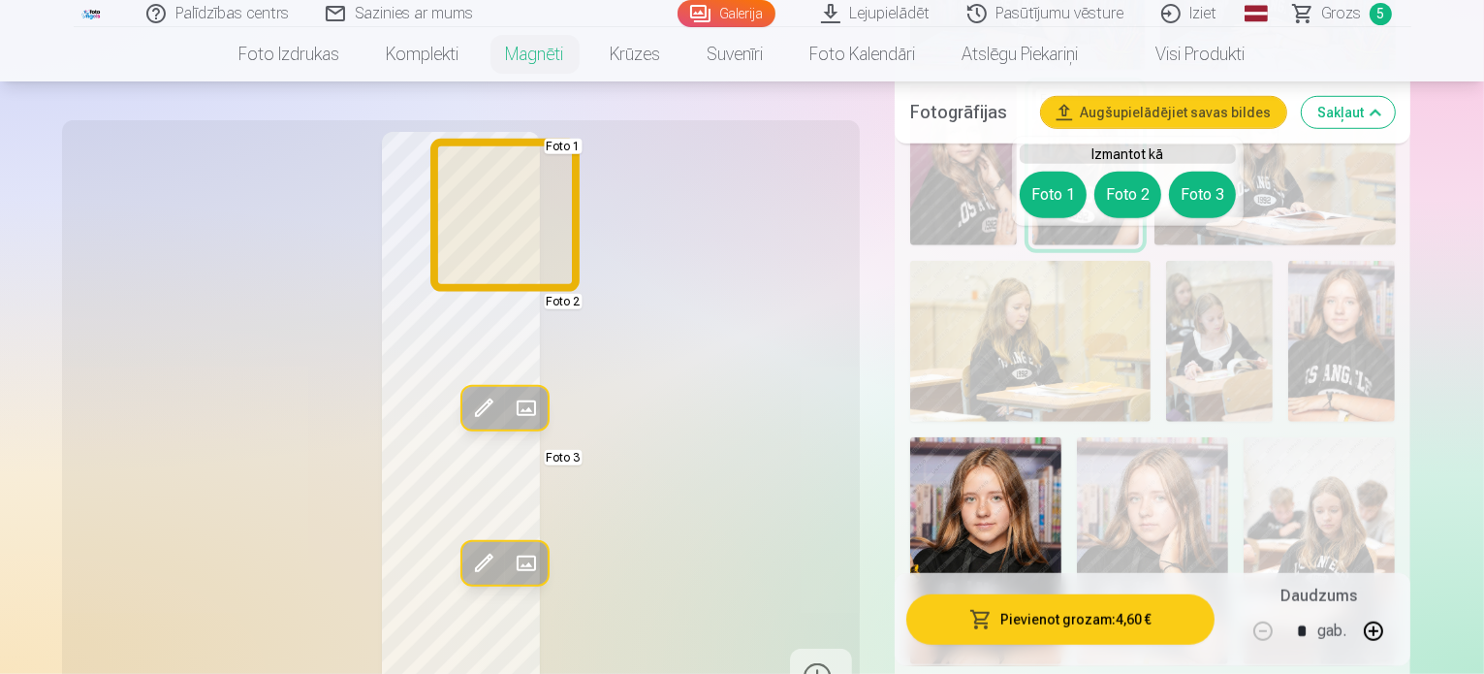
click at [1040, 192] on button "Foto 1" at bounding box center [1053, 195] width 67 height 47
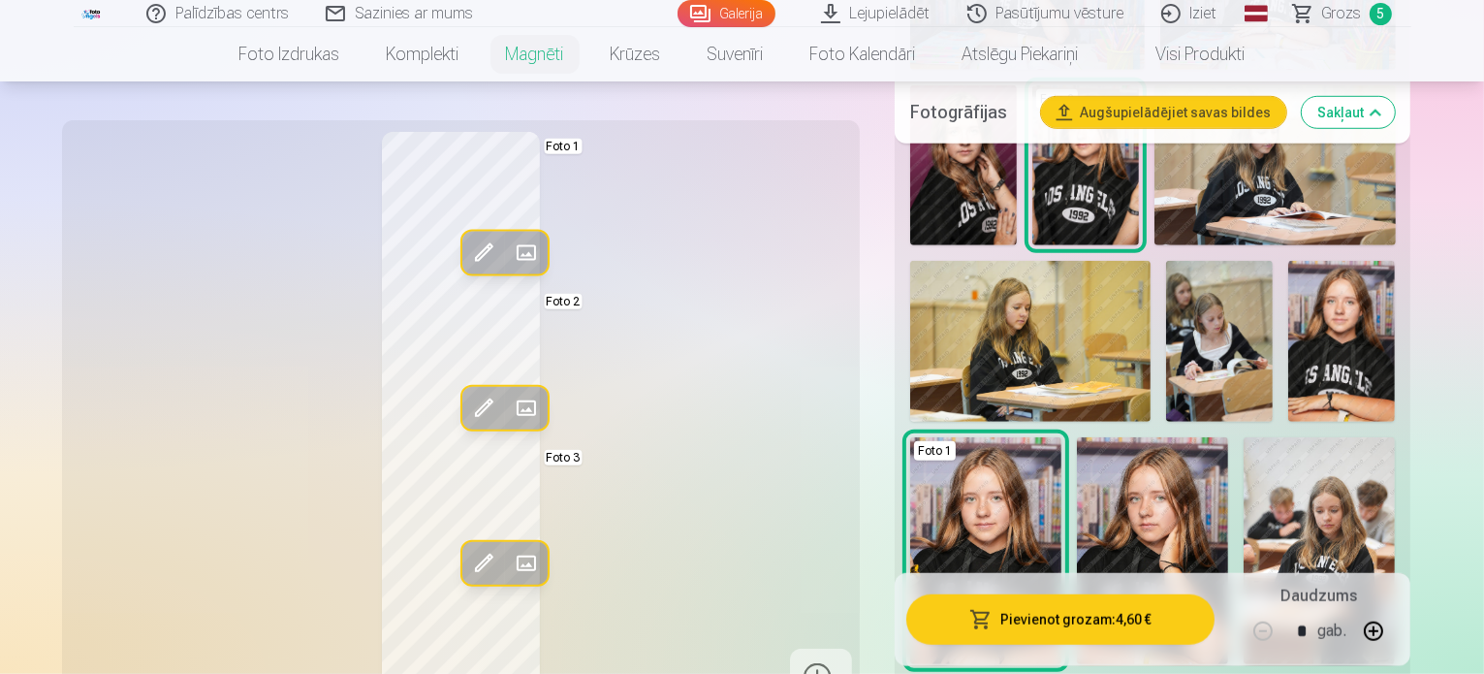
click at [1061, 437] on img at bounding box center [985, 550] width 151 height 227
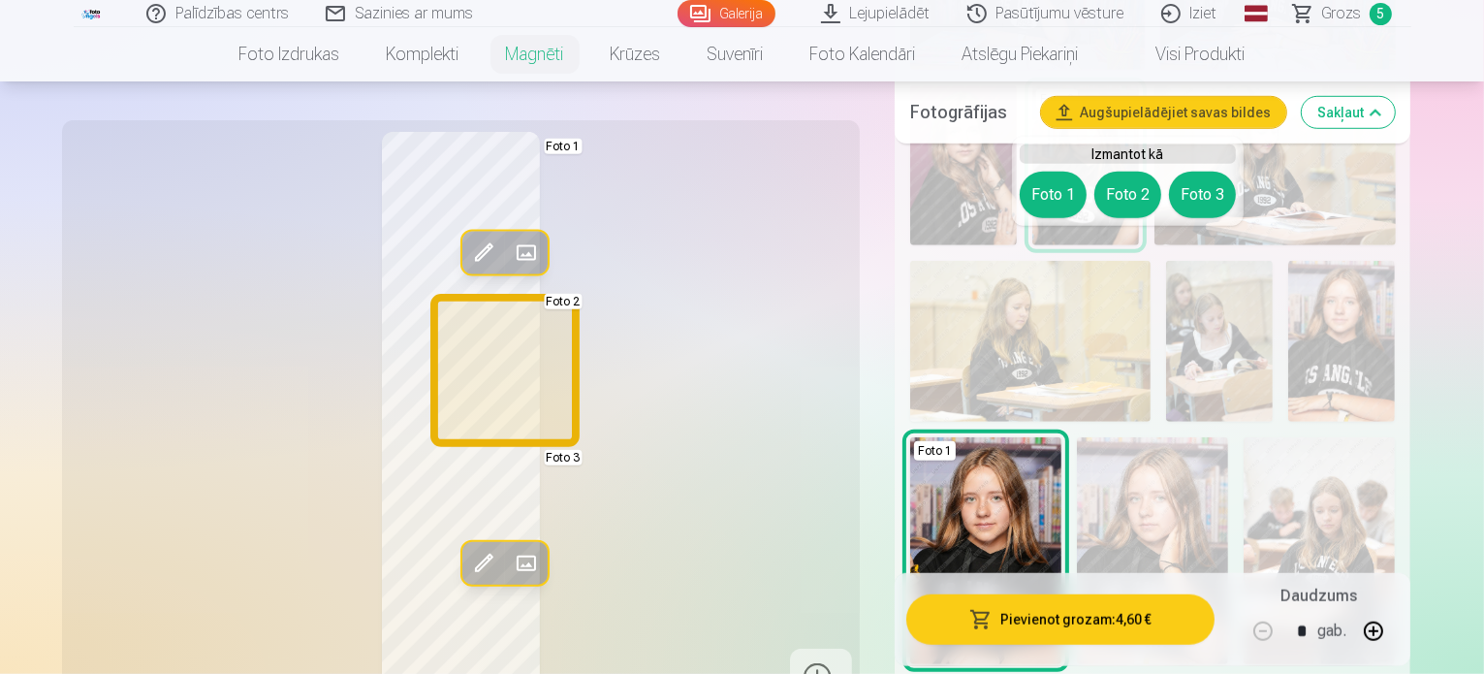
click at [1121, 197] on button "Foto 2" at bounding box center [1127, 195] width 67 height 47
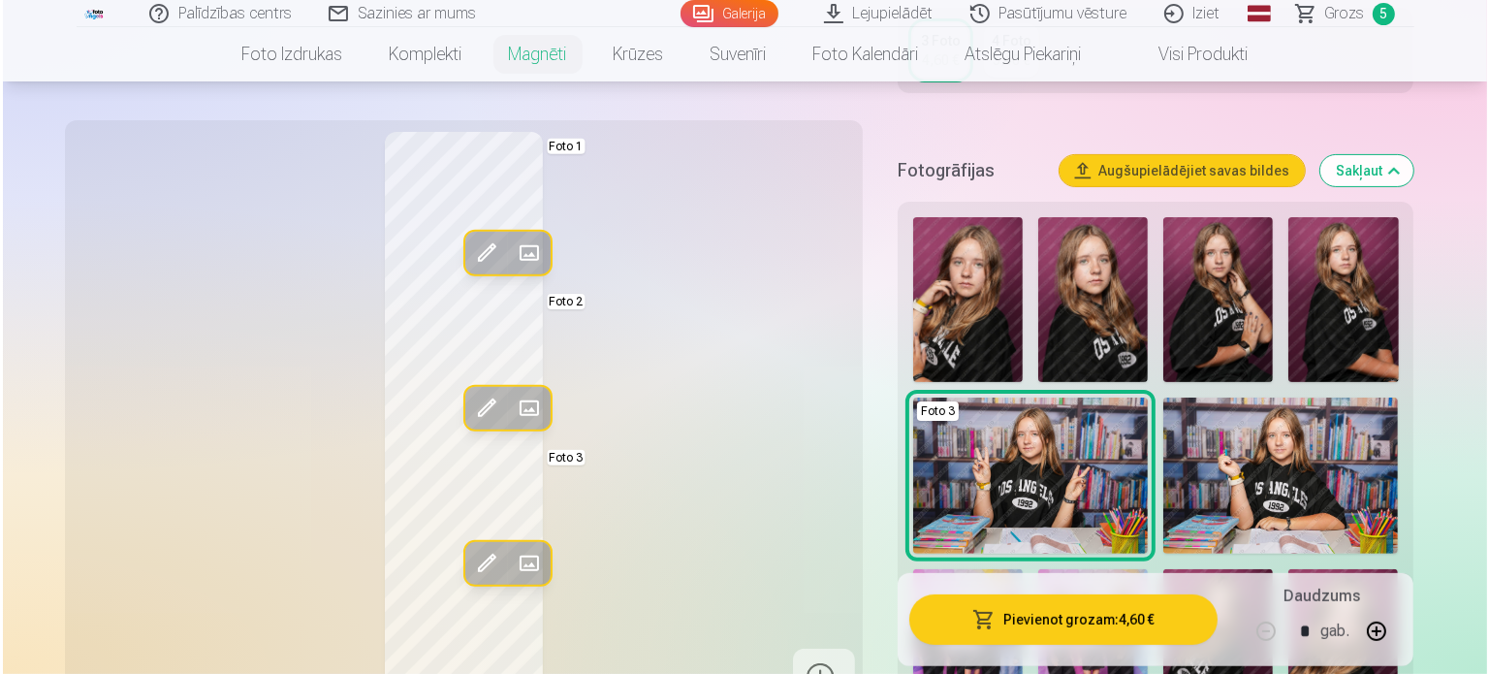
scroll to position [471, 0]
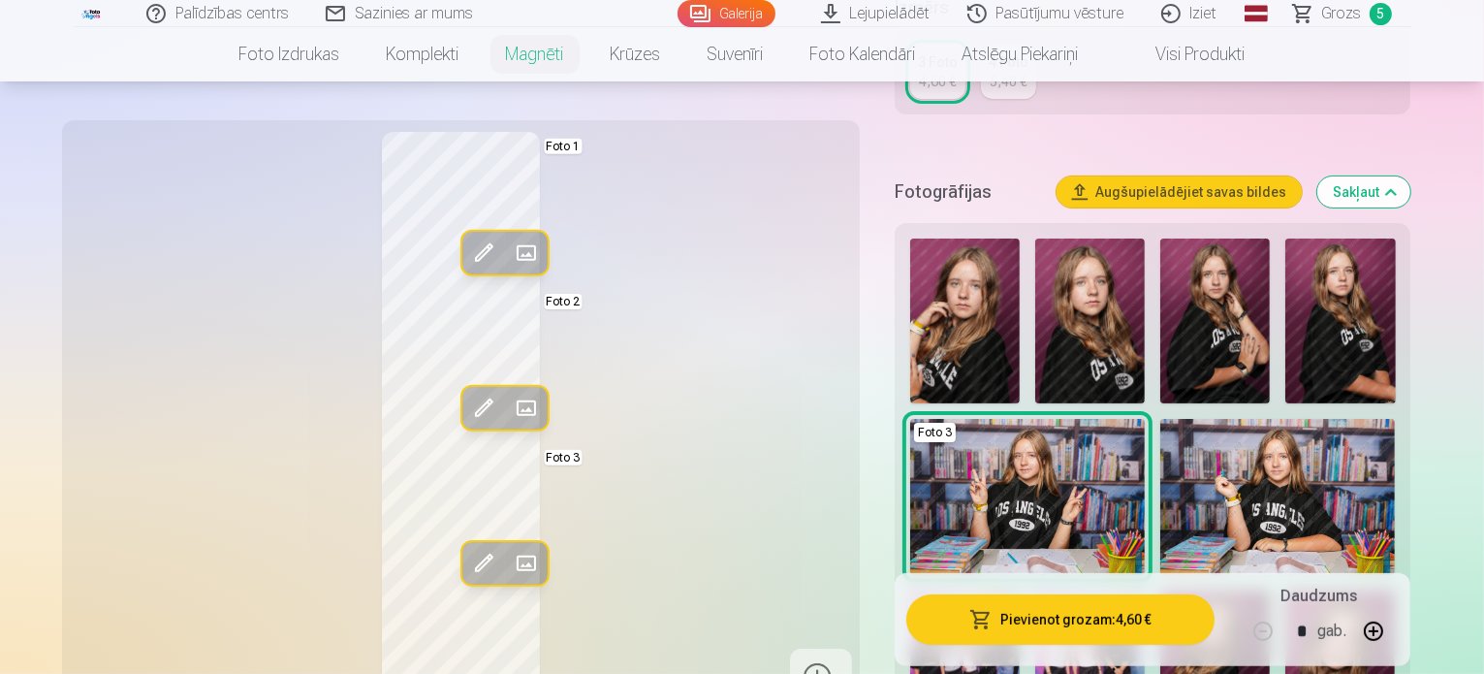
click at [1120, 316] on img at bounding box center [1090, 320] width 110 height 165
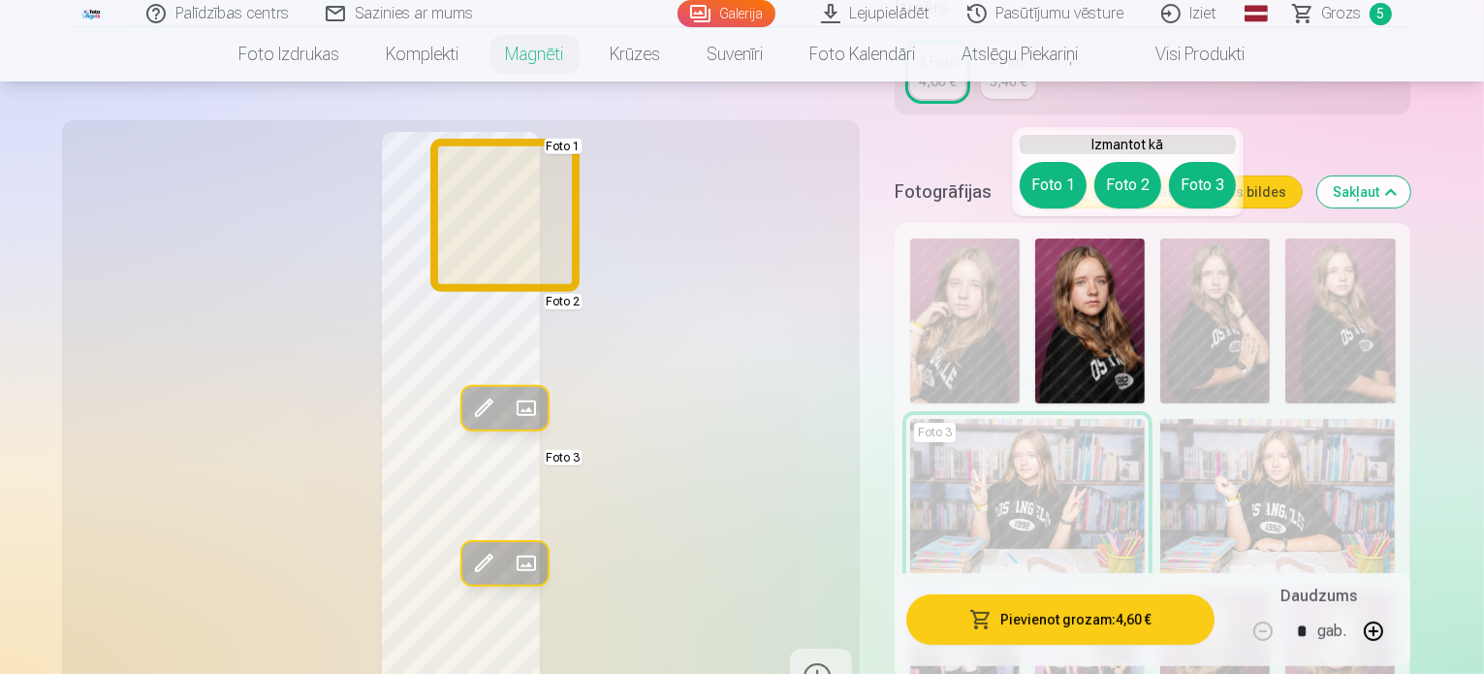
click at [1028, 178] on button "Foto 1" at bounding box center [1053, 185] width 67 height 47
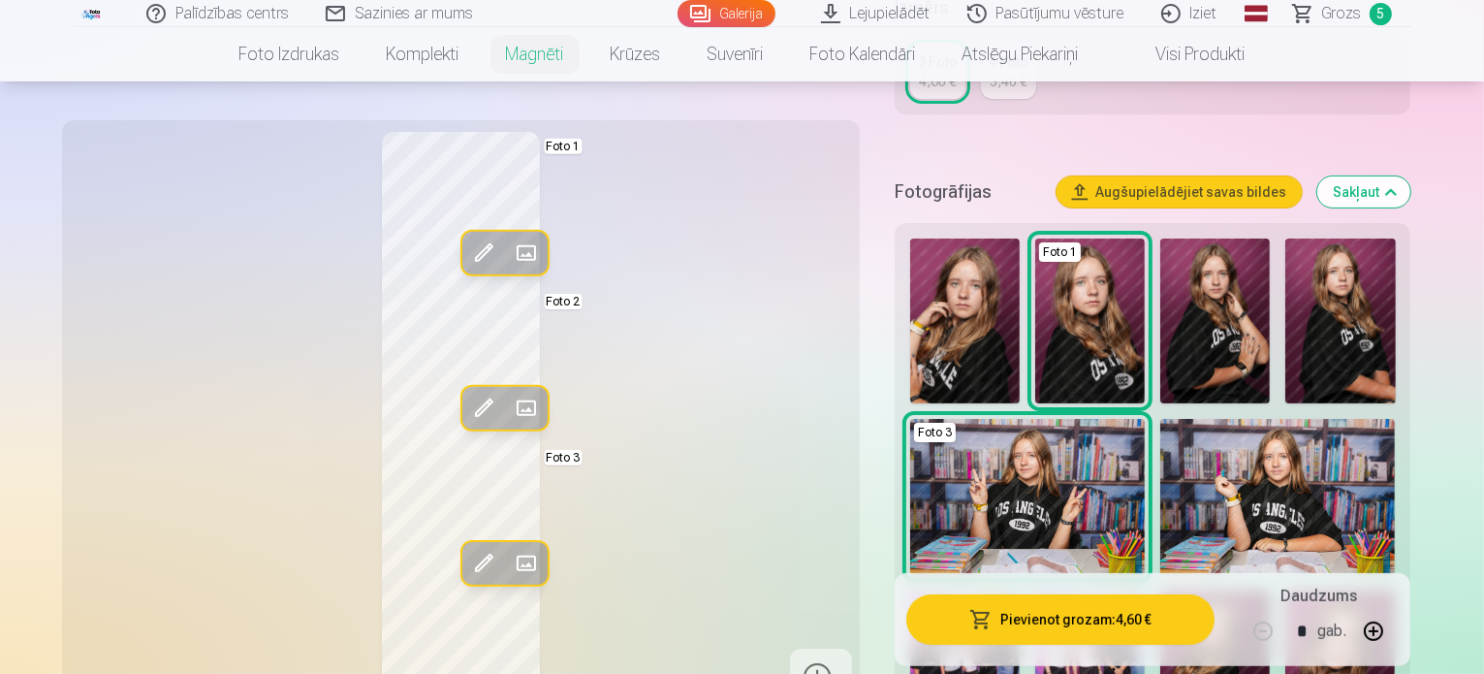
click at [467, 397] on span at bounding box center [482, 408] width 31 height 31
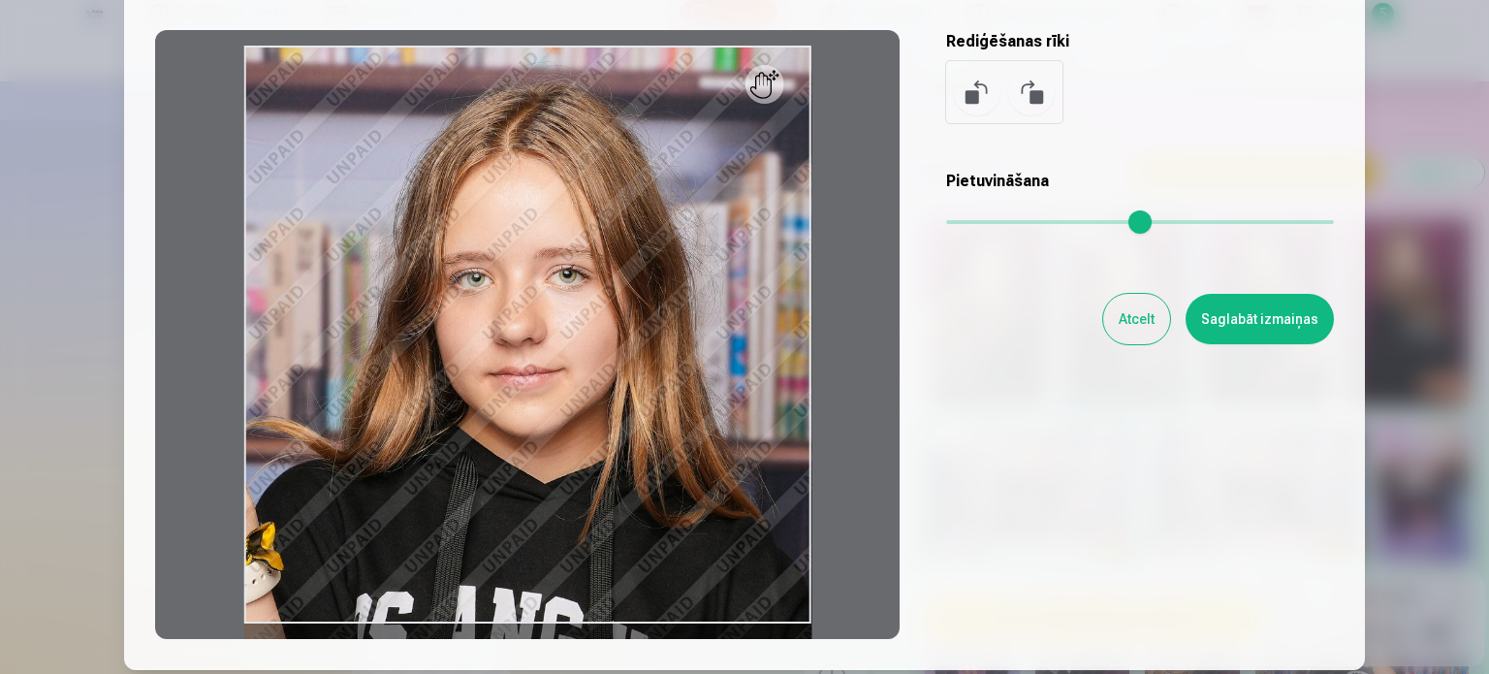
scroll to position [194, 0]
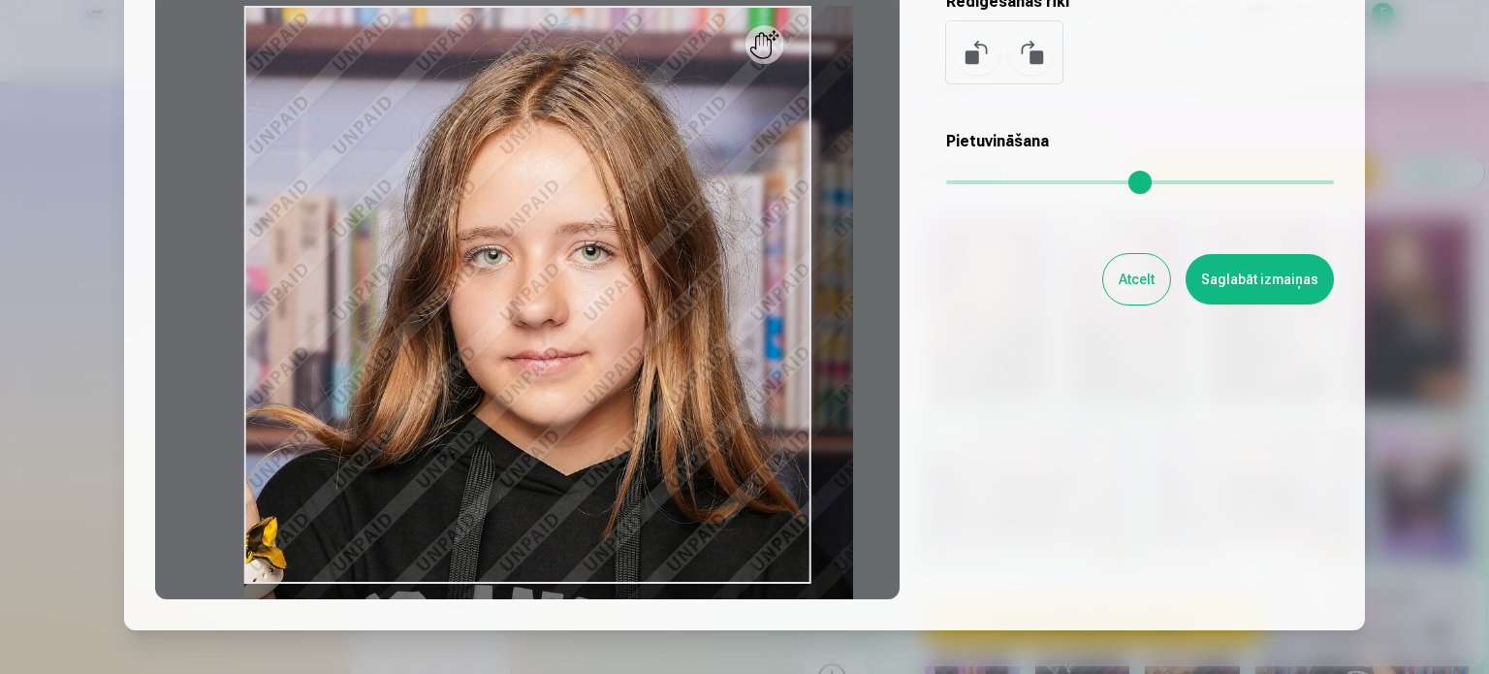
drag, startPoint x: 952, startPoint y: 181, endPoint x: 969, endPoint y: 175, distance: 18.4
click at [969, 180] on input "range" at bounding box center [1140, 182] width 388 height 4
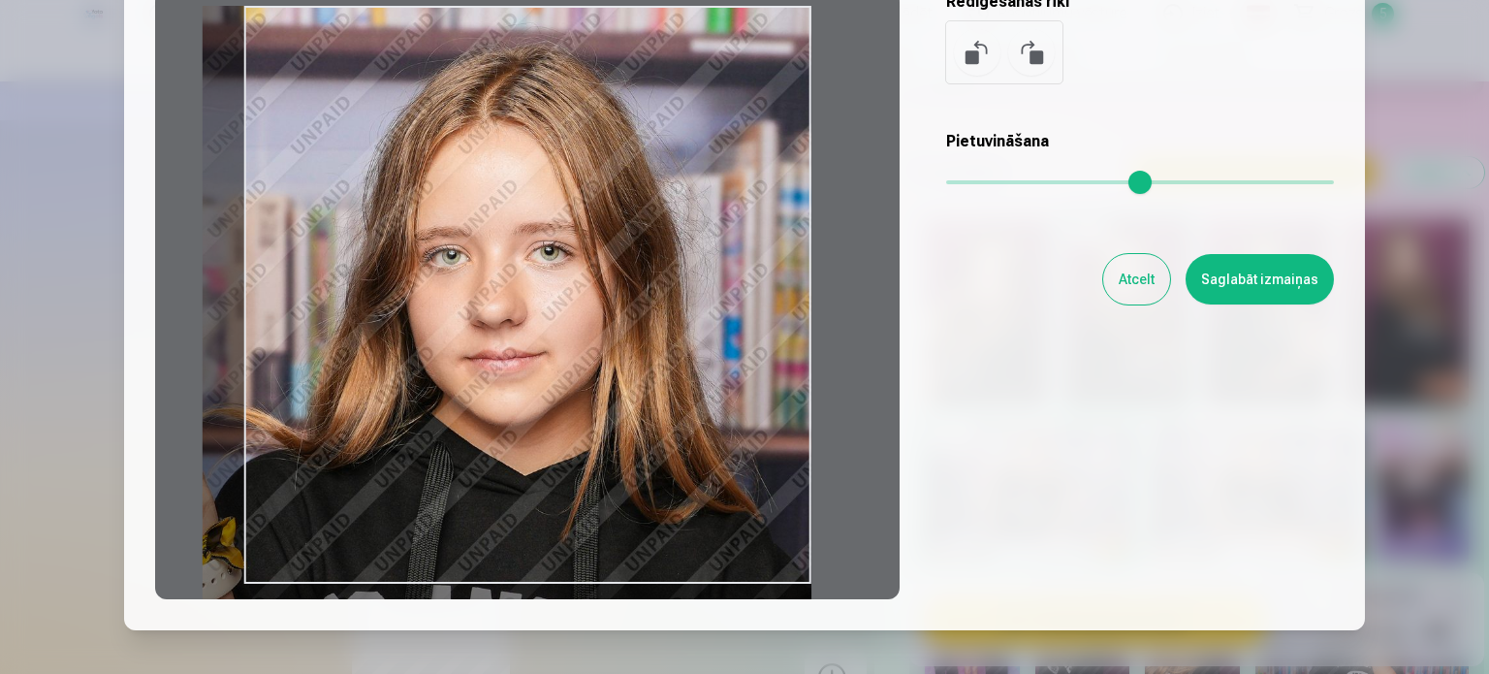
drag, startPoint x: 682, startPoint y: 395, endPoint x: 590, endPoint y: 402, distance: 92.4
click at [590, 402] on div at bounding box center [527, 294] width 744 height 609
type input "****"
click at [1291, 274] on button "Saglabāt izmaiņas" at bounding box center [1260, 279] width 148 height 50
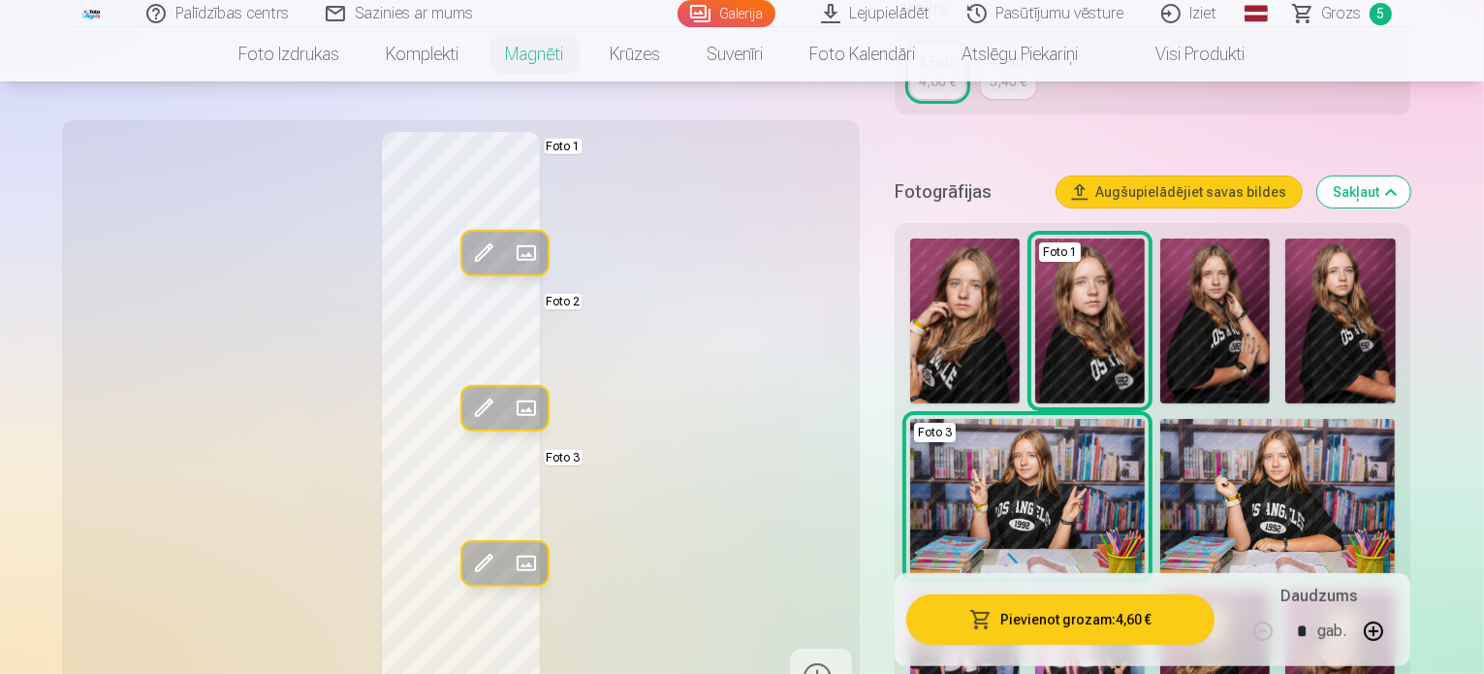
click at [467, 558] on span at bounding box center [482, 563] width 31 height 31
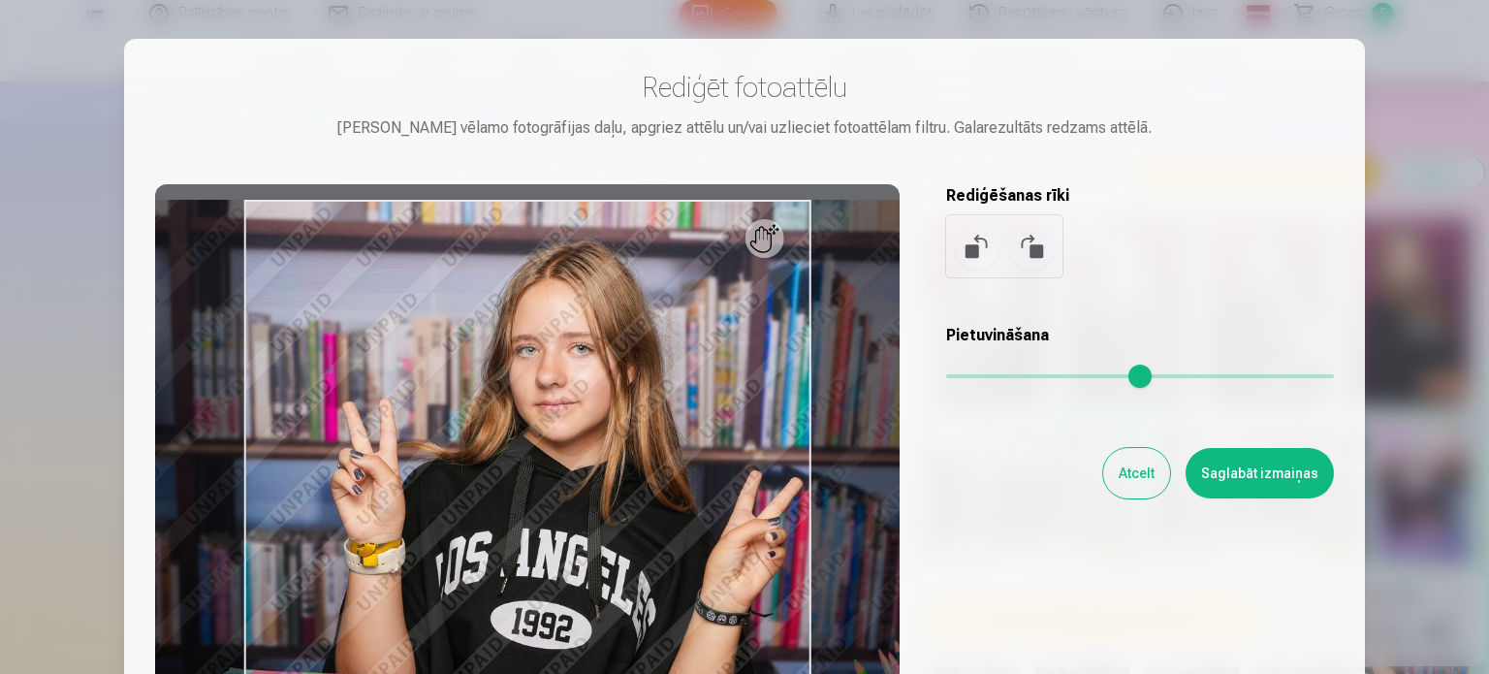
click at [962, 378] on input "range" at bounding box center [1140, 376] width 388 height 4
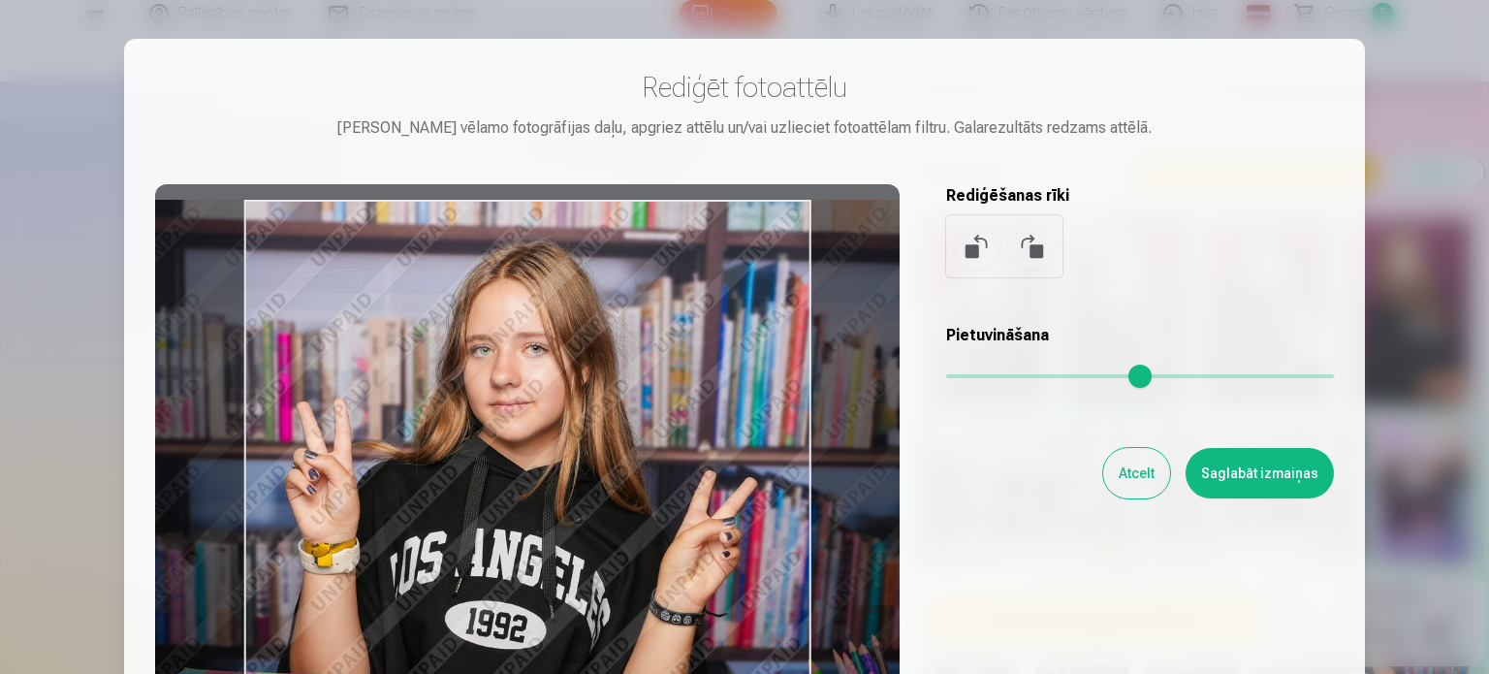
drag, startPoint x: 601, startPoint y: 549, endPoint x: 555, endPoint y: 551, distance: 45.6
click at [555, 551] on div at bounding box center [527, 488] width 744 height 609
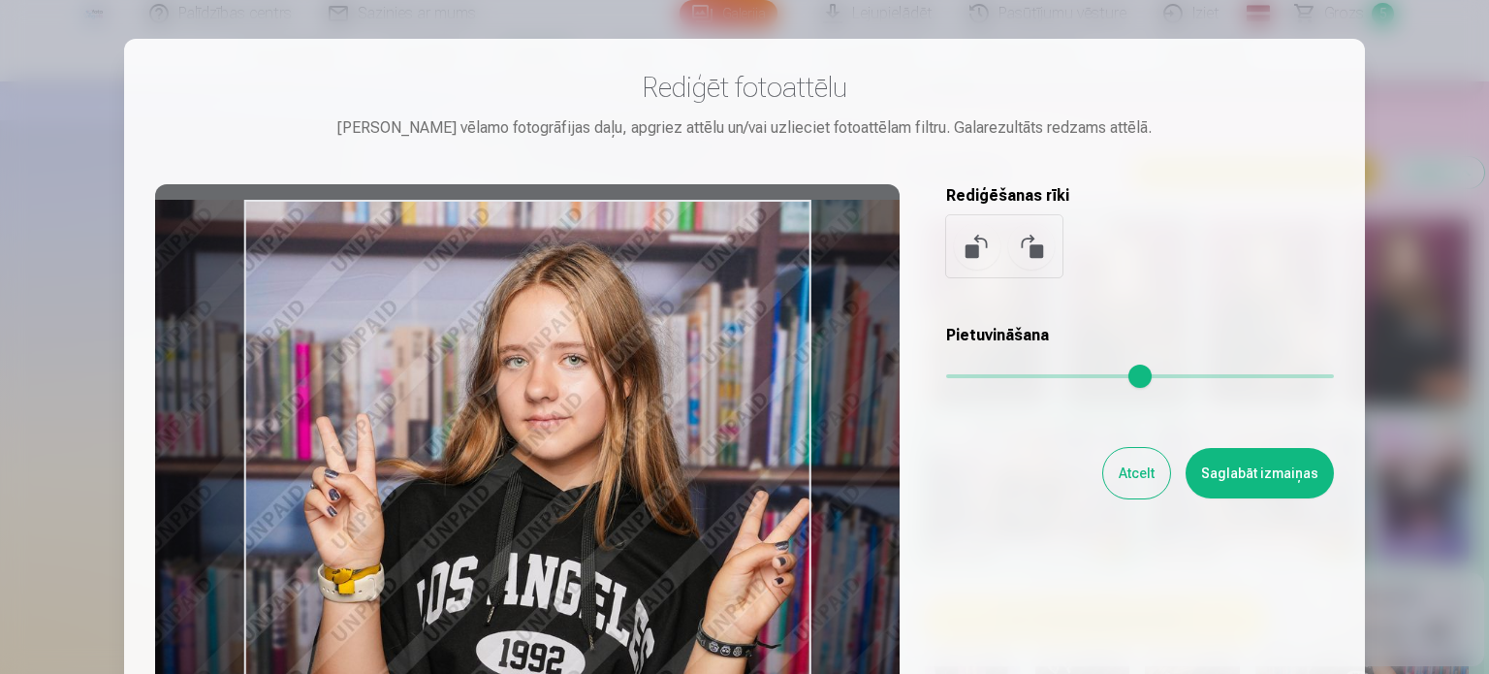
type input "****"
click at [969, 374] on input "range" at bounding box center [1140, 376] width 388 height 4
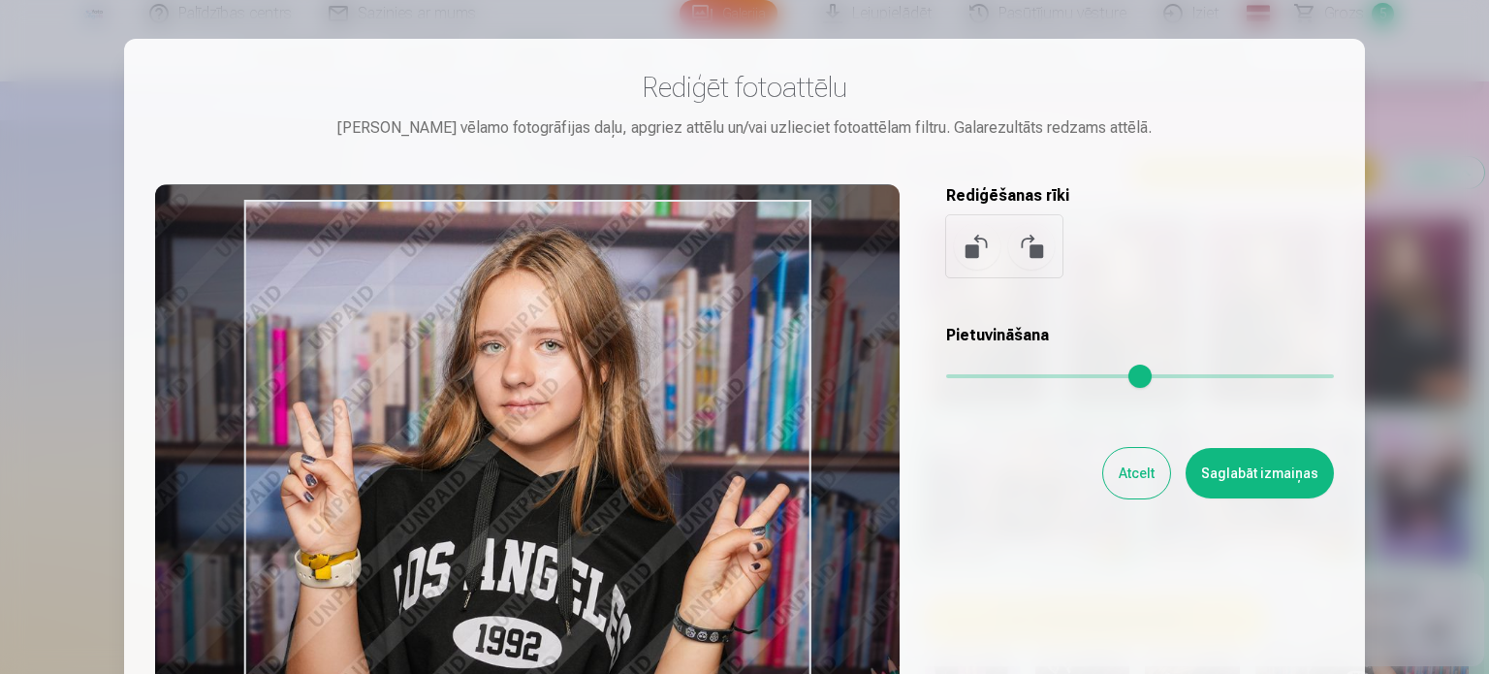
drag, startPoint x: 496, startPoint y: 581, endPoint x: 473, endPoint y: 566, distance: 27.4
click at [473, 566] on div at bounding box center [527, 488] width 744 height 609
click at [990, 561] on div "Rediģēt fotoattēlu Pietuvini vēlamo fotogrāfijas daļu, apgriez attēlu un/vai uz…" at bounding box center [744, 431] width 1179 height 723
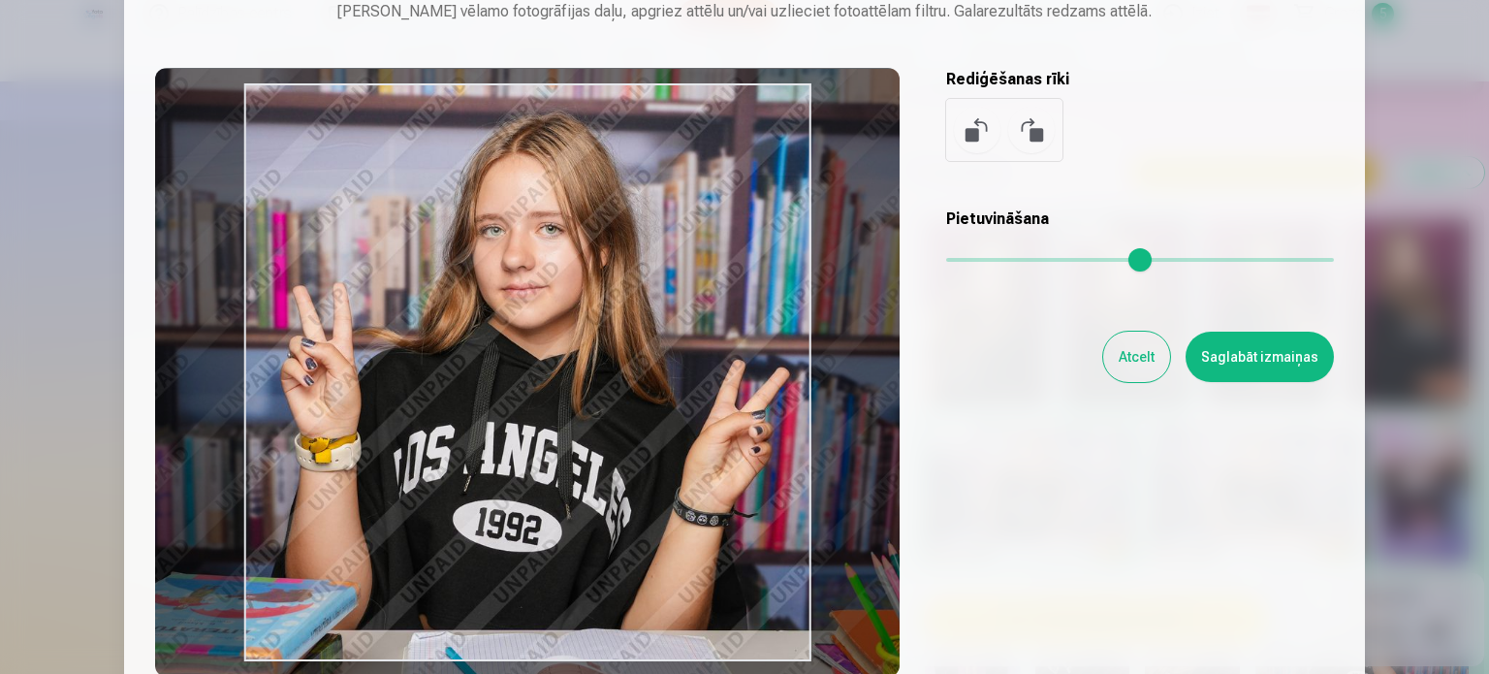
scroll to position [155, 0]
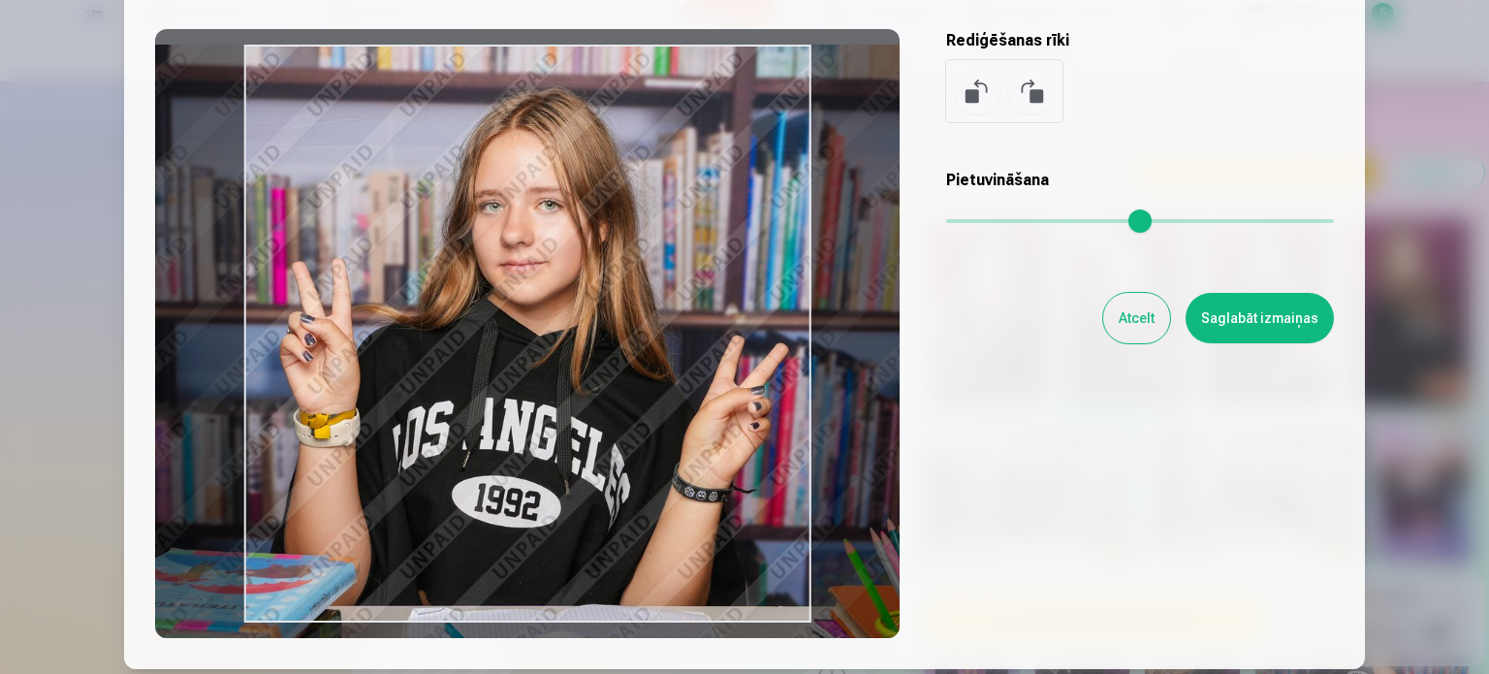
drag, startPoint x: 660, startPoint y: 493, endPoint x: 659, endPoint y: 600, distance: 106.6
click at [659, 600] on div at bounding box center [527, 333] width 744 height 609
click at [1239, 311] on button "Saglabāt izmaiņas" at bounding box center [1260, 318] width 148 height 50
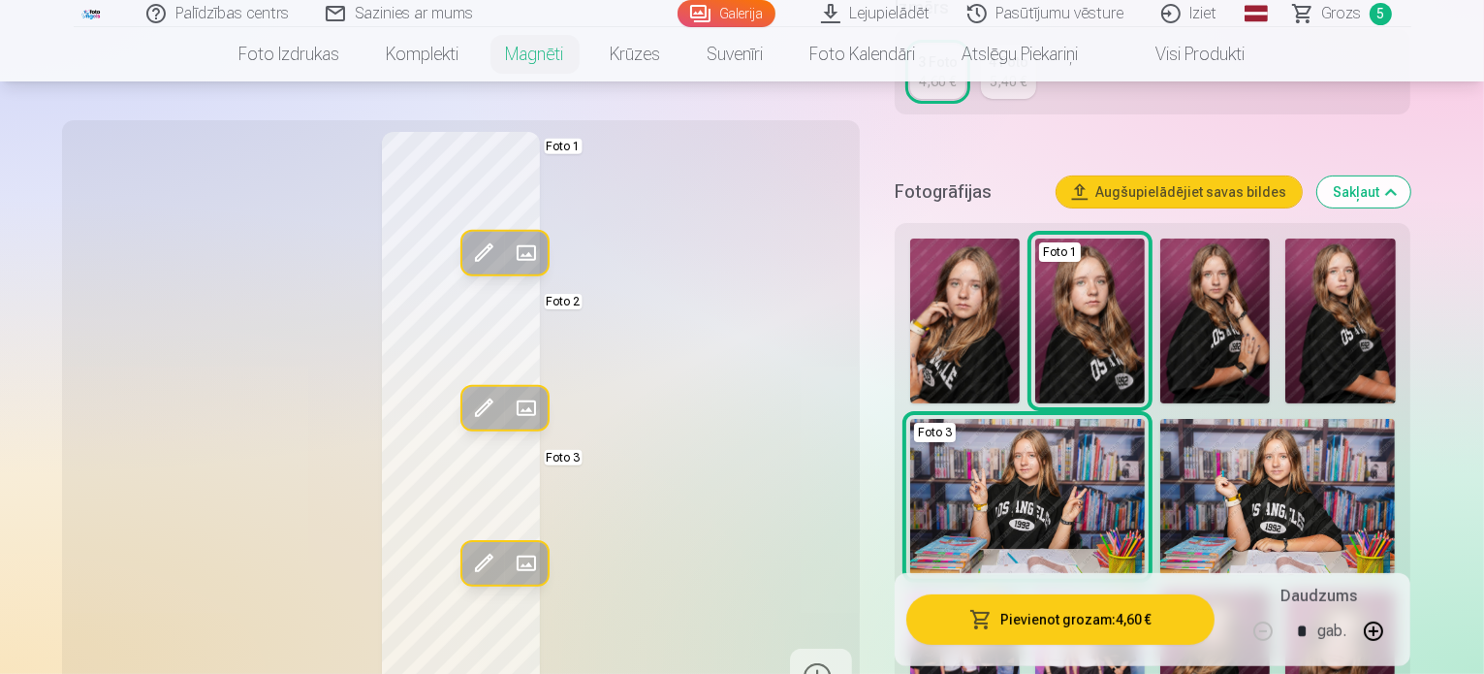
click at [1055, 617] on button "Pievienot grozam : 4,60 €" at bounding box center [1060, 619] width 309 height 50
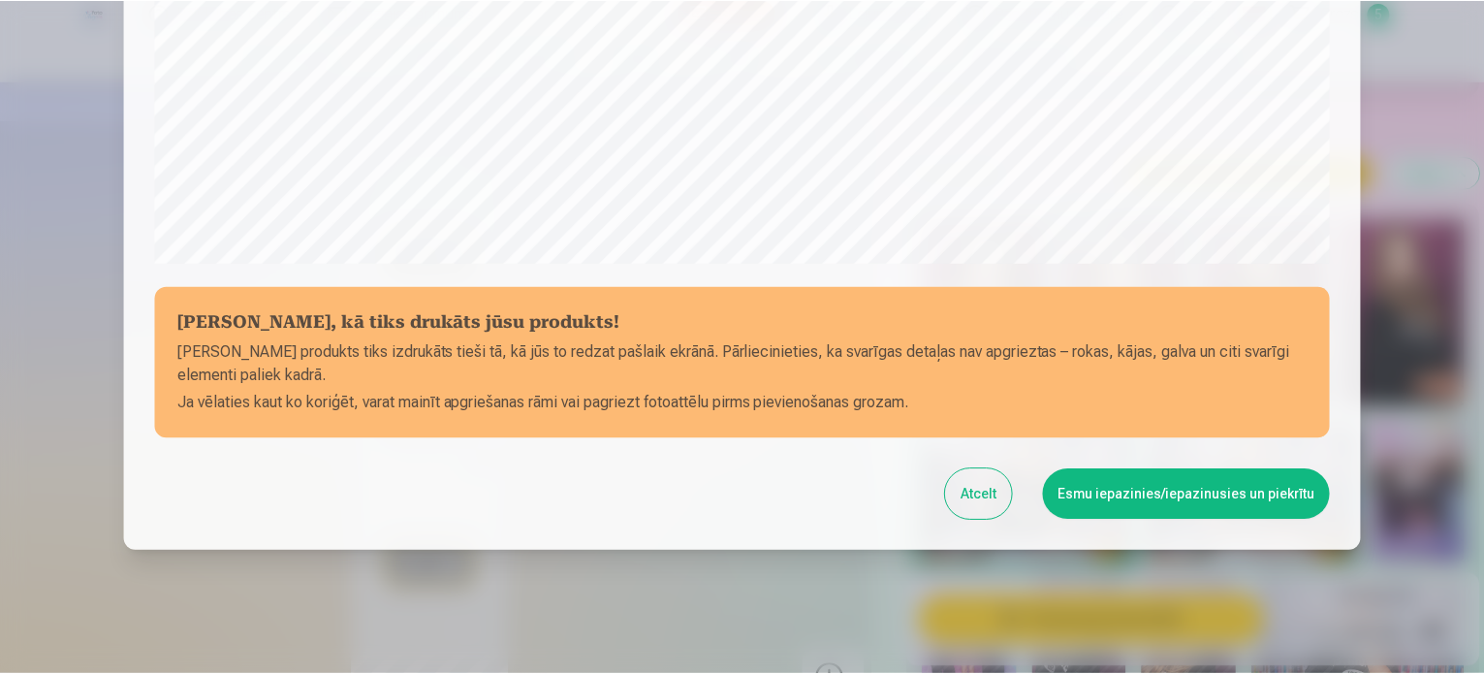
scroll to position [721, 0]
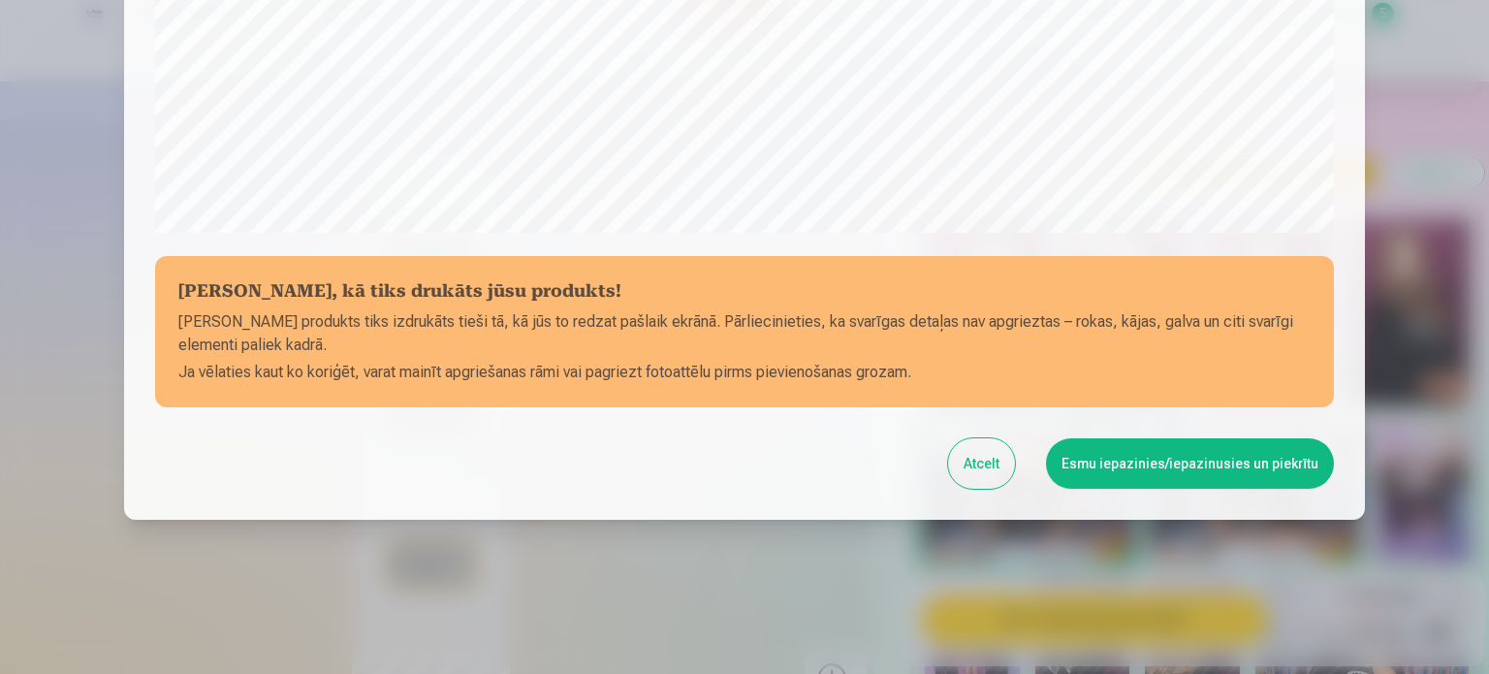
click at [1204, 452] on button "Esmu iepazinies/iepazinusies un piekrītu" at bounding box center [1190, 463] width 288 height 50
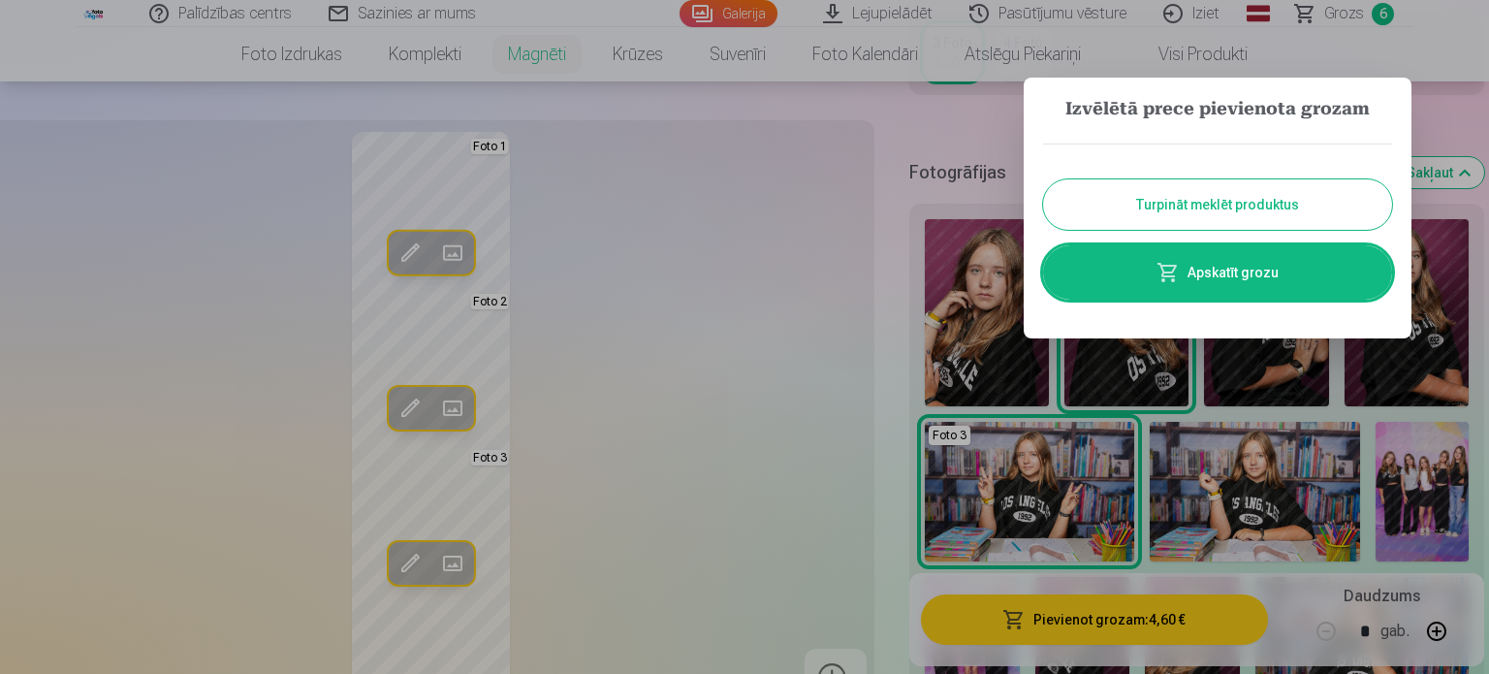
click at [1483, 65] on div at bounding box center [744, 337] width 1489 height 674
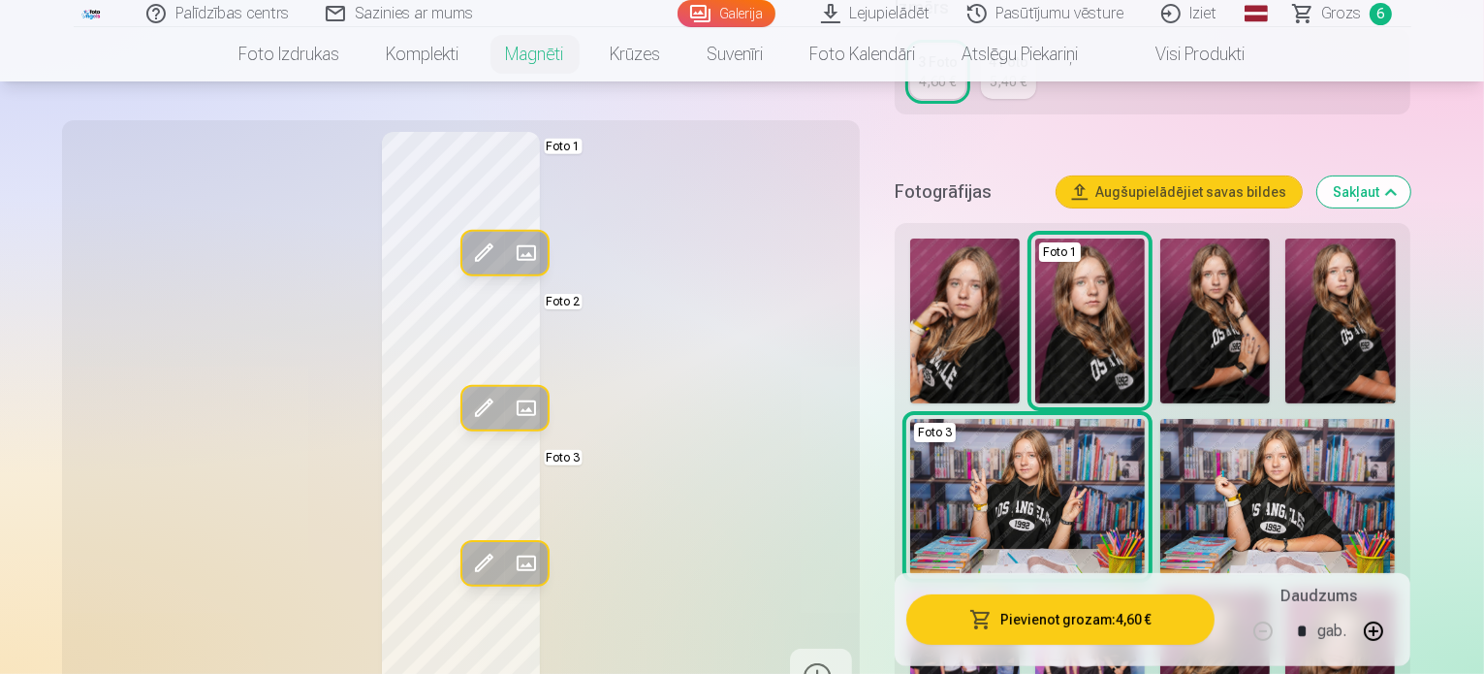
scroll to position [0, 0]
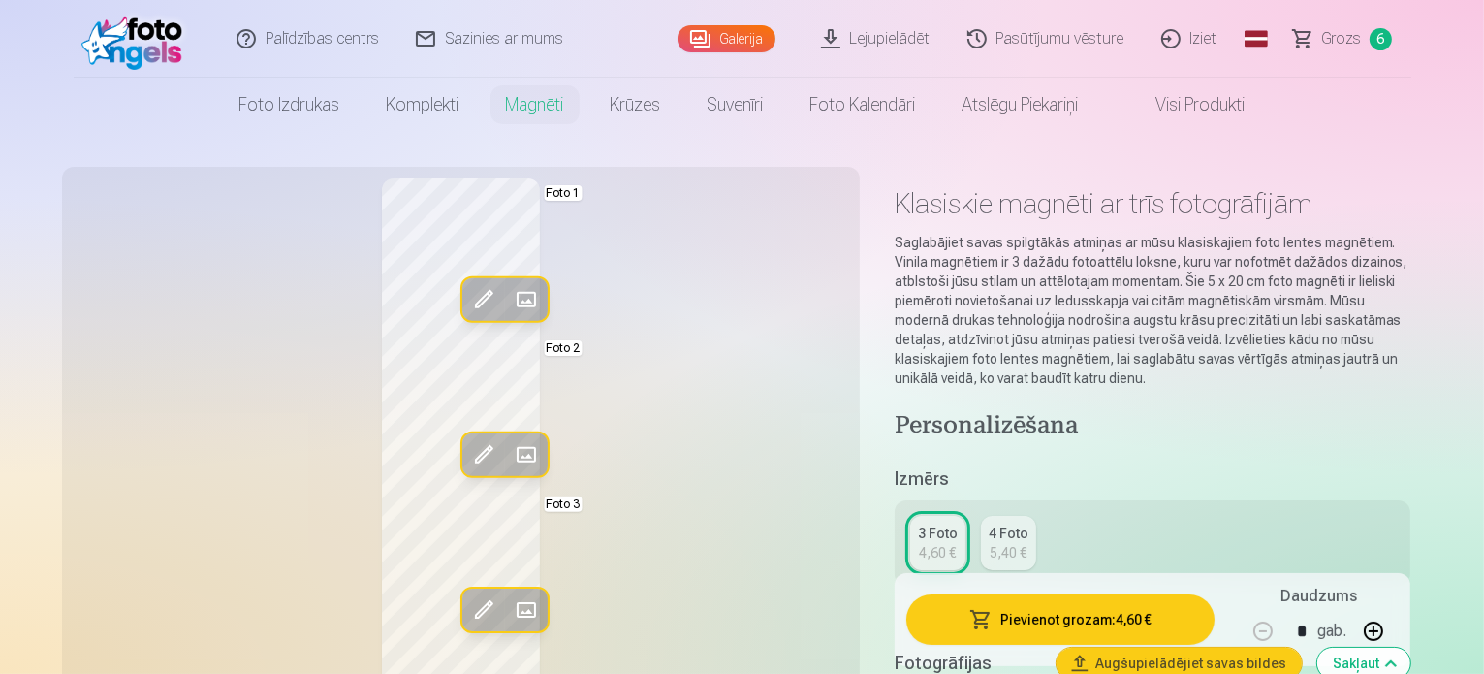
click at [1323, 45] on link "Grozs 6" at bounding box center [1344, 39] width 136 height 78
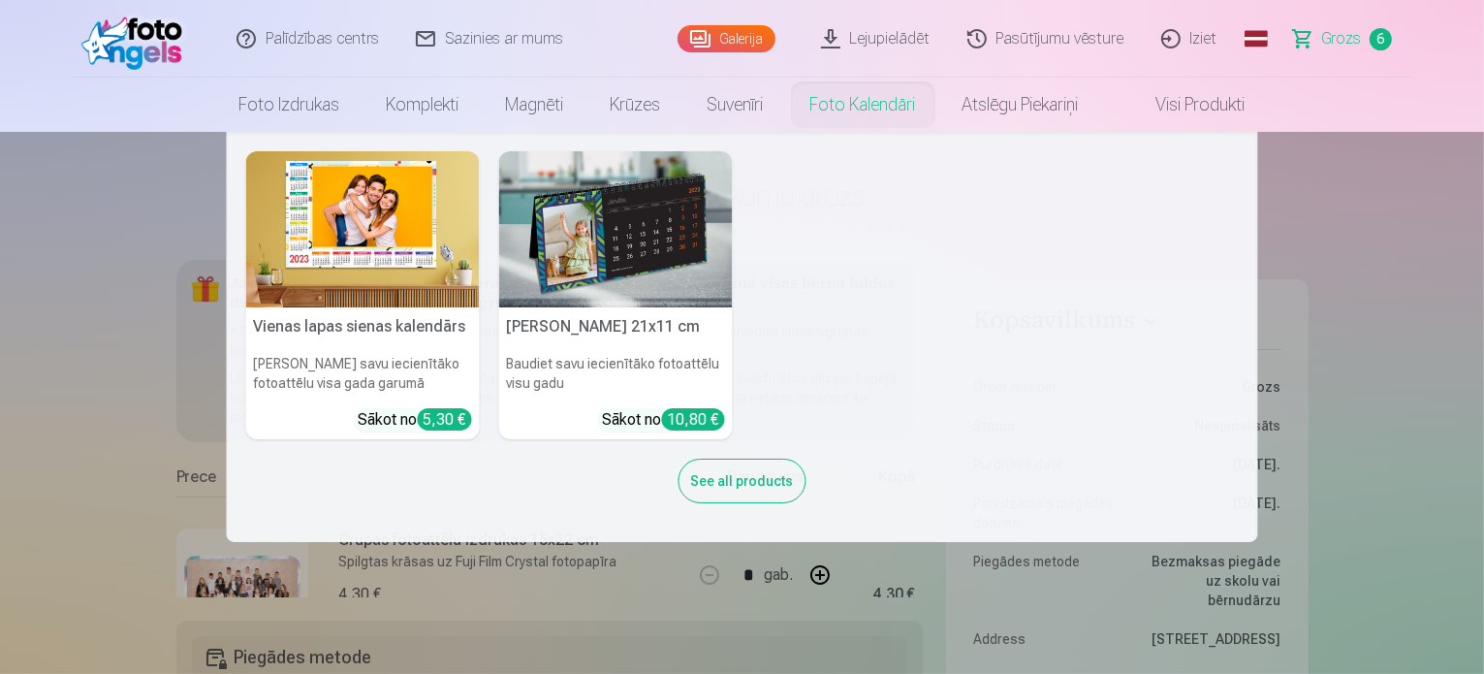
click at [873, 102] on link "Foto kalendāri" at bounding box center [863, 105] width 152 height 54
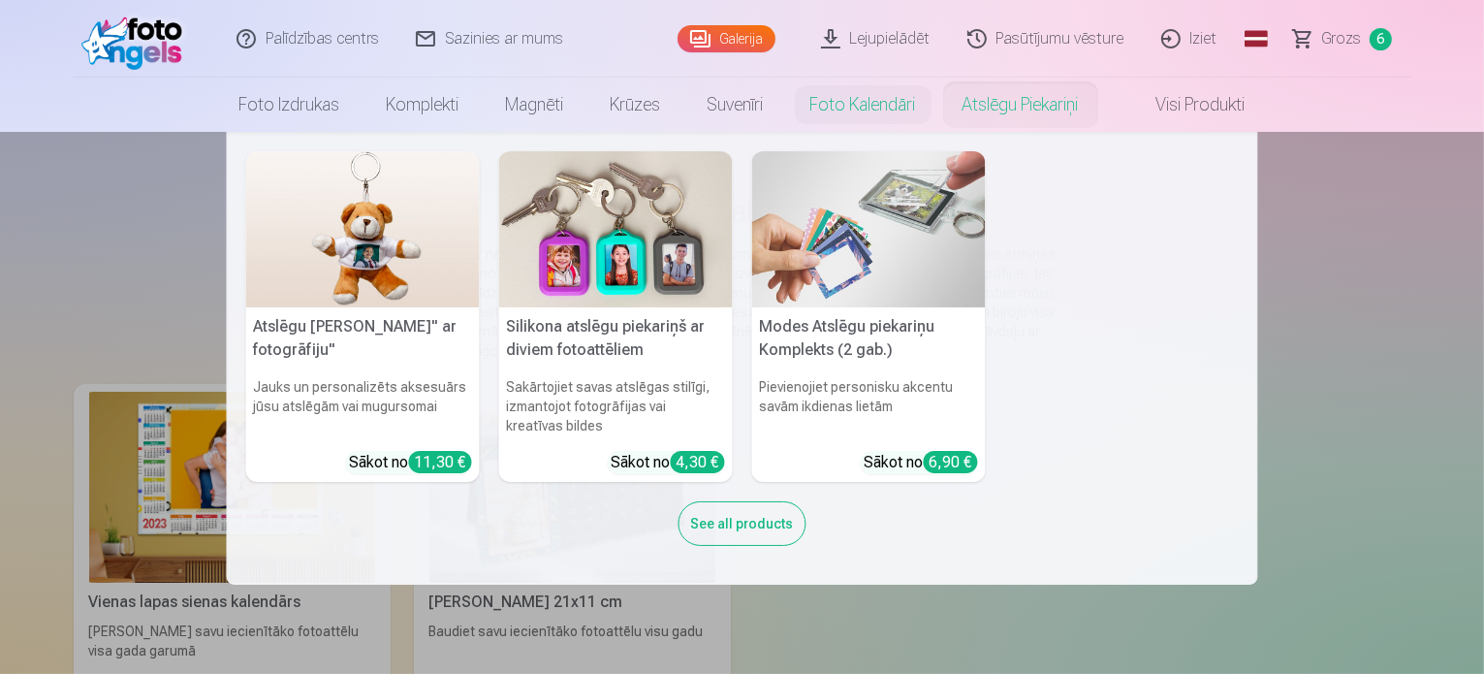
click at [1030, 119] on link "Atslēgu piekariņi" at bounding box center [1020, 105] width 163 height 54
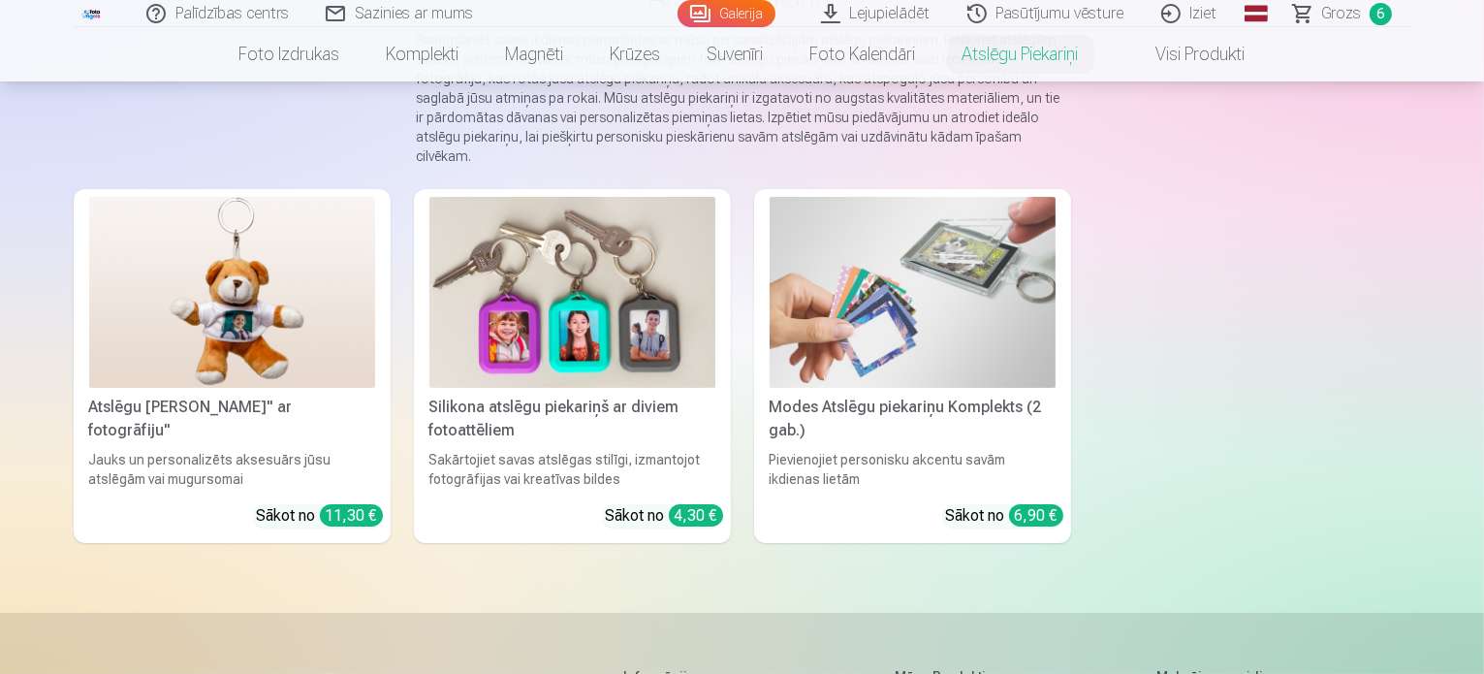
scroll to position [220, 0]
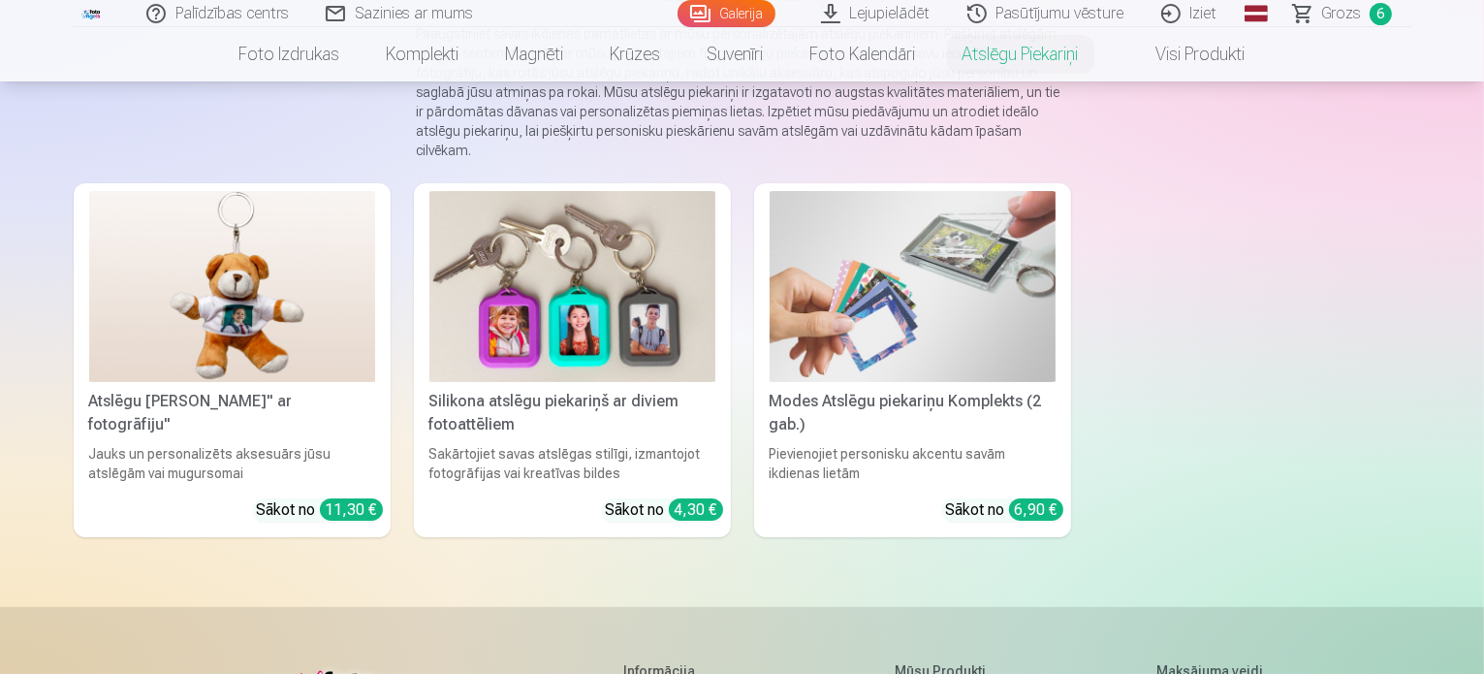
click at [895, 282] on img at bounding box center [913, 286] width 286 height 191
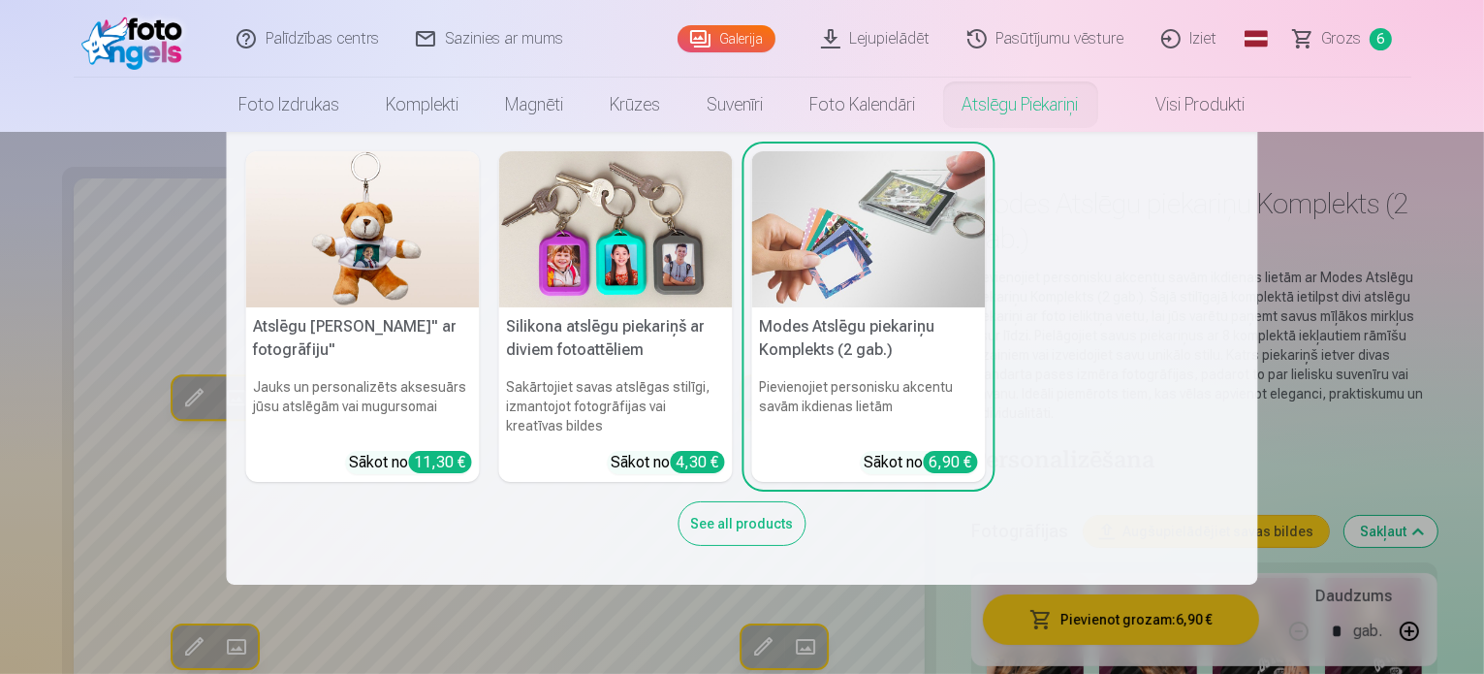
click at [636, 264] on img at bounding box center [616, 229] width 234 height 156
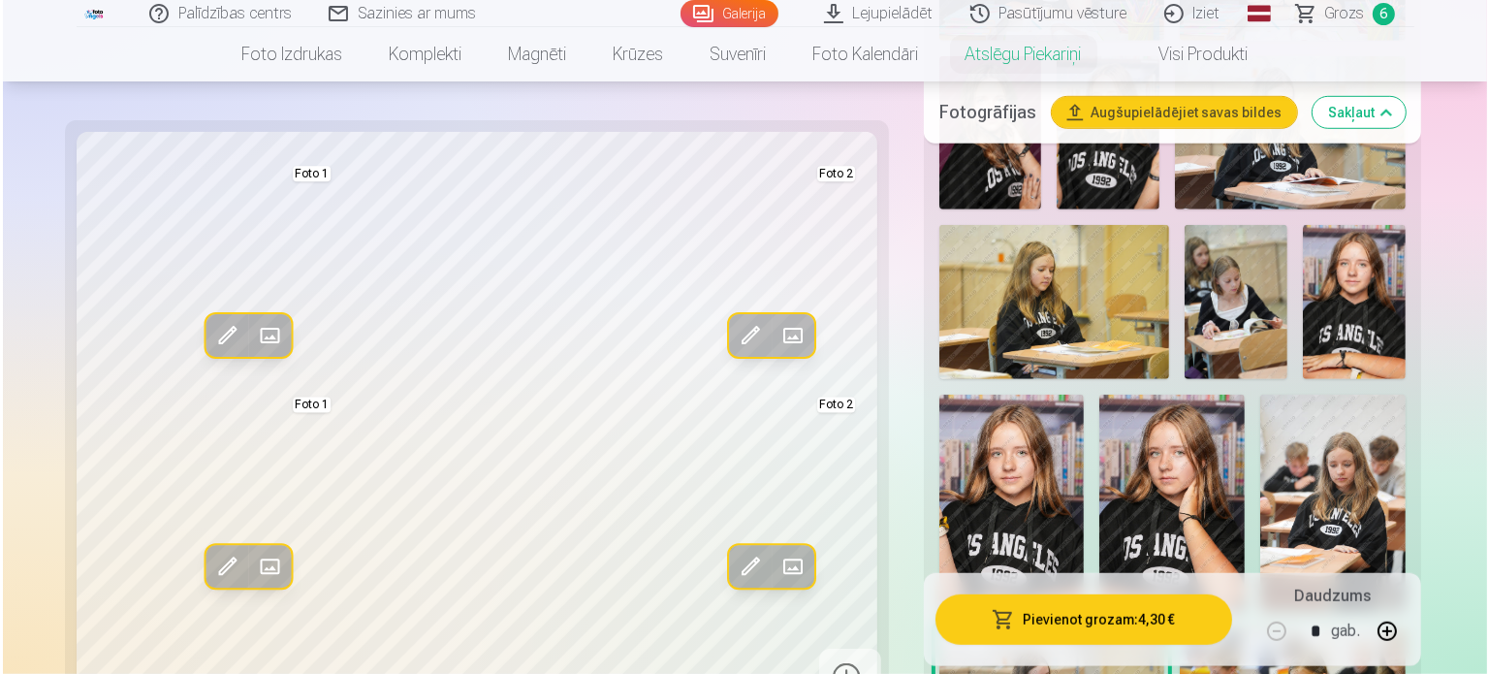
scroll to position [1309, 0]
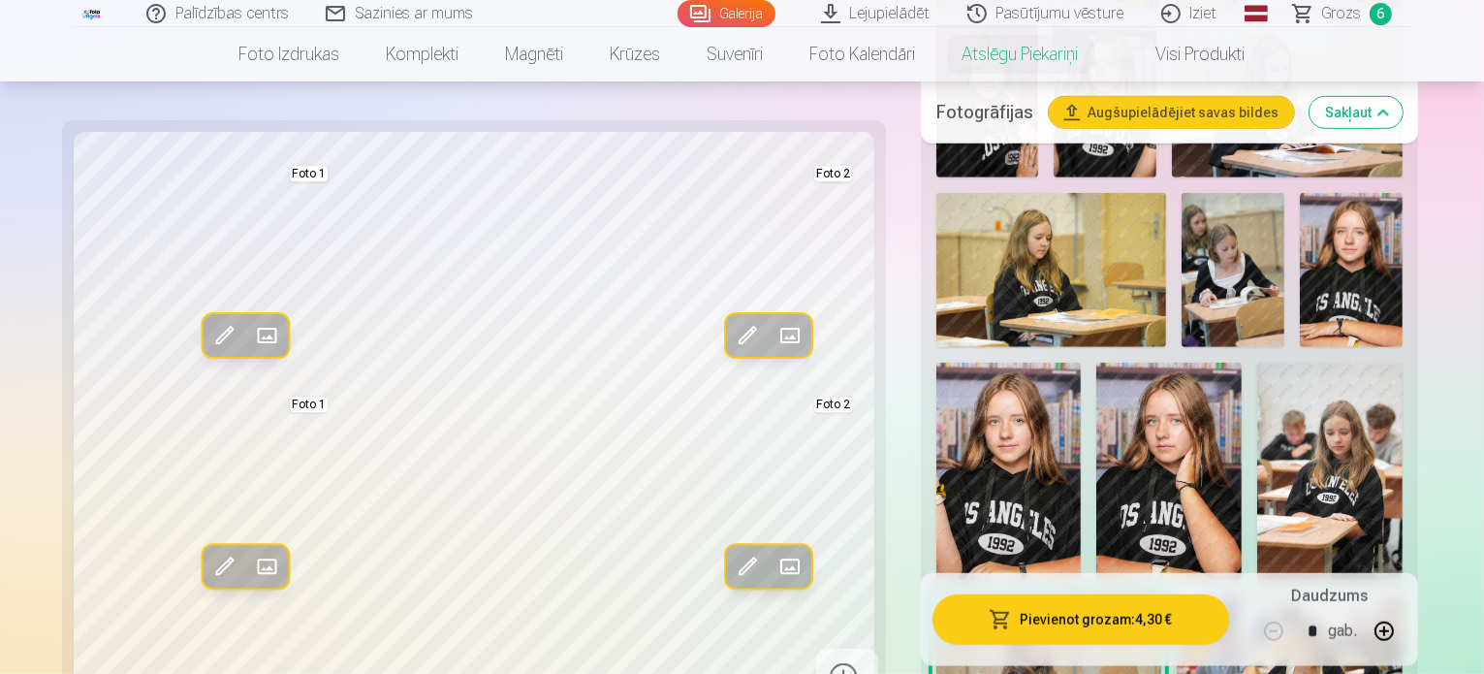
click at [1082, 363] on img at bounding box center [1008, 472] width 145 height 218
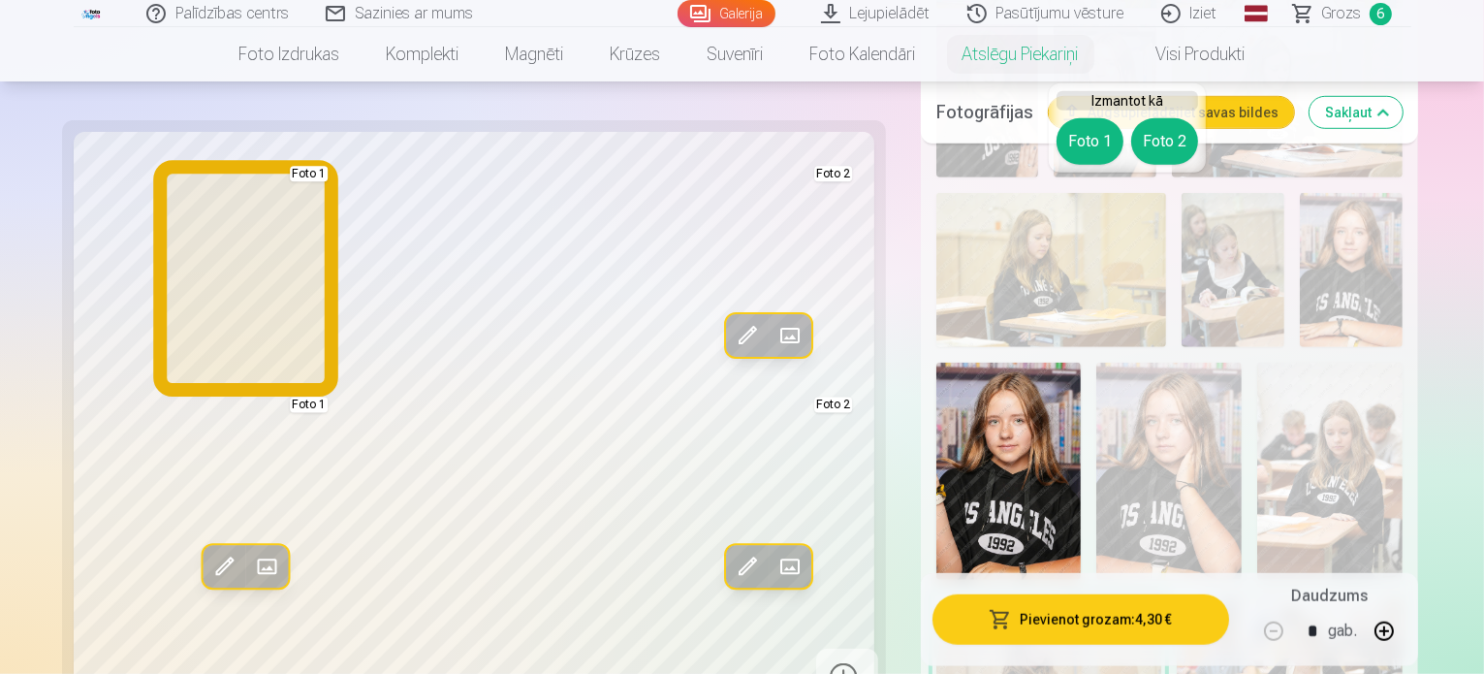
click at [1095, 142] on button "Foto 1" at bounding box center [1090, 141] width 67 height 47
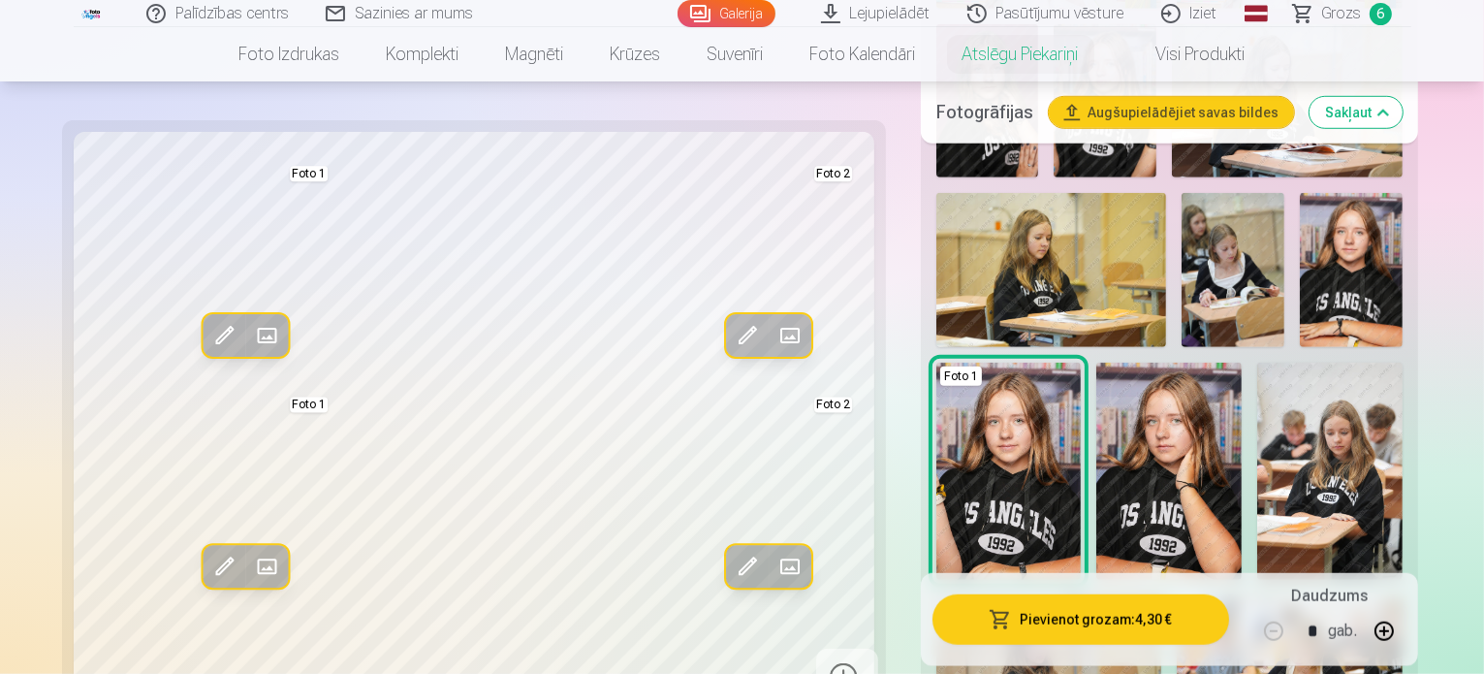
click at [208, 552] on span at bounding box center [223, 567] width 31 height 31
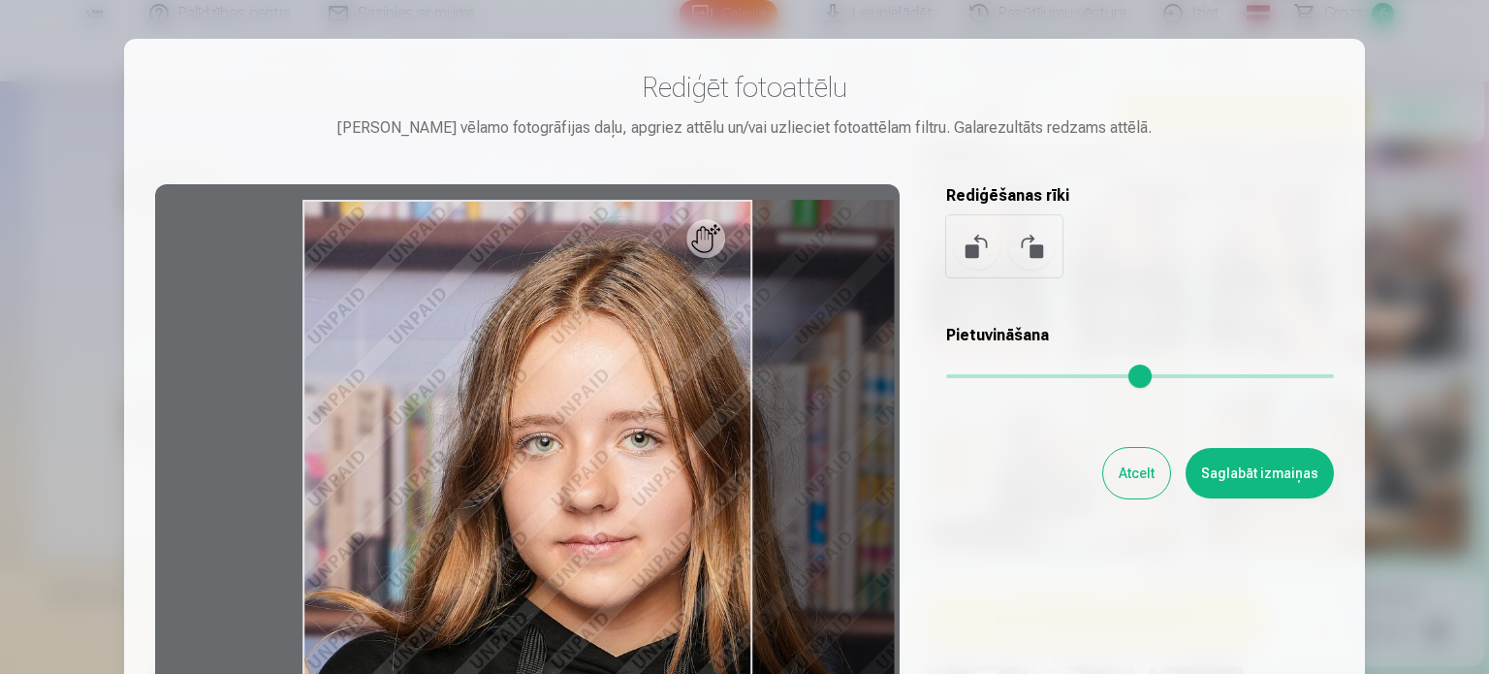
drag, startPoint x: 954, startPoint y: 375, endPoint x: 993, endPoint y: 373, distance: 38.8
click at [993, 374] on input "range" at bounding box center [1140, 376] width 388 height 4
click at [1200, 605] on div "Rediģēt fotoattēlu Pietuvini vēlamo fotogrāfijas daļu, apgriez attēlu un/vai uz…" at bounding box center [744, 431] width 1179 height 723
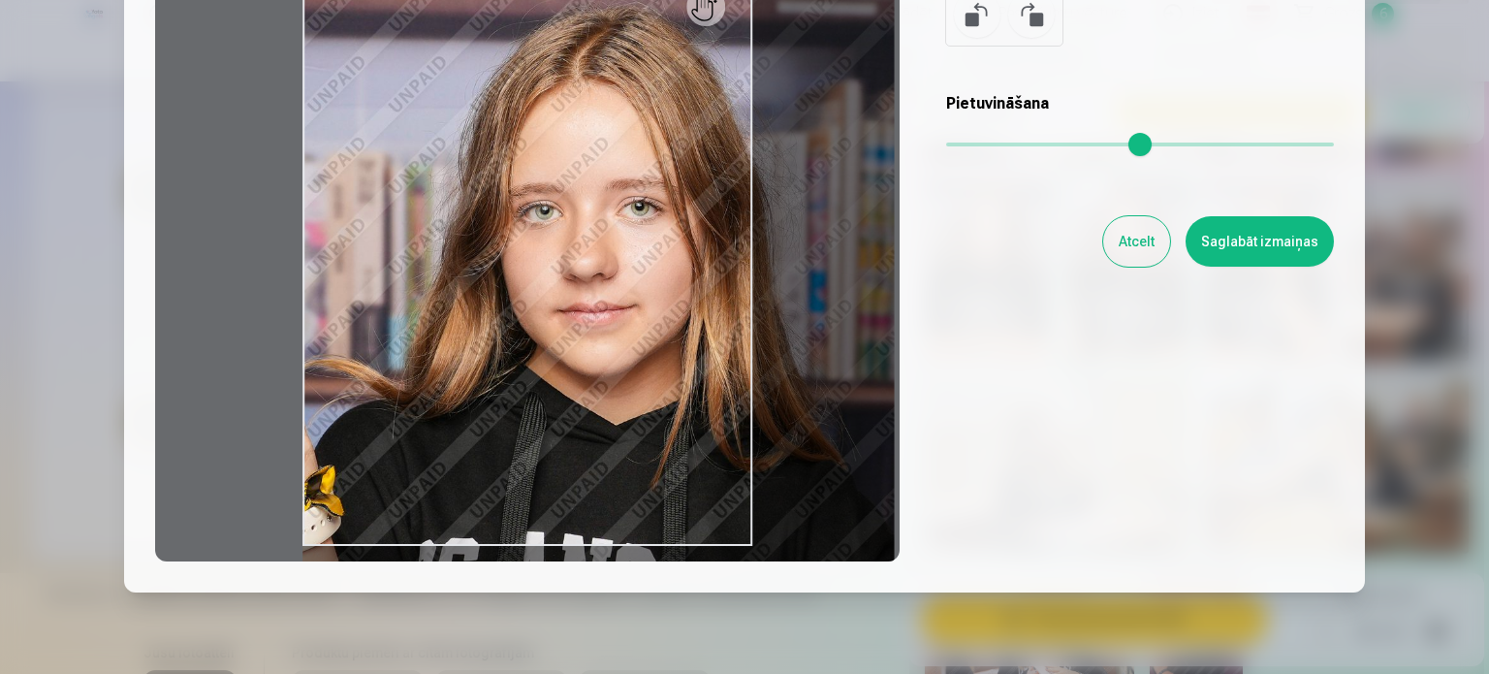
scroll to position [233, 0]
drag, startPoint x: 493, startPoint y: 431, endPoint x: 711, endPoint y: 521, distance: 234.7
click at [739, 528] on div at bounding box center [527, 256] width 744 height 609
drag, startPoint x: 527, startPoint y: 370, endPoint x: 757, endPoint y: 453, distance: 244.1
click at [757, 453] on div at bounding box center [527, 256] width 744 height 609
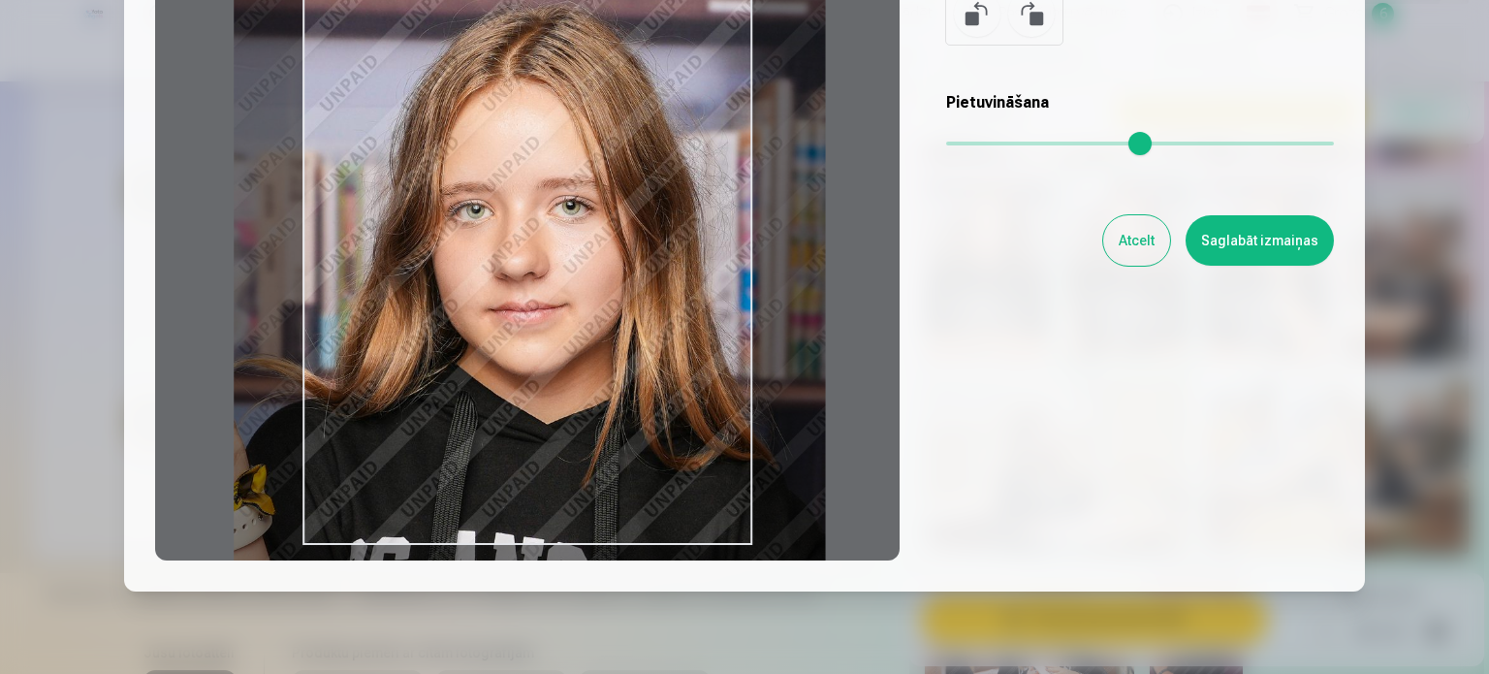
drag, startPoint x: 828, startPoint y: 474, endPoint x: 759, endPoint y: 519, distance: 82.0
click at [759, 519] on div at bounding box center [527, 256] width 744 height 609
click at [1067, 538] on div "Rediģēt fotoattēlu Pietuvini vēlamo fotogrāfijas daļu, apgriez attēlu un/vai uz…" at bounding box center [744, 198] width 1179 height 723
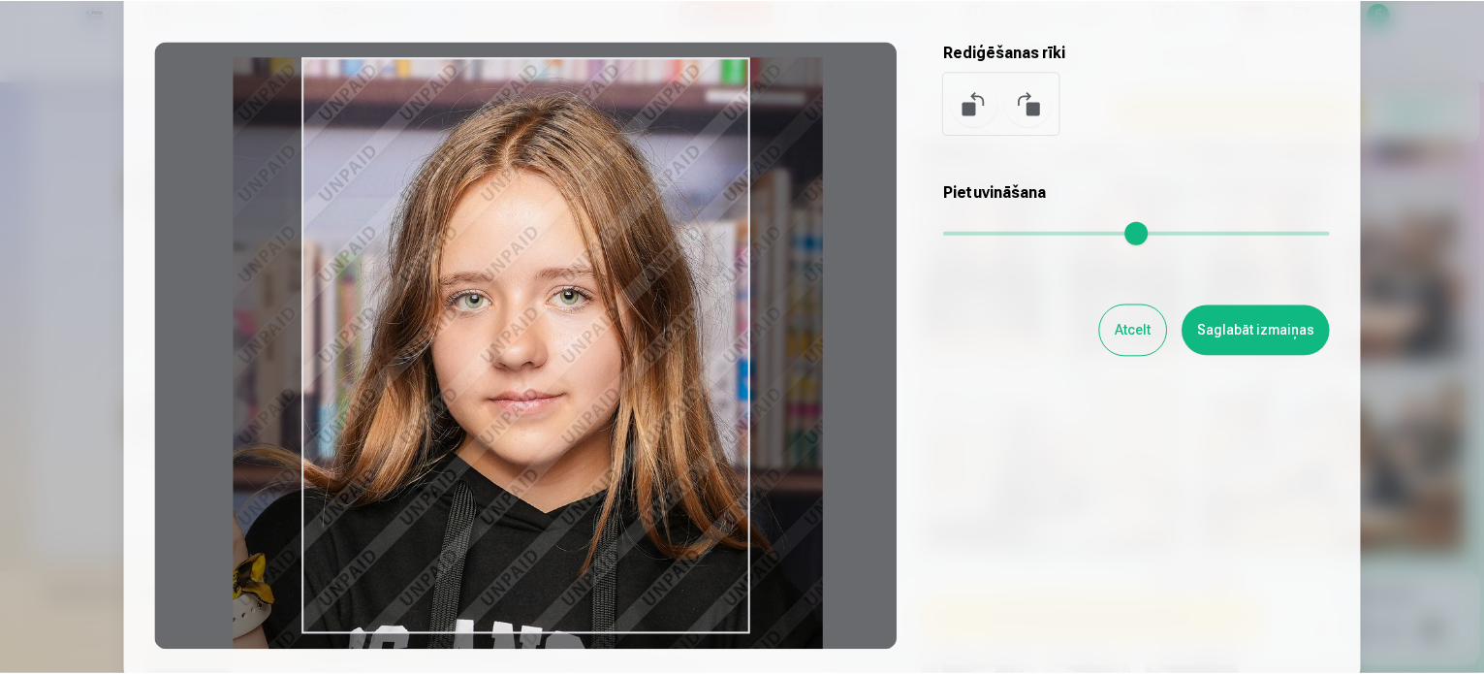
scroll to position [116, 0]
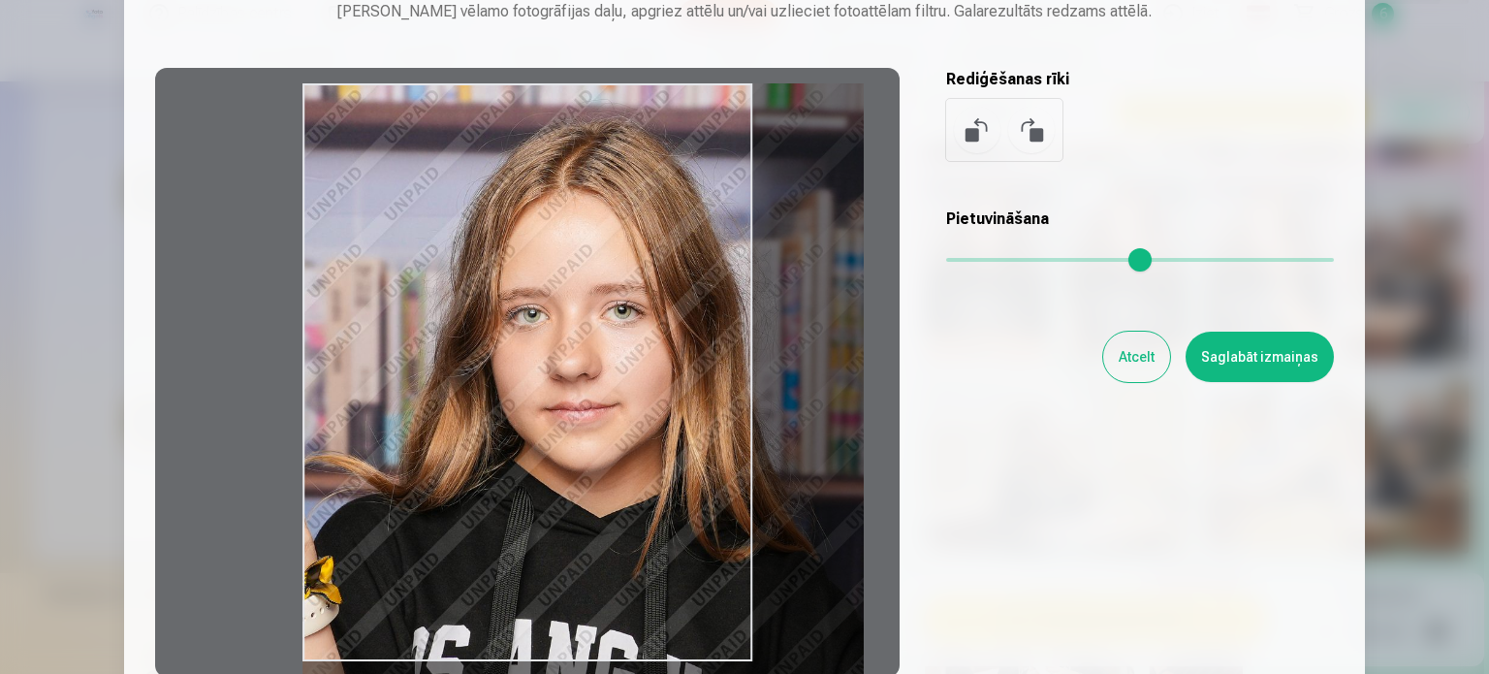
drag, startPoint x: 992, startPoint y: 254, endPoint x: 984, endPoint y: 263, distance: 11.7
click at [984, 262] on input "range" at bounding box center [1140, 260] width 388 height 4
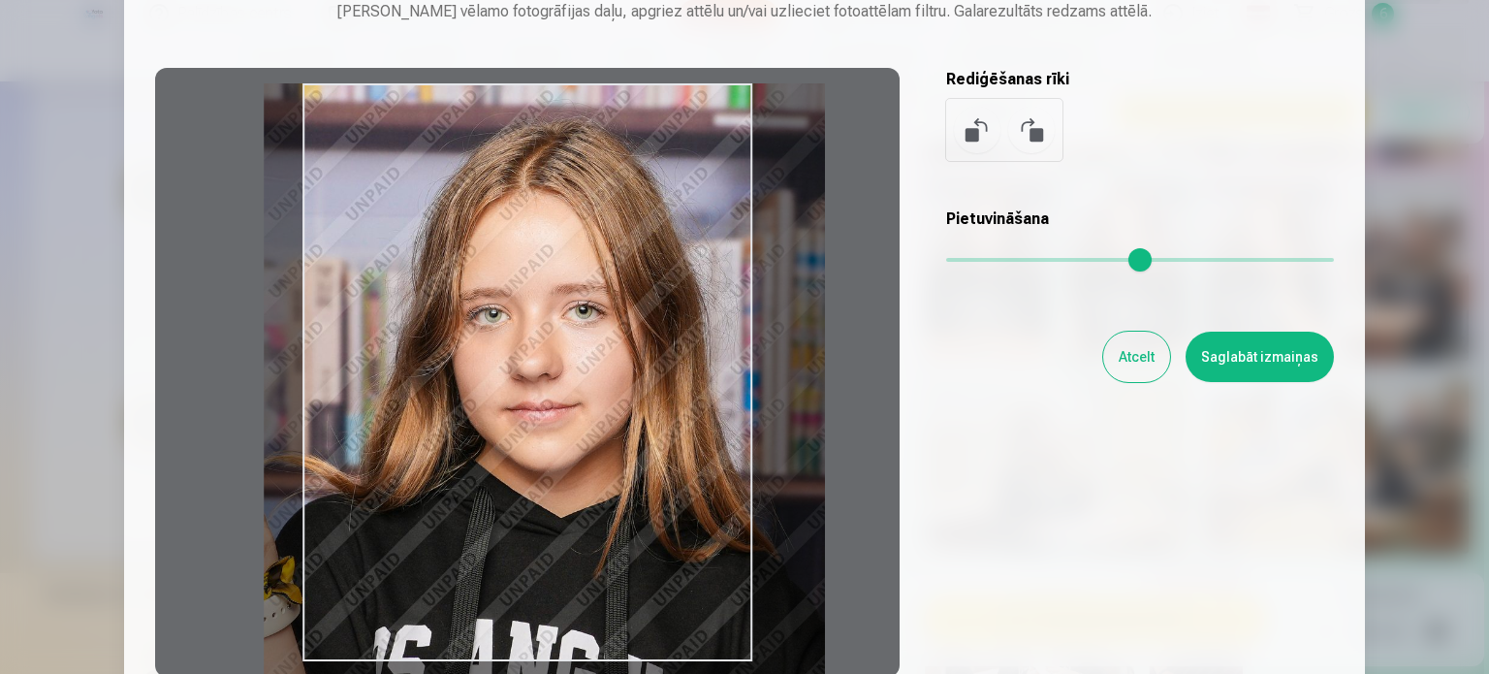
type input "****"
drag, startPoint x: 612, startPoint y: 511, endPoint x: 573, endPoint y: 533, distance: 44.7
click at [573, 533] on div at bounding box center [527, 372] width 744 height 609
click at [1287, 367] on button "Saglabāt izmaiņas" at bounding box center [1260, 357] width 148 height 50
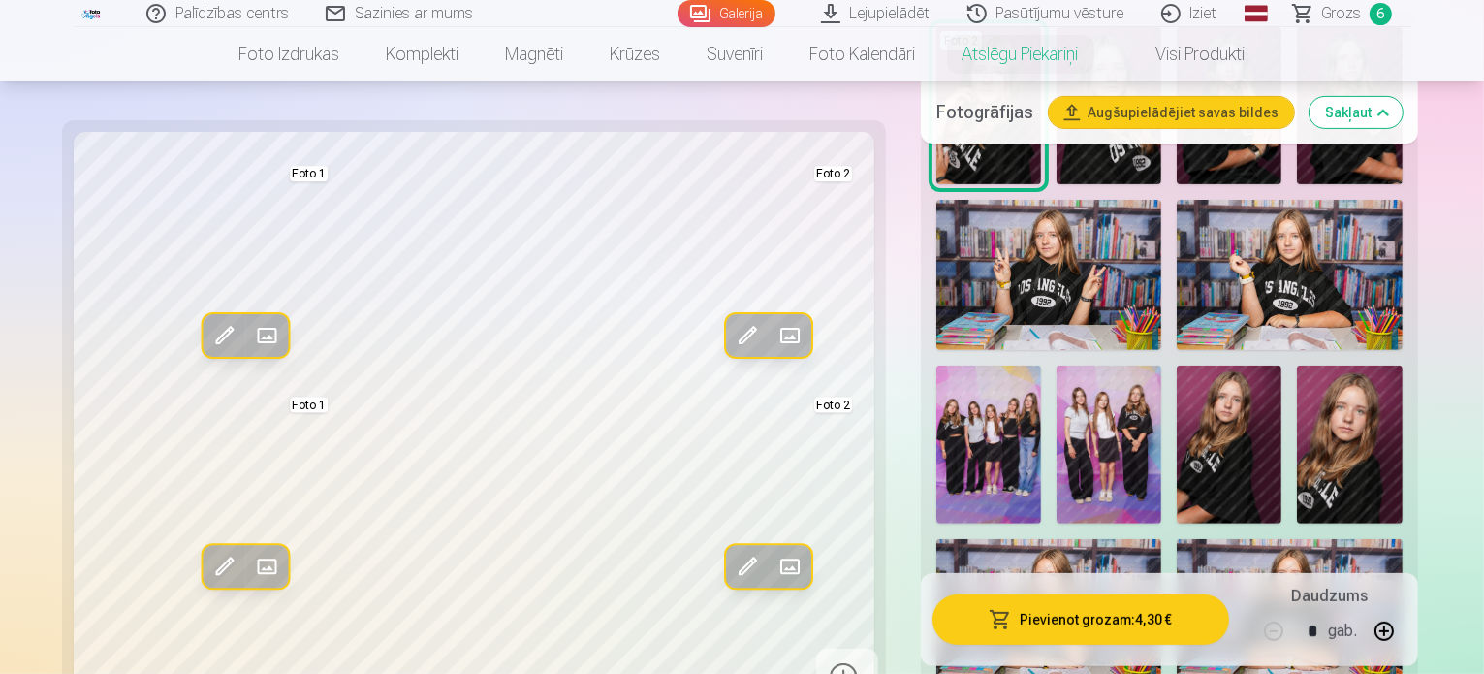
scroll to position [607, 0]
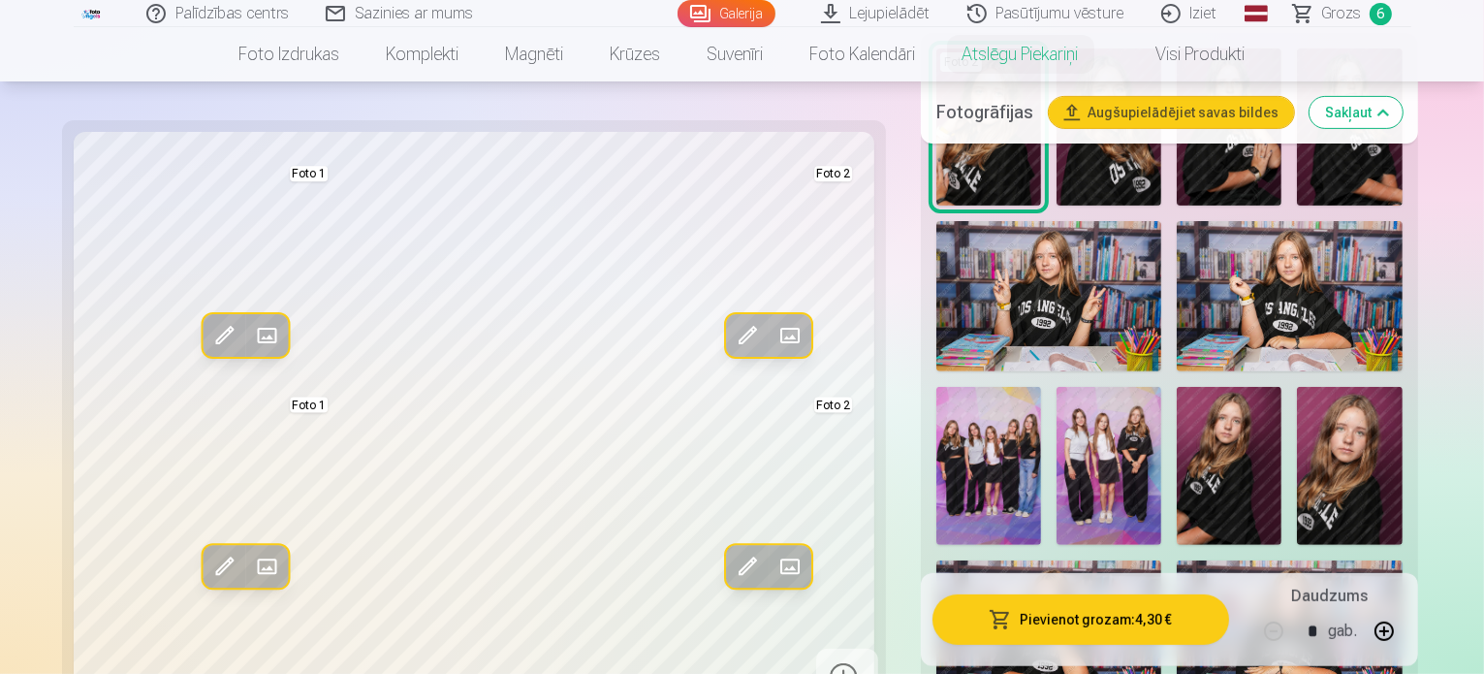
click at [1024, 292] on img at bounding box center [1049, 296] width 226 height 150
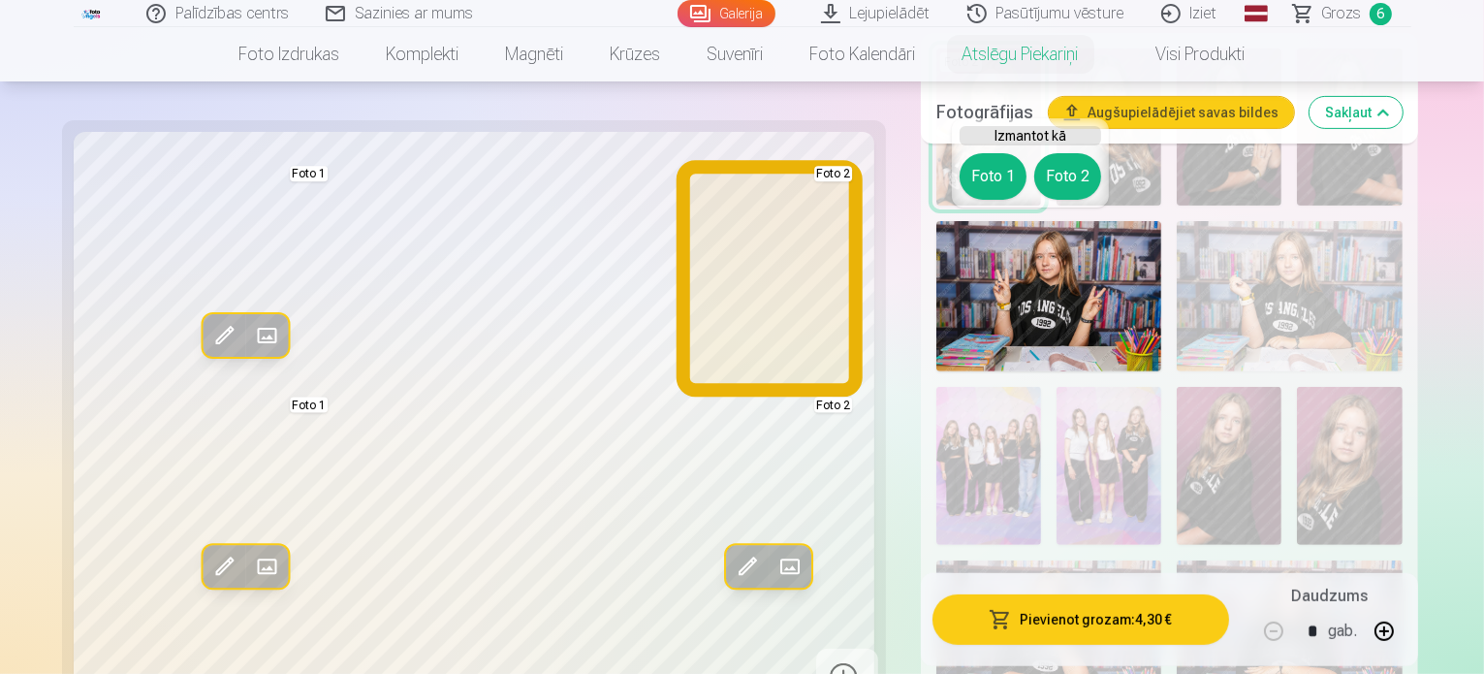
click at [1073, 182] on button "Foto 2" at bounding box center [1067, 176] width 67 height 47
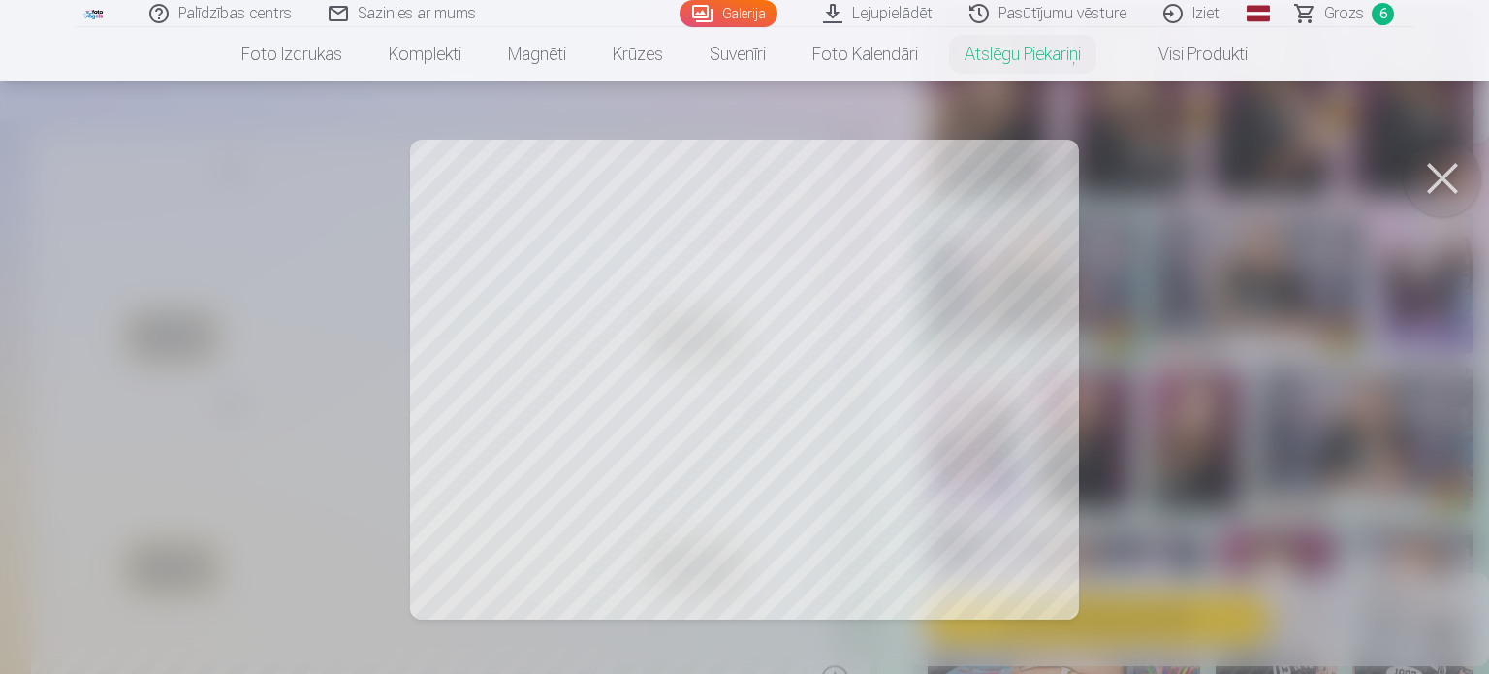
click at [1449, 174] on button at bounding box center [1443, 179] width 78 height 78
click at [1432, 189] on button at bounding box center [1443, 179] width 78 height 78
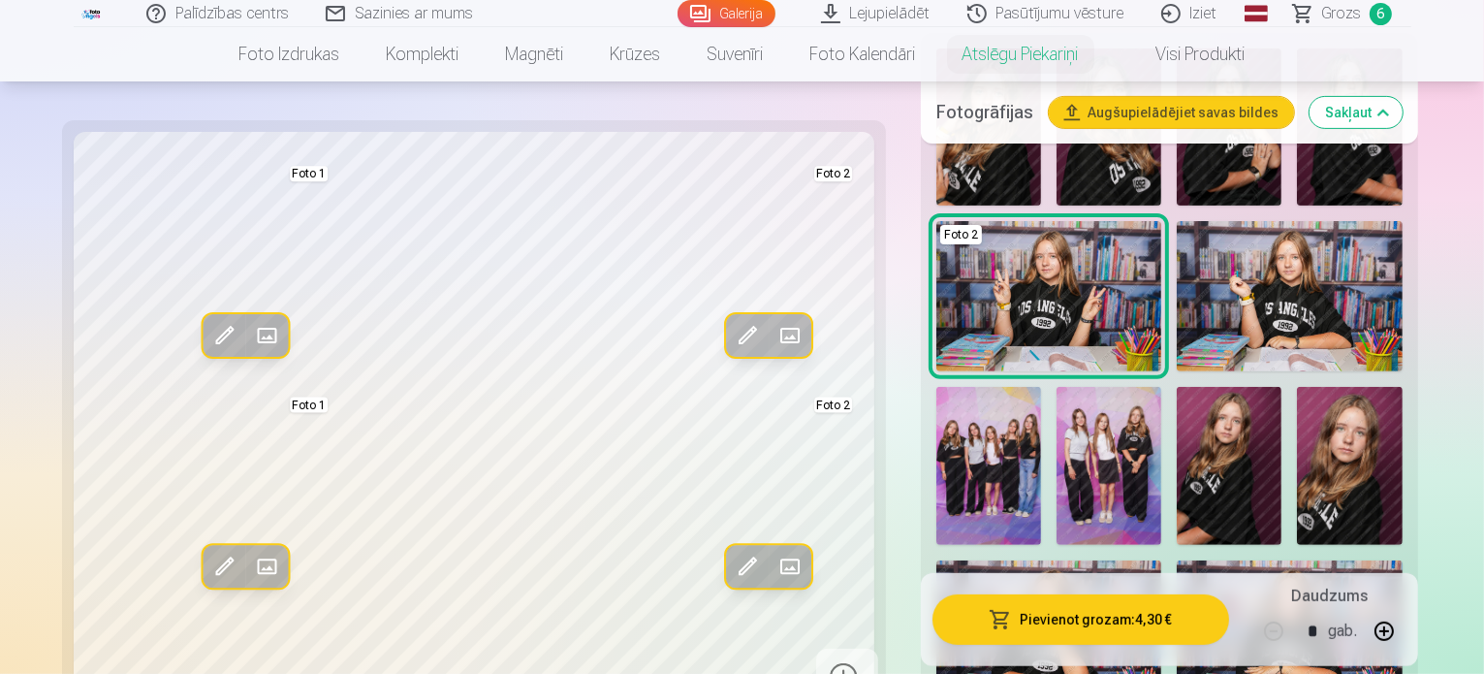
click at [732, 571] on span at bounding box center [747, 567] width 31 height 31
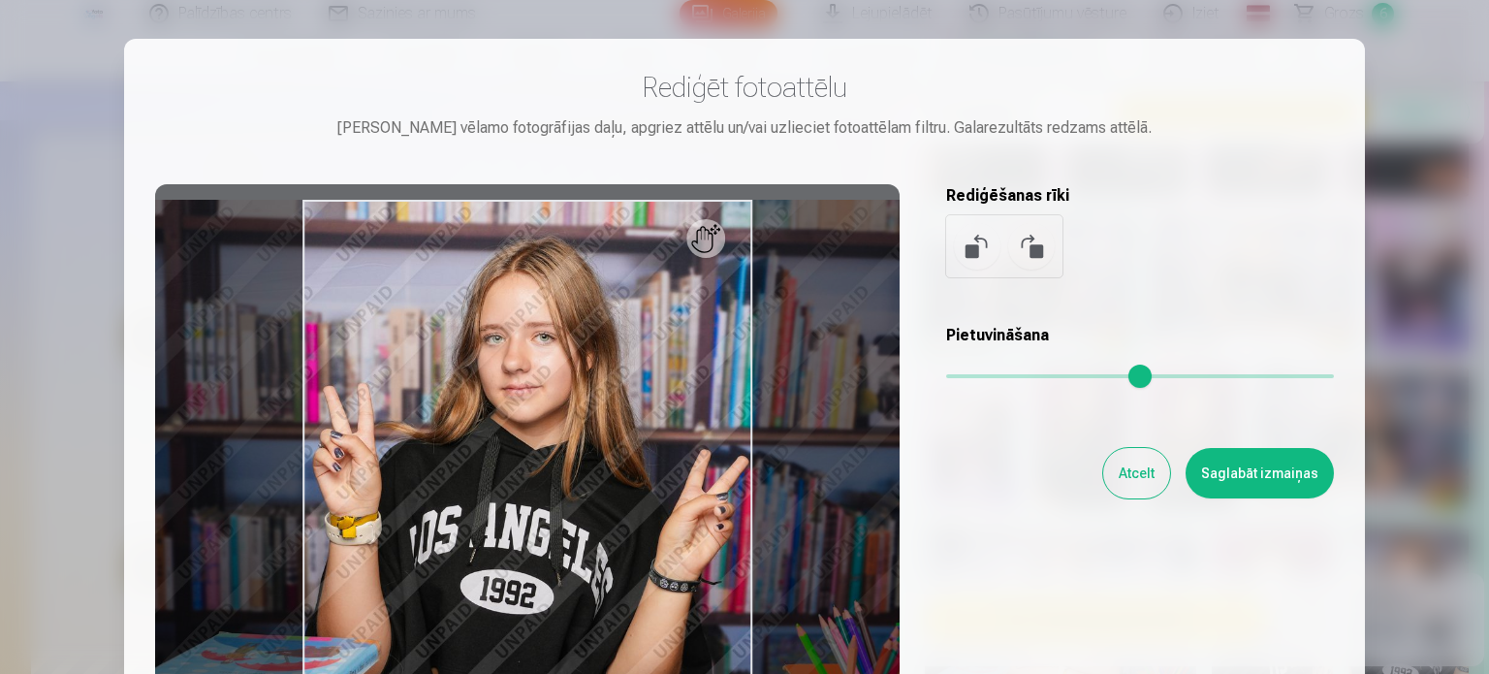
drag, startPoint x: 1428, startPoint y: 96, endPoint x: 1437, endPoint y: 441, distance: 345.2
click at [1437, 441] on div at bounding box center [744, 337] width 1489 height 674
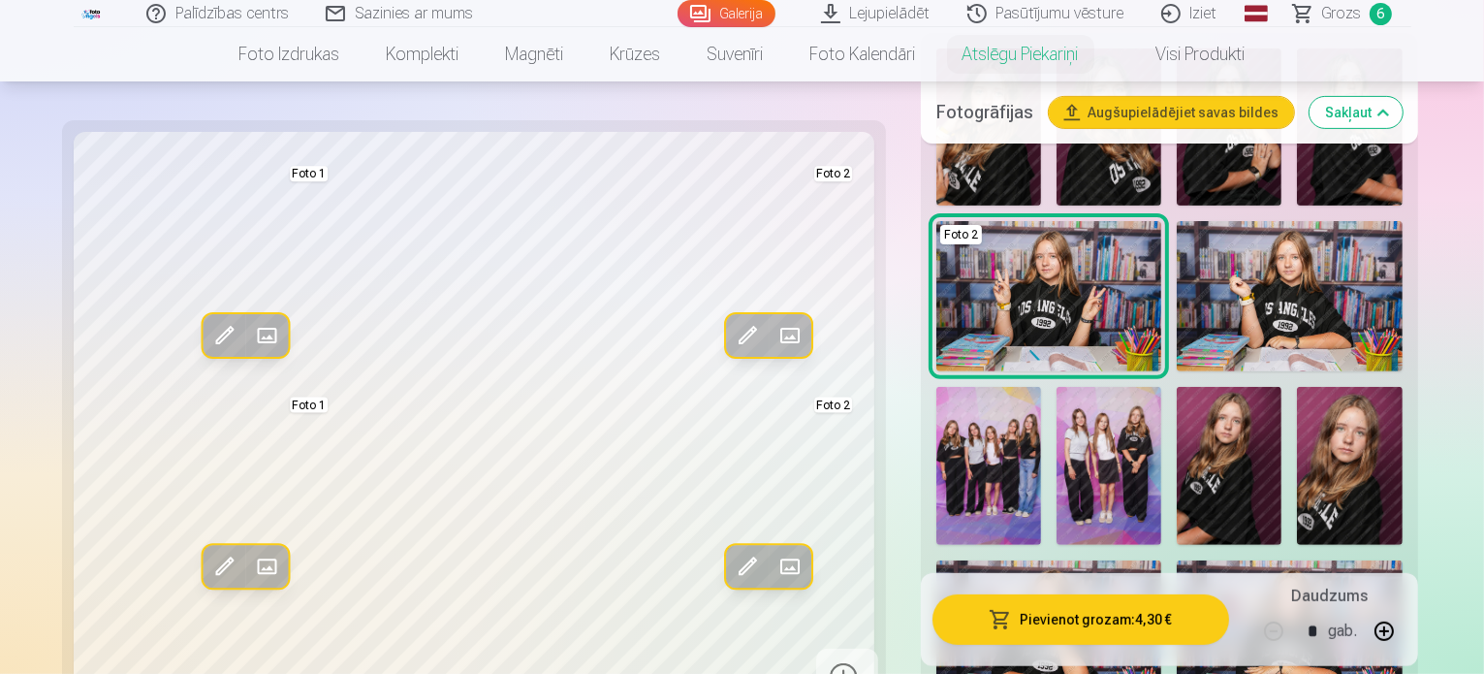
click at [732, 337] on span at bounding box center [747, 336] width 31 height 31
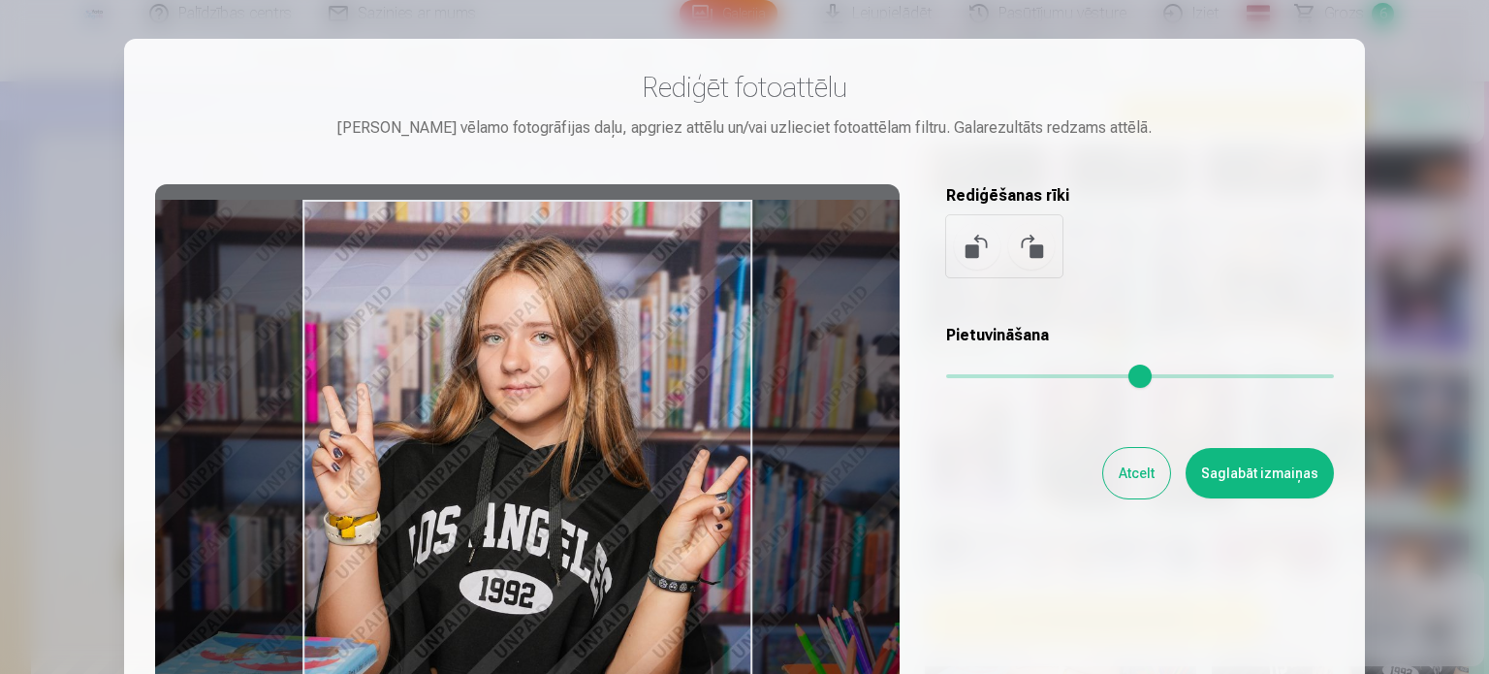
drag, startPoint x: 552, startPoint y: 485, endPoint x: 551, endPoint y: 498, distance: 13.6
click at [551, 498] on div at bounding box center [527, 488] width 744 height 609
click at [1273, 467] on button "Saglabāt izmaiņas" at bounding box center [1260, 473] width 148 height 50
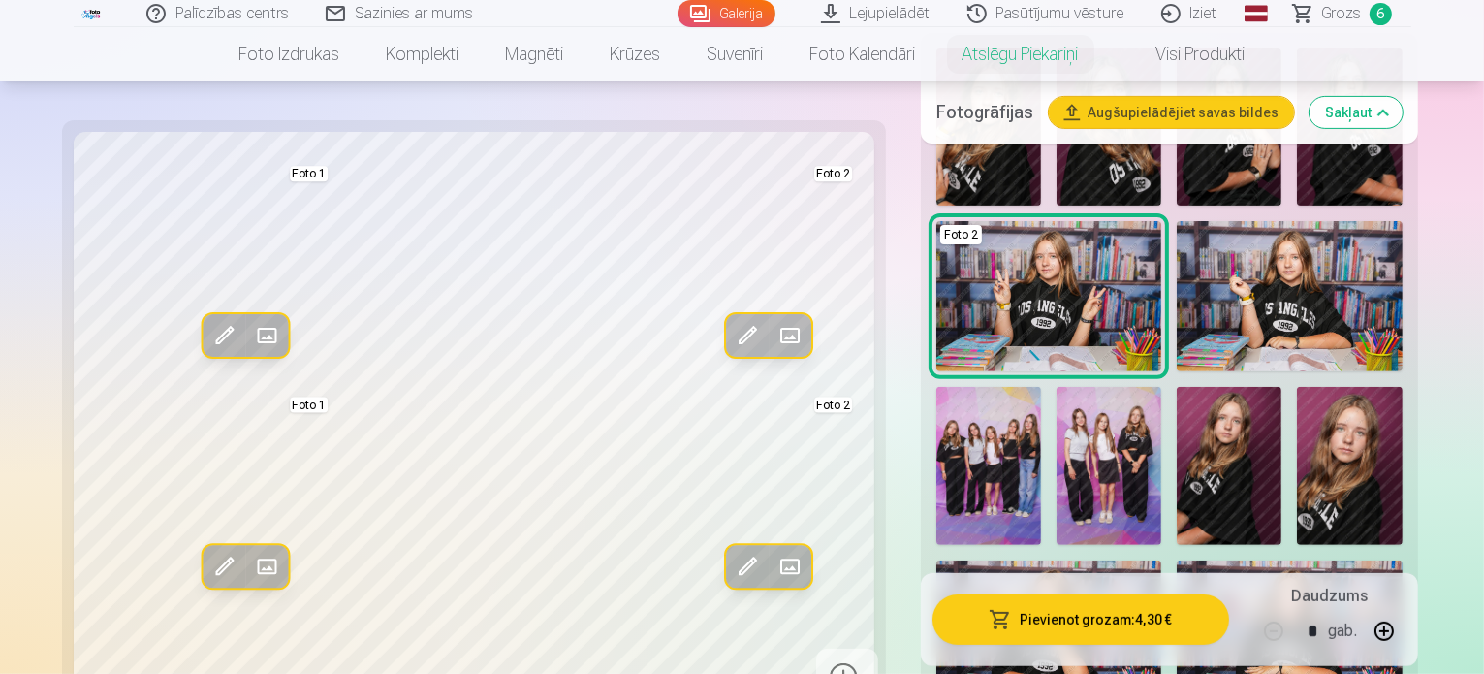
click at [208, 578] on span at bounding box center [223, 567] width 31 height 31
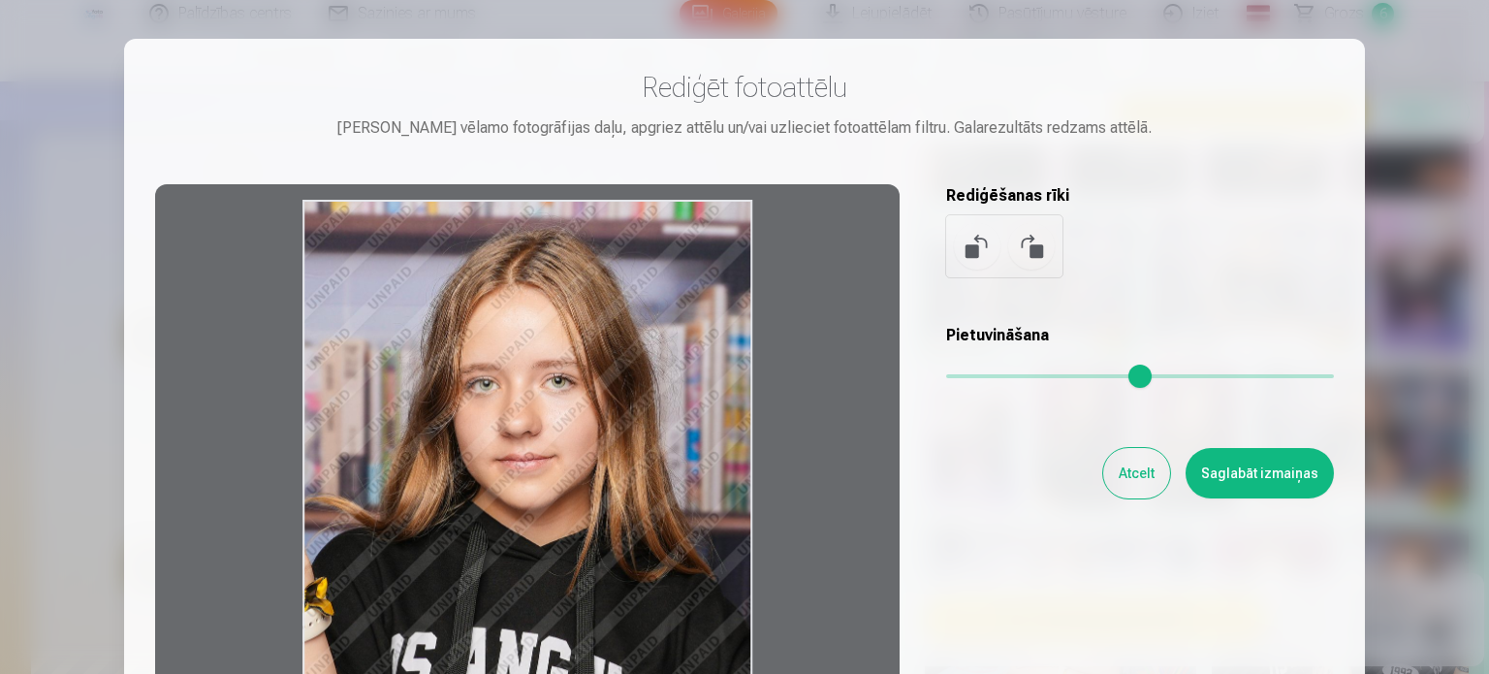
drag, startPoint x: 447, startPoint y: 566, endPoint x: 562, endPoint y: 604, distance: 121.4
click at [562, 604] on div at bounding box center [527, 488] width 744 height 609
click at [1132, 483] on button "Atcelt" at bounding box center [1136, 473] width 67 height 50
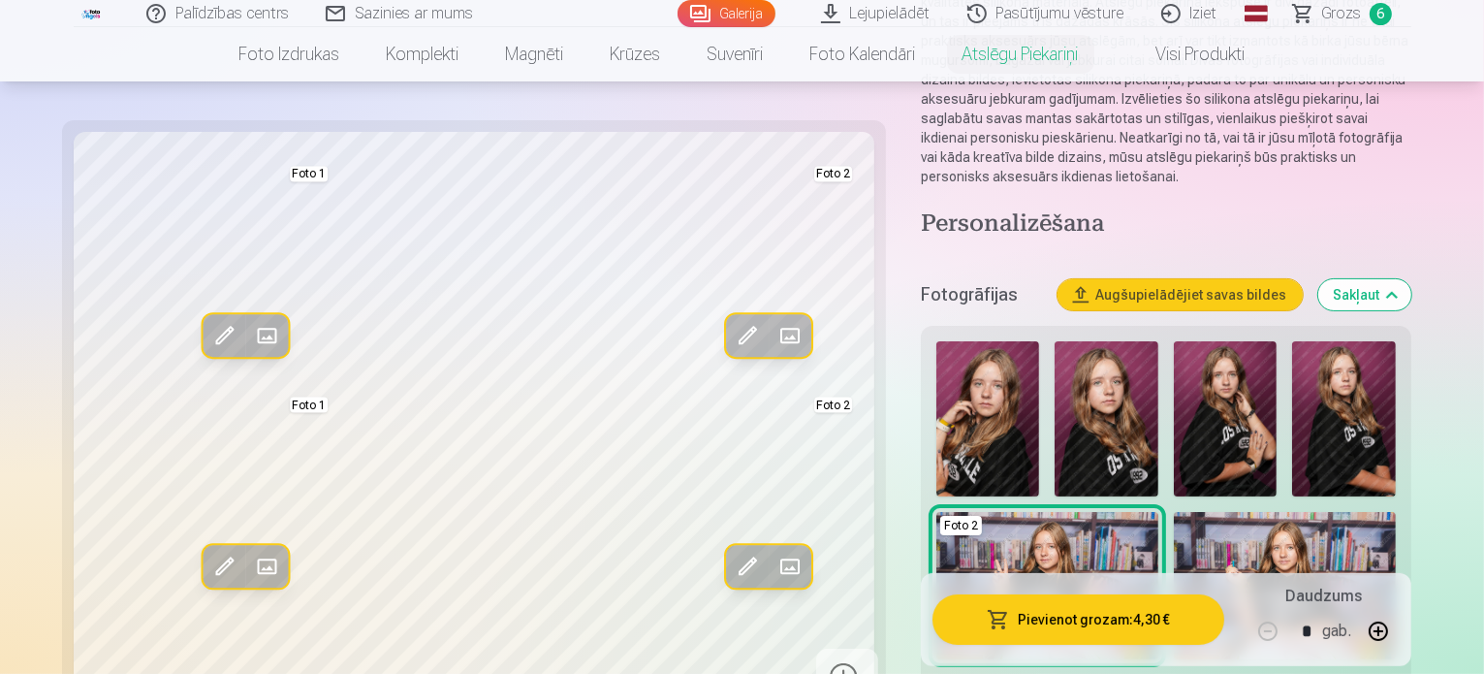
scroll to position [345, 0]
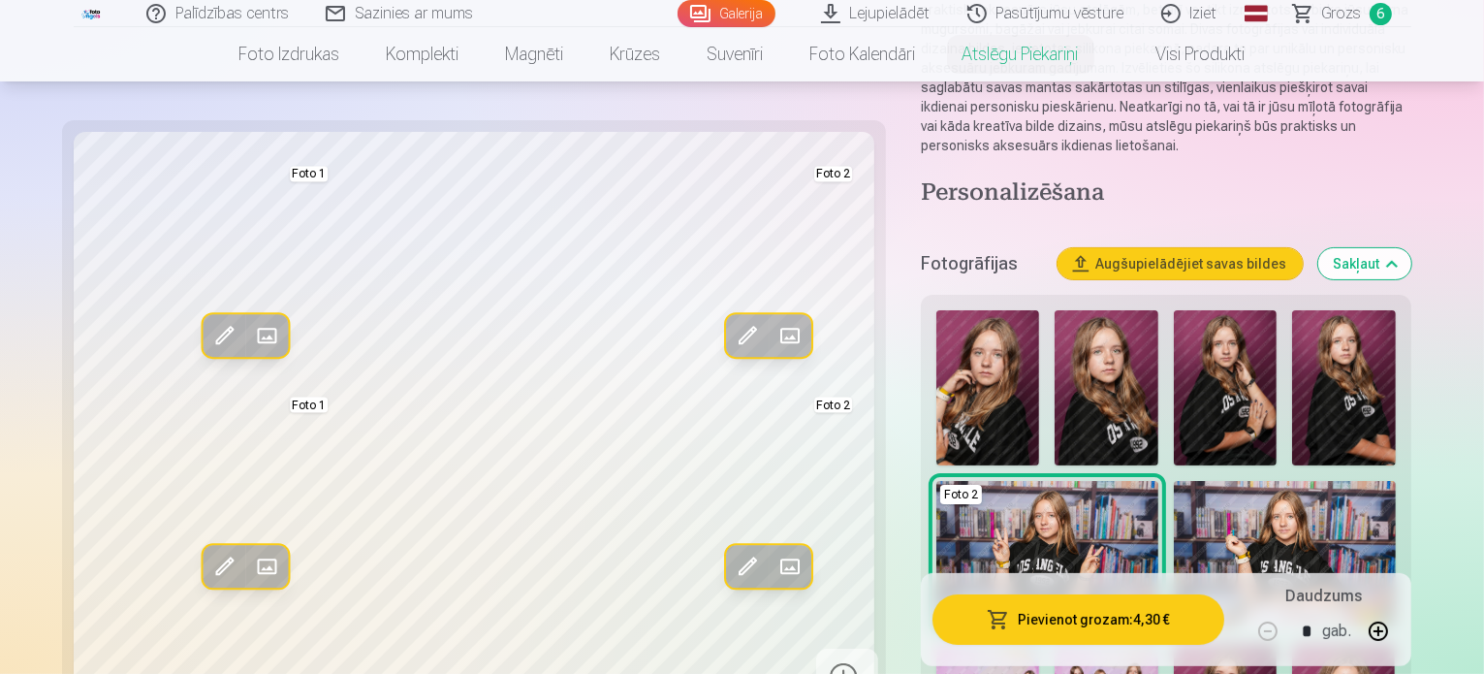
click at [1128, 364] on img at bounding box center [1106, 387] width 103 height 155
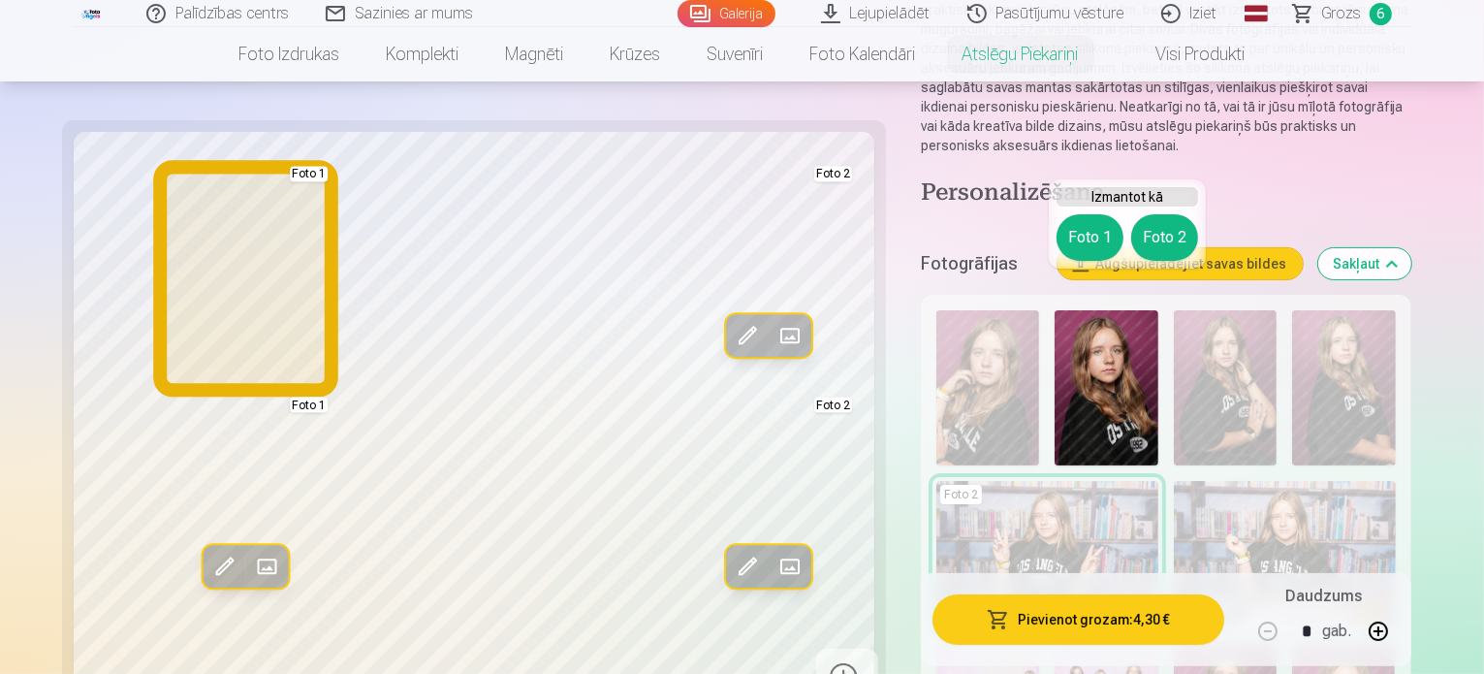
click at [1084, 247] on button "Foto 1" at bounding box center [1090, 237] width 67 height 47
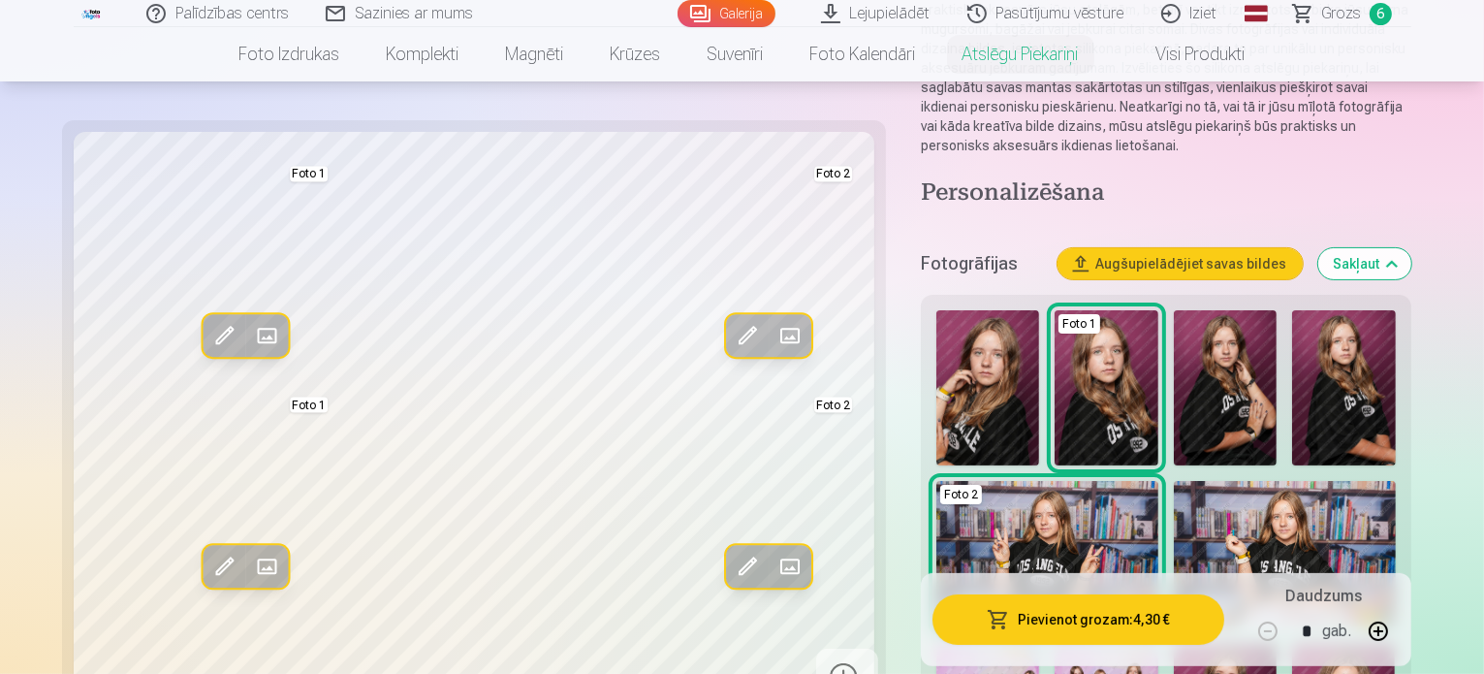
click at [208, 559] on span at bounding box center [223, 567] width 31 height 31
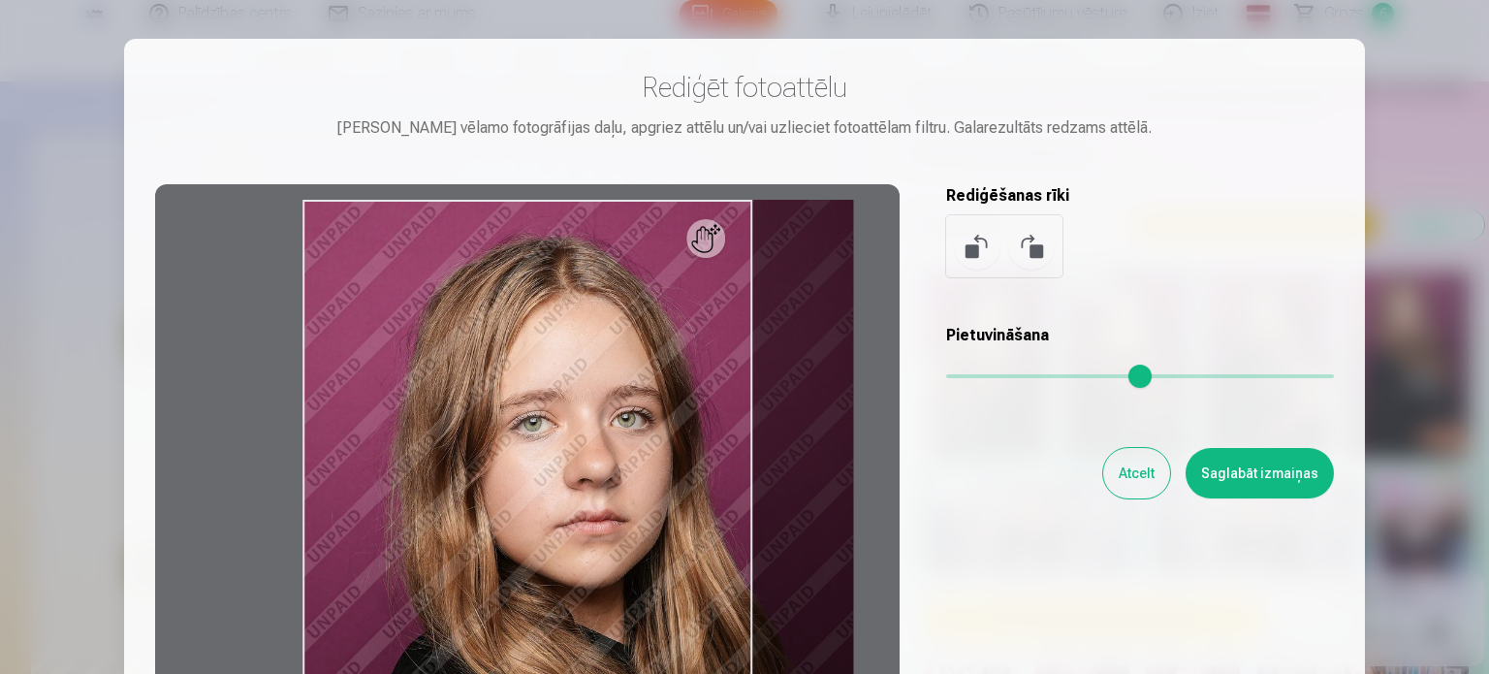
drag, startPoint x: 961, startPoint y: 369, endPoint x: 983, endPoint y: 369, distance: 22.3
click at [983, 374] on input "range" at bounding box center [1140, 376] width 388 height 4
type input "****"
click at [1466, 352] on div at bounding box center [744, 337] width 1489 height 674
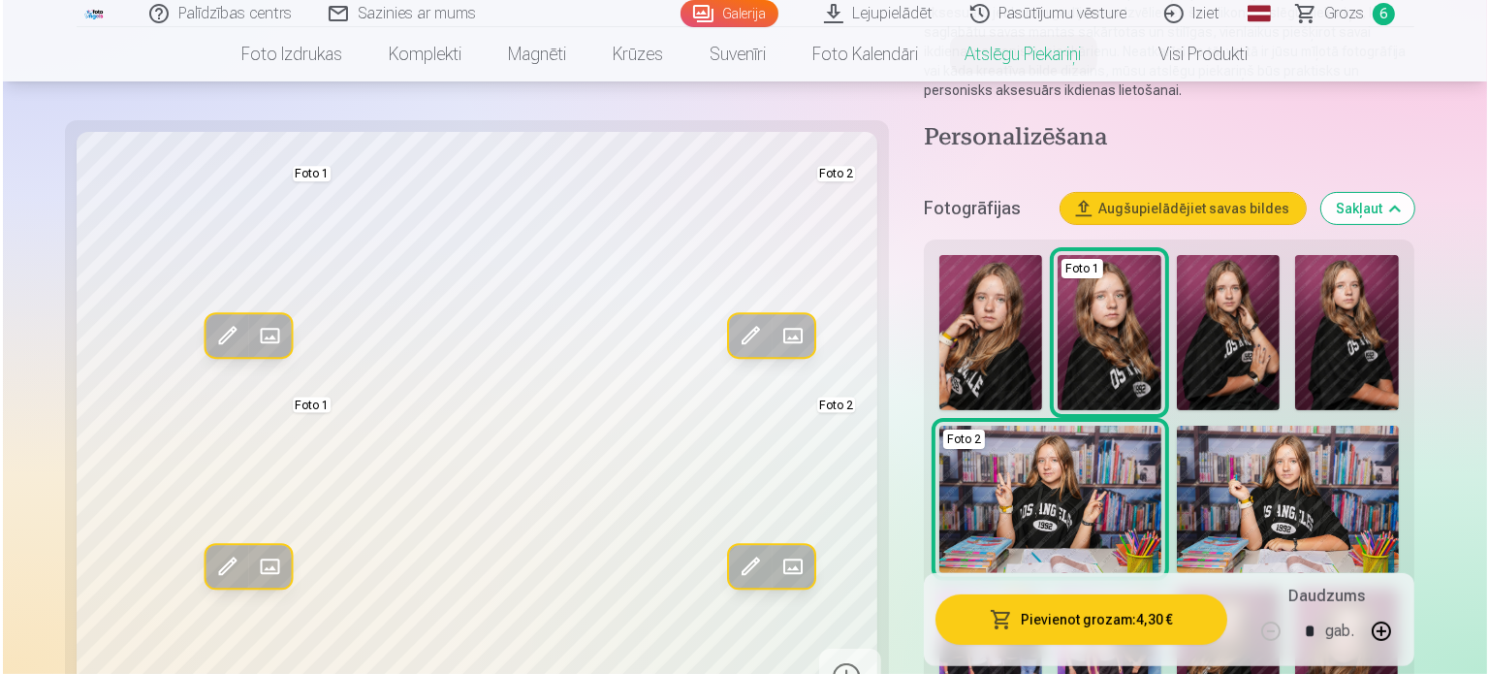
scroll to position [423, 0]
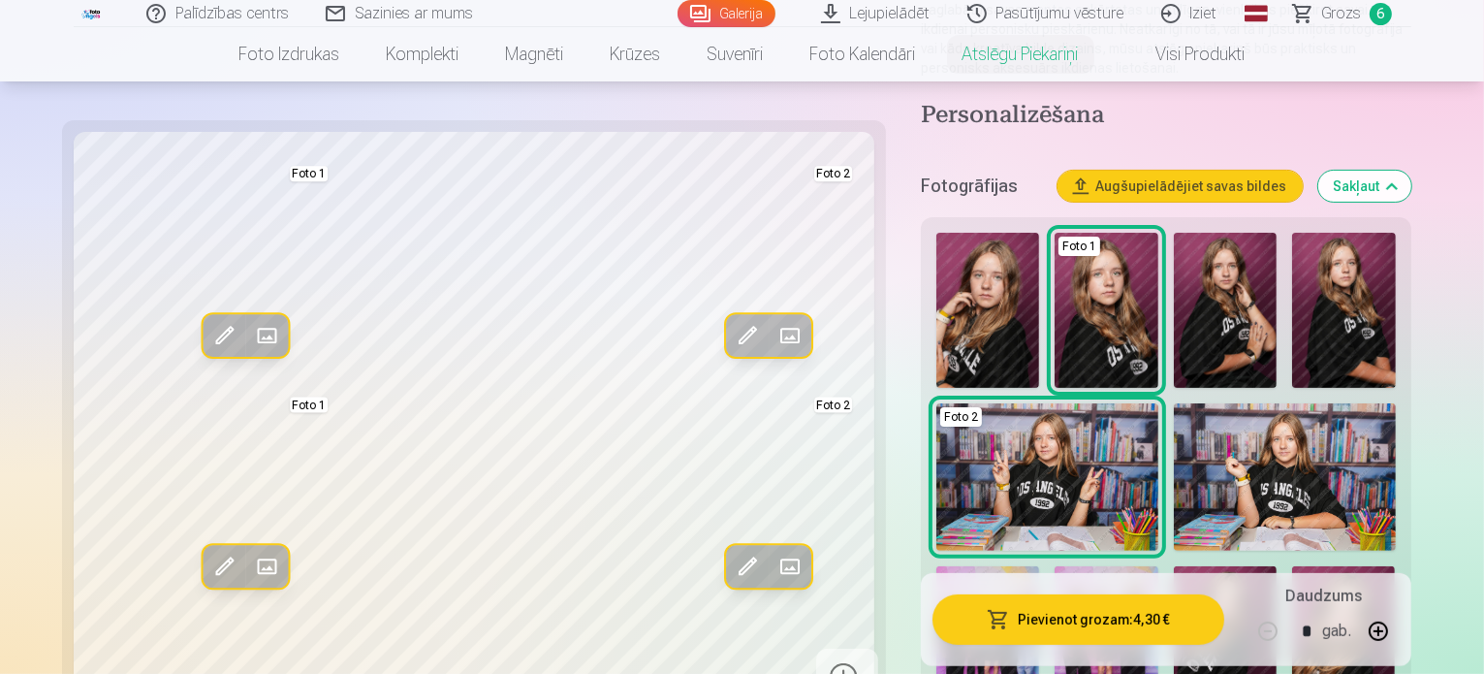
click at [208, 572] on span at bounding box center [223, 567] width 31 height 31
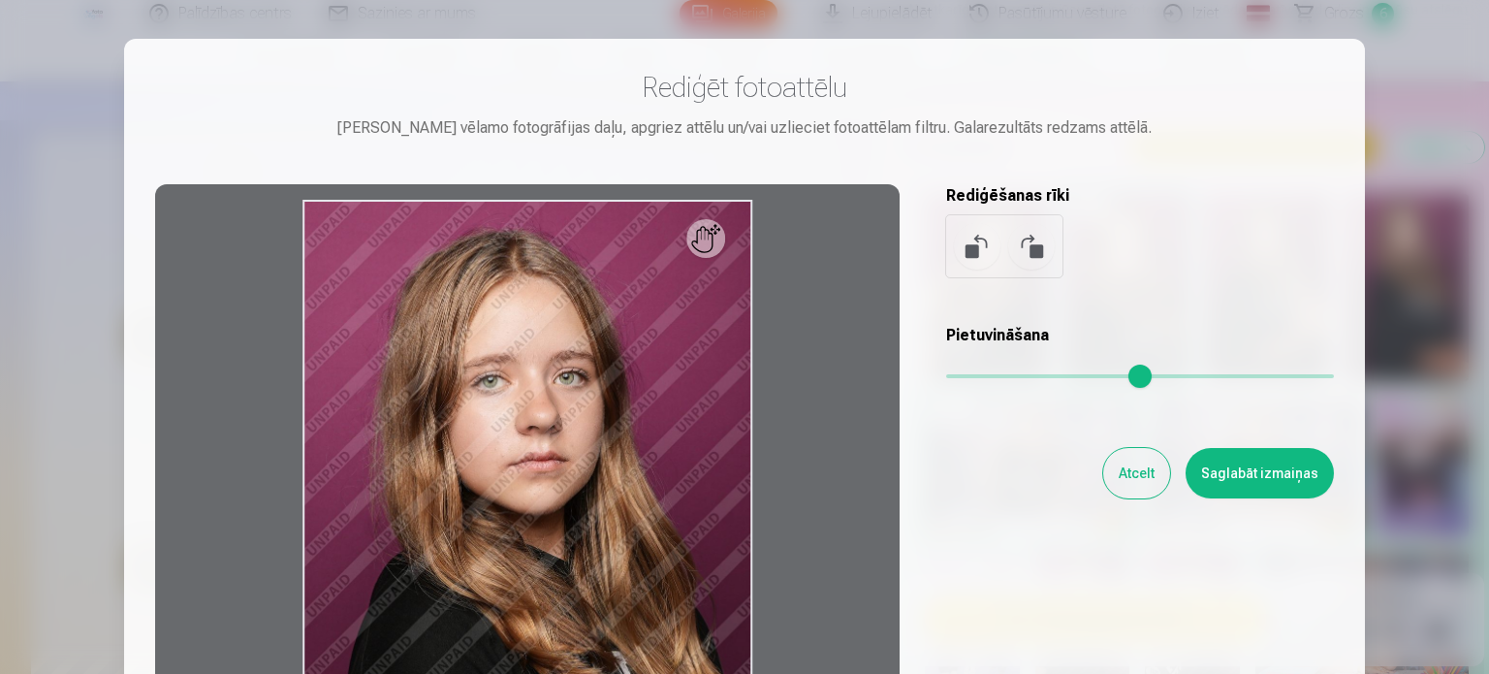
click at [831, 531] on div at bounding box center [527, 488] width 744 height 609
click at [971, 554] on div "Rediģēt fotoattēlu Pietuvini vēlamo fotogrāfijas daļu, apgriez attēlu un/vai uz…" at bounding box center [744, 431] width 1179 height 723
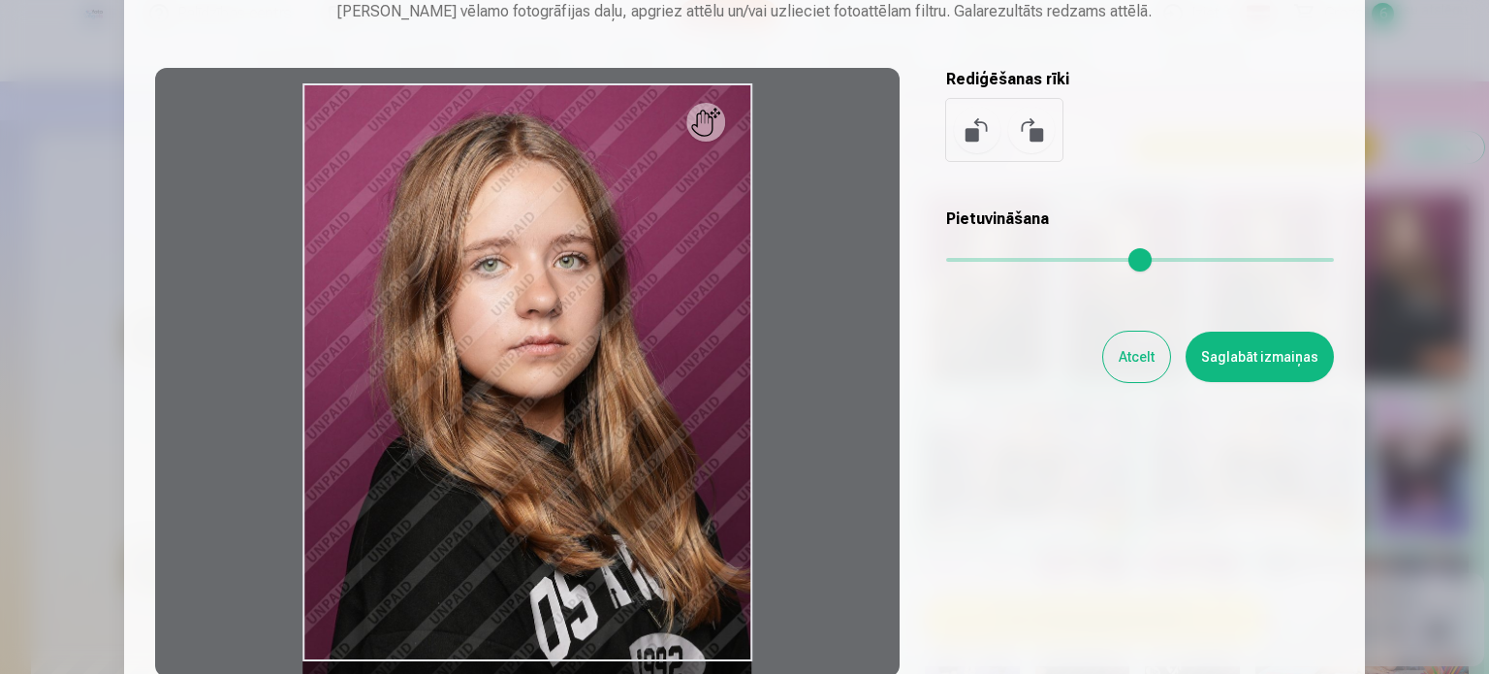
scroll to position [155, 0]
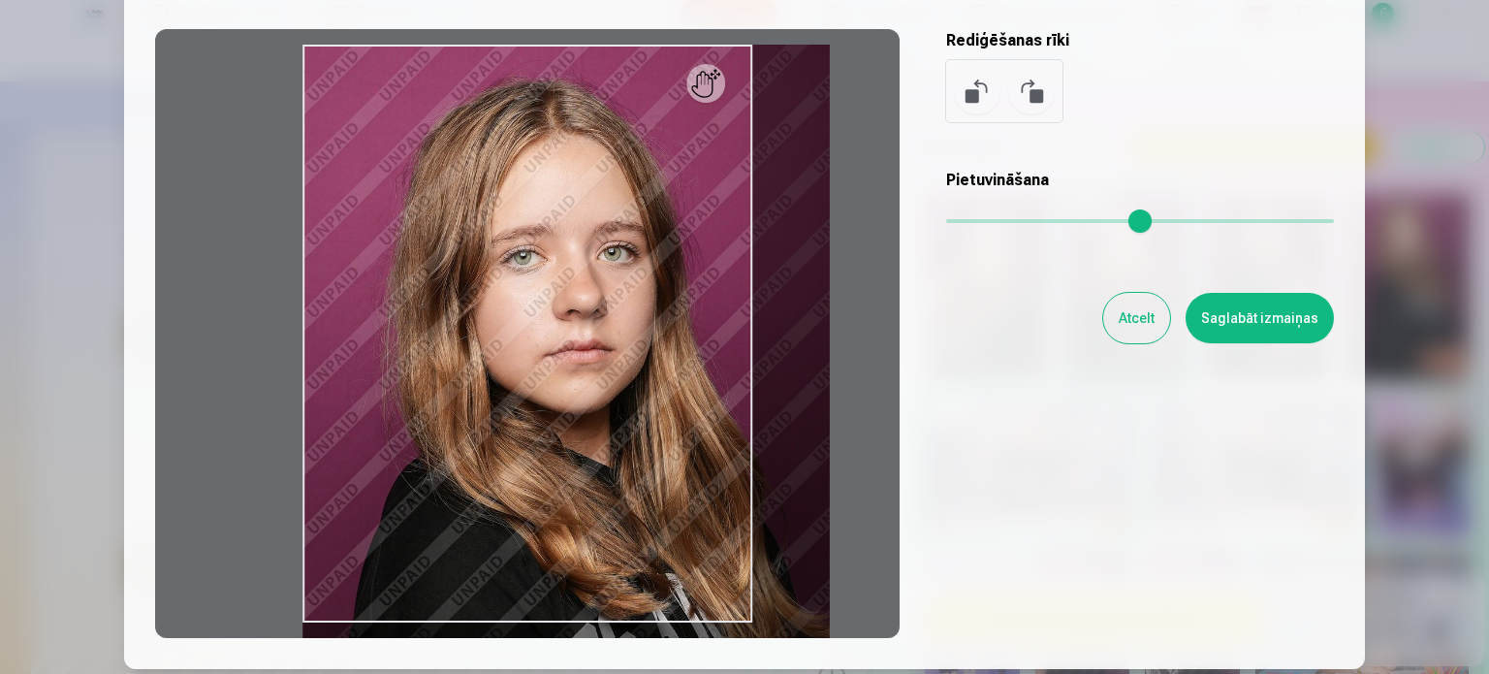
drag, startPoint x: 956, startPoint y: 215, endPoint x: 976, endPoint y: 219, distance: 20.7
click at [976, 219] on input "range" at bounding box center [1140, 221] width 388 height 4
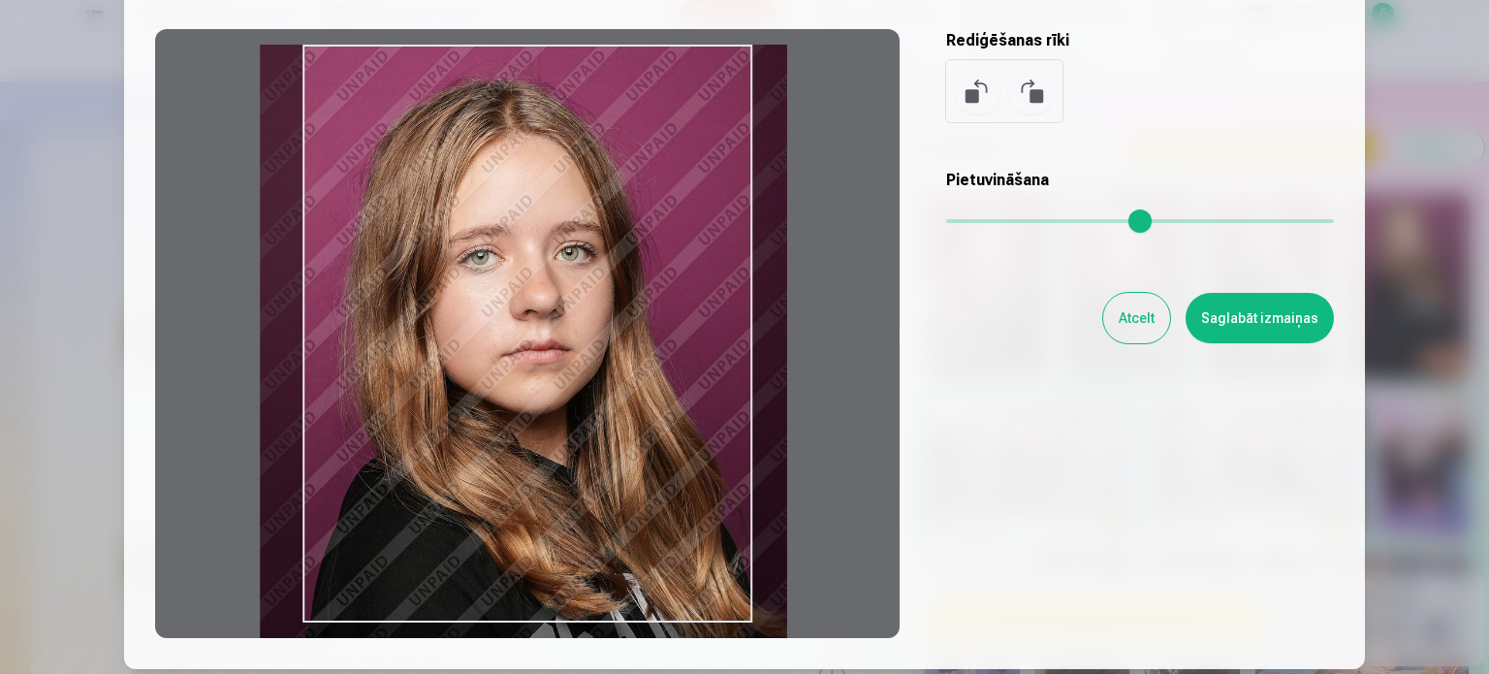
drag, startPoint x: 634, startPoint y: 432, endPoint x: 591, endPoint y: 434, distance: 42.7
click at [591, 434] on div at bounding box center [527, 333] width 744 height 609
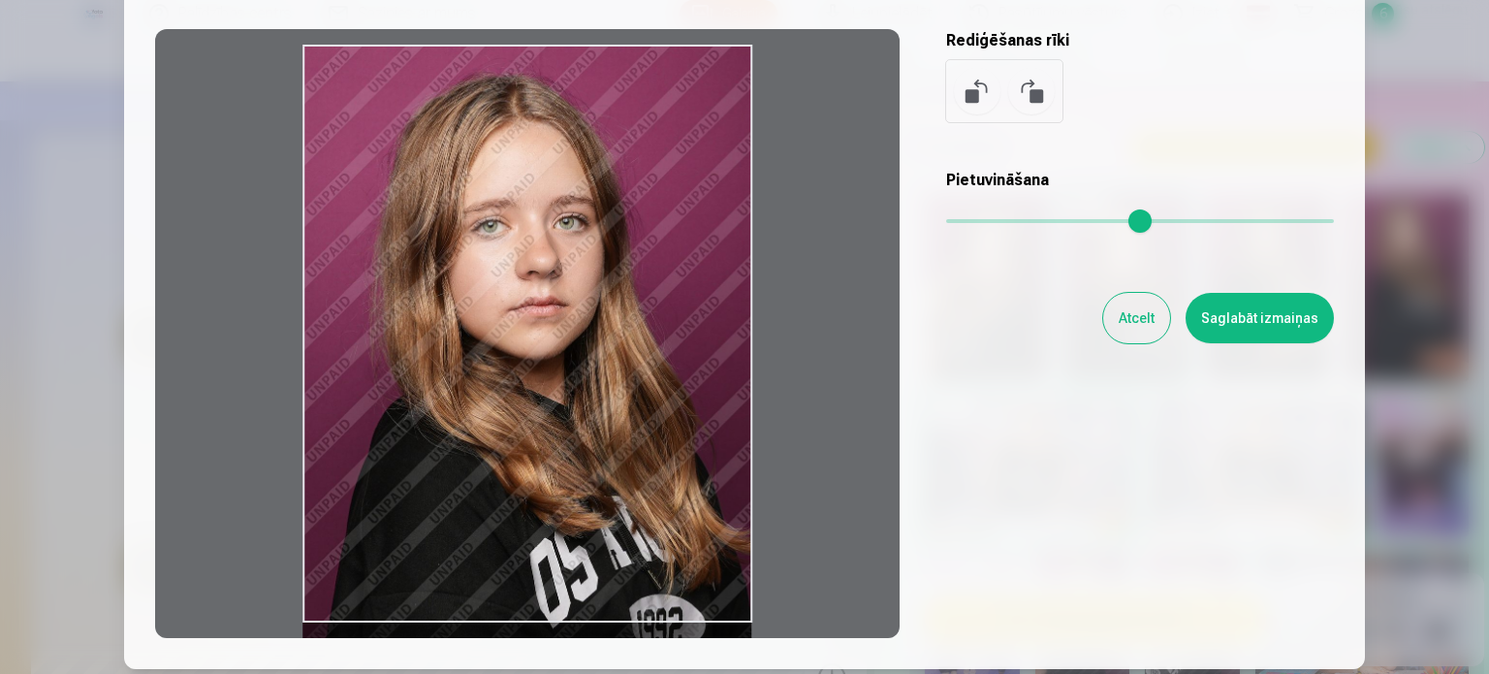
drag, startPoint x: 989, startPoint y: 216, endPoint x: 892, endPoint y: 220, distance: 97.0
type input "*"
click at [946, 220] on input "range" at bounding box center [1140, 221] width 388 height 4
click at [1251, 301] on button "Saglabāt izmaiņas" at bounding box center [1260, 318] width 148 height 50
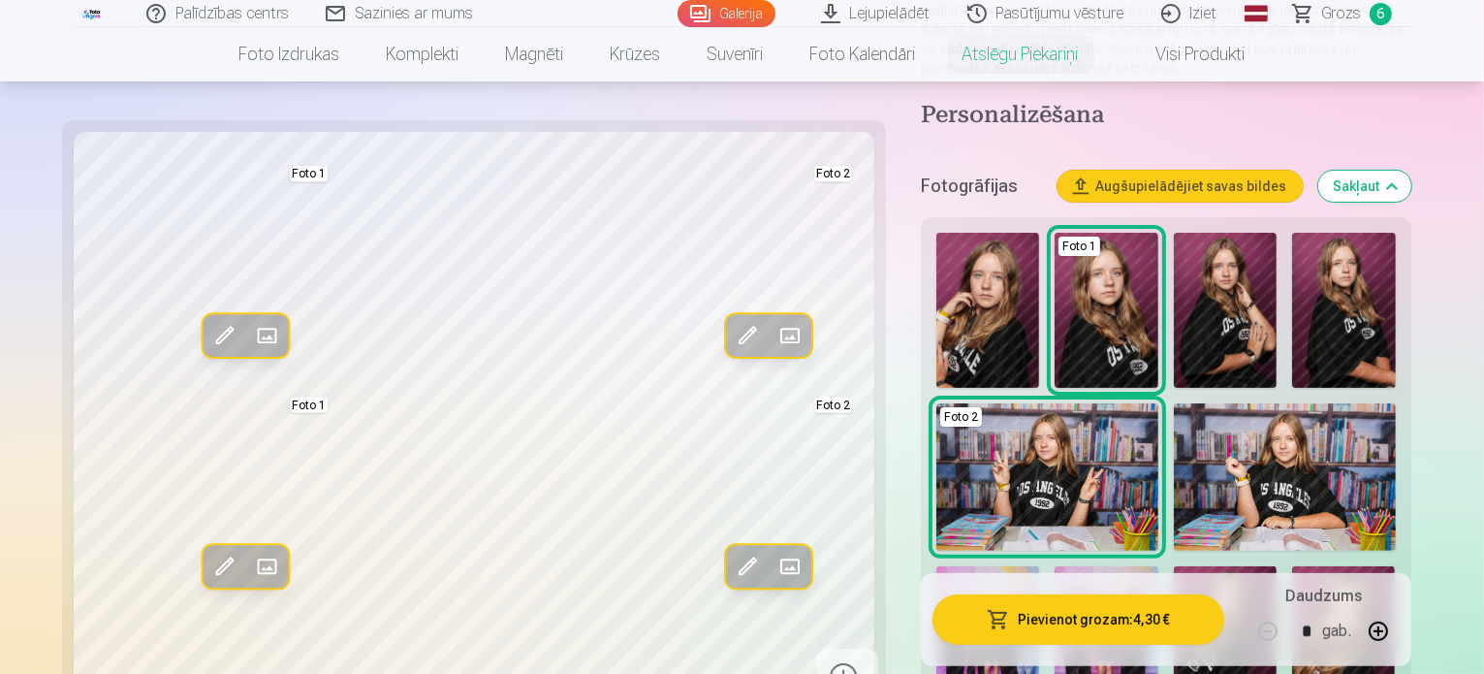
click at [1094, 617] on button "Pievienot grozam : 4,30 €" at bounding box center [1079, 619] width 292 height 50
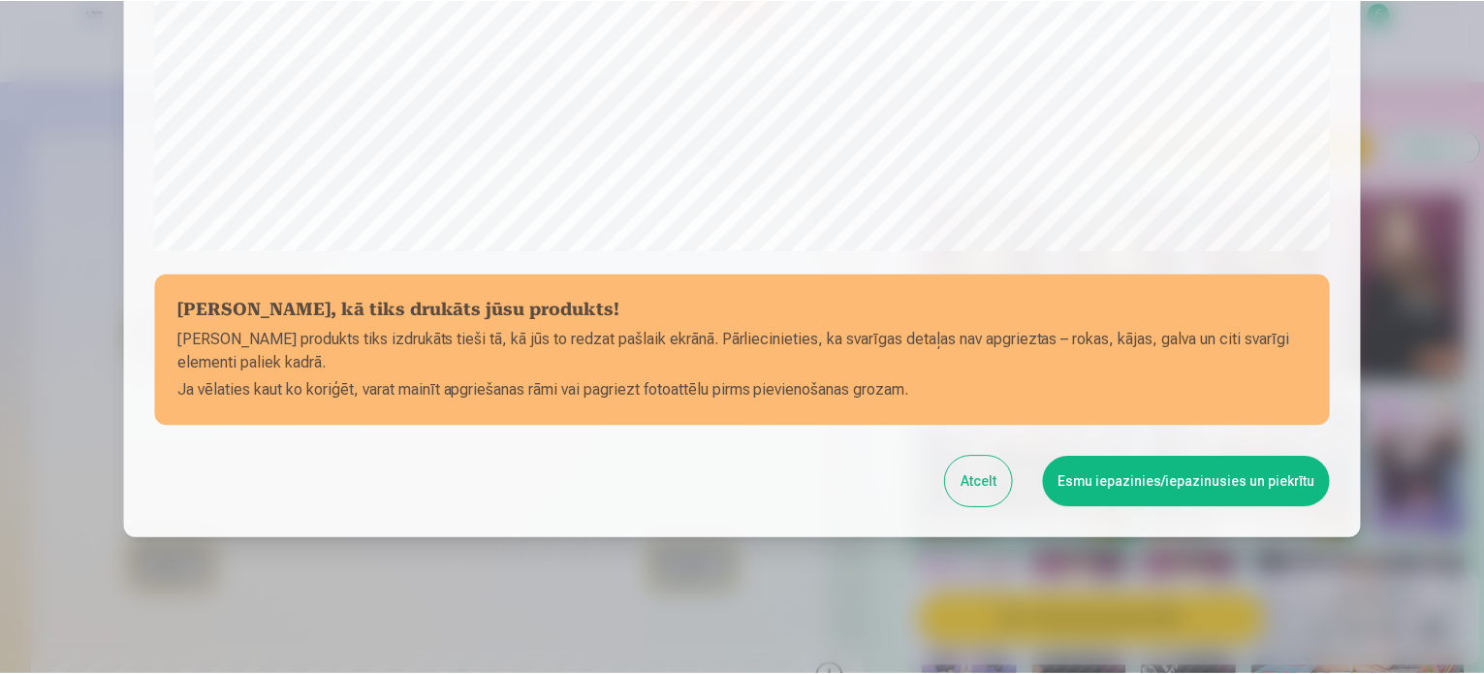
scroll to position [721, 0]
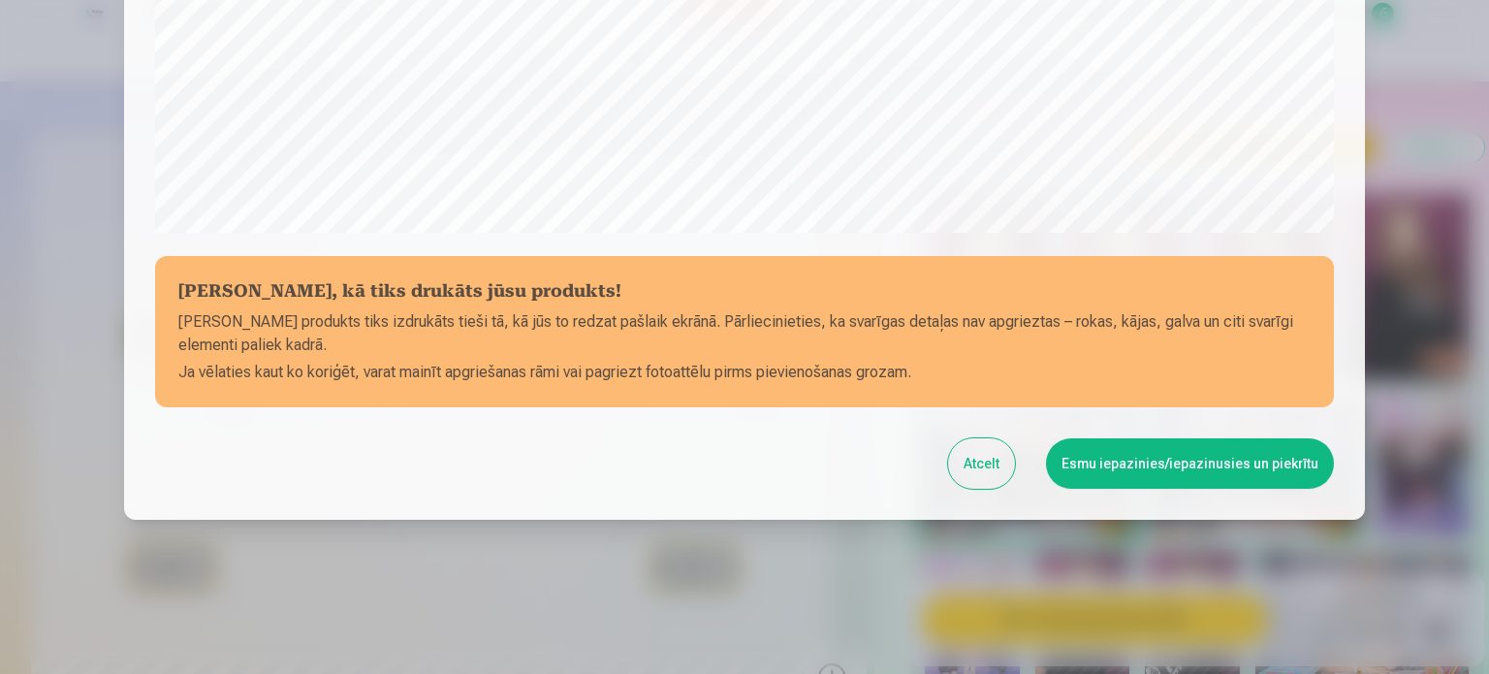
click at [1160, 468] on button "Esmu iepazinies/iepazinusies un piekrītu" at bounding box center [1190, 463] width 288 height 50
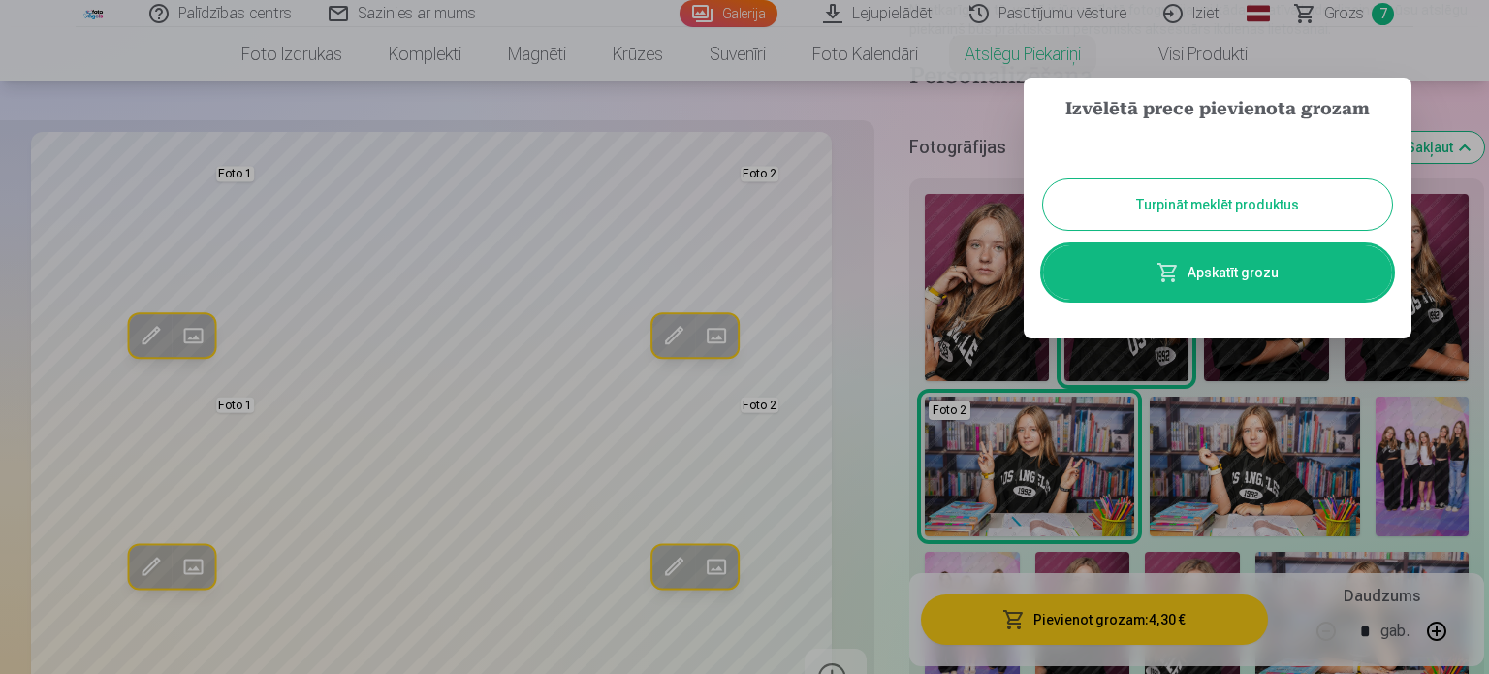
click at [1194, 276] on link "Apskatīt grozu" at bounding box center [1217, 272] width 349 height 54
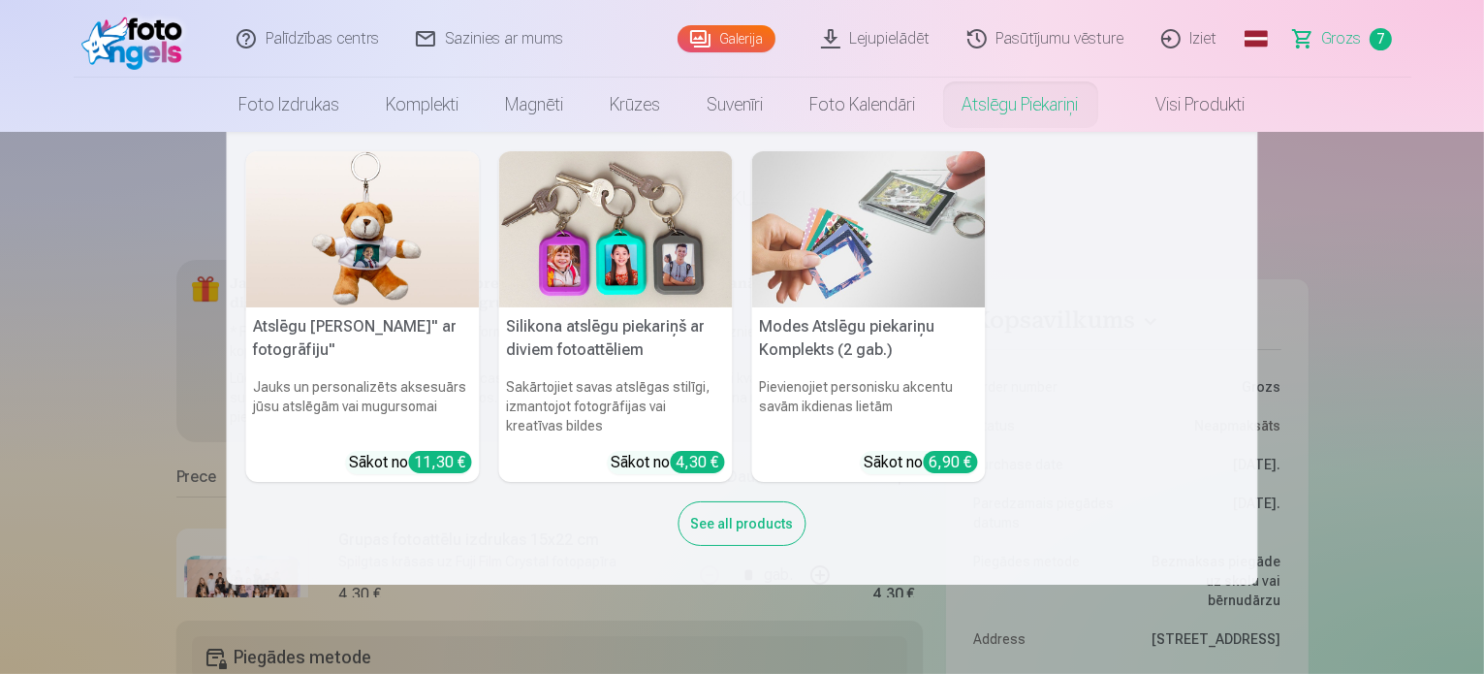
click at [1043, 128] on link "Atslēgu piekariņi" at bounding box center [1020, 105] width 163 height 54
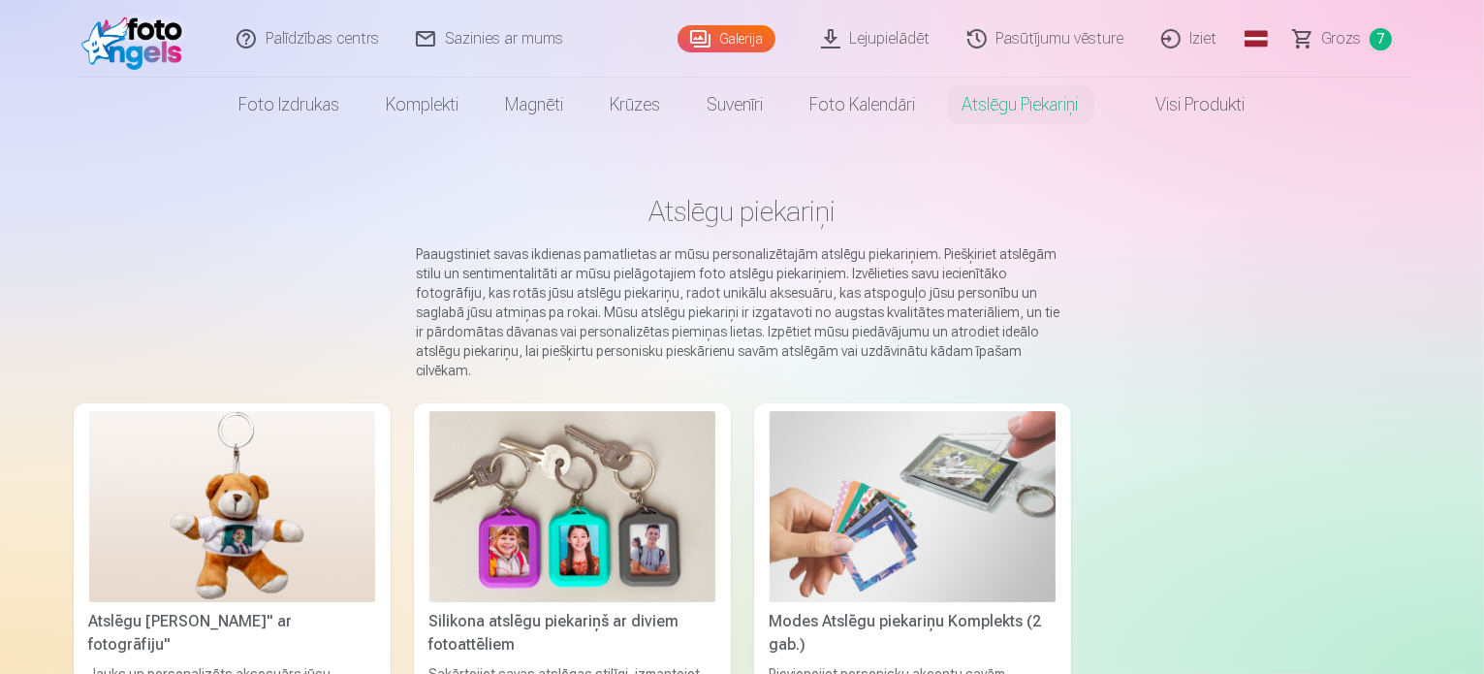
click at [1318, 273] on main "Atslēgu piekariņi Paaugstiniet savas ikdienas pamatlietas ar mūsu personalizēta…" at bounding box center [743, 479] width 1338 height 695
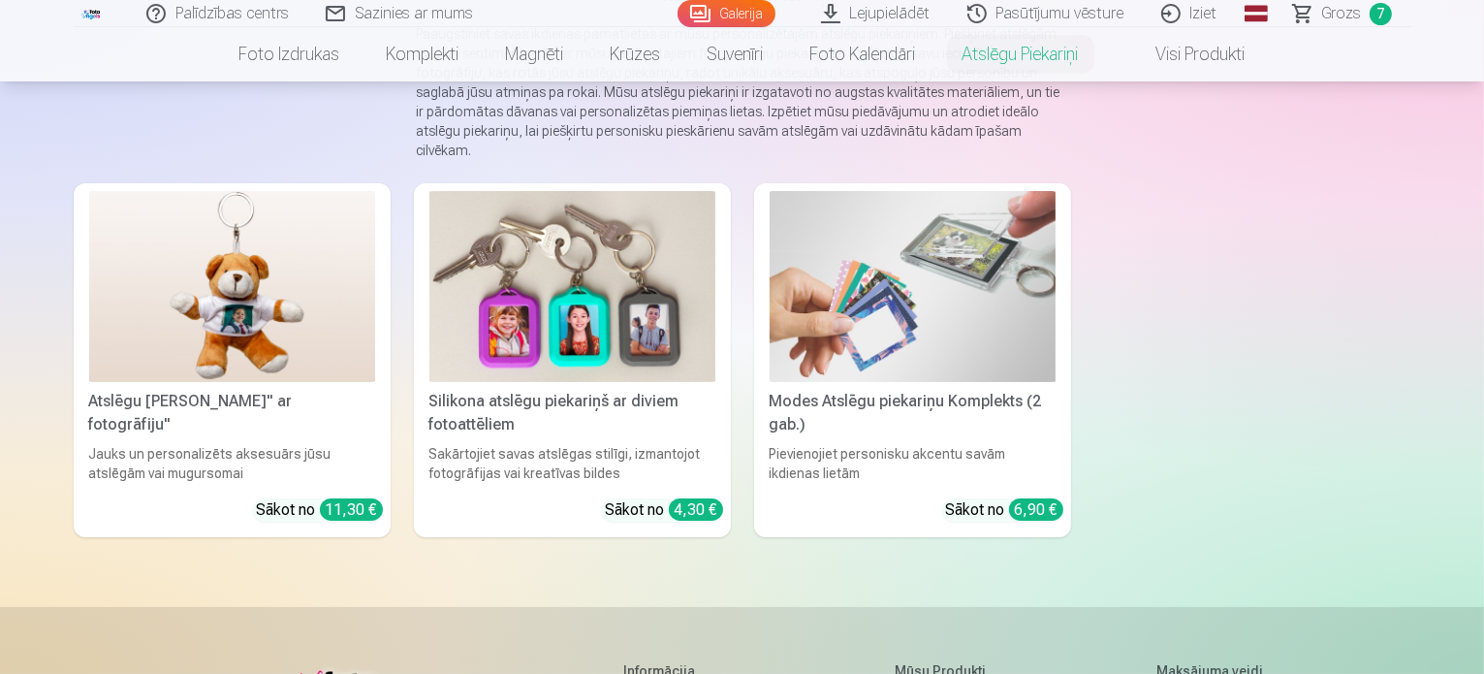
scroll to position [213, 0]
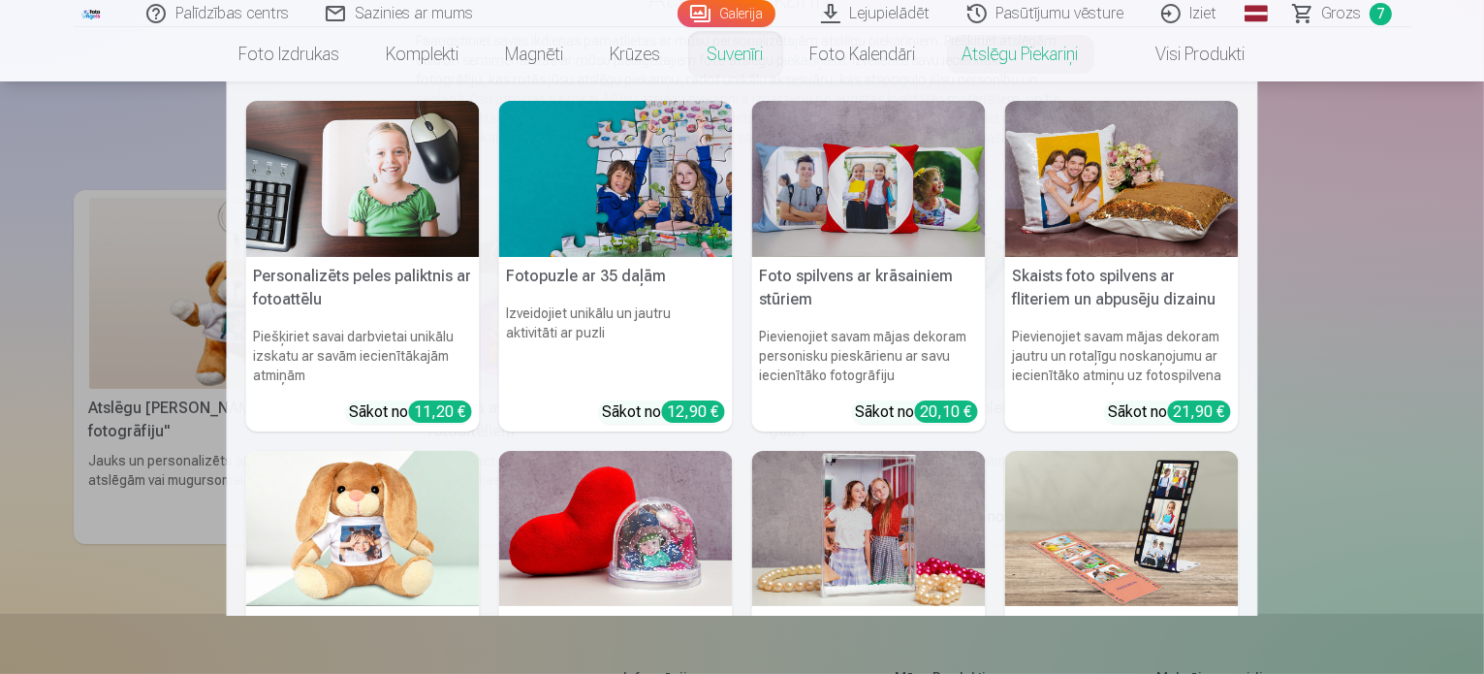
click at [719, 56] on link "Suvenīri" at bounding box center [735, 54] width 103 height 54
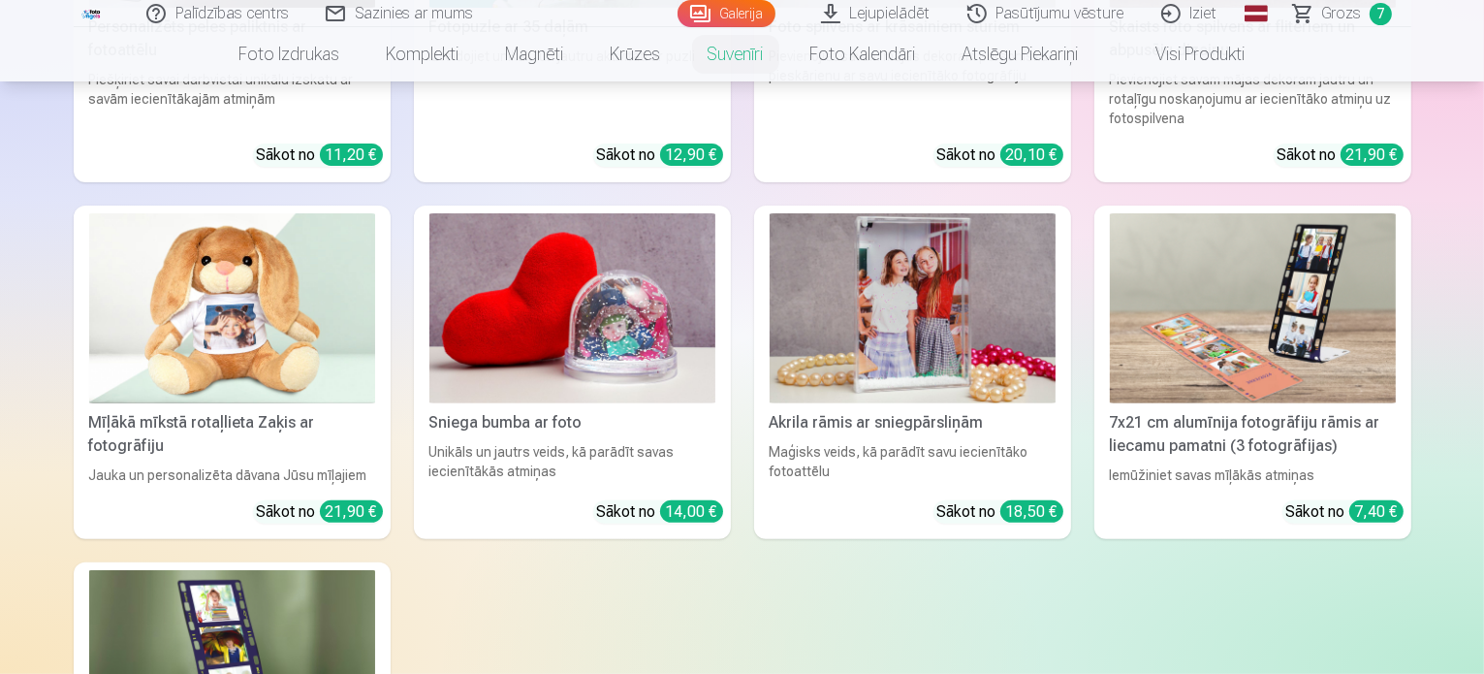
scroll to position [465, 0]
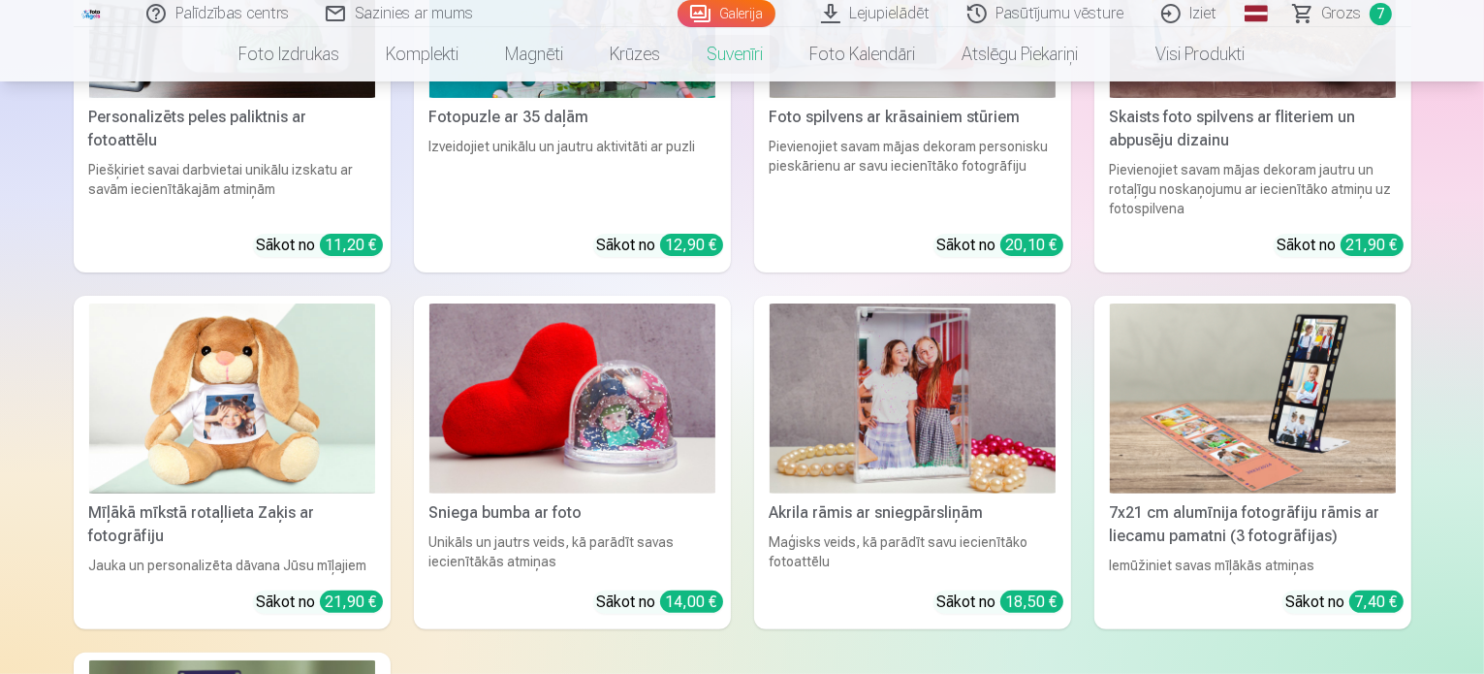
click at [1316, 372] on img at bounding box center [1253, 398] width 286 height 191
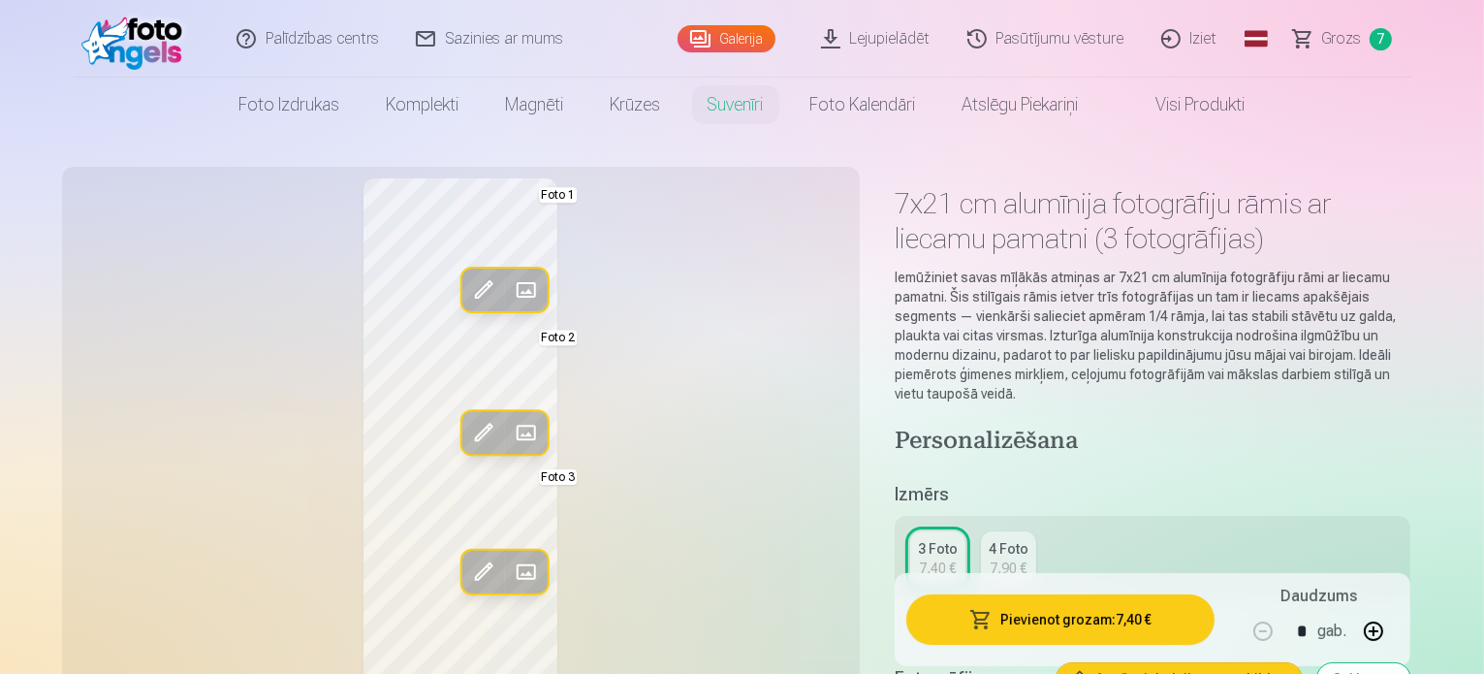
scroll to position [589, 0]
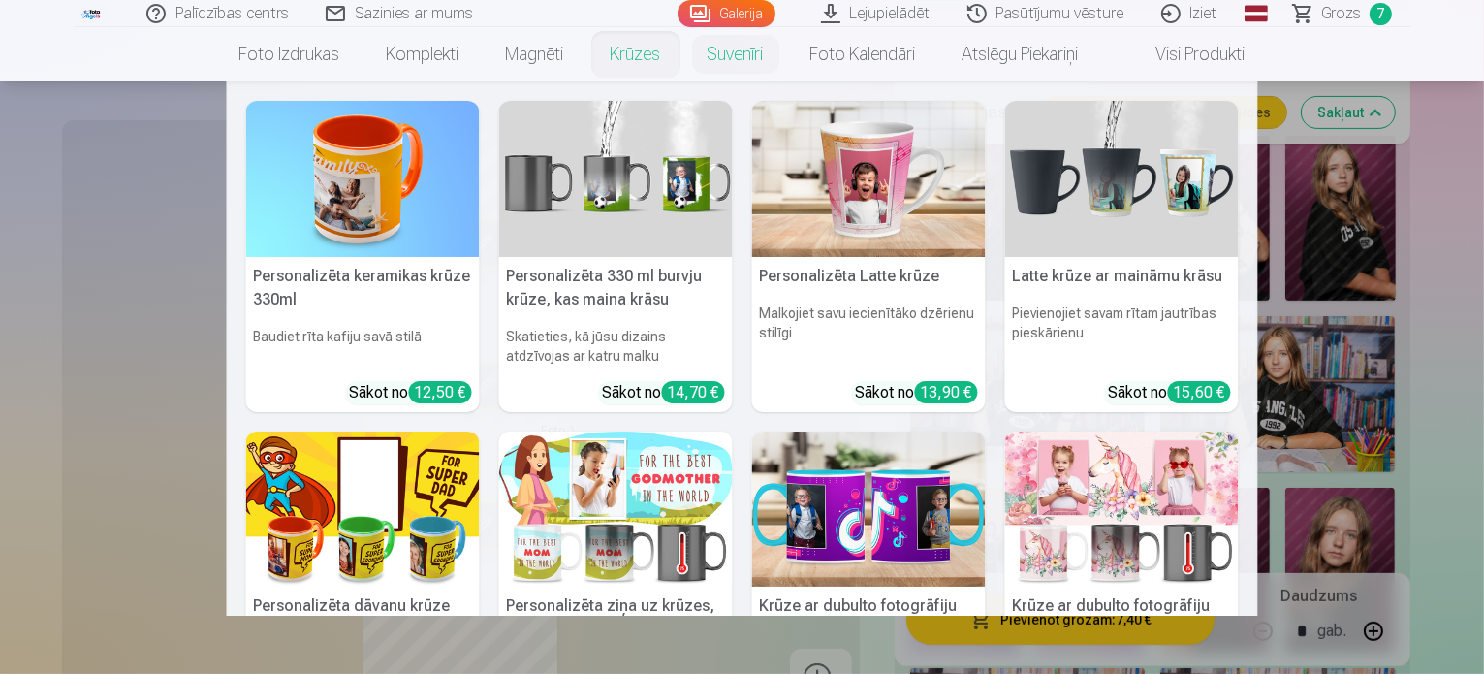
click at [586, 231] on img at bounding box center [616, 179] width 234 height 156
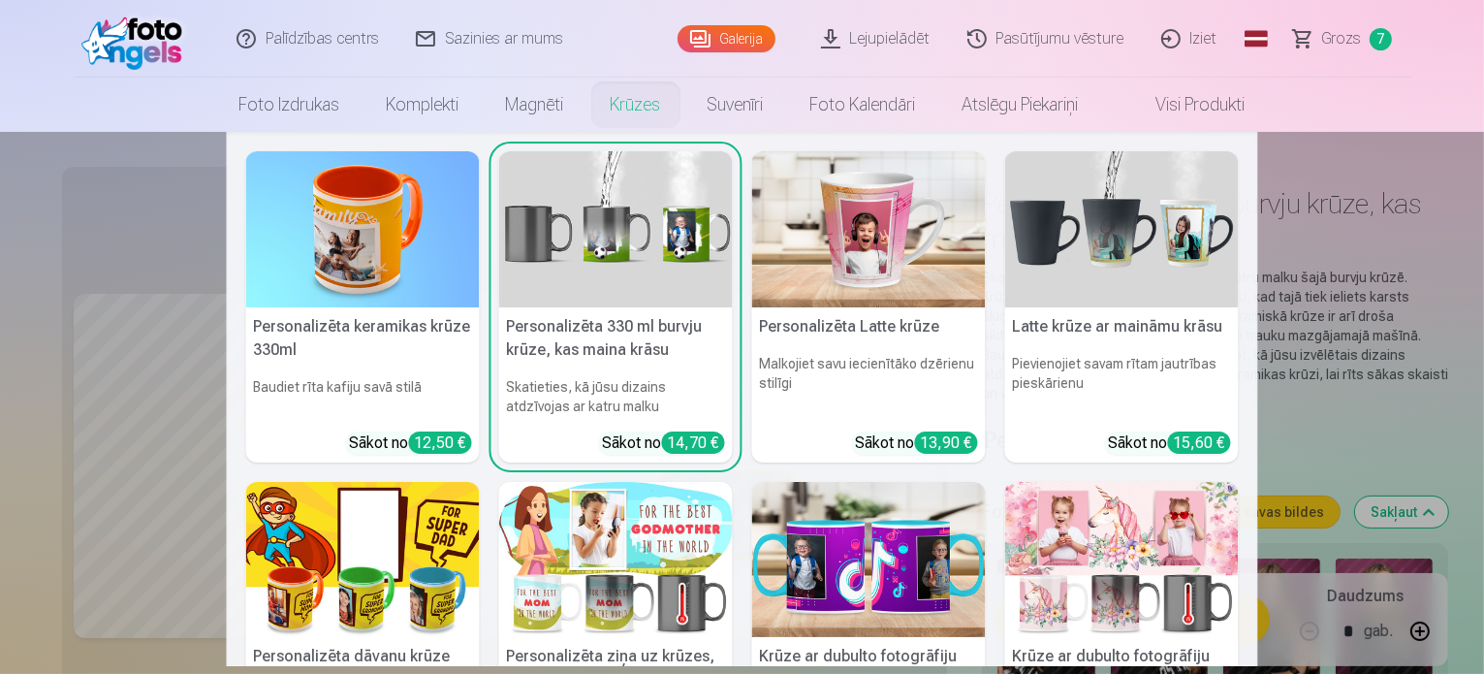
click at [617, 107] on link "Krūzes" at bounding box center [635, 105] width 97 height 54
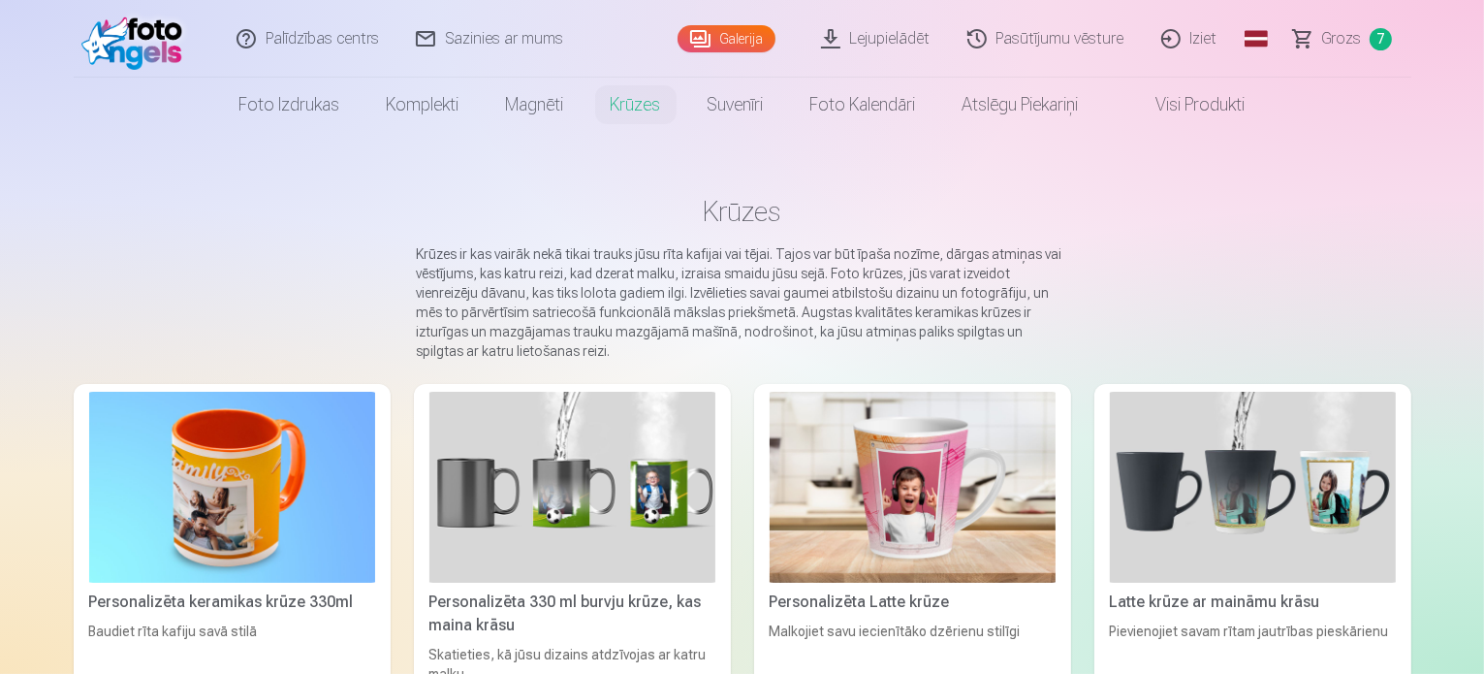
click at [617, 107] on link "Krūzes" at bounding box center [635, 105] width 97 height 54
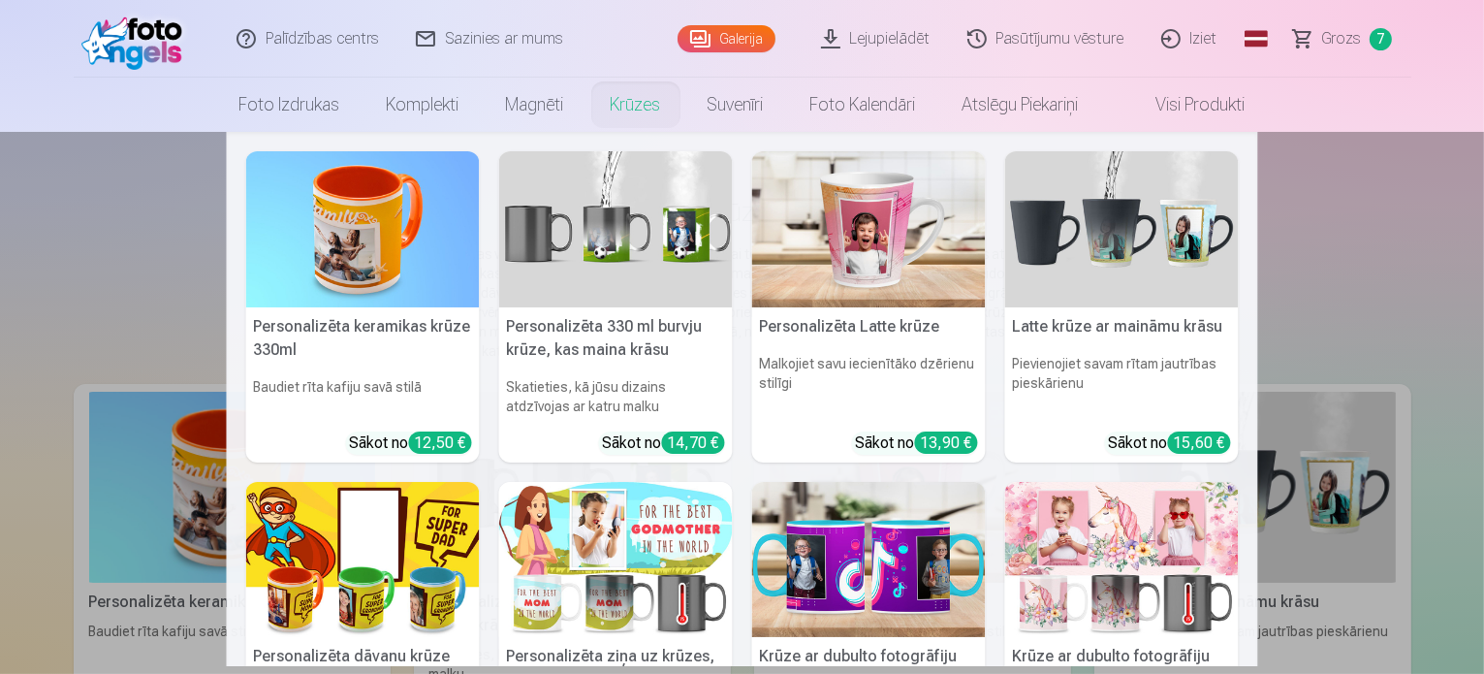
click at [635, 108] on link "Krūzes" at bounding box center [635, 105] width 97 height 54
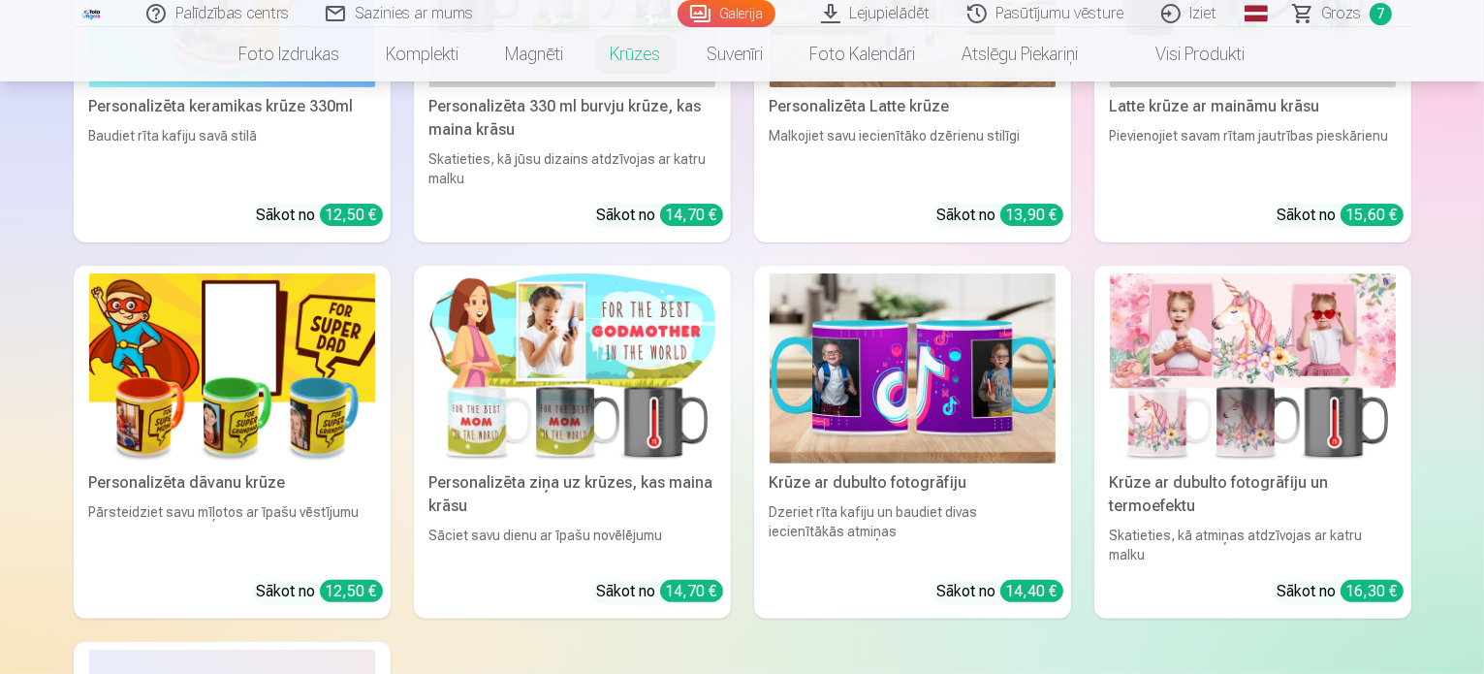
scroll to position [502, 0]
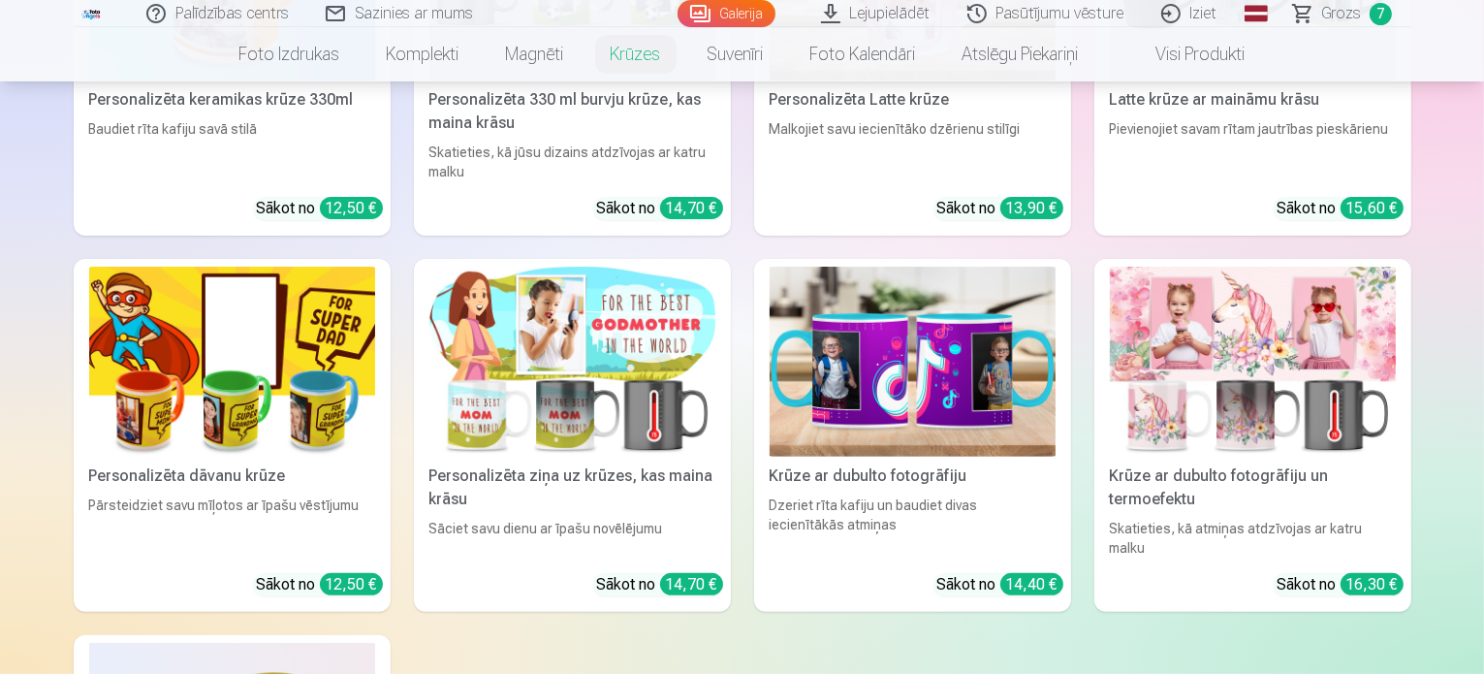
click at [596, 317] on img at bounding box center [572, 362] width 286 height 191
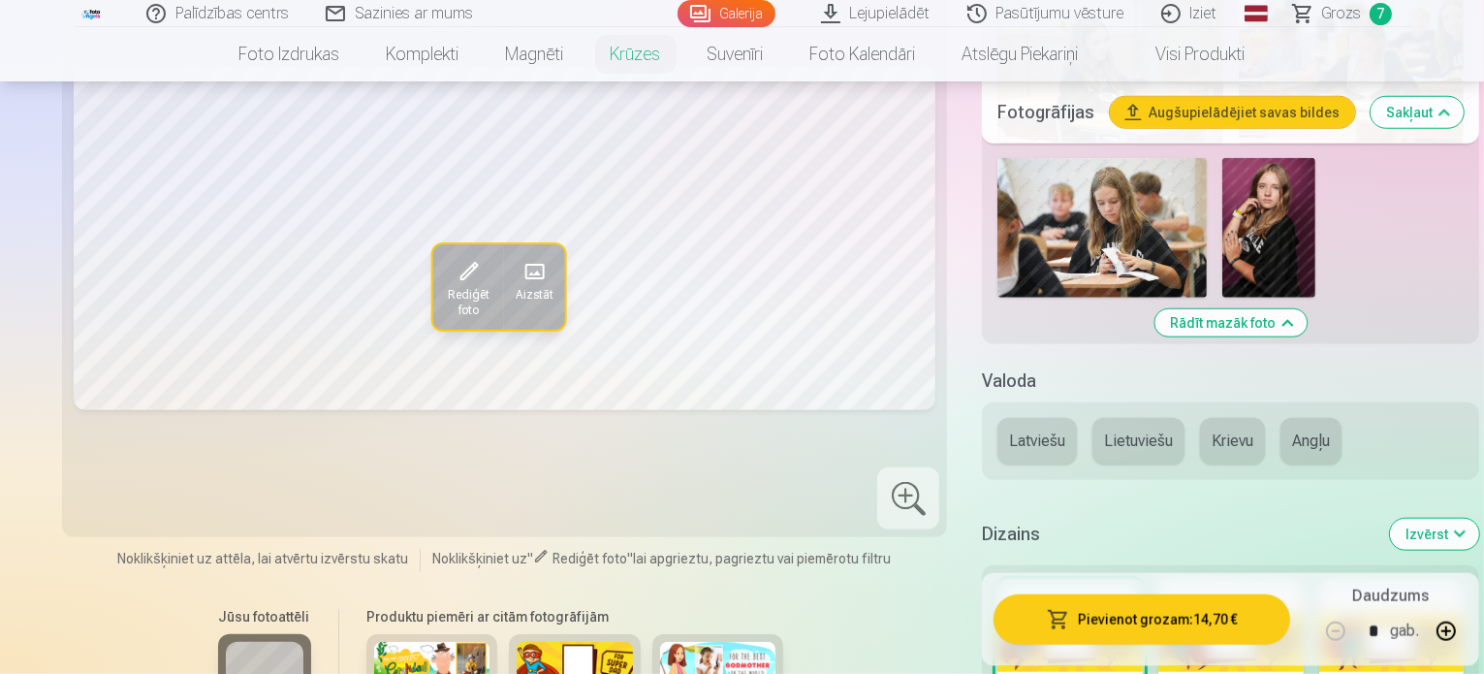
scroll to position [1864, 0]
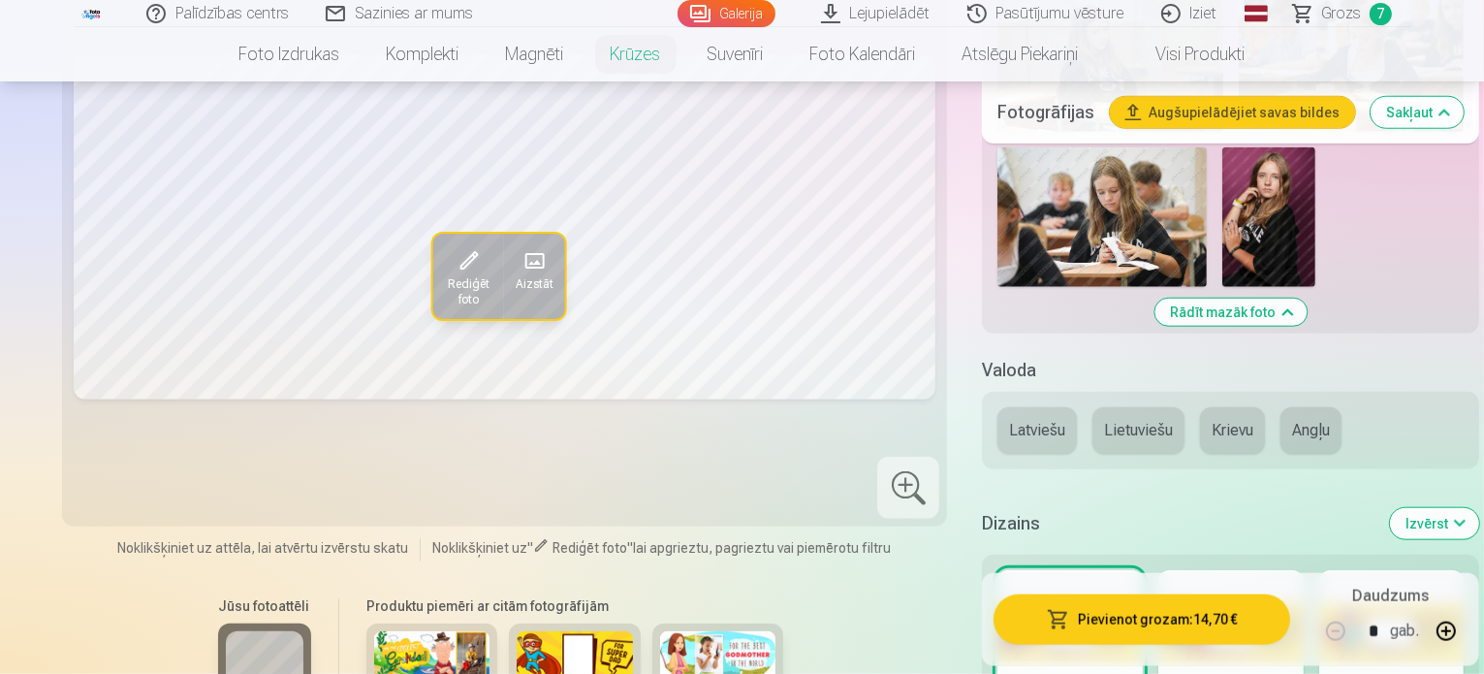
click at [1465, 357] on h5 "Valoda" at bounding box center [1230, 370] width 497 height 27
click at [374, 631] on img at bounding box center [432, 670] width 116 height 78
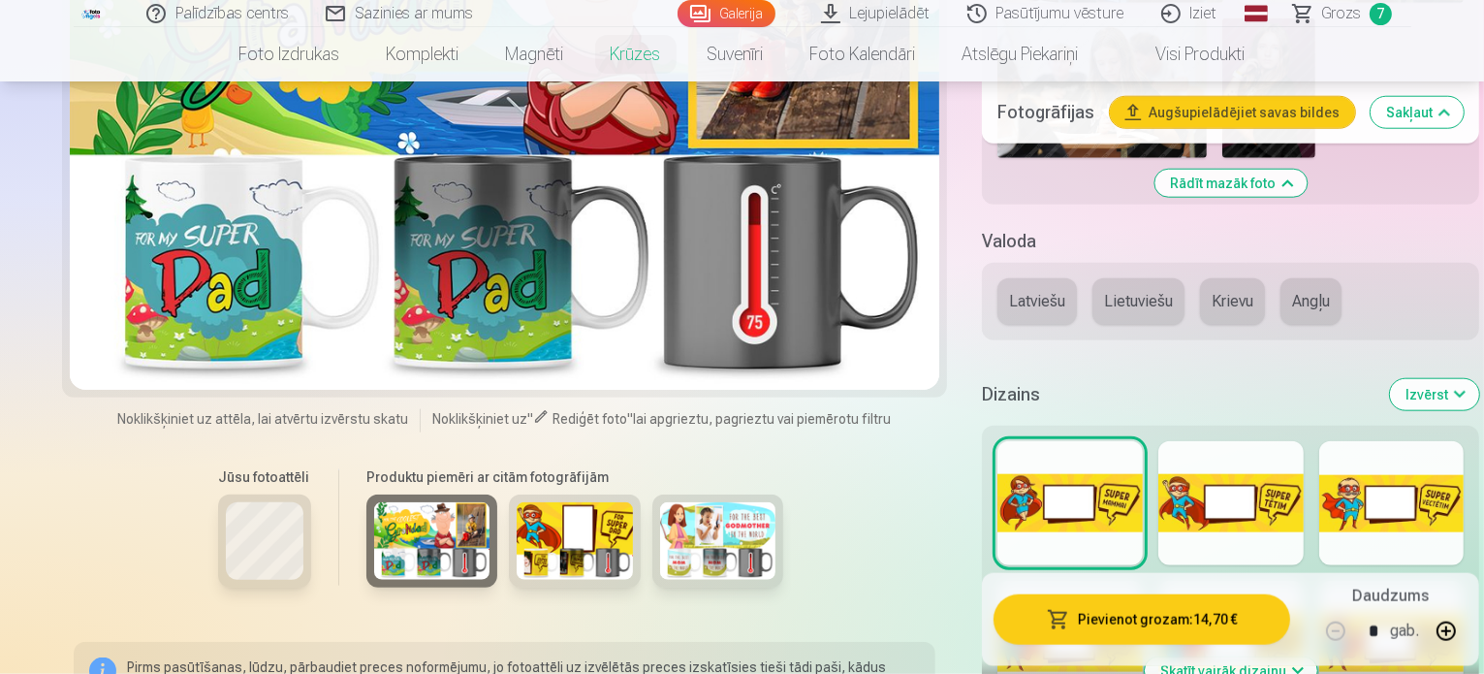
scroll to position [1875, 0]
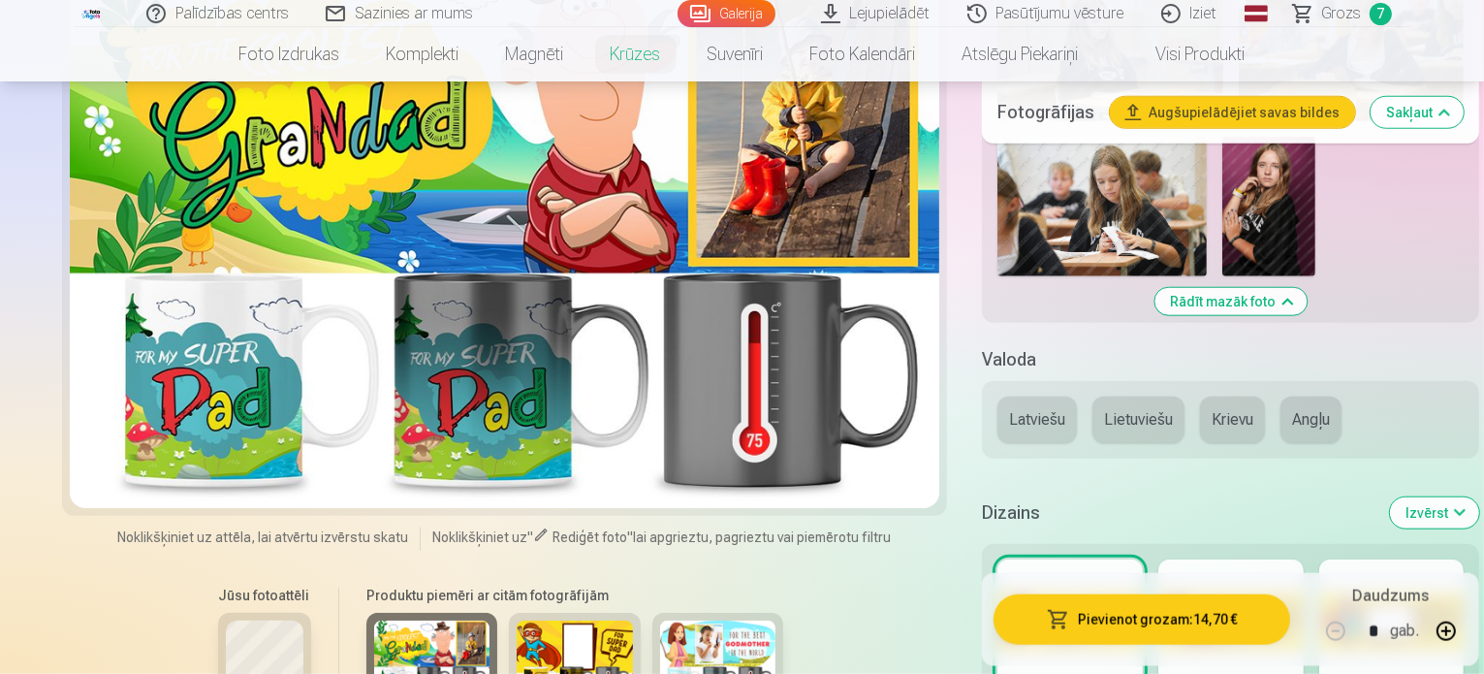
click at [517, 620] on img at bounding box center [575, 659] width 116 height 78
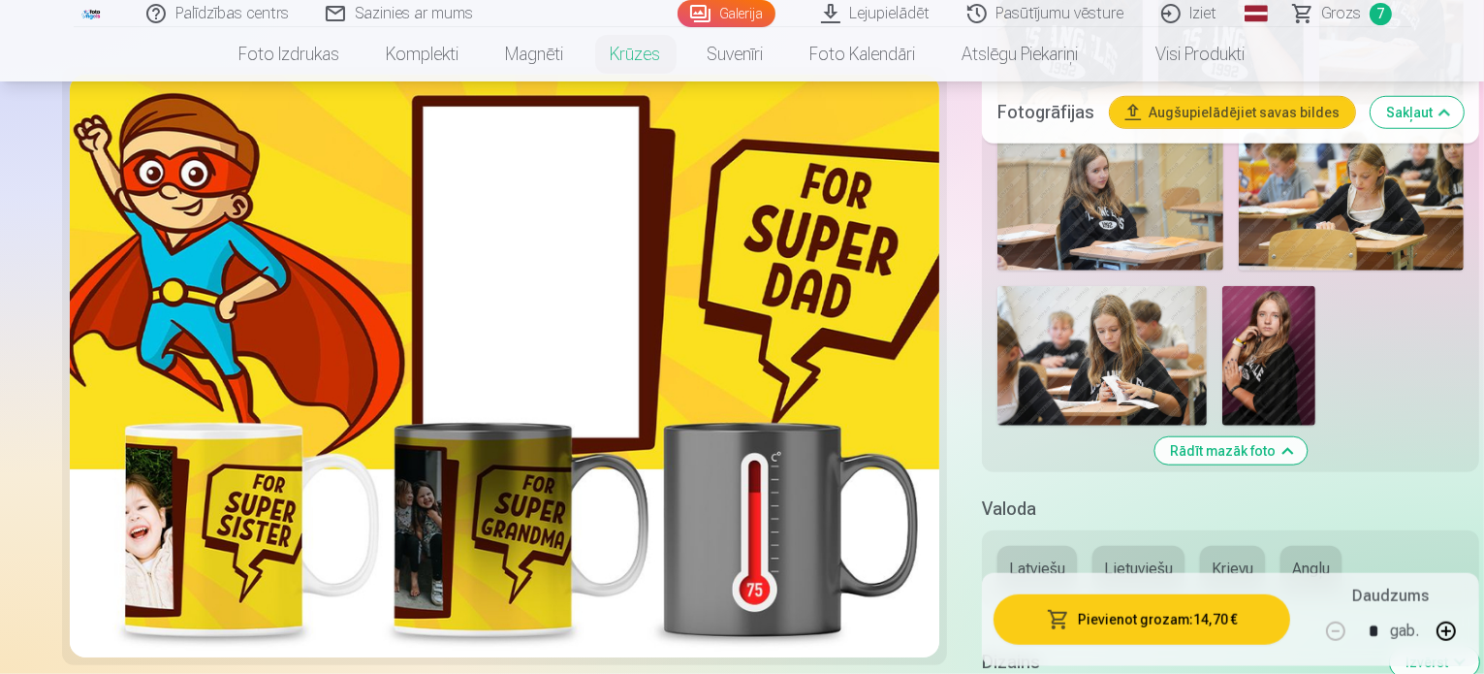
scroll to position [1757, 0]
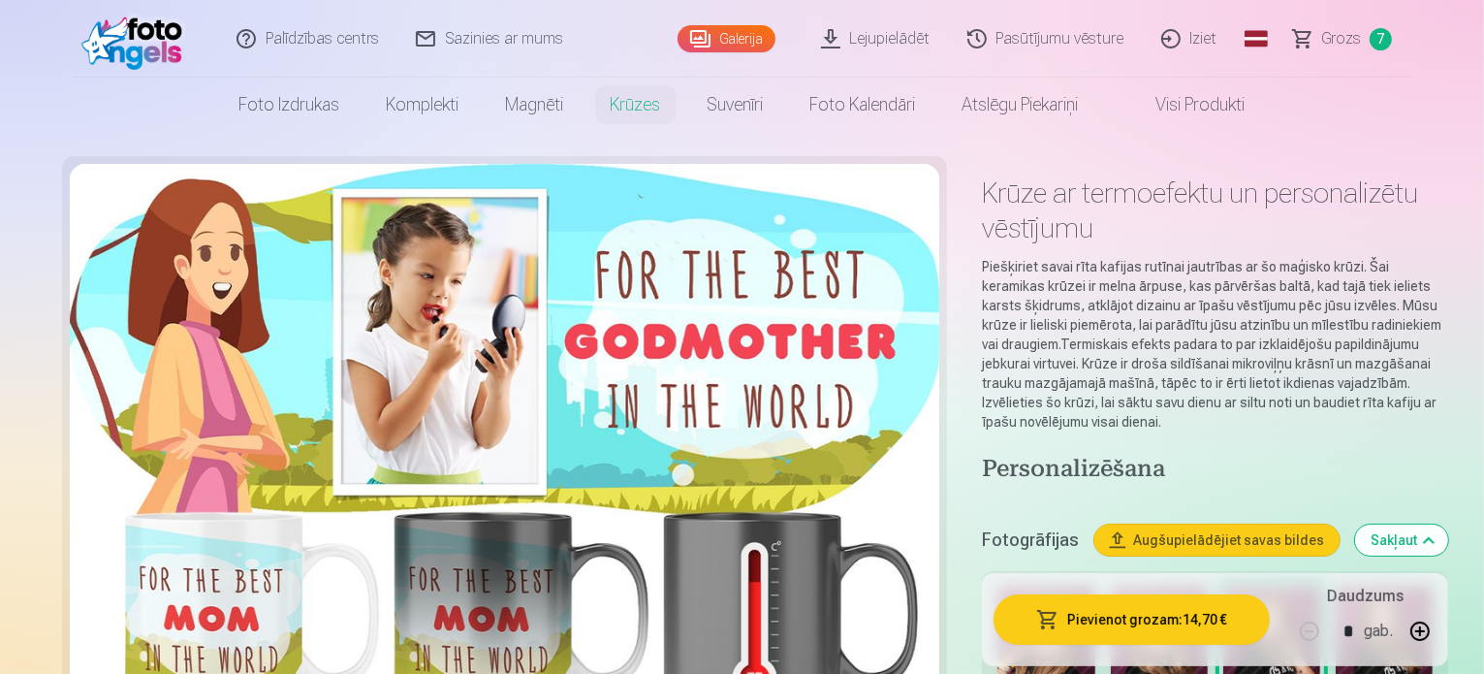
scroll to position [0, 0]
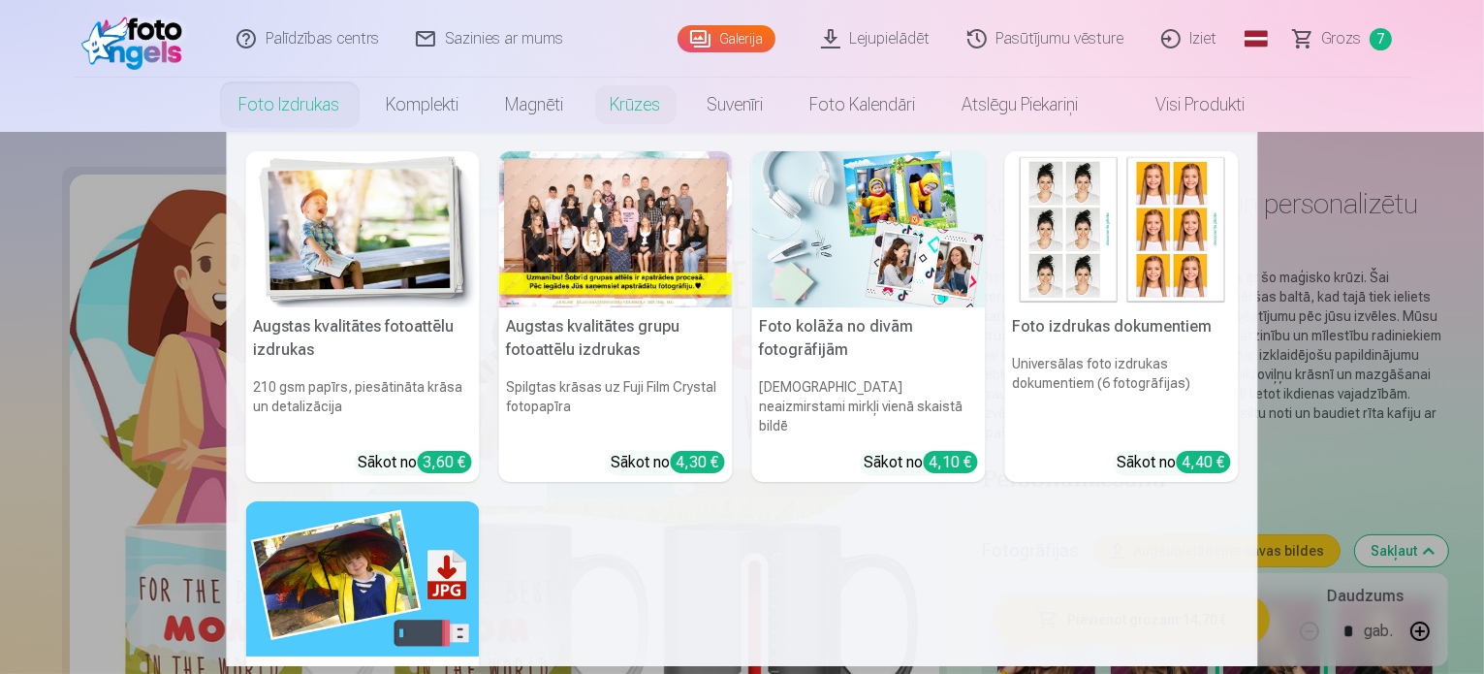
click at [284, 106] on link "Foto izdrukas" at bounding box center [289, 105] width 147 height 54
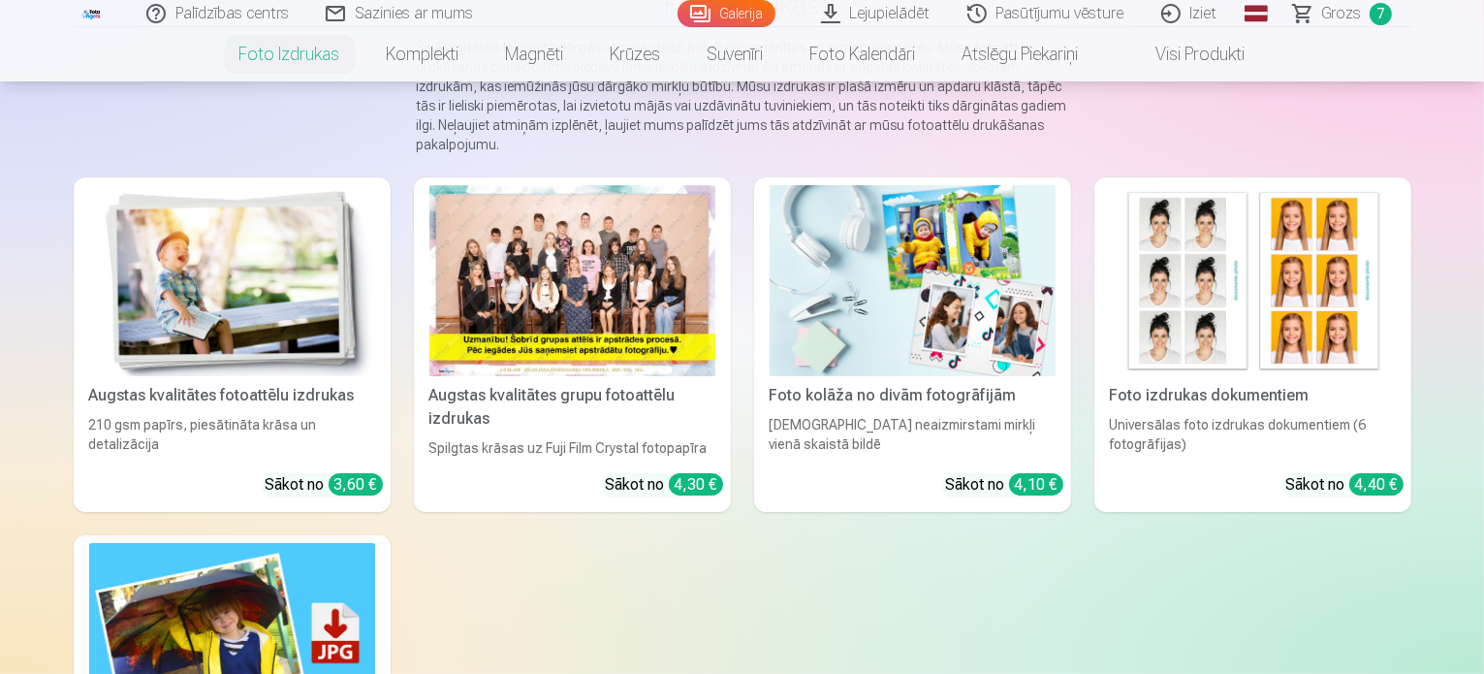
scroll to position [209, 0]
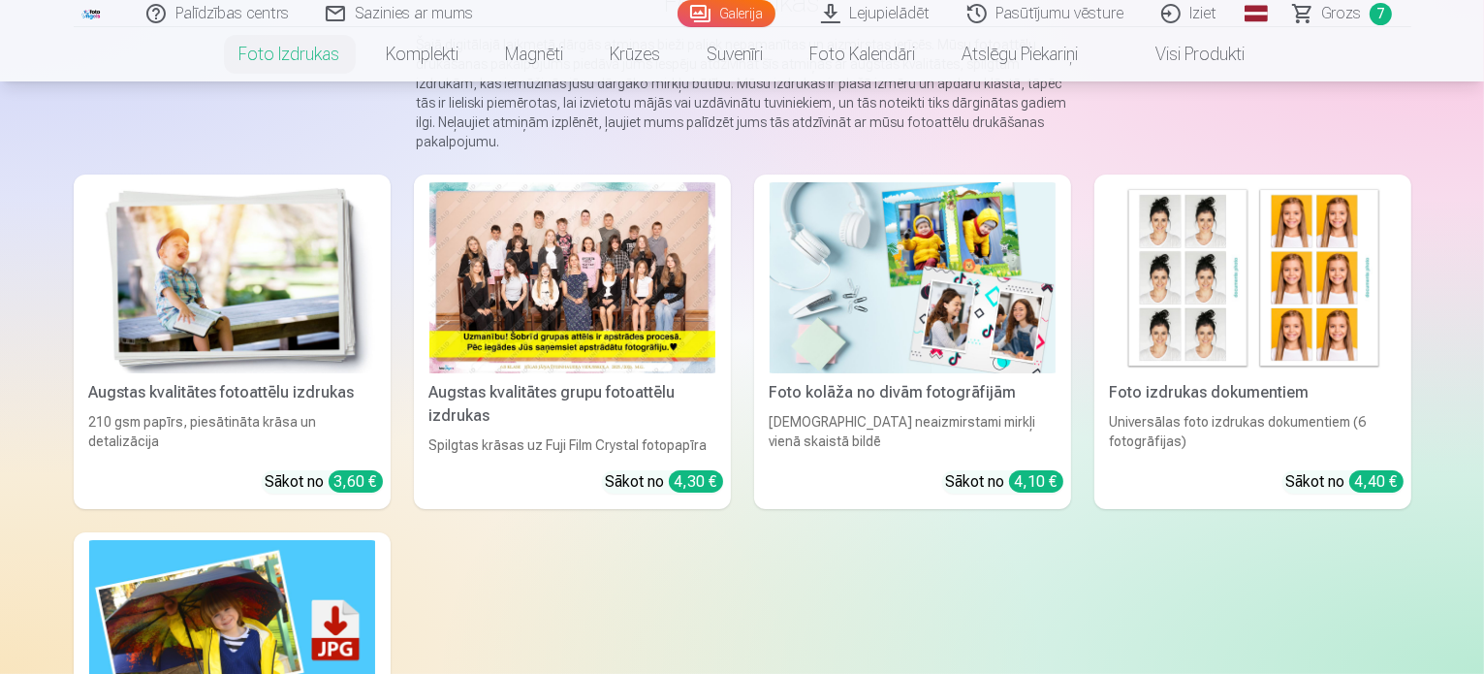
click at [147, 306] on img at bounding box center [232, 277] width 286 height 191
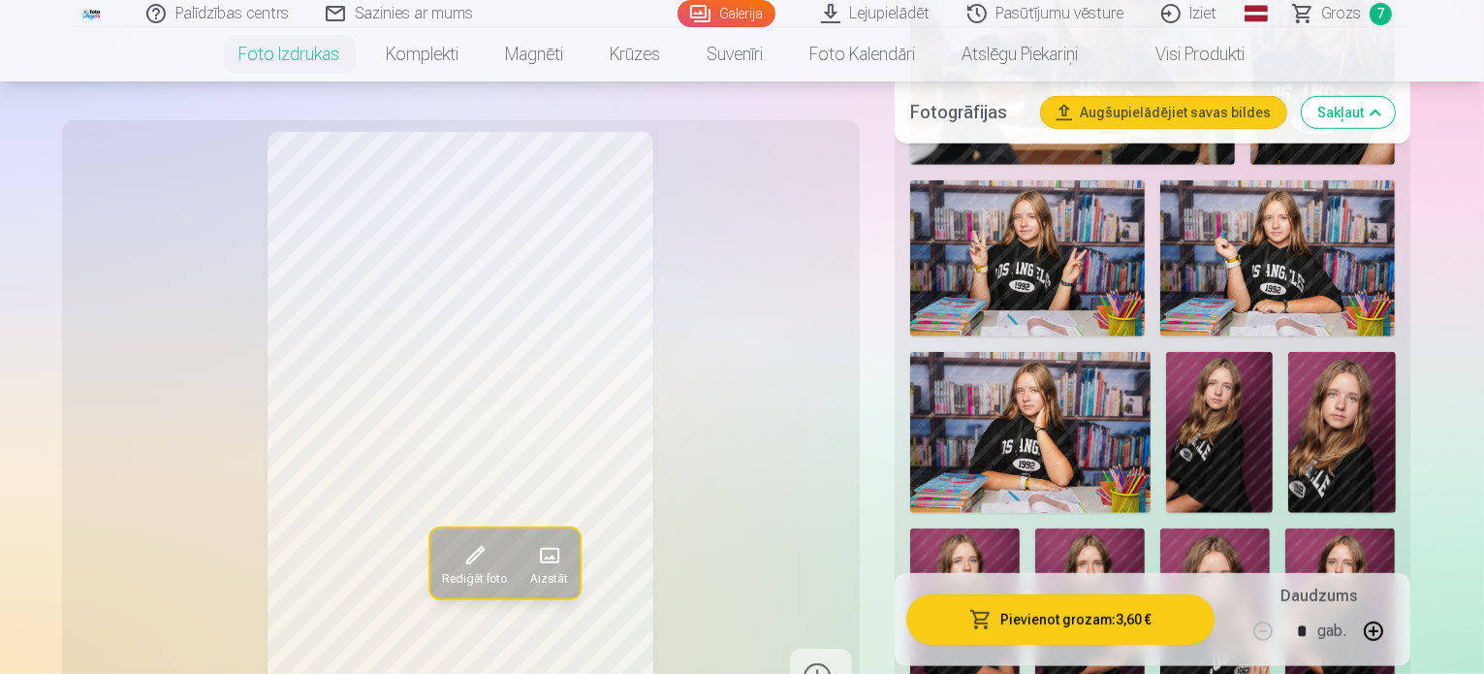
scroll to position [1188, 0]
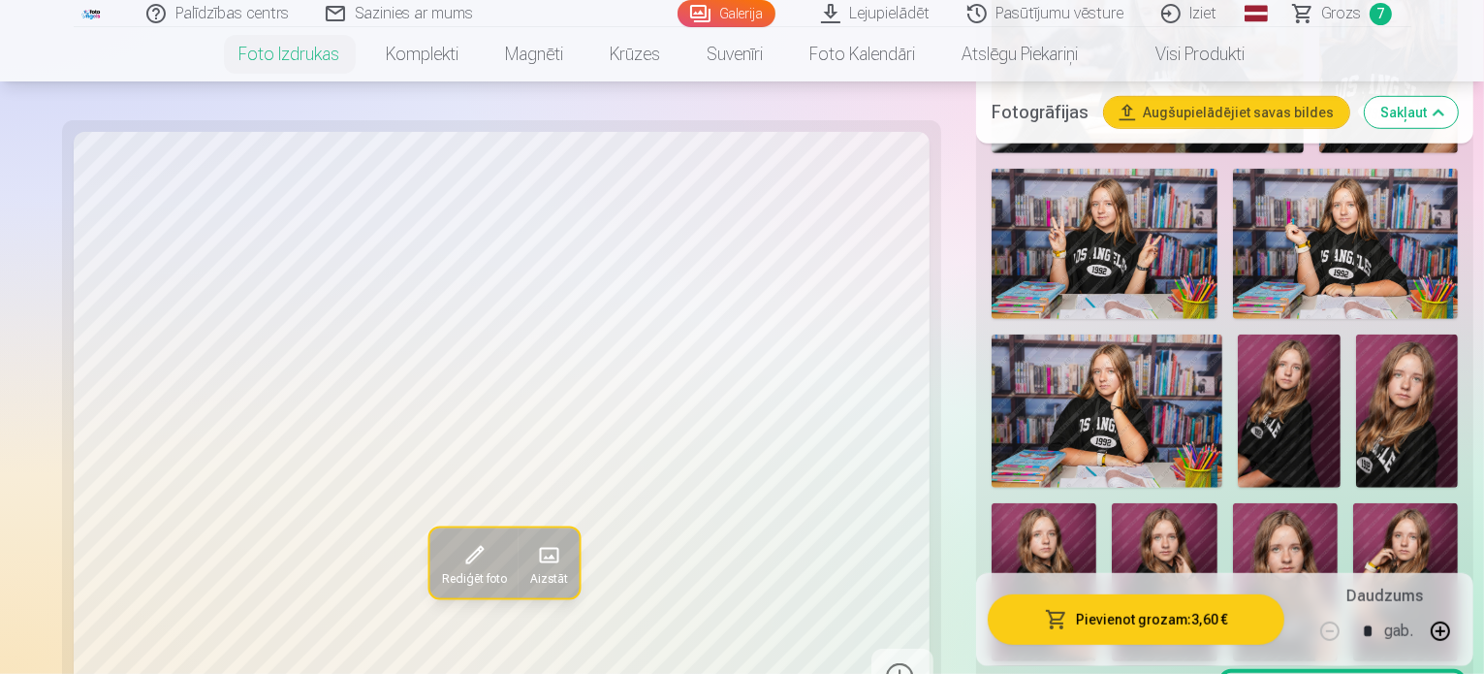
click at [429, 552] on button "Rediģēt foto" at bounding box center [473, 563] width 88 height 70
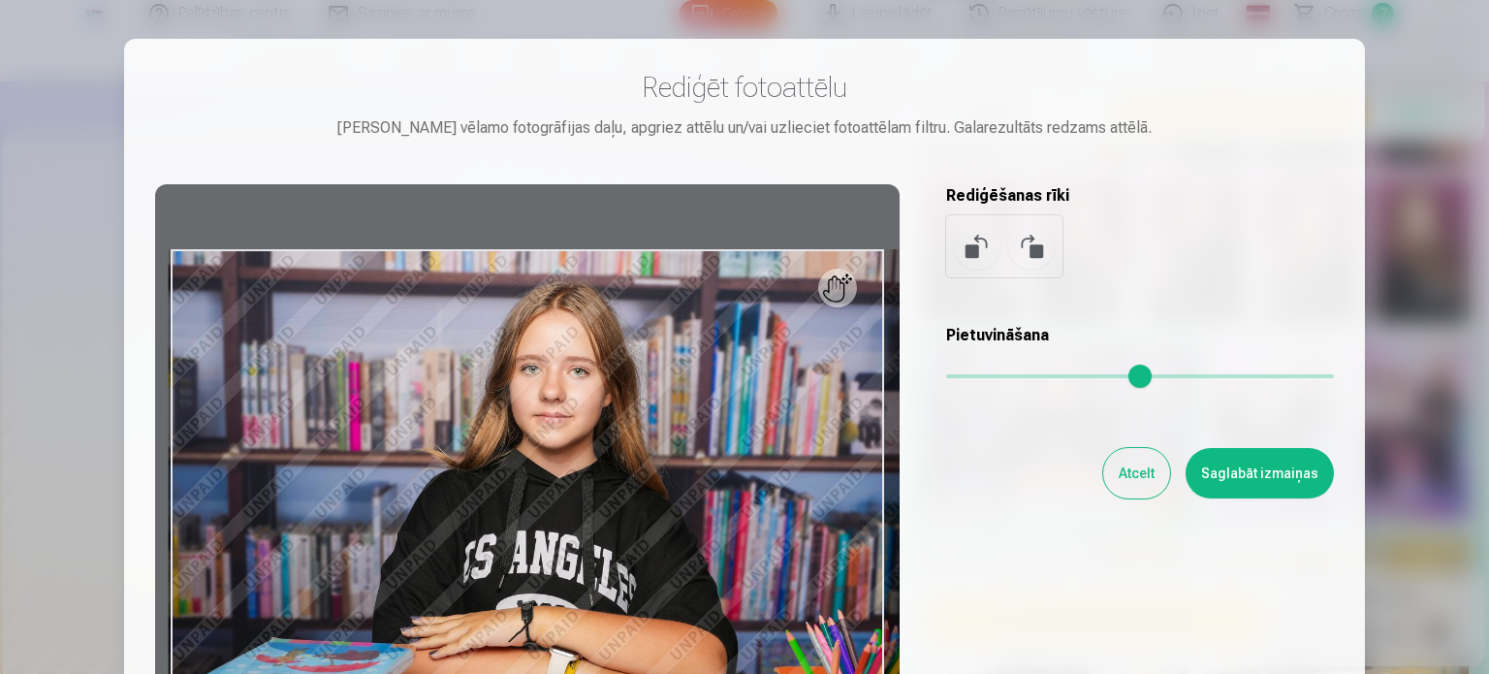
type input "*"
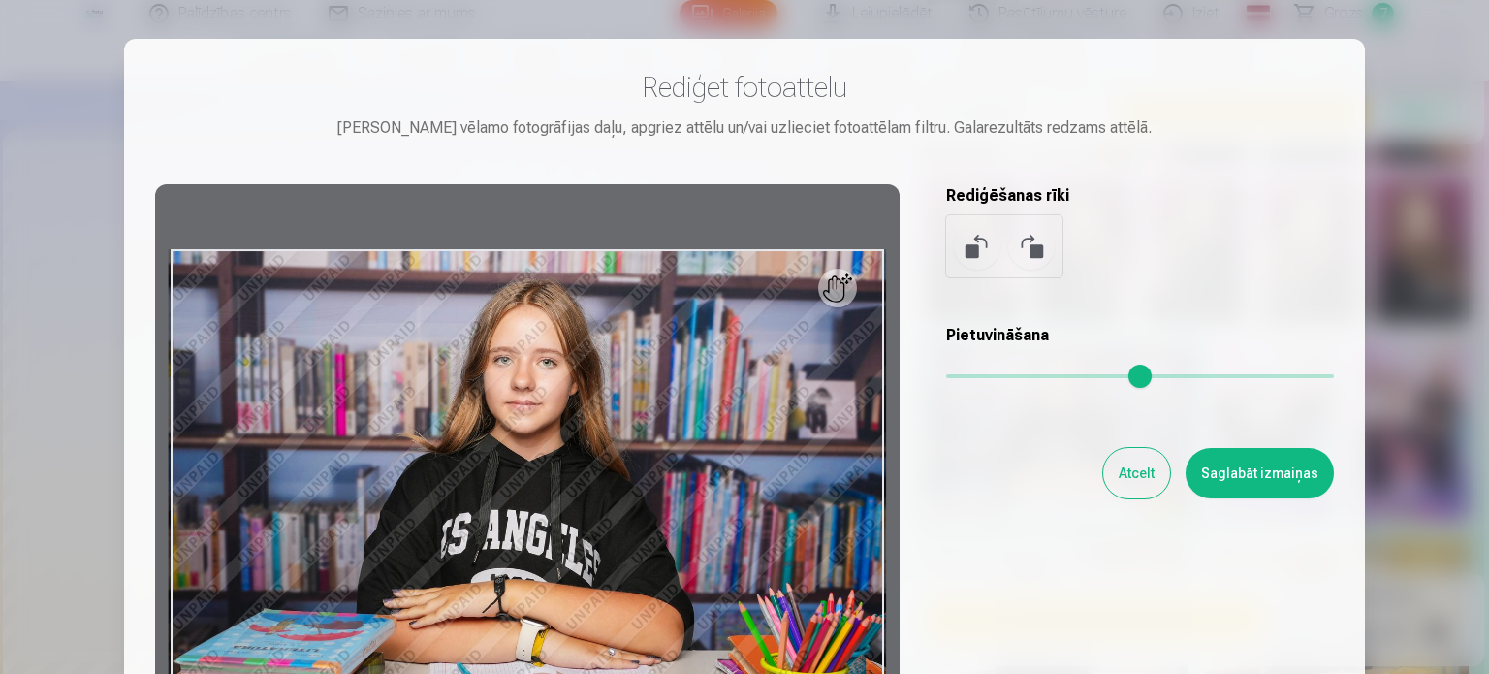
drag, startPoint x: 956, startPoint y: 373, endPoint x: 822, endPoint y: 360, distance: 134.5
click at [946, 374] on input "range" at bounding box center [1140, 376] width 388 height 4
click at [1135, 458] on button "Atcelt" at bounding box center [1136, 473] width 67 height 50
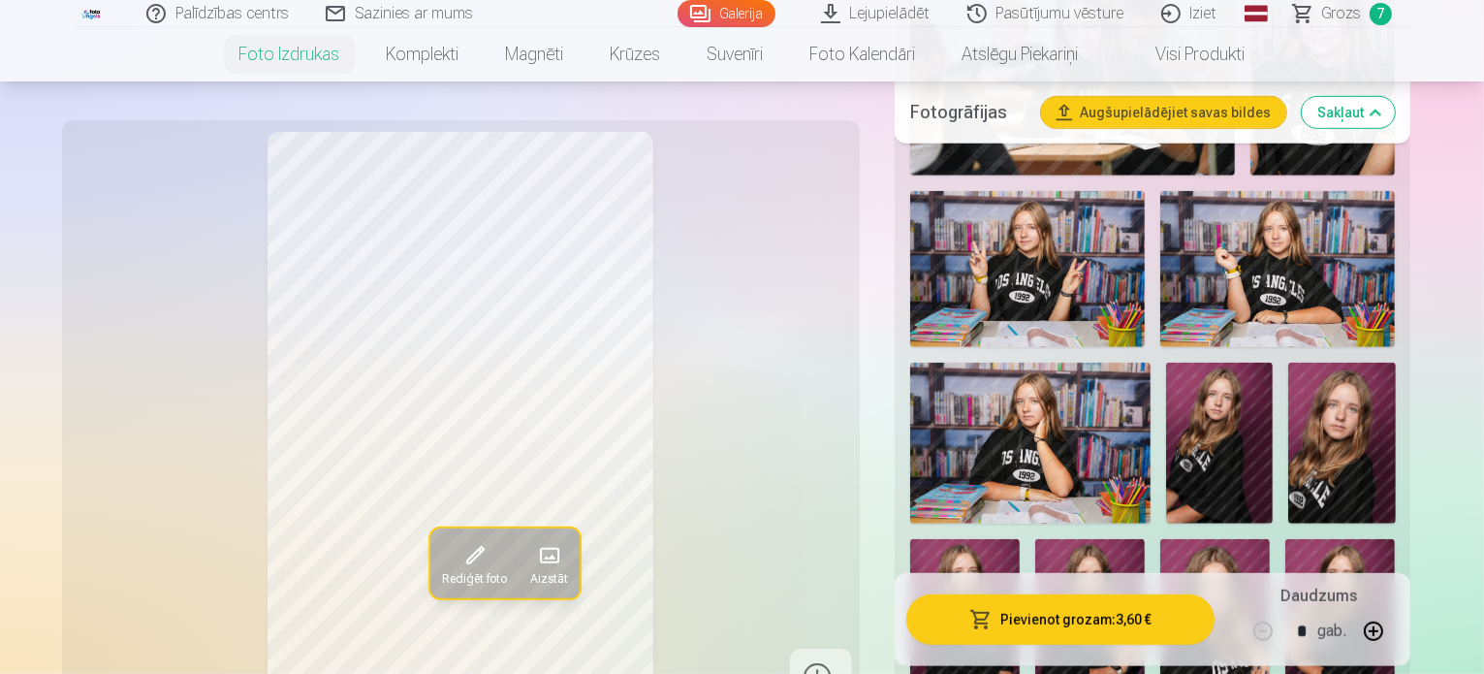
click at [1160, 539] on img at bounding box center [1215, 621] width 110 height 165
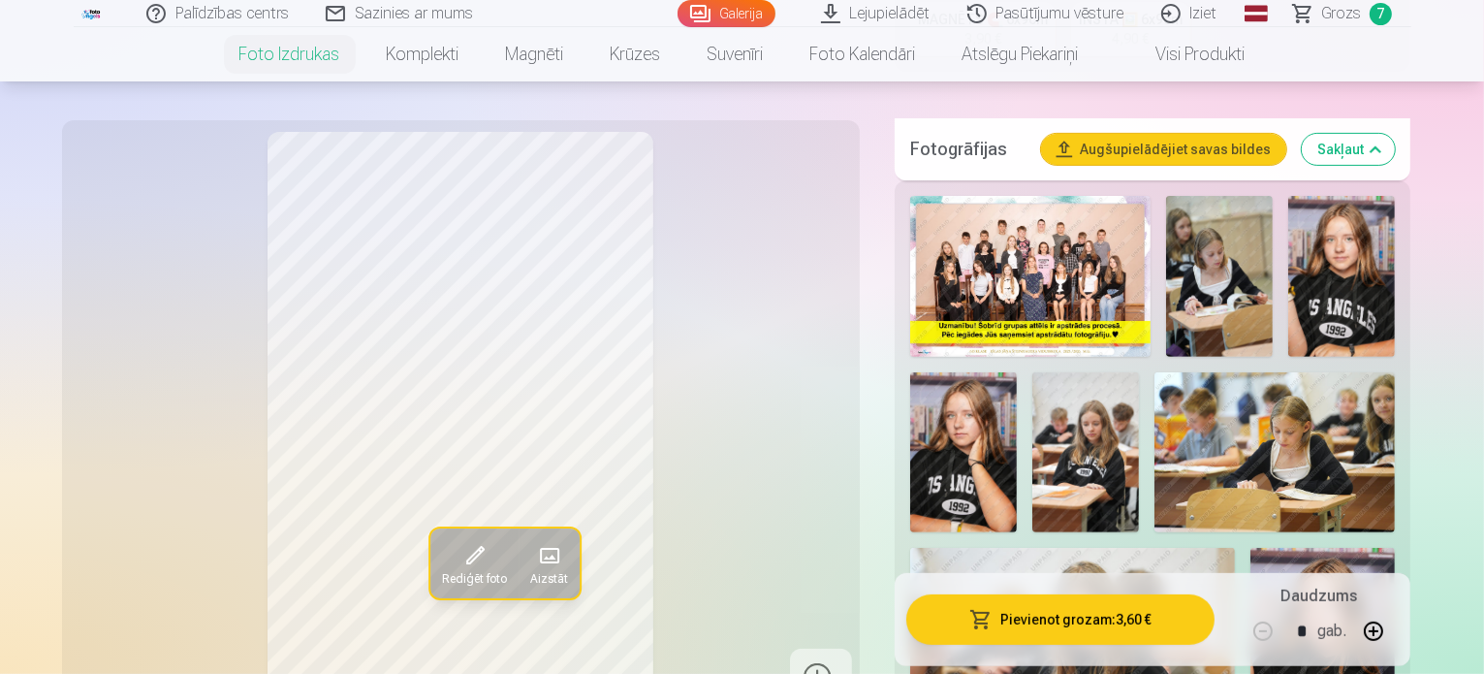
scroll to position [578, 0]
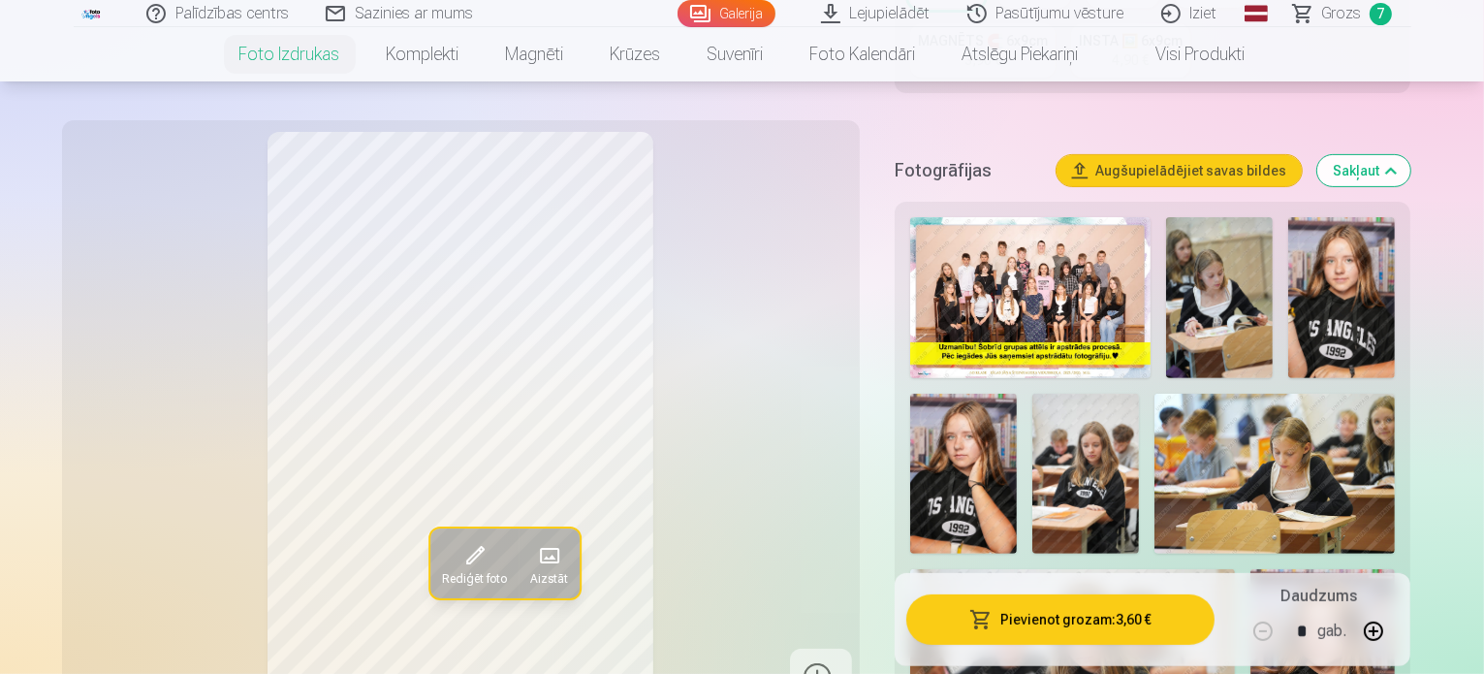
click at [1032, 395] on img at bounding box center [1085, 474] width 107 height 161
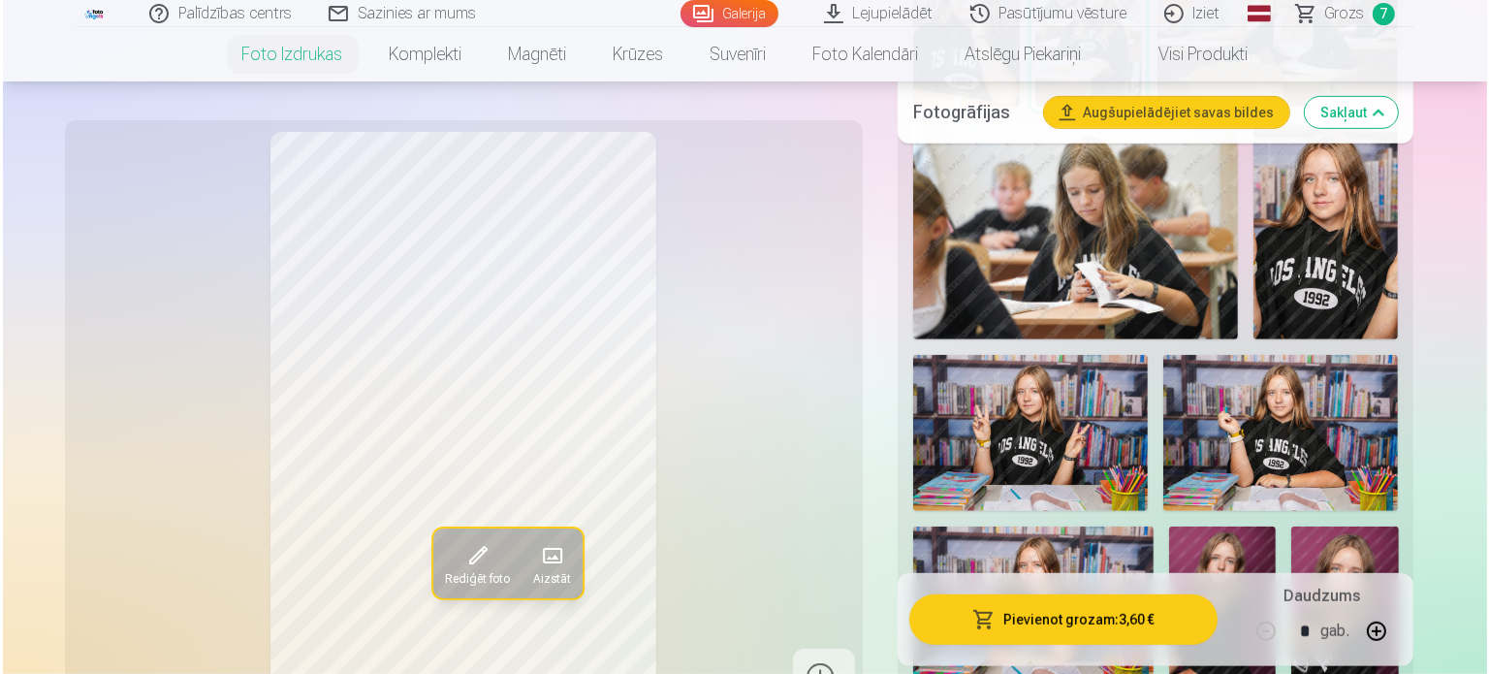
scroll to position [1035, 0]
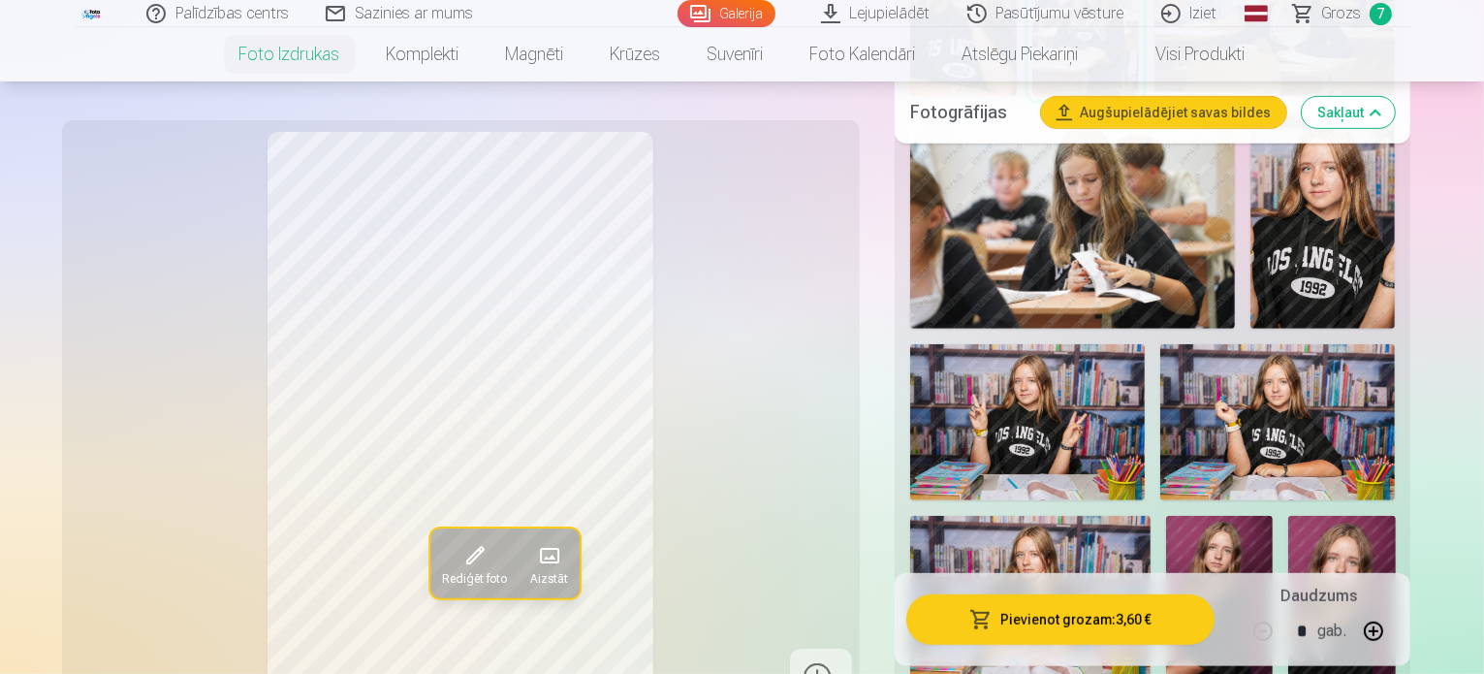
click at [441, 577] on span "Rediģēt foto" at bounding box center [473, 579] width 65 height 16
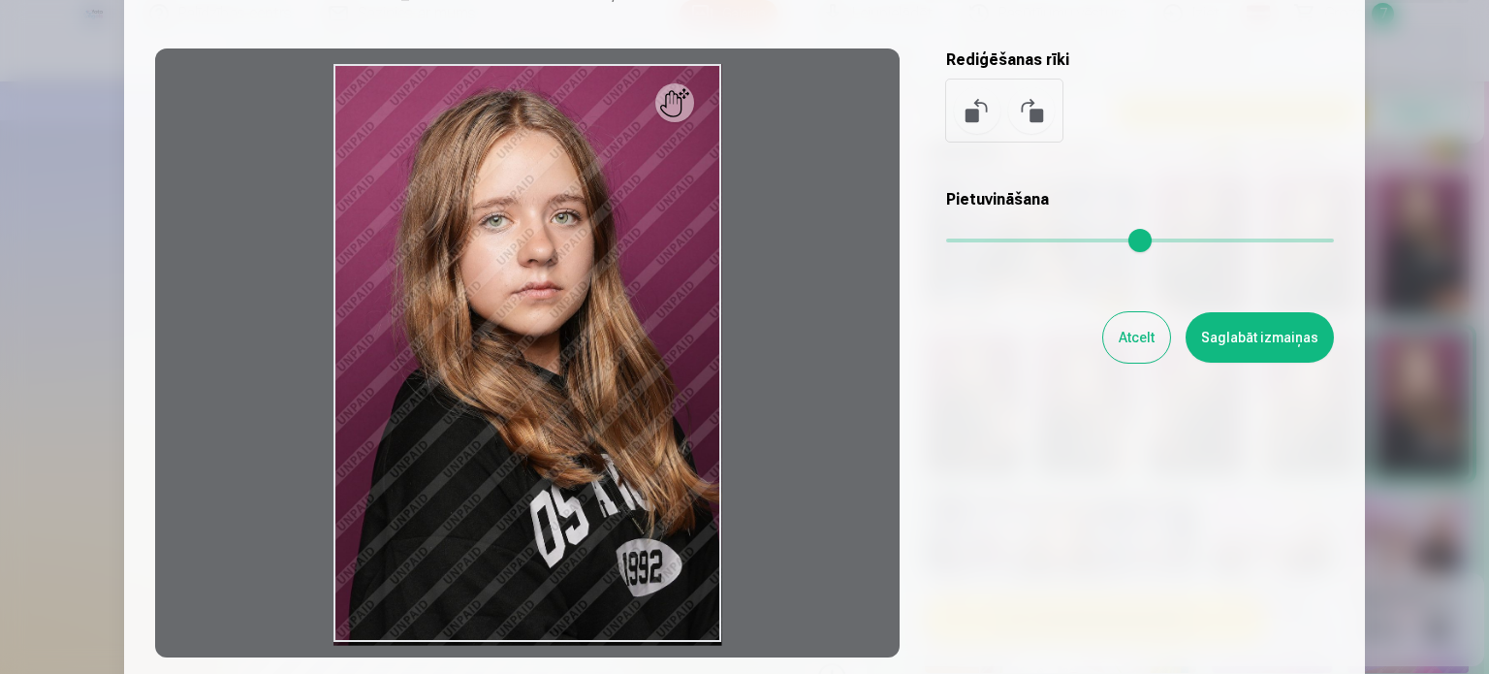
scroll to position [155, 0]
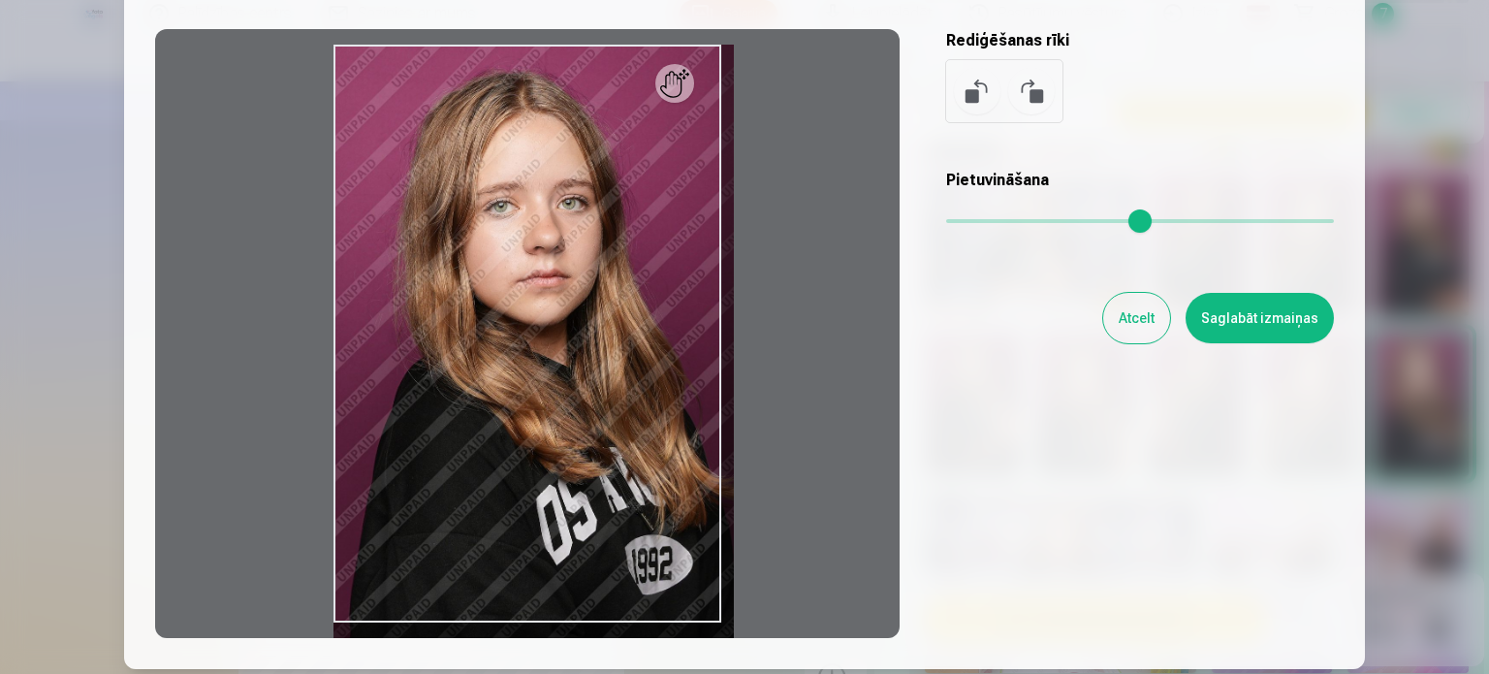
drag, startPoint x: 955, startPoint y: 218, endPoint x: 991, endPoint y: 231, distance: 38.0
click at [991, 223] on input "range" at bounding box center [1140, 221] width 388 height 4
drag, startPoint x: 527, startPoint y: 326, endPoint x: 617, endPoint y: 438, distance: 144.1
click at [617, 438] on div at bounding box center [527, 333] width 744 height 609
type input "***"
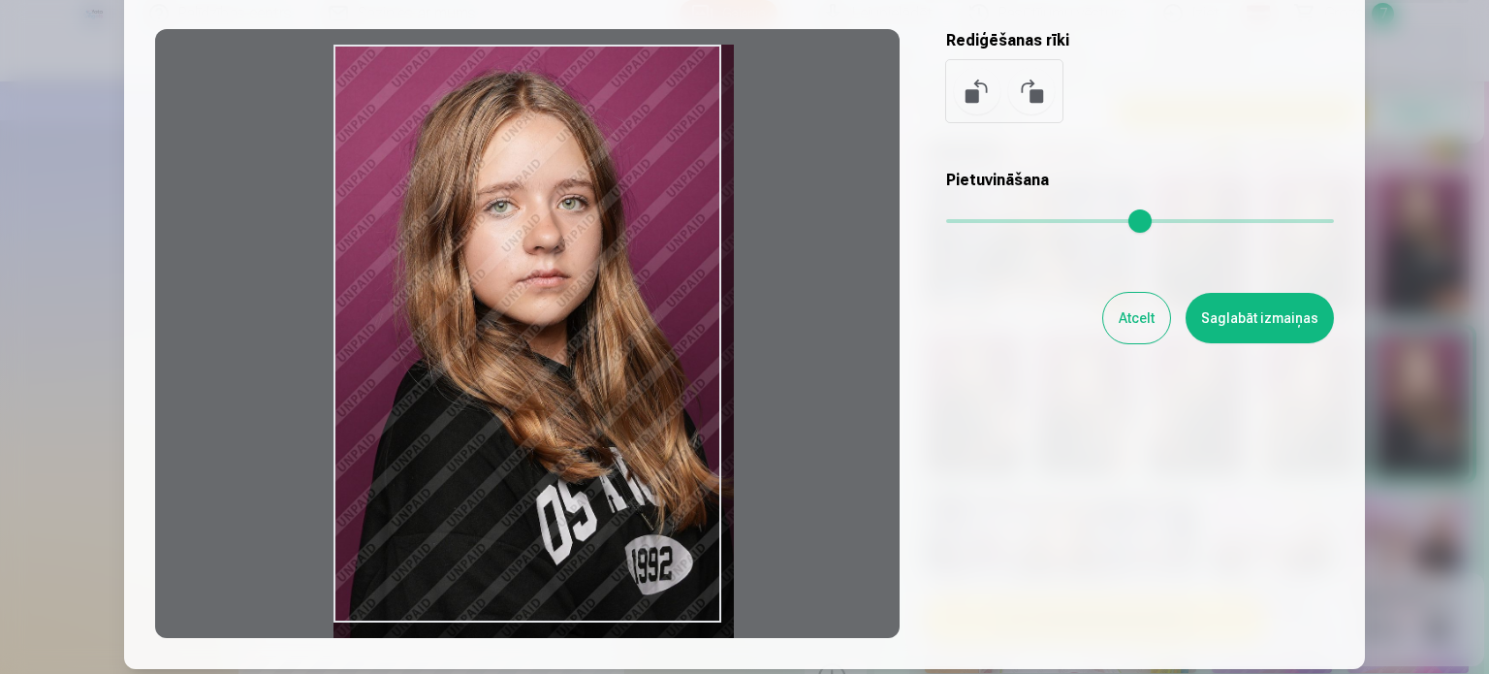
click at [1301, 303] on button "Saglabāt izmaiņas" at bounding box center [1260, 318] width 148 height 50
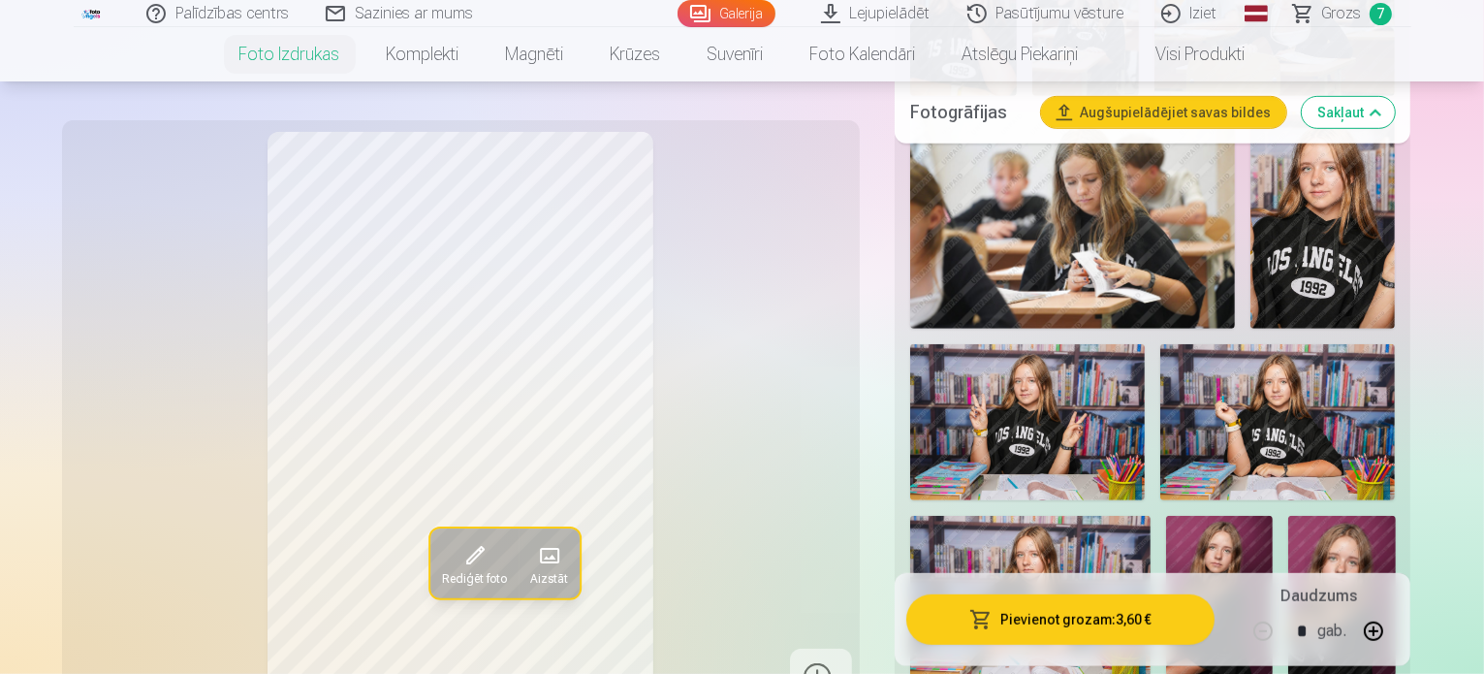
click at [1177, 606] on button "Pievienot grozam : 3,60 €" at bounding box center [1060, 619] width 309 height 50
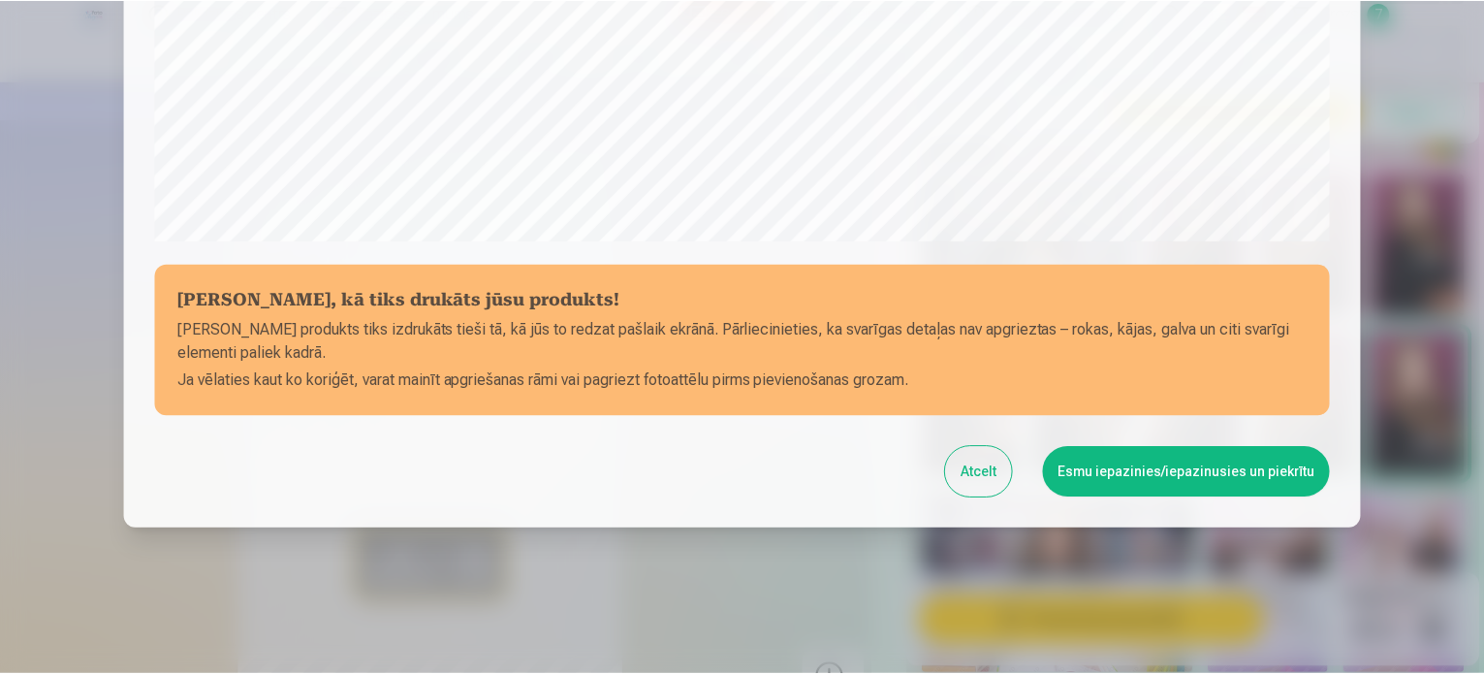
scroll to position [721, 0]
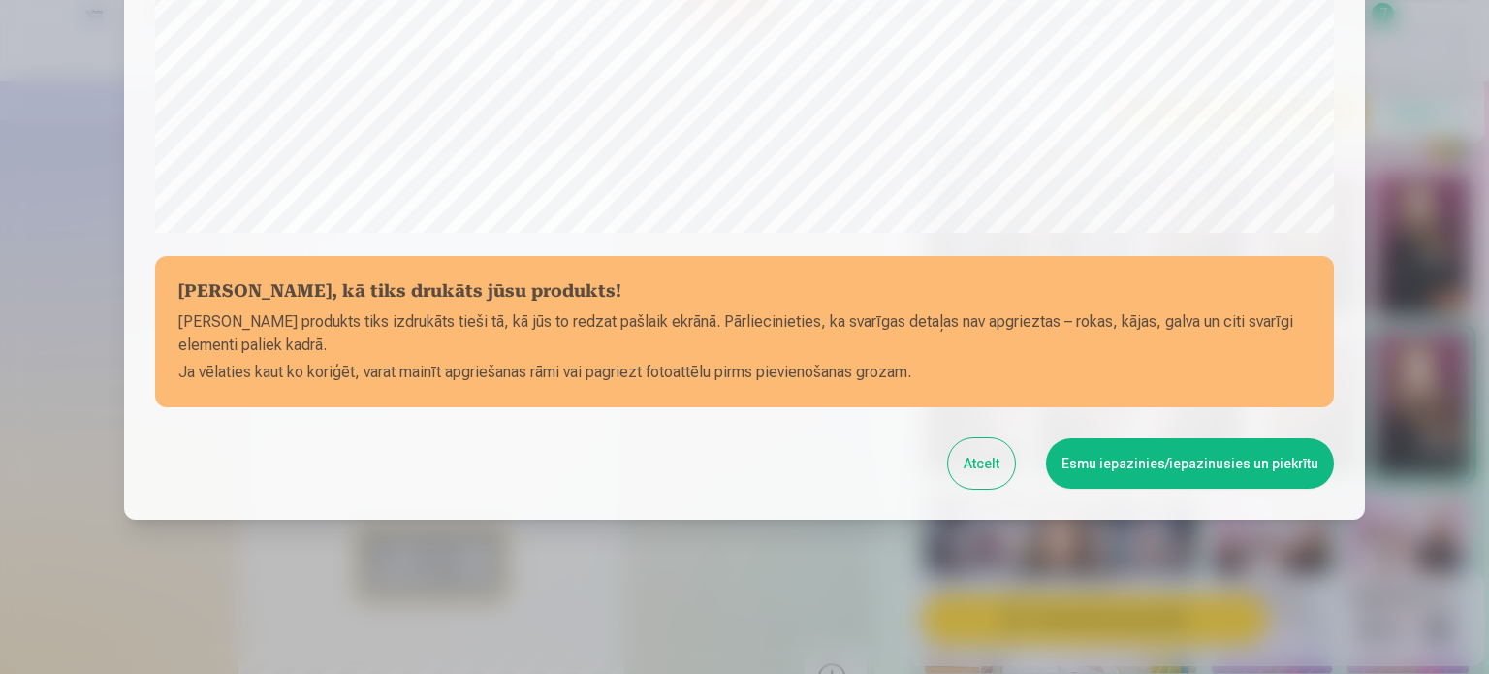
click at [1170, 469] on button "Esmu iepazinies/iepazinusies un piekrītu" at bounding box center [1190, 463] width 288 height 50
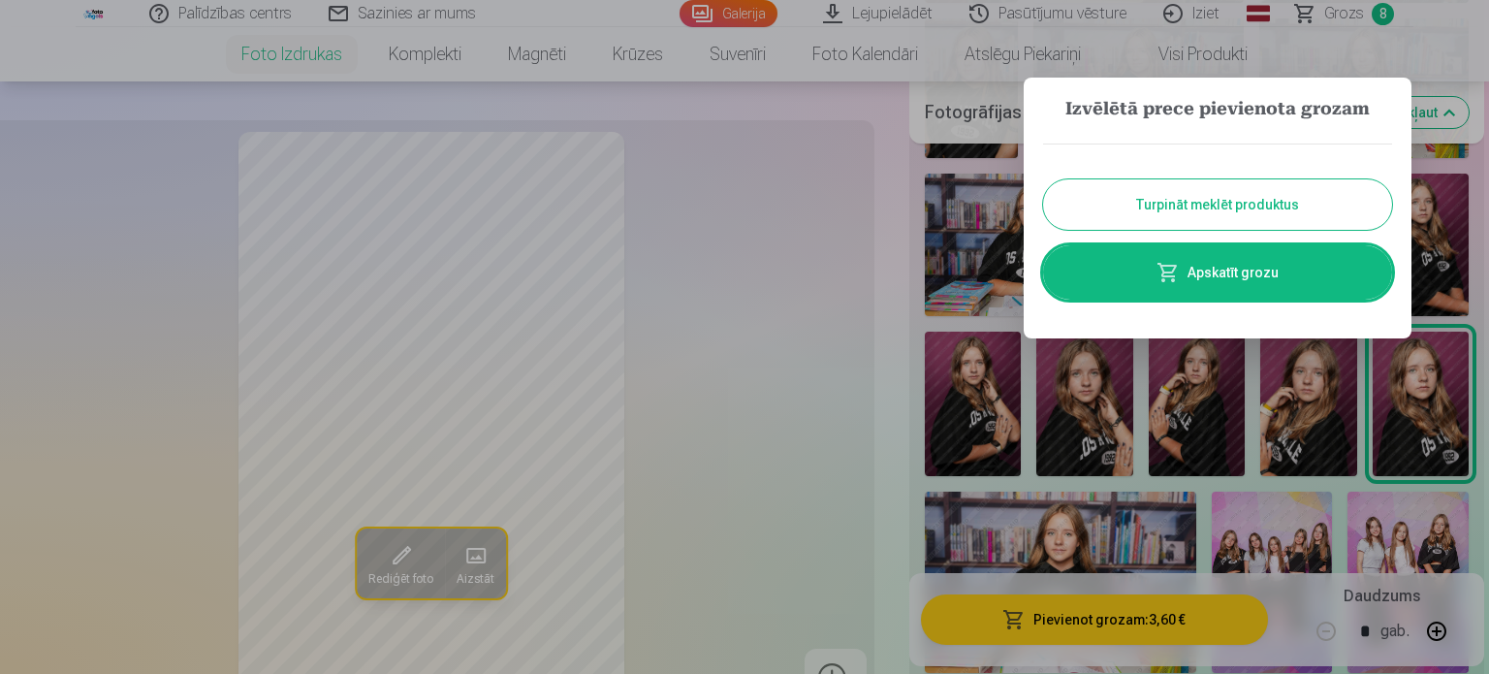
click at [1190, 263] on link "Apskatīt grozu" at bounding box center [1217, 272] width 349 height 54
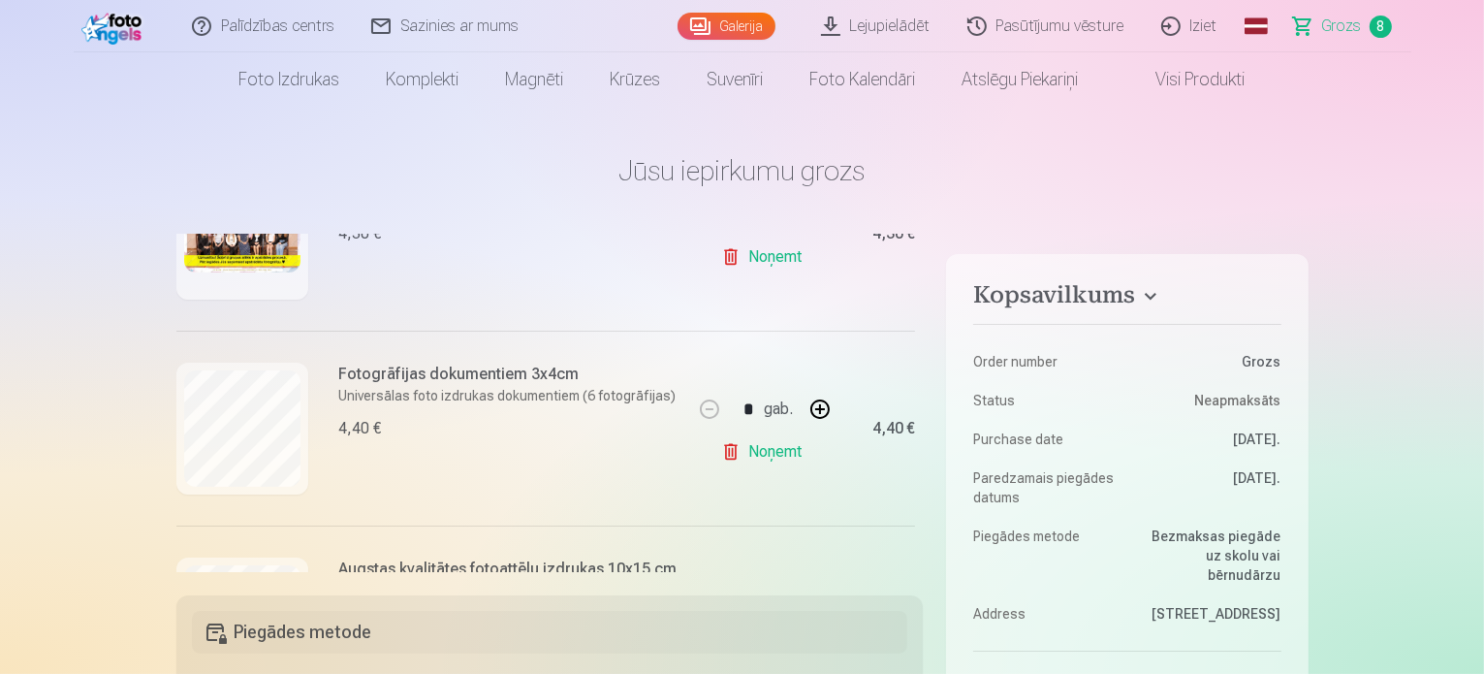
scroll to position [356, 0]
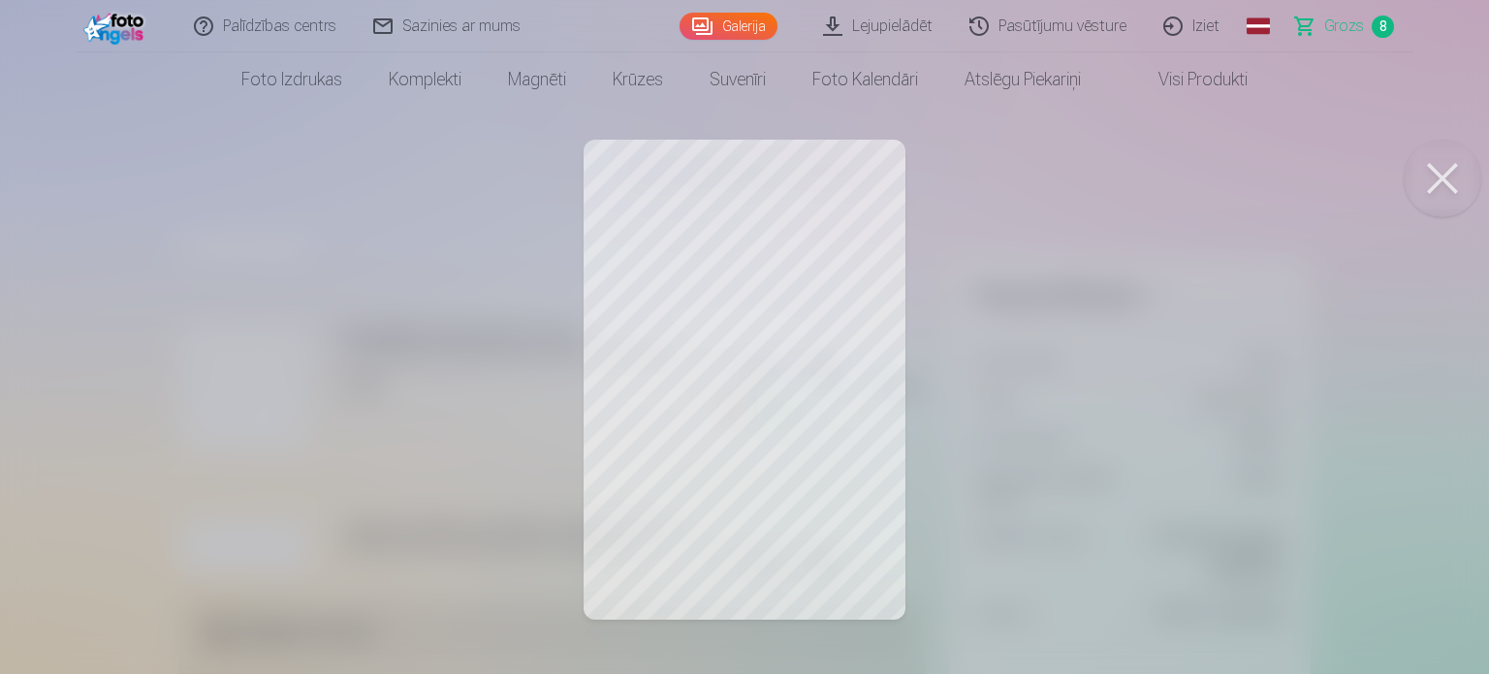
click at [1440, 183] on button at bounding box center [1443, 179] width 78 height 78
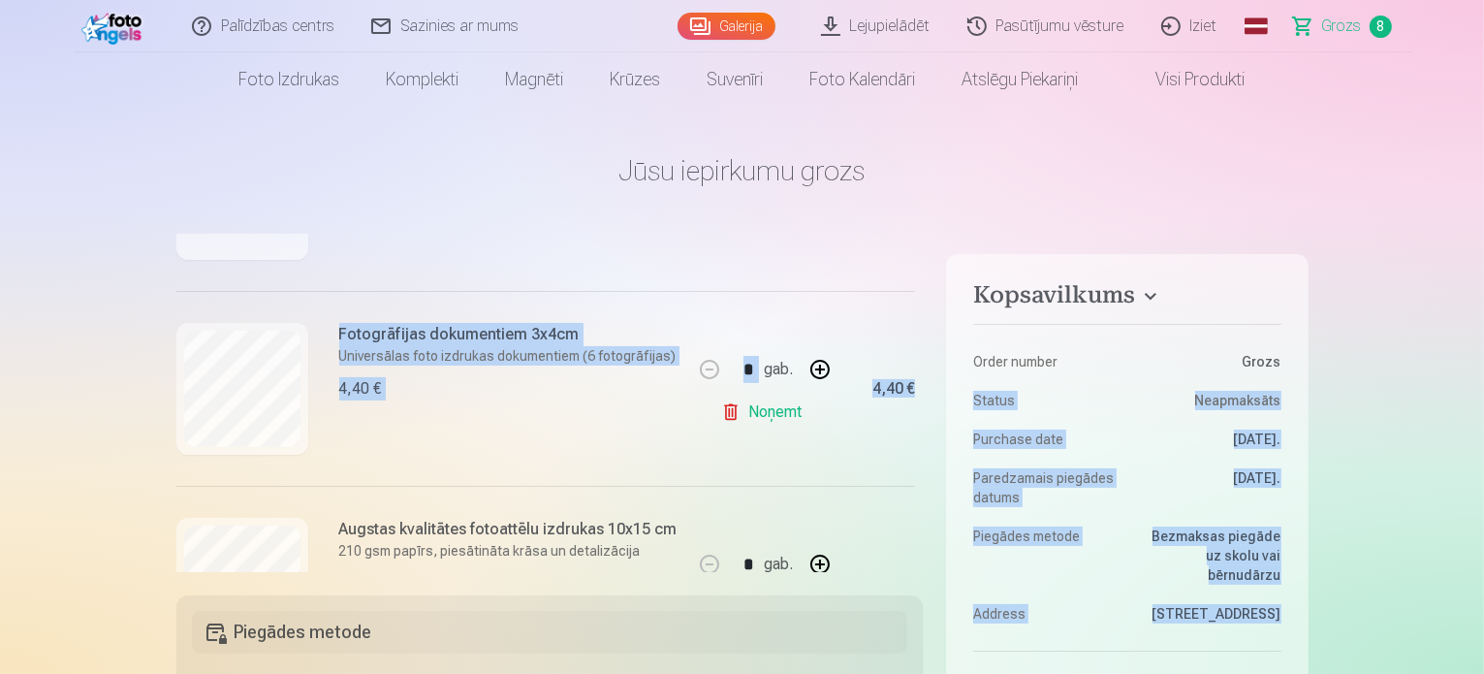
drag, startPoint x: 923, startPoint y: 332, endPoint x: 934, endPoint y: 381, distance: 49.8
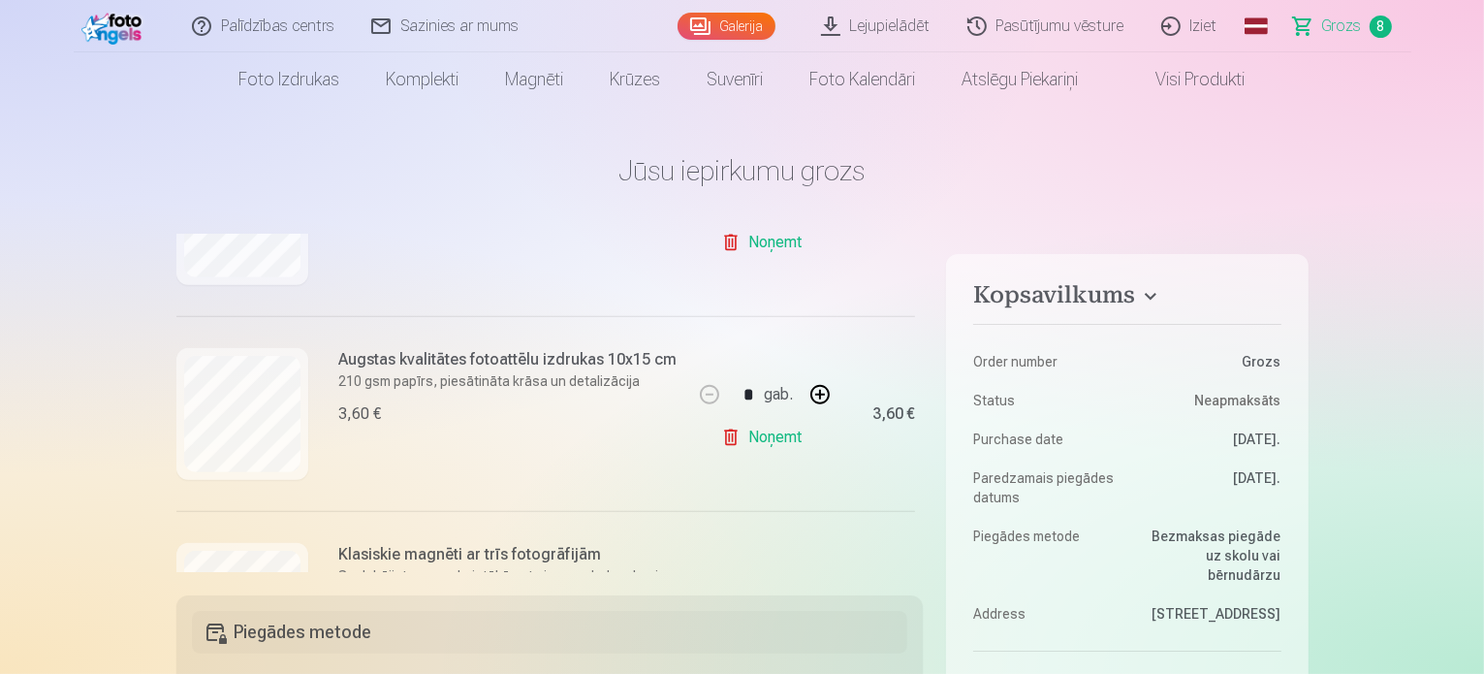
scroll to position [959, 0]
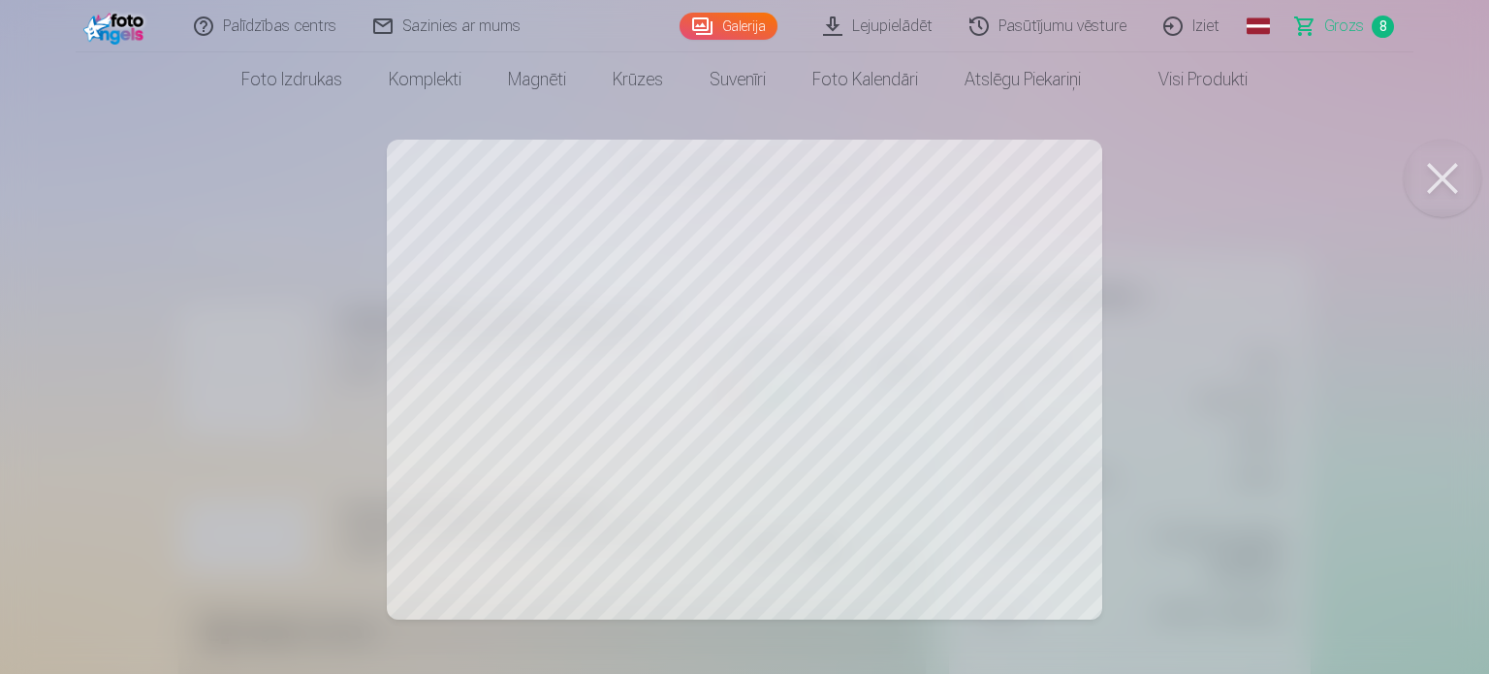
click at [1431, 184] on button at bounding box center [1443, 179] width 78 height 78
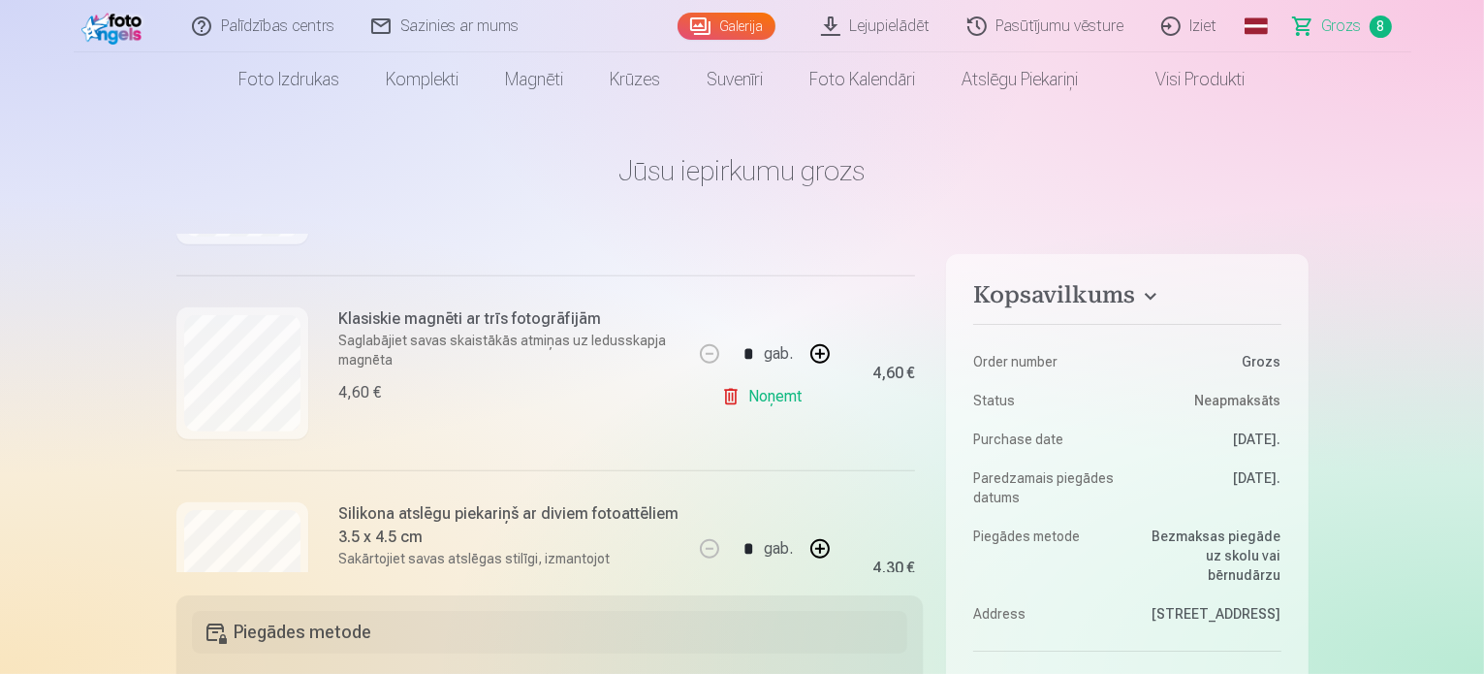
scroll to position [1159, 0]
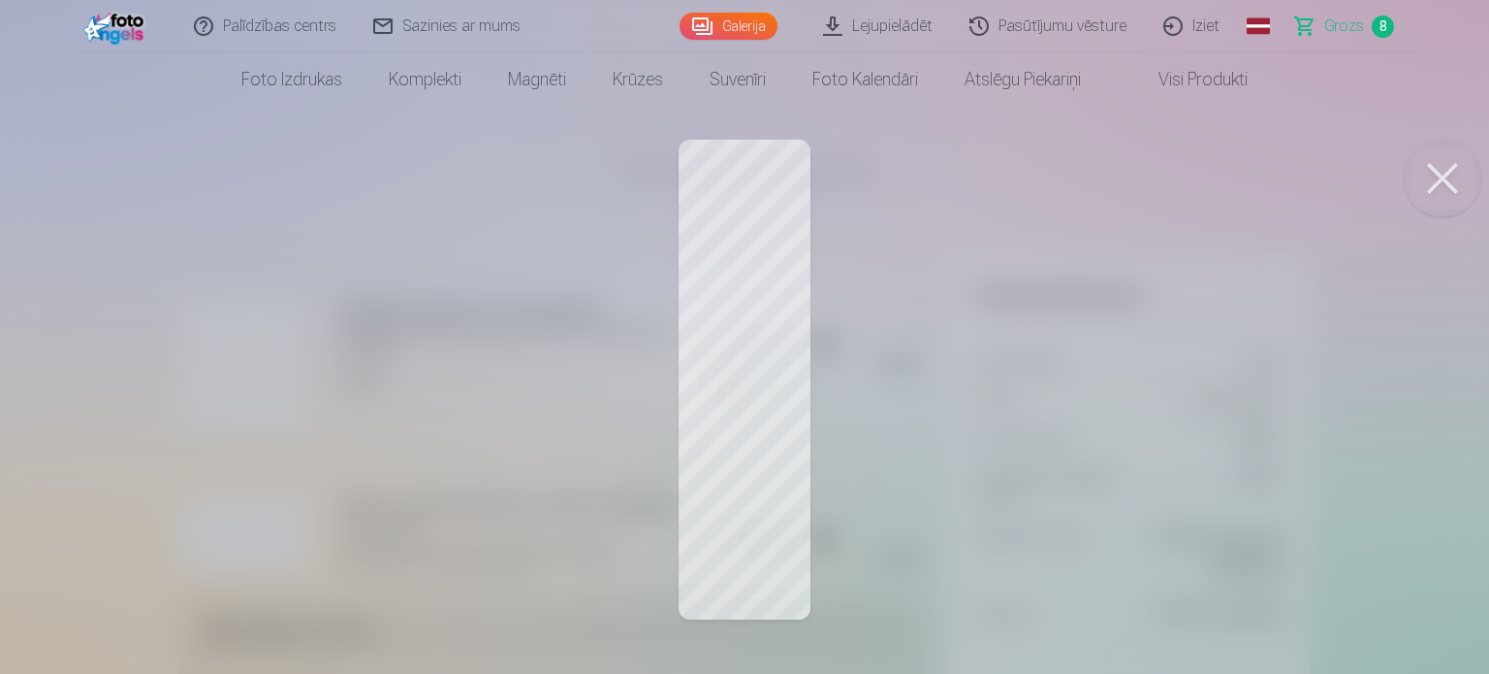
click at [1437, 181] on button at bounding box center [1443, 179] width 78 height 78
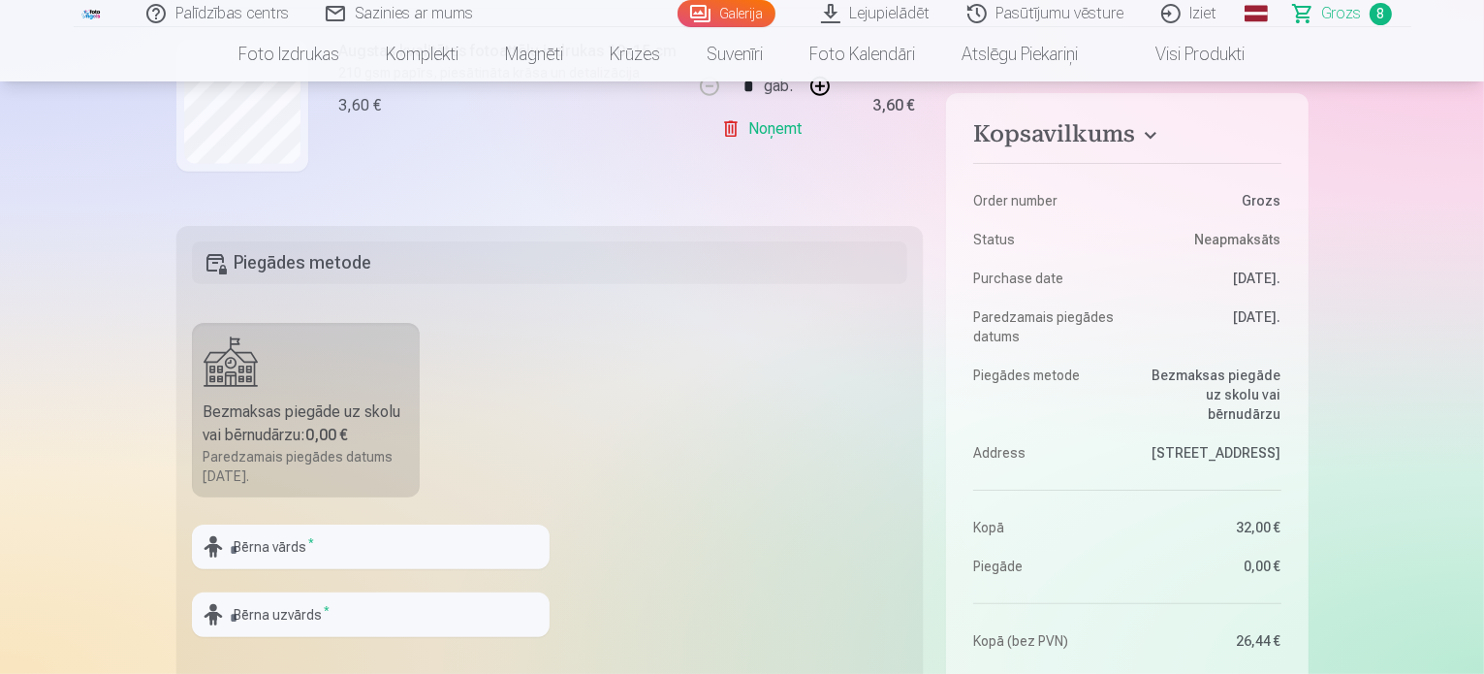
scroll to position [403, 0]
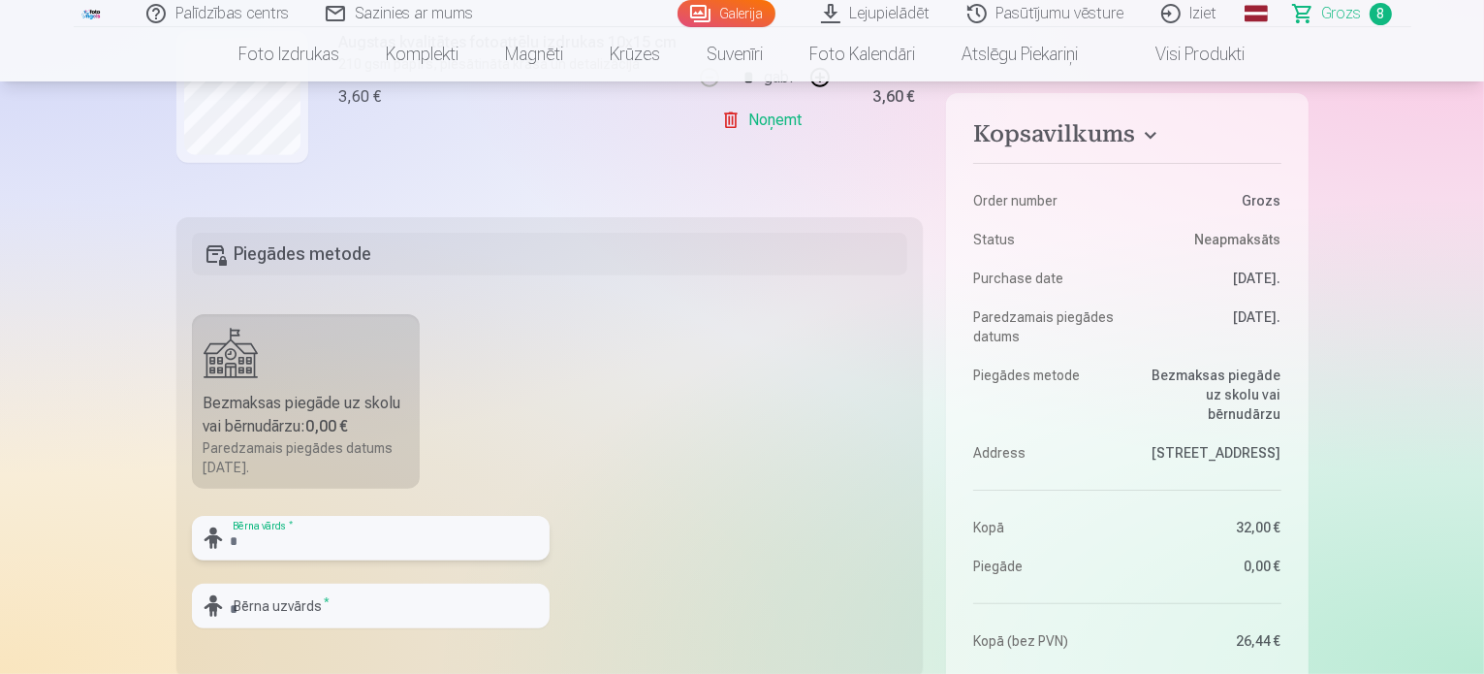
click at [280, 541] on input "text" at bounding box center [371, 538] width 358 height 45
type input "*****"
click at [279, 616] on input "text" at bounding box center [371, 606] width 358 height 45
type input "*******"
click at [718, 523] on fieldset "Piegādes metode Bezmaksas piegāde uz skolu vai bērnudārzu : 0,00 € Paredzamais …" at bounding box center [549, 447] width 747 height 461
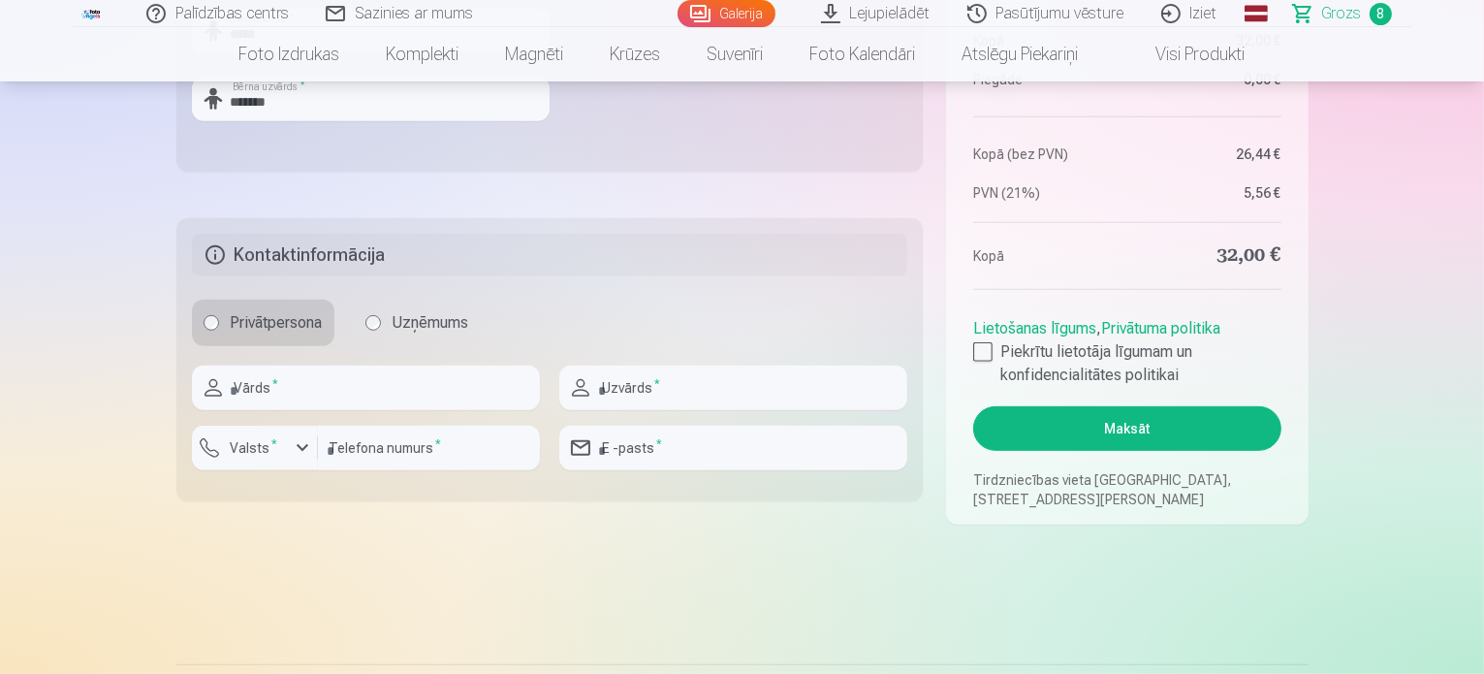
scroll to position [918, 0]
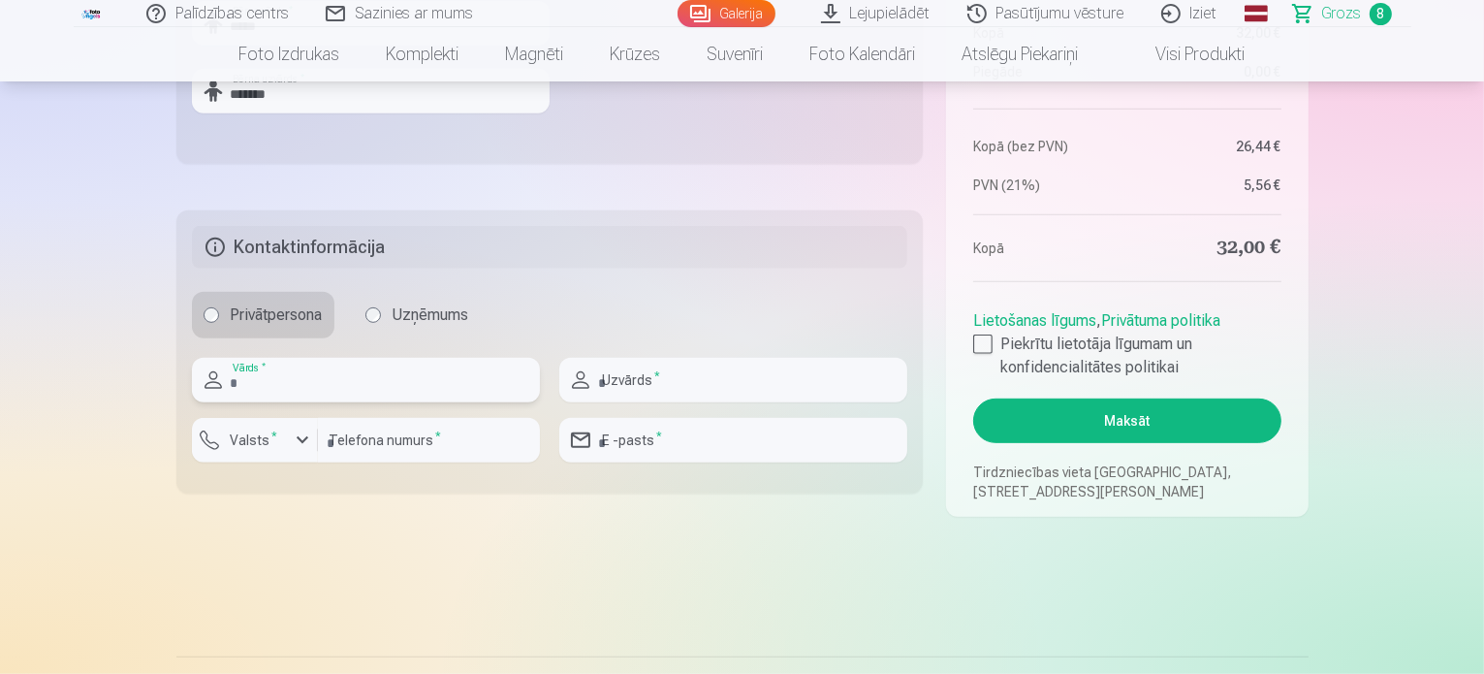
click at [355, 395] on input "text" at bounding box center [366, 380] width 348 height 45
type input "******"
click at [430, 441] on input "number" at bounding box center [429, 440] width 222 height 45
type input "********"
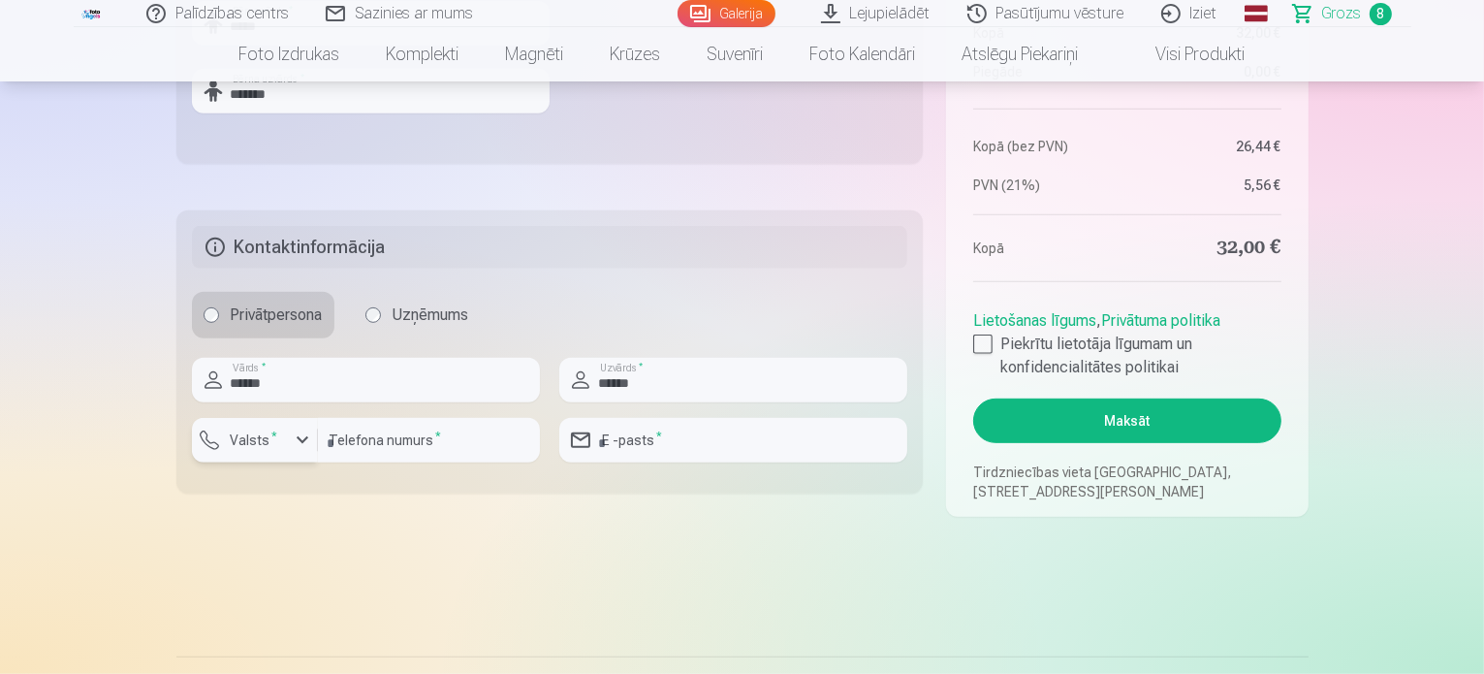
click at [277, 446] on label "Valsts *" at bounding box center [254, 439] width 63 height 19
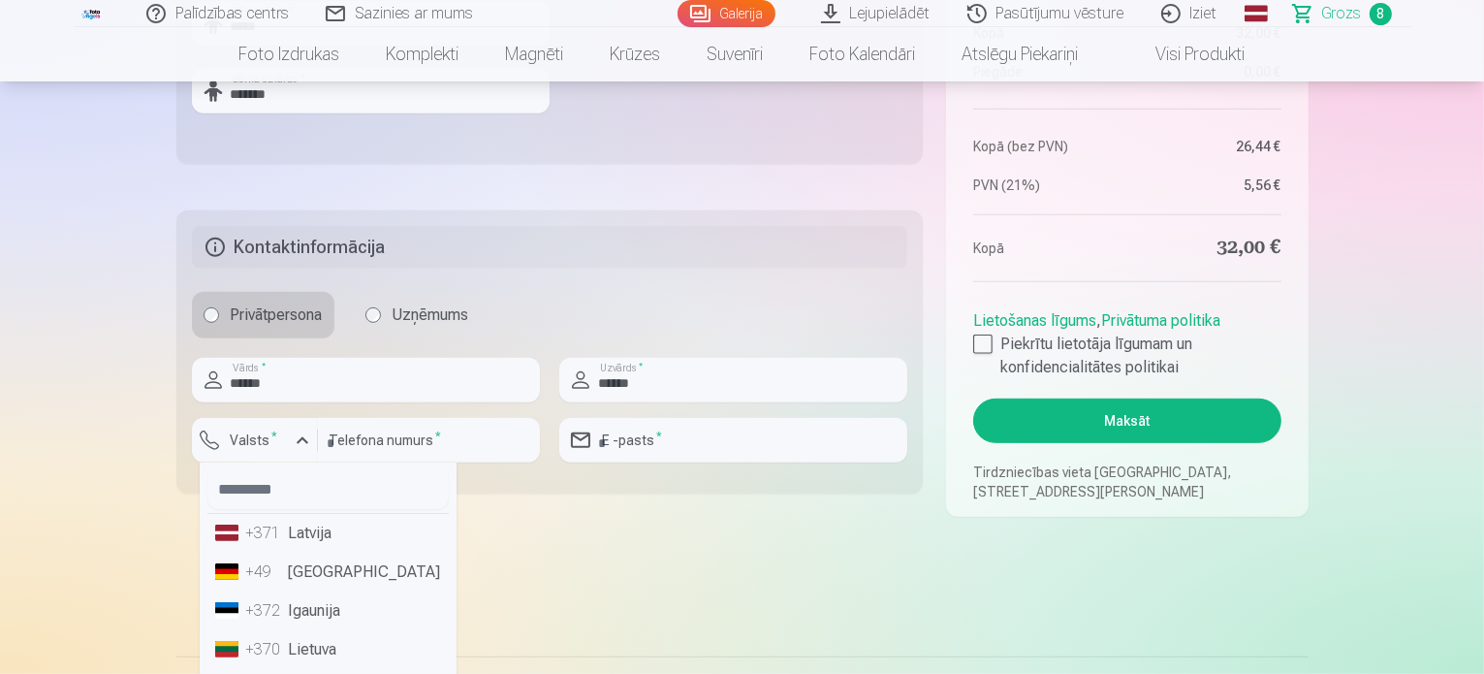
click at [321, 542] on li "+371 Latvija" at bounding box center [327, 533] width 241 height 39
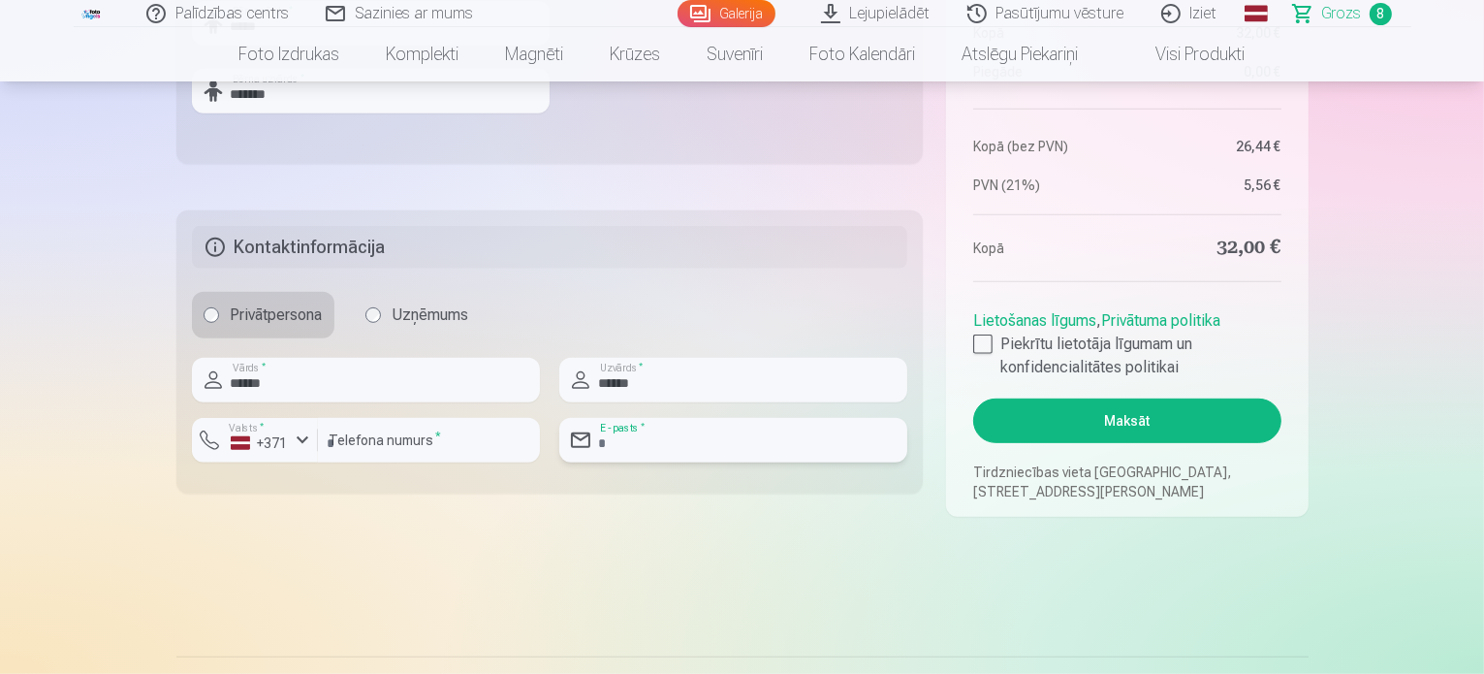
click at [715, 447] on input "email" at bounding box center [733, 440] width 348 height 45
type input "**********"
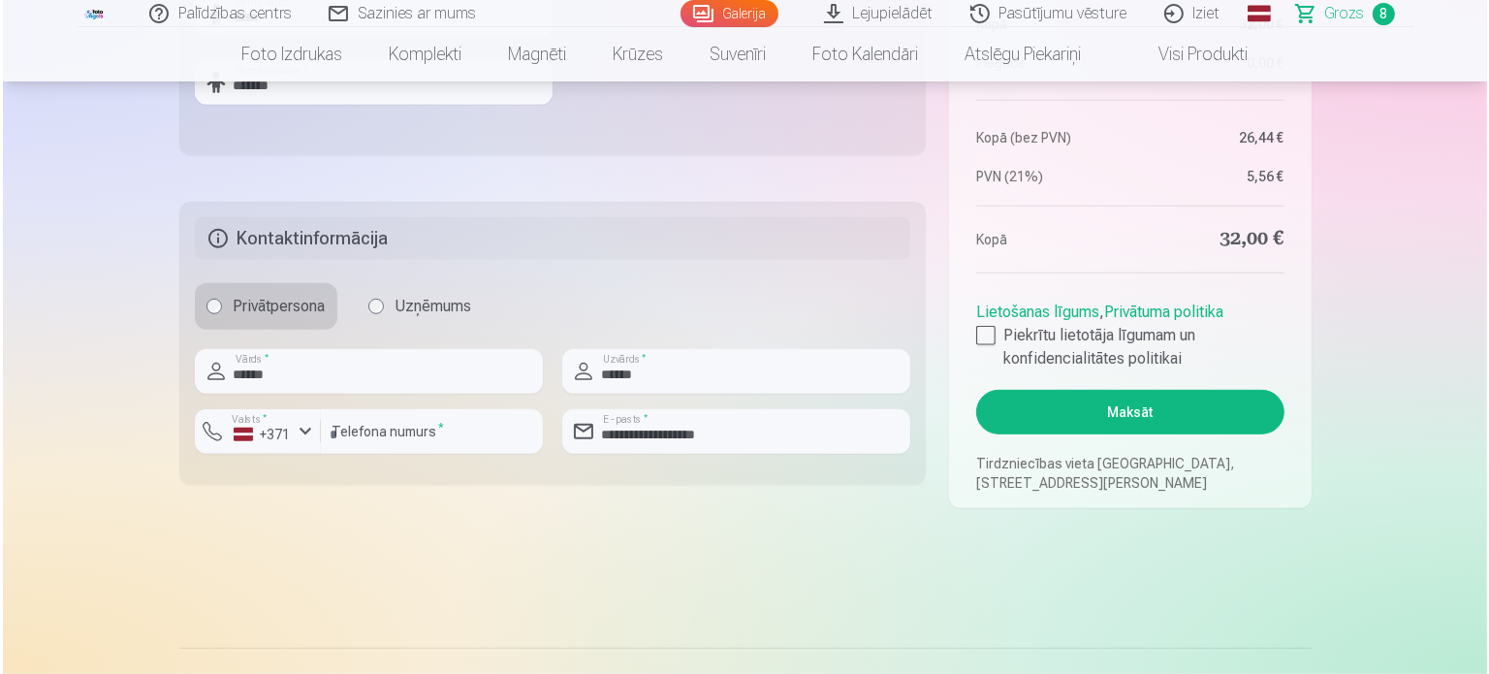
scroll to position [935, 0]
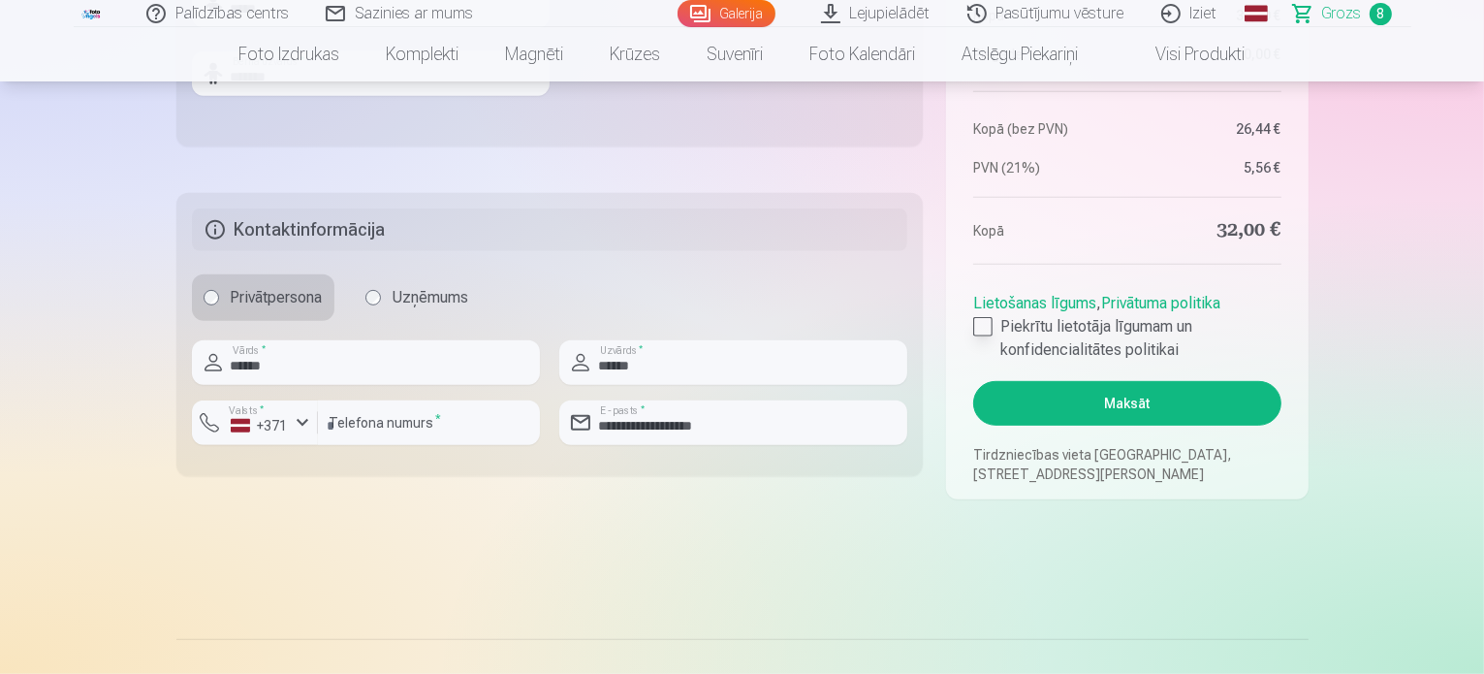
click at [989, 326] on div at bounding box center [982, 326] width 19 height 19
click at [1141, 406] on button "Maksāt" at bounding box center [1126, 403] width 307 height 45
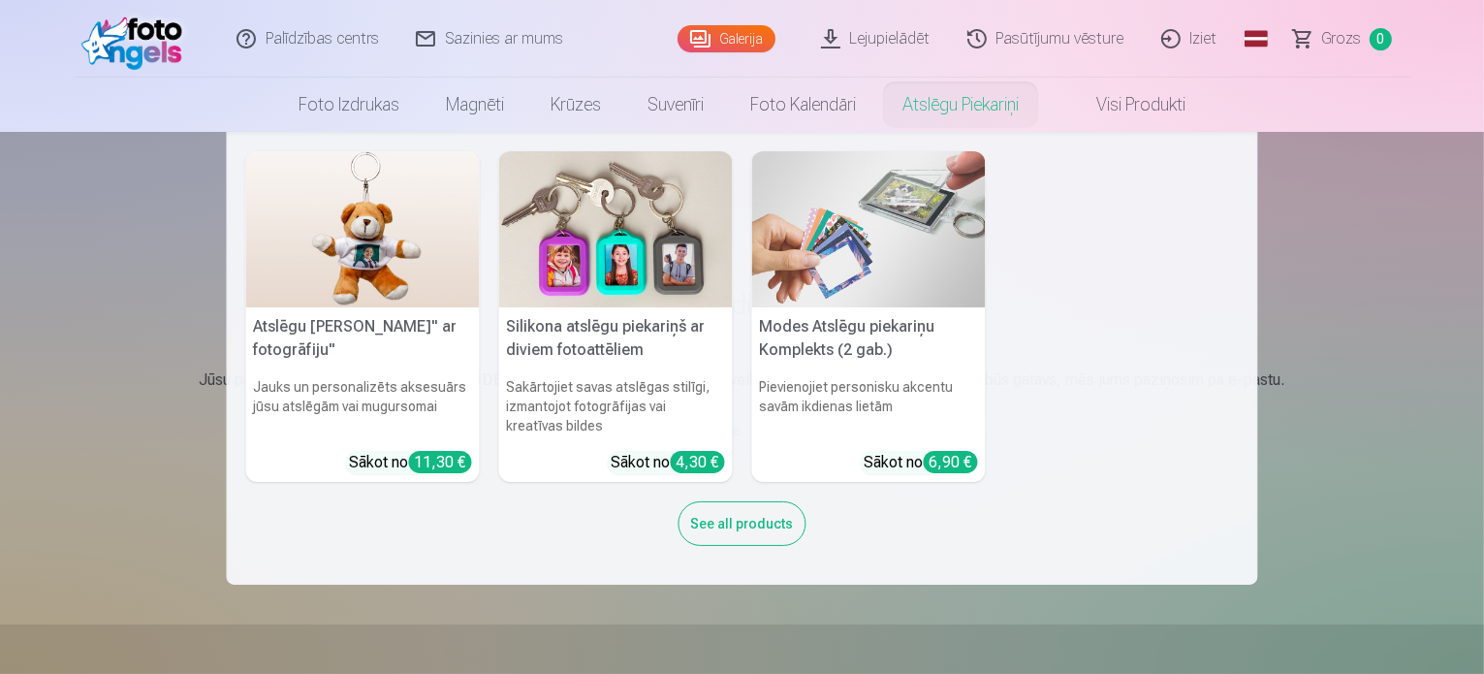
click at [1426, 255] on nav "Atslēgu piekariņš Lācītis" ar fotogrāfiju" Jauks un personalizēts aksesuārs jūs…" at bounding box center [742, 358] width 1484 height 453
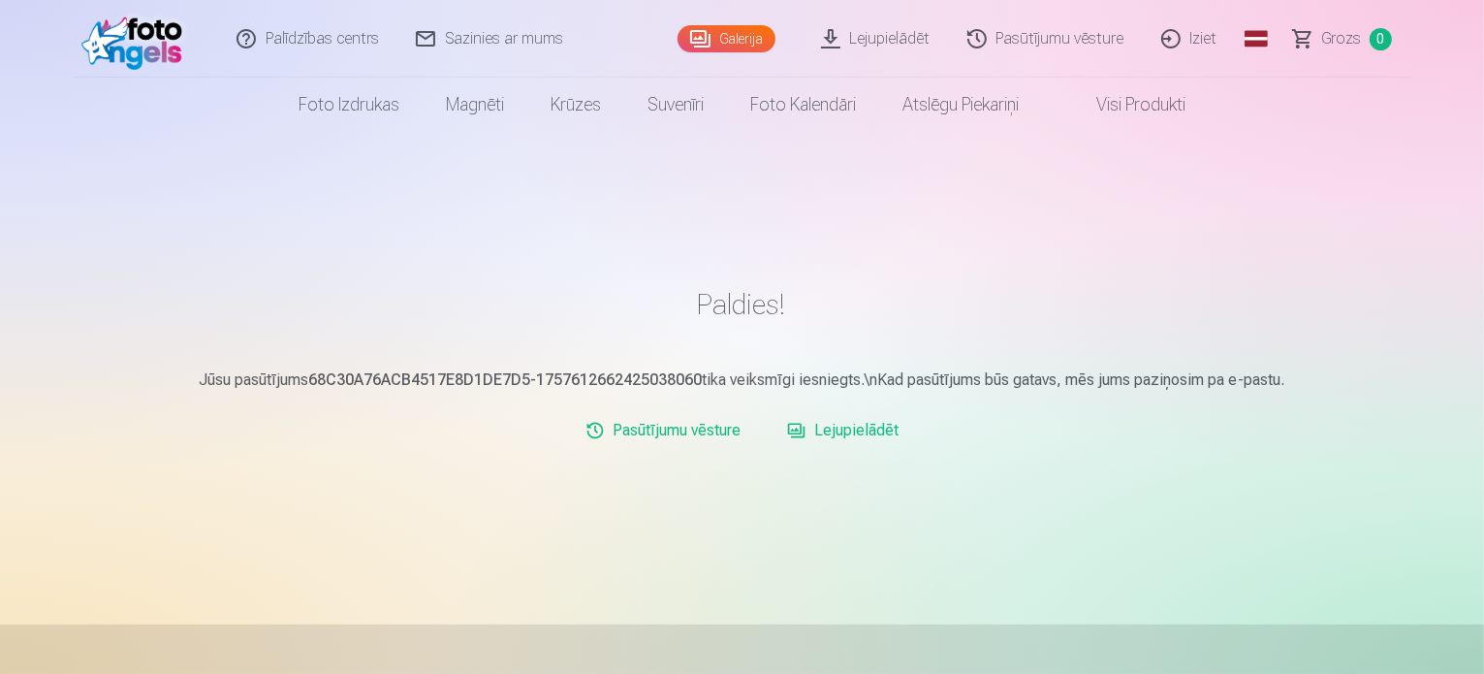
click at [731, 40] on link "Galerija" at bounding box center [727, 38] width 98 height 27
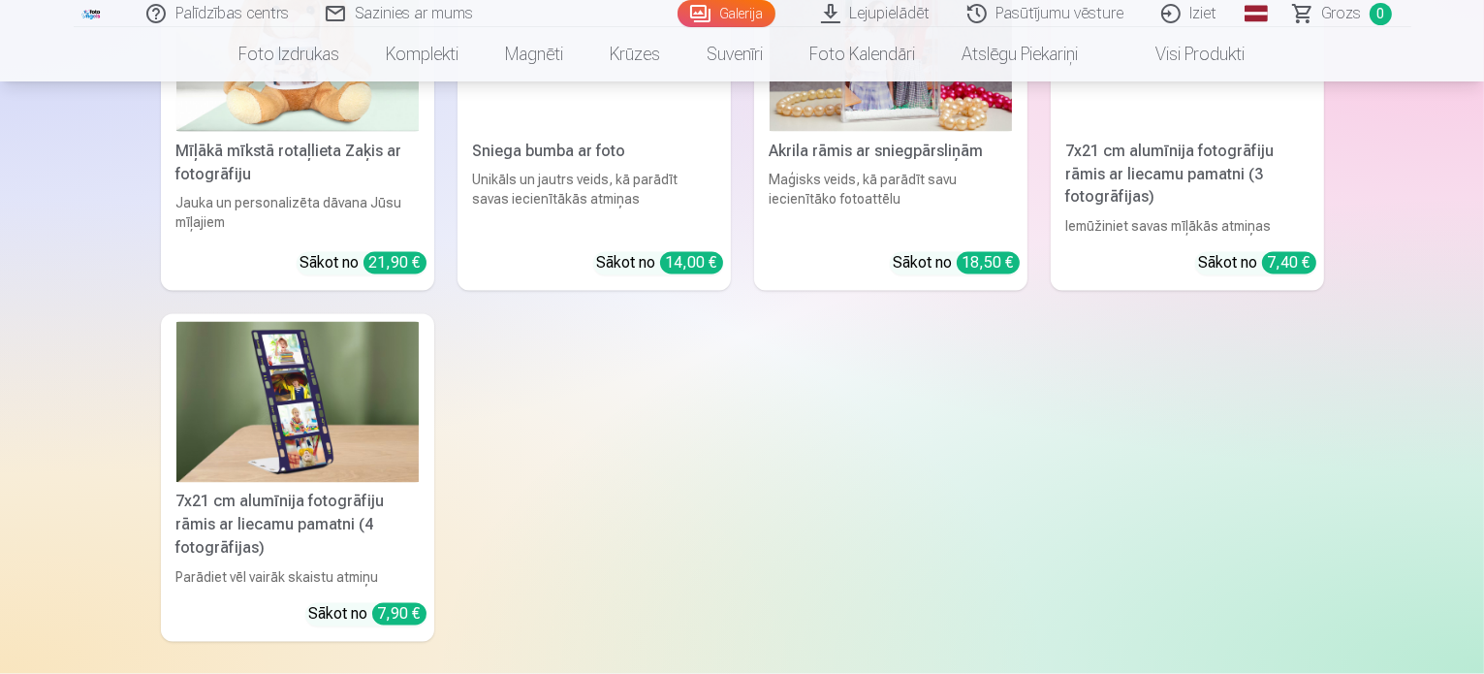
scroll to position [10996, 0]
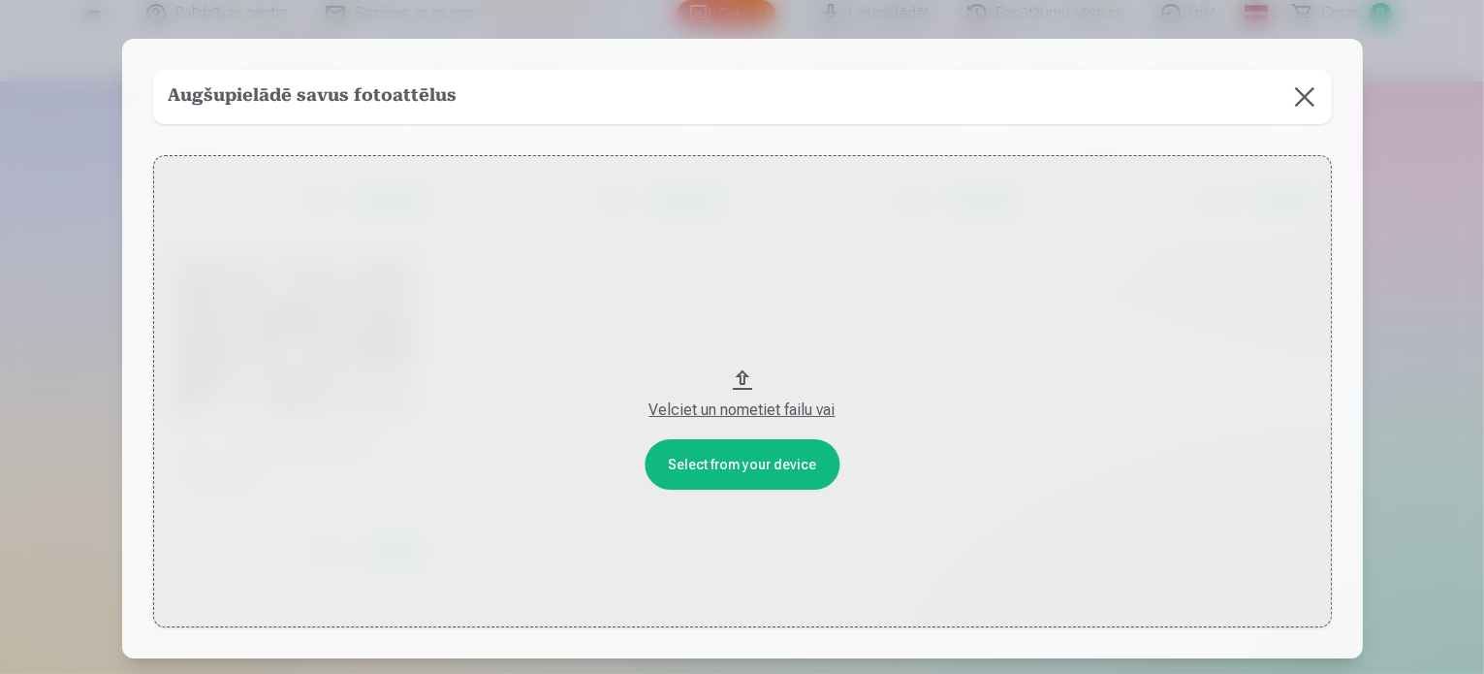
scroll to position [11030, 0]
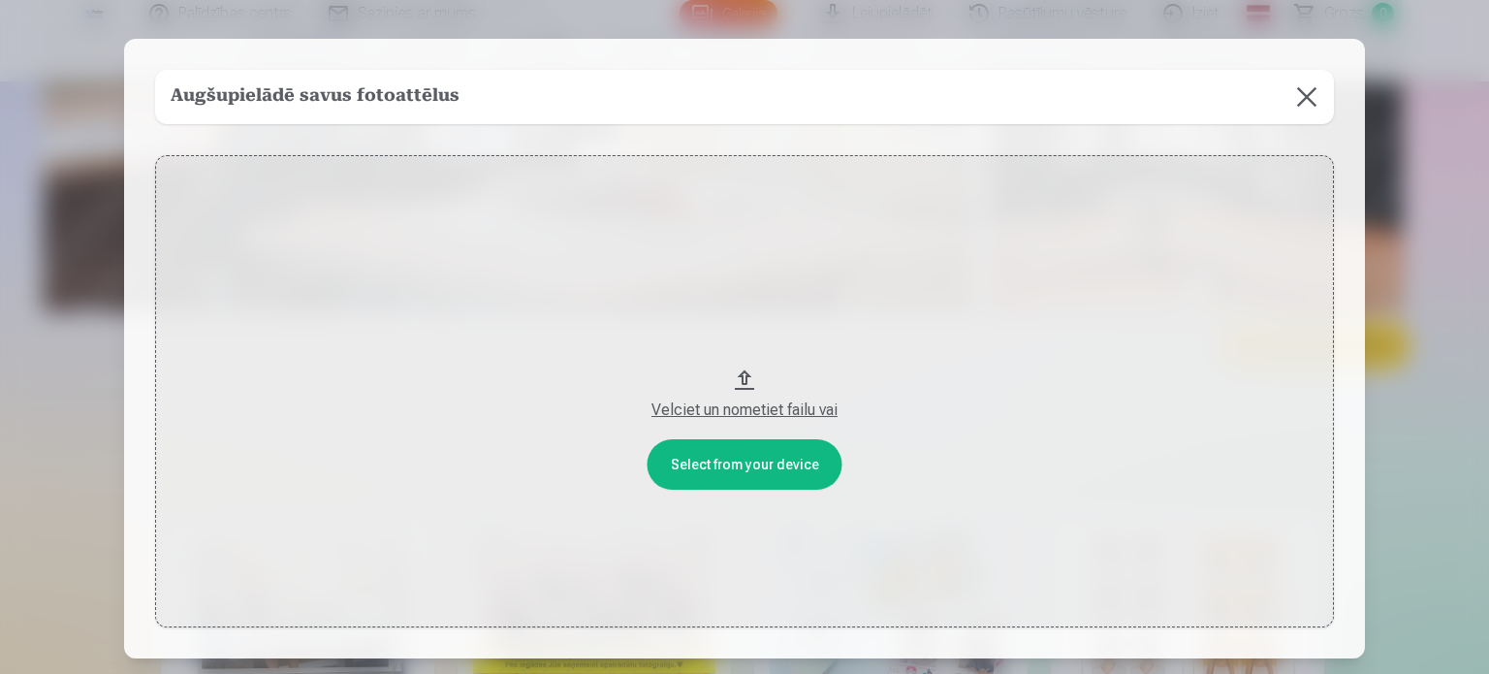
click at [1297, 98] on button at bounding box center [1307, 97] width 54 height 54
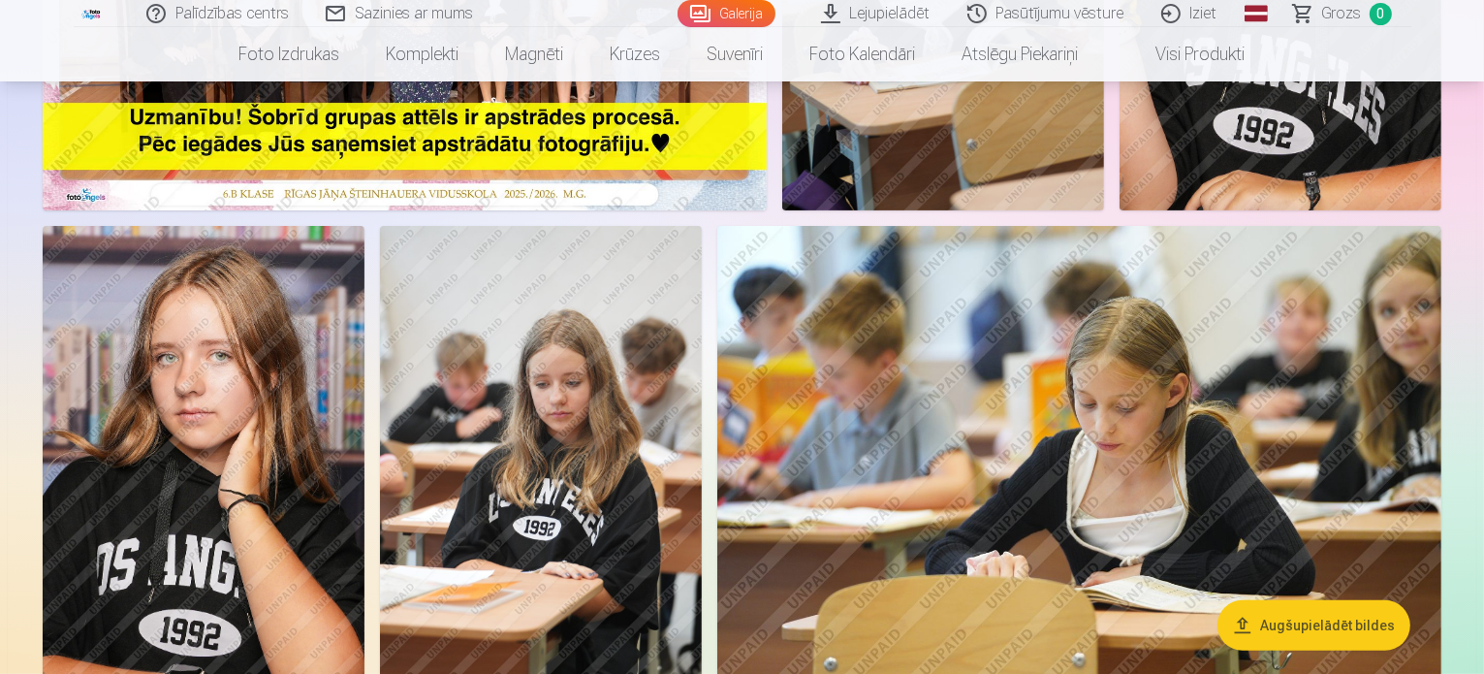
scroll to position [0, 0]
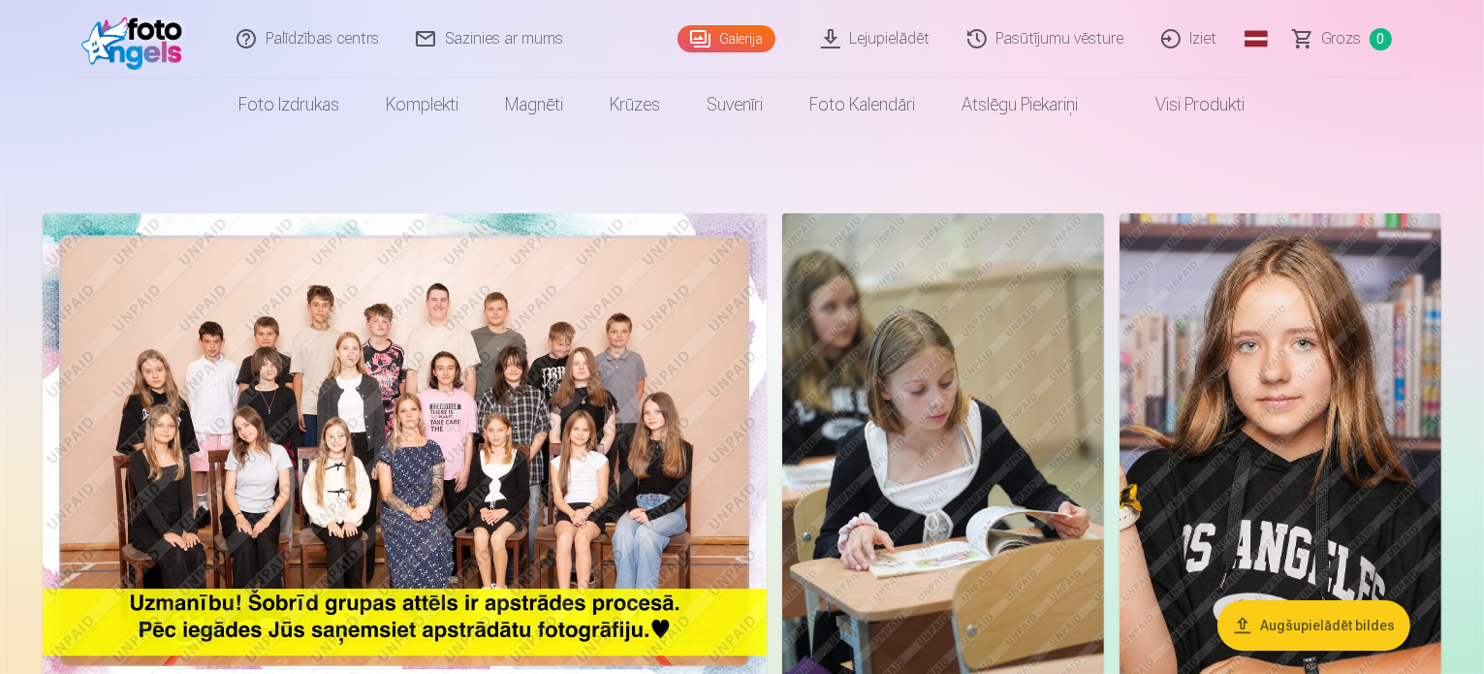
click at [1062, 34] on link "Pasūtījumu vēsture" at bounding box center [1047, 39] width 194 height 78
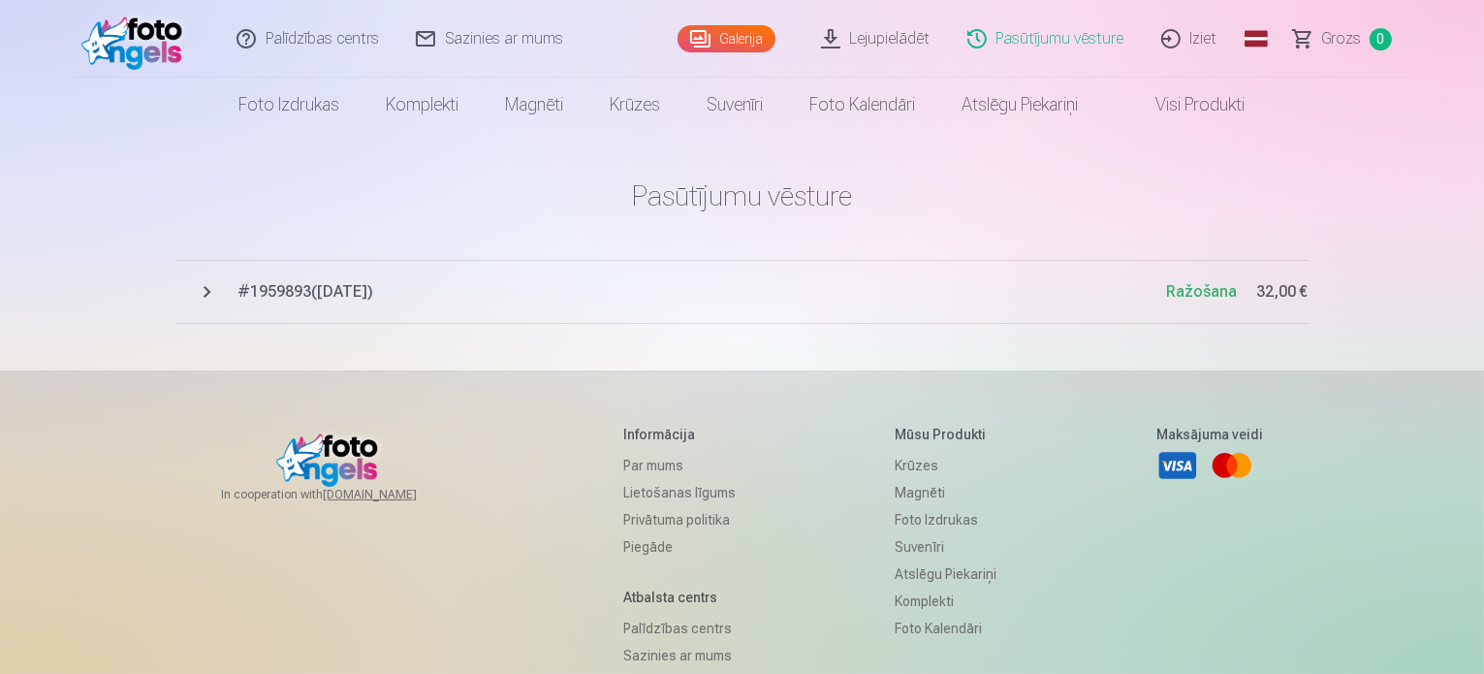
click at [1213, 297] on span "Ražošana" at bounding box center [1202, 291] width 71 height 18
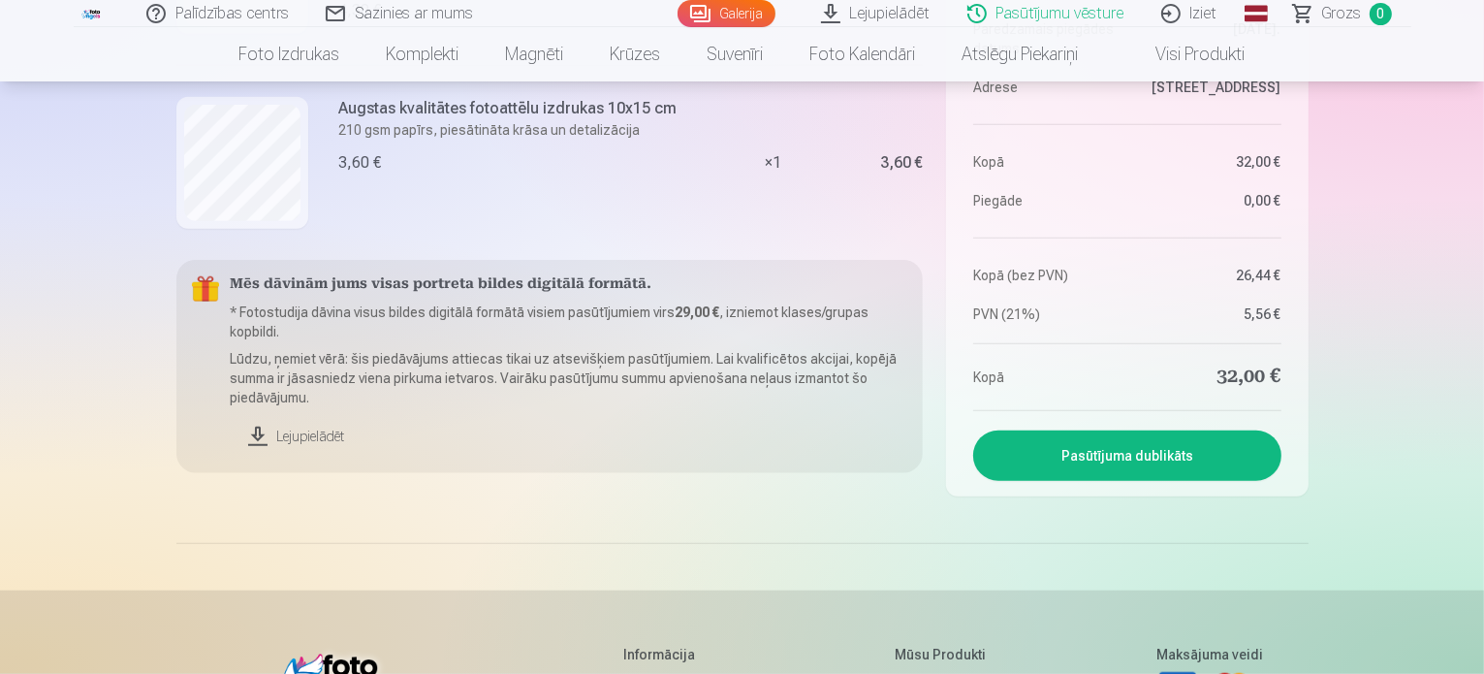
scroll to position [1686, 0]
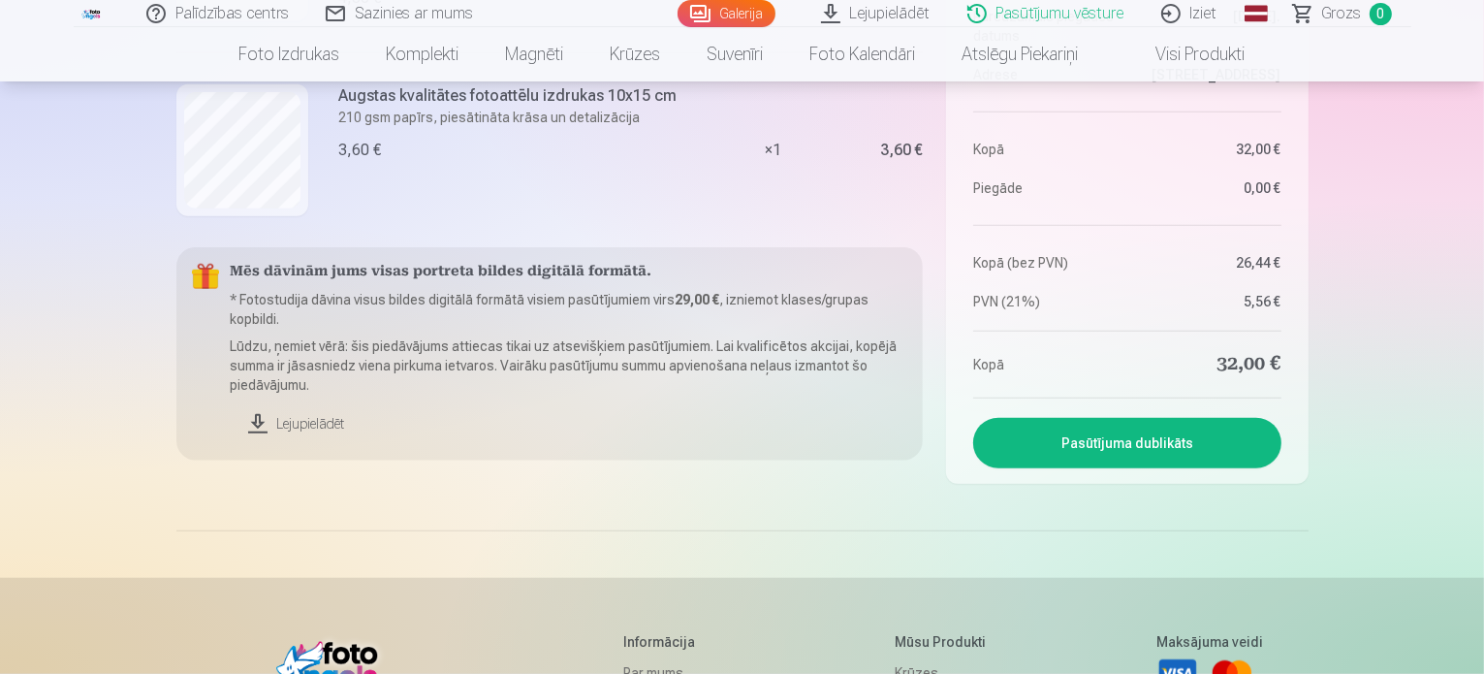
click at [299, 428] on link "Lejupielādēt" at bounding box center [570, 423] width 678 height 43
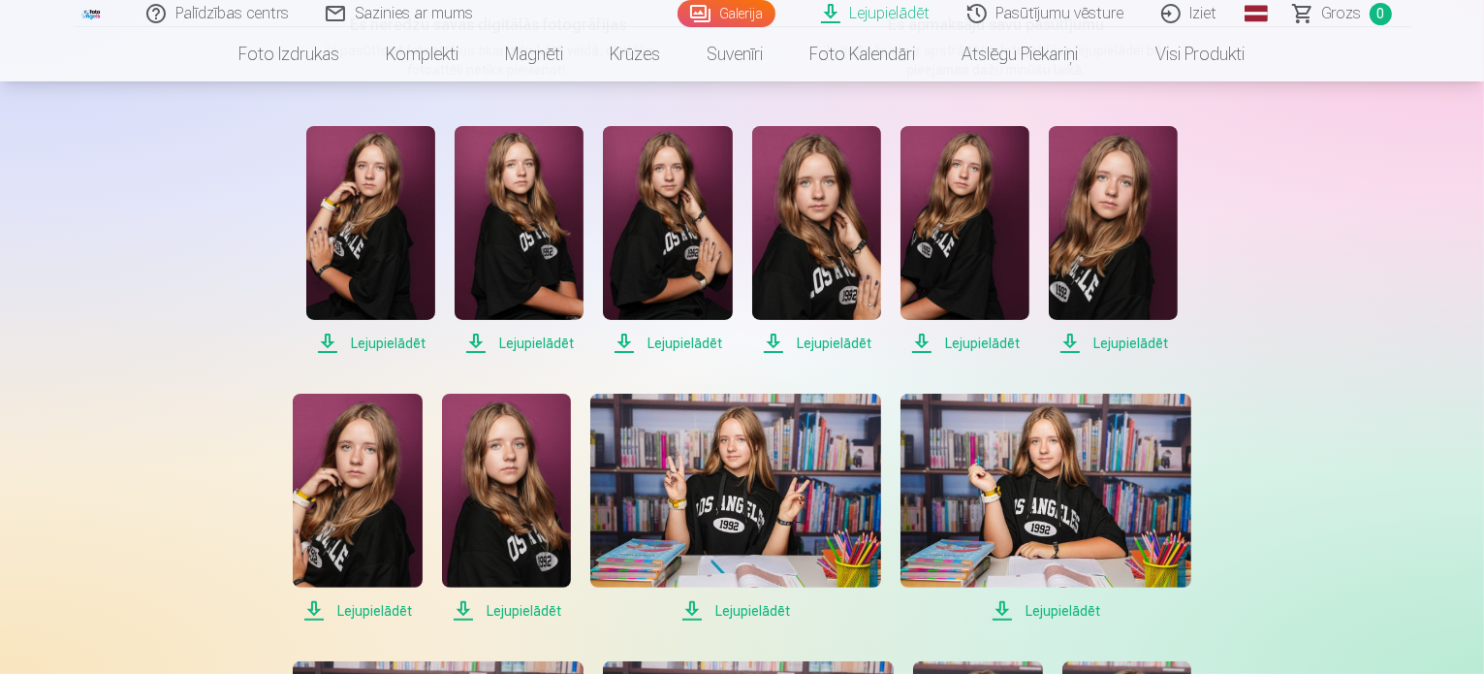
scroll to position [331, 0]
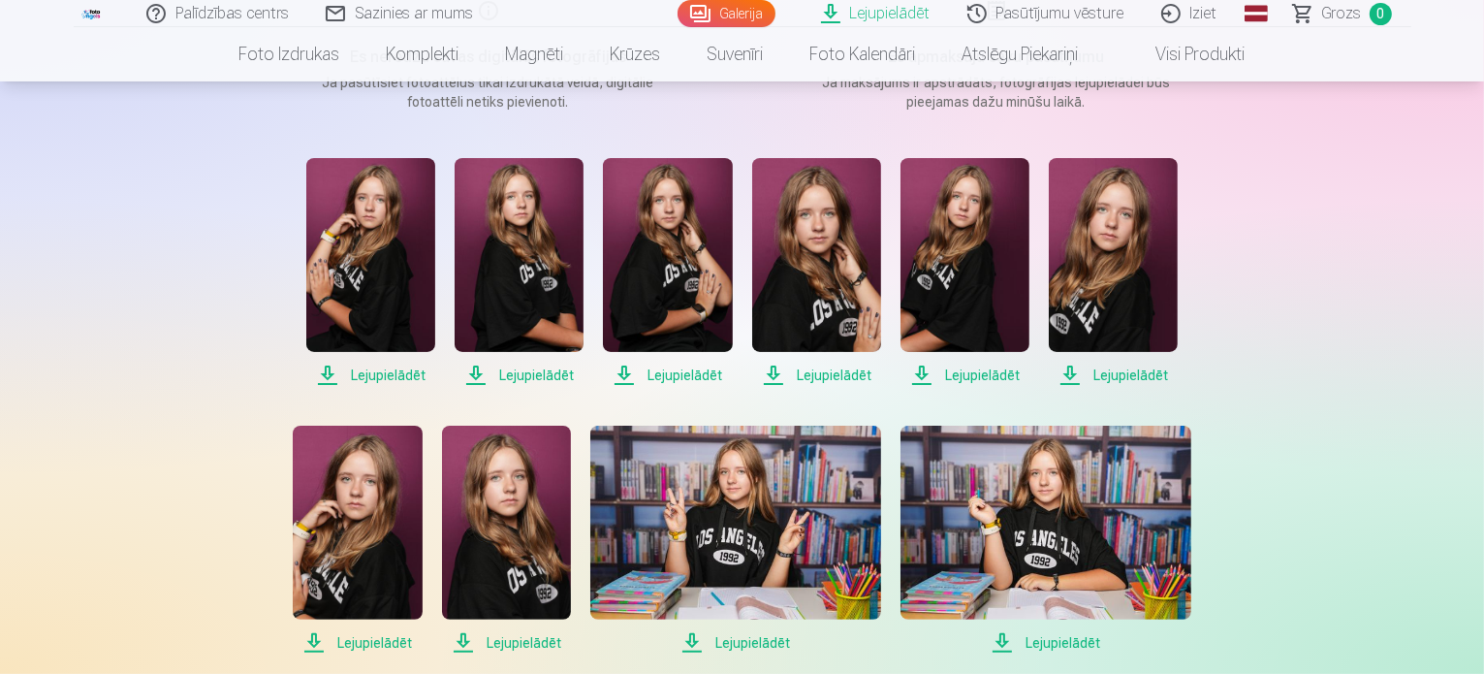
click at [357, 381] on span "Lejupielādēt" at bounding box center [370, 375] width 129 height 23
click at [526, 373] on span "Lejupielādēt" at bounding box center [519, 375] width 129 height 23
click at [360, 378] on span "Lejupielādēt" at bounding box center [370, 375] width 129 height 23
click at [326, 375] on span "Lejupielādēt" at bounding box center [370, 375] width 129 height 23
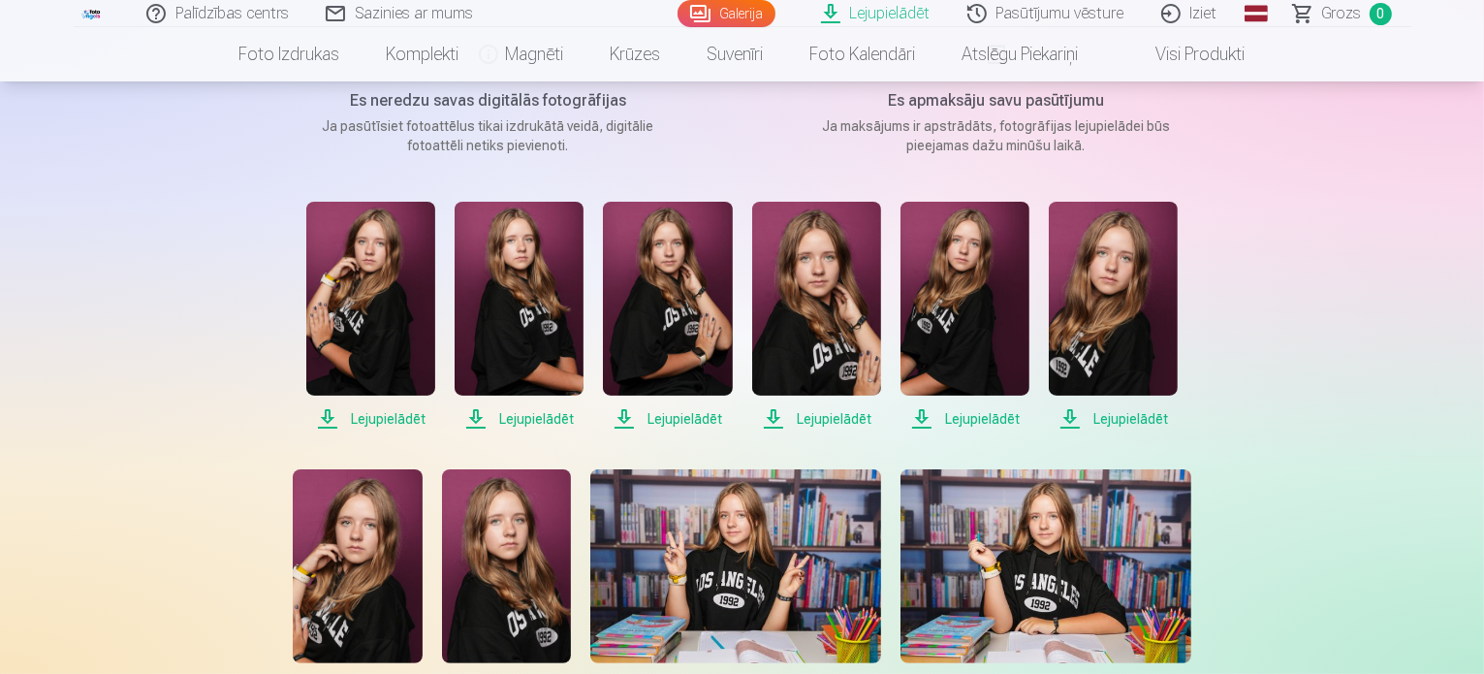
scroll to position [291, 0]
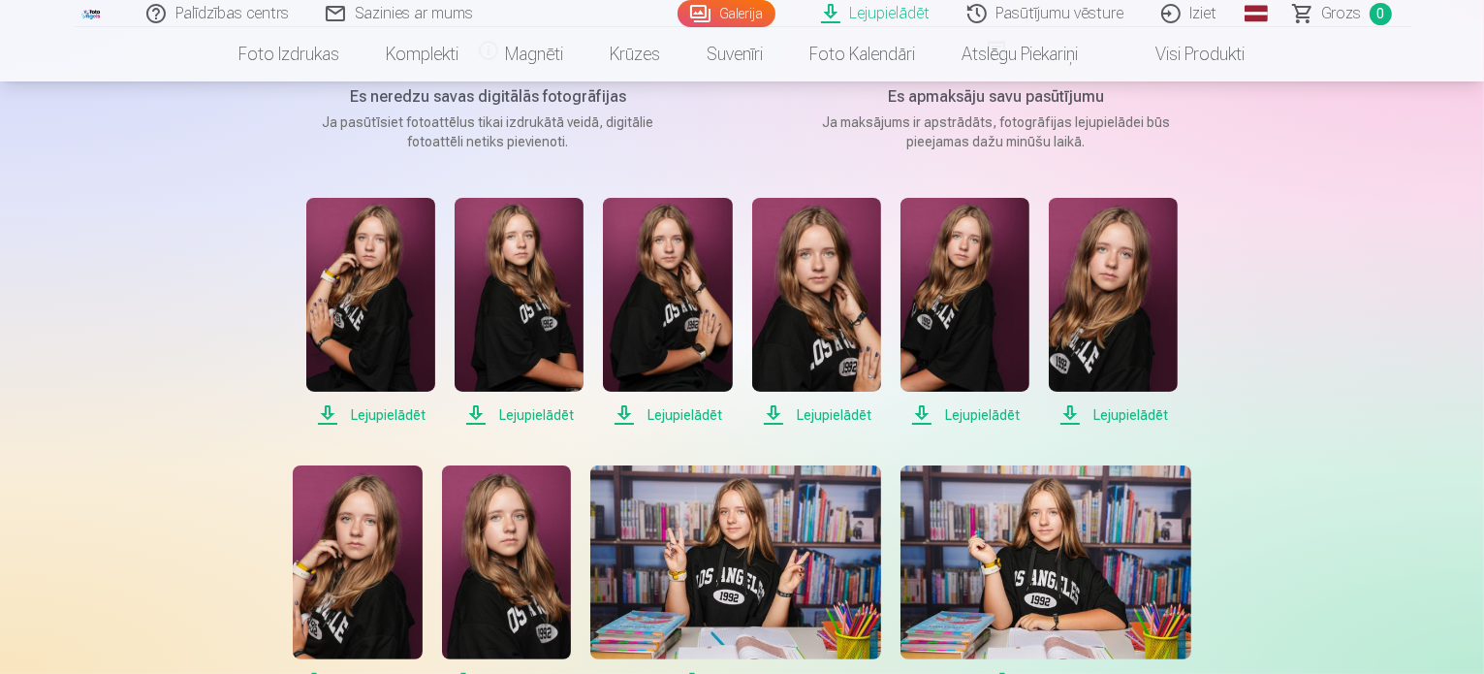
click at [322, 410] on span "Lejupielādēt" at bounding box center [370, 414] width 129 height 23
click at [389, 420] on span "Lejupielādēt" at bounding box center [370, 414] width 129 height 23
click at [566, 419] on span "Lejupielādēt" at bounding box center [519, 414] width 129 height 23
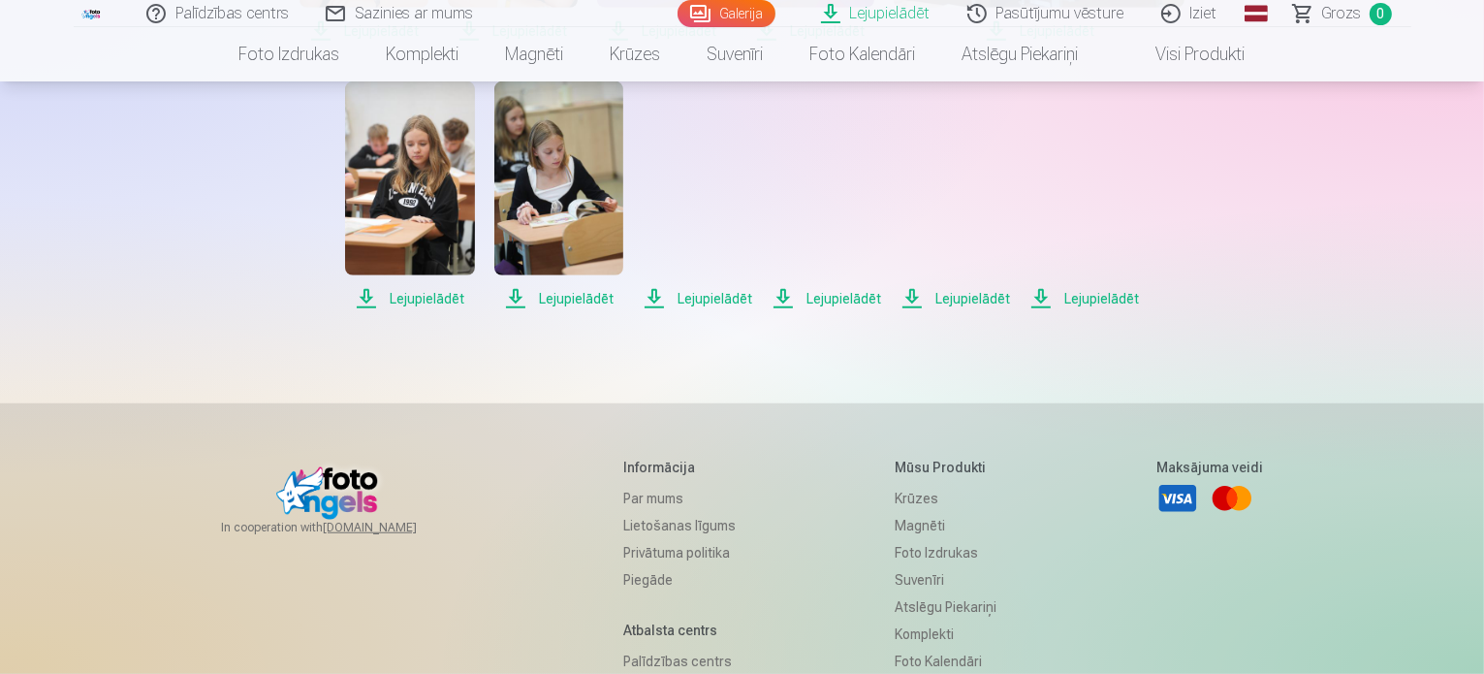
scroll to position [1482, 0]
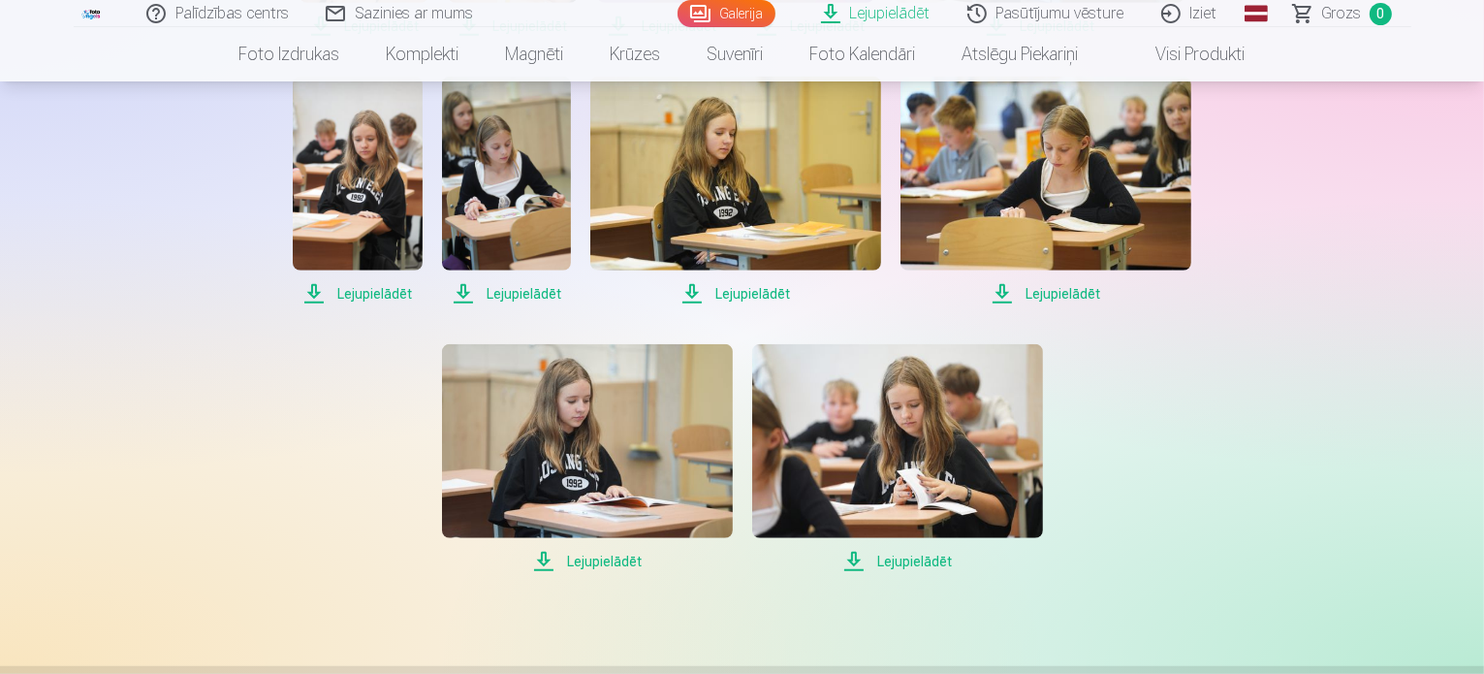
click at [920, 558] on span "Lejupielādēt" at bounding box center [897, 561] width 291 height 23
click at [854, 562] on span "Lejupielādēt" at bounding box center [897, 561] width 291 height 23
click at [590, 557] on span "Lejupielādēt" at bounding box center [587, 561] width 291 height 23
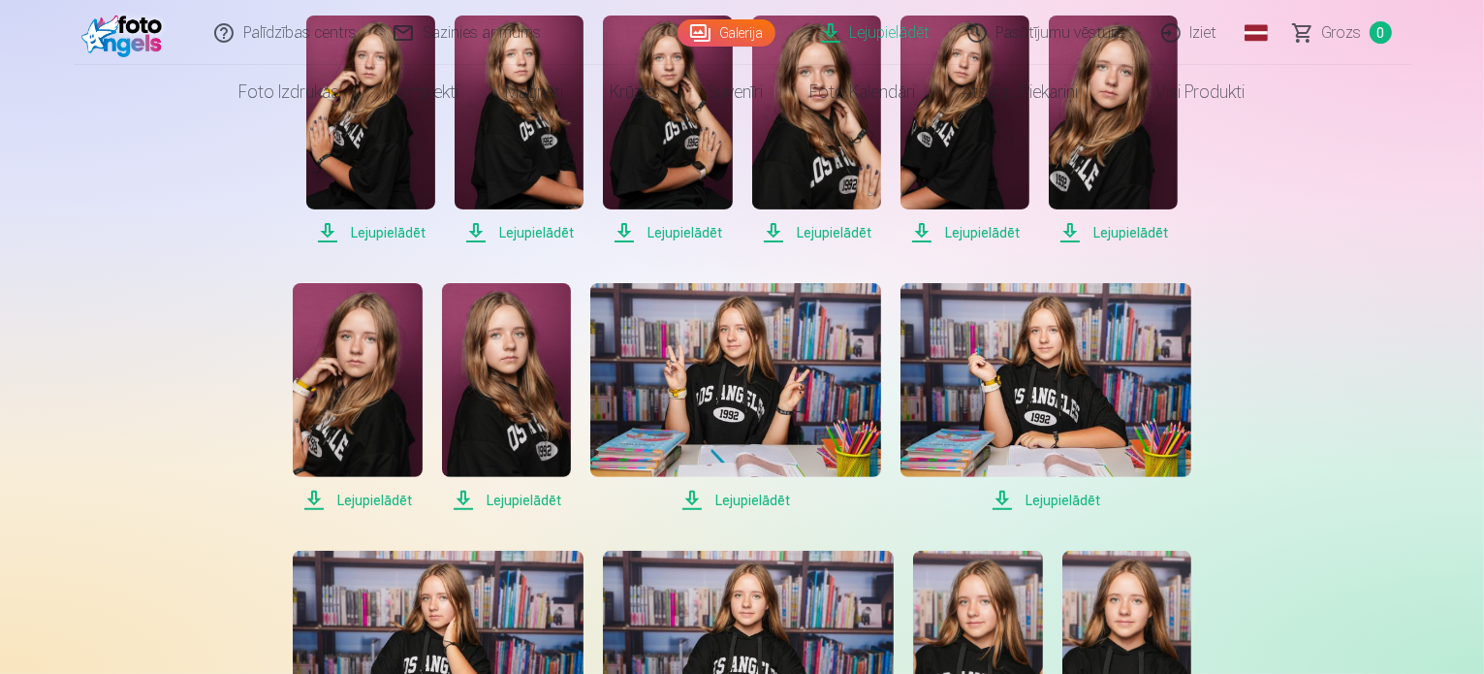
scroll to position [0, 0]
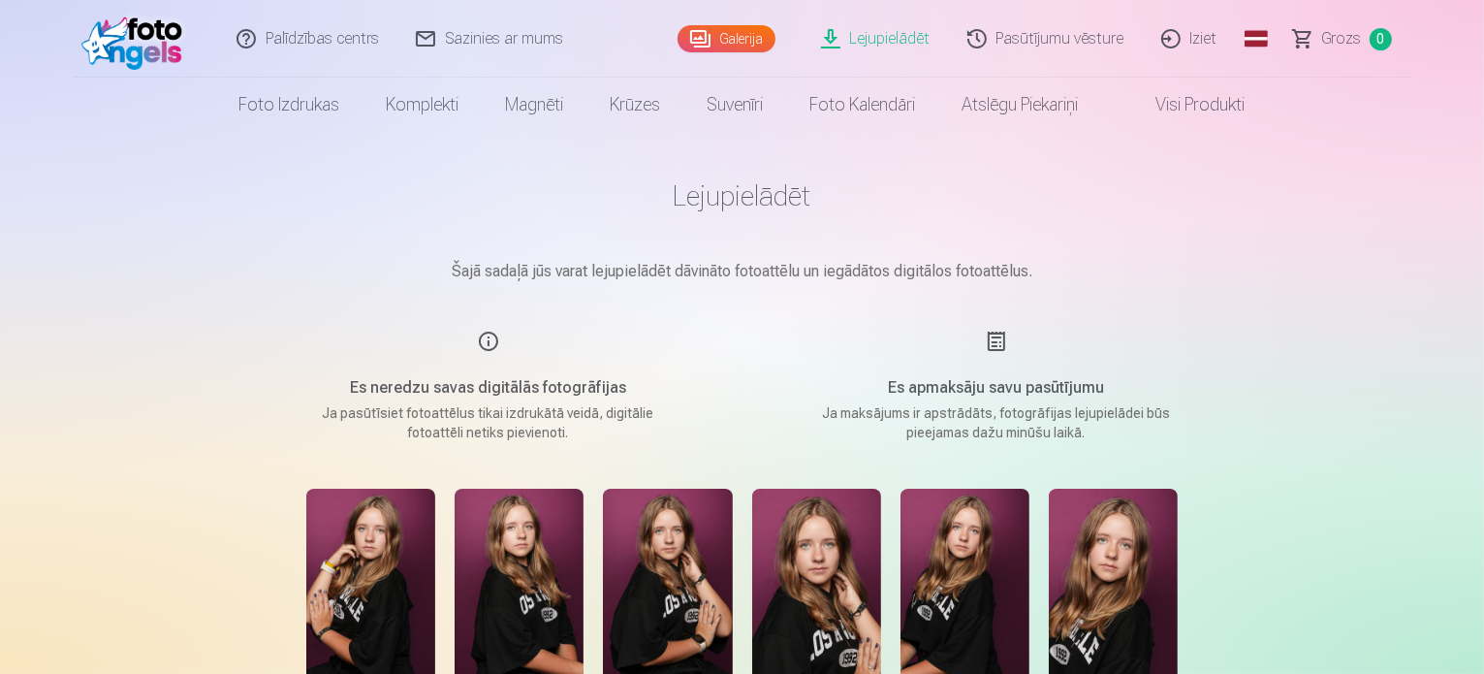
click at [1200, 106] on link "Visi produkti" at bounding box center [1185, 105] width 167 height 54
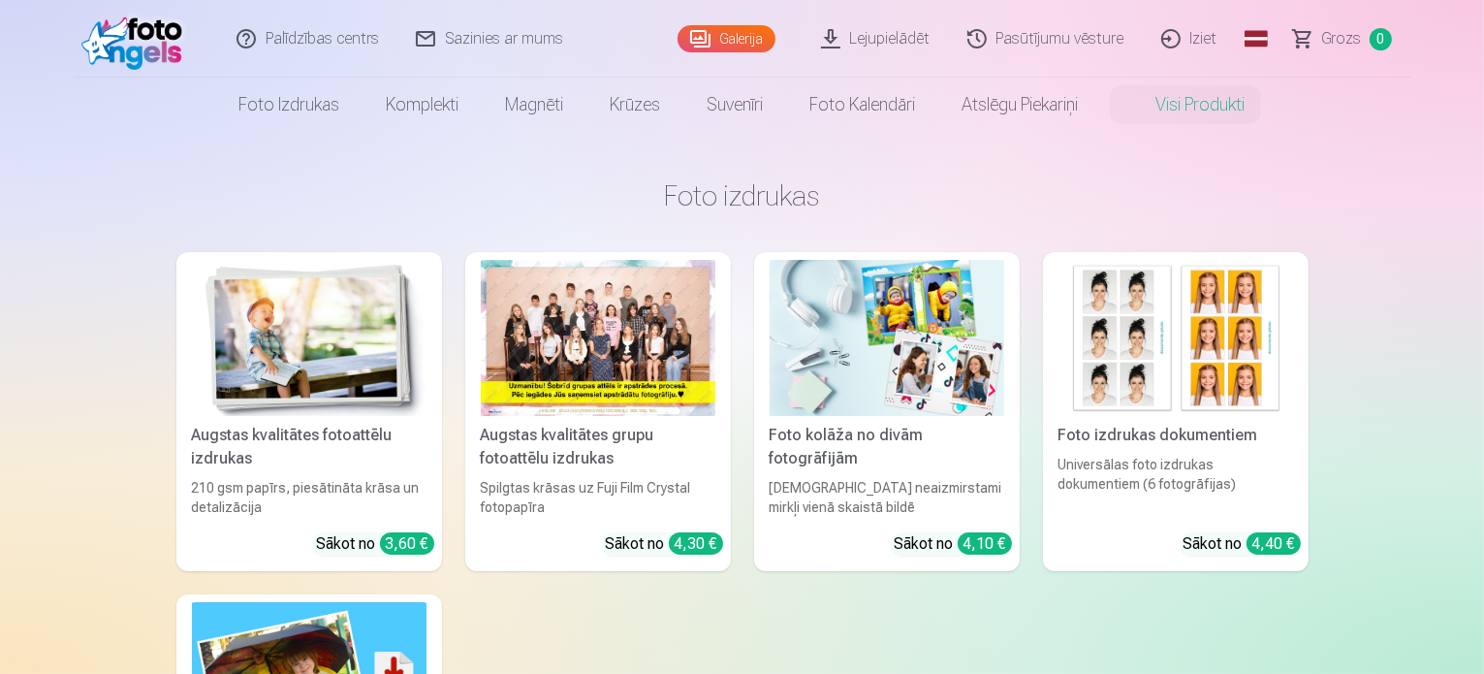
click at [871, 44] on link "Lejupielādēt" at bounding box center [877, 39] width 146 height 78
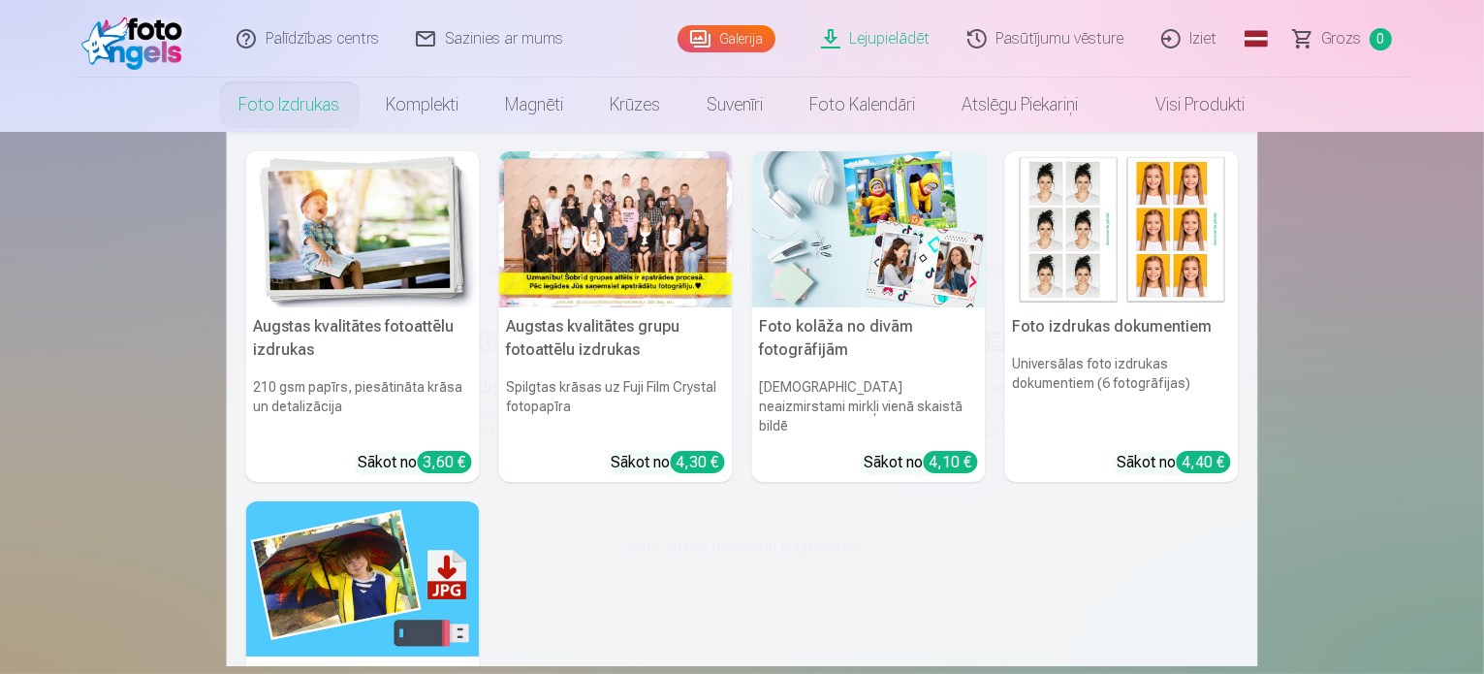
click at [264, 101] on link "Foto izdrukas" at bounding box center [289, 105] width 147 height 54
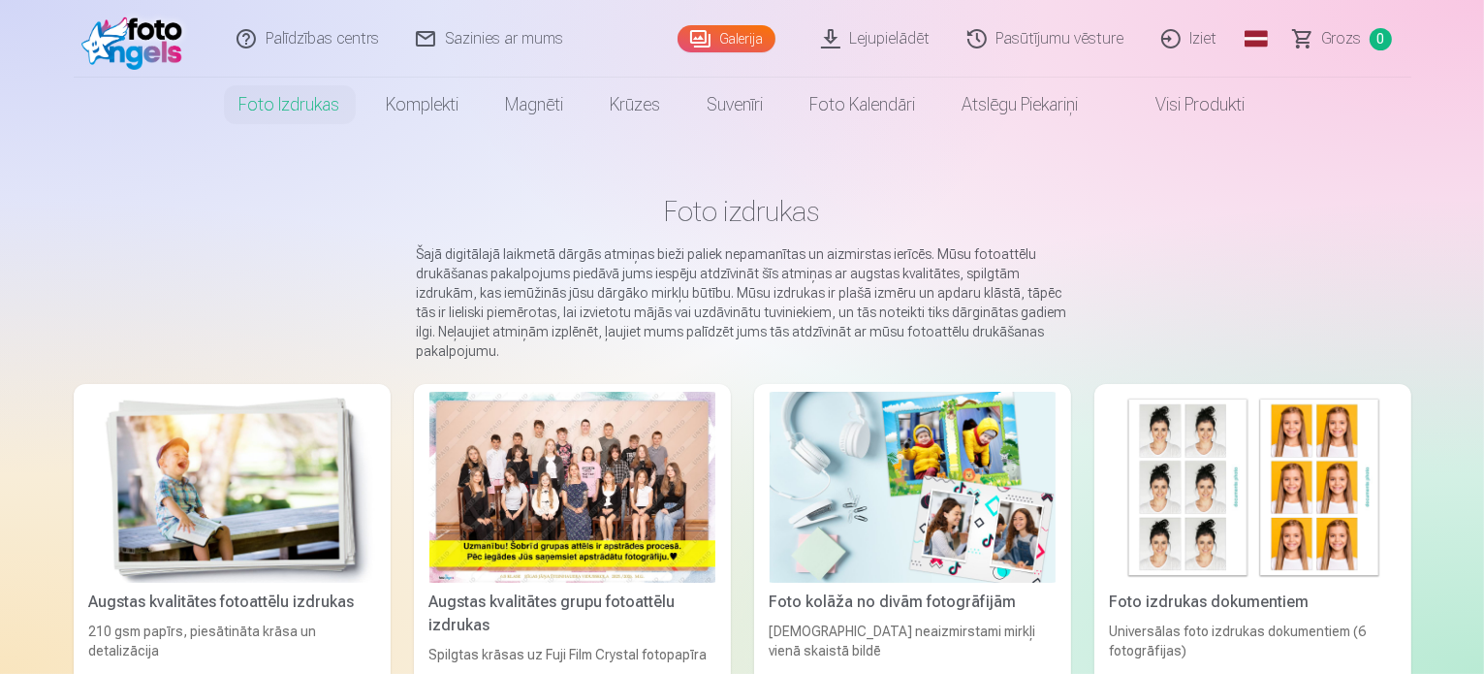
click at [891, 48] on link "Lejupielādēt" at bounding box center [877, 39] width 146 height 78
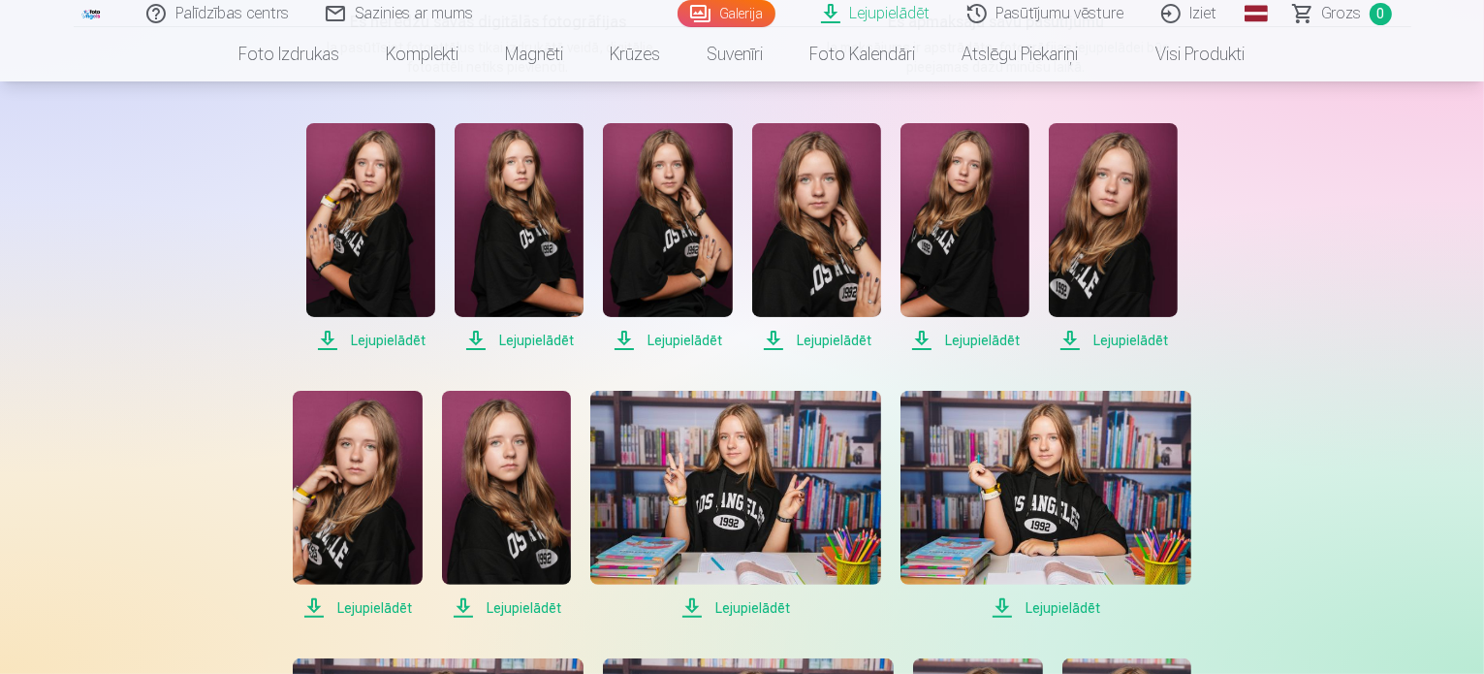
scroll to position [368, 0]
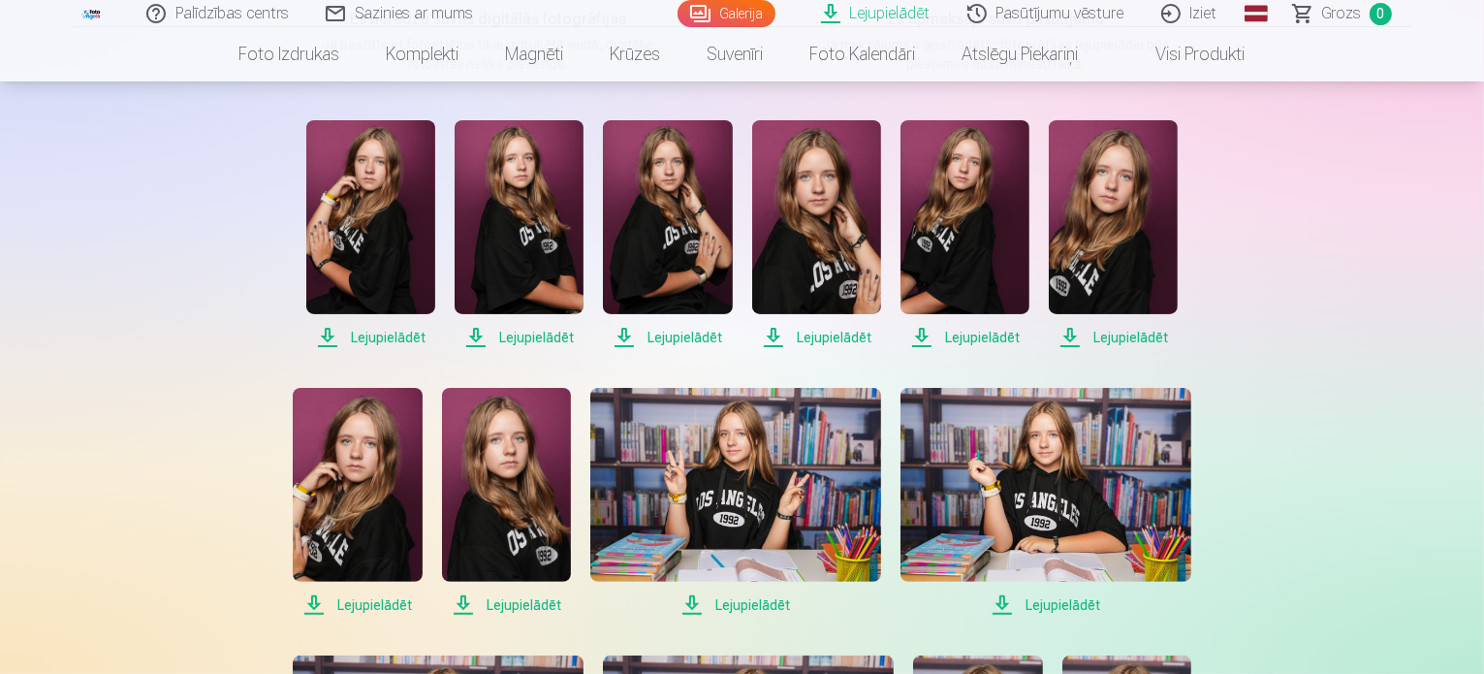
click at [357, 332] on span "Lejupielādēt" at bounding box center [370, 337] width 129 height 23
click at [320, 338] on span "Lejupielādēt" at bounding box center [370, 337] width 129 height 23
click at [383, 332] on span "Lejupielādēt" at bounding box center [370, 337] width 129 height 23
click at [390, 332] on span "Lejupielādēt" at bounding box center [370, 337] width 129 height 23
click at [329, 332] on span "Lejupielādēt" at bounding box center [370, 337] width 129 height 23
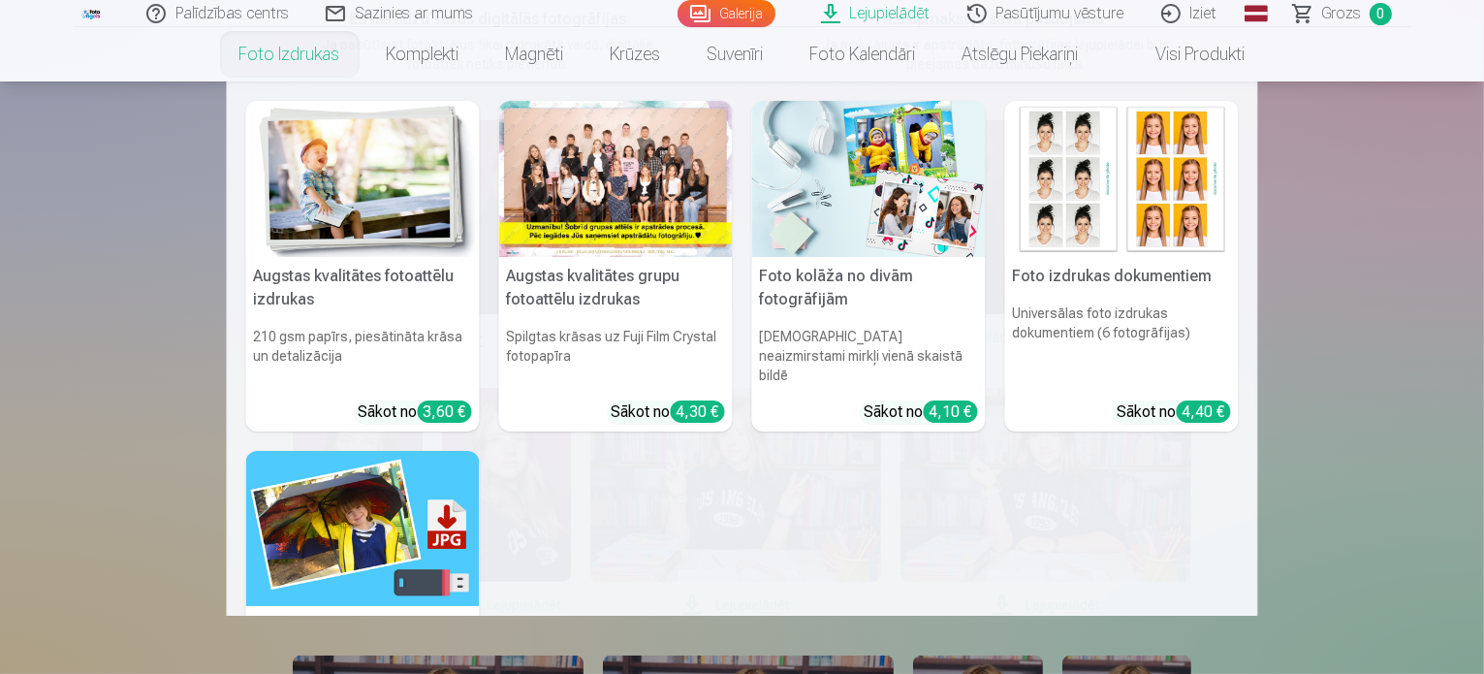
click at [298, 65] on link "Foto izdrukas" at bounding box center [289, 54] width 147 height 54
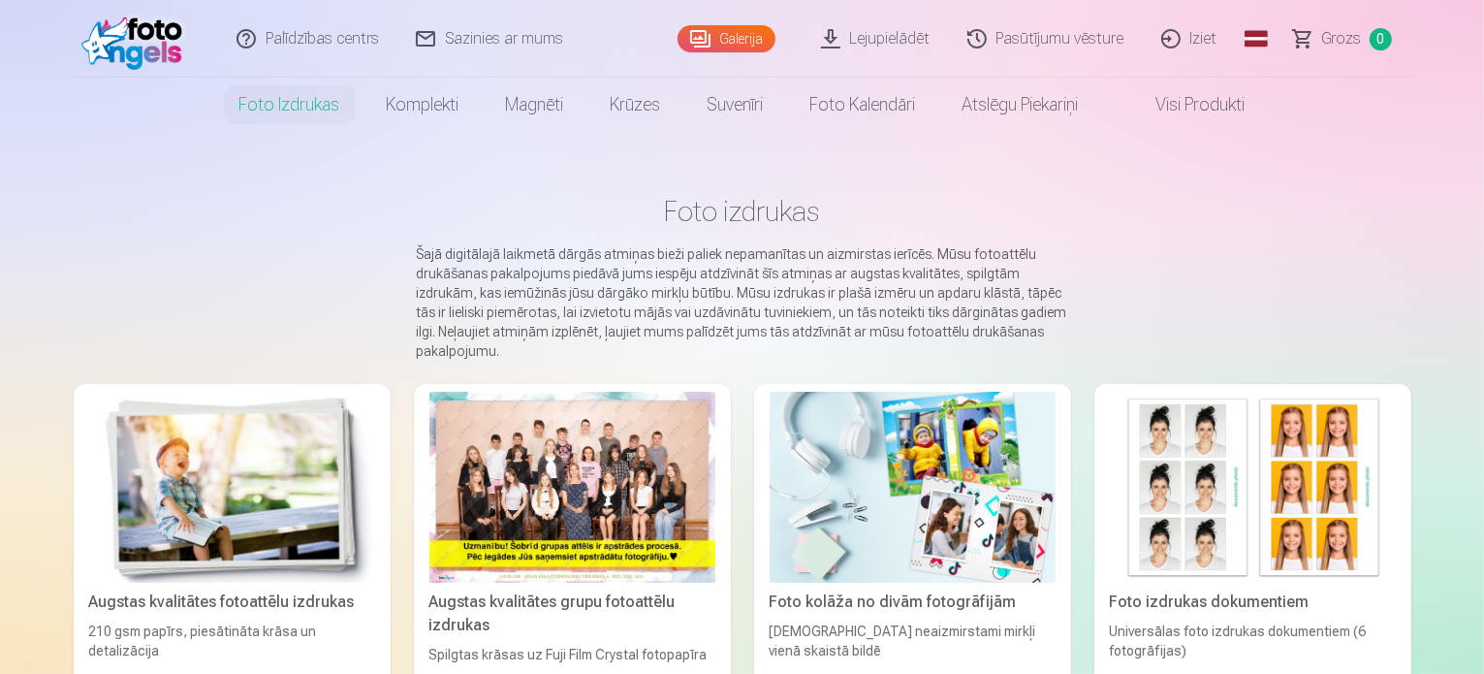
click at [896, 32] on link "Lejupielādēt" at bounding box center [877, 39] width 146 height 78
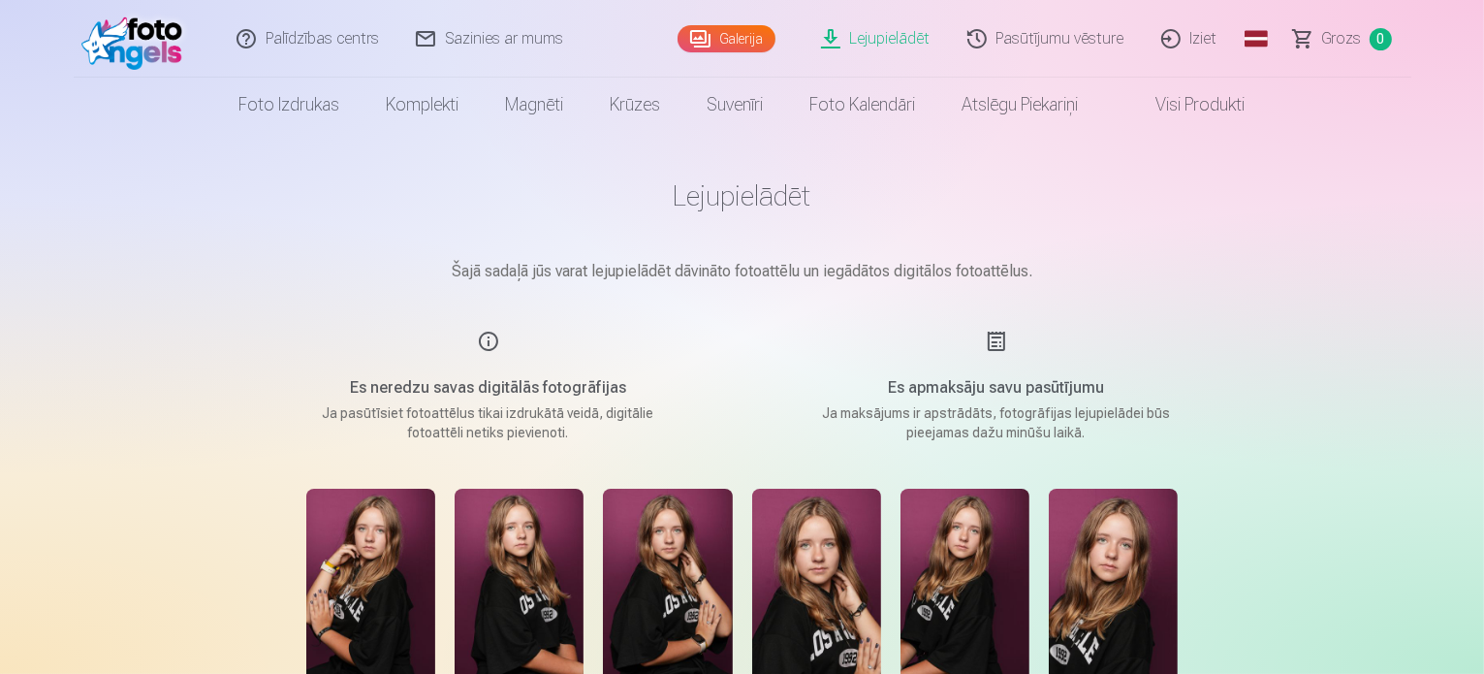
click at [880, 25] on link "Lejupielādēt" at bounding box center [877, 39] width 146 height 78
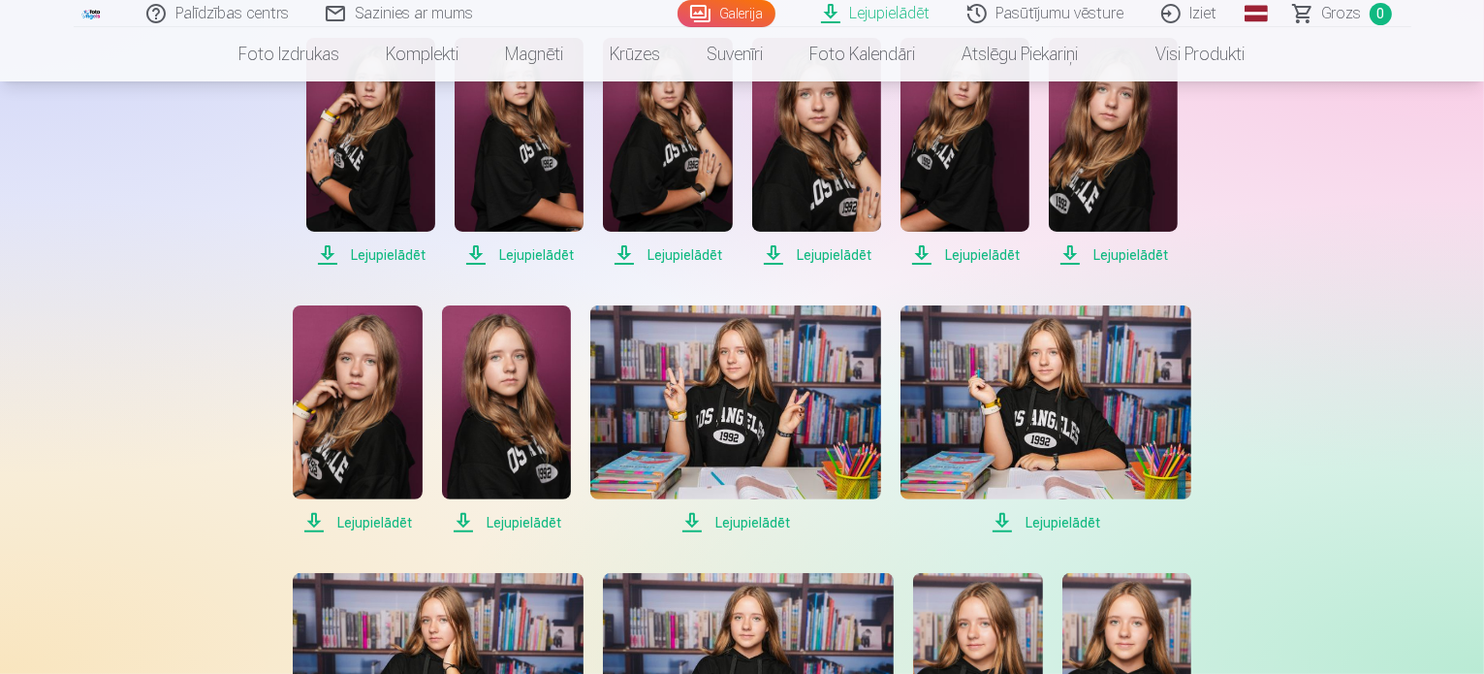
scroll to position [458, 0]
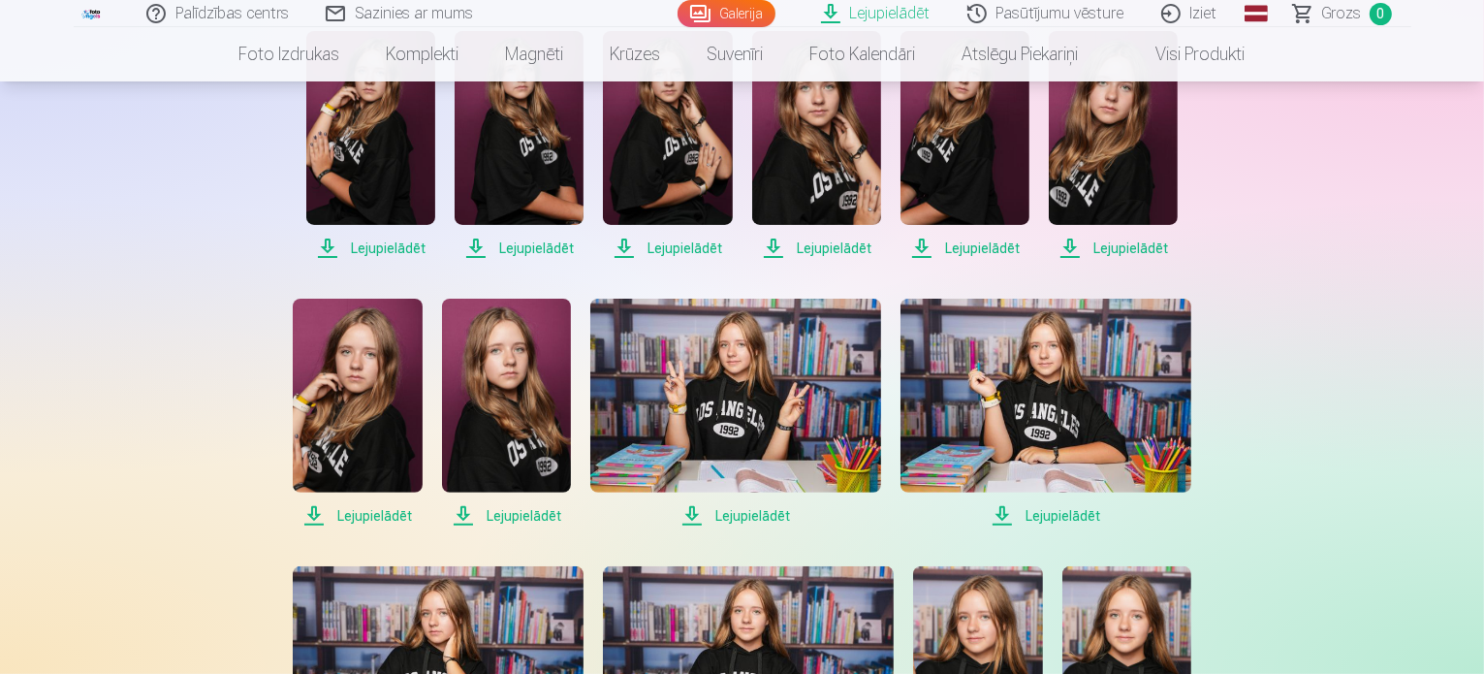
click at [541, 252] on span "Lejupielādēt" at bounding box center [519, 248] width 129 height 23
click at [697, 247] on span "Lejupielādēt" at bounding box center [667, 248] width 129 height 23
click at [841, 244] on span "Lejupielādēt" at bounding box center [816, 248] width 129 height 23
click at [1003, 242] on span "Lejupielādēt" at bounding box center [965, 248] width 129 height 23
click at [1103, 252] on span "Lejupielādēt" at bounding box center [1113, 248] width 129 height 23
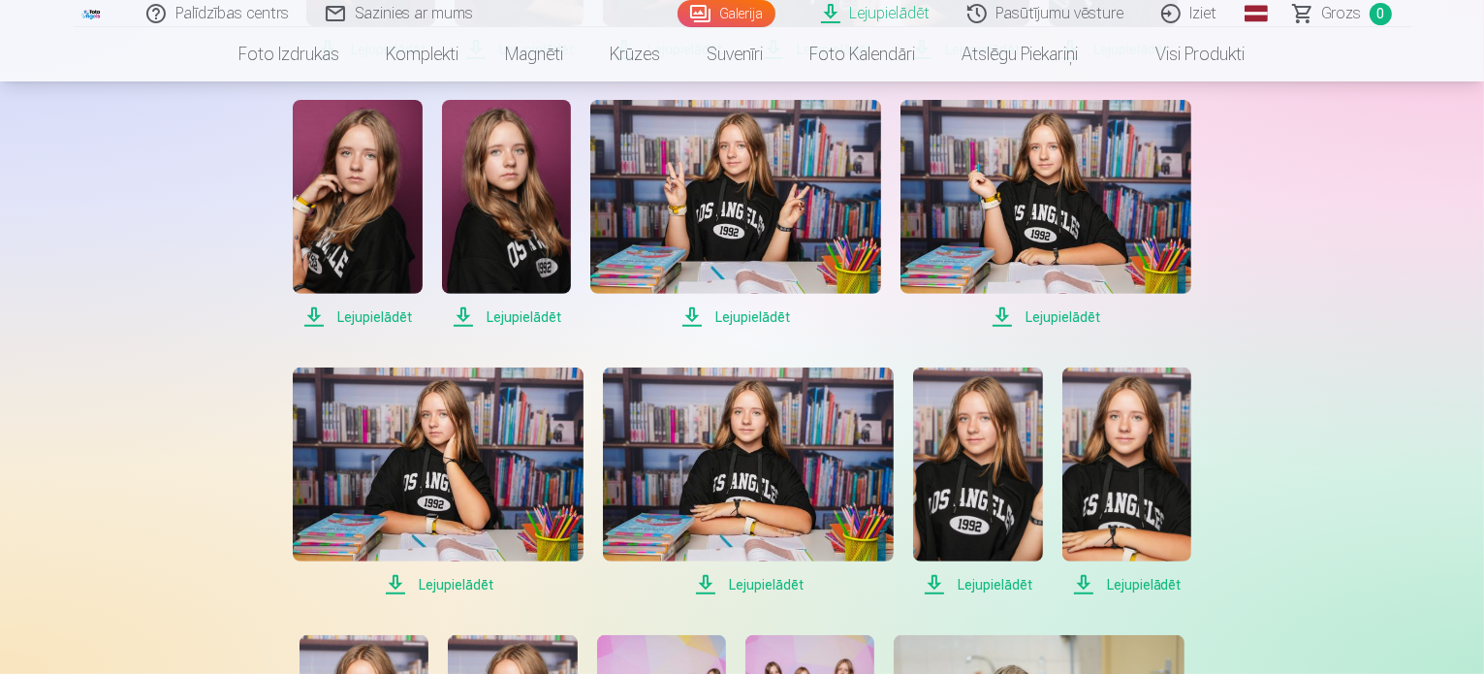
scroll to position [672, 0]
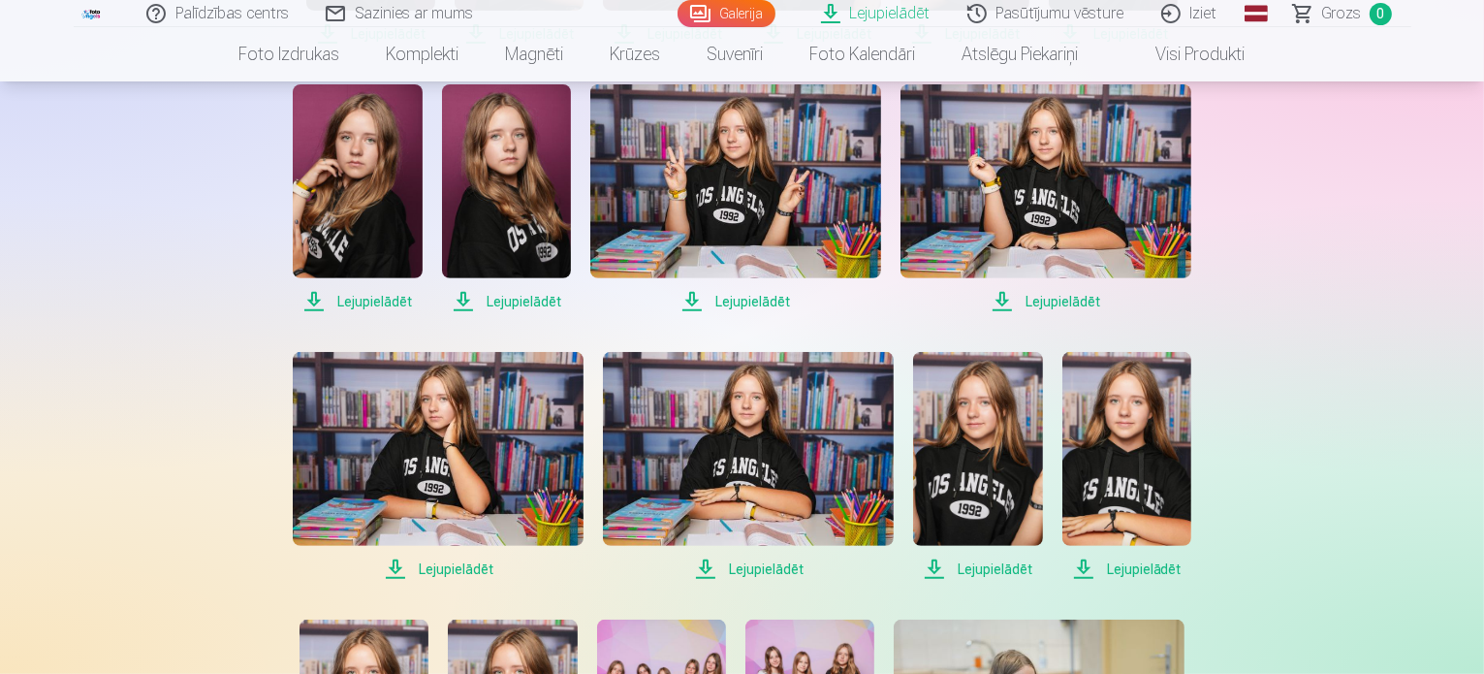
click at [366, 287] on link "Lejupielādēt" at bounding box center [357, 198] width 129 height 229
click at [522, 303] on span "Lejupielādēt" at bounding box center [506, 301] width 129 height 23
click at [762, 301] on span "Lejupielādēt" at bounding box center [735, 301] width 291 height 23
click at [1062, 303] on span "Lejupielādēt" at bounding box center [1046, 301] width 291 height 23
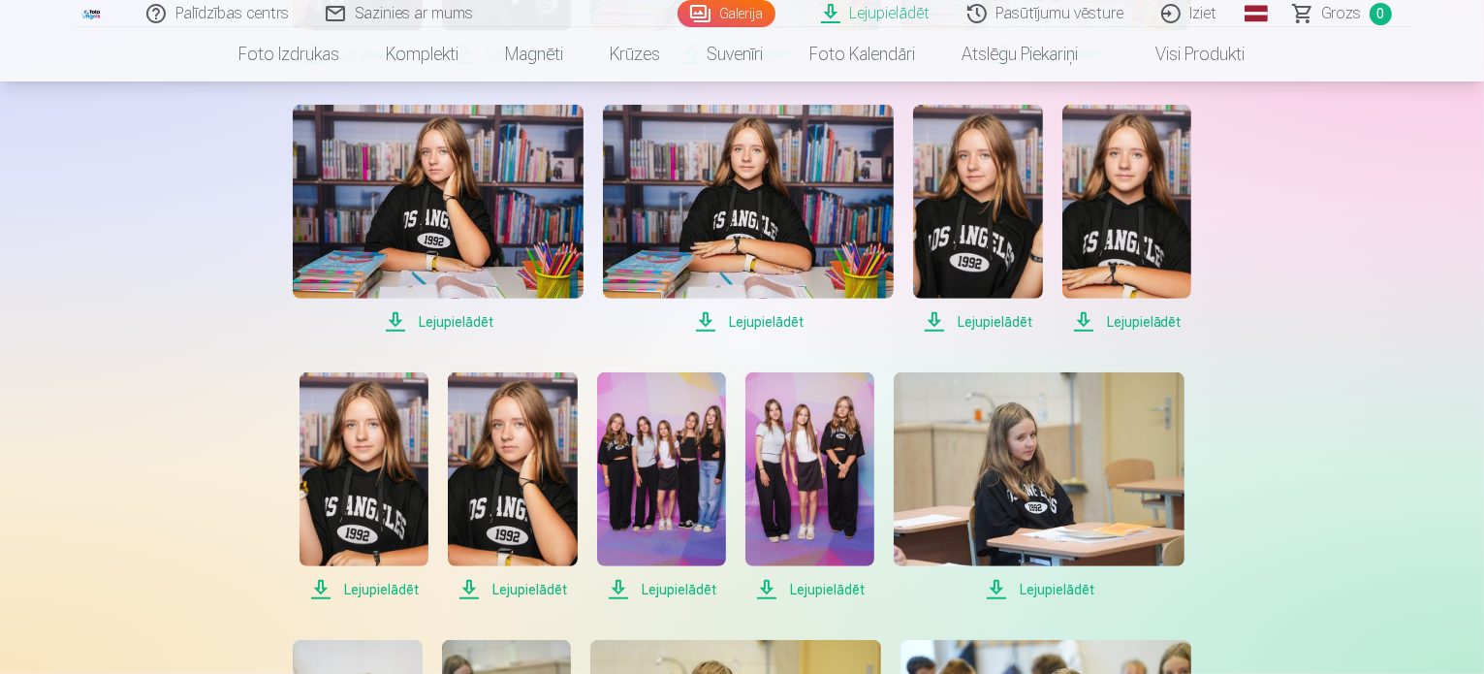
scroll to position [946, 0]
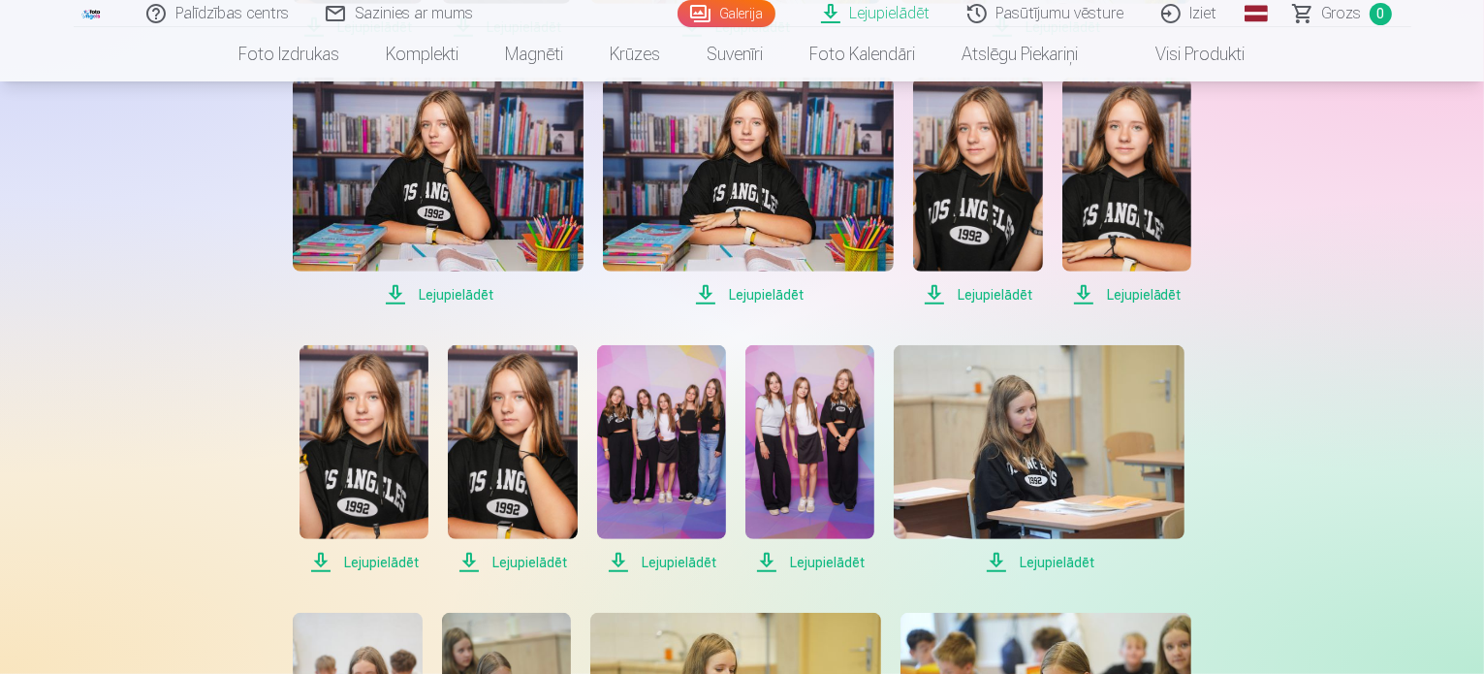
click at [441, 291] on span "Lejupielādēt" at bounding box center [438, 294] width 291 height 23
click at [748, 299] on span "Lejupielādēt" at bounding box center [748, 294] width 291 height 23
click at [970, 297] on span "Lejupielādēt" at bounding box center [977, 294] width 129 height 23
click at [1084, 301] on span "Lejupielādēt" at bounding box center [1126, 294] width 129 height 23
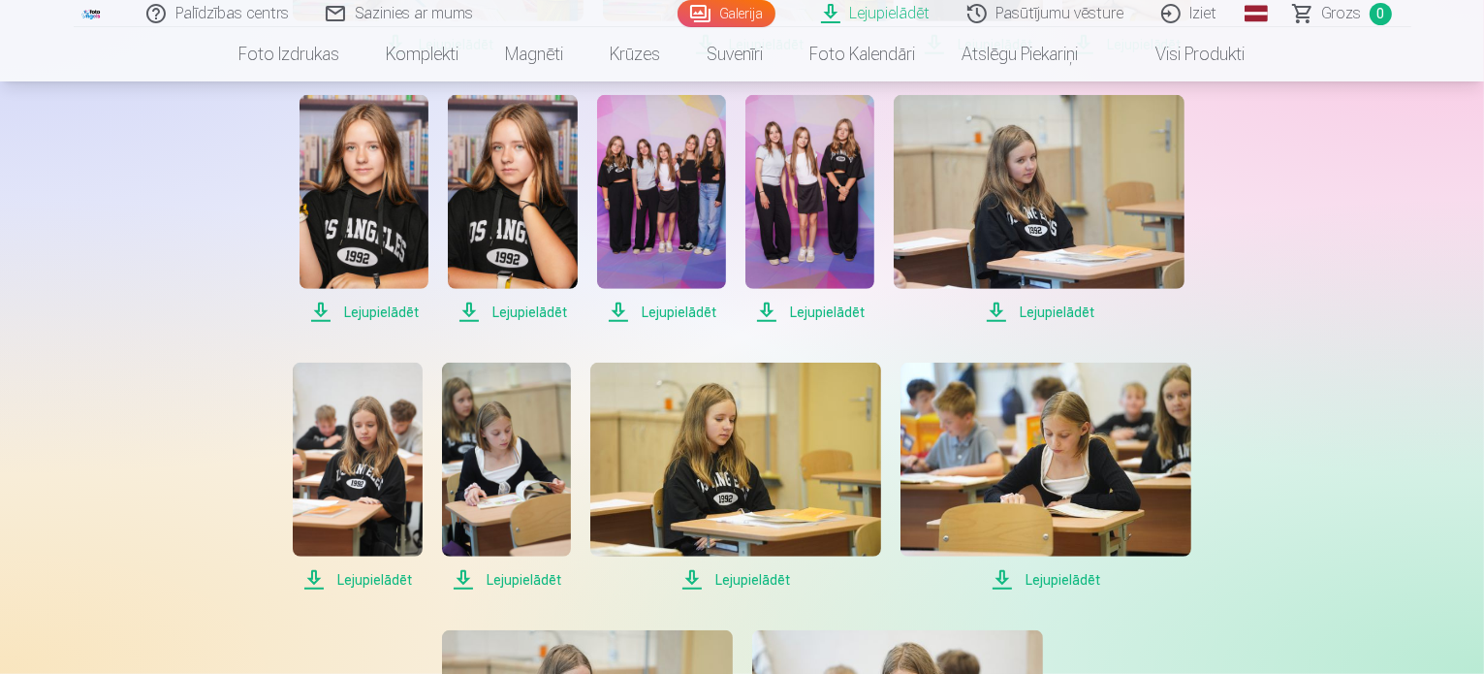
scroll to position [1202, 0]
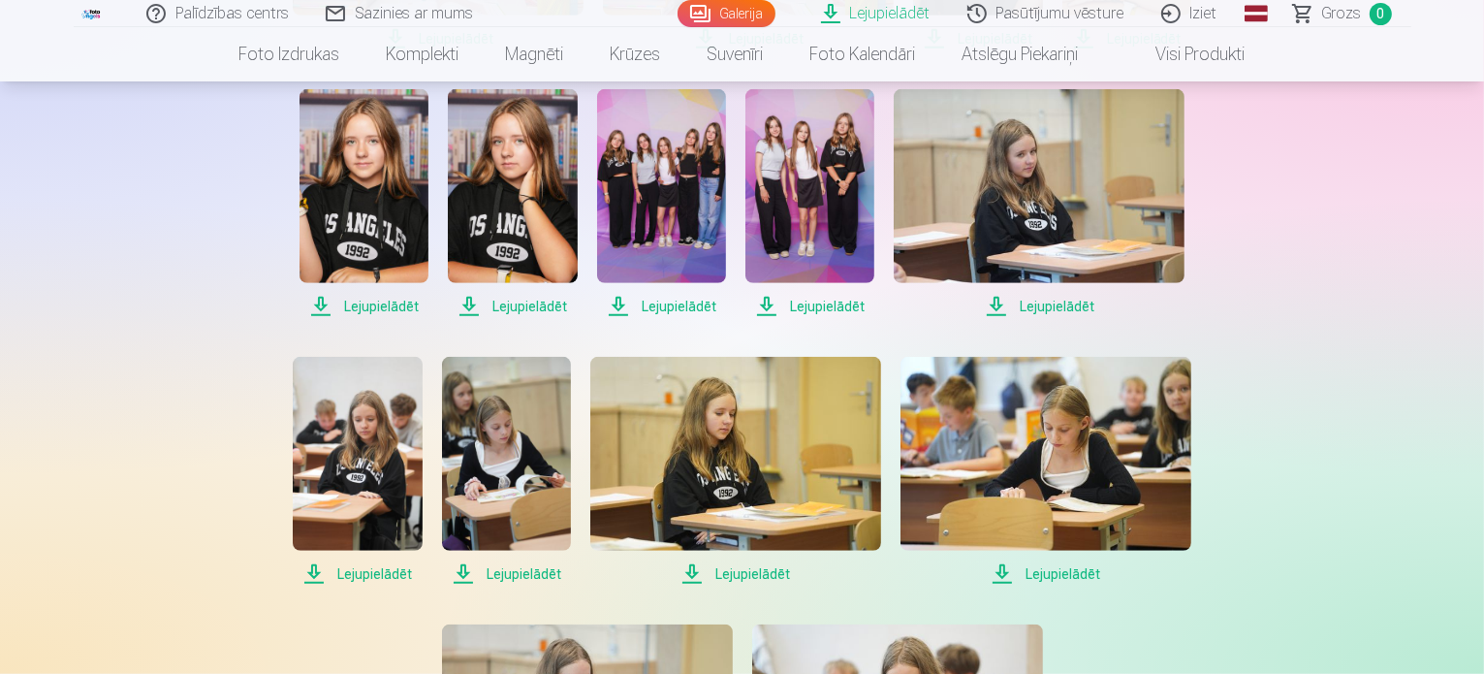
click at [362, 300] on span "Lejupielādēt" at bounding box center [364, 306] width 129 height 23
click at [527, 294] on link "Lejupielādēt" at bounding box center [512, 203] width 129 height 229
click at [681, 306] on span "Lejupielādēt" at bounding box center [661, 306] width 129 height 23
click at [818, 301] on span "Lejupielādēt" at bounding box center [809, 306] width 129 height 23
click at [1055, 308] on span "Lejupielādēt" at bounding box center [1039, 306] width 291 height 23
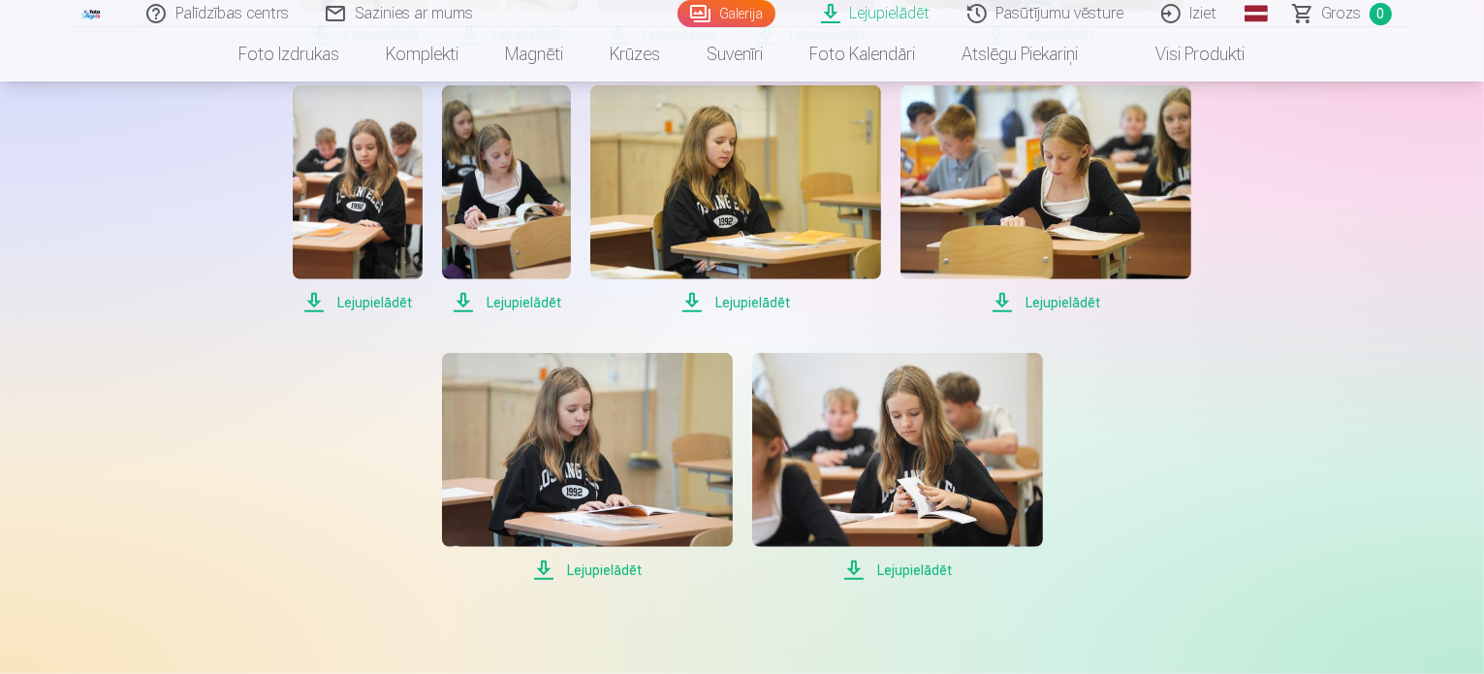
scroll to position [1476, 0]
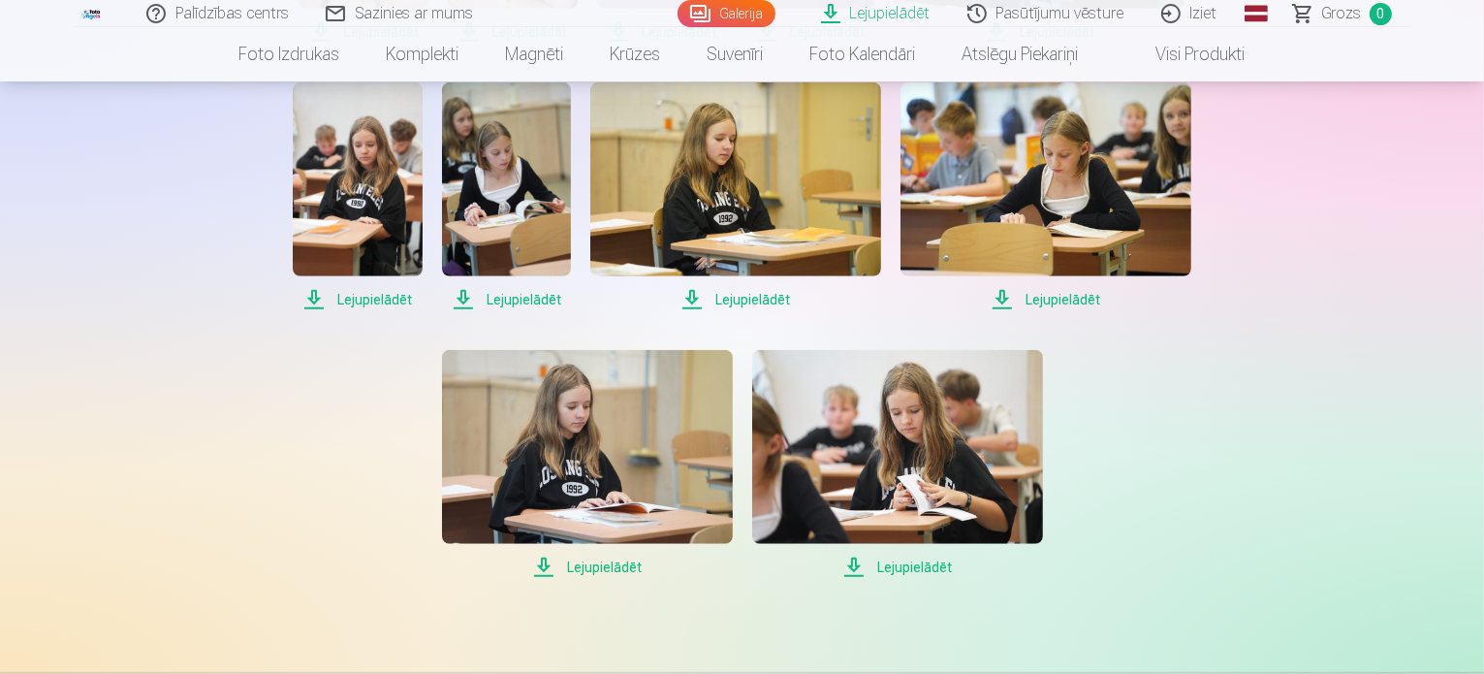
click at [384, 299] on span "Lejupielādēt" at bounding box center [357, 299] width 129 height 23
click at [527, 301] on span "Lejupielādēt" at bounding box center [506, 299] width 129 height 23
click at [776, 291] on span "Lejupielādēt" at bounding box center [735, 299] width 291 height 23
click at [585, 571] on span "Lejupielādēt" at bounding box center [587, 566] width 291 height 23
